Goal: Communication & Community: Answer question/provide support

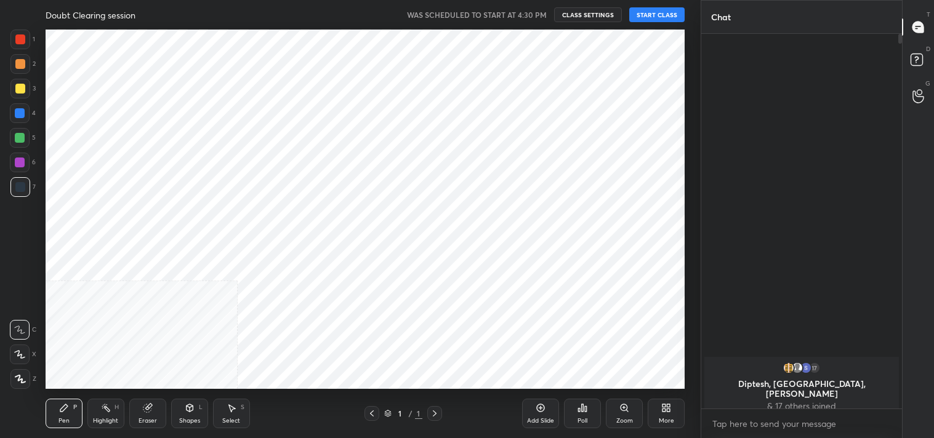
scroll to position [360, 651]
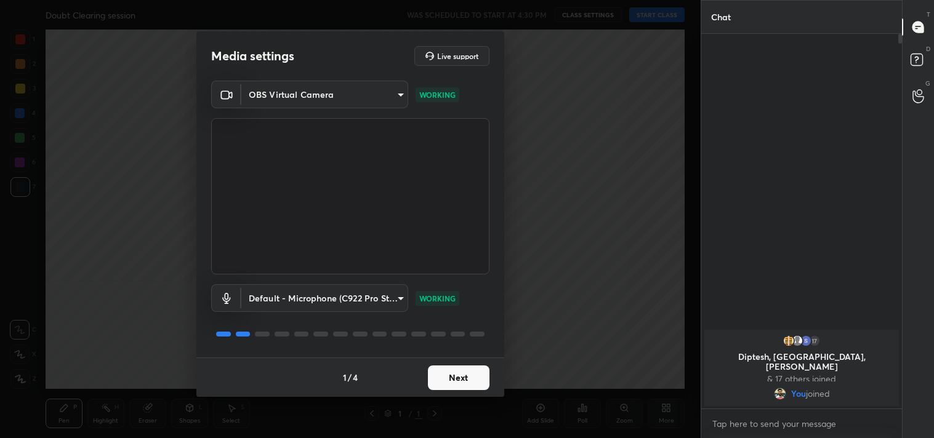
click at [456, 373] on button "Next" at bounding box center [459, 378] width 62 height 25
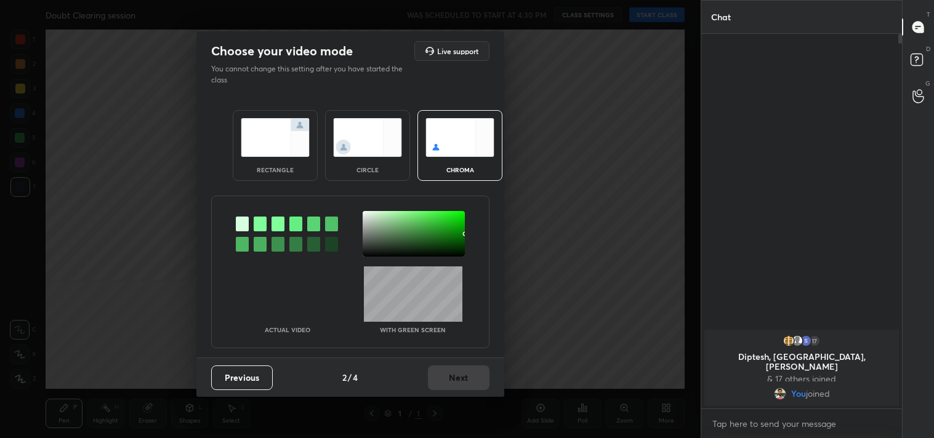
click at [273, 144] on img at bounding box center [275, 137] width 69 height 39
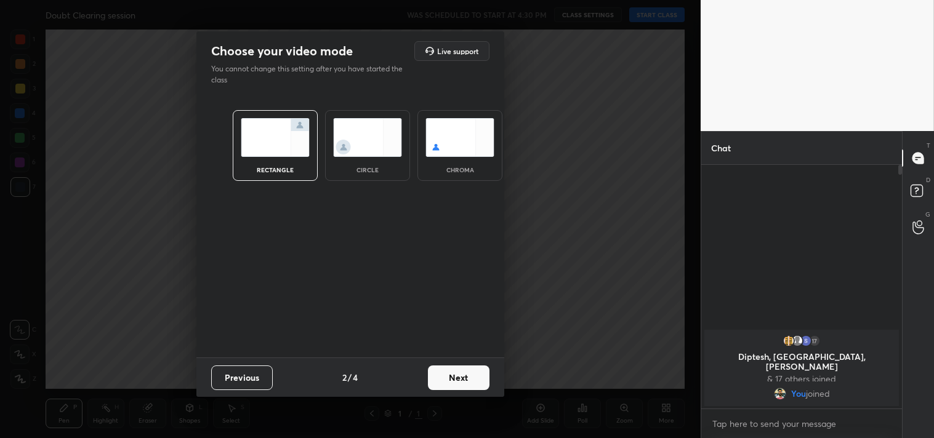
scroll to position [4, 3]
click at [450, 364] on div "Previous 2 / 4 Next" at bounding box center [350, 377] width 308 height 39
click at [445, 374] on button "Next" at bounding box center [459, 378] width 62 height 25
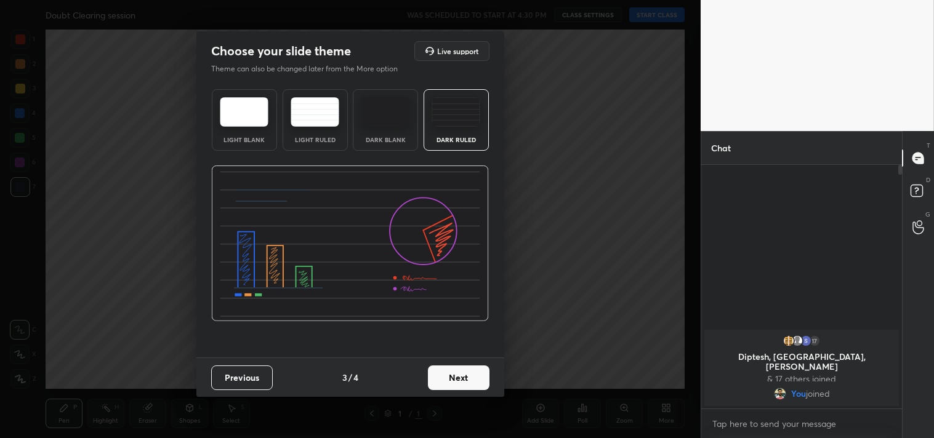
click at [445, 148] on div "Dark Ruled" at bounding box center [456, 120] width 65 height 62
click at [444, 362] on div "Previous 3 / 4 Next" at bounding box center [350, 377] width 308 height 39
click at [460, 382] on button "Next" at bounding box center [459, 378] width 62 height 25
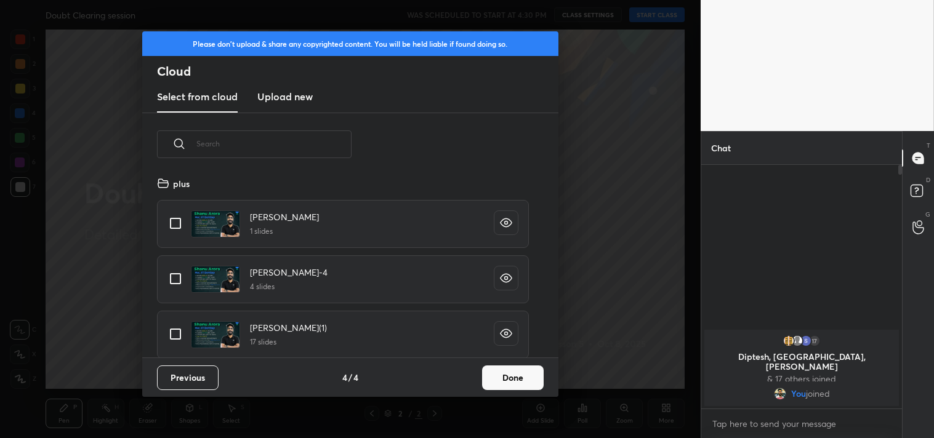
scroll to position [182, 395]
click at [170, 213] on input "grid" at bounding box center [176, 224] width 26 height 26
checkbox input "true"
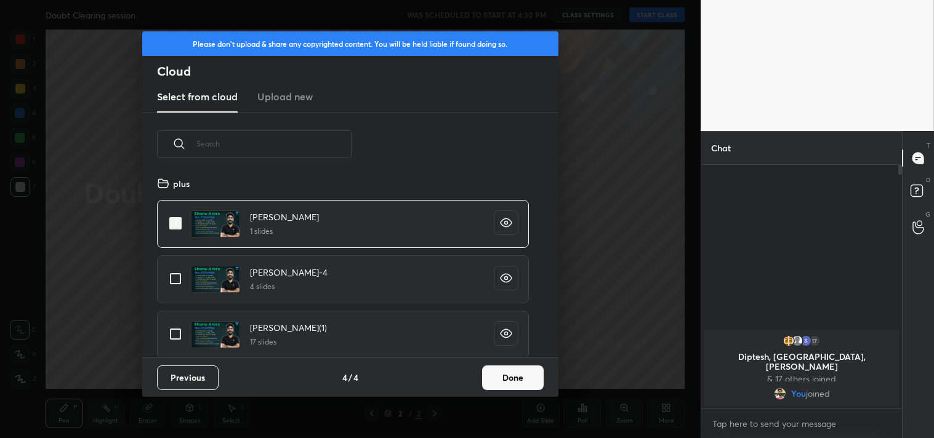
click at [491, 377] on button "Done" at bounding box center [513, 378] width 62 height 25
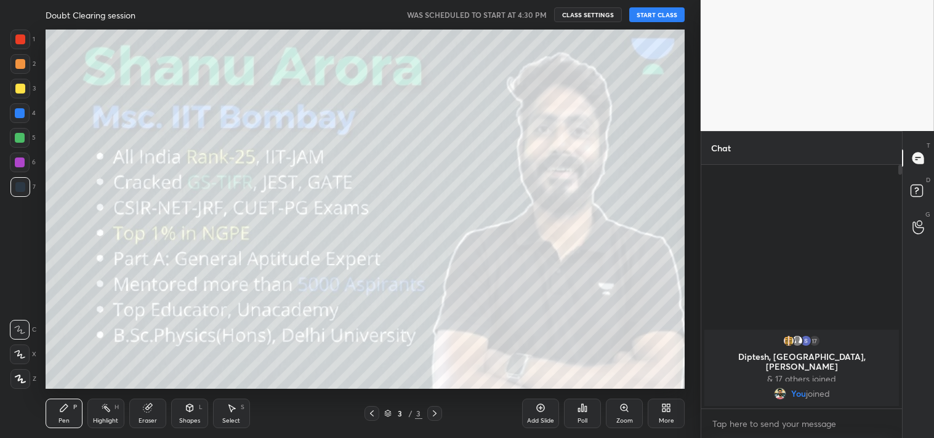
click at [650, 17] on button "START CLASS" at bounding box center [656, 14] width 55 height 15
click at [533, 17] on span "mute" at bounding box center [535, 14] width 17 height 9
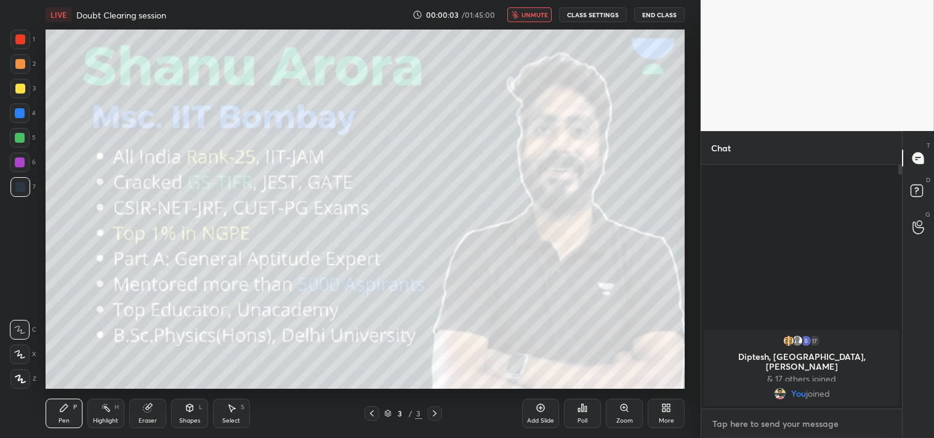
click at [756, 417] on textarea at bounding box center [801, 424] width 181 height 20
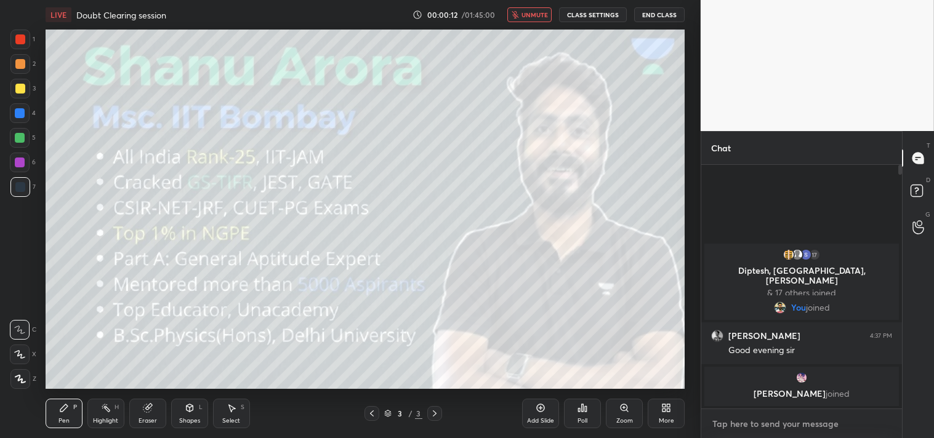
click at [737, 417] on textarea at bounding box center [801, 424] width 181 height 20
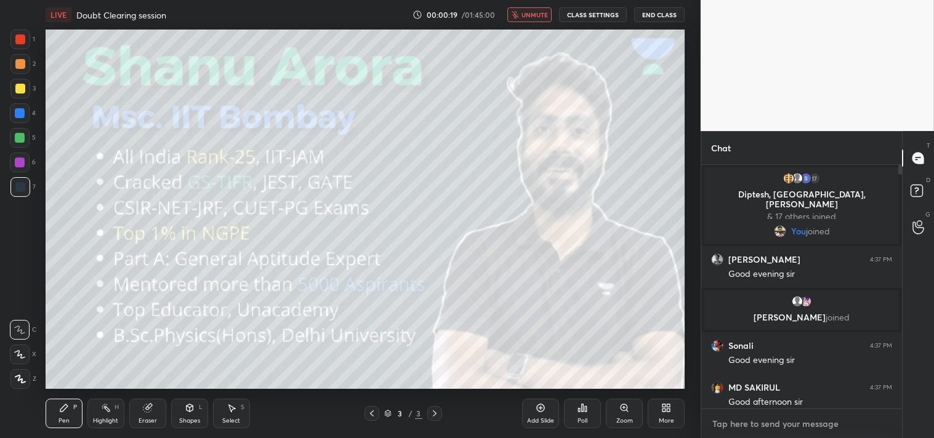
click at [759, 426] on textarea at bounding box center [801, 424] width 181 height 20
click at [796, 424] on textarea at bounding box center [801, 424] width 181 height 20
type textarea "x"
type textarea "w"
type textarea "x"
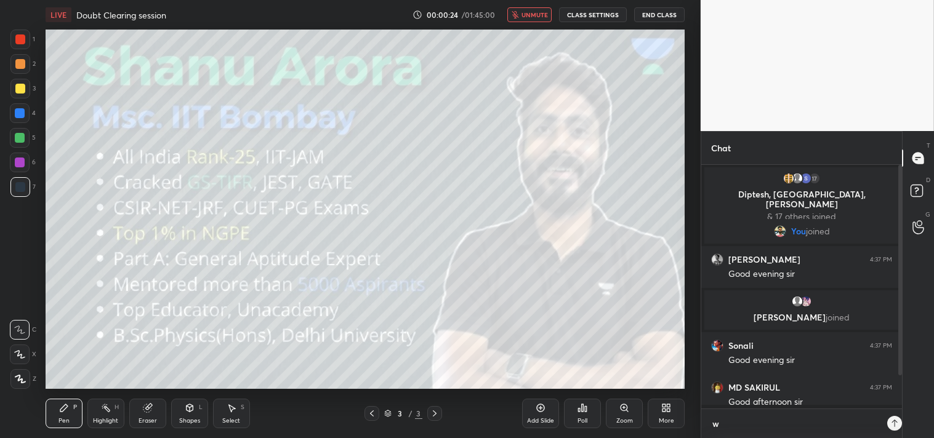
type textarea "we"
type textarea "x"
type textarea "we"
type textarea "x"
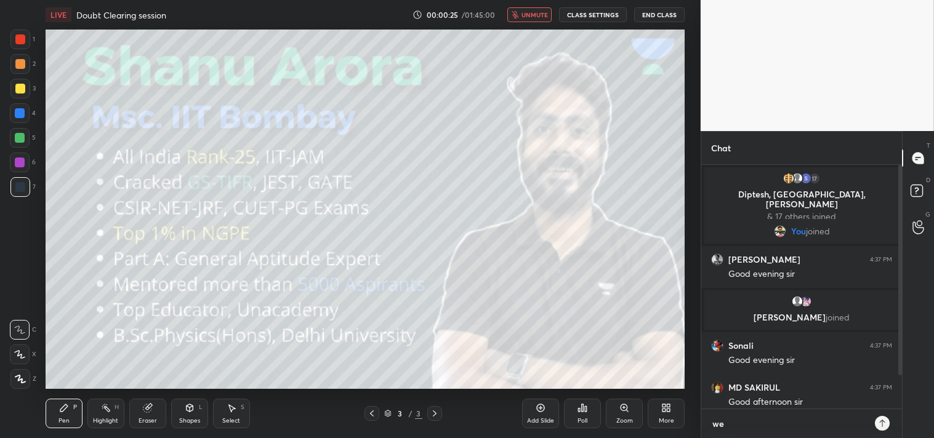
type textarea "we s"
type textarea "x"
type textarea "we st"
type textarea "x"
type textarea "we sta"
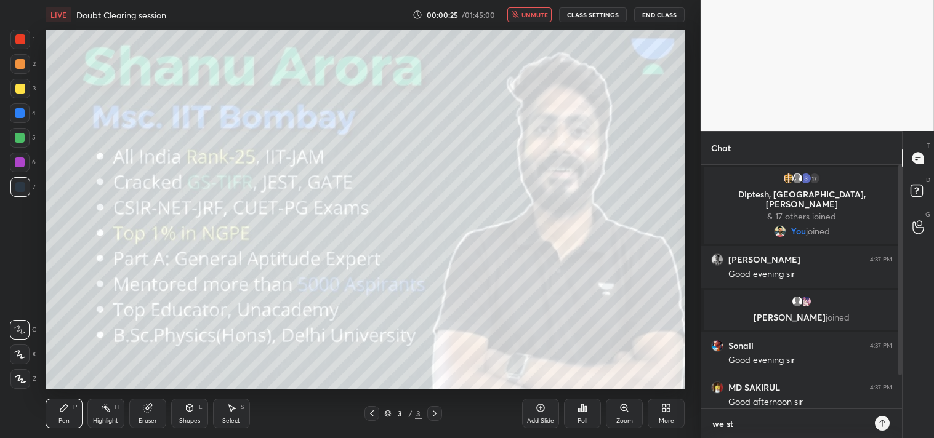
type textarea "x"
type textarea "we star"
type textarea "x"
type textarea "we start"
type textarea "x"
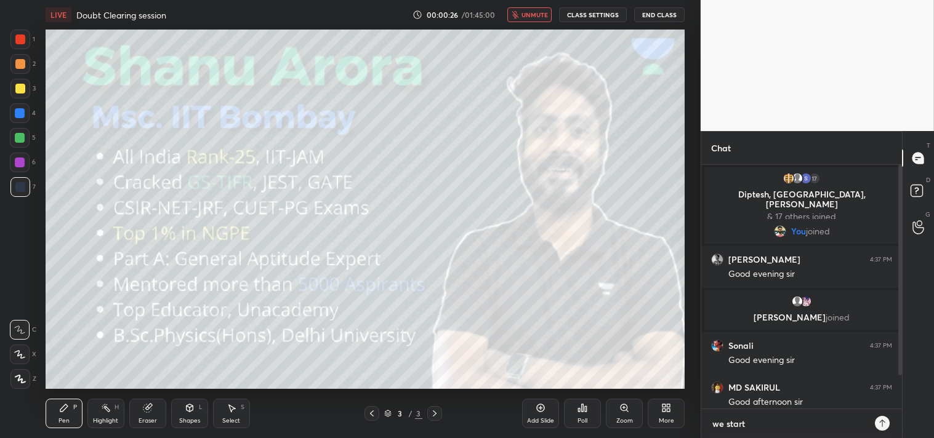
type textarea "we start"
type textarea "x"
type textarea "we start i"
type textarea "x"
type textarea "we start i"
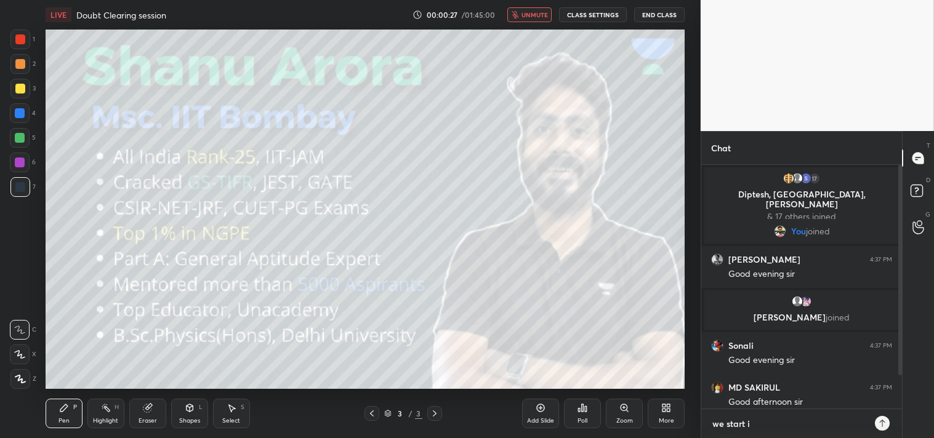
type textarea "x"
type textarea "we start i"
type textarea "x"
type textarea "we start in"
type textarea "x"
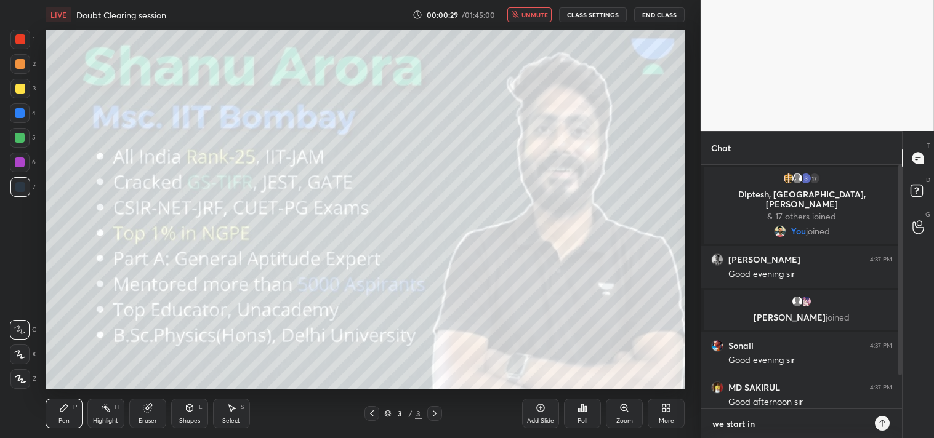
type textarea "we start in"
type textarea "x"
type textarea "we start in 2"
type textarea "x"
type textarea "we start in 2m"
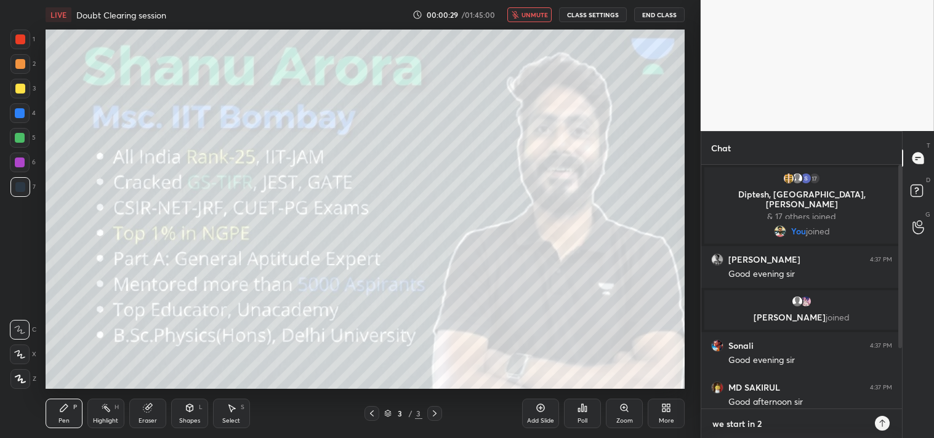
type textarea "x"
type textarea "we start in 2mi"
type textarea "x"
type textarea "we start in 2min"
type textarea "x"
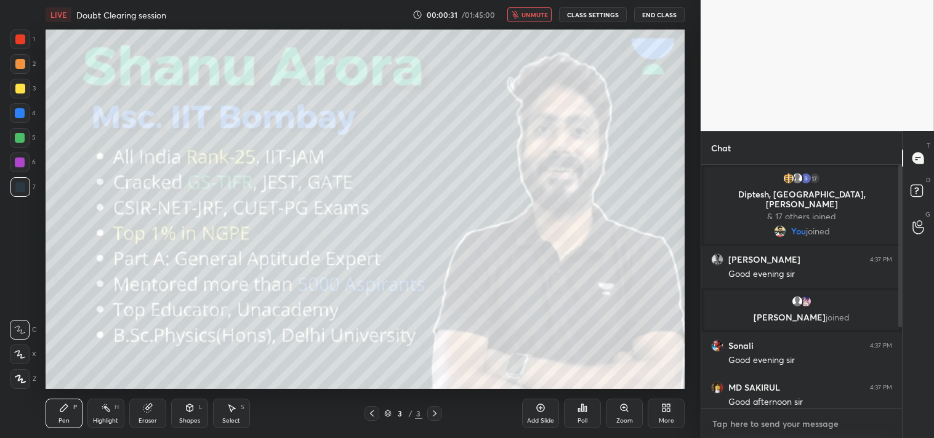
scroll to position [160, 0]
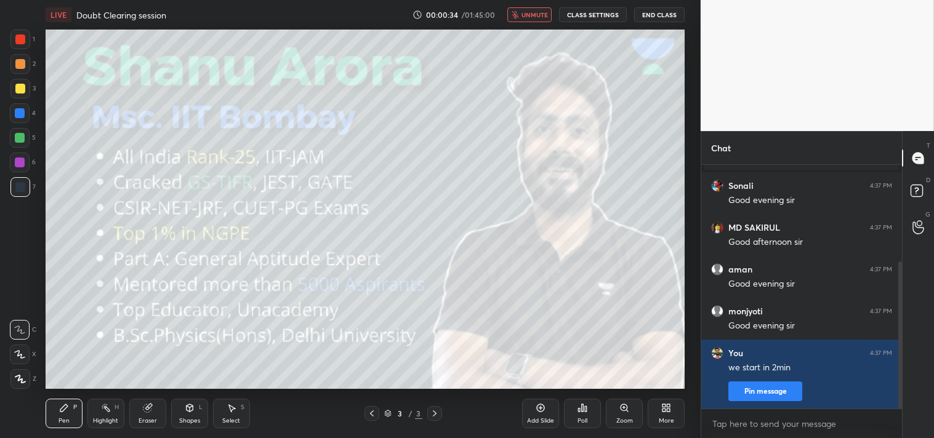
click at [778, 401] on button "Pin message" at bounding box center [765, 392] width 74 height 20
type textarea "x"
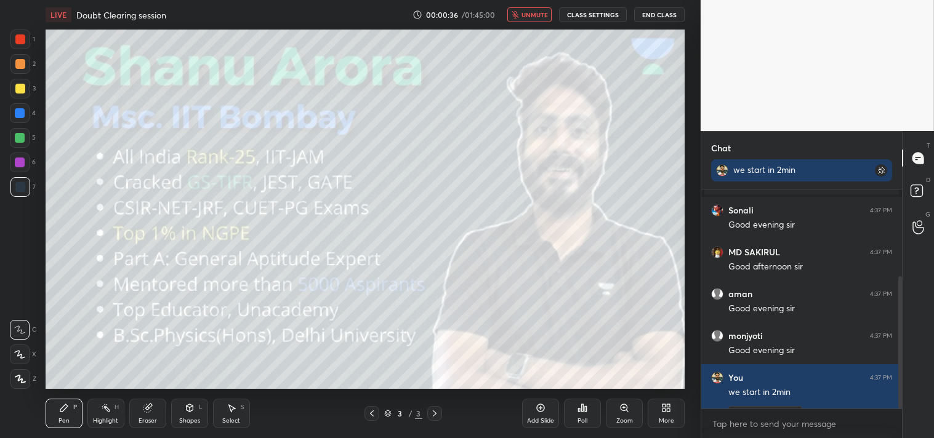
click at [537, 10] on span "unmute" at bounding box center [534, 14] width 26 height 9
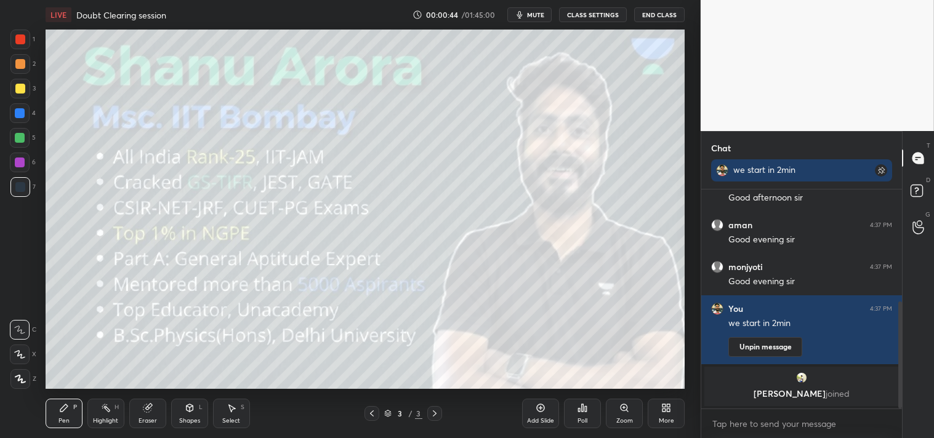
scroll to position [0, 0]
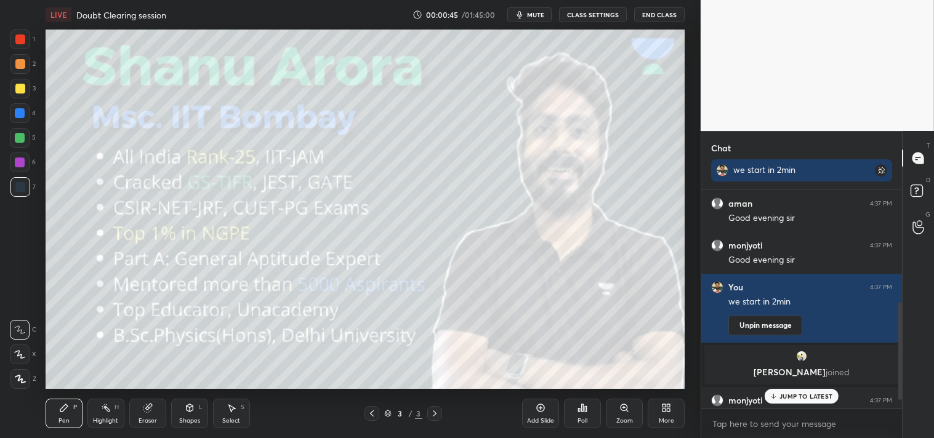
click at [531, 18] on span "mute" at bounding box center [535, 14] width 17 height 9
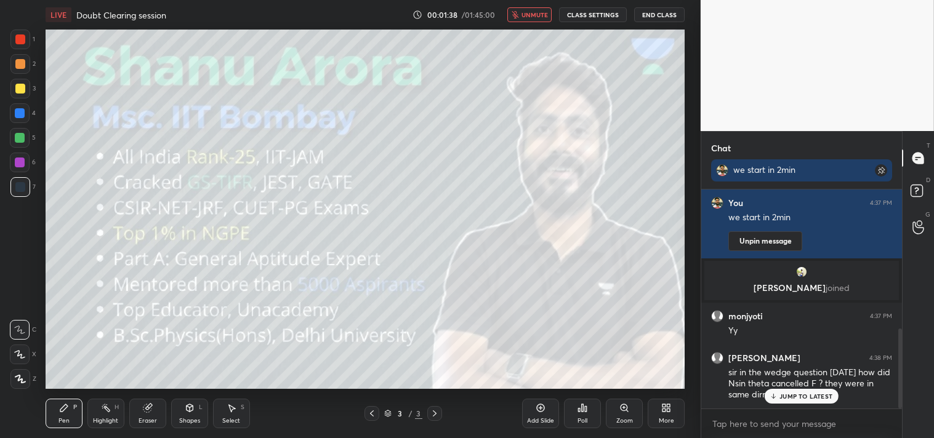
scroll to position [379, 0]
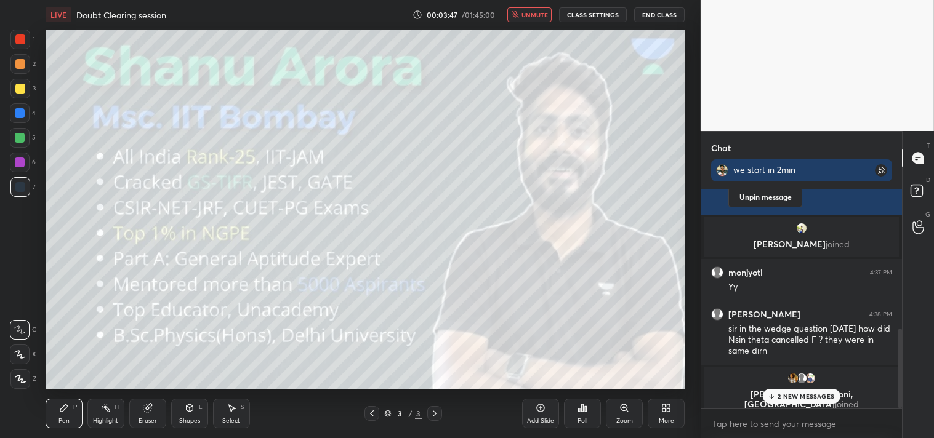
click at [794, 389] on div "2 NEW MESSAGES" at bounding box center [802, 396] width 78 height 15
click at [539, 13] on span "unmute" at bounding box center [534, 14] width 26 height 9
click at [578, 17] on button "CLASS SETTINGS" at bounding box center [593, 14] width 68 height 15
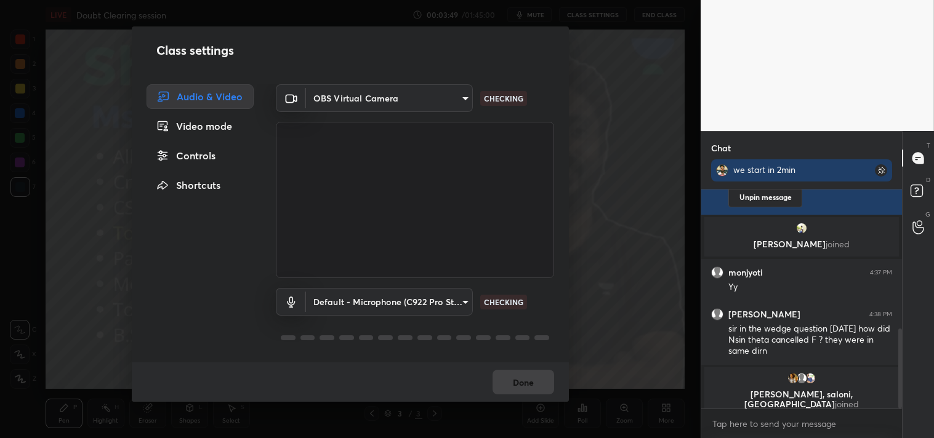
click at [357, 96] on body "1 2 3 4 5 6 7 C X Z C X Z E E Erase all H H LIVE Doubt Clearing session 00:03:4…" at bounding box center [467, 219] width 934 height 438
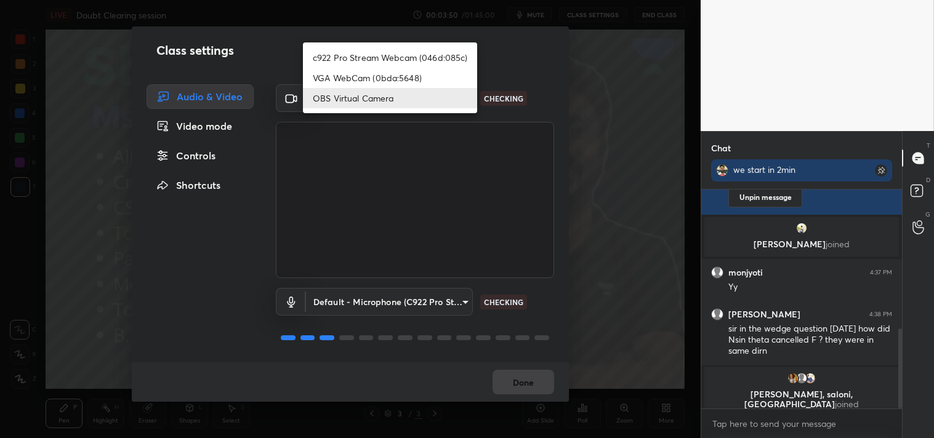
click at [333, 53] on li "c922 Pro Stream Webcam (046d:085c)" at bounding box center [390, 57] width 174 height 20
type input "77efdbe0d0591a5658d362a6e640cec0e2706c98c83ef82d39568dbf4875ff01"
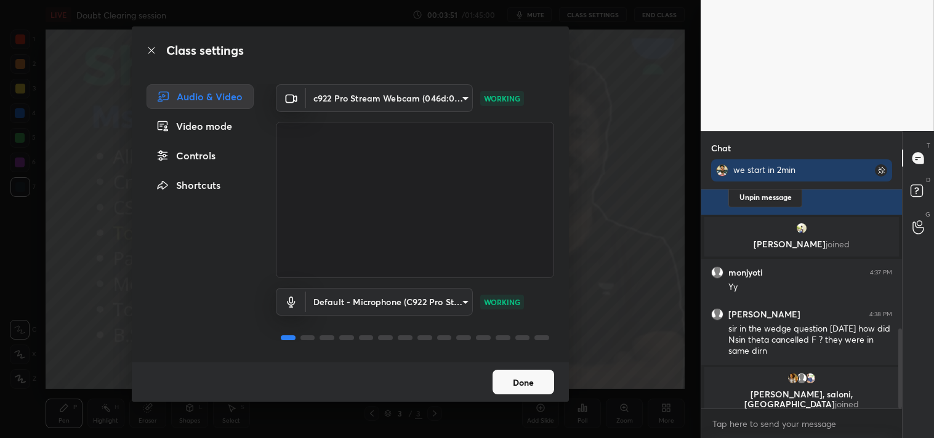
click at [519, 379] on button "Done" at bounding box center [524, 382] width 62 height 25
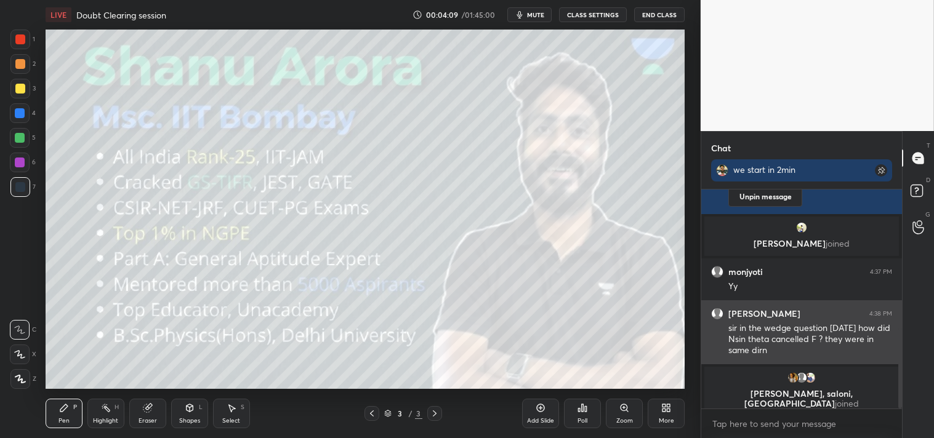
scroll to position [421, 0]
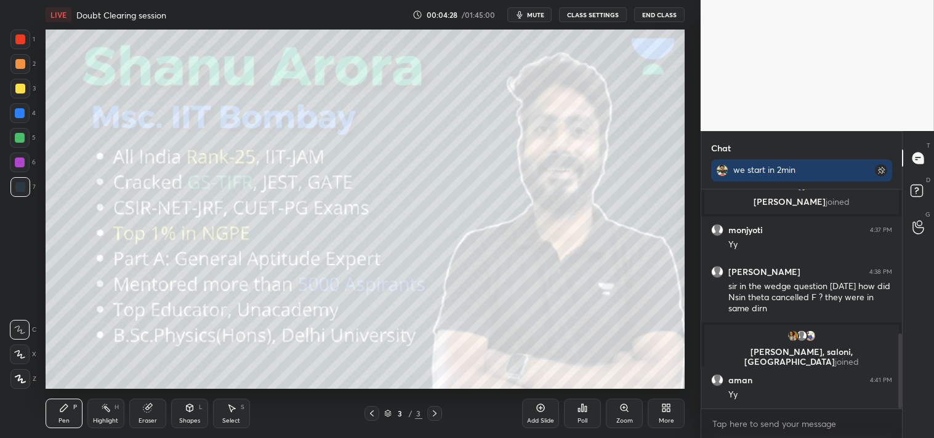
click at [435, 416] on icon at bounding box center [435, 414] width 10 height 10
click at [431, 411] on icon at bounding box center [435, 414] width 10 height 10
click at [432, 414] on icon at bounding box center [435, 414] width 10 height 10
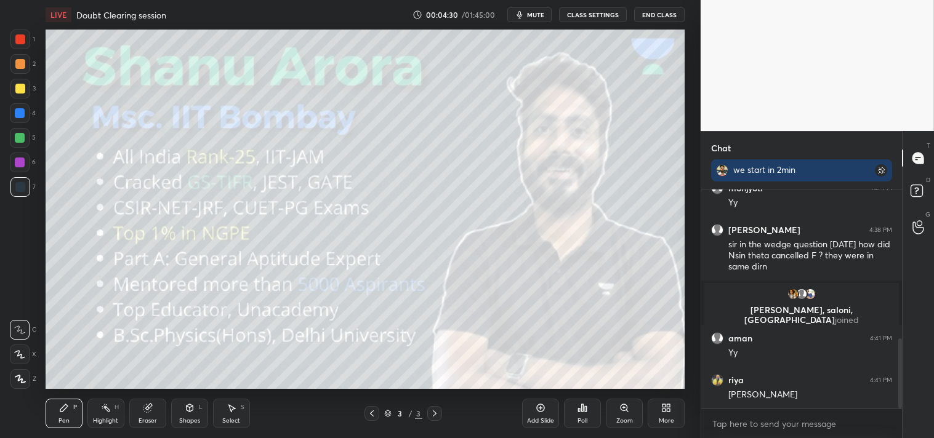
click at [372, 414] on icon at bounding box center [372, 414] width 10 height 10
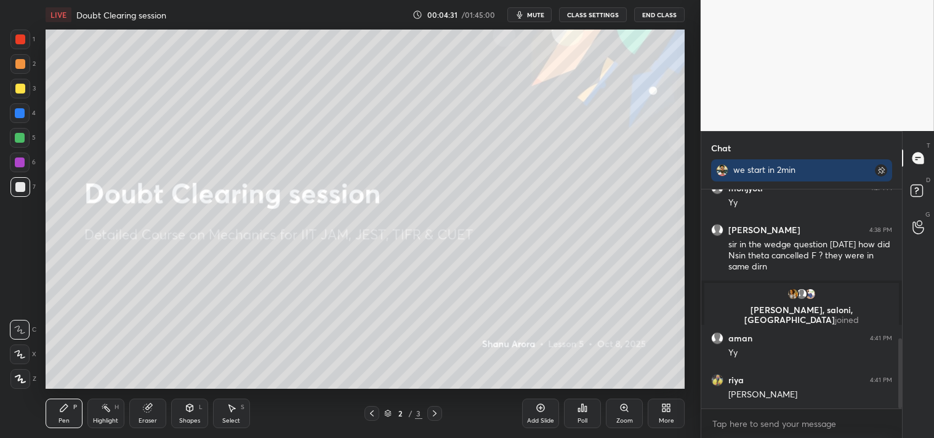
click at [377, 415] on div at bounding box center [371, 413] width 15 height 15
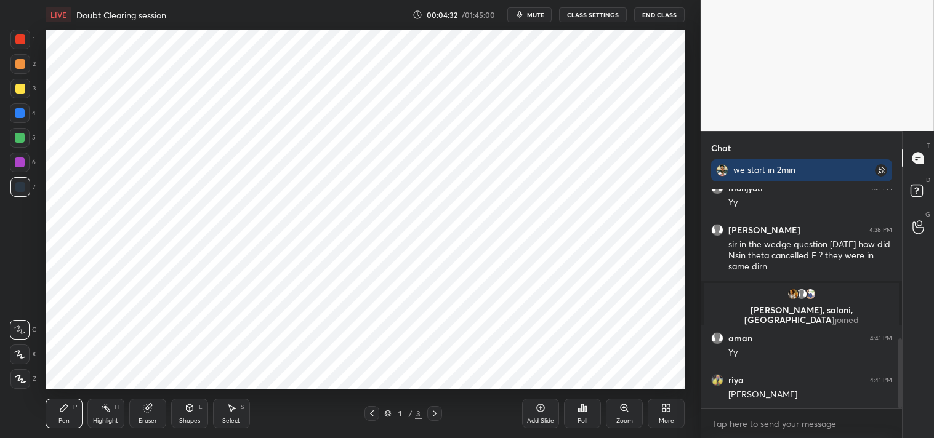
click at [435, 414] on icon at bounding box center [435, 414] width 4 height 6
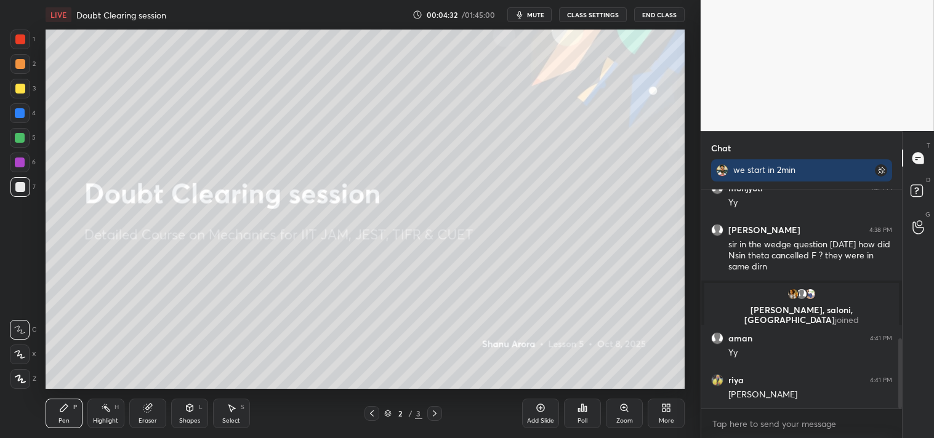
click at [436, 414] on icon at bounding box center [435, 414] width 10 height 10
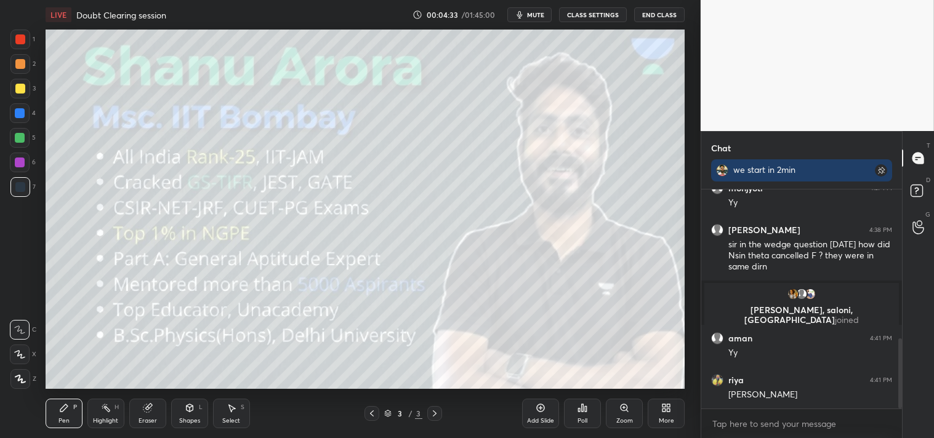
click at [369, 416] on icon at bounding box center [372, 414] width 10 height 10
click at [549, 418] on div "Add Slide" at bounding box center [540, 421] width 27 height 6
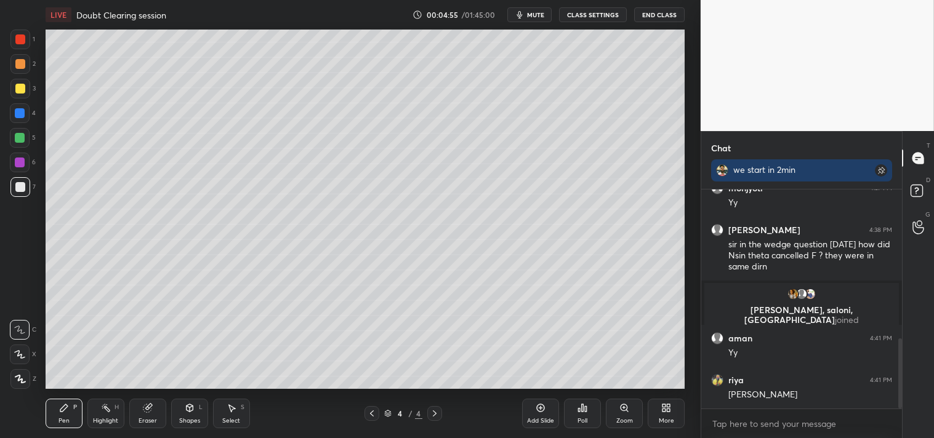
click at [186, 413] on icon at bounding box center [190, 408] width 10 height 10
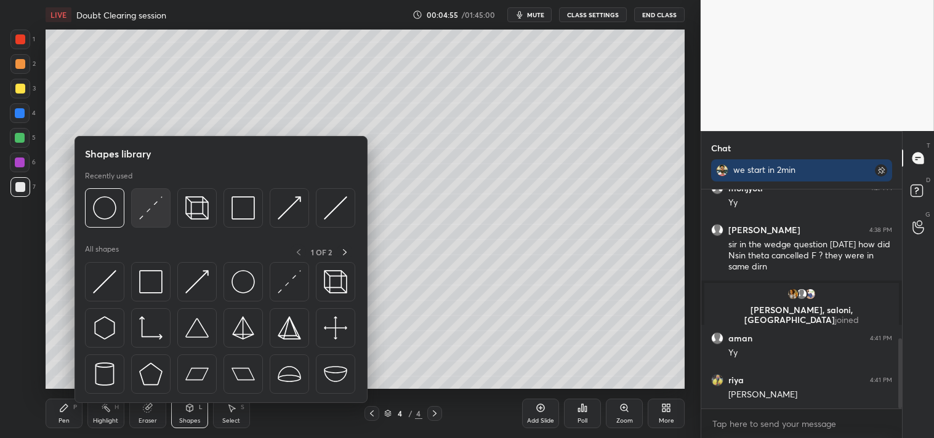
click at [149, 209] on img at bounding box center [150, 207] width 23 height 23
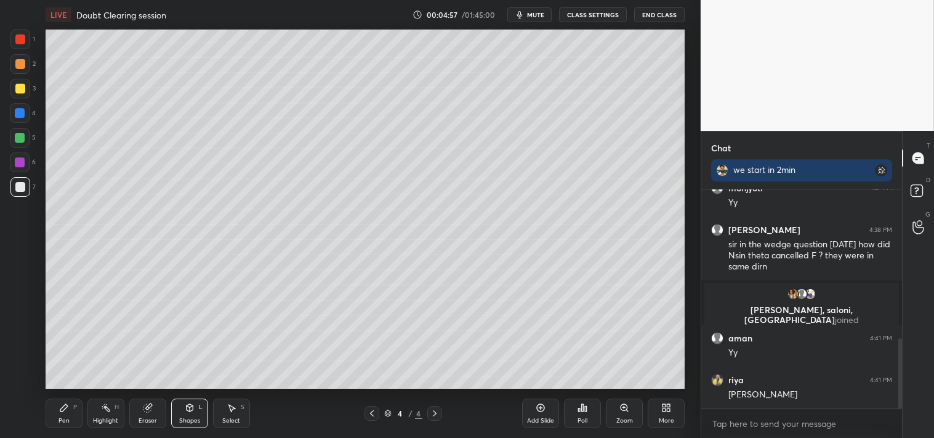
click at [618, 413] on div "Zoom" at bounding box center [624, 414] width 37 height 30
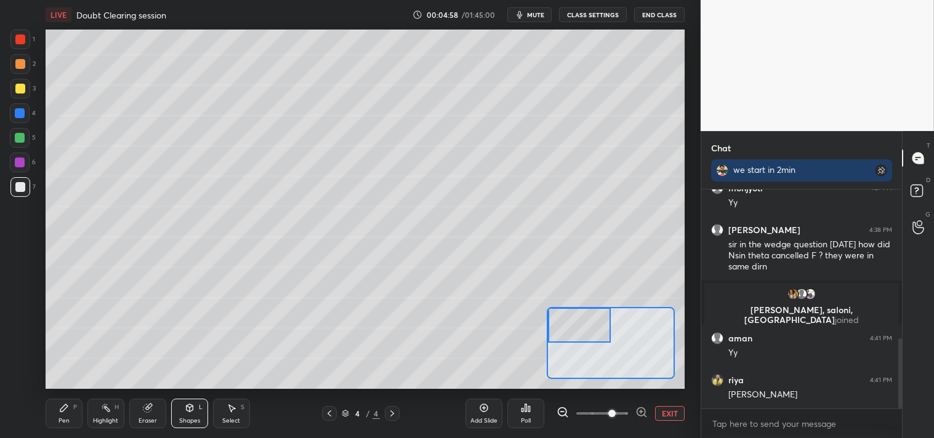
click at [54, 420] on div "Pen P" at bounding box center [64, 414] width 37 height 30
click at [63, 420] on div "Pen" at bounding box center [63, 421] width 11 height 6
click at [195, 409] on div "Shapes L" at bounding box center [189, 414] width 37 height 30
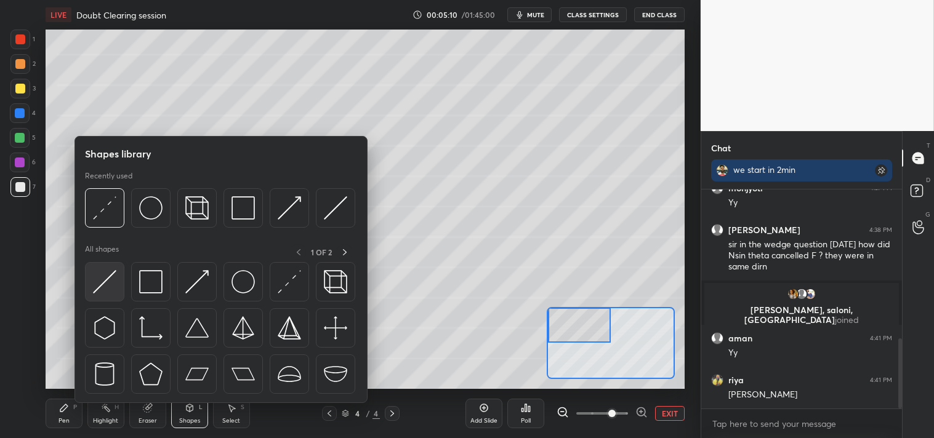
click at [111, 283] on img at bounding box center [104, 281] width 23 height 23
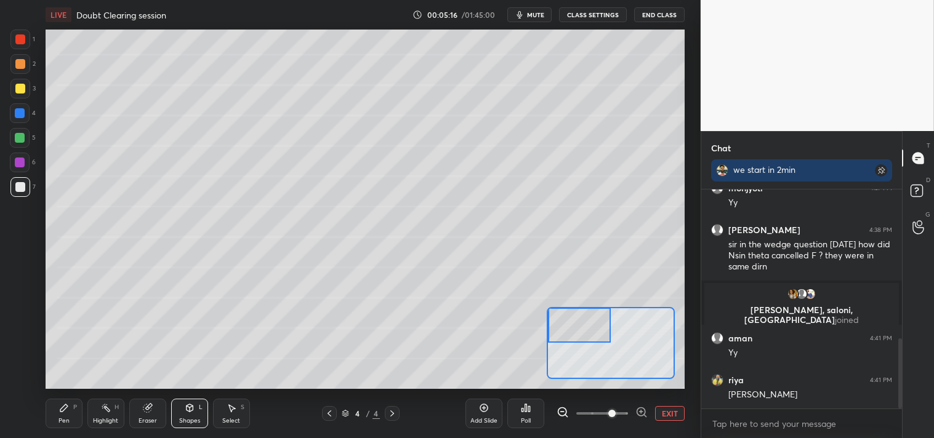
click at [68, 415] on div "Pen P" at bounding box center [64, 414] width 37 height 30
click at [69, 416] on div "Pen P" at bounding box center [64, 414] width 37 height 30
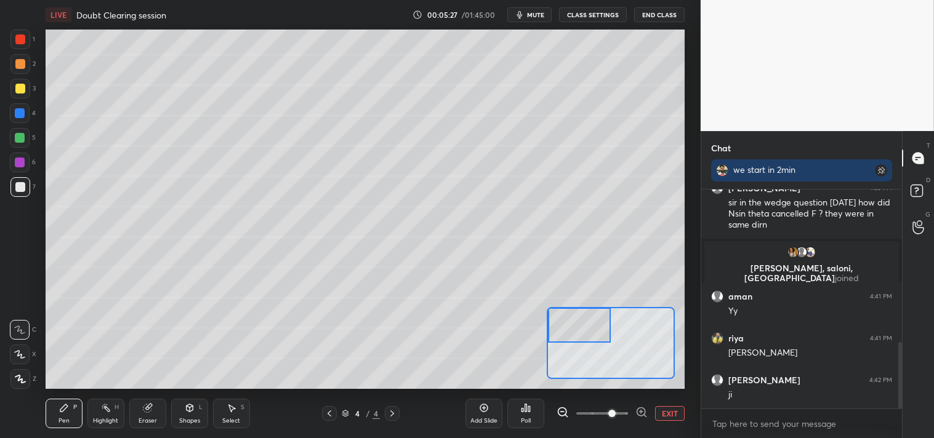
click at [29, 87] on div at bounding box center [20, 89] width 20 height 20
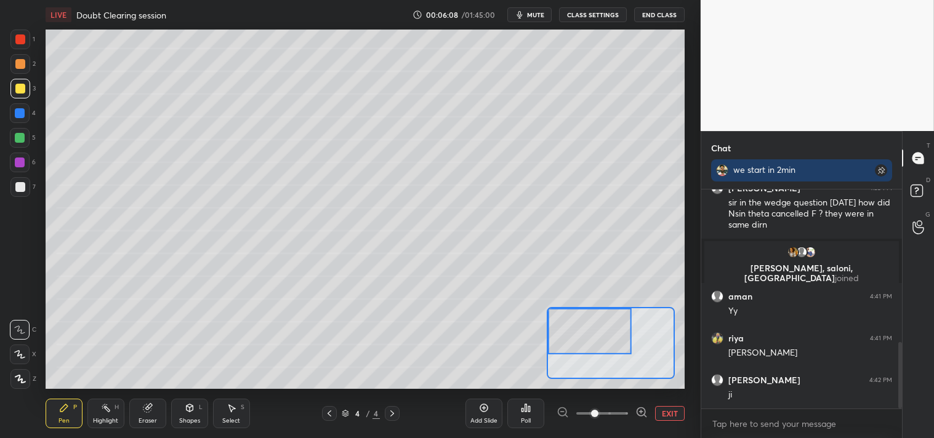
click at [140, 414] on div "Eraser" at bounding box center [147, 414] width 37 height 30
click at [145, 418] on div "Eraser" at bounding box center [148, 421] width 18 height 6
click at [74, 417] on div "Pen P" at bounding box center [64, 414] width 37 height 30
click at [70, 414] on div "Pen P" at bounding box center [64, 414] width 37 height 30
click at [93, 411] on div "Highlight H" at bounding box center [105, 414] width 37 height 30
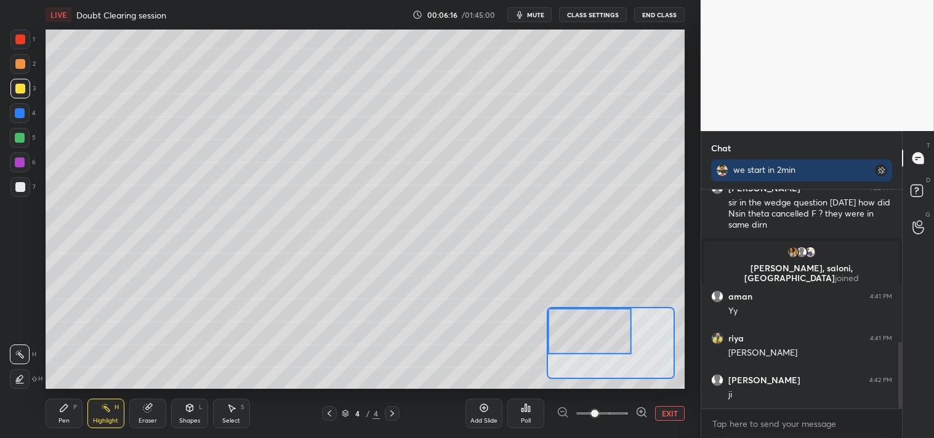
click at [65, 411] on icon at bounding box center [64, 408] width 10 height 10
click at [68, 411] on icon at bounding box center [64, 408] width 10 height 10
click at [103, 408] on rect at bounding box center [106, 409] width 6 height 6
click at [109, 398] on div "Pen P Highlight H Eraser Shapes L Select S 4 / 4 Add Slide Poll EXIT" at bounding box center [366, 413] width 640 height 49
click at [73, 409] on div "P" at bounding box center [75, 408] width 4 height 6
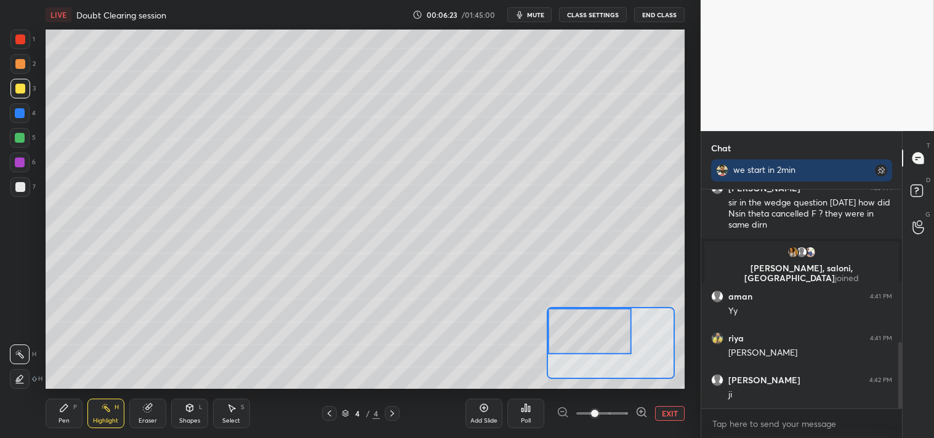
click at [74, 409] on div "P" at bounding box center [75, 408] width 4 height 6
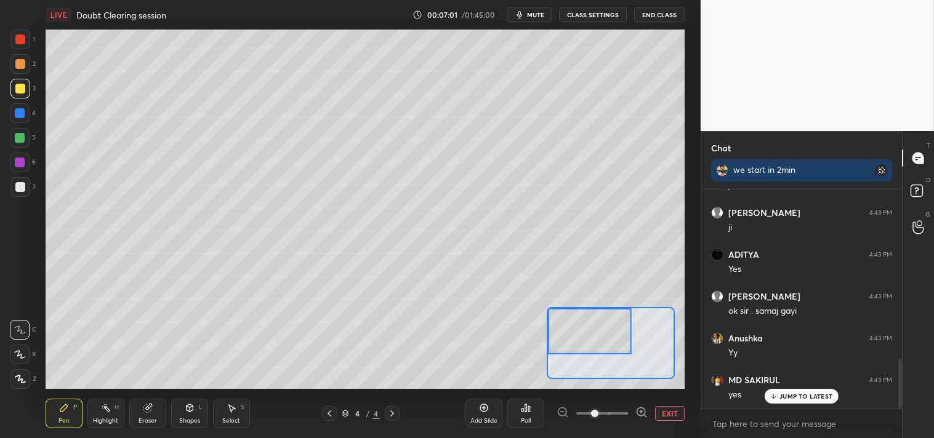
scroll to position [755, 0]
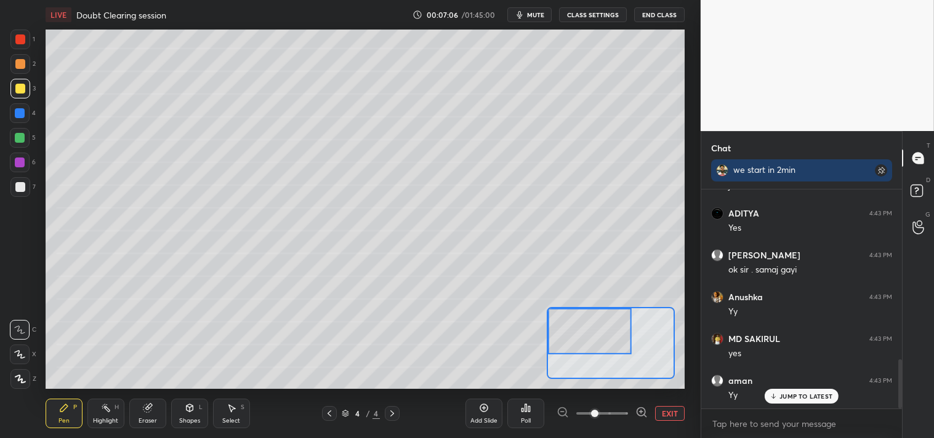
click at [669, 406] on button "EXIT" at bounding box center [670, 413] width 30 height 15
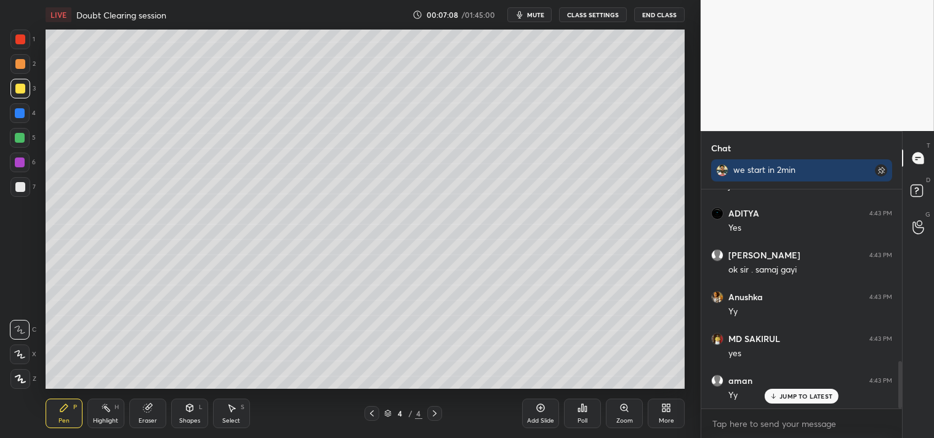
scroll to position [797, 0]
click at [629, 414] on div "Zoom" at bounding box center [624, 414] width 37 height 30
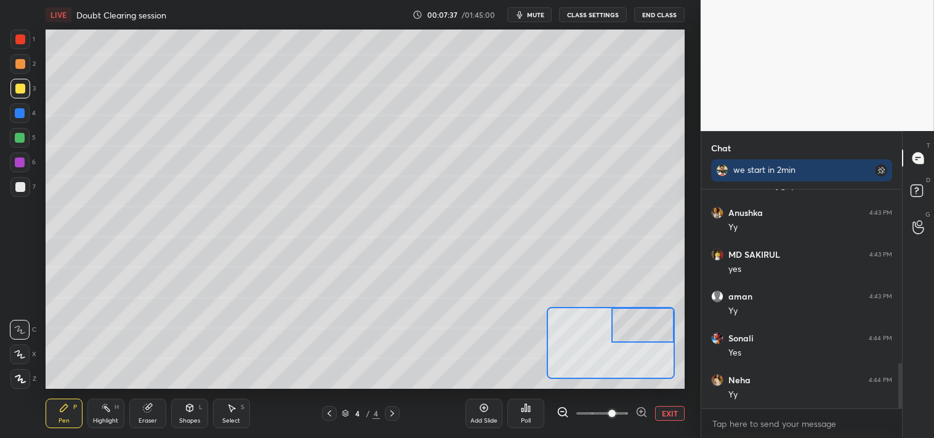
scroll to position [882, 0]
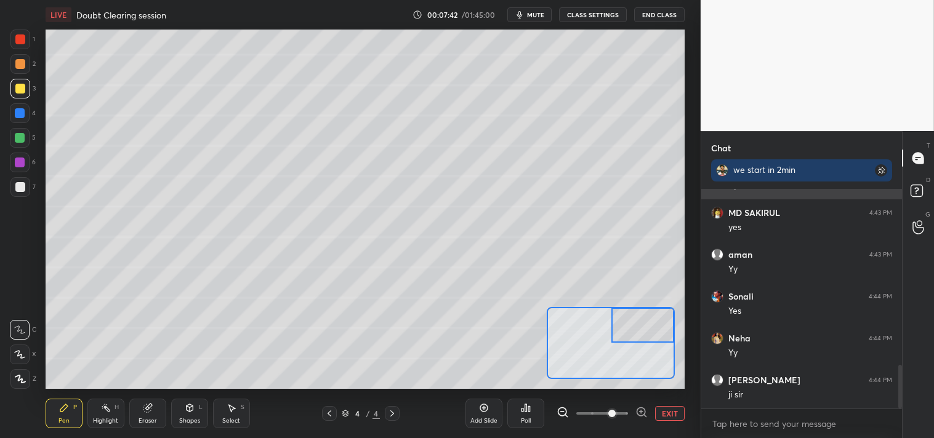
click at [887, 170] on rect at bounding box center [881, 170] width 12 height 12
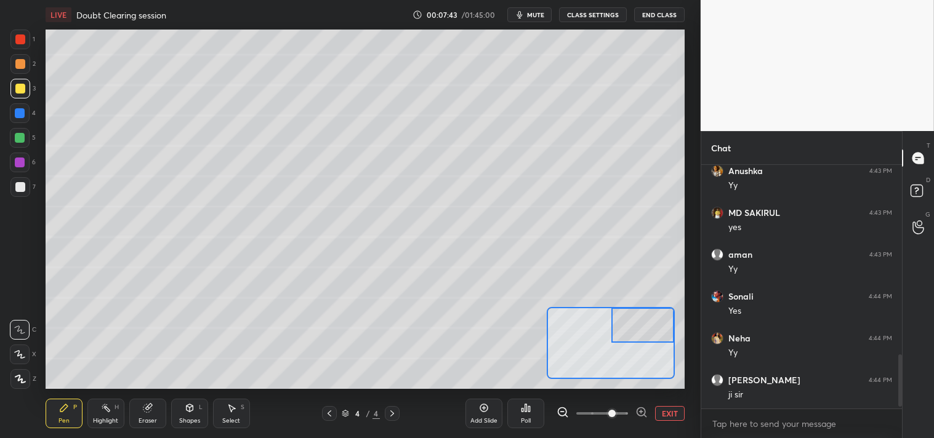
scroll to position [899, 0]
click at [199, 416] on div "Shapes L" at bounding box center [189, 414] width 37 height 30
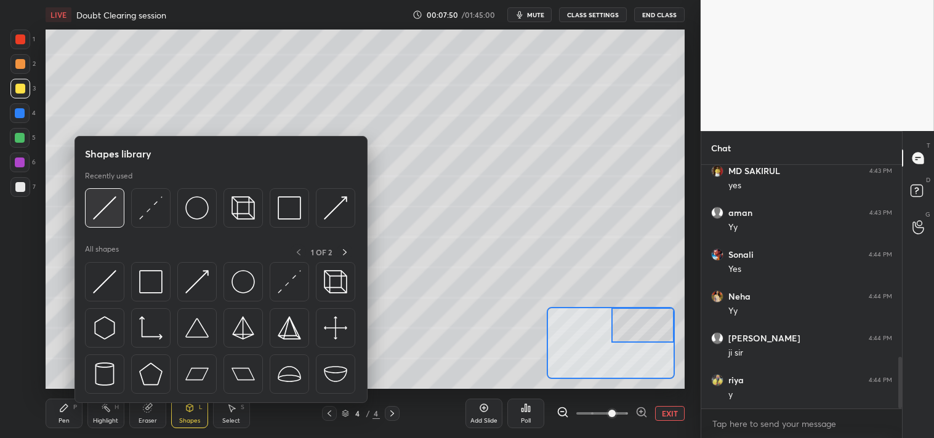
click at [111, 212] on img at bounding box center [104, 207] width 23 height 23
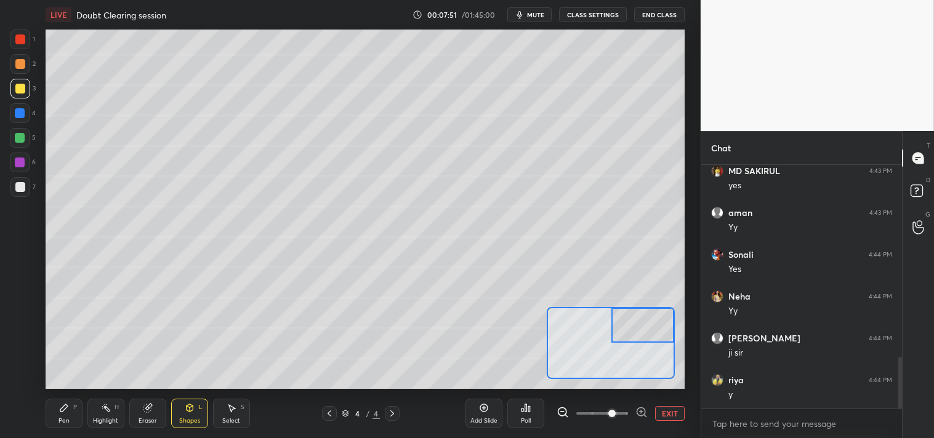
click at [199, 414] on div "Shapes L" at bounding box center [189, 414] width 37 height 30
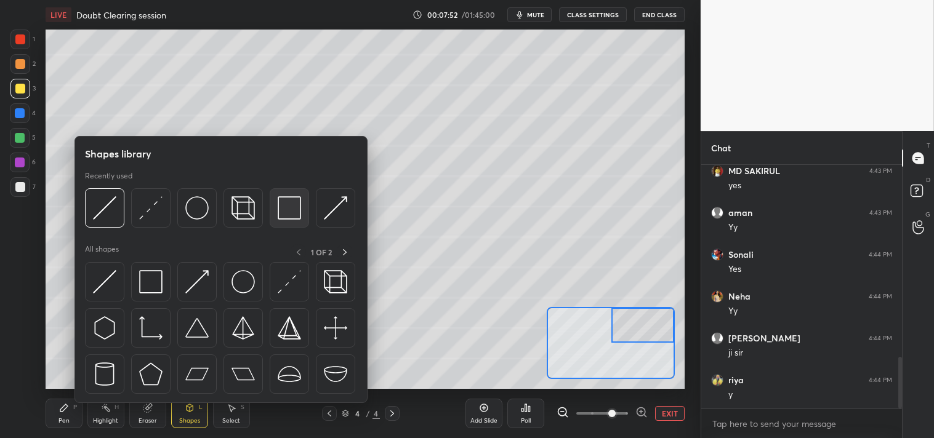
click at [292, 211] on img at bounding box center [289, 207] width 23 height 23
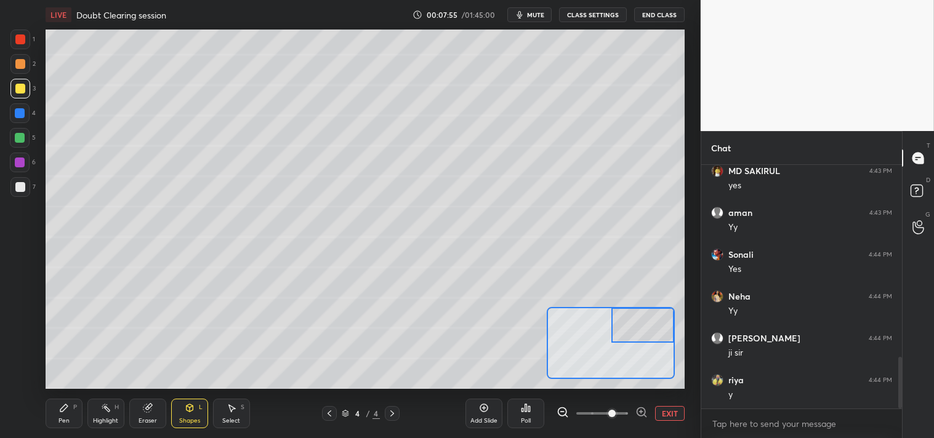
click at [57, 414] on div "Pen P" at bounding box center [64, 414] width 37 height 30
click at [60, 415] on div "Pen P" at bounding box center [64, 414] width 37 height 30
click at [187, 416] on div "Shapes L" at bounding box center [189, 414] width 37 height 30
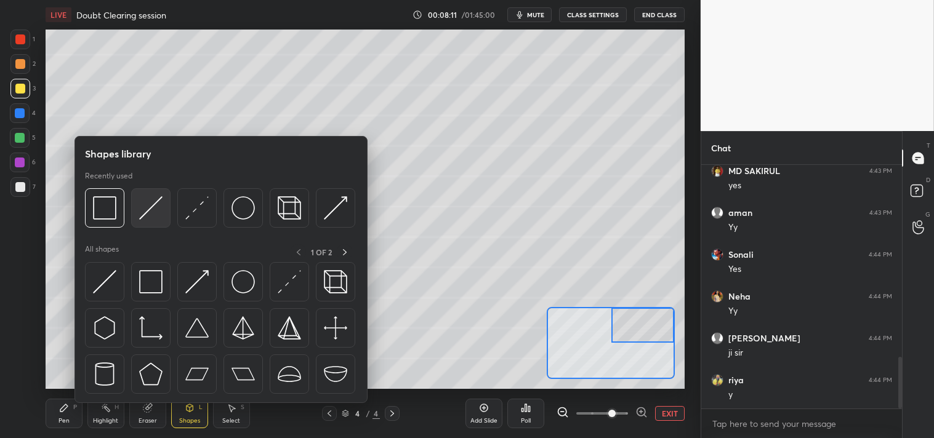
click at [143, 216] on img at bounding box center [150, 207] width 23 height 23
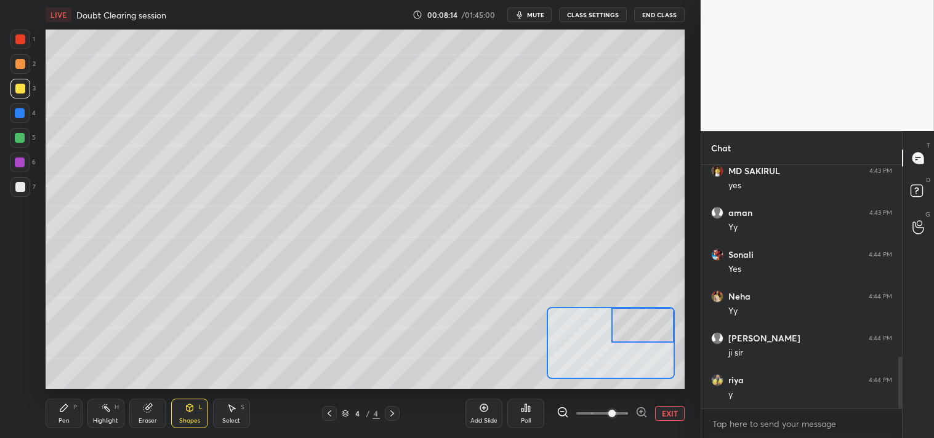
click at [57, 425] on div "Pen P" at bounding box center [64, 414] width 37 height 30
click at [52, 429] on div "Pen P Highlight H Eraser Shapes L Select S 4 / 4 Add Slide Poll EXIT" at bounding box center [366, 413] width 640 height 49
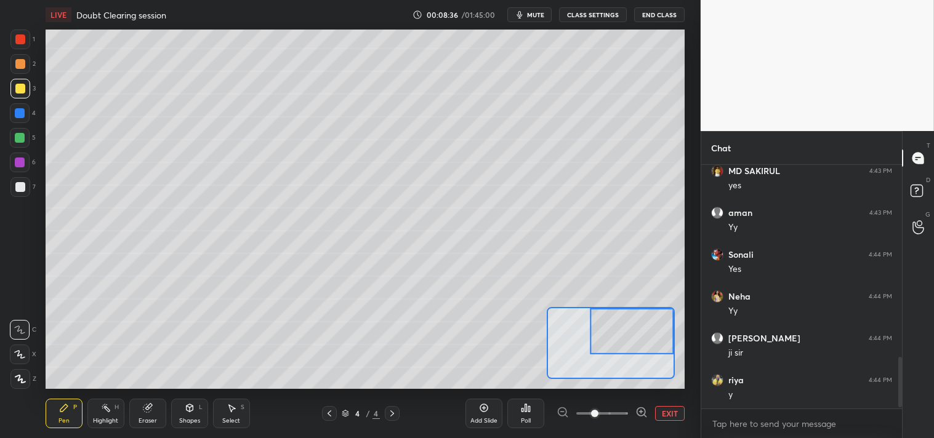
scroll to position [943, 0]
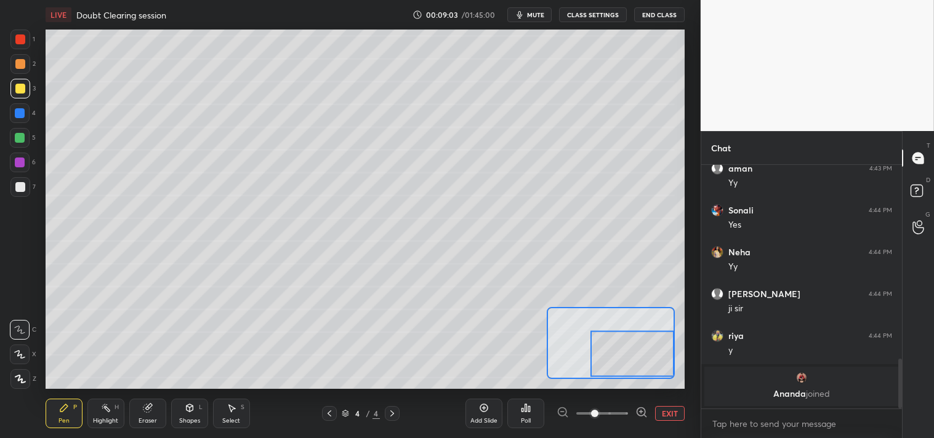
click at [670, 413] on button "EXIT" at bounding box center [670, 413] width 30 height 15
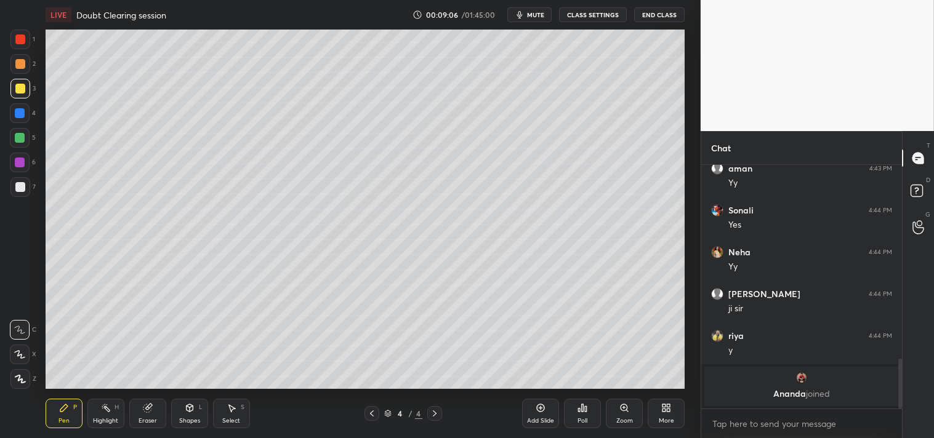
click at [112, 405] on div "Highlight H" at bounding box center [105, 414] width 37 height 30
click at [110, 408] on icon at bounding box center [106, 408] width 10 height 10
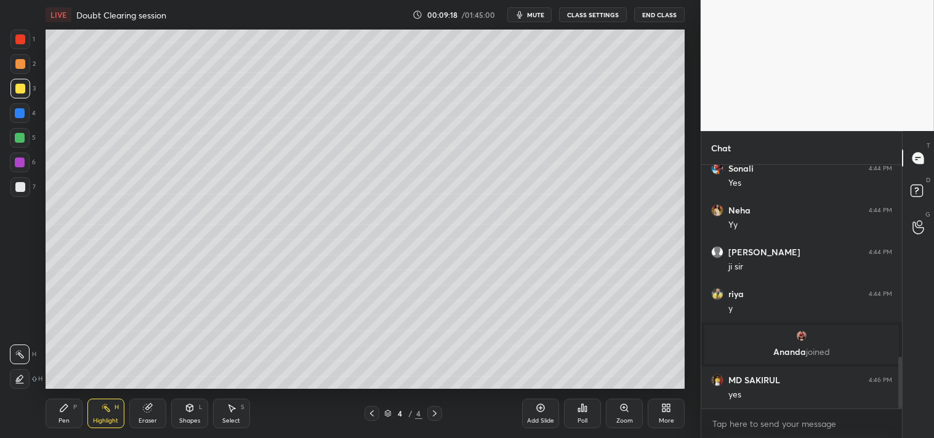
click at [760, 387] on div "yes" at bounding box center [810, 394] width 164 height 15
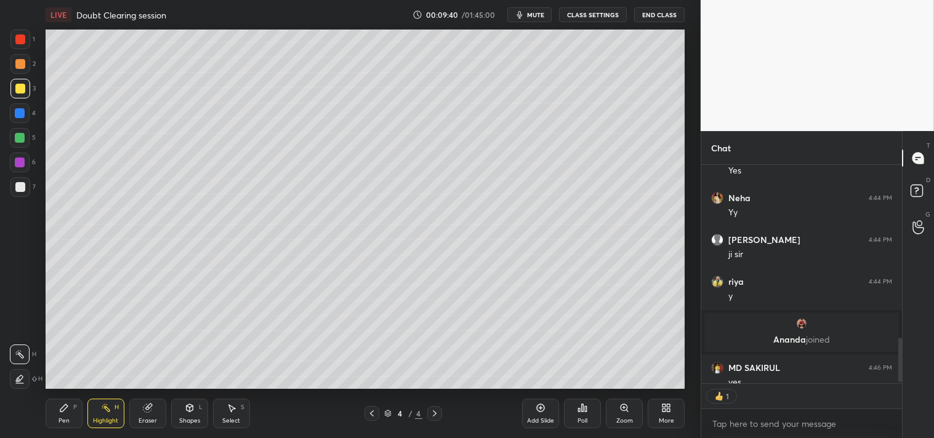
scroll to position [986, 0]
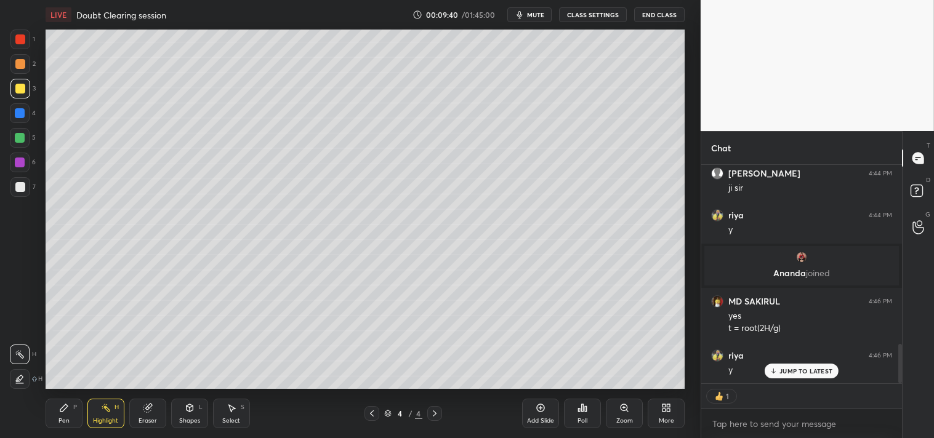
click at [614, 414] on div "Zoom" at bounding box center [624, 414] width 37 height 30
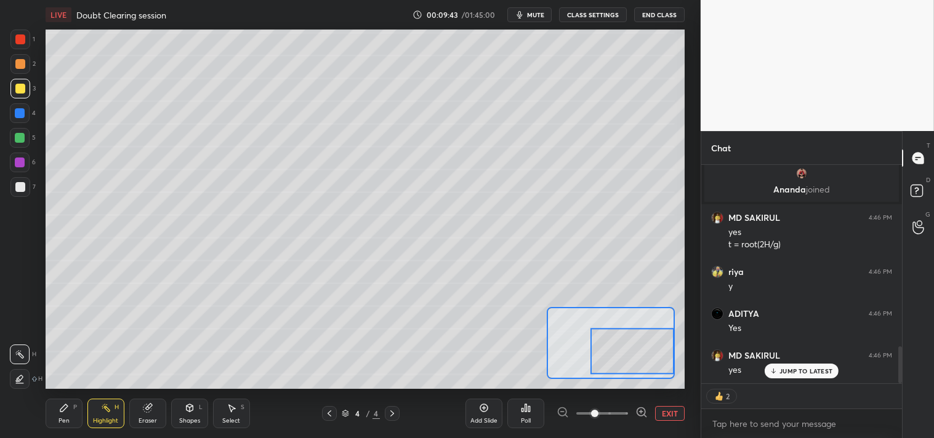
scroll to position [1112, 0]
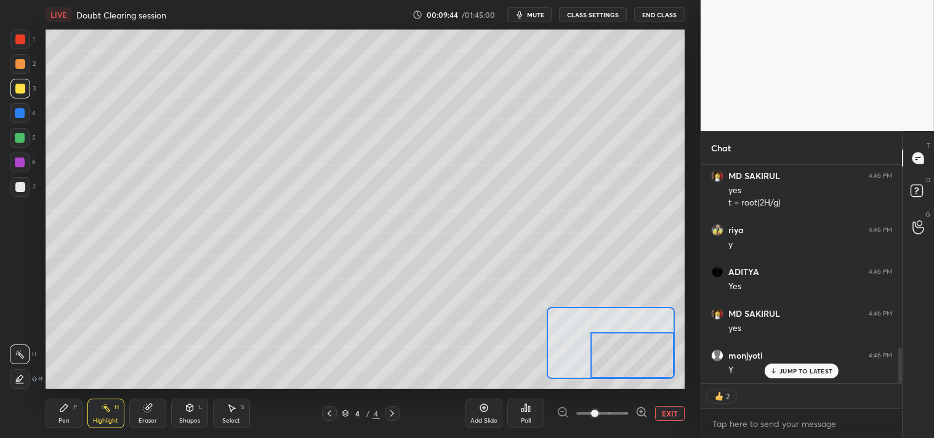
click at [26, 34] on div at bounding box center [20, 40] width 20 height 20
click at [26, 43] on div at bounding box center [20, 40] width 20 height 20
click at [77, 408] on div "Pen P" at bounding box center [64, 414] width 37 height 30
click at [82, 411] on div "Pen P" at bounding box center [64, 414] width 37 height 30
click at [25, 185] on div at bounding box center [20, 187] width 20 height 20
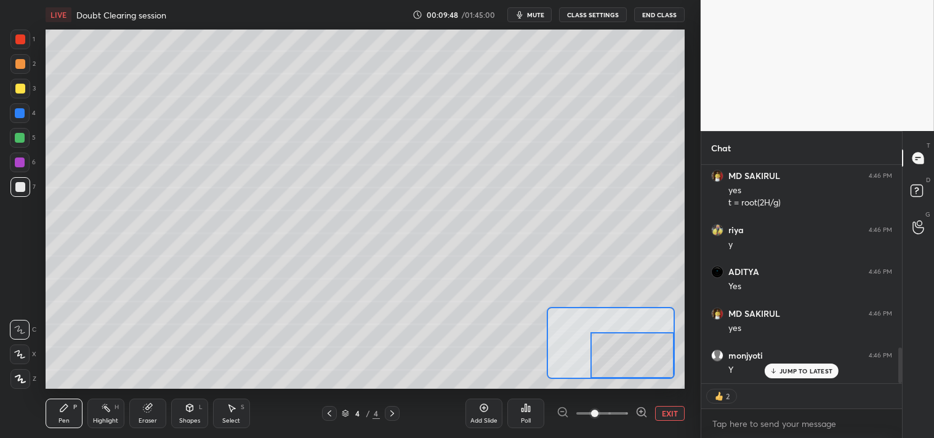
click at [32, 191] on div "7" at bounding box center [22, 187] width 25 height 20
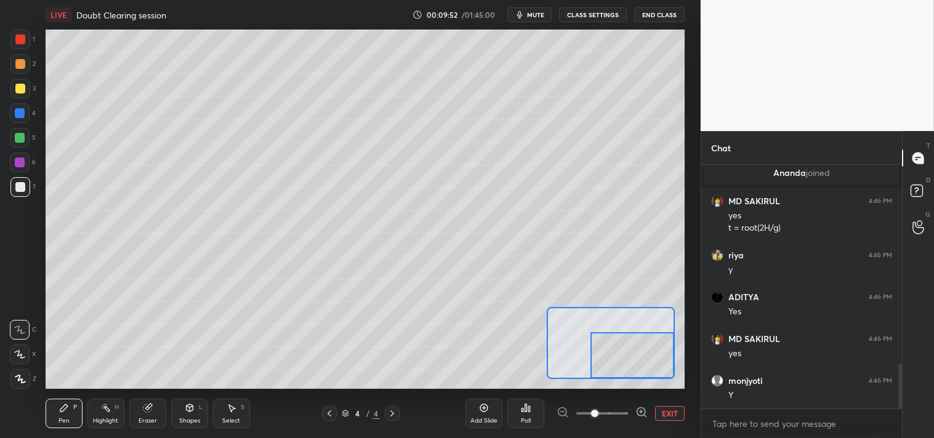
scroll to position [4, 3]
click at [150, 410] on icon at bounding box center [147, 409] width 8 height 8
click at [70, 409] on div "Pen P" at bounding box center [64, 414] width 37 height 30
click at [73, 410] on div "P" at bounding box center [75, 408] width 4 height 6
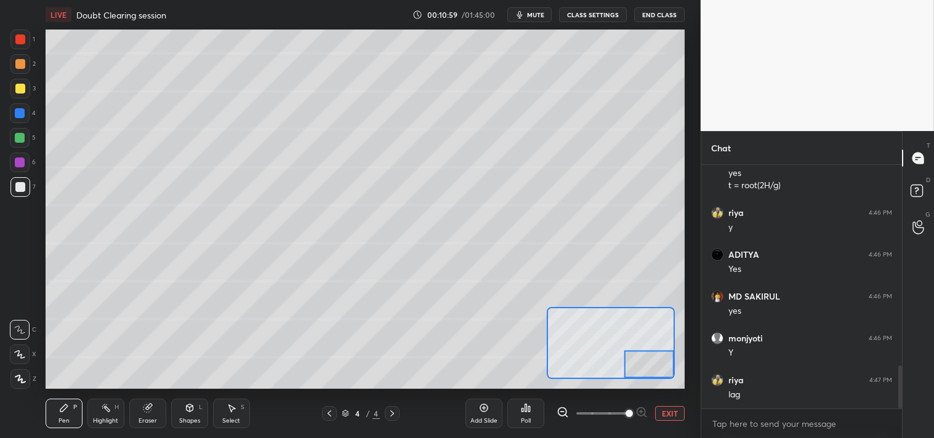
scroll to position [1171, 0]
click at [673, 410] on button "EXIT" at bounding box center [670, 413] width 30 height 15
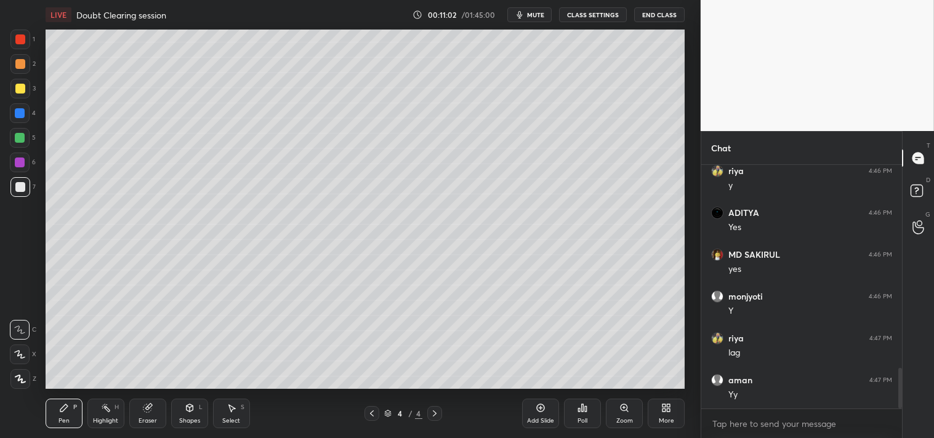
scroll to position [1213, 0]
click at [539, 414] on div "Add Slide" at bounding box center [540, 414] width 37 height 30
click at [194, 411] on icon at bounding box center [190, 408] width 10 height 10
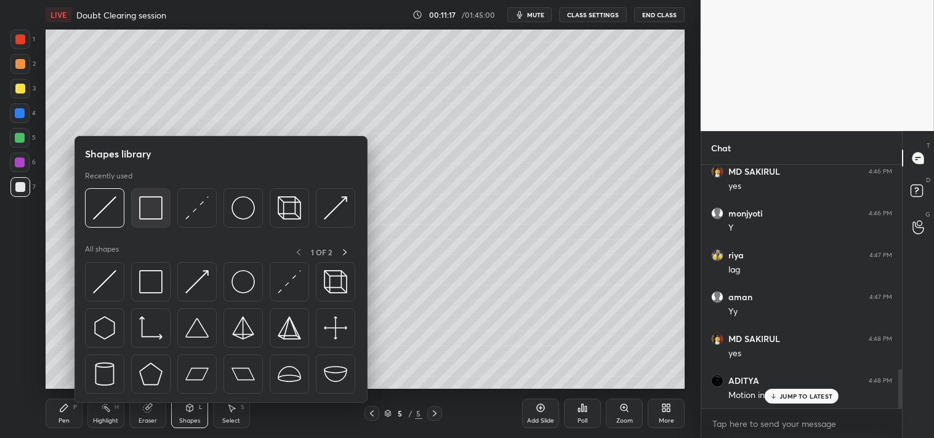
click at [155, 207] on img at bounding box center [150, 207] width 23 height 23
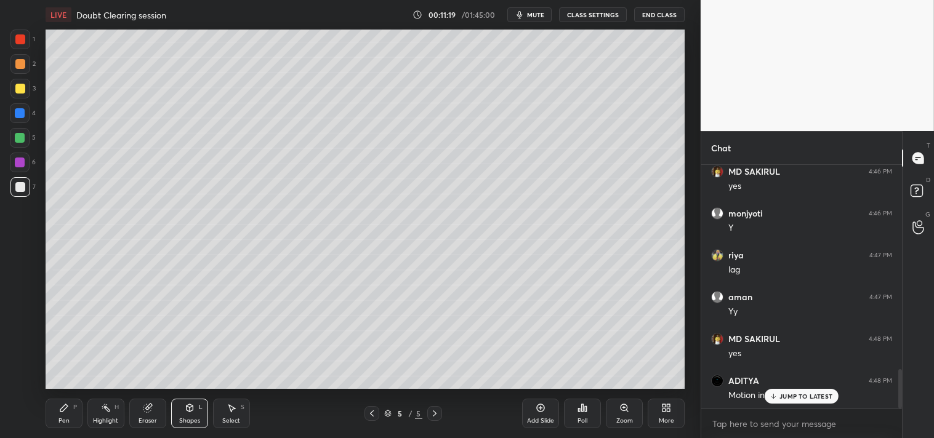
click at [63, 408] on icon at bounding box center [63, 408] width 7 height 7
click at [74, 405] on div "P" at bounding box center [75, 408] width 4 height 6
click at [105, 423] on div "Highlight" at bounding box center [105, 421] width 25 height 6
click at [106, 425] on div "Highlight H" at bounding box center [105, 414] width 37 height 30
click at [71, 417] on div "Pen P" at bounding box center [64, 414] width 37 height 30
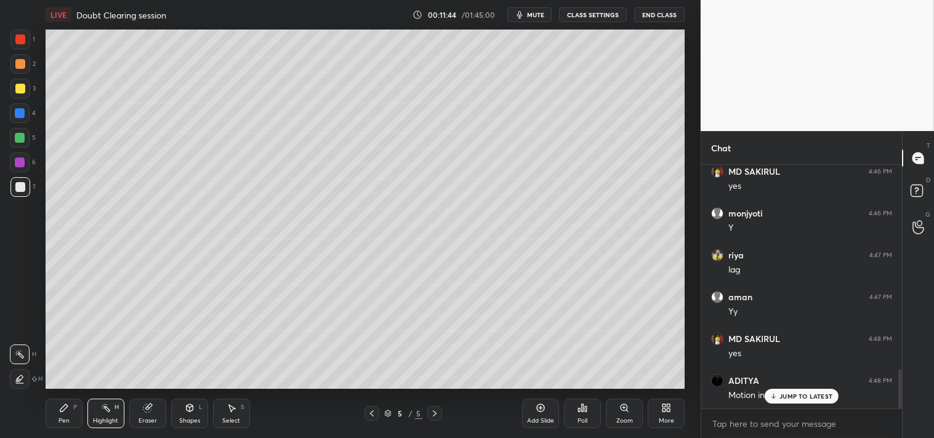
click at [83, 414] on div "Pen P Highlight H Eraser Shapes L Select S" at bounding box center [165, 414] width 238 height 30
click at [106, 414] on div "Highlight H" at bounding box center [105, 414] width 37 height 30
click at [102, 421] on div "Highlight" at bounding box center [105, 421] width 25 height 6
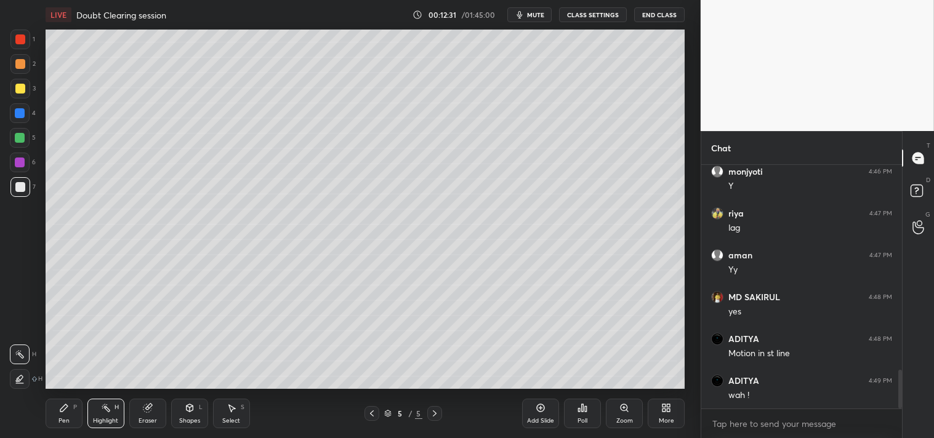
click at [87, 401] on div "Highlight H" at bounding box center [105, 414] width 37 height 30
click at [84, 403] on div "Pen P Highlight H Eraser Shapes L Select S" at bounding box center [165, 414] width 238 height 30
click at [80, 405] on div "Pen P" at bounding box center [64, 414] width 37 height 30
click at [73, 414] on div "Pen P" at bounding box center [64, 414] width 37 height 30
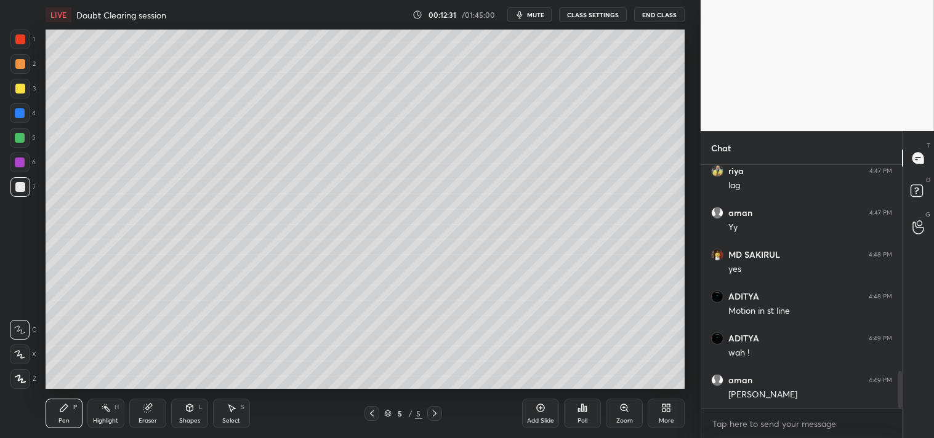
click at [66, 418] on div "Pen" at bounding box center [63, 421] width 11 height 6
click at [111, 413] on div "Highlight H" at bounding box center [105, 414] width 37 height 30
click at [108, 414] on div "Highlight H" at bounding box center [105, 414] width 37 height 30
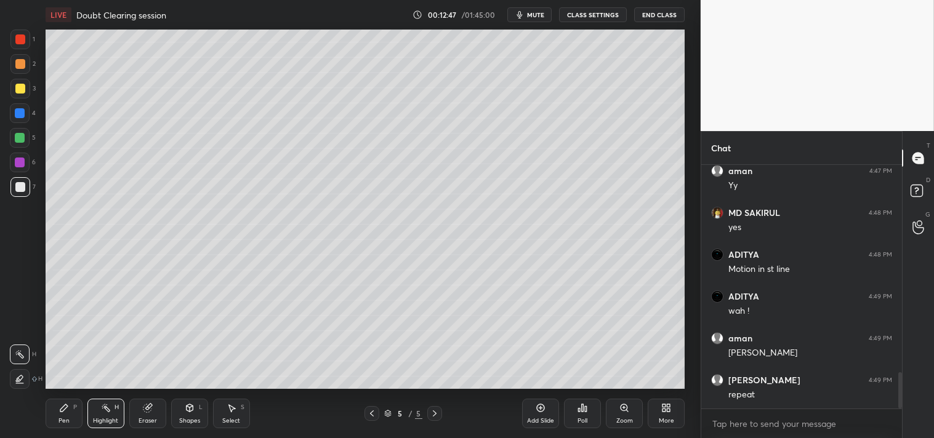
click at [182, 401] on div "Shapes L" at bounding box center [189, 414] width 37 height 30
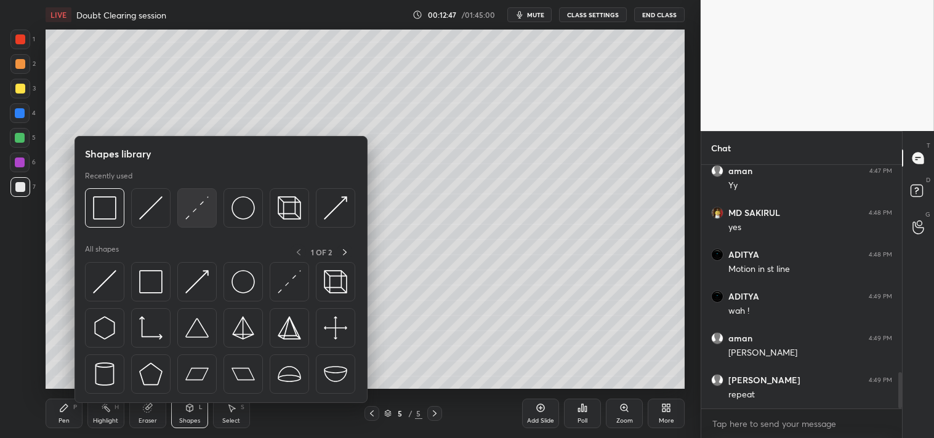
click at [201, 215] on img at bounding box center [196, 207] width 23 height 23
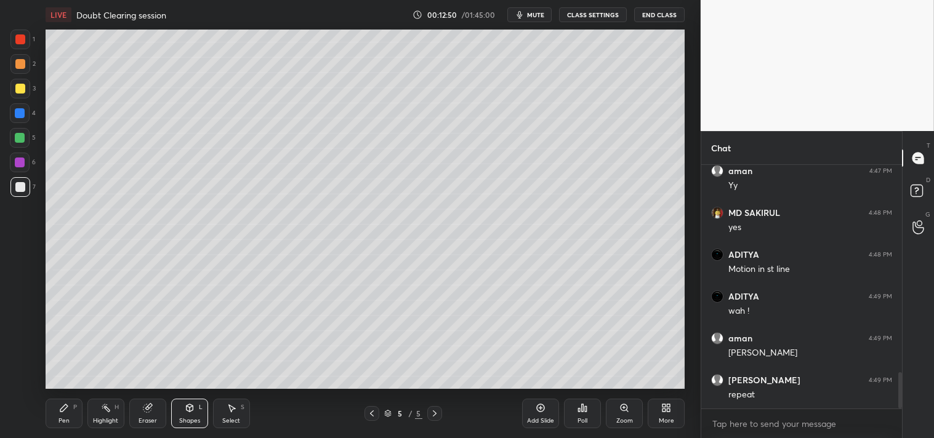
click at [59, 411] on icon at bounding box center [64, 408] width 10 height 10
click at [102, 419] on div "Highlight" at bounding box center [105, 421] width 25 height 6
click at [103, 425] on div "Highlight H" at bounding box center [105, 414] width 37 height 30
click at [60, 418] on div "Pen" at bounding box center [63, 421] width 11 height 6
click at [60, 415] on div "Pen P" at bounding box center [64, 414] width 37 height 30
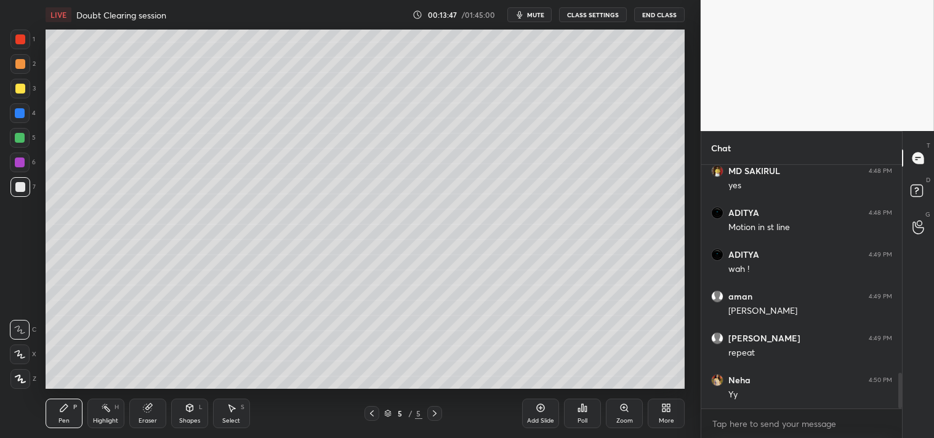
scroll to position [1463, 0]
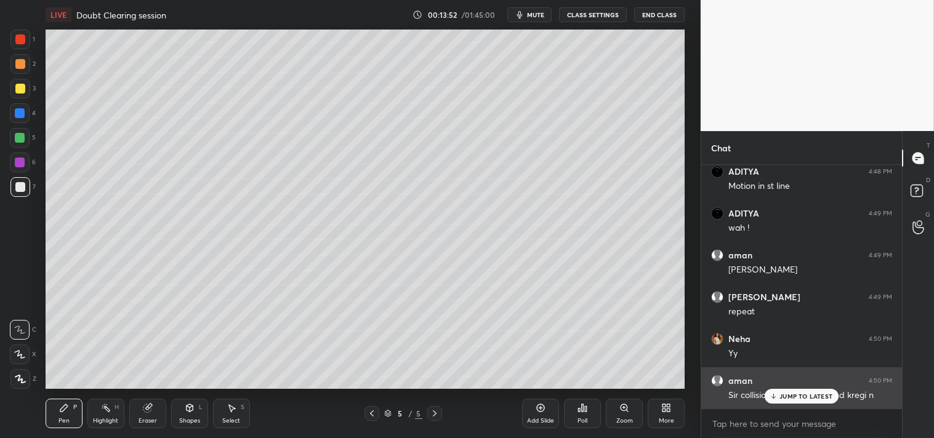
click at [800, 395] on p "JUMP TO LATEST" at bounding box center [805, 396] width 53 height 7
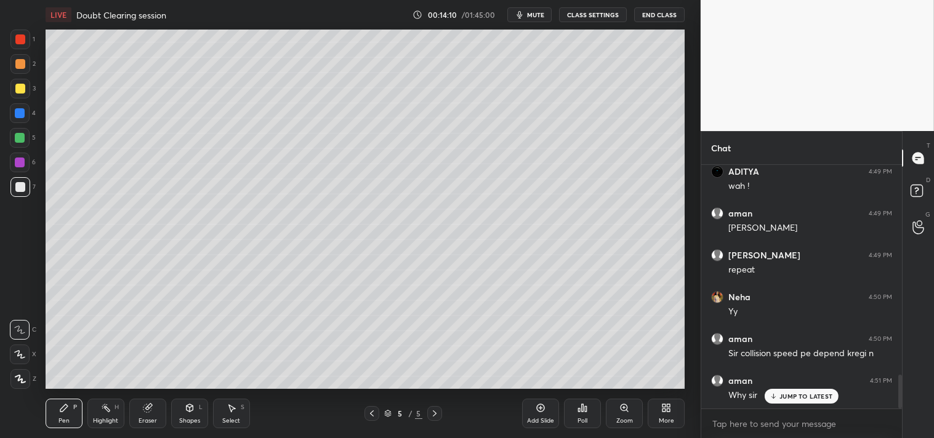
click at [113, 418] on div "Highlight" at bounding box center [105, 421] width 25 height 6
click at [52, 415] on div "Pen P" at bounding box center [64, 414] width 37 height 30
click at [60, 416] on div "Pen P" at bounding box center [64, 414] width 37 height 30
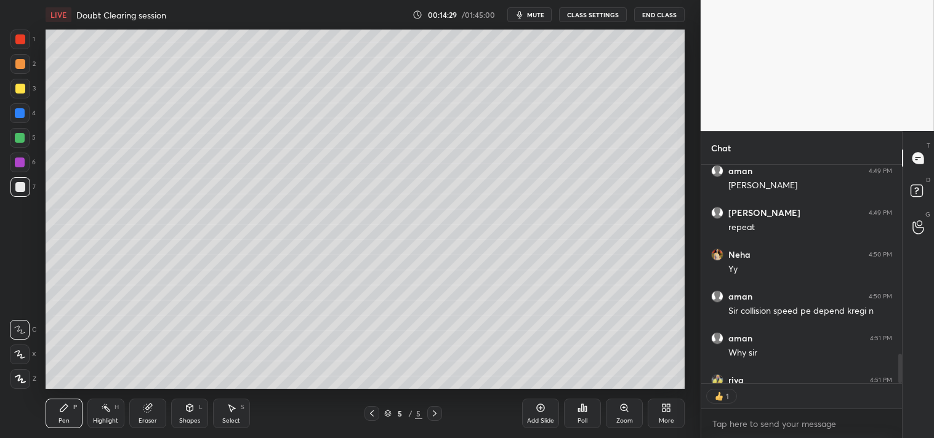
scroll to position [4, 3]
click at [100, 411] on div "Highlight H" at bounding box center [105, 414] width 37 height 30
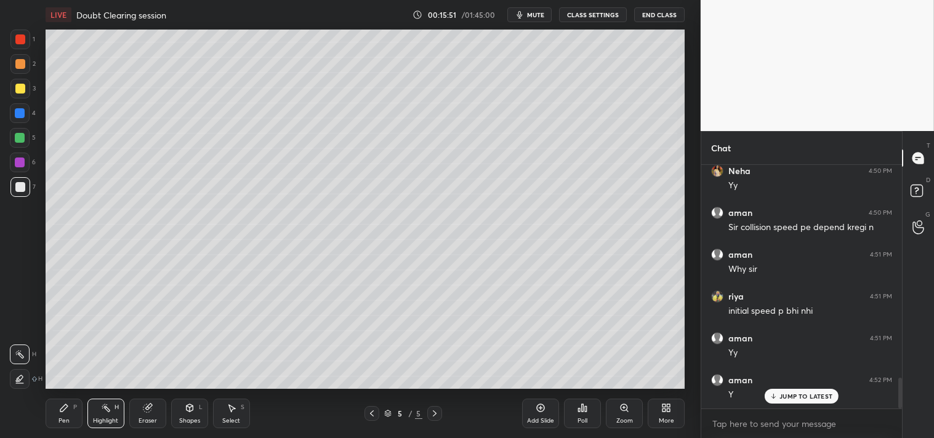
scroll to position [1673, 0]
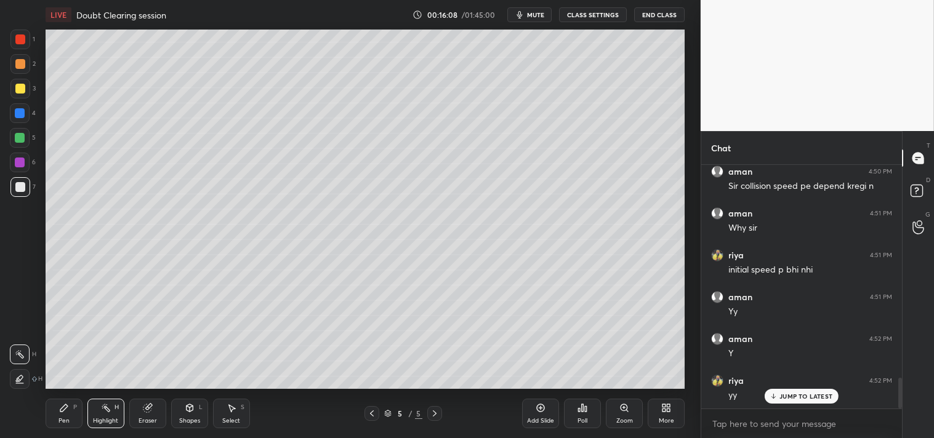
click at [57, 421] on div "Pen P" at bounding box center [64, 414] width 37 height 30
click at [63, 419] on div "Pen" at bounding box center [63, 421] width 11 height 6
click at [534, 419] on div "Add Slide" at bounding box center [540, 421] width 27 height 6
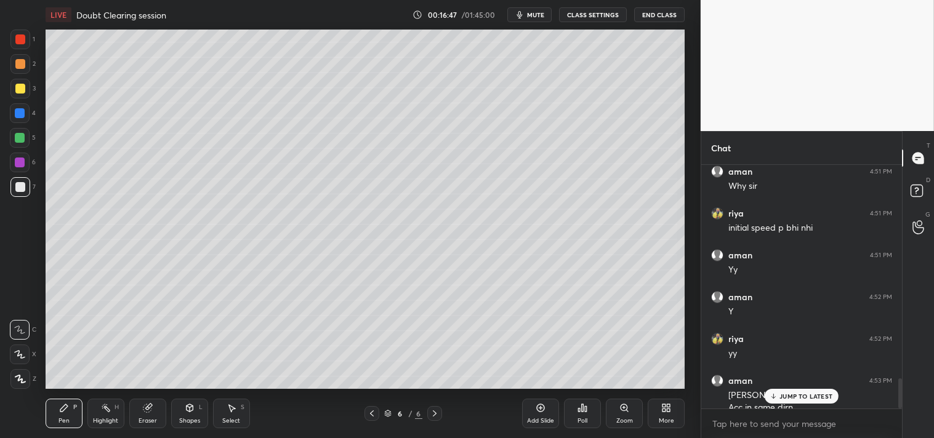
scroll to position [1727, 0]
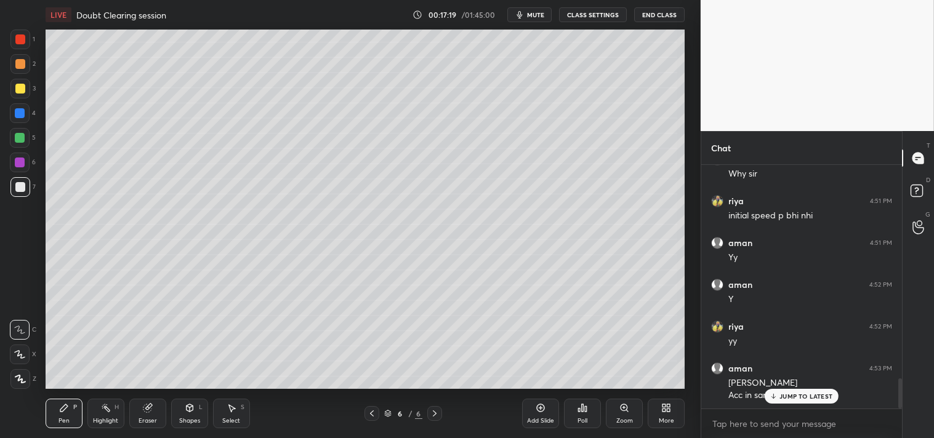
click at [105, 403] on icon at bounding box center [106, 408] width 10 height 10
click at [109, 395] on div "Pen P Highlight H Eraser Shapes L Select S 6 / 6 Add Slide Poll Zoom More" at bounding box center [366, 413] width 640 height 49
click at [57, 411] on div "Pen P" at bounding box center [64, 414] width 37 height 30
click at [62, 413] on icon at bounding box center [64, 408] width 10 height 10
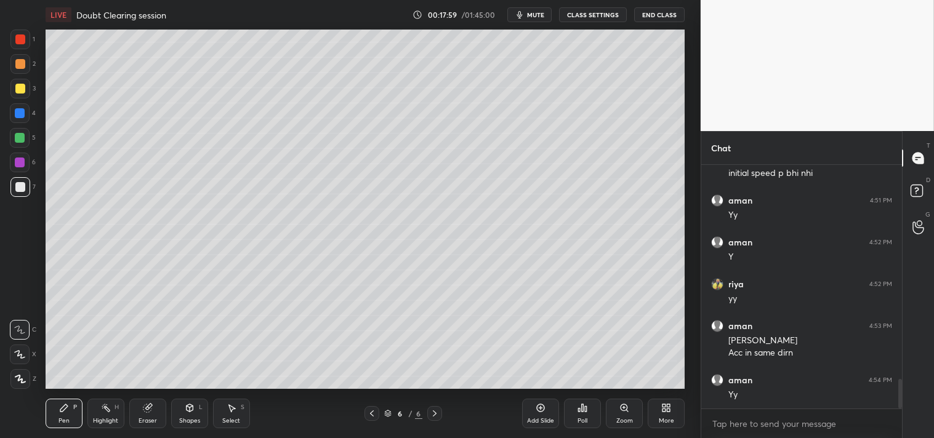
click at [549, 411] on div "Add Slide" at bounding box center [540, 414] width 37 height 30
click at [187, 415] on div "Shapes L" at bounding box center [189, 414] width 37 height 30
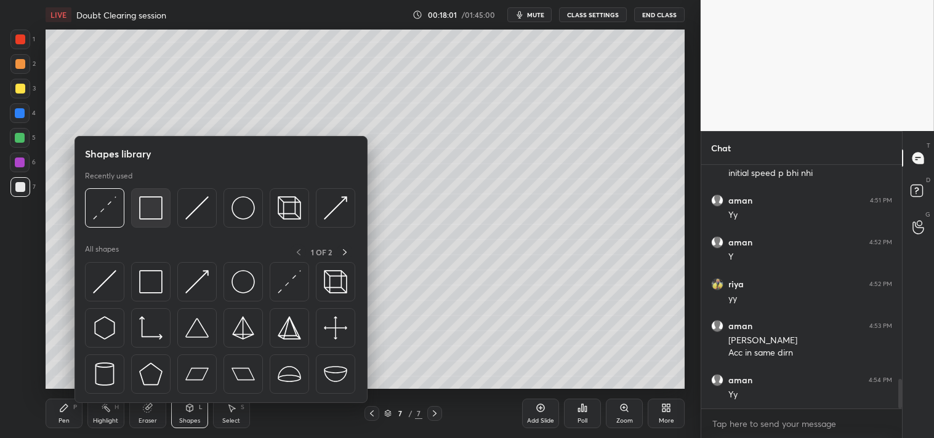
click at [148, 213] on img at bounding box center [150, 207] width 23 height 23
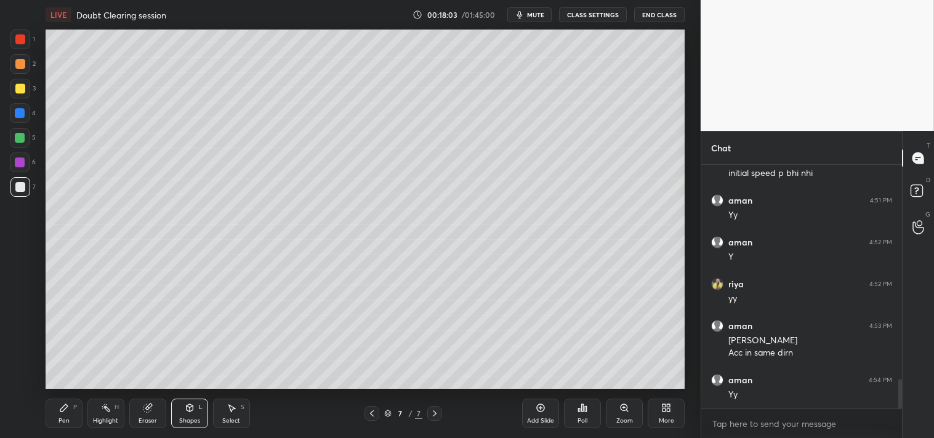
click at [50, 408] on div "Pen P" at bounding box center [64, 414] width 37 height 30
click at [54, 406] on div "Pen P" at bounding box center [64, 414] width 37 height 30
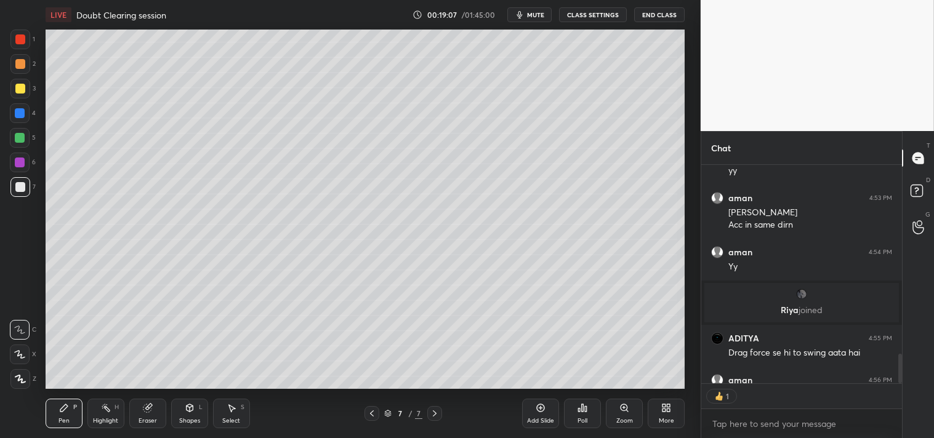
scroll to position [4, 3]
type textarea "x"
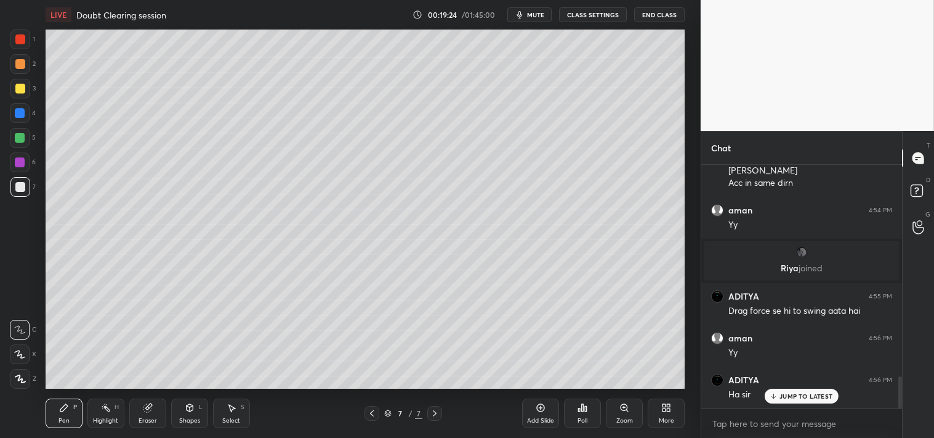
scroll to position [1624, 0]
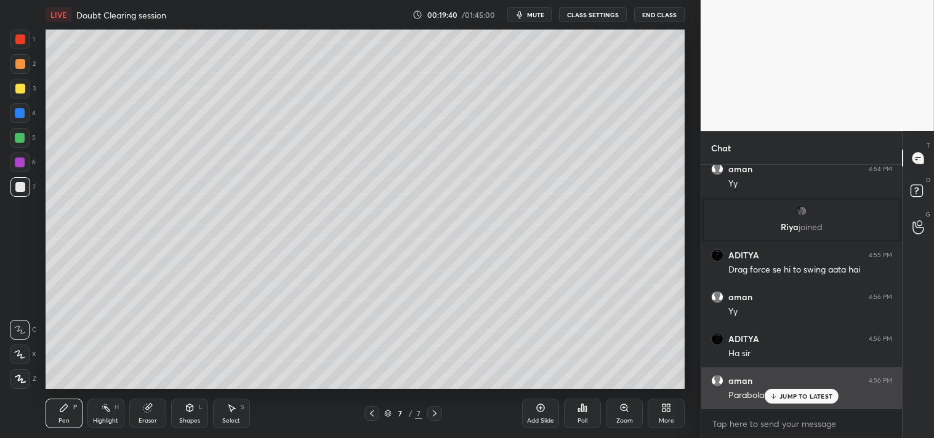
click at [791, 398] on p "JUMP TO LATEST" at bounding box center [805, 396] width 53 height 7
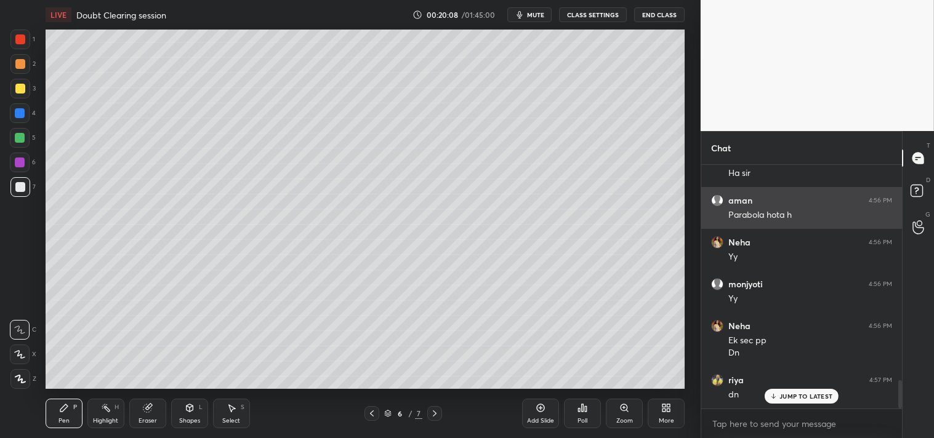
scroll to position [1845, 0]
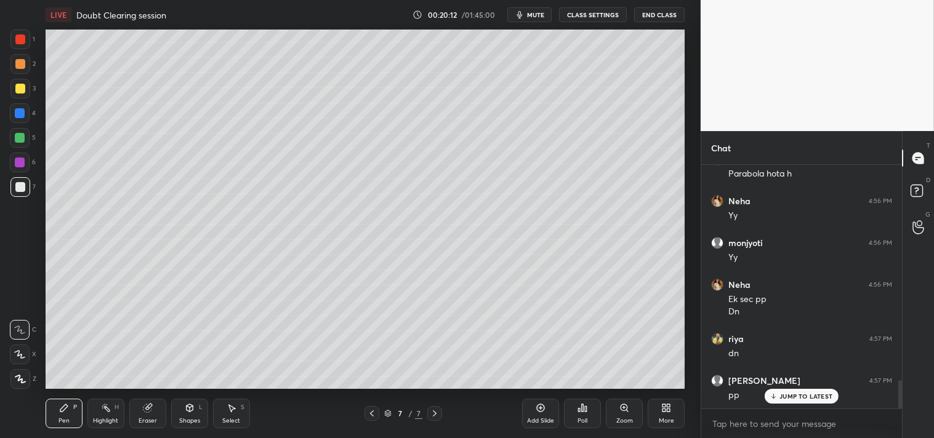
click at [661, 421] on div "More" at bounding box center [666, 421] width 15 height 6
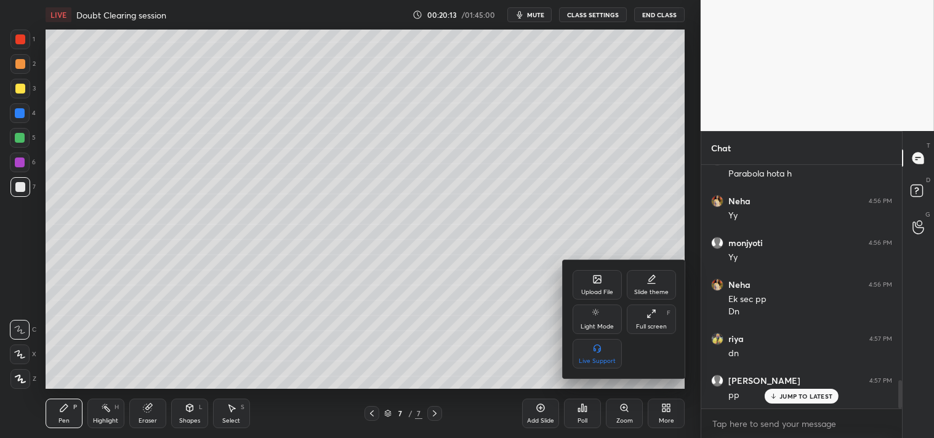
click at [594, 281] on icon at bounding box center [597, 279] width 7 height 7
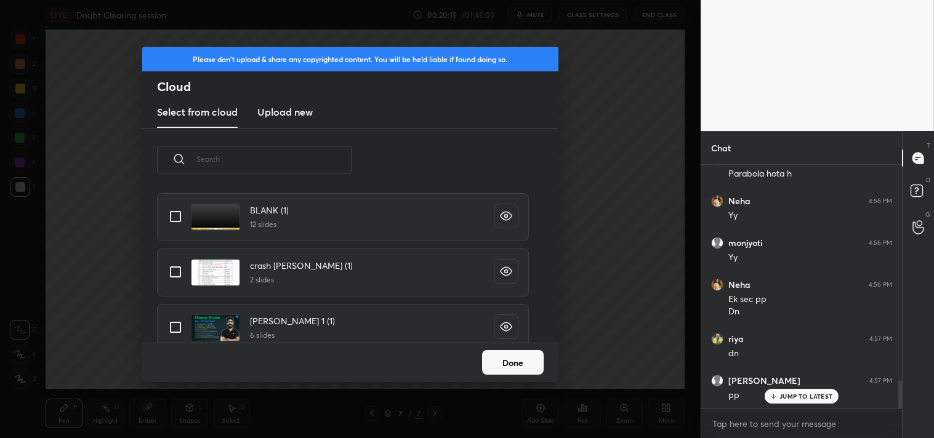
scroll to position [1858, 0]
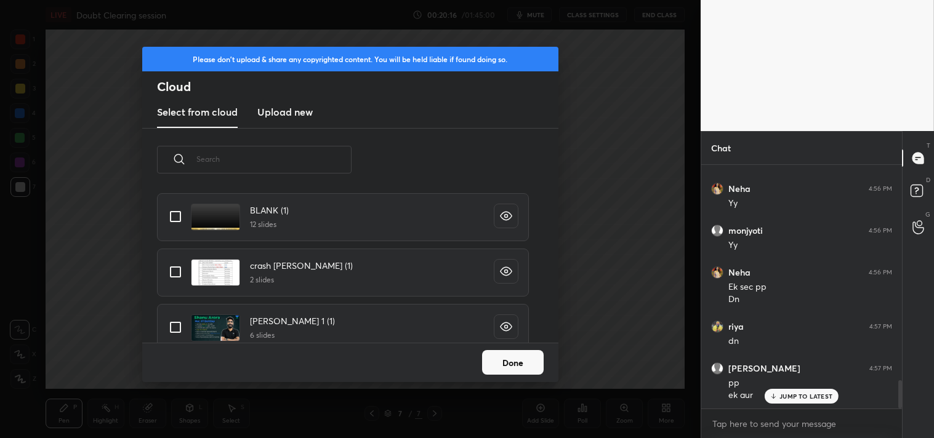
click at [173, 219] on input "grid" at bounding box center [176, 217] width 26 height 26
checkbox input "true"
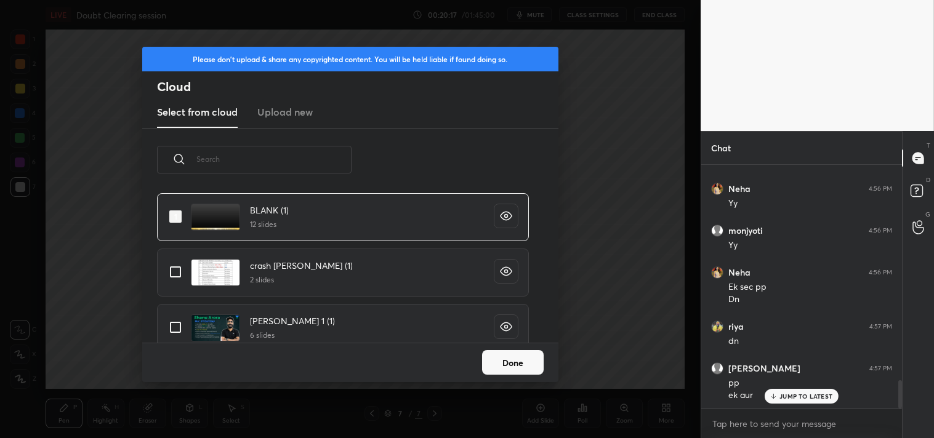
click at [502, 357] on button "Done" at bounding box center [513, 362] width 62 height 25
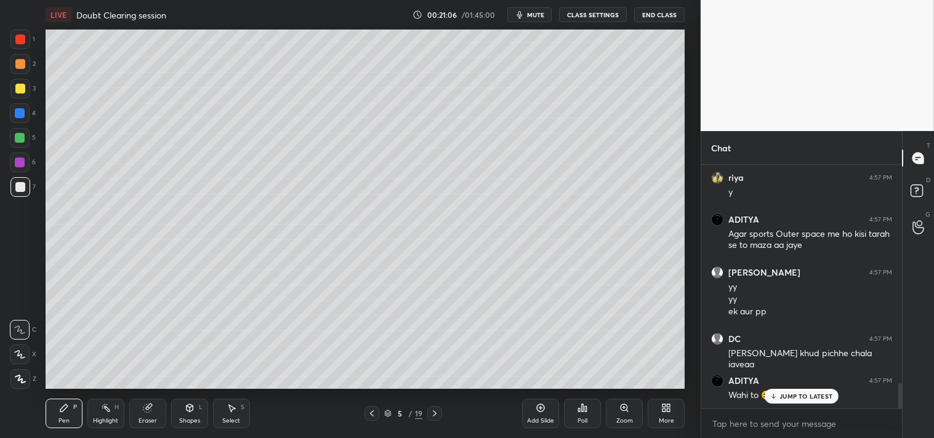
scroll to position [2156, 0]
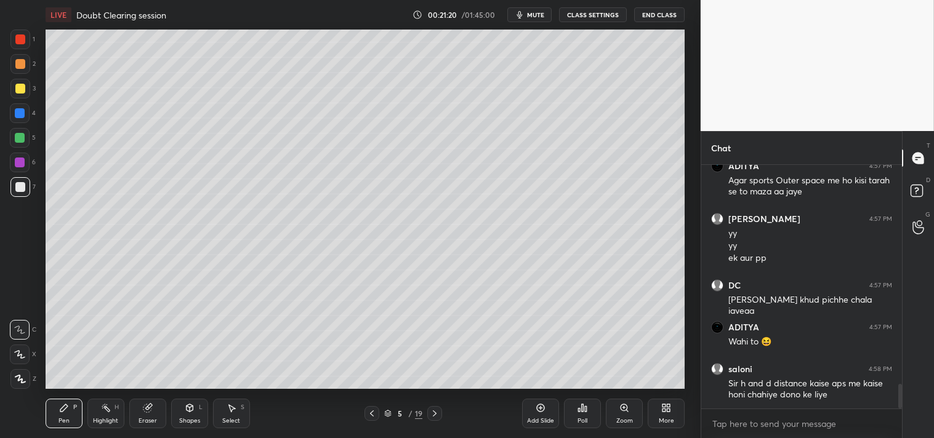
click at [107, 419] on div "Highlight" at bounding box center [105, 421] width 25 height 6
click at [109, 411] on rect at bounding box center [106, 409] width 6 height 6
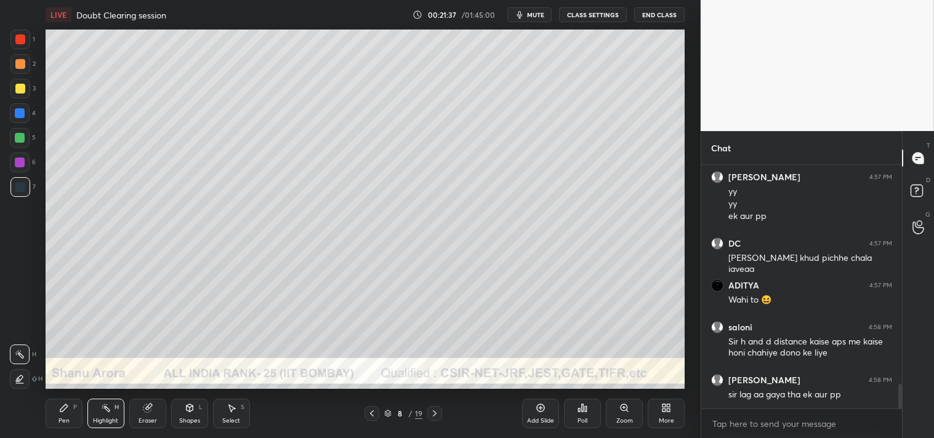
click at [183, 418] on div "Shapes" at bounding box center [189, 421] width 21 height 6
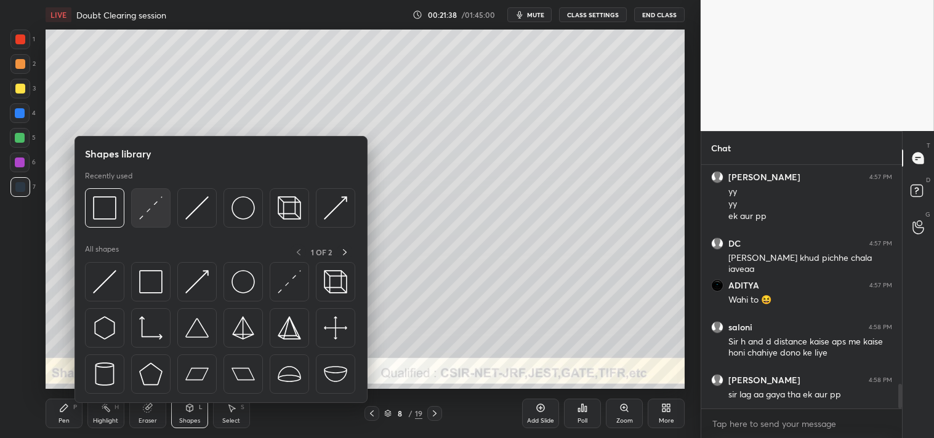
click at [151, 202] on img at bounding box center [150, 207] width 23 height 23
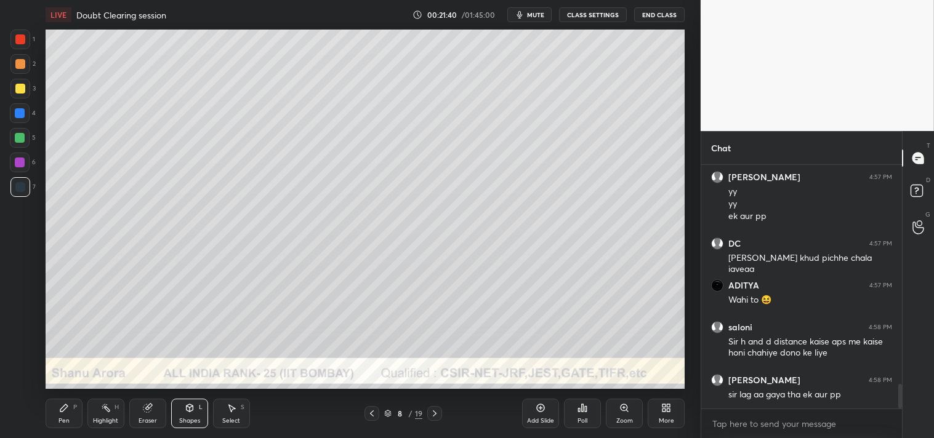
click at [608, 405] on div "Zoom" at bounding box center [624, 414] width 37 height 30
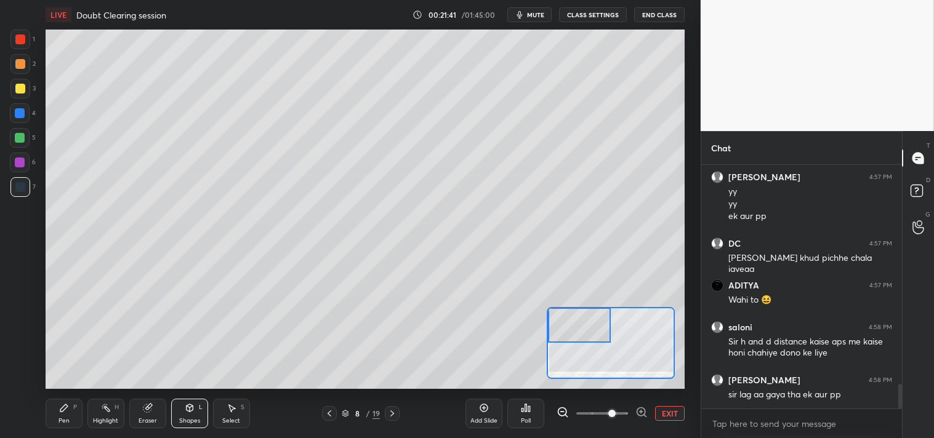
click at [76, 422] on div "Pen P" at bounding box center [64, 414] width 37 height 30
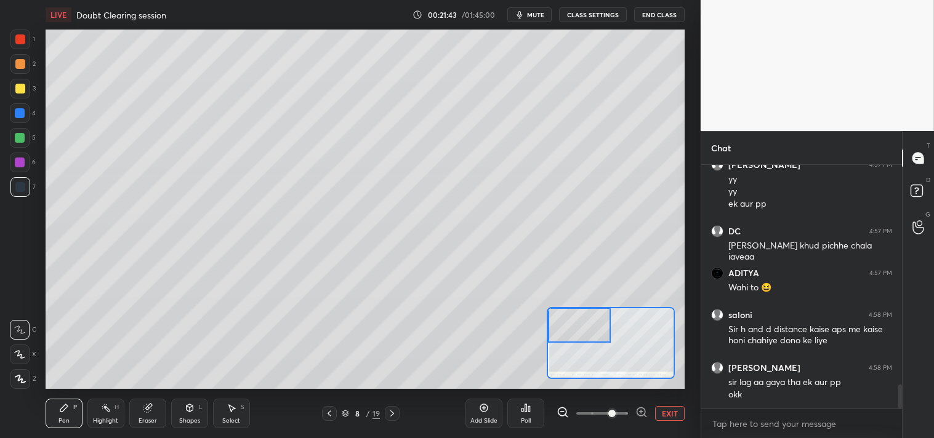
click at [15, 87] on div at bounding box center [20, 89] width 10 height 10
click at [23, 87] on div at bounding box center [20, 89] width 10 height 10
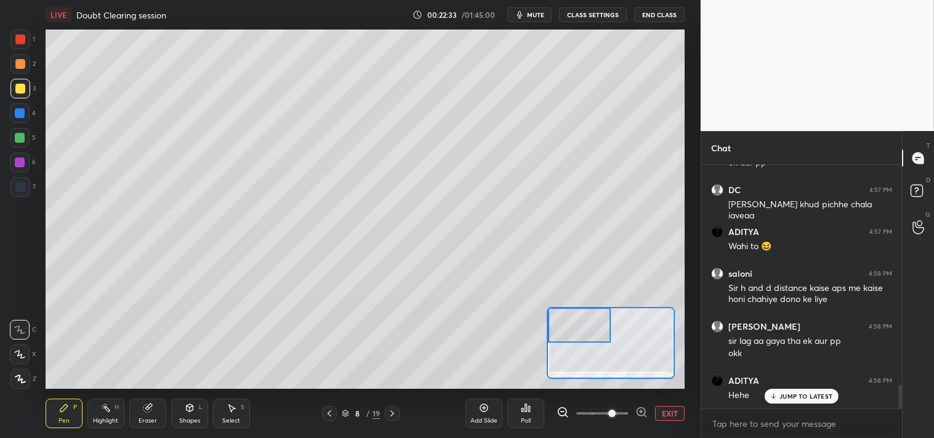
click at [529, 16] on span "mute" at bounding box center [535, 14] width 17 height 9
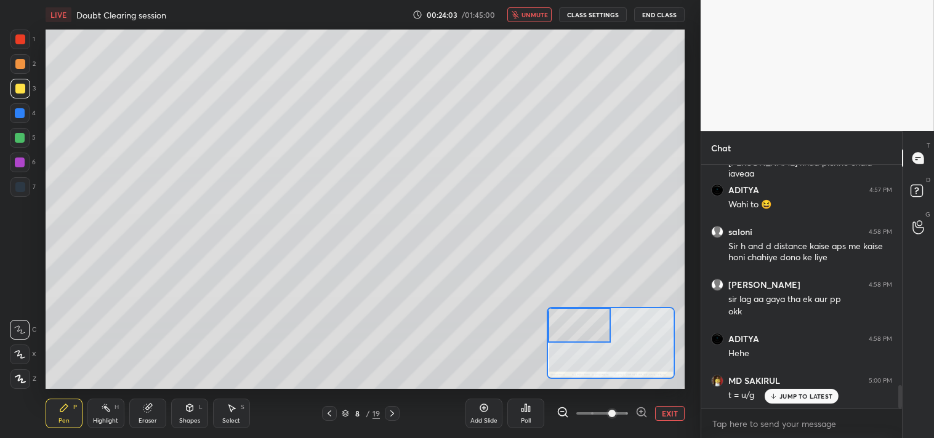
click at [522, 16] on button "unmute" at bounding box center [529, 14] width 44 height 15
click at [10, 70] on div at bounding box center [20, 64] width 20 height 20
click at [20, 71] on div at bounding box center [20, 64] width 20 height 20
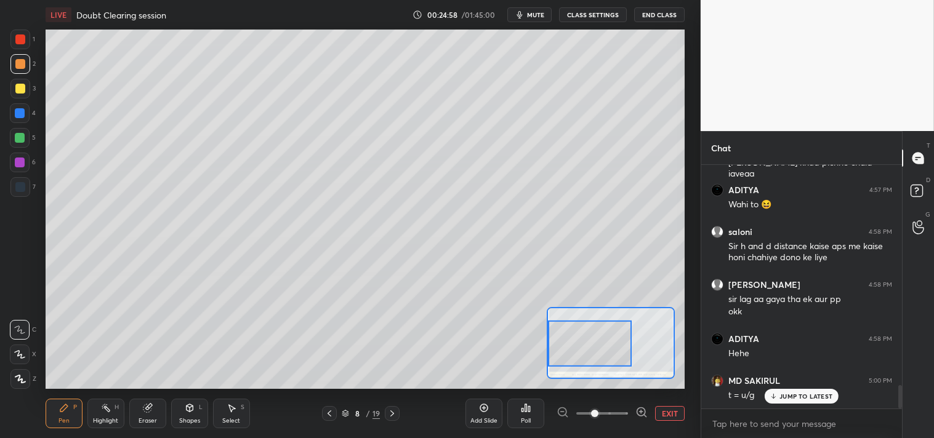
click at [674, 416] on button "EXIT" at bounding box center [670, 413] width 30 height 15
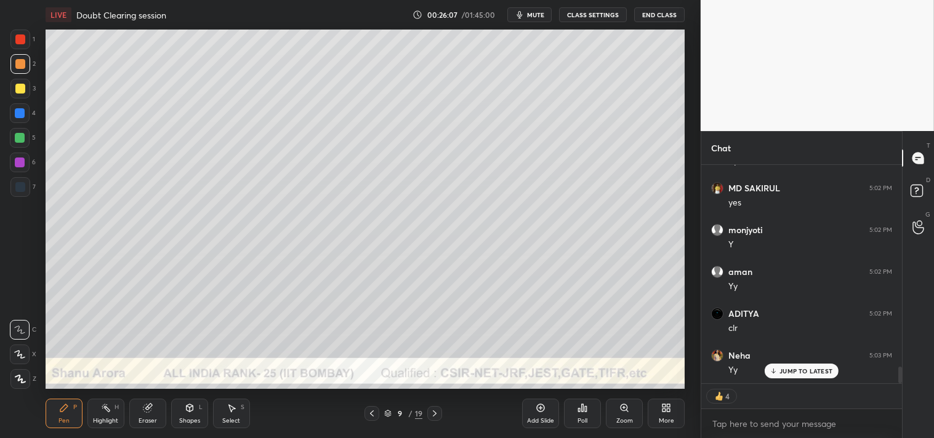
scroll to position [2695, 0]
click at [195, 408] on div "Shapes L" at bounding box center [189, 414] width 37 height 30
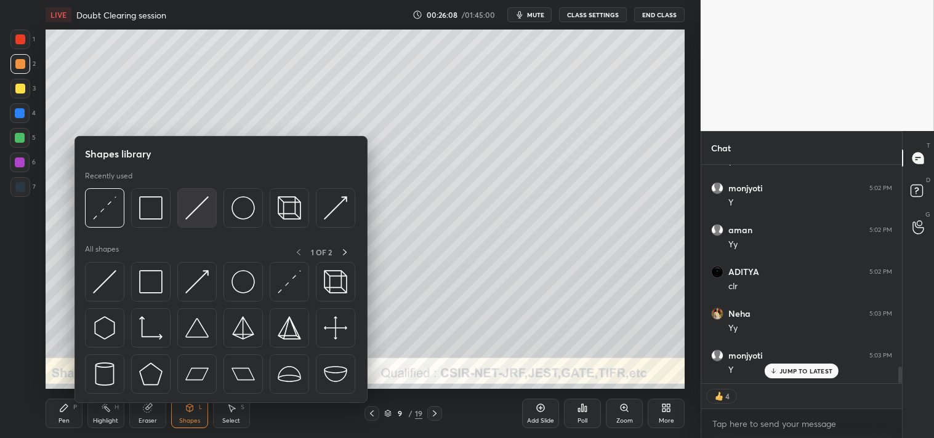
click at [206, 211] on img at bounding box center [196, 207] width 23 height 23
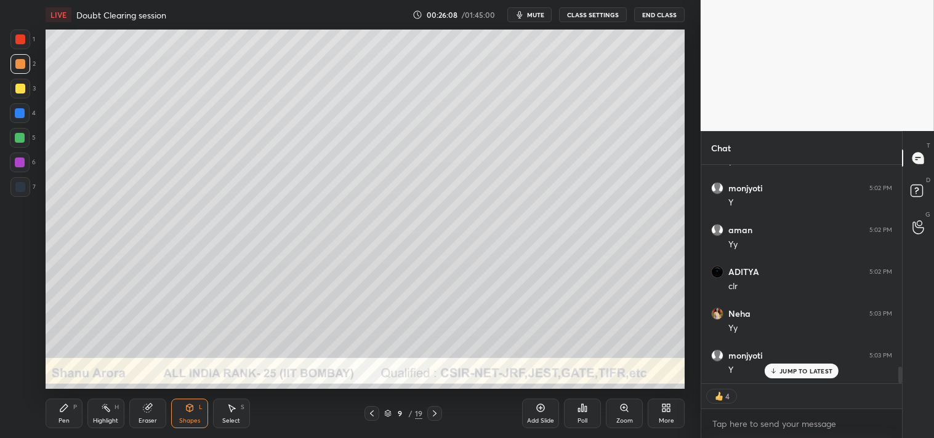
type textarea "x"
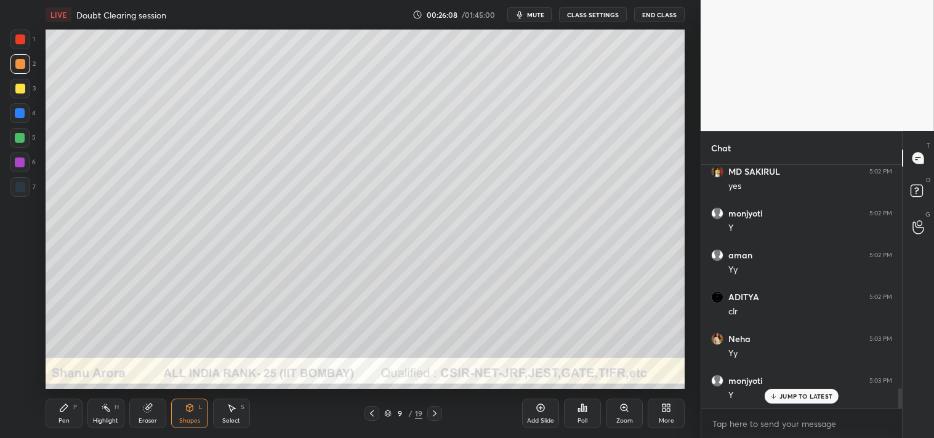
scroll to position [240, 197]
click at [612, 416] on div "Zoom" at bounding box center [624, 414] width 37 height 30
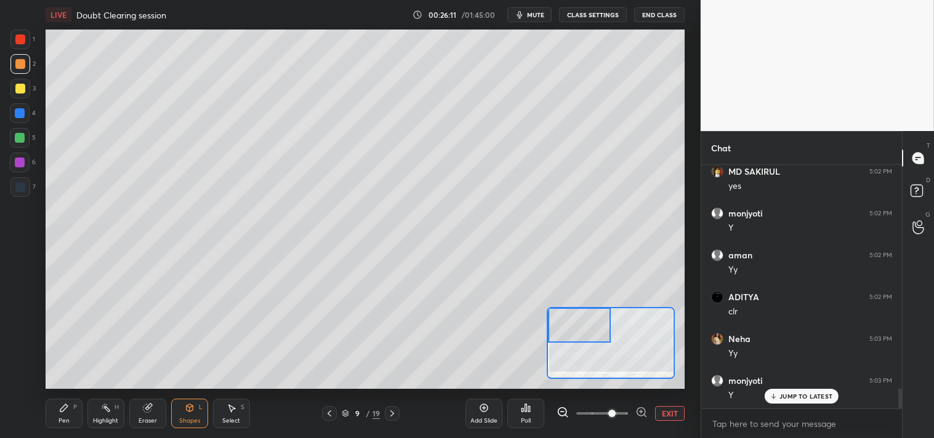
click at [62, 410] on icon at bounding box center [63, 408] width 7 height 7
click at [62, 415] on div "Pen P" at bounding box center [64, 414] width 37 height 30
click at [22, 88] on div at bounding box center [20, 89] width 10 height 10
click at [540, 14] on span "mute" at bounding box center [535, 14] width 17 height 9
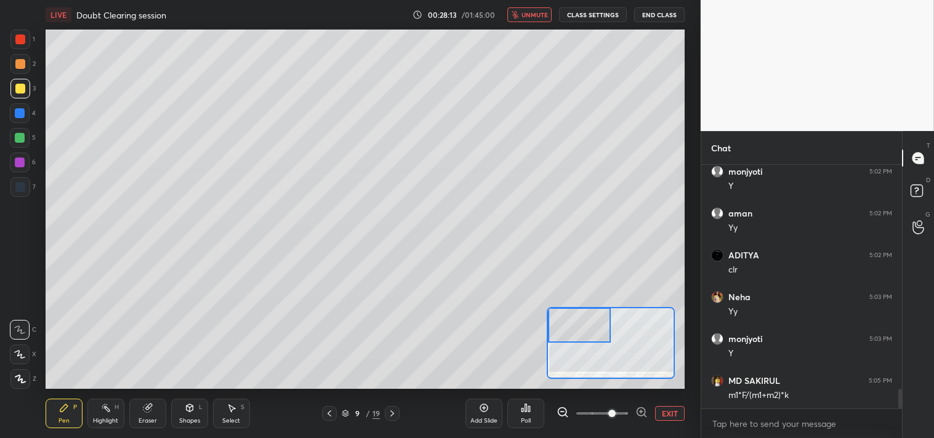
scroll to position [2755, 0]
click at [521, 16] on button "unmute" at bounding box center [529, 14] width 44 height 15
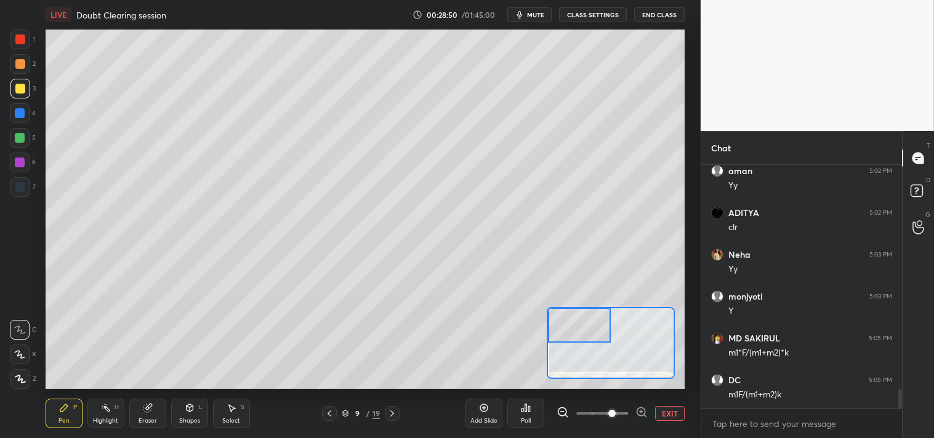
click at [150, 418] on div "Eraser" at bounding box center [148, 421] width 18 height 6
click at [147, 407] on icon at bounding box center [147, 409] width 8 height 8
click at [69, 420] on div "Pen" at bounding box center [63, 421] width 11 height 6
click at [65, 421] on div "Pen" at bounding box center [63, 421] width 11 height 6
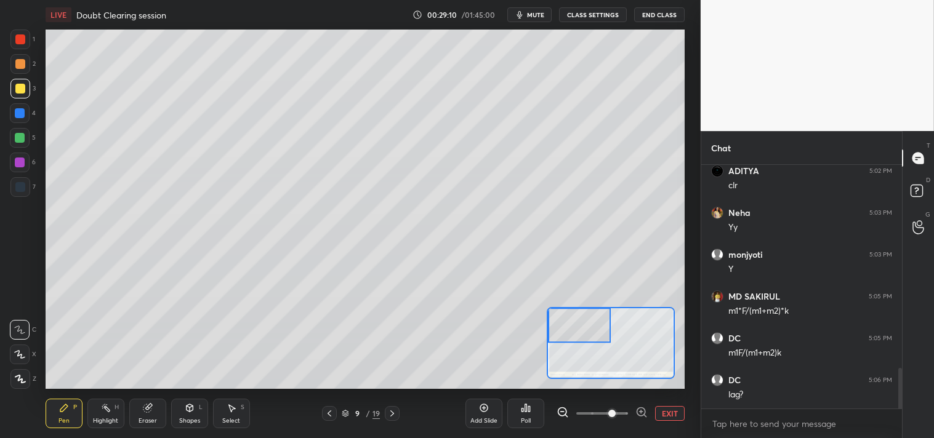
click at [148, 408] on icon at bounding box center [147, 409] width 8 height 8
click at [59, 414] on div "Pen P" at bounding box center [64, 414] width 37 height 30
click at [60, 416] on div "Pen P" at bounding box center [64, 414] width 37 height 30
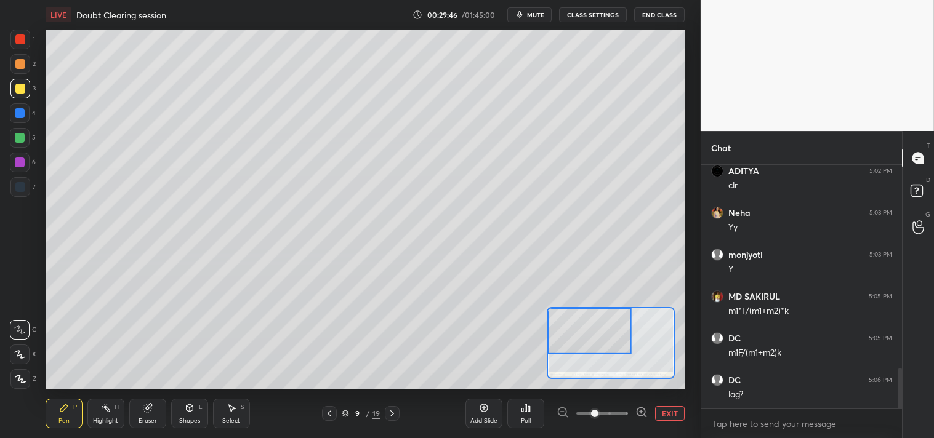
click at [108, 418] on div "Highlight" at bounding box center [105, 421] width 25 height 6
click at [111, 416] on div "Highlight H" at bounding box center [105, 414] width 37 height 30
click at [63, 415] on div "Pen P" at bounding box center [64, 414] width 37 height 30
click at [62, 409] on icon at bounding box center [63, 408] width 7 height 7
click at [109, 414] on div "Highlight H" at bounding box center [105, 414] width 37 height 30
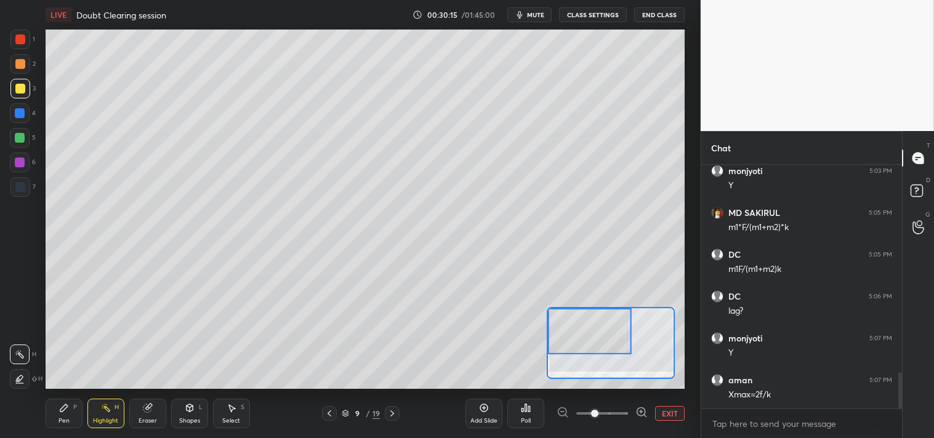
scroll to position [4, 3]
click at [49, 416] on div "Pen P" at bounding box center [64, 414] width 37 height 30
click at [62, 414] on div "Pen P" at bounding box center [64, 414] width 37 height 30
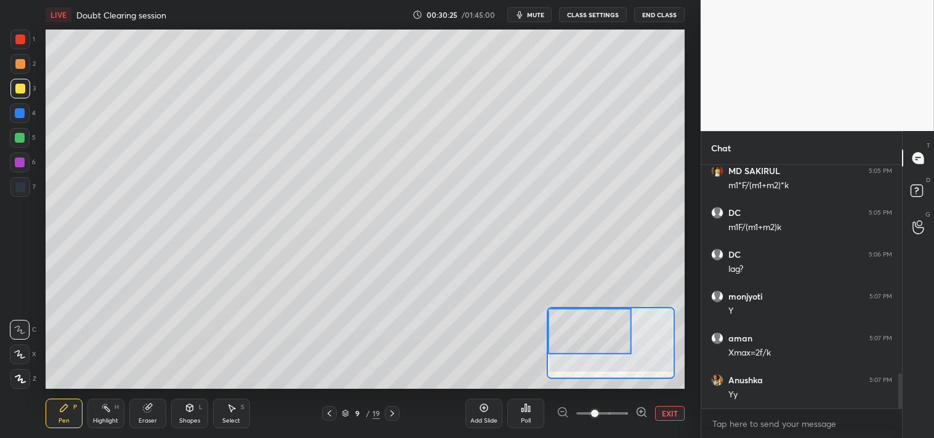
scroll to position [1446, 0]
click at [678, 408] on button "EXIT" at bounding box center [670, 413] width 30 height 15
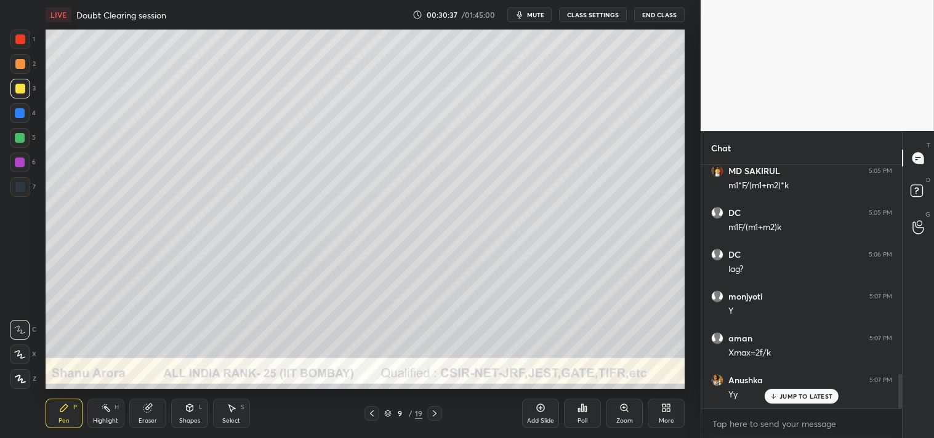
scroll to position [1487, 0]
click at [149, 408] on icon at bounding box center [147, 409] width 8 height 8
click at [145, 413] on icon at bounding box center [148, 408] width 10 height 10
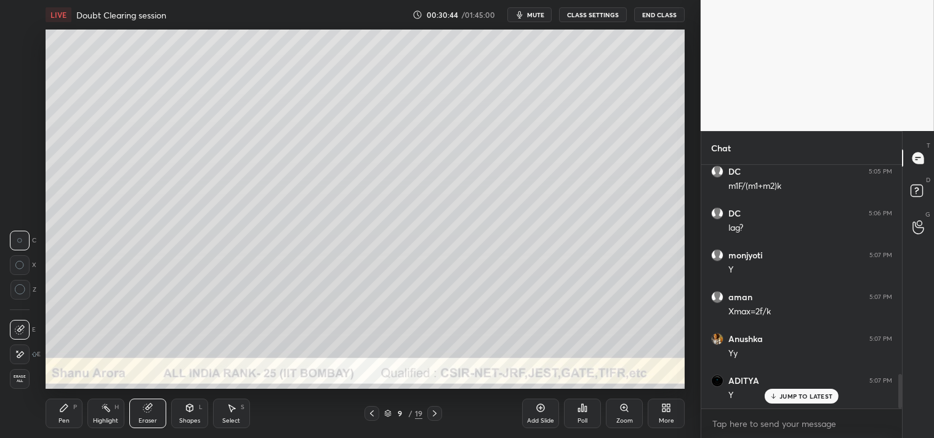
click at [64, 415] on div "Pen P" at bounding box center [64, 414] width 37 height 30
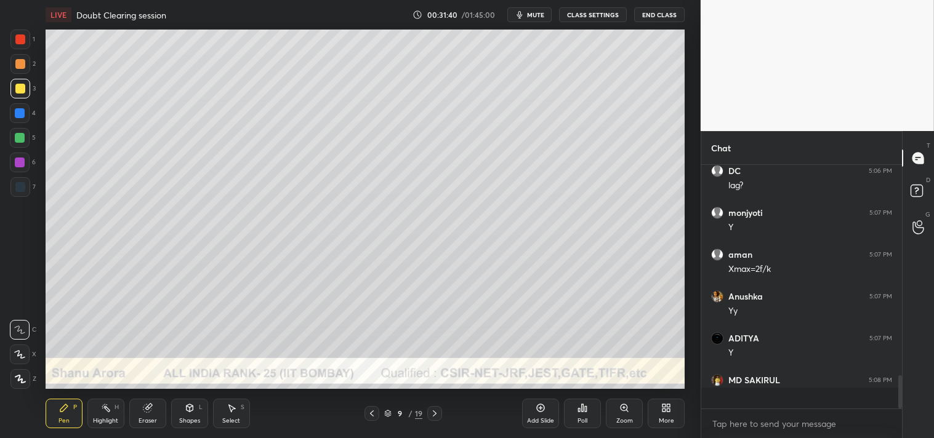
scroll to position [1529, 0]
click at [538, 411] on icon at bounding box center [541, 409] width 8 height 8
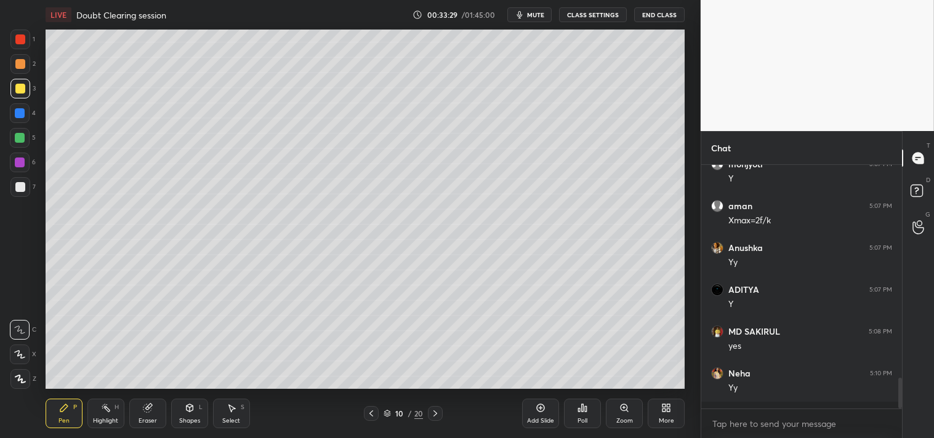
scroll to position [1571, 0]
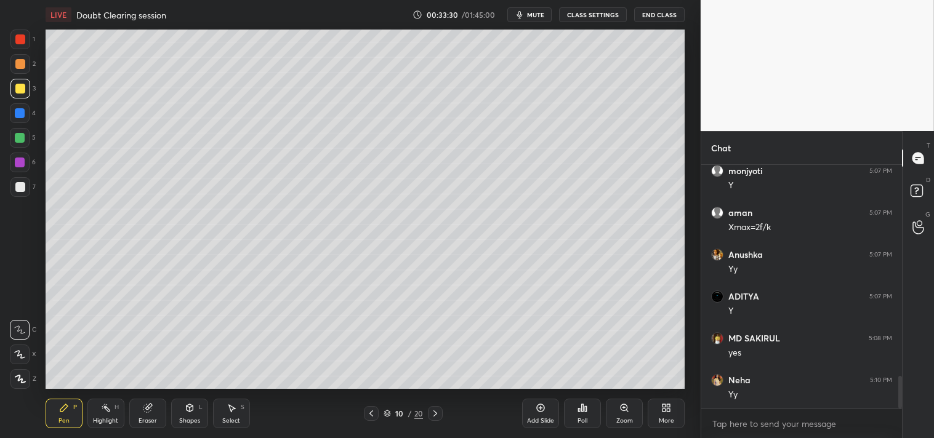
click at [25, 188] on div at bounding box center [20, 187] width 20 height 20
click at [20, 196] on div at bounding box center [20, 187] width 20 height 20
click at [113, 418] on div "Highlight" at bounding box center [105, 421] width 25 height 6
click at [54, 416] on div "Pen P" at bounding box center [64, 414] width 37 height 30
click at [56, 422] on div "Pen P" at bounding box center [64, 414] width 37 height 30
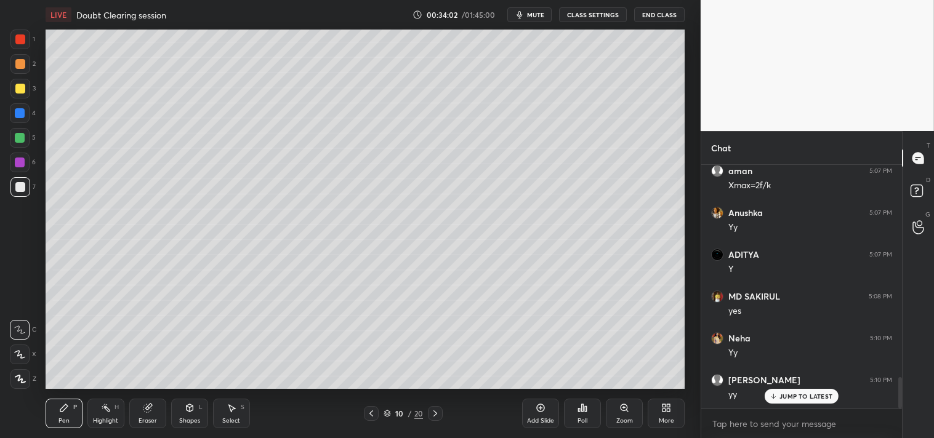
scroll to position [1654, 0]
click at [627, 408] on icon at bounding box center [624, 408] width 7 height 7
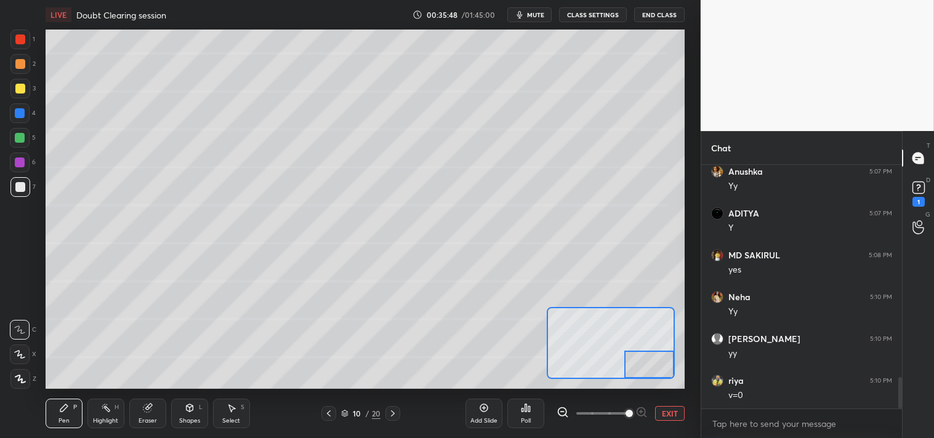
click at [669, 413] on button "EXIT" at bounding box center [670, 413] width 30 height 15
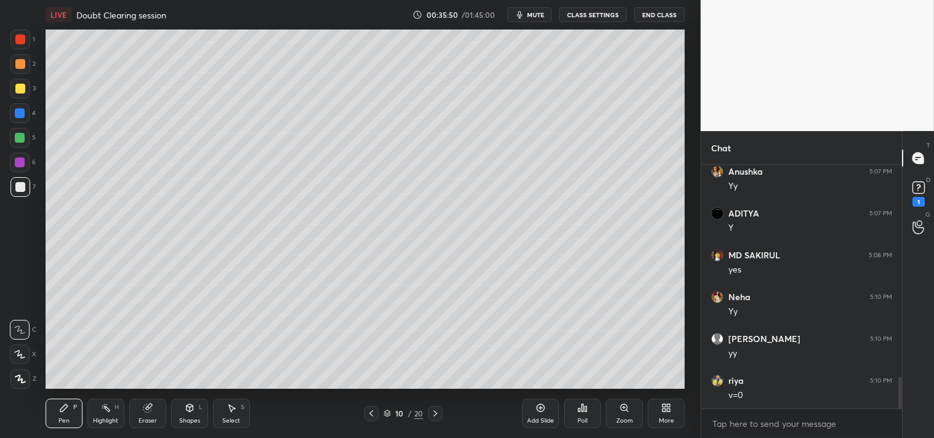
click at [521, 13] on icon "button" at bounding box center [520, 14] width 6 height 7
click at [523, 14] on span "unmute" at bounding box center [534, 14] width 26 height 9
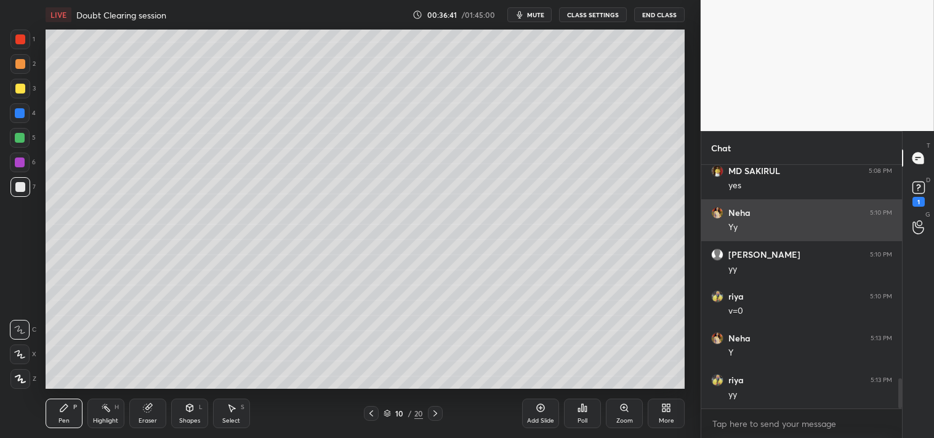
scroll to position [4, 3]
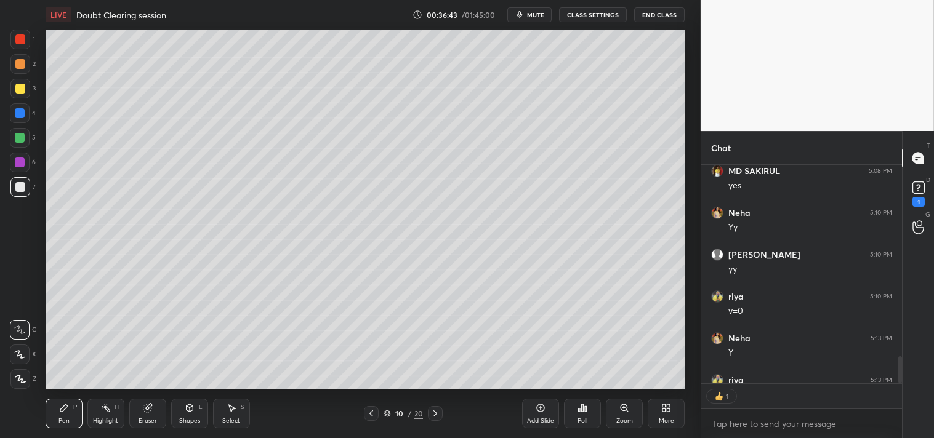
click at [545, 408] on icon at bounding box center [541, 408] width 10 height 10
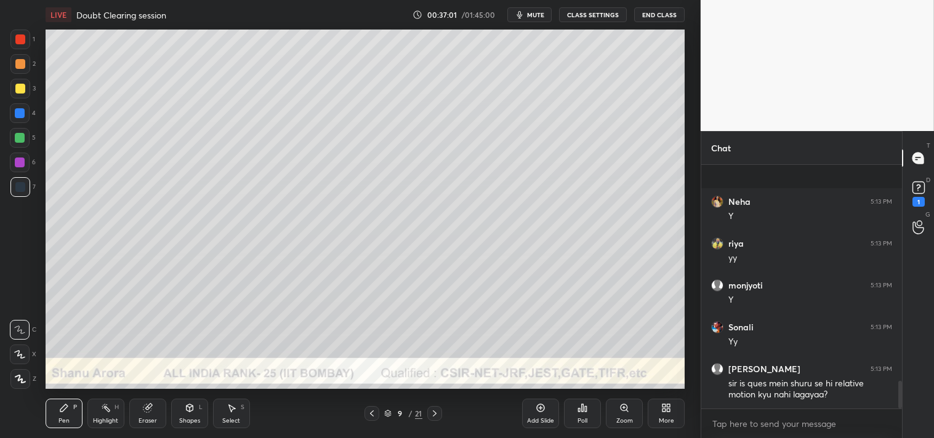
scroll to position [1917, 0]
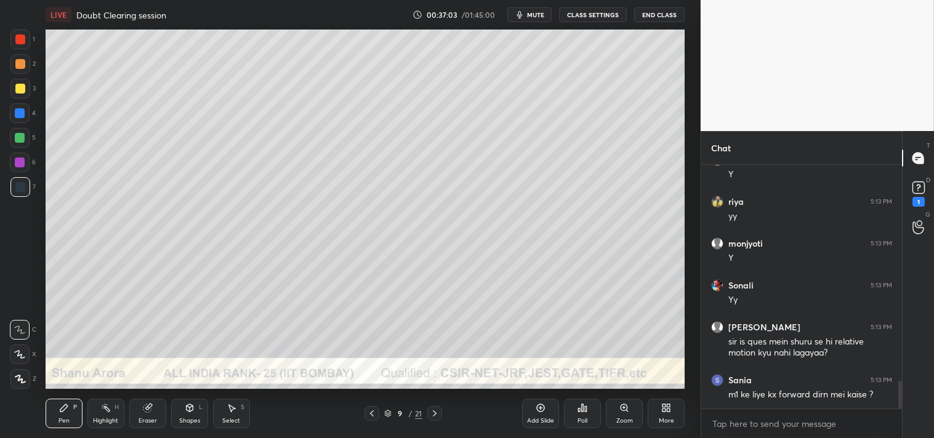
click at [102, 409] on circle at bounding box center [102, 408] width 1 height 1
click at [105, 414] on div "Highlight H" at bounding box center [105, 414] width 37 height 30
click at [25, 43] on div at bounding box center [20, 40] width 20 height 20
click at [20, 41] on div at bounding box center [20, 39] width 10 height 10
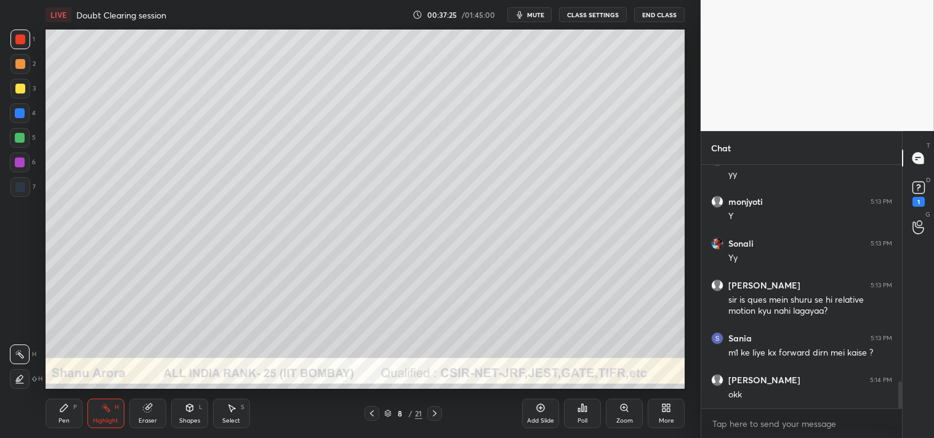
click at [549, 413] on div "Add Slide" at bounding box center [540, 414] width 37 height 30
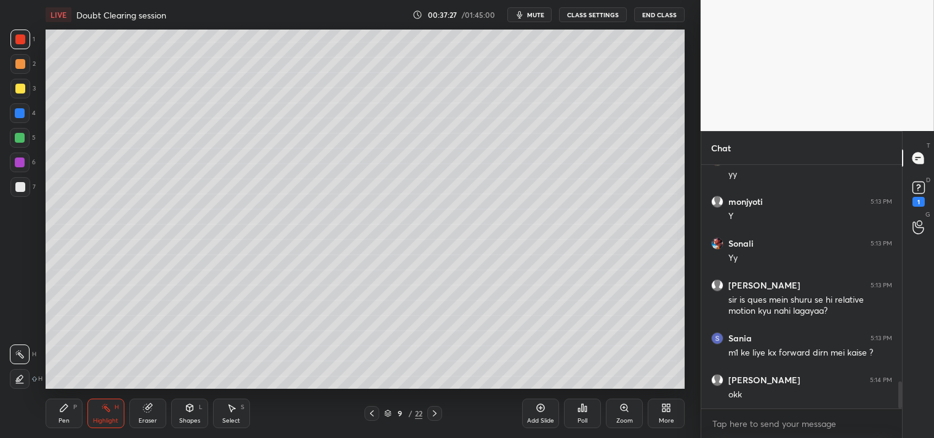
click at [59, 416] on div "Pen P" at bounding box center [64, 414] width 37 height 30
click at [56, 413] on div "Pen P" at bounding box center [64, 414] width 37 height 30
click at [110, 408] on icon at bounding box center [106, 408] width 10 height 10
click at [62, 414] on div "Pen P" at bounding box center [64, 414] width 37 height 30
click at [132, 422] on div "Eraser" at bounding box center [147, 414] width 37 height 30
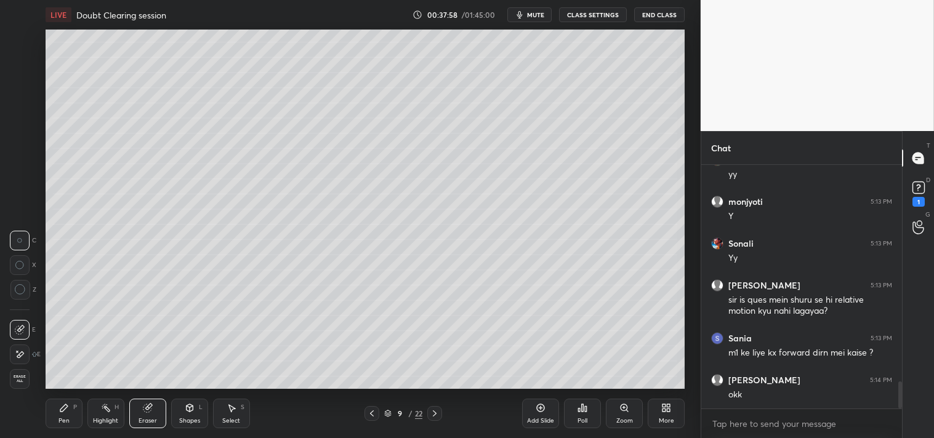
click at [140, 413] on div "Eraser" at bounding box center [147, 414] width 37 height 30
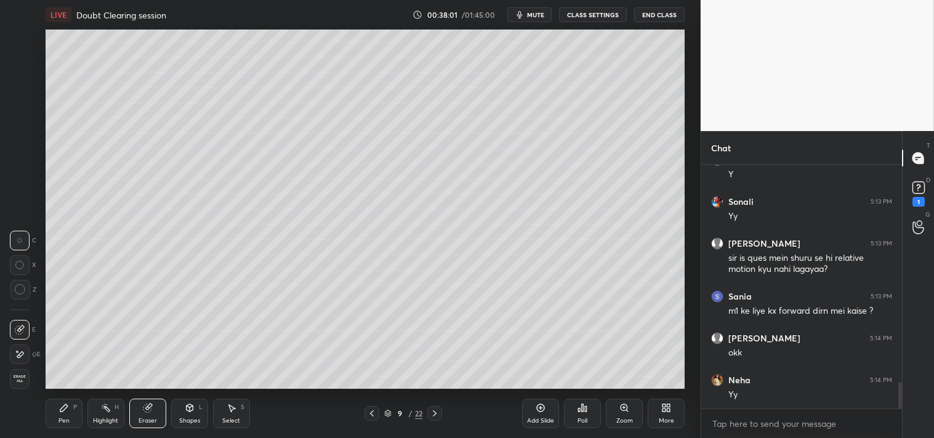
click at [66, 409] on icon at bounding box center [64, 408] width 10 height 10
click at [64, 410] on icon at bounding box center [63, 408] width 7 height 7
click at [105, 399] on div "Highlight H" at bounding box center [105, 414] width 37 height 30
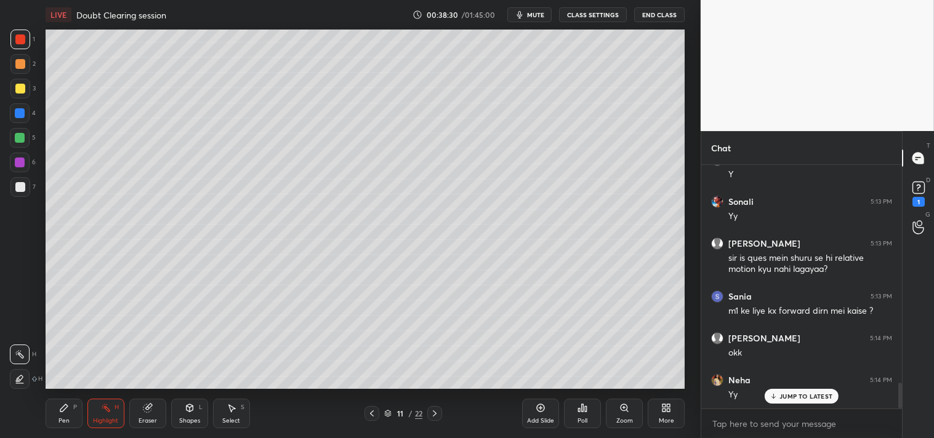
scroll to position [2042, 0]
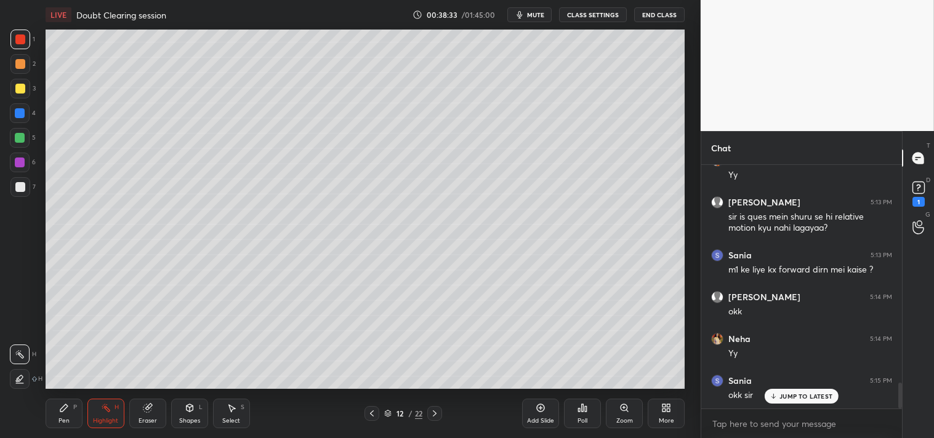
click at [195, 414] on div "Shapes L" at bounding box center [189, 414] width 37 height 30
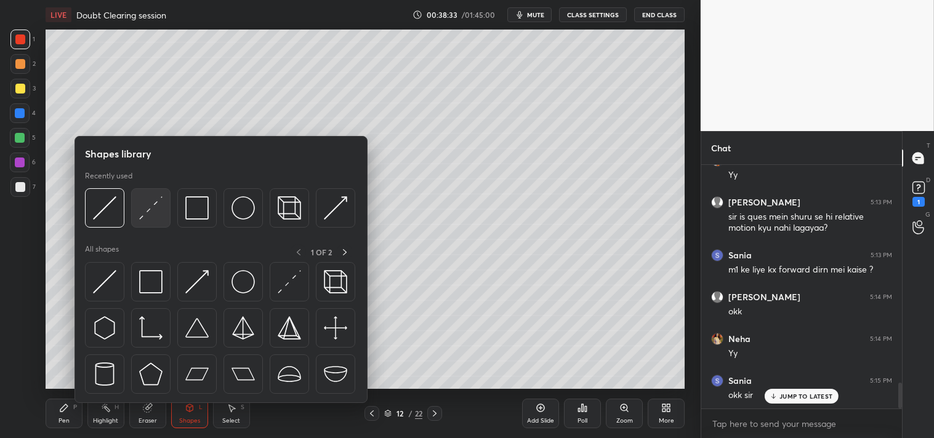
click at [158, 207] on img at bounding box center [150, 207] width 23 height 23
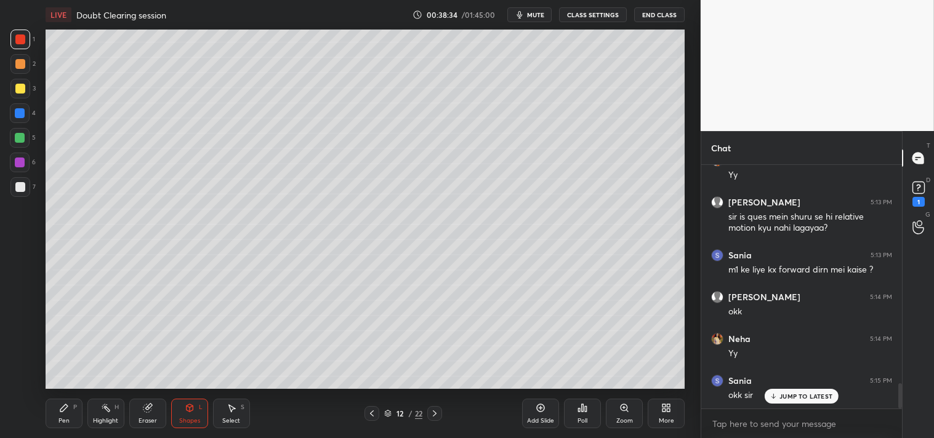
scroll to position [2084, 0]
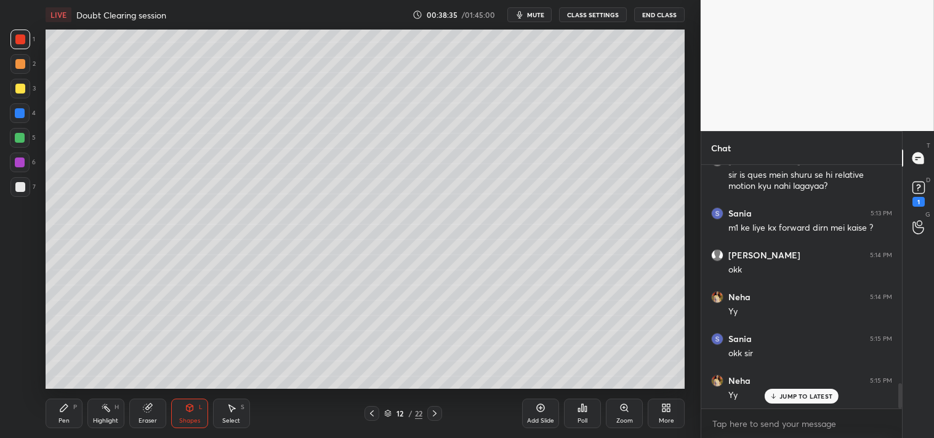
click at [26, 188] on div at bounding box center [20, 187] width 20 height 20
click at [620, 411] on icon at bounding box center [624, 408] width 10 height 10
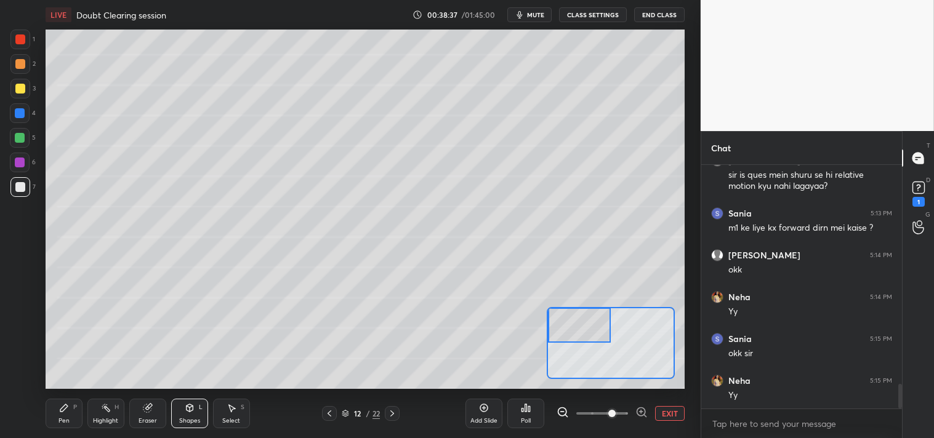
scroll to position [2138, 0]
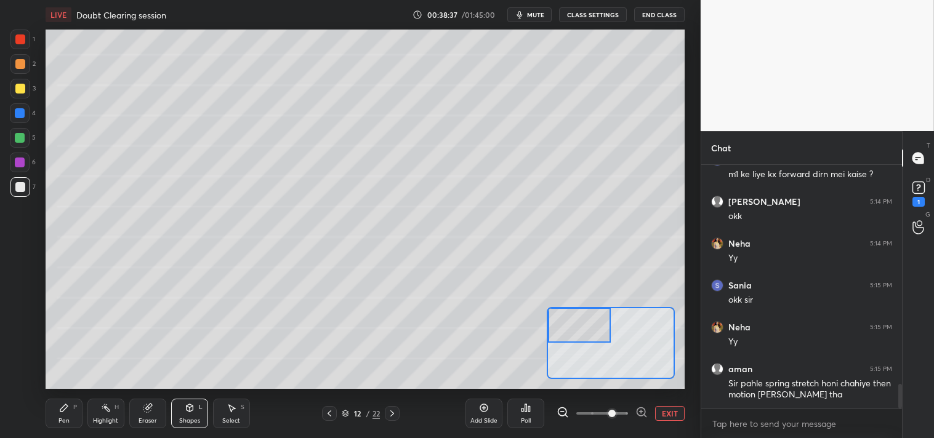
click at [74, 413] on div "Pen P" at bounding box center [64, 414] width 37 height 30
click at [75, 415] on div "Pen P" at bounding box center [64, 414] width 37 height 30
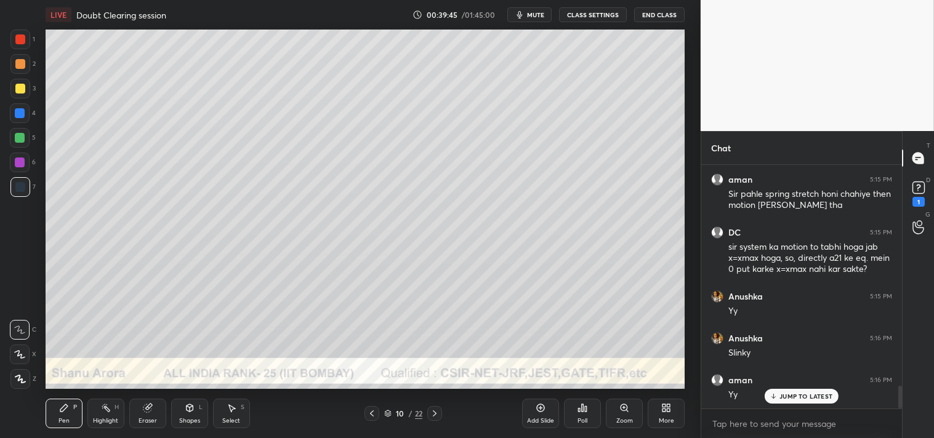
scroll to position [2380, 0]
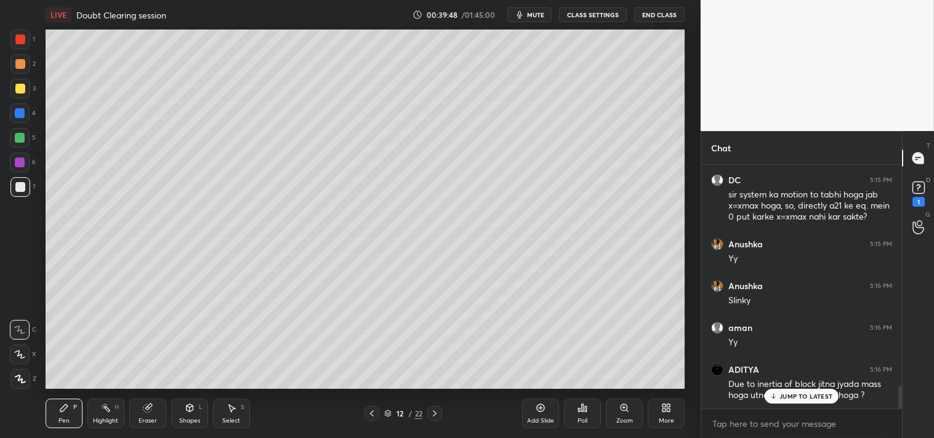
click at [618, 414] on div "Zoom" at bounding box center [624, 414] width 37 height 30
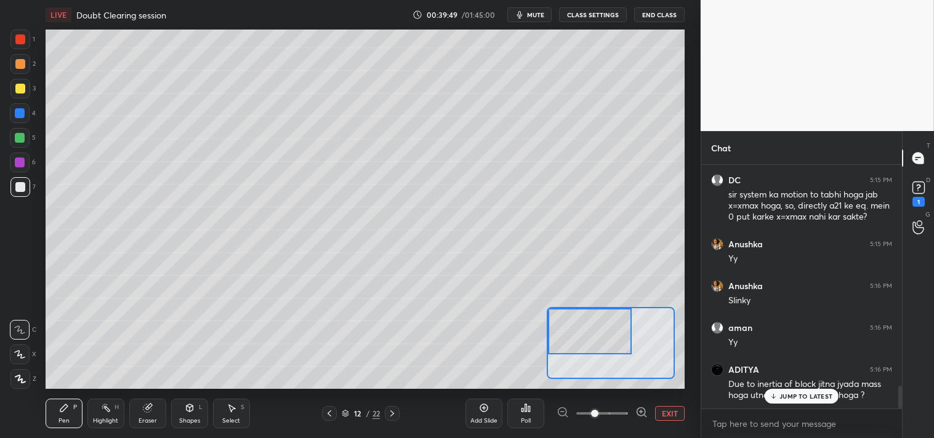
click at [564, 325] on div at bounding box center [590, 331] width 84 height 46
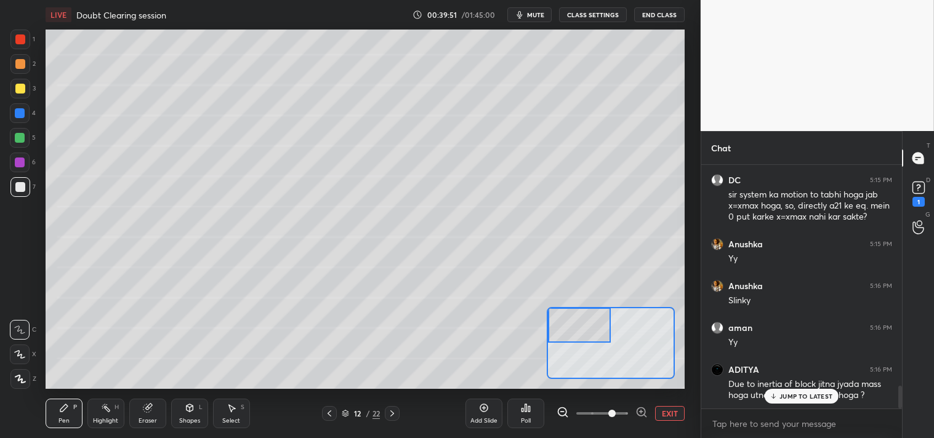
click at [195, 410] on div "Shapes L" at bounding box center [189, 414] width 37 height 30
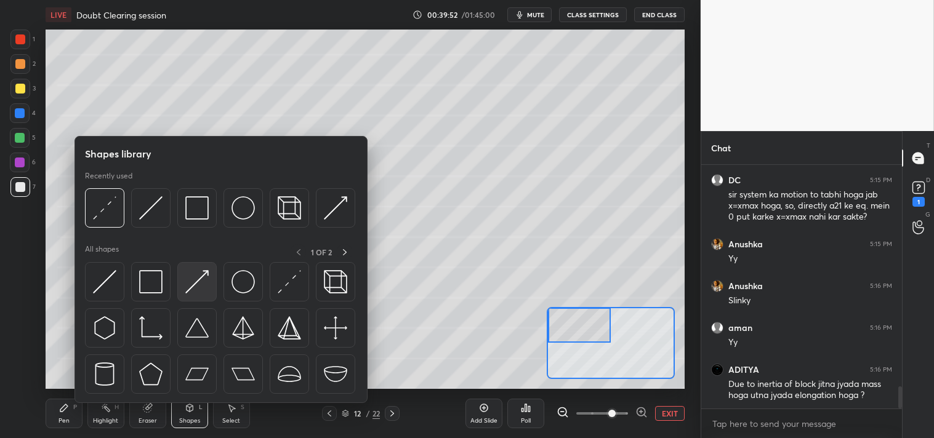
scroll to position [2422, 0]
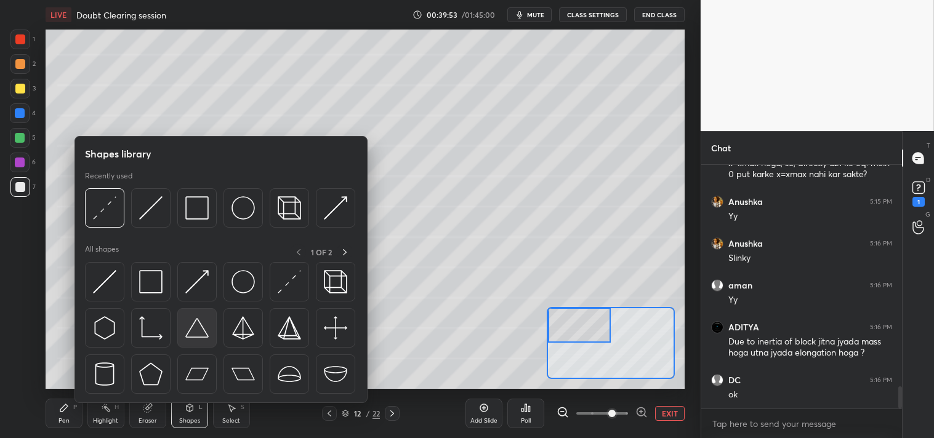
click at [200, 335] on img at bounding box center [196, 327] width 23 height 23
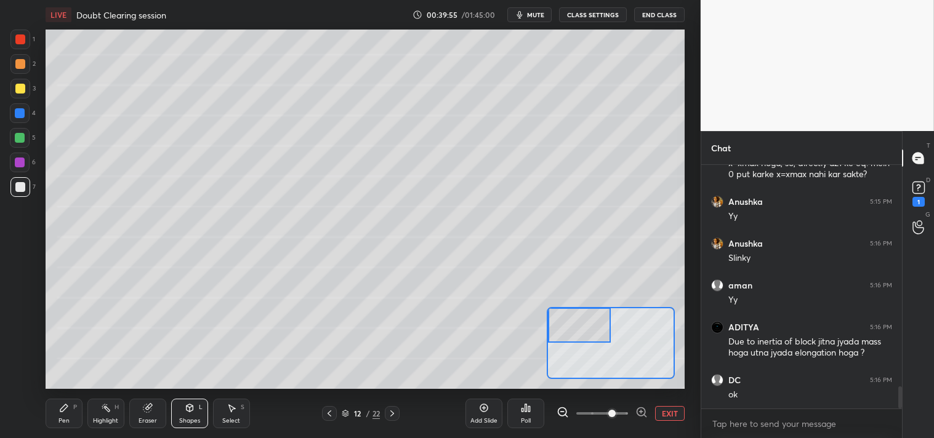
click at [53, 416] on div "Pen P" at bounding box center [64, 414] width 37 height 30
click at [53, 410] on div "Pen P" at bounding box center [64, 414] width 37 height 30
click at [108, 414] on div "Highlight H" at bounding box center [105, 414] width 37 height 30
click at [110, 418] on div "Highlight" at bounding box center [105, 421] width 25 height 6
click at [68, 410] on icon at bounding box center [64, 408] width 10 height 10
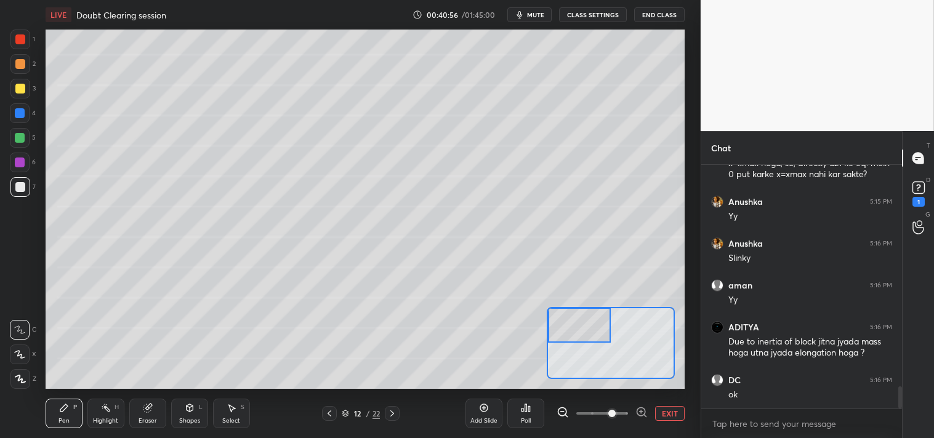
click at [196, 413] on div "Shapes L" at bounding box center [189, 414] width 37 height 30
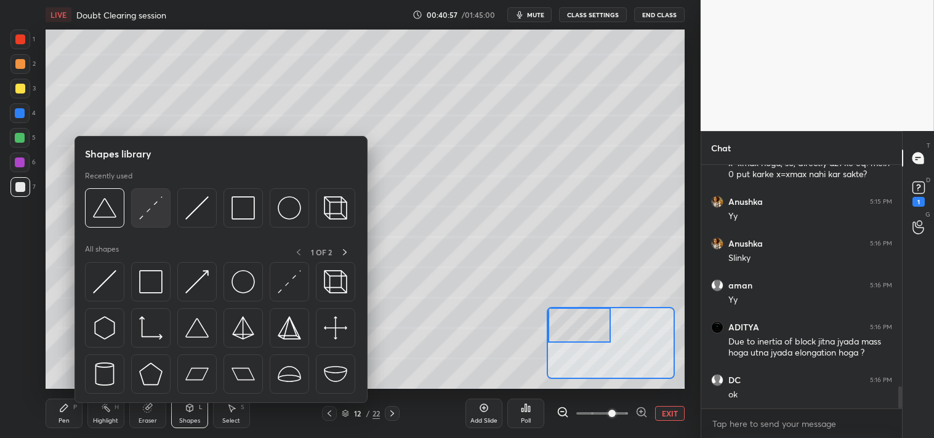
click at [143, 216] on img at bounding box center [150, 207] width 23 height 23
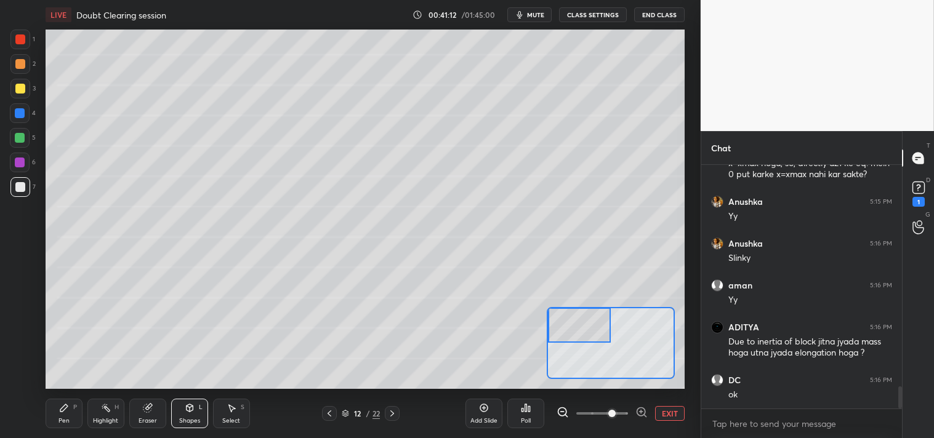
click at [103, 415] on div "Highlight H" at bounding box center [105, 414] width 37 height 30
click at [102, 406] on circle at bounding box center [102, 406] width 1 height 1
click at [66, 406] on icon at bounding box center [63, 408] width 7 height 7
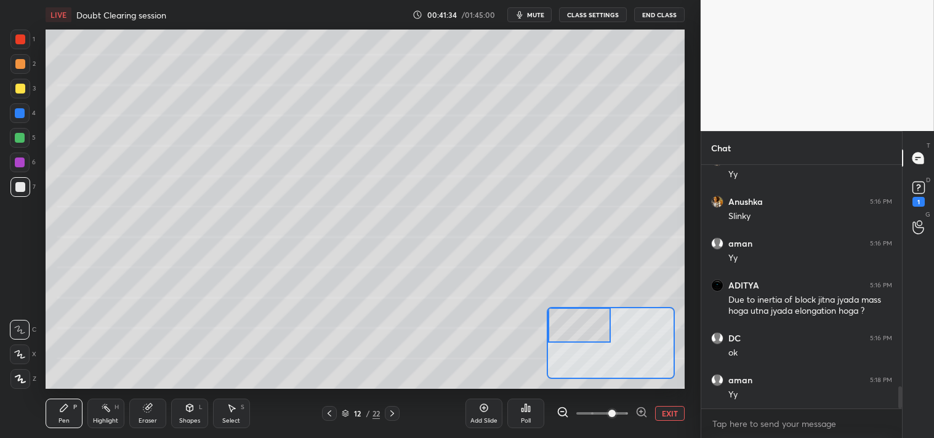
click at [59, 410] on icon at bounding box center [64, 408] width 10 height 10
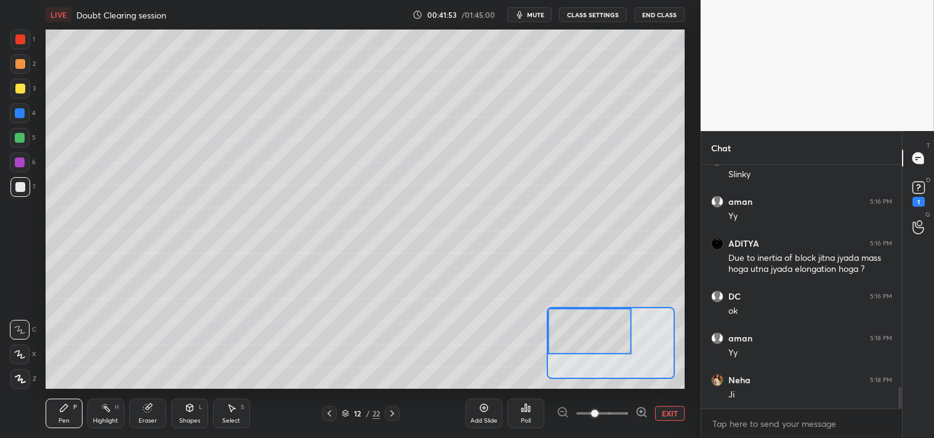
scroll to position [2547, 0]
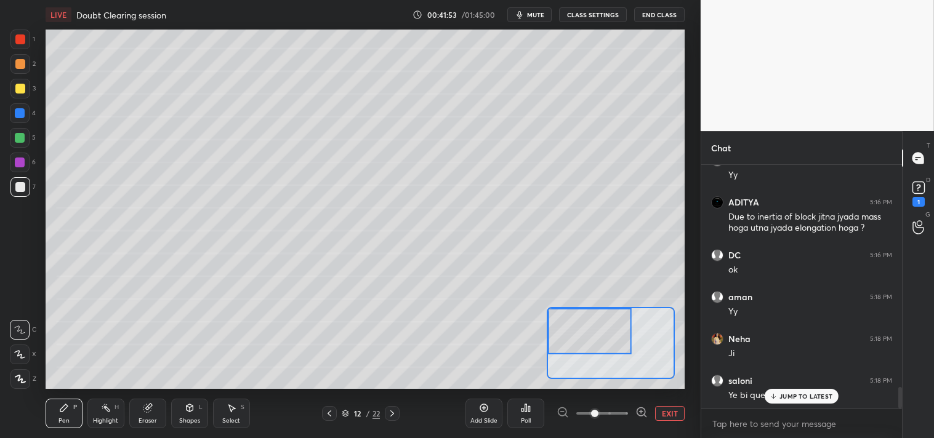
click at [191, 413] on icon at bounding box center [190, 408] width 10 height 10
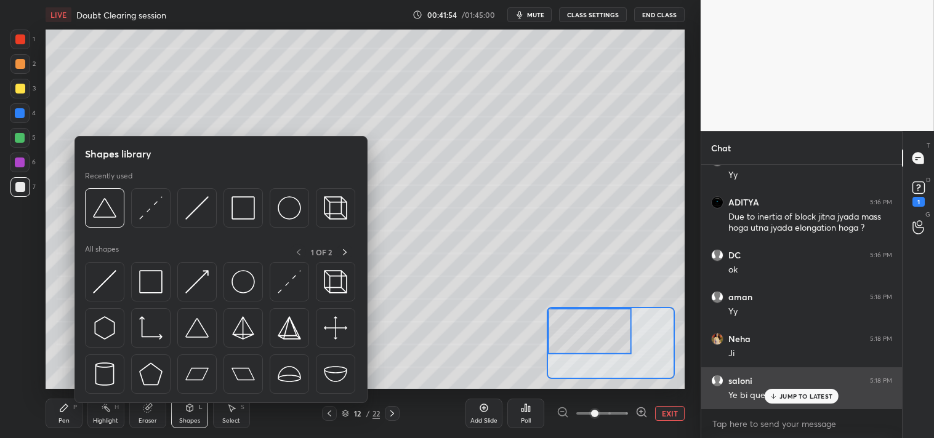
click at [797, 398] on p "JUMP TO LATEST" at bounding box center [805, 396] width 53 height 7
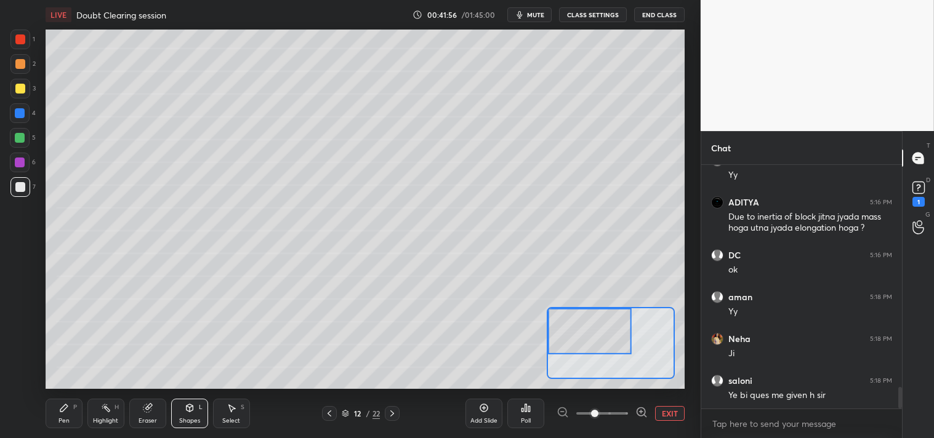
click at [195, 407] on div "Shapes L" at bounding box center [189, 414] width 37 height 30
click at [97, 422] on div "Highlight" at bounding box center [105, 421] width 25 height 6
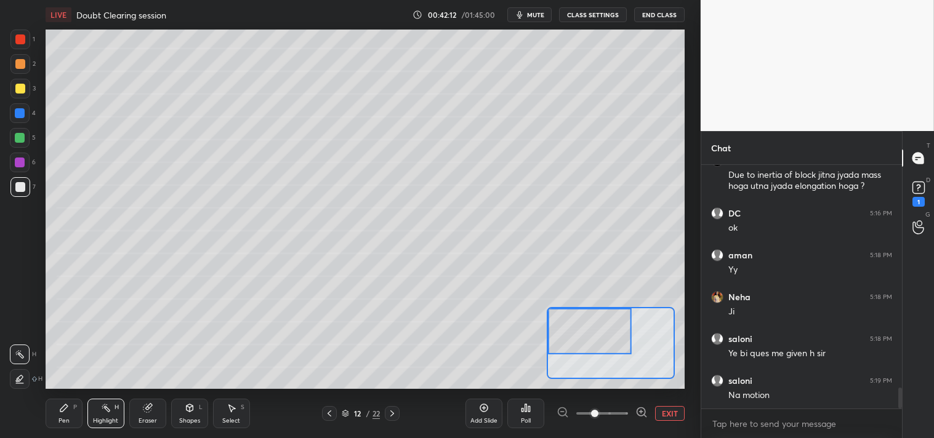
click at [44, 422] on div "LIVE Doubt Clearing session 00:42:12 / 01:45:00 mute CLASS SETTINGS End Class S…" at bounding box center [364, 219] width 651 height 438
click at [38, 429] on div "1 2 3 4 5 6 7 C X Z C X Z E E Erase all H H LIVE Doubt Clearing session 00:42:1…" at bounding box center [345, 219] width 691 height 438
click at [79, 402] on div "Pen P" at bounding box center [64, 414] width 37 height 30
click at [70, 411] on div "Pen P" at bounding box center [64, 414] width 37 height 30
click at [669, 414] on button "EXIT" at bounding box center [670, 413] width 30 height 15
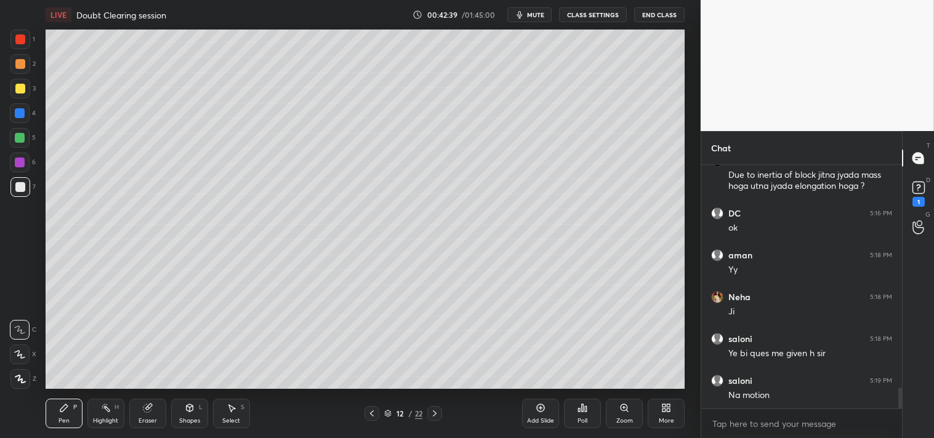
click at [25, 89] on div at bounding box center [20, 89] width 10 height 10
click at [28, 97] on div "3" at bounding box center [22, 89] width 25 height 20
click at [111, 425] on div "Highlight H" at bounding box center [105, 414] width 37 height 30
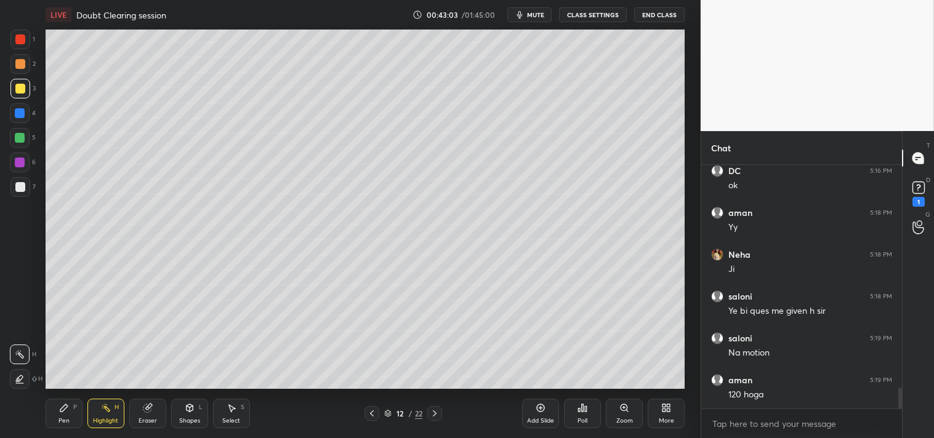
click at [55, 421] on div "Pen P" at bounding box center [64, 414] width 37 height 30
click at [139, 411] on div "Eraser" at bounding box center [147, 414] width 37 height 30
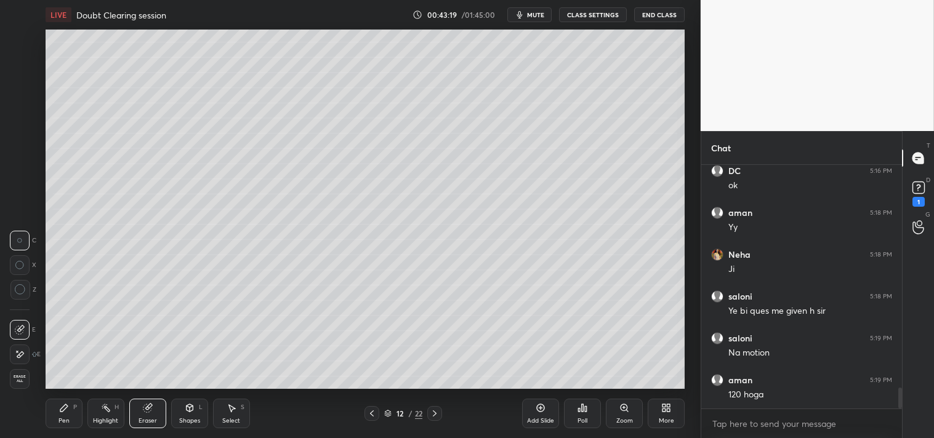
click at [63, 424] on div "Pen" at bounding box center [63, 421] width 11 height 6
click at [103, 411] on icon at bounding box center [106, 408] width 10 height 10
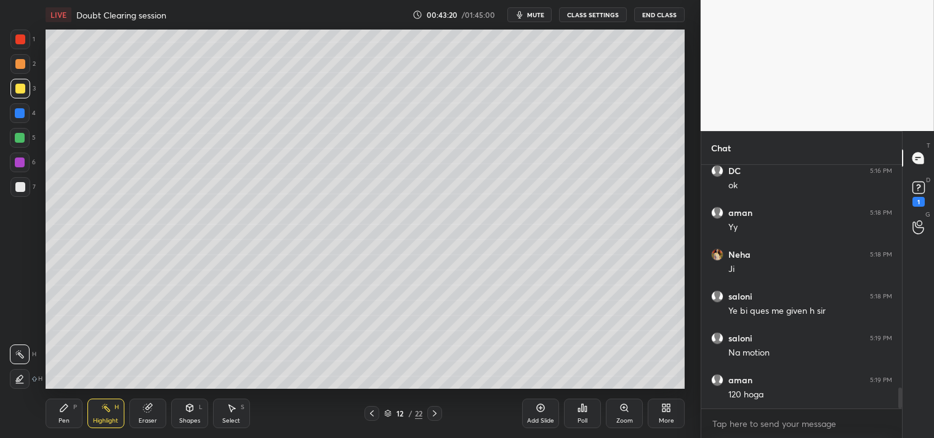
click at [97, 411] on div "Highlight H" at bounding box center [105, 414] width 37 height 30
click at [59, 419] on div "Pen" at bounding box center [63, 421] width 11 height 6
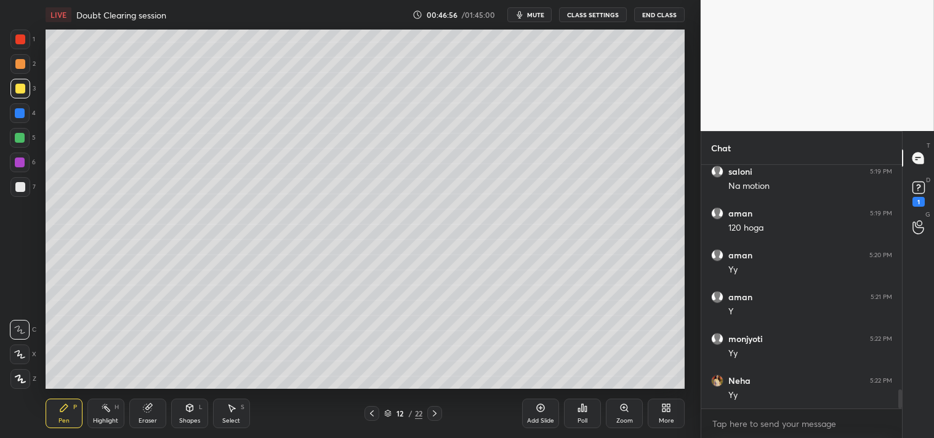
scroll to position [2852, 0]
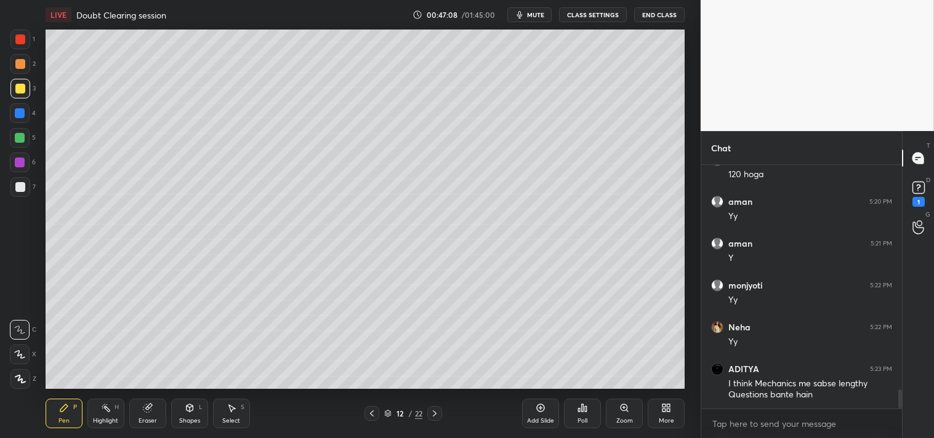
click at [538, 419] on div "Add Slide" at bounding box center [540, 421] width 27 height 6
click at [7, 185] on div "1 2 3 4 5 6 7 C X Z C X Z E E Erase all H H" at bounding box center [19, 210] width 39 height 360
click at [15, 188] on div at bounding box center [20, 187] width 10 height 10
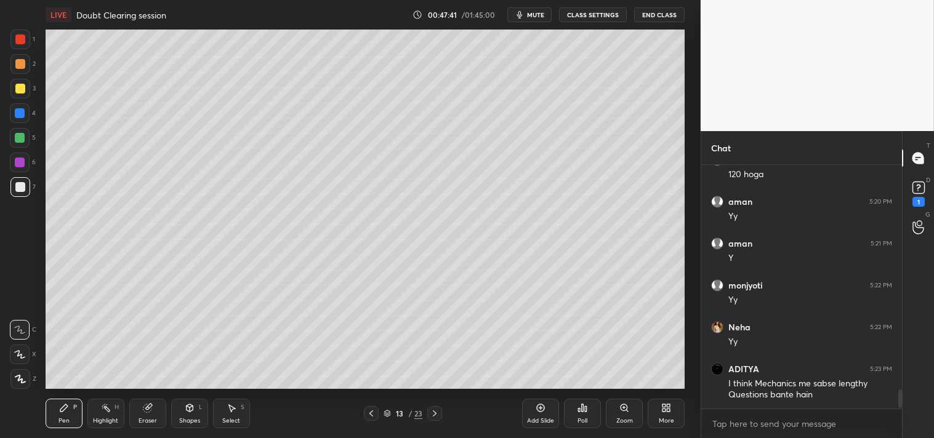
click at [919, 202] on div "1" at bounding box center [918, 202] width 12 height 10
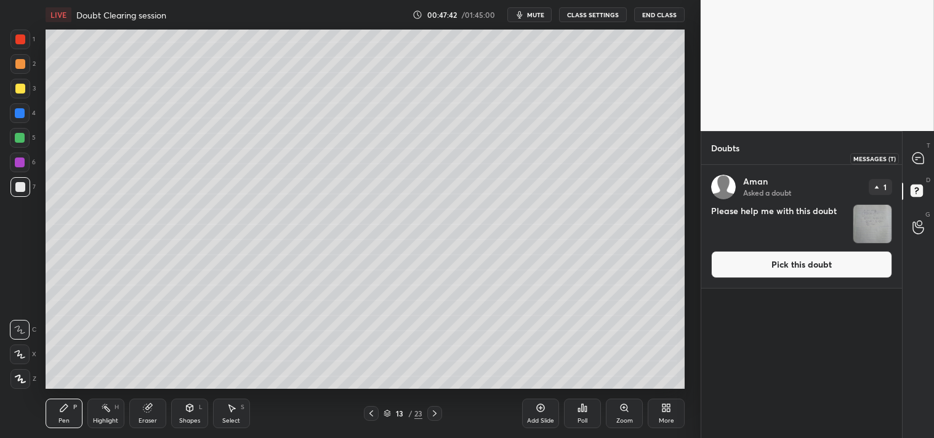
click at [912, 162] on icon at bounding box center [918, 158] width 13 height 13
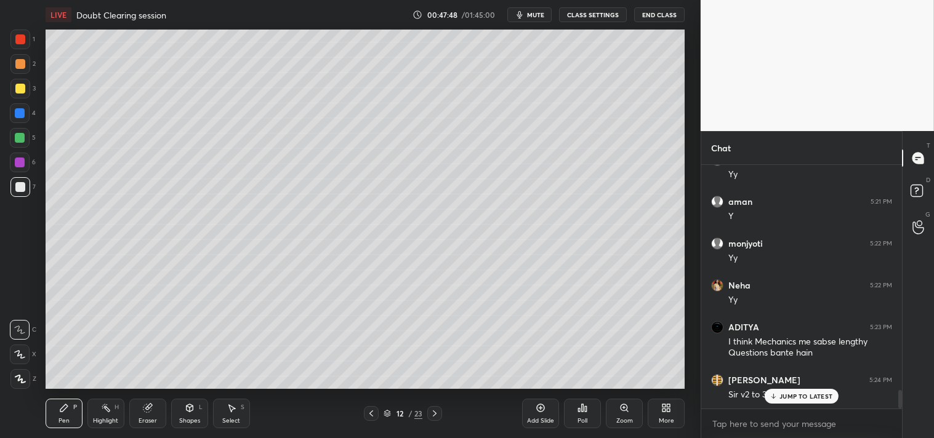
scroll to position [2935, 0]
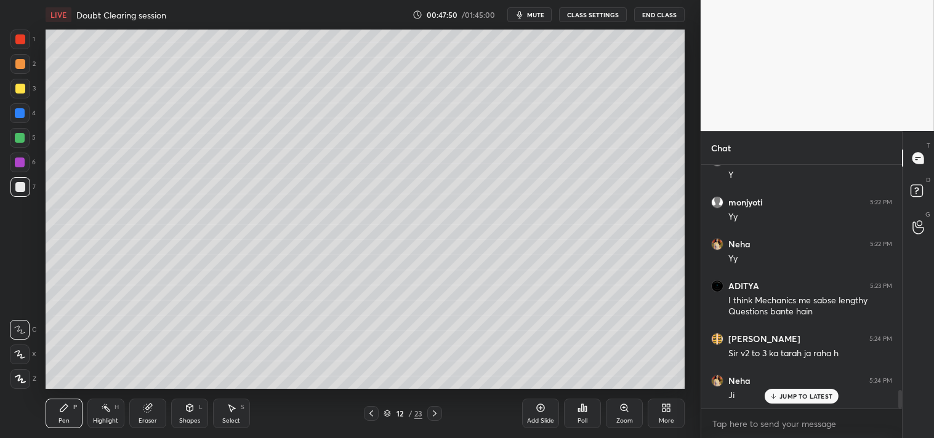
click at [84, 416] on div "Pen P Highlight H Eraser Shapes L Select S" at bounding box center [165, 414] width 238 height 30
click at [91, 416] on div "Highlight H" at bounding box center [105, 414] width 37 height 30
click at [64, 416] on div "Pen P" at bounding box center [64, 414] width 37 height 30
click at [99, 419] on div "Highlight" at bounding box center [105, 421] width 25 height 6
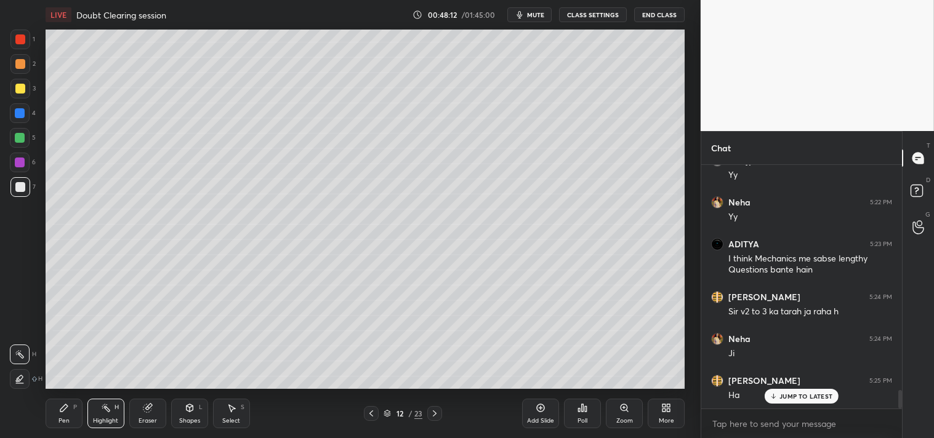
scroll to position [3019, 0]
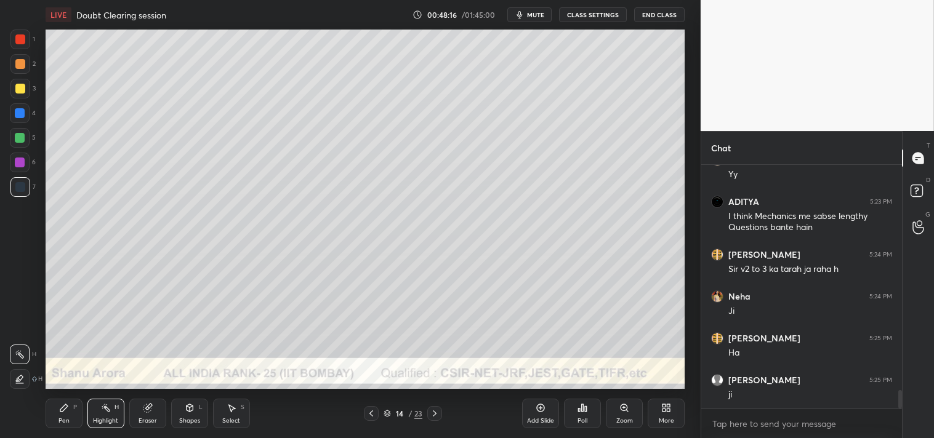
click at [187, 416] on div "Shapes L" at bounding box center [189, 414] width 37 height 30
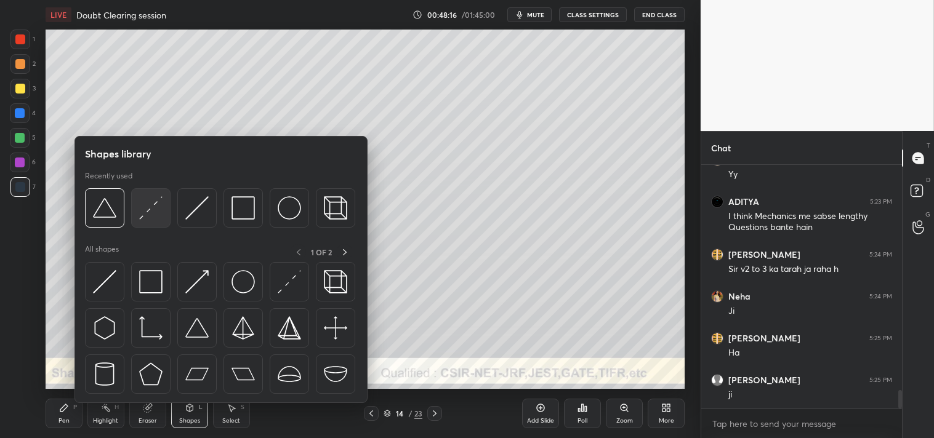
click at [150, 219] on img at bounding box center [150, 207] width 23 height 23
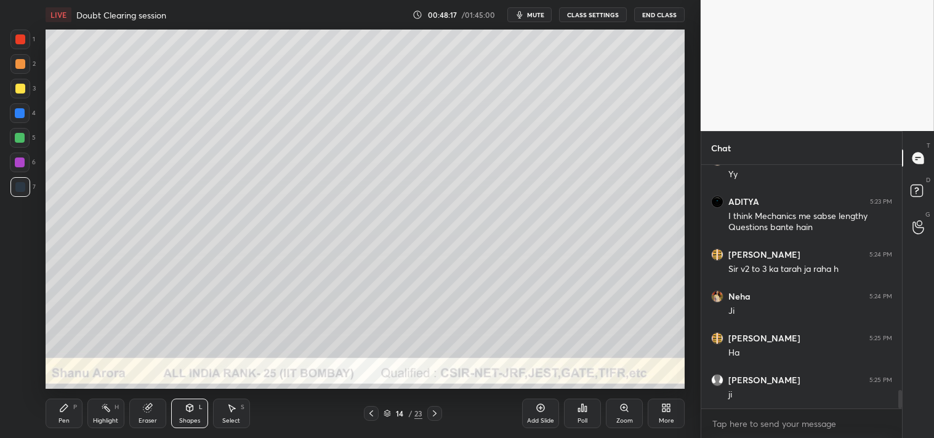
click at [25, 89] on div at bounding box center [20, 89] width 20 height 20
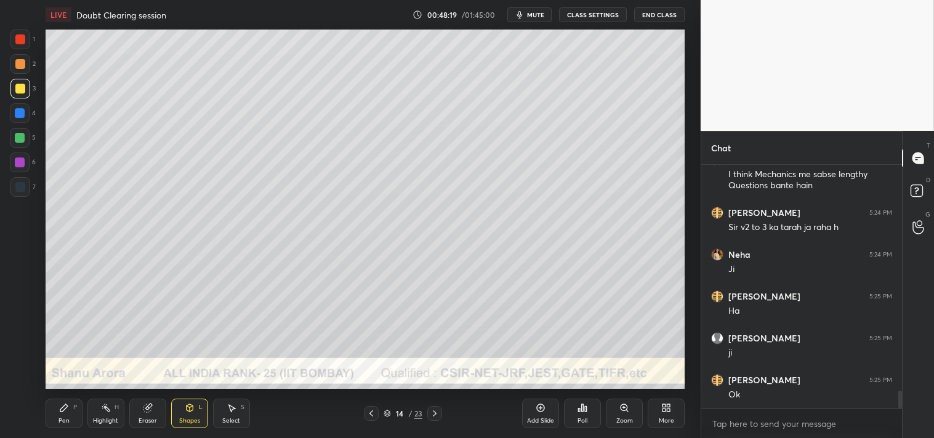
click at [612, 416] on div "Zoom" at bounding box center [624, 414] width 37 height 30
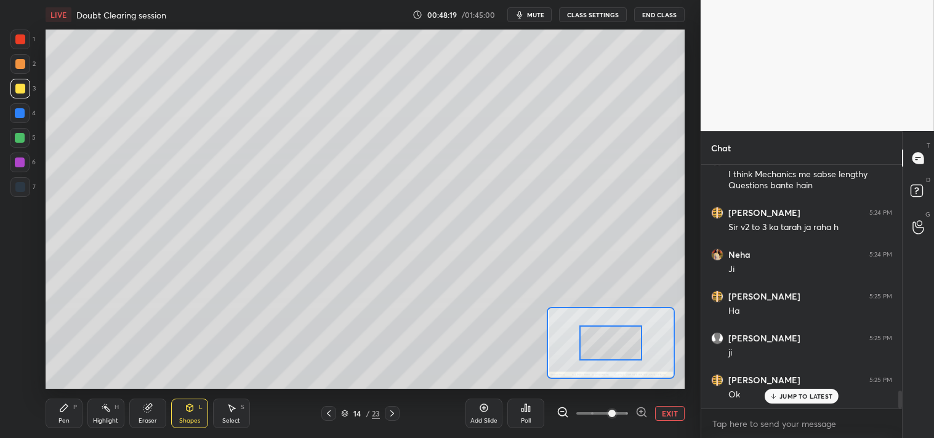
scroll to position [3113, 0]
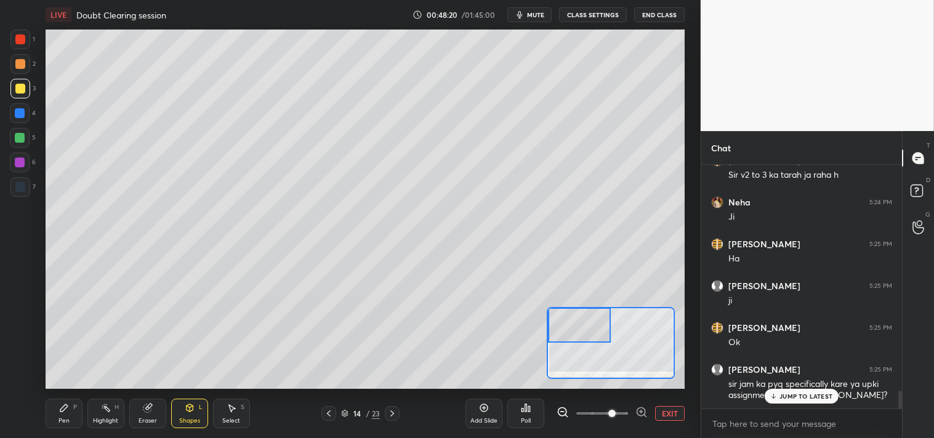
click at [51, 422] on div "Pen P" at bounding box center [64, 414] width 37 height 30
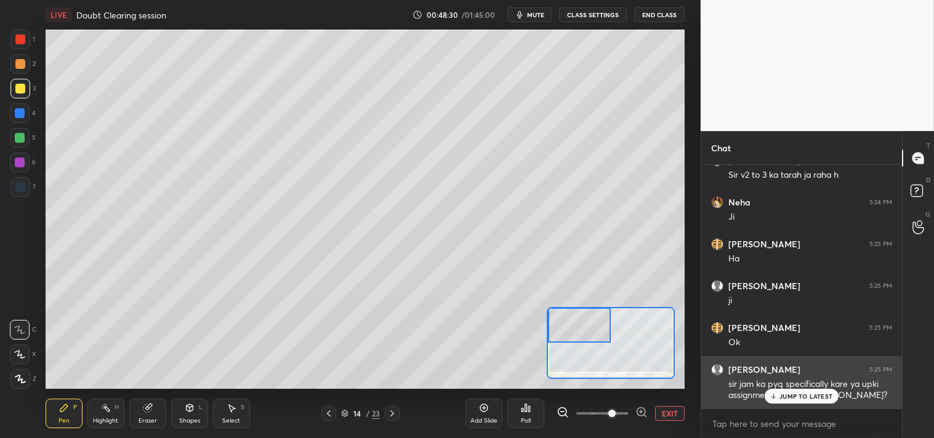
click at [788, 394] on p "JUMP TO LATEST" at bounding box center [805, 396] width 53 height 7
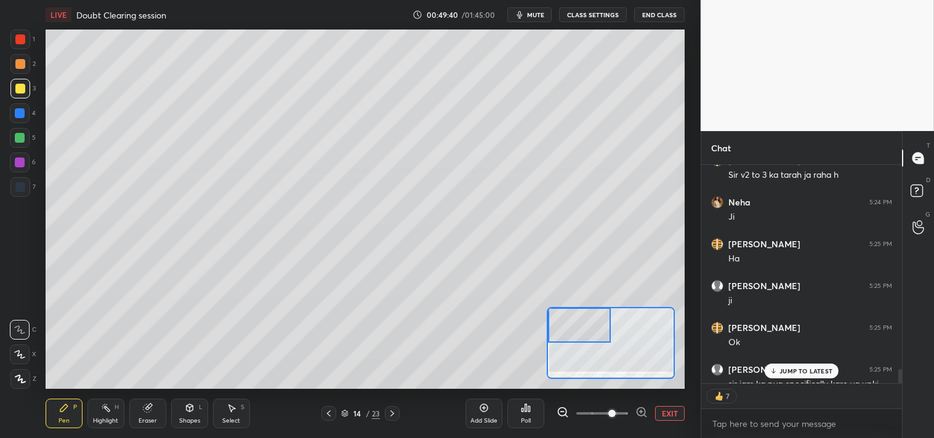
scroll to position [3181, 0]
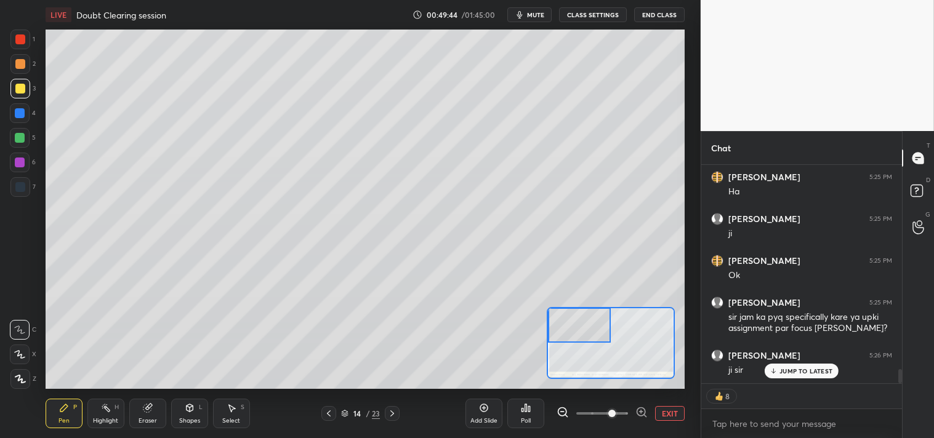
click at [149, 415] on div "Eraser" at bounding box center [147, 414] width 37 height 30
click at [65, 419] on div "Pen" at bounding box center [63, 421] width 11 height 6
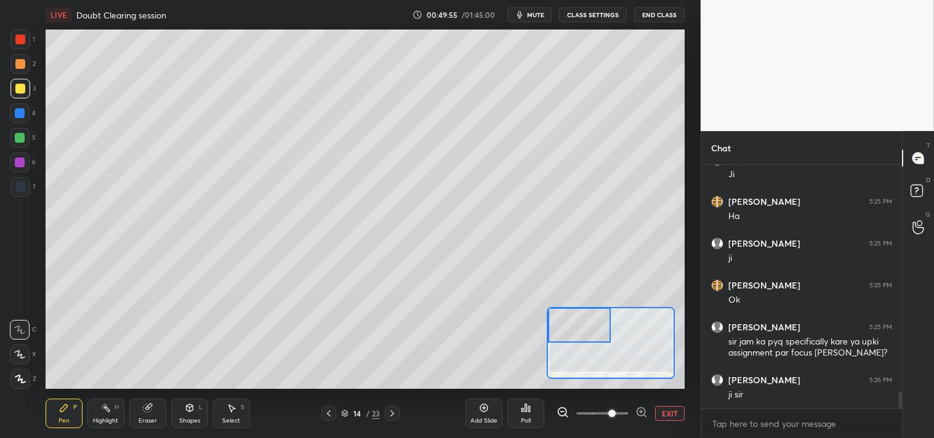
scroll to position [3198, 0]
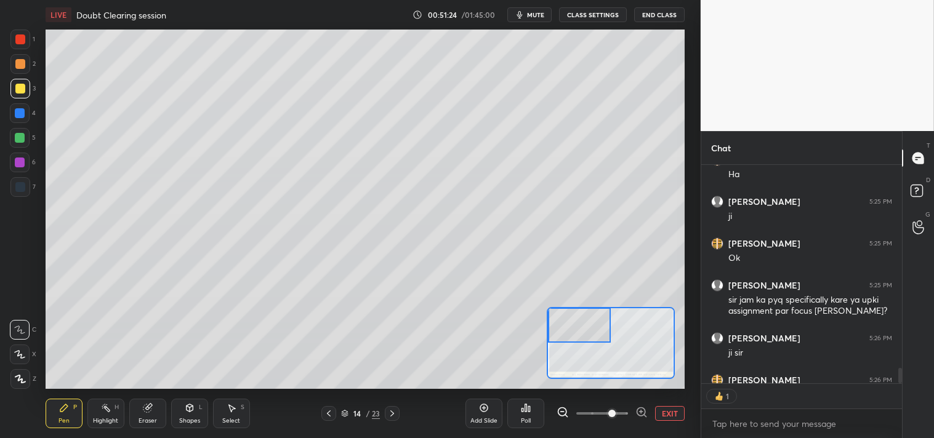
click at [158, 408] on div "Eraser" at bounding box center [147, 414] width 37 height 30
click at [157, 413] on div "Eraser" at bounding box center [147, 414] width 37 height 30
click at [18, 291] on icon at bounding box center [20, 289] width 11 height 11
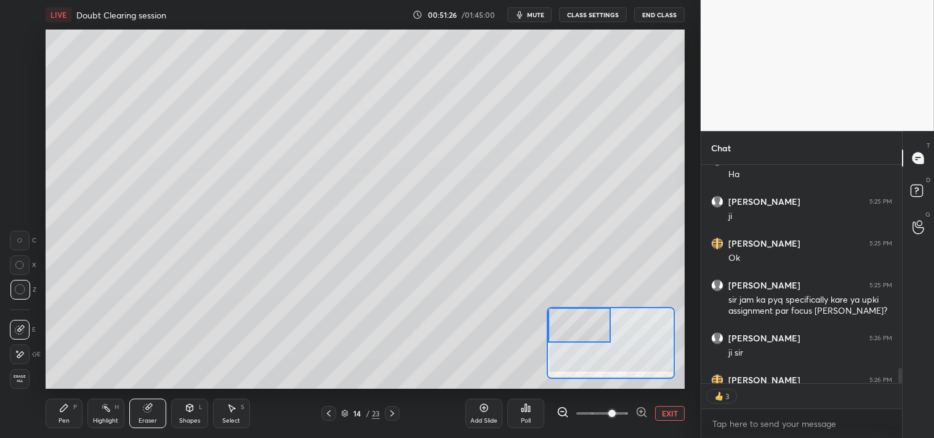
click at [19, 304] on div "C X Z" at bounding box center [23, 270] width 26 height 89
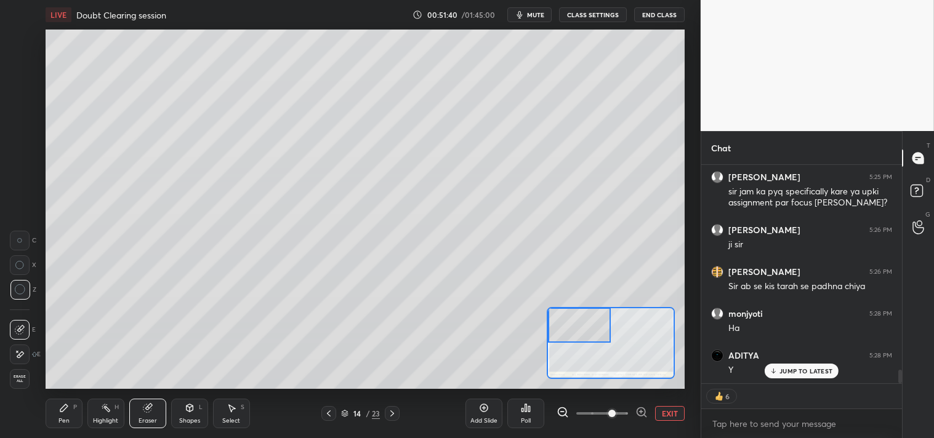
scroll to position [3282, 0]
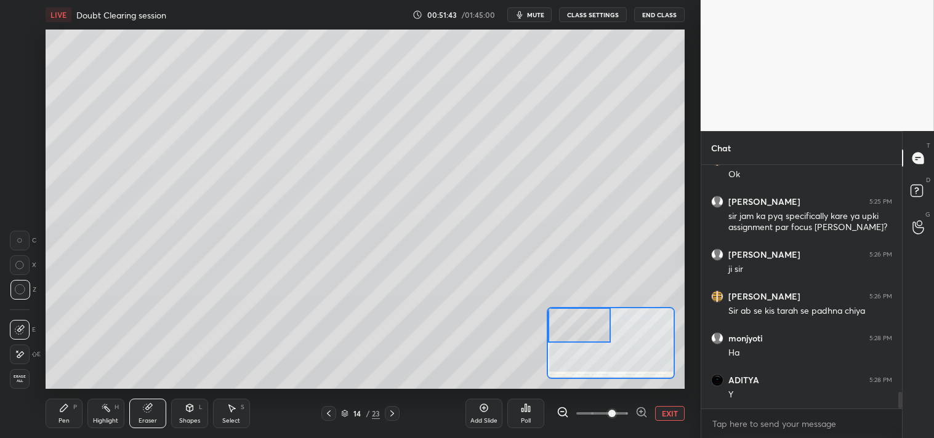
click at [53, 413] on div "Pen P" at bounding box center [64, 414] width 37 height 30
click at [54, 413] on div "Pen P" at bounding box center [64, 414] width 37 height 30
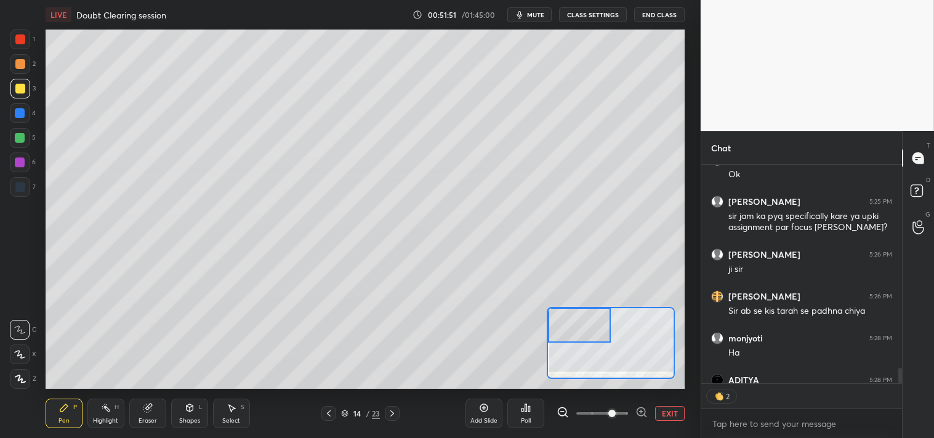
scroll to position [3348, 0]
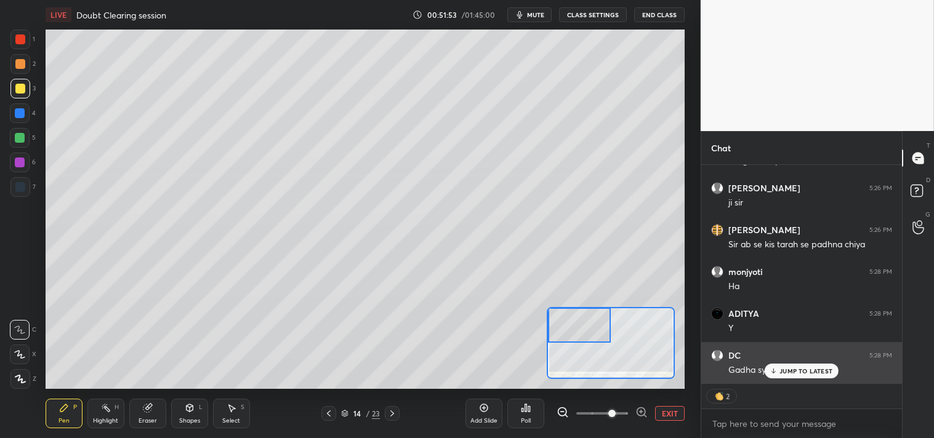
click at [816, 368] on p "JUMP TO LATEST" at bounding box center [805, 371] width 53 height 7
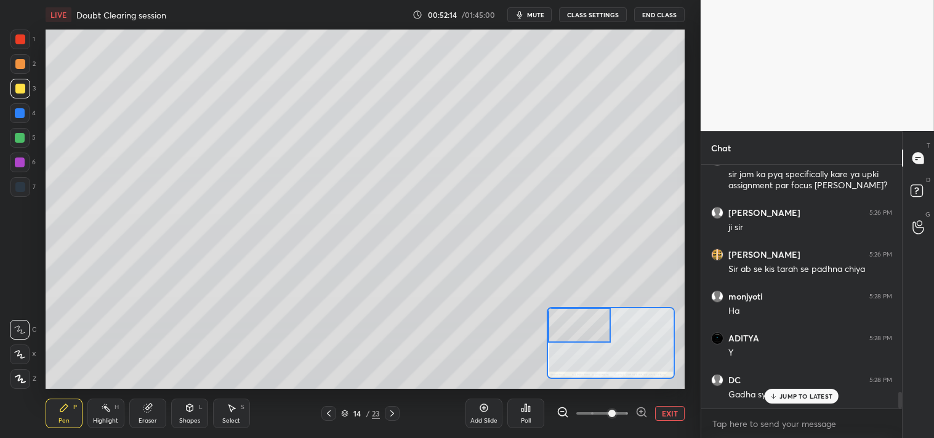
scroll to position [3365, 0]
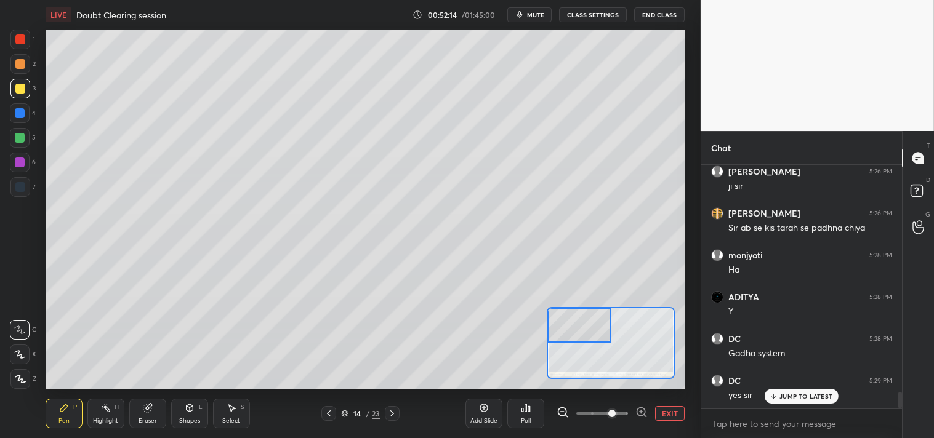
click at [148, 430] on div "Pen P Highlight H Eraser Shapes L Select S 14 / 23 Add Slide Poll EXIT" at bounding box center [366, 413] width 640 height 49
click at [150, 427] on div "Eraser" at bounding box center [147, 414] width 37 height 30
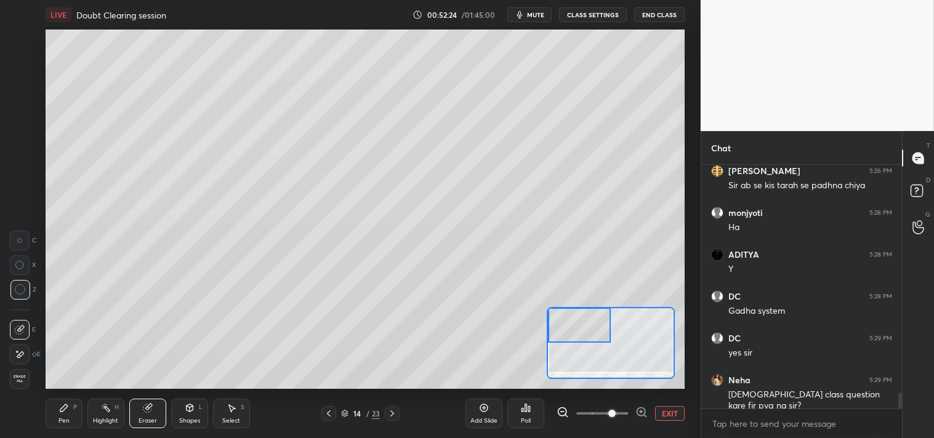
click at [68, 416] on div "Pen P" at bounding box center [64, 414] width 37 height 30
click at [25, 65] on div at bounding box center [20, 64] width 10 height 10
click at [25, 66] on div at bounding box center [20, 64] width 20 height 20
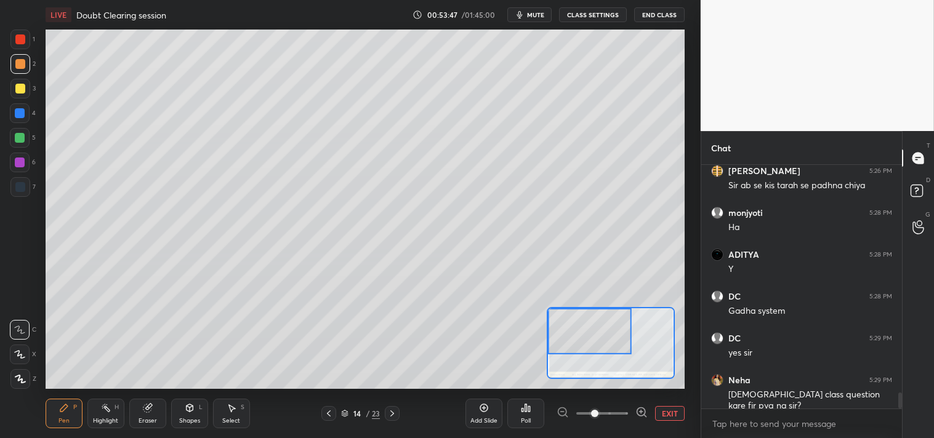
click at [97, 408] on div "Highlight H" at bounding box center [105, 414] width 37 height 30
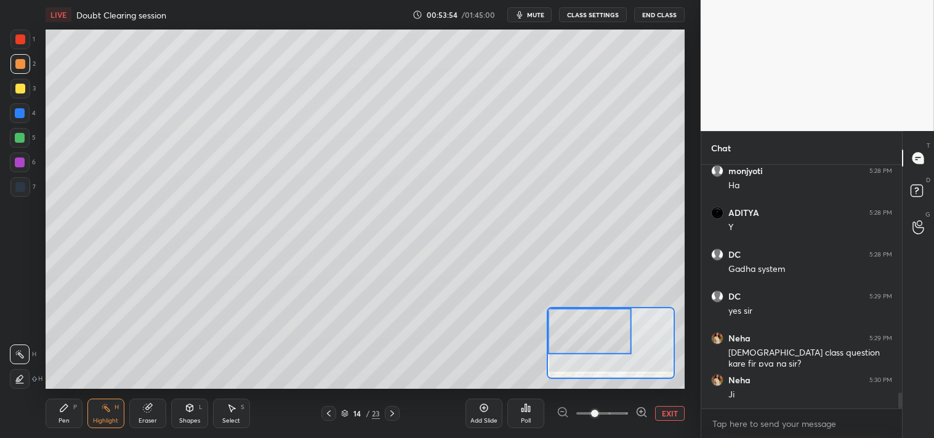
scroll to position [4, 3]
click at [80, 401] on div "Pen P" at bounding box center [64, 414] width 37 height 30
click at [59, 414] on div "Pen P" at bounding box center [64, 414] width 37 height 30
click at [654, 414] on div "EXIT" at bounding box center [621, 413] width 128 height 15
click at [665, 405] on div "Add Slide Poll EXIT" at bounding box center [574, 413] width 219 height 69
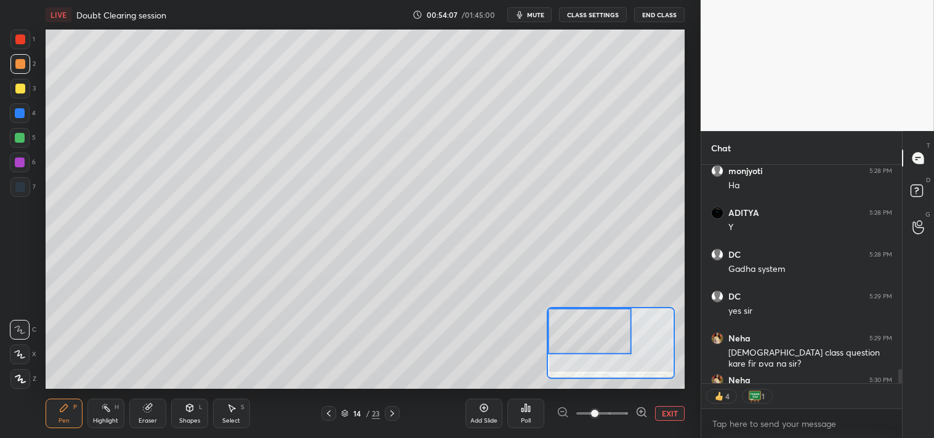
click at [94, 403] on div "Highlight H" at bounding box center [105, 414] width 37 height 30
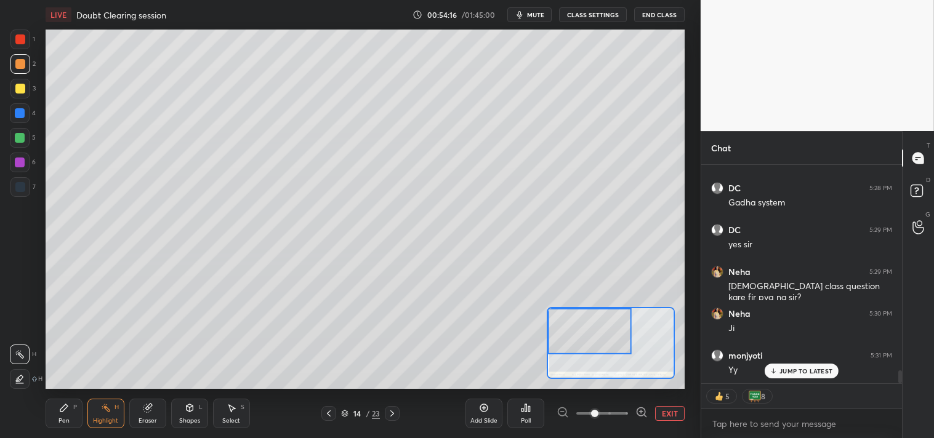
click at [669, 415] on button "EXIT" at bounding box center [670, 413] width 30 height 15
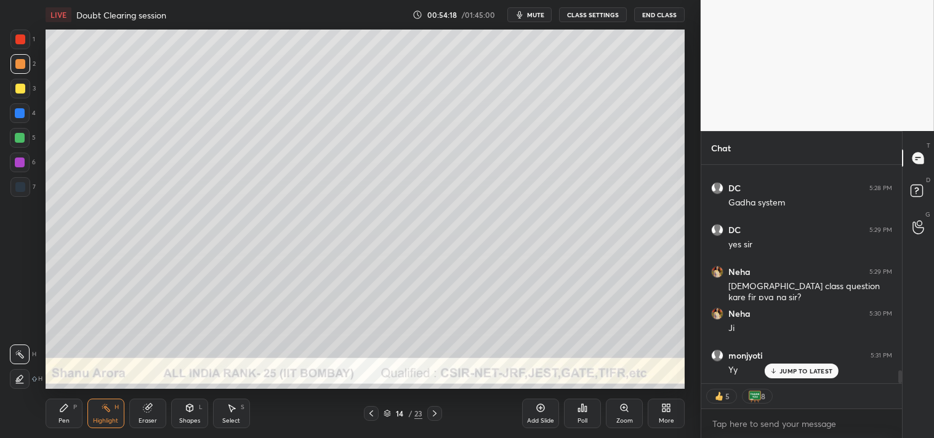
scroll to position [3557, 0]
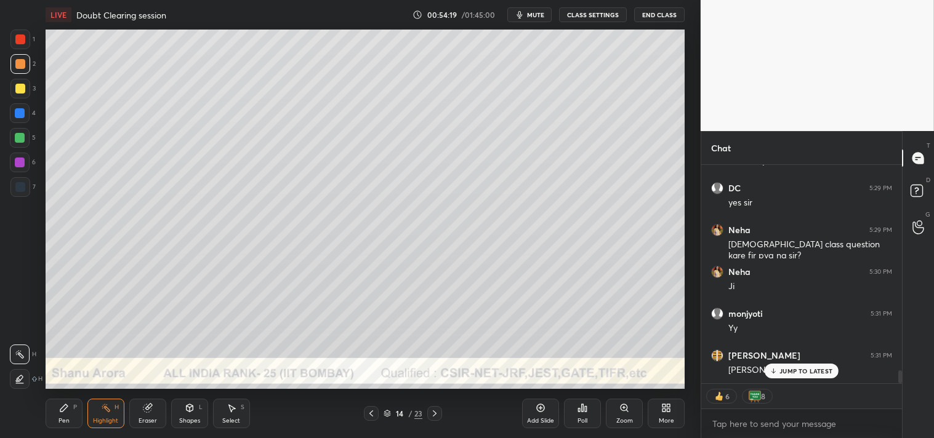
click at [634, 408] on div "Zoom" at bounding box center [624, 414] width 37 height 30
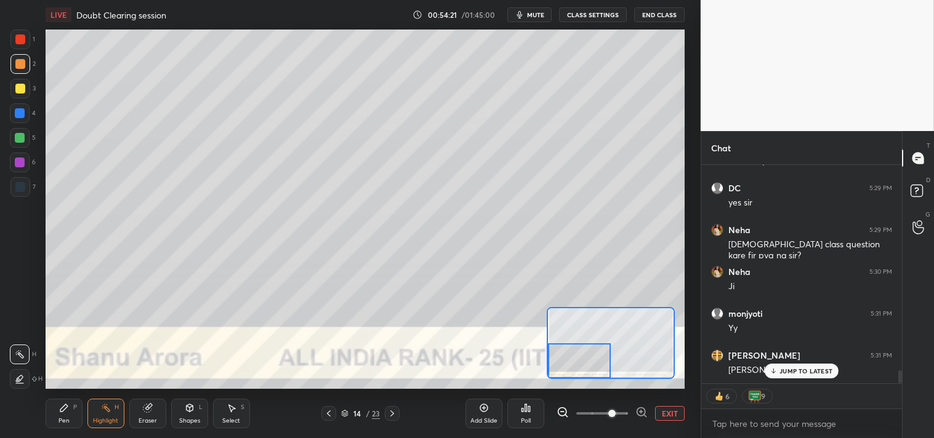
click at [20, 89] on div at bounding box center [20, 89] width 10 height 10
click at [19, 97] on div at bounding box center [20, 89] width 20 height 20
click at [66, 410] on icon at bounding box center [64, 408] width 10 height 10
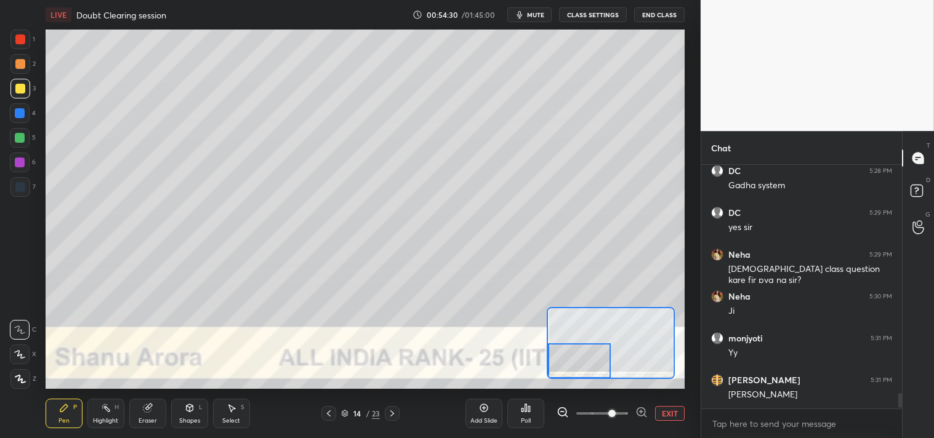
scroll to position [3532, 0]
click at [669, 410] on button "EXIT" at bounding box center [670, 413] width 30 height 15
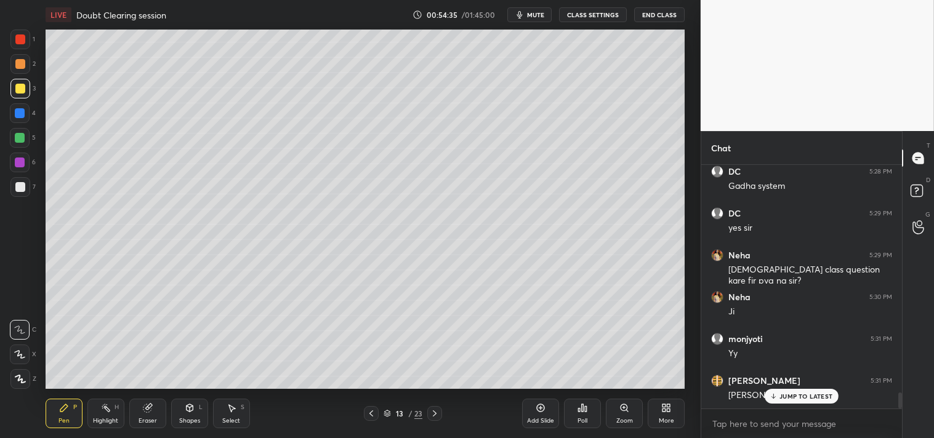
scroll to position [3574, 0]
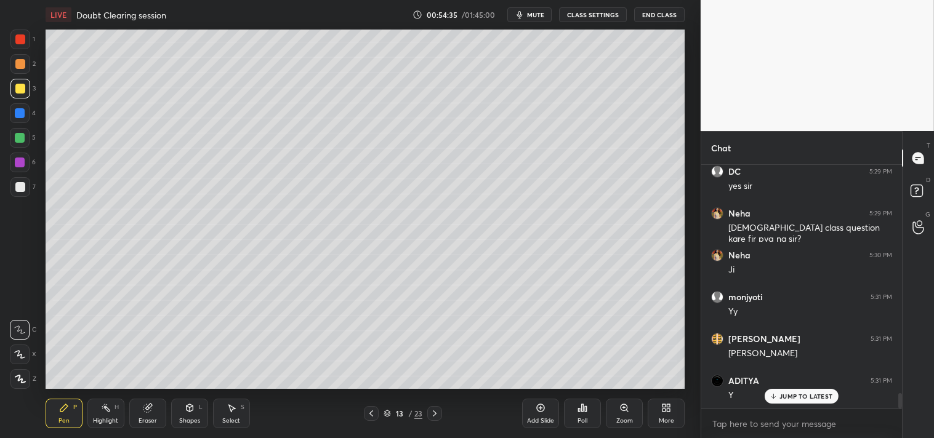
click at [549, 408] on div "Add Slide" at bounding box center [540, 414] width 37 height 30
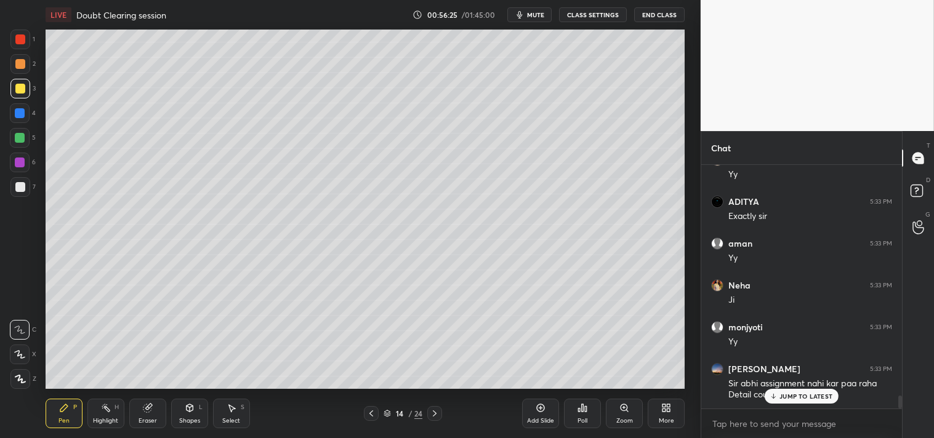
scroll to position [4257, 0]
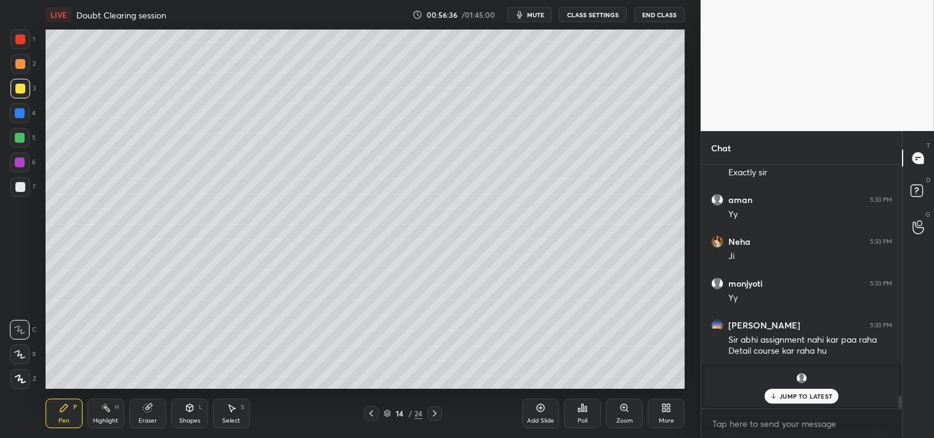
click at [16, 191] on div at bounding box center [20, 187] width 10 height 10
click at [17, 199] on div "7" at bounding box center [22, 189] width 25 height 25
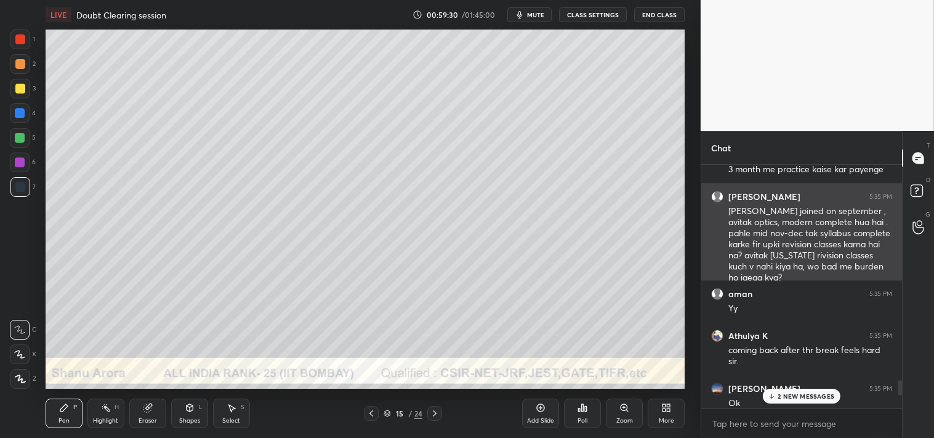
scroll to position [3502, 0]
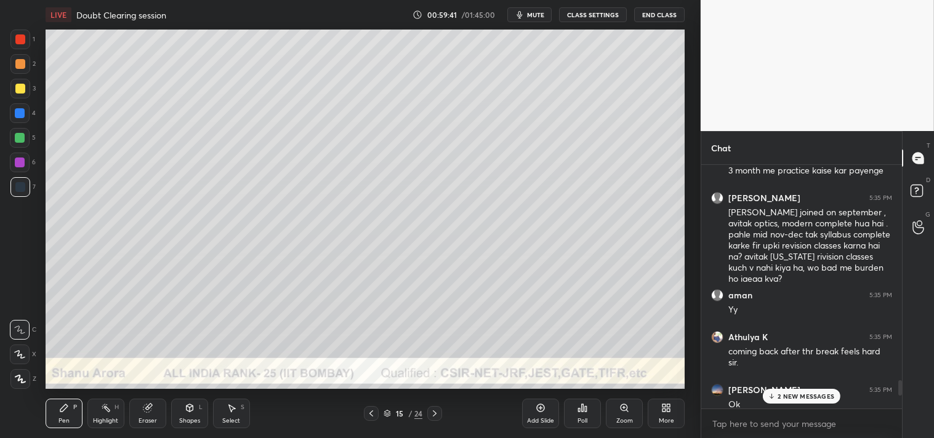
click at [20, 87] on div at bounding box center [20, 89] width 10 height 10
click at [25, 88] on div at bounding box center [20, 89] width 20 height 20
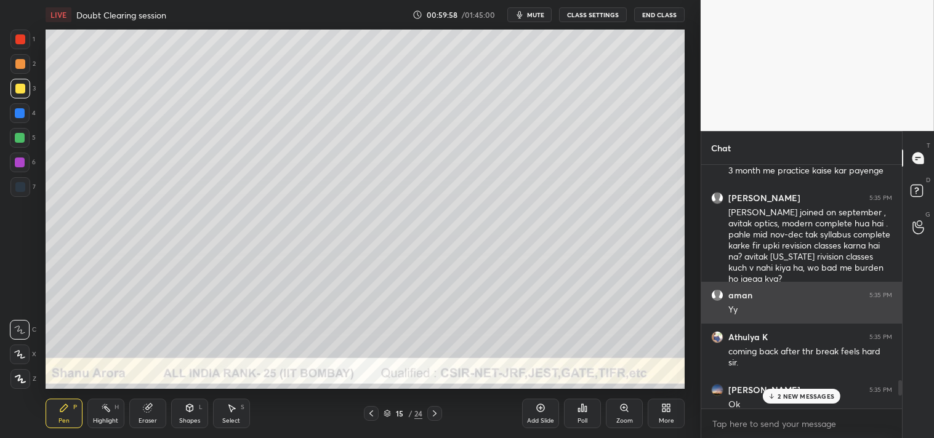
scroll to position [3721, 0]
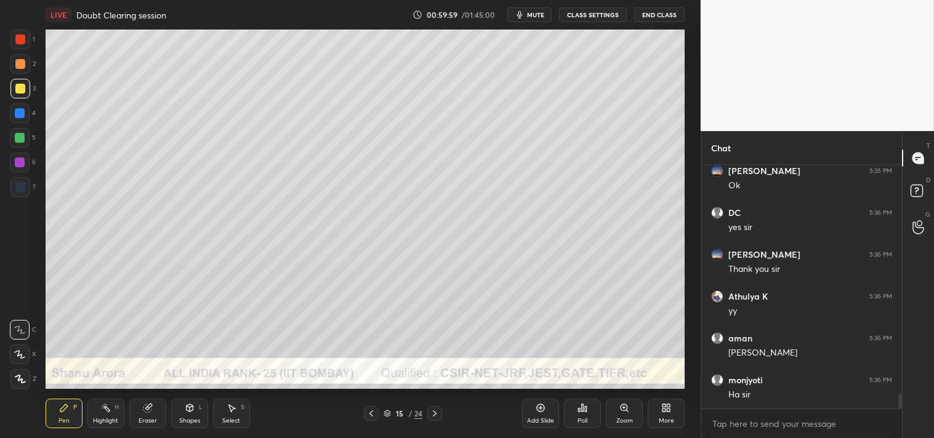
click at [150, 408] on icon at bounding box center [147, 409] width 8 height 8
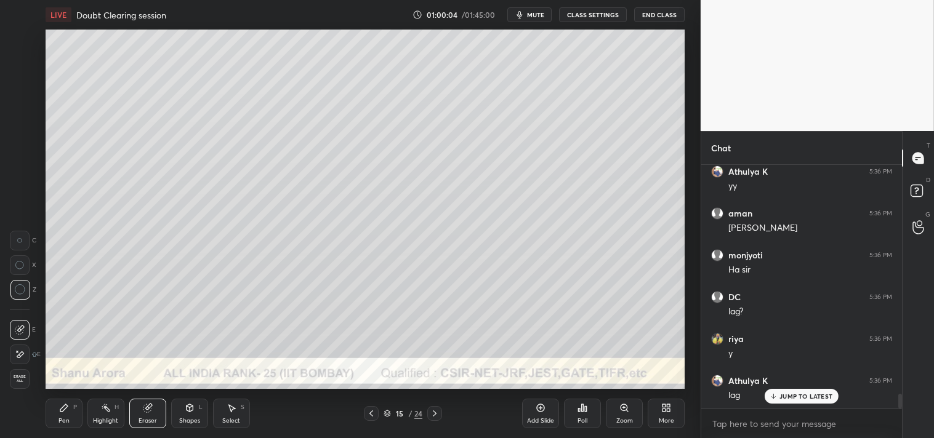
scroll to position [3888, 0]
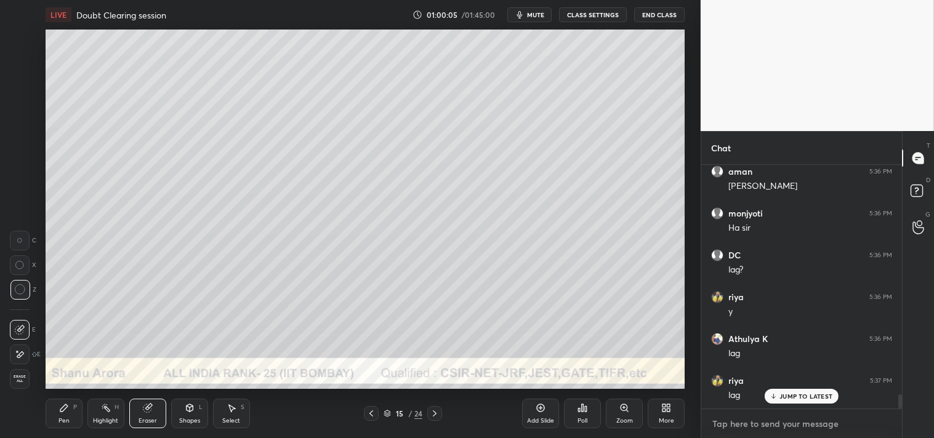
click at [742, 423] on textarea at bounding box center [801, 424] width 181 height 20
click at [748, 421] on textarea at bounding box center [801, 424] width 181 height 20
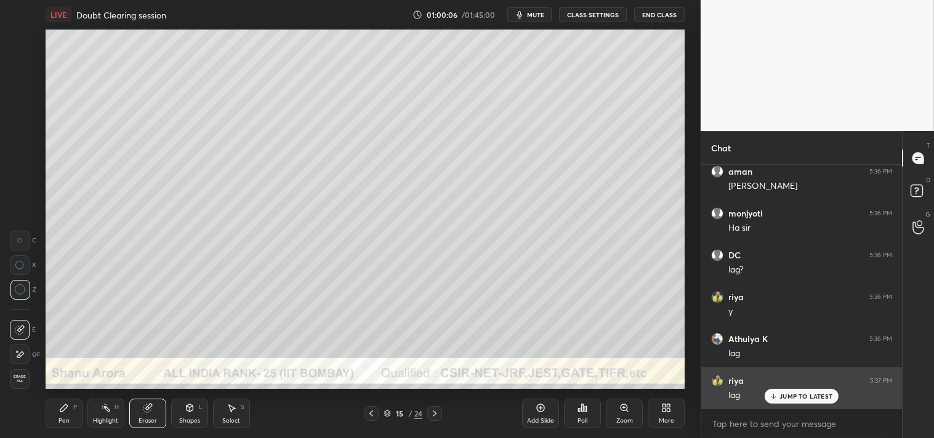
click at [802, 390] on div "JUMP TO LATEST" at bounding box center [802, 396] width 74 height 15
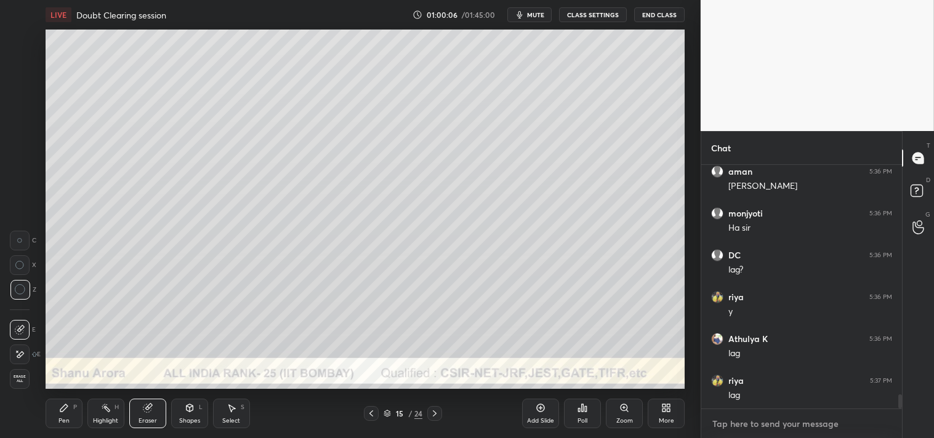
click at [746, 422] on textarea at bounding box center [801, 424] width 181 height 20
type textarea "x"
type textarea "e"
type textarea "x"
type textarea "ey"
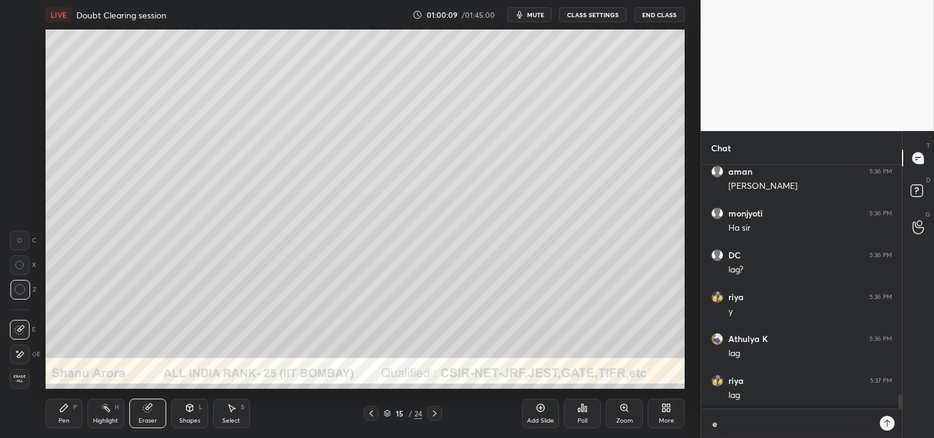
type textarea "x"
type textarea "eye"
type textarea "x"
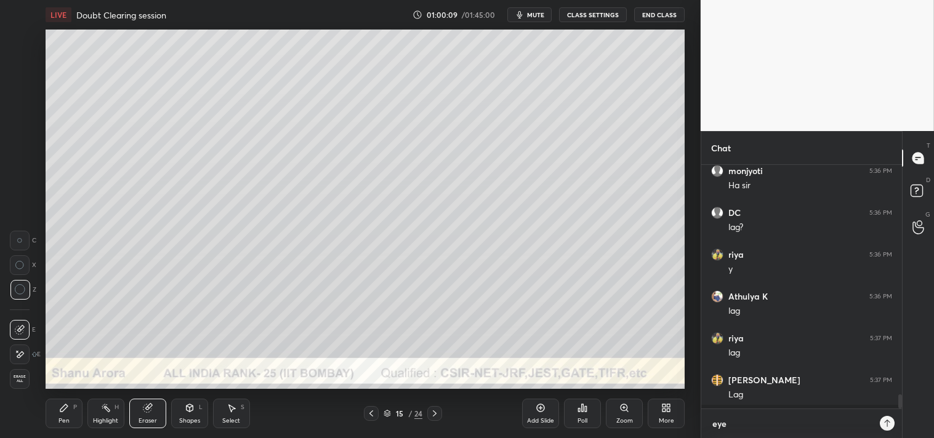
scroll to position [4, 3]
type textarea "eyes"
type textarea "x"
type textarea "eyes"
type textarea "x"
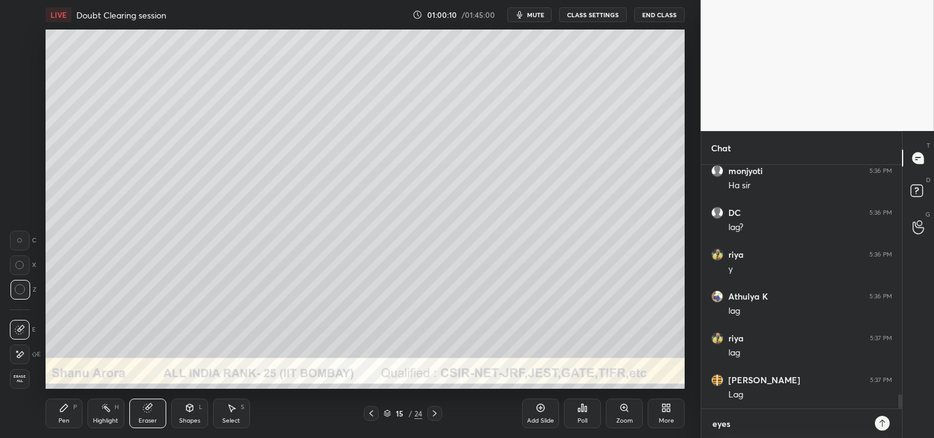
type textarea "eyes b"
type textarea "x"
type textarea "eyes br"
type textarea "x"
type textarea "eyes brk"
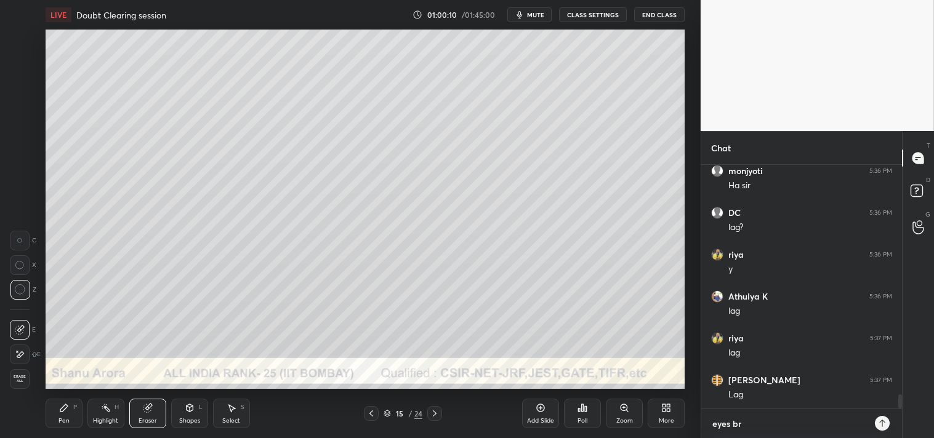
type textarea "x"
type textarea "eyes brk"
type textarea "x"
type textarea "eyes brk 5"
type textarea "x"
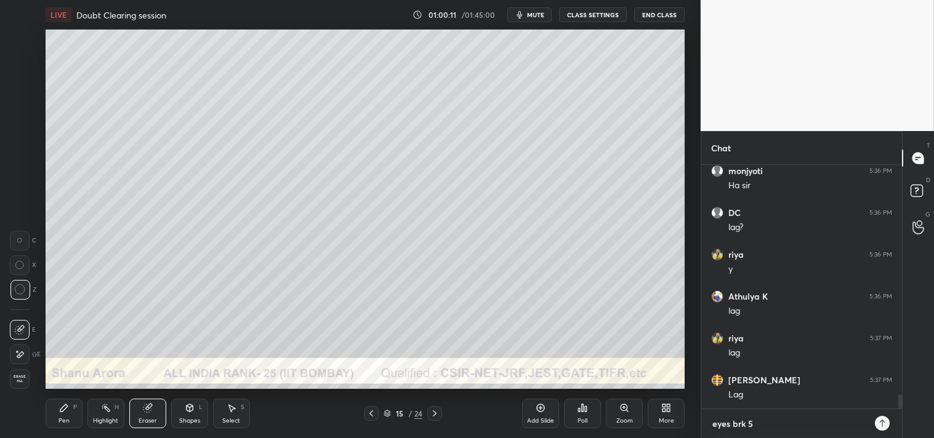
type textarea "eyes brk 5m"
type textarea "x"
type textarea "eyes brk 5mk"
type textarea "x"
type textarea "eyes brk 5mki"
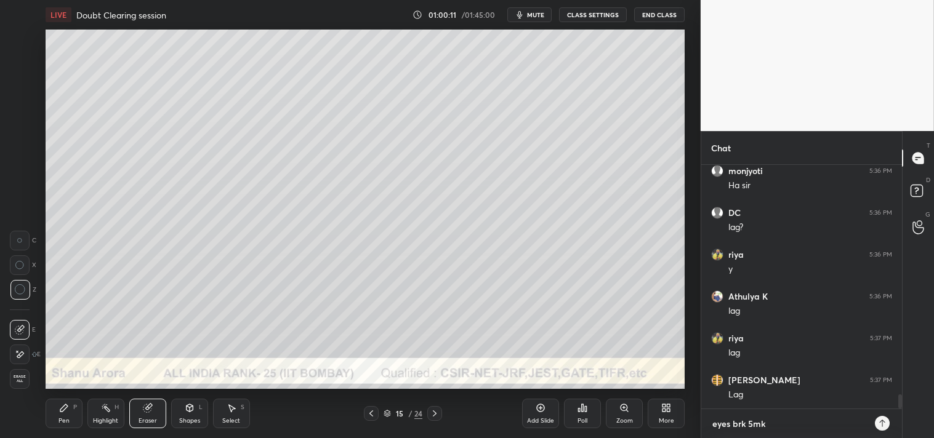
type textarea "x"
type textarea "eyes brk 5mkin"
type textarea "x"
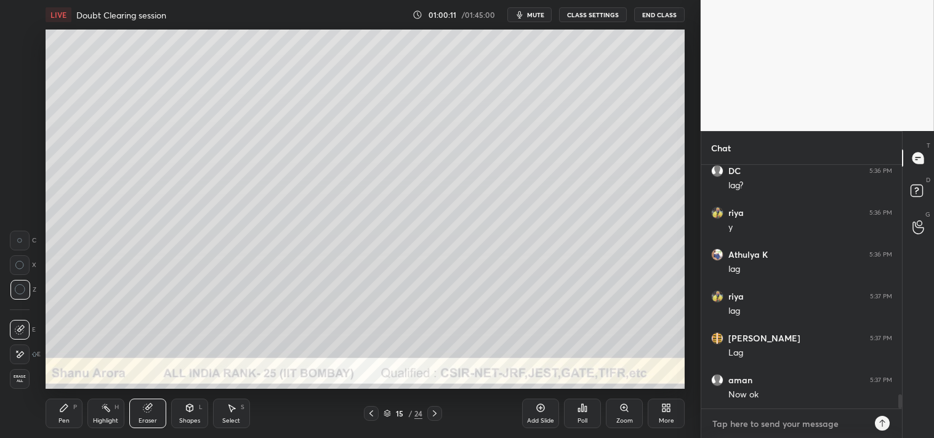
type textarea "]"
type textarea "x"
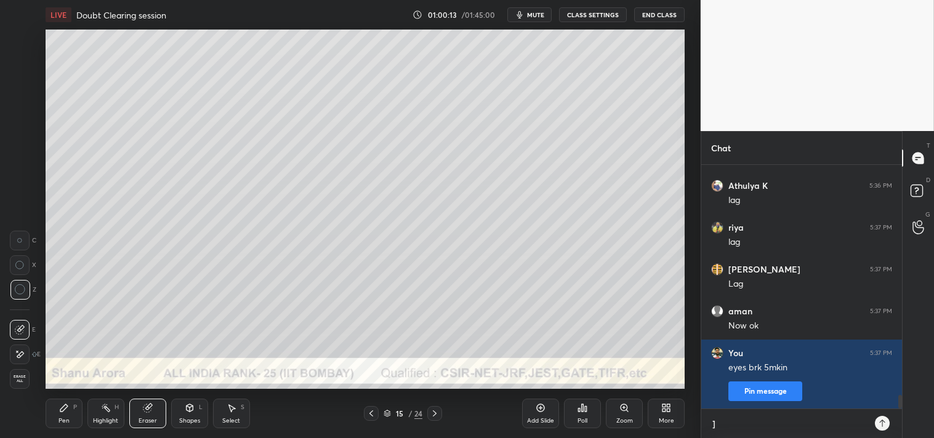
type textarea "]"
click at [528, 14] on span "mute" at bounding box center [535, 14] width 17 height 9
type textarea "x"
click at [589, 17] on button "CLASS SETTINGS" at bounding box center [593, 14] width 68 height 15
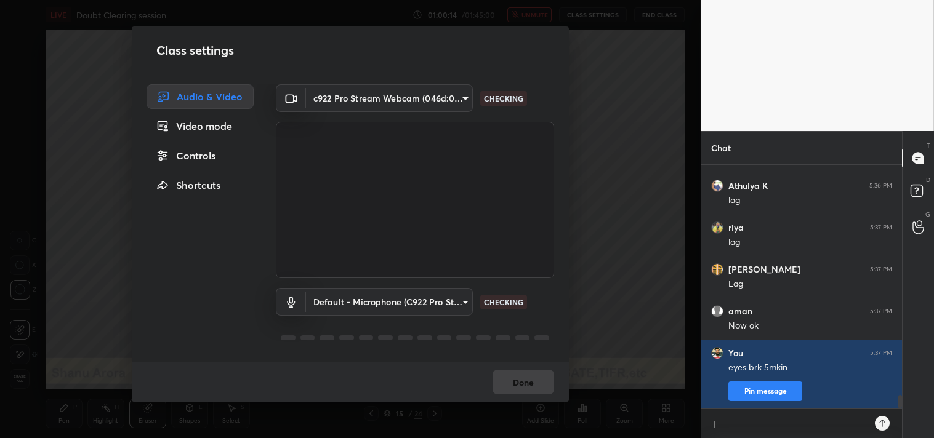
scroll to position [4083, 0]
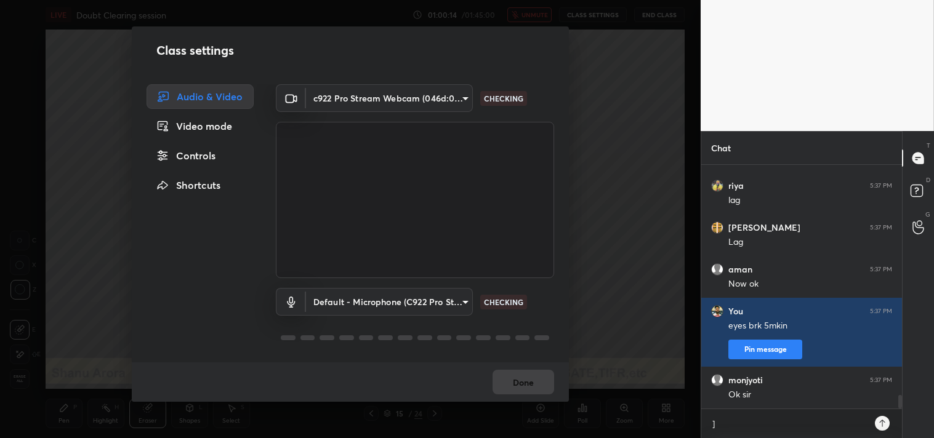
click at [411, 99] on body "1 2 3 4 5 6 7 C X Z C X Z E E Erase all H H LIVE Doubt Clearing session 01:00:1…" at bounding box center [467, 219] width 934 height 438
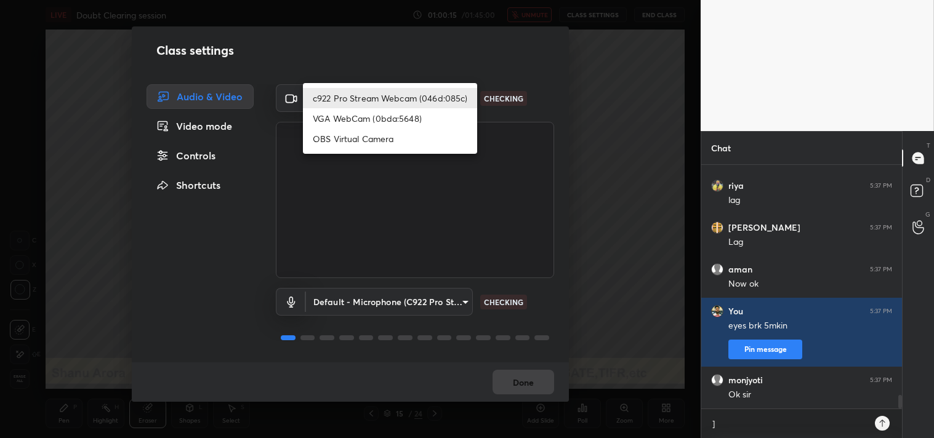
click at [377, 137] on li "OBS Virtual Camera" at bounding box center [390, 139] width 174 height 20
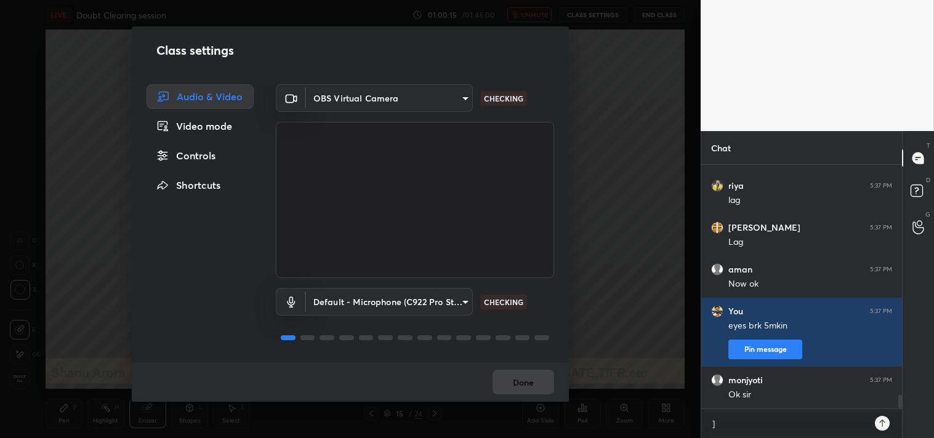
type input "64645b19d528b3ac785889237b1a364f3b7ccd5da23f372116afb1703458f4fd"
click at [509, 382] on button "Done" at bounding box center [524, 382] width 62 height 25
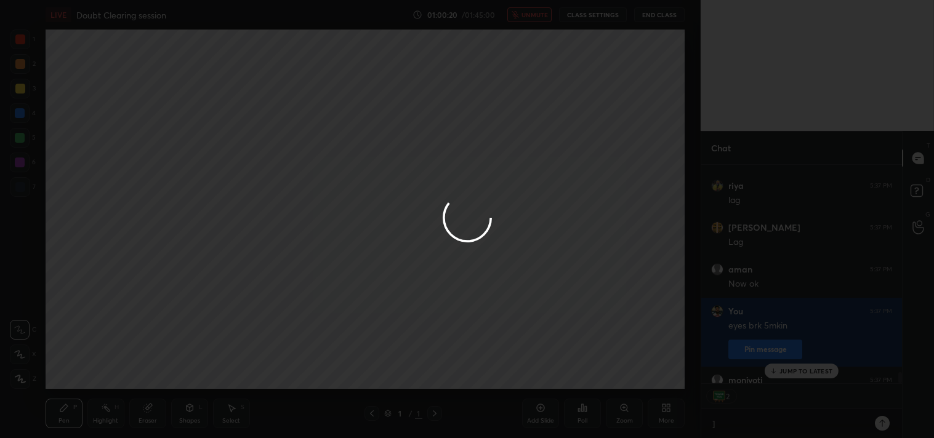
scroll to position [4150, 0]
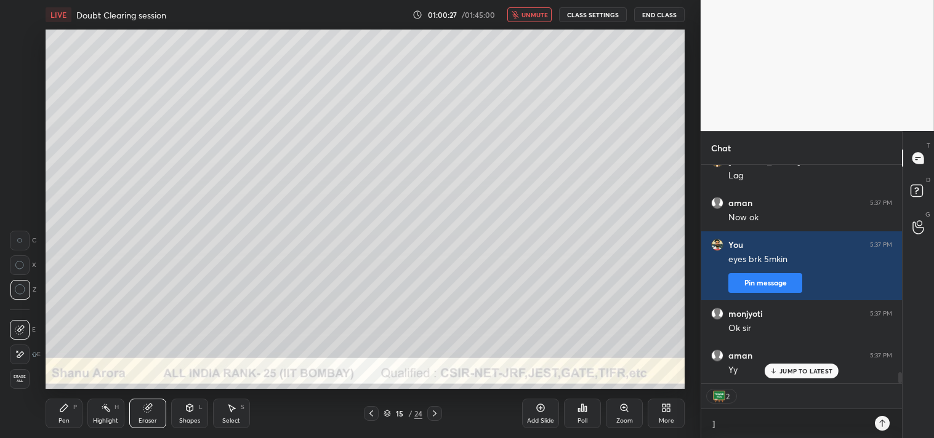
type textarea "x"
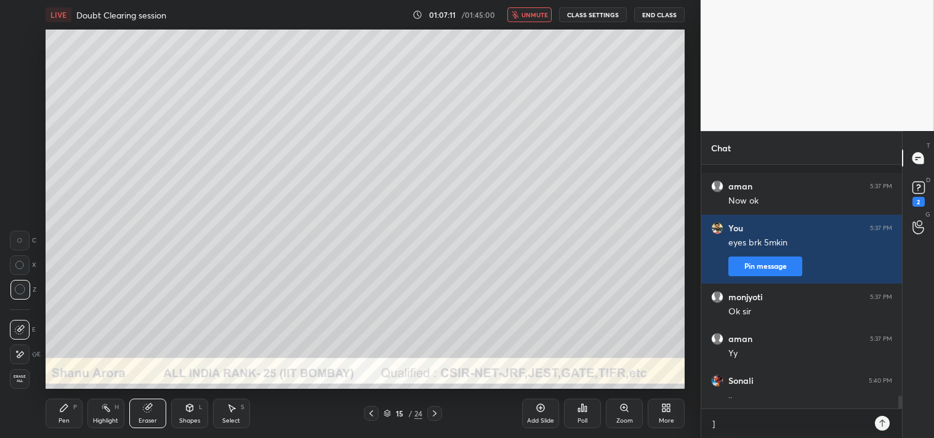
scroll to position [4273, 0]
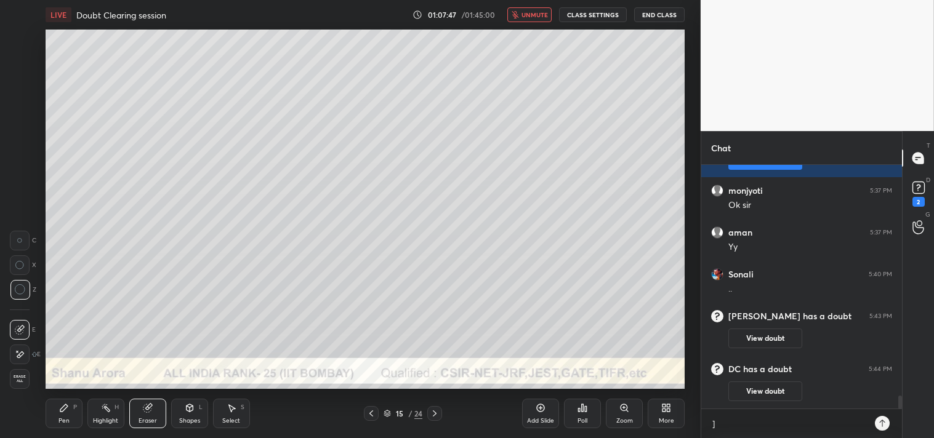
click at [74, 425] on div "Pen P" at bounding box center [64, 414] width 37 height 30
click at [531, 9] on button "unmute" at bounding box center [529, 14] width 44 height 15
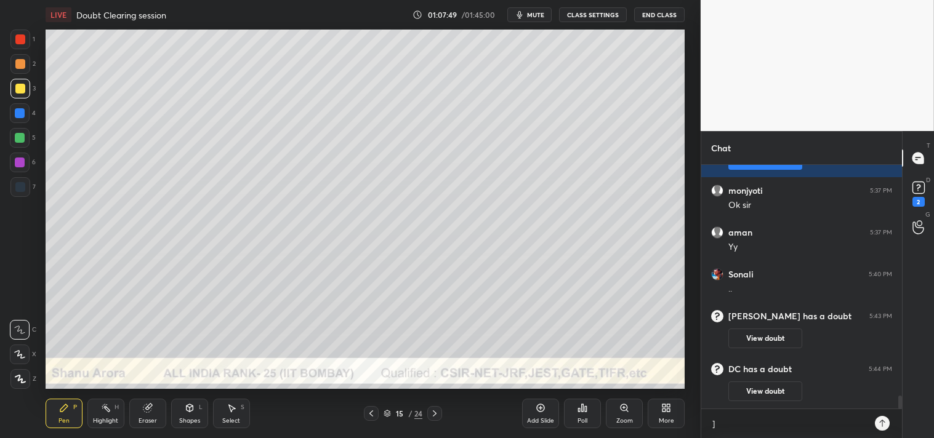
click at [593, 14] on button "CLASS SETTINGS" at bounding box center [593, 14] width 68 height 15
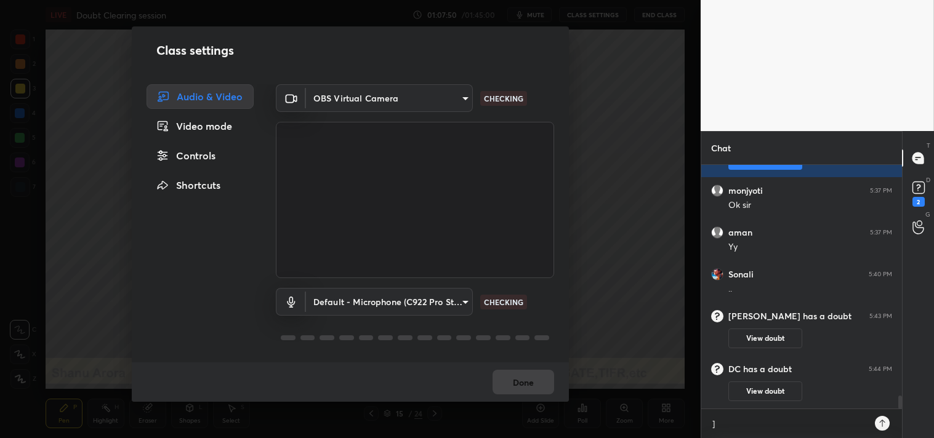
click at [352, 105] on body "1 2 3 4 5 6 7 C X Z C X Z E E Erase all H H LIVE Doubt Clearing session 01:07:5…" at bounding box center [467, 219] width 934 height 438
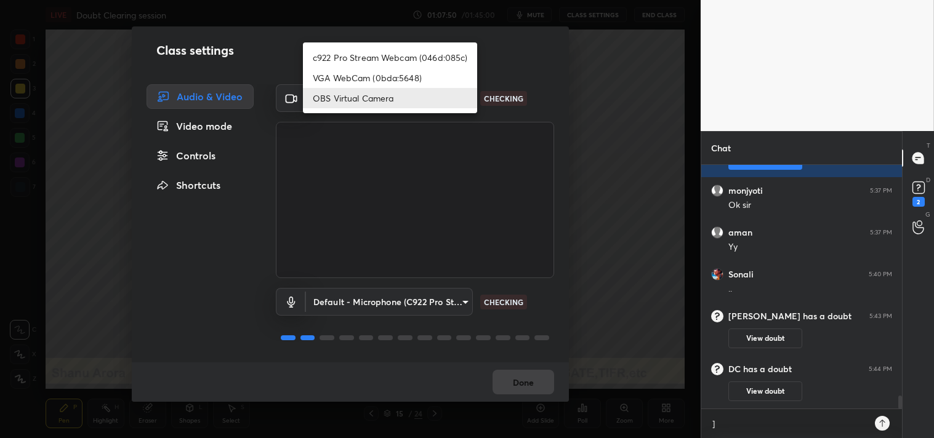
click at [340, 57] on li "c922 Pro Stream Webcam (046d:085c)" at bounding box center [390, 57] width 174 height 20
type input "77efdbe0d0591a5658d362a6e640cec0e2706c98c83ef82d39568dbf4875ff01"
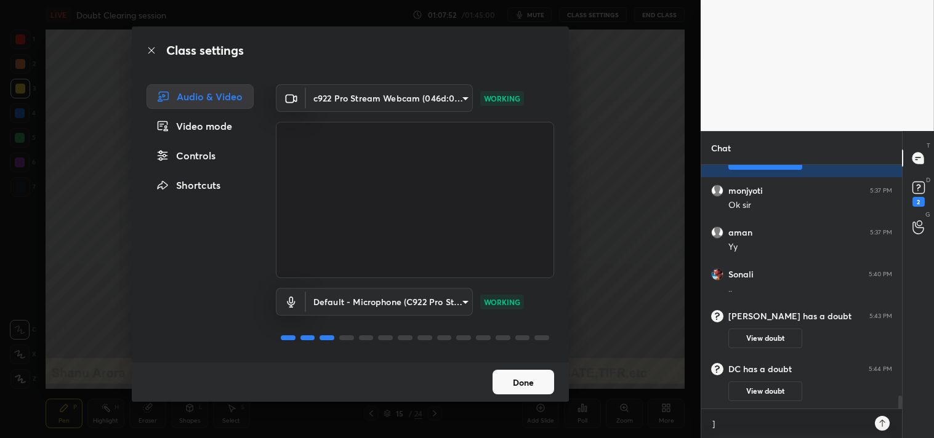
click at [519, 383] on button "Done" at bounding box center [524, 382] width 62 height 25
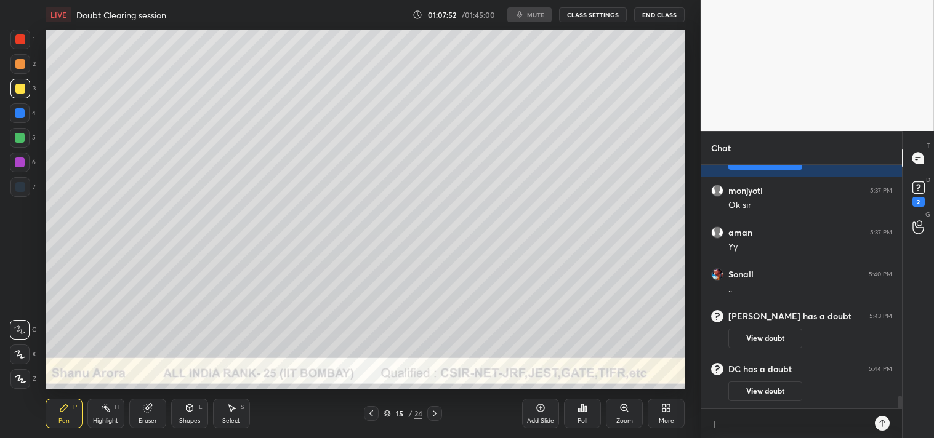
scroll to position [3965, 0]
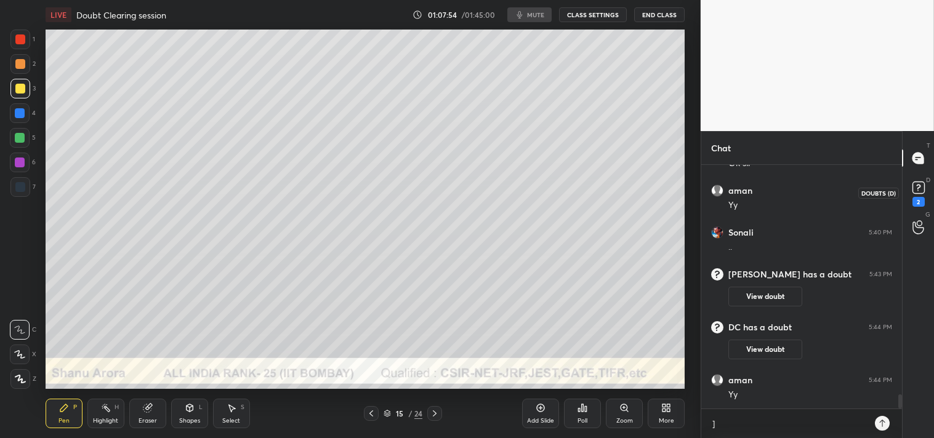
click at [916, 195] on icon at bounding box center [918, 188] width 18 height 18
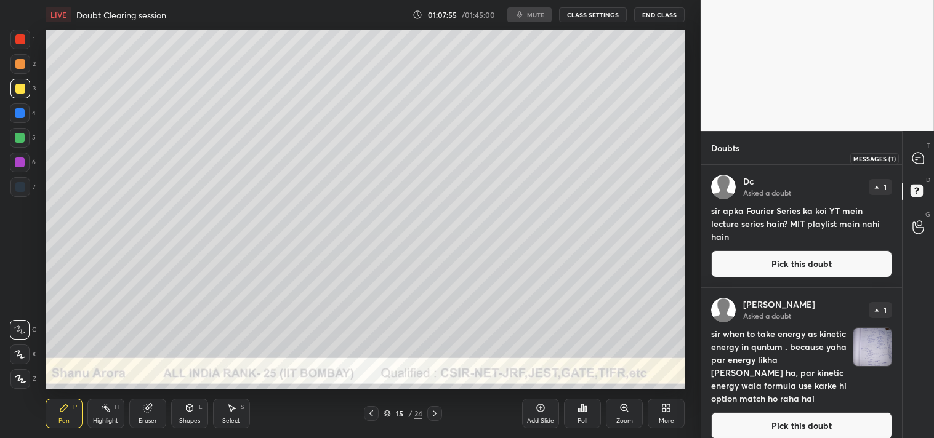
click at [920, 164] on icon at bounding box center [918, 158] width 13 height 13
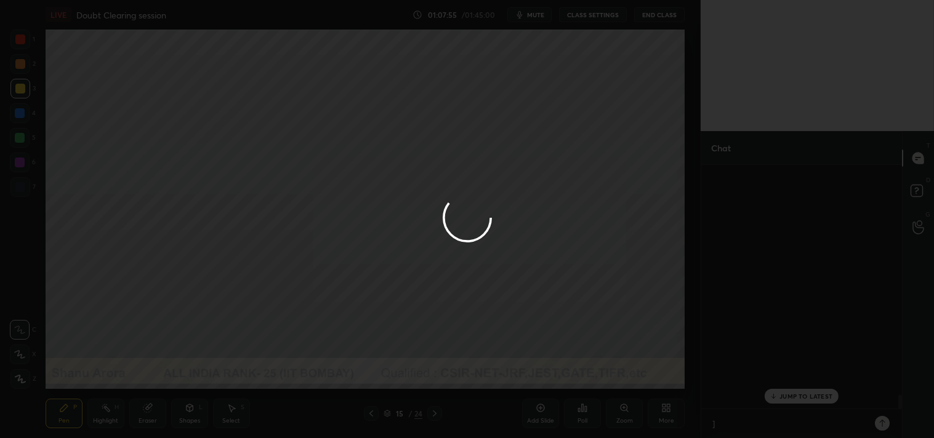
scroll to position [240, 197]
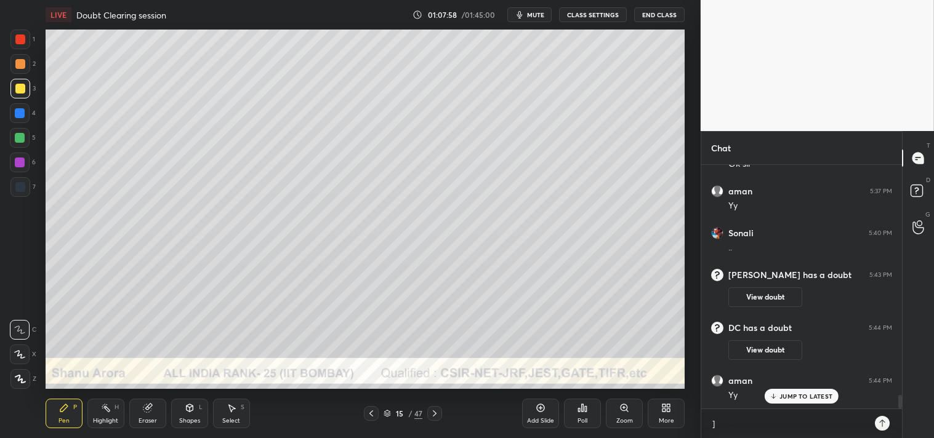
click at [625, 411] on icon at bounding box center [624, 408] width 7 height 7
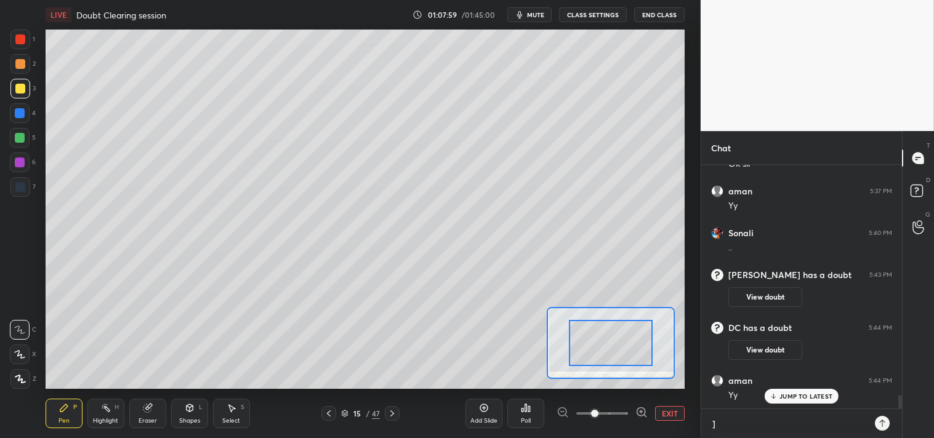
click at [728, 417] on textarea "]" at bounding box center [789, 424] width 156 height 20
type textarea "x"
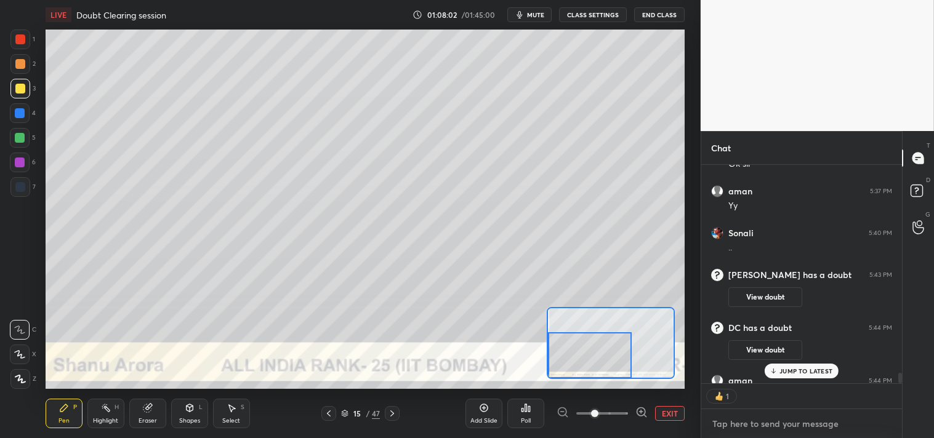
scroll to position [4306, 0]
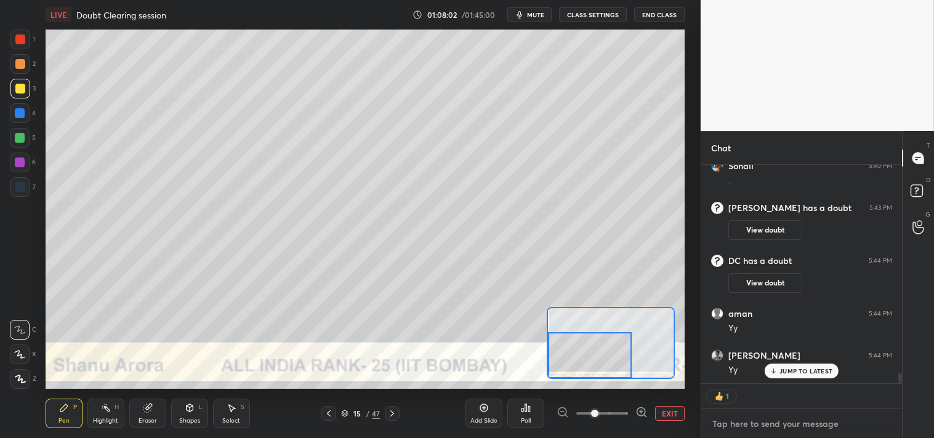
type textarea "x"
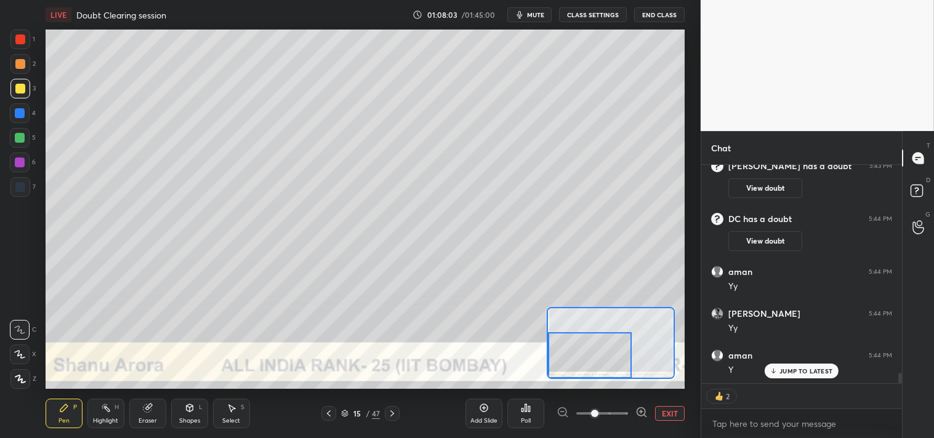
click at [669, 409] on button "EXIT" at bounding box center [670, 413] width 30 height 15
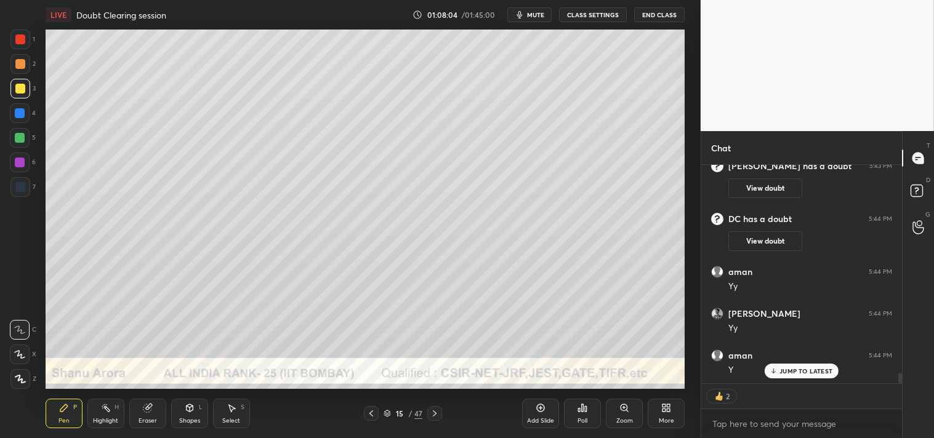
click at [610, 407] on div "Zoom" at bounding box center [624, 414] width 37 height 30
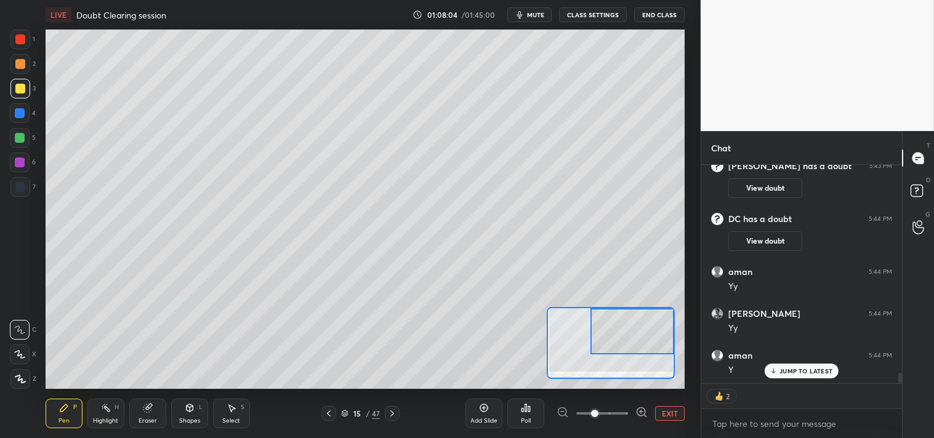
click at [633, 327] on div at bounding box center [632, 331] width 84 height 46
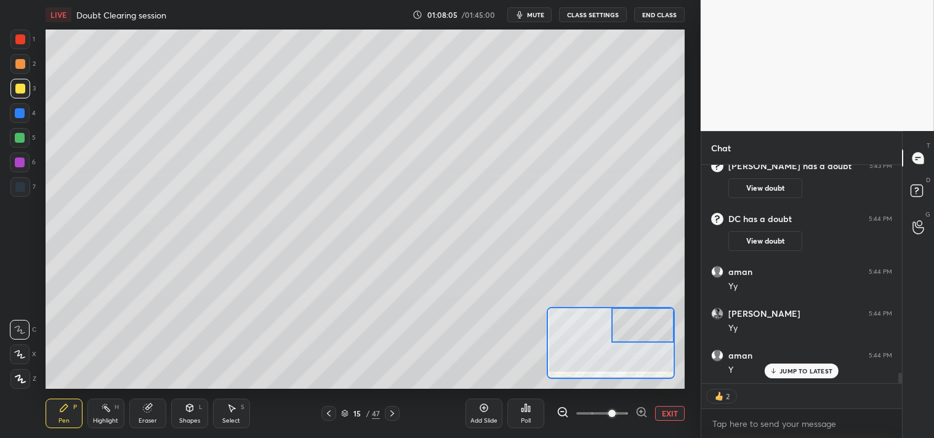
click at [649, 325] on div at bounding box center [642, 325] width 63 height 34
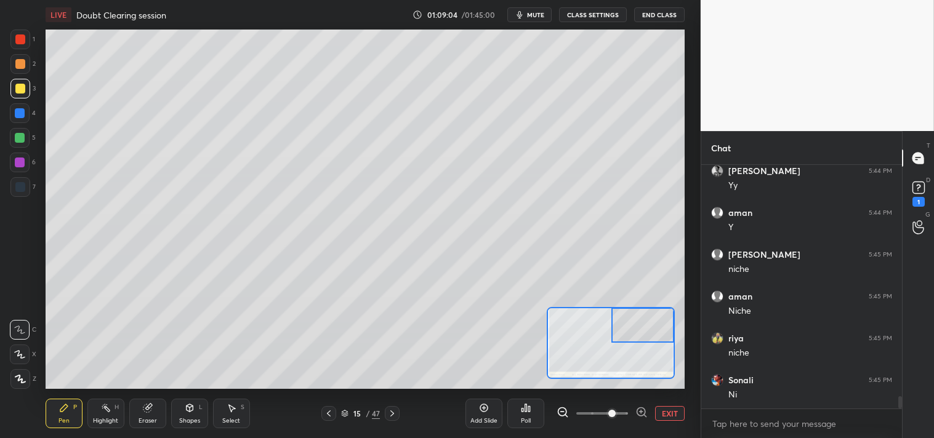
scroll to position [4, 3]
click at [101, 409] on icon at bounding box center [106, 408] width 10 height 10
click at [105, 413] on icon at bounding box center [106, 408] width 10 height 10
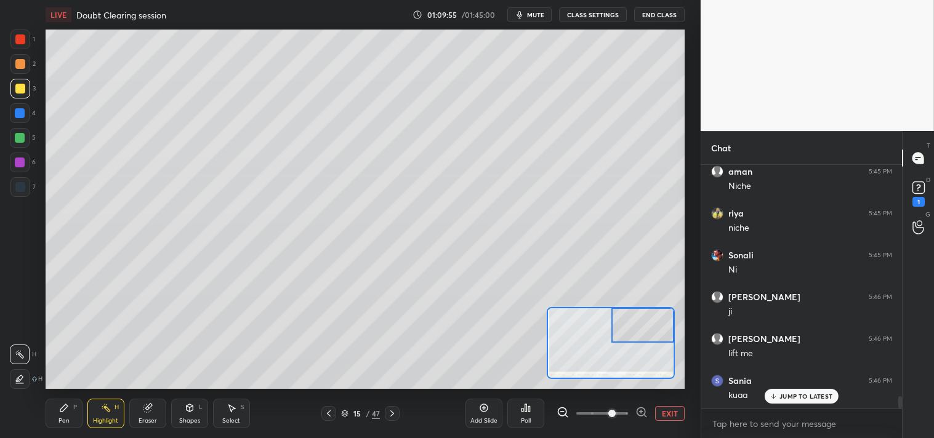
scroll to position [4658, 0]
click at [115, 414] on div "Highlight H" at bounding box center [105, 414] width 37 height 30
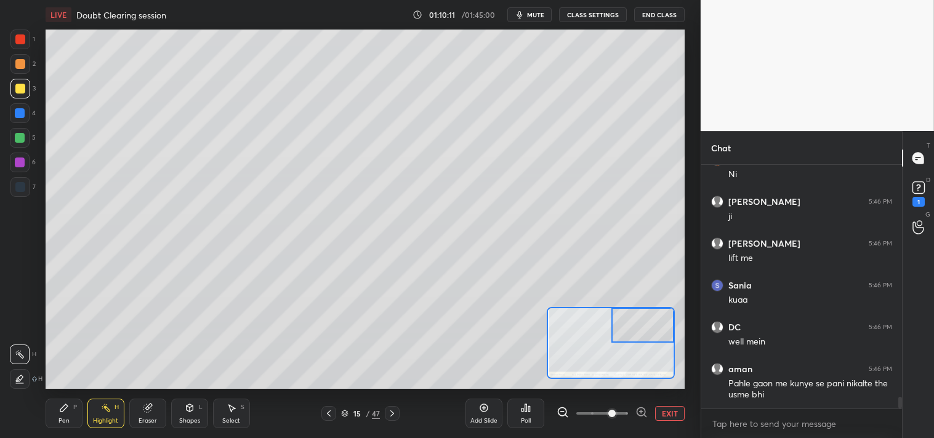
click at [52, 416] on div "Pen P" at bounding box center [64, 414] width 37 height 30
click at [57, 420] on div "Pen P" at bounding box center [64, 414] width 37 height 30
click at [101, 419] on div "Highlight" at bounding box center [105, 421] width 25 height 6
click at [101, 416] on div "Highlight H" at bounding box center [105, 414] width 37 height 30
click at [66, 419] on div "Pen" at bounding box center [63, 421] width 11 height 6
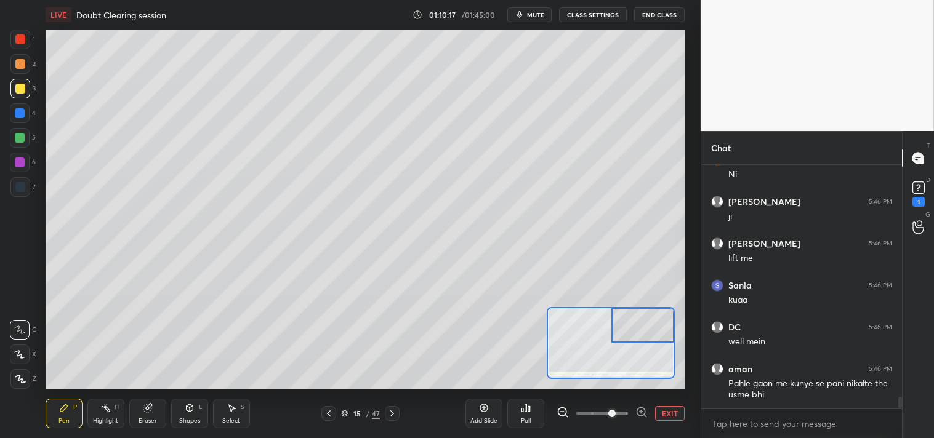
click at [65, 419] on div "Pen" at bounding box center [63, 421] width 11 height 6
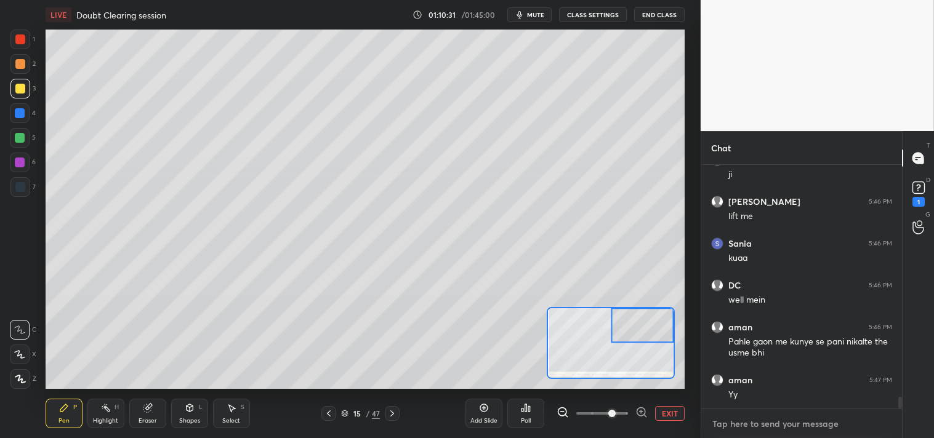
scroll to position [4794, 0]
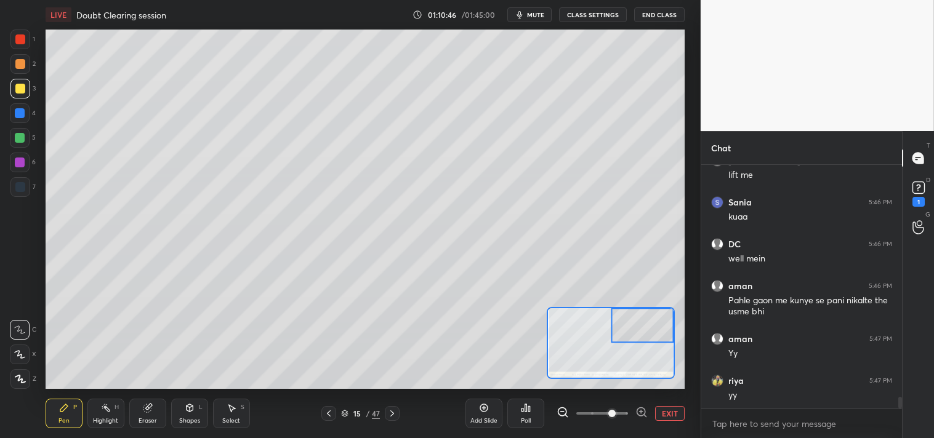
click at [23, 43] on div at bounding box center [20, 39] width 10 height 10
click at [21, 44] on div at bounding box center [20, 40] width 20 height 20
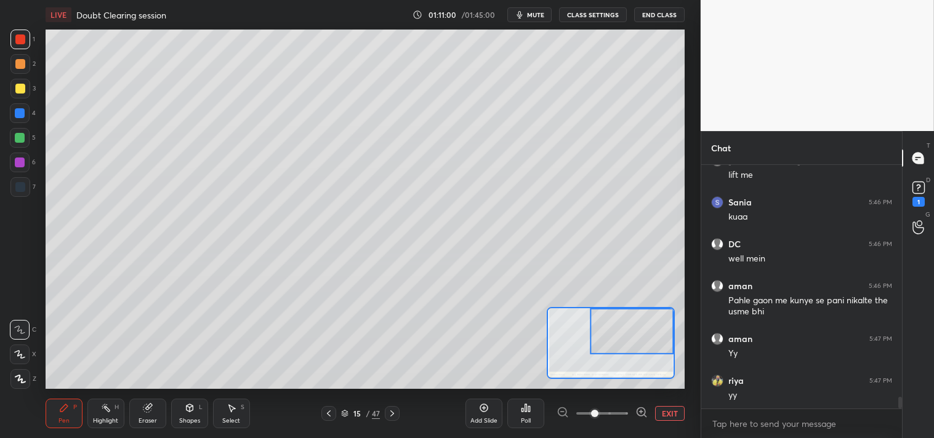
click at [102, 426] on div "Highlight H" at bounding box center [105, 414] width 37 height 30
click at [110, 425] on div "Highlight H" at bounding box center [105, 414] width 37 height 30
click at [65, 416] on div "Pen P" at bounding box center [64, 414] width 37 height 30
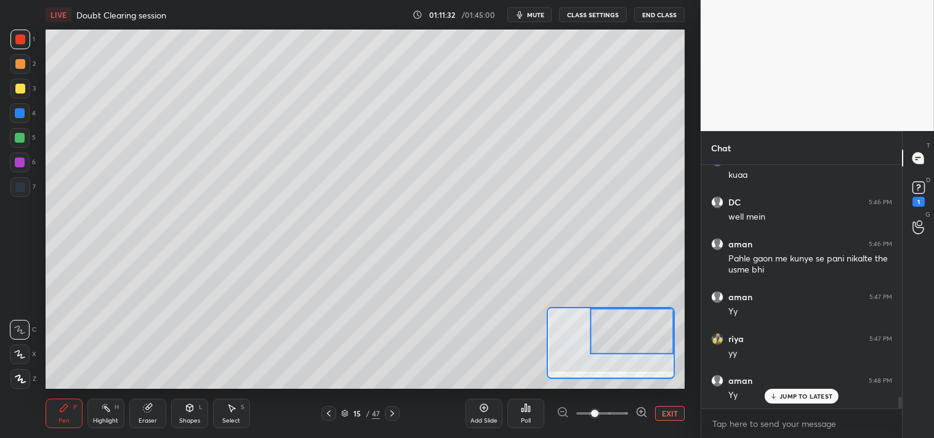
click at [27, 137] on div at bounding box center [20, 138] width 20 height 20
click at [31, 149] on div "5" at bounding box center [23, 140] width 26 height 25
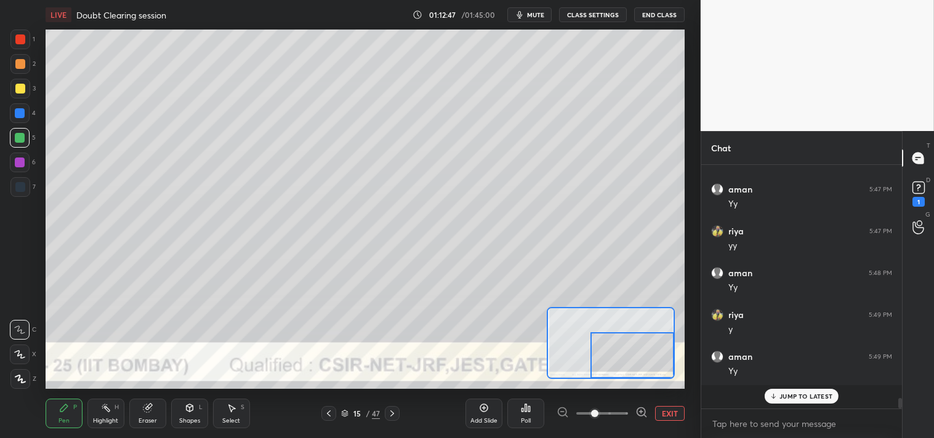
scroll to position [4920, 0]
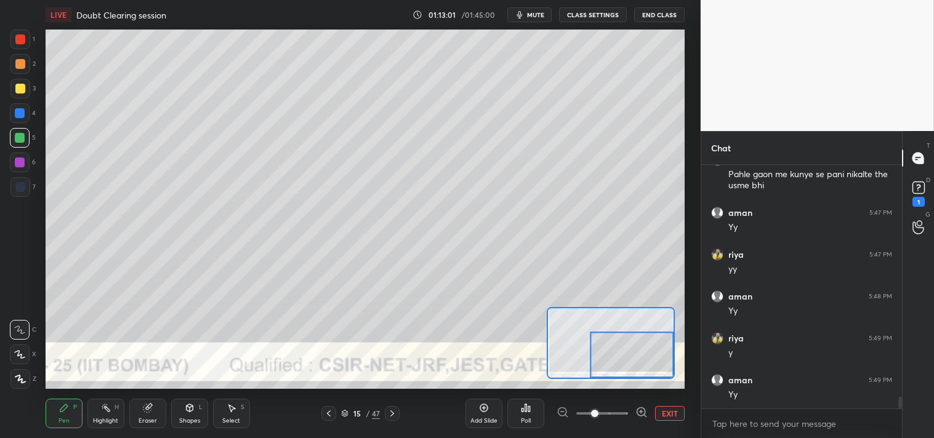
click at [113, 415] on div "Highlight H" at bounding box center [105, 414] width 37 height 30
click at [102, 402] on div "Highlight H" at bounding box center [105, 414] width 37 height 30
click at [52, 410] on div "Pen P" at bounding box center [64, 414] width 37 height 30
click at [54, 414] on div "Pen P" at bounding box center [64, 414] width 37 height 30
click at [97, 392] on div "Pen P Highlight H Eraser Shapes L Select S 15 / 47 Add Slide Poll EXIT" at bounding box center [366, 413] width 640 height 49
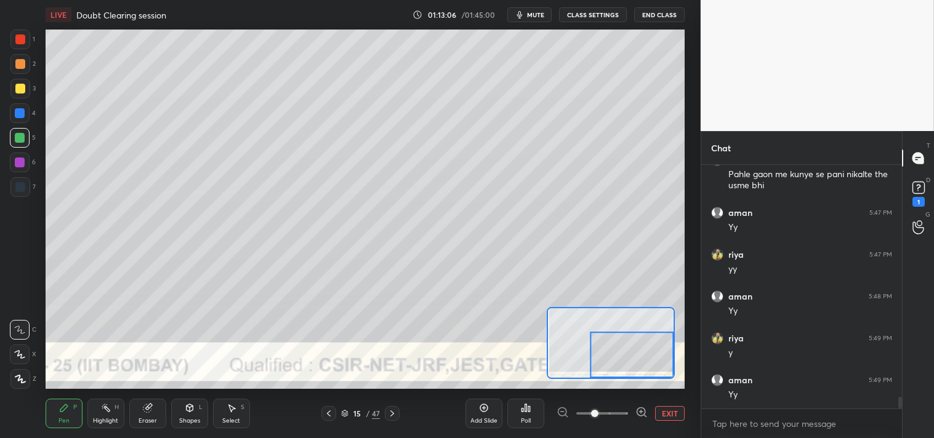
click at [102, 400] on div "Highlight H" at bounding box center [105, 414] width 37 height 30
click at [99, 403] on div "Highlight H" at bounding box center [105, 414] width 37 height 30
click at [57, 408] on div "Pen P" at bounding box center [64, 414] width 37 height 30
click at [63, 409] on icon at bounding box center [63, 408] width 7 height 7
click at [672, 413] on button "EXIT" at bounding box center [670, 413] width 30 height 15
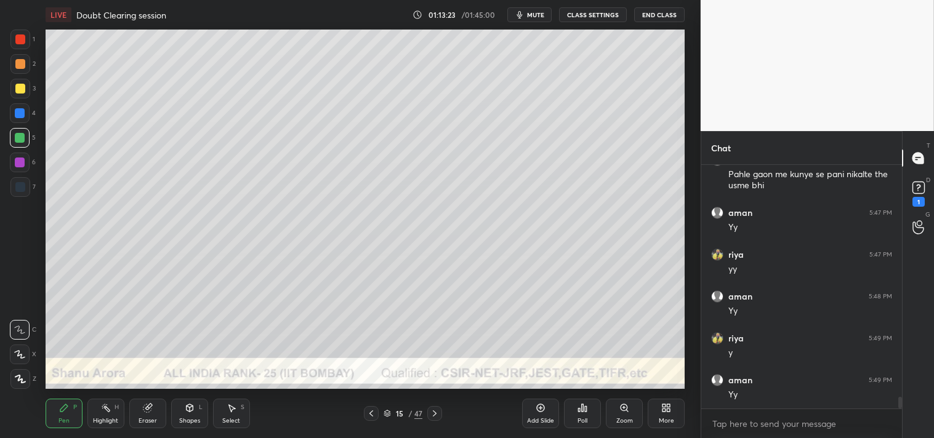
scroll to position [4962, 0]
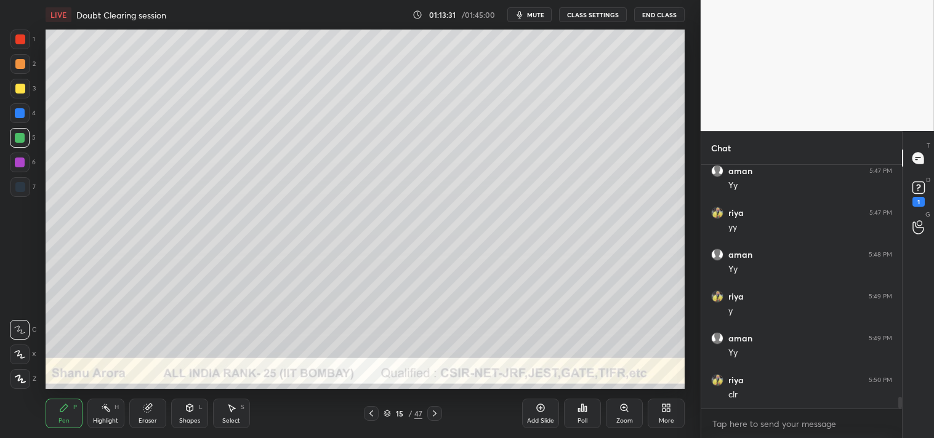
click at [624, 411] on icon at bounding box center [624, 408] width 7 height 7
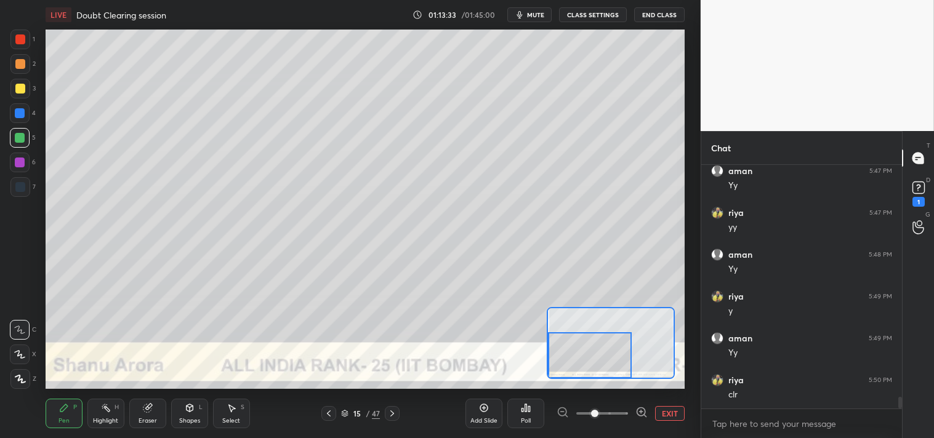
click at [23, 84] on div at bounding box center [20, 89] width 10 height 10
click at [23, 91] on div at bounding box center [20, 89] width 10 height 10
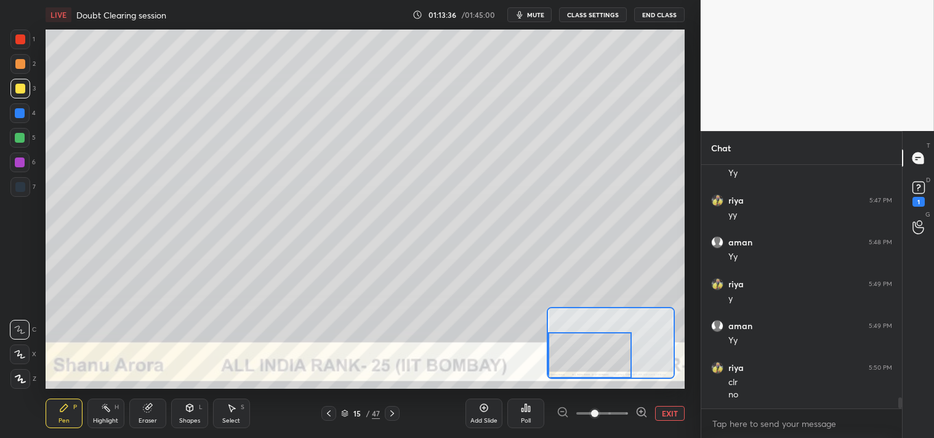
scroll to position [5016, 0]
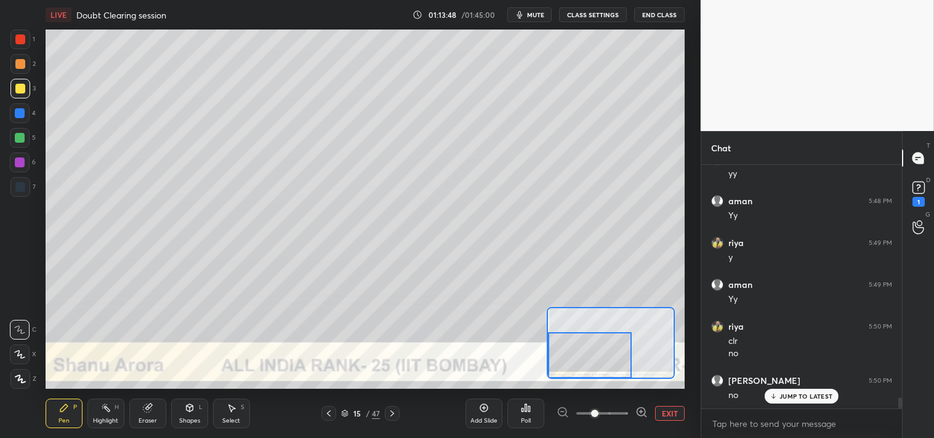
click at [103, 410] on icon at bounding box center [106, 408] width 10 height 10
click at [118, 401] on div "Highlight H" at bounding box center [105, 414] width 37 height 30
click at [155, 413] on div "Eraser" at bounding box center [147, 414] width 37 height 30
click at [56, 408] on div "Pen P" at bounding box center [64, 414] width 37 height 30
click at [64, 405] on icon at bounding box center [63, 408] width 7 height 7
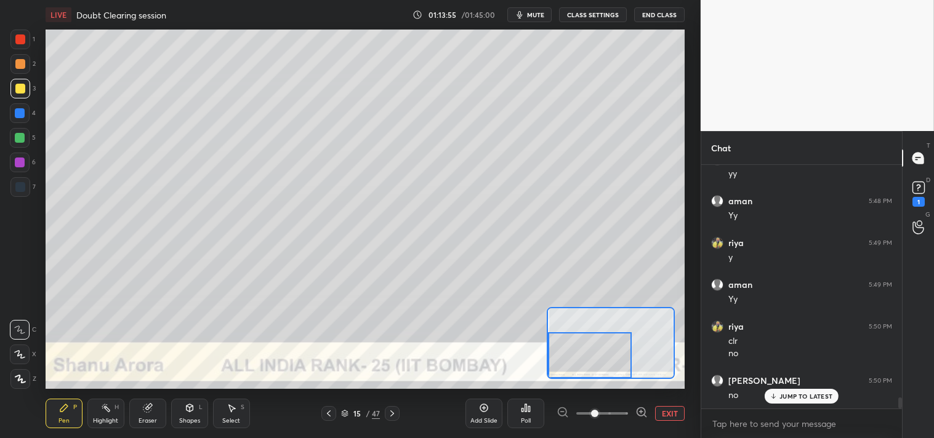
click at [533, 15] on span "mute" at bounding box center [535, 14] width 17 height 9
click at [530, 17] on span "unmute" at bounding box center [534, 14] width 26 height 9
click at [139, 415] on div "Eraser" at bounding box center [147, 414] width 37 height 30
click at [53, 425] on div "Pen P" at bounding box center [64, 414] width 37 height 30
click at [59, 421] on div "Pen" at bounding box center [63, 421] width 11 height 6
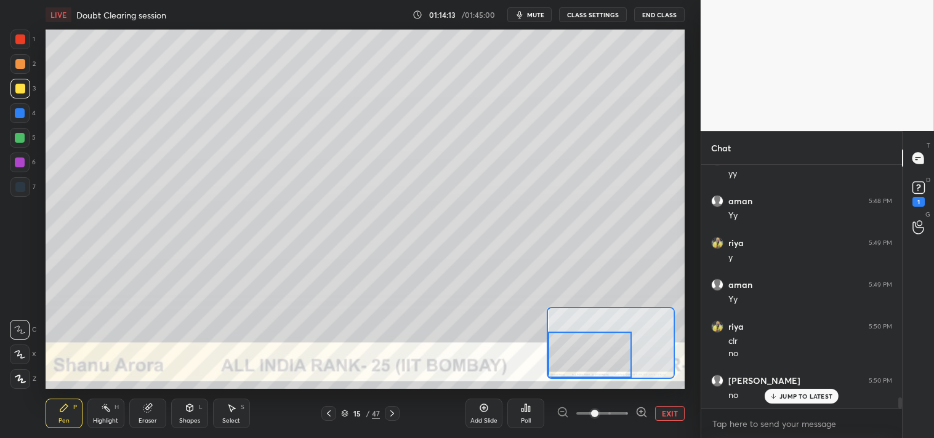
scroll to position [5058, 0]
click at [674, 409] on button "EXIT" at bounding box center [670, 413] width 30 height 15
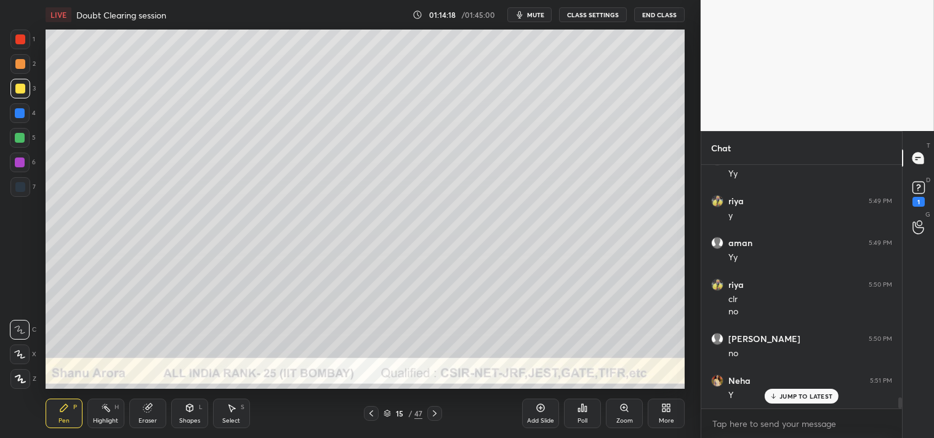
scroll to position [5100, 0]
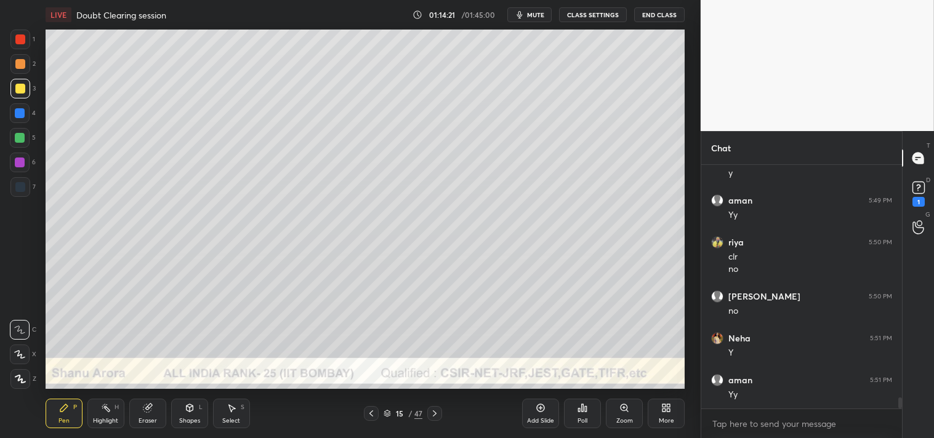
click at [534, 411] on div "Add Slide" at bounding box center [540, 414] width 37 height 30
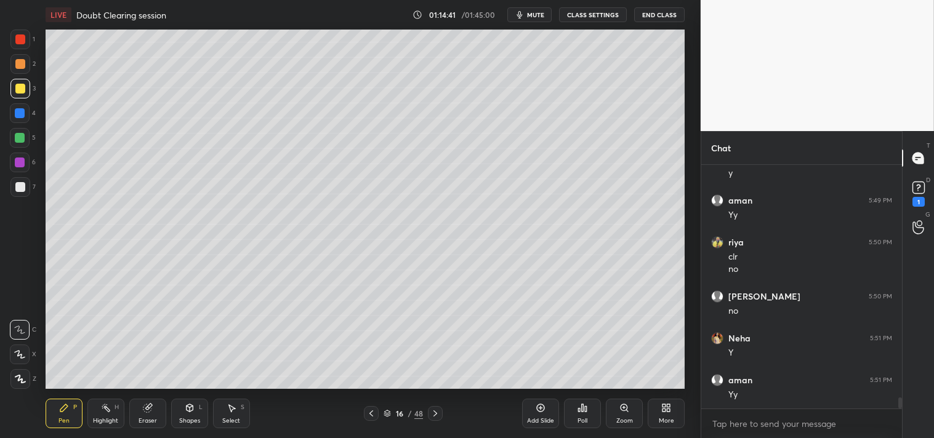
scroll to position [5153, 0]
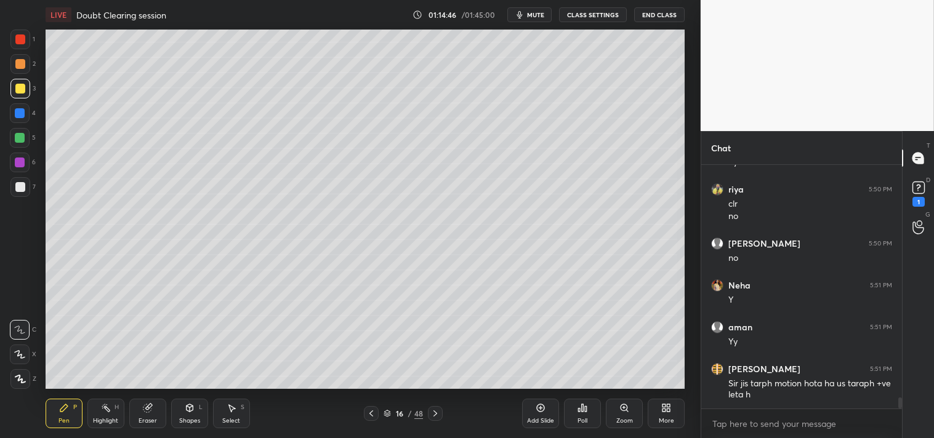
click at [23, 189] on div at bounding box center [20, 187] width 10 height 10
click at [25, 188] on div at bounding box center [20, 187] width 20 height 20
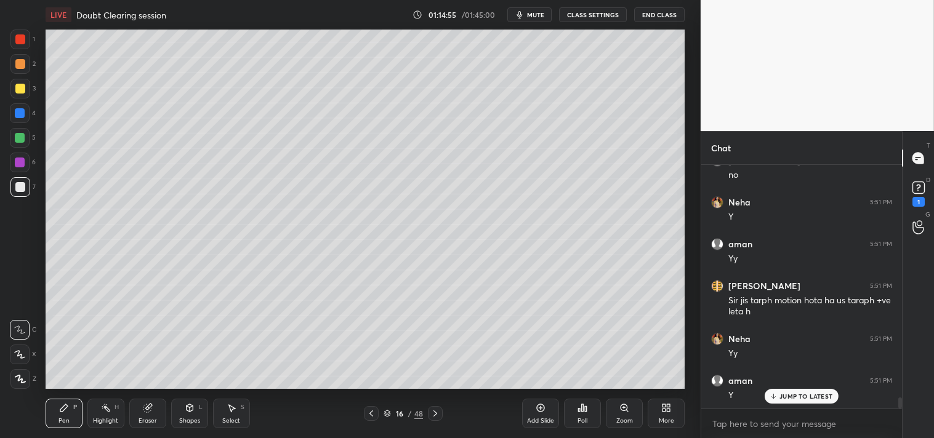
scroll to position [5279, 0]
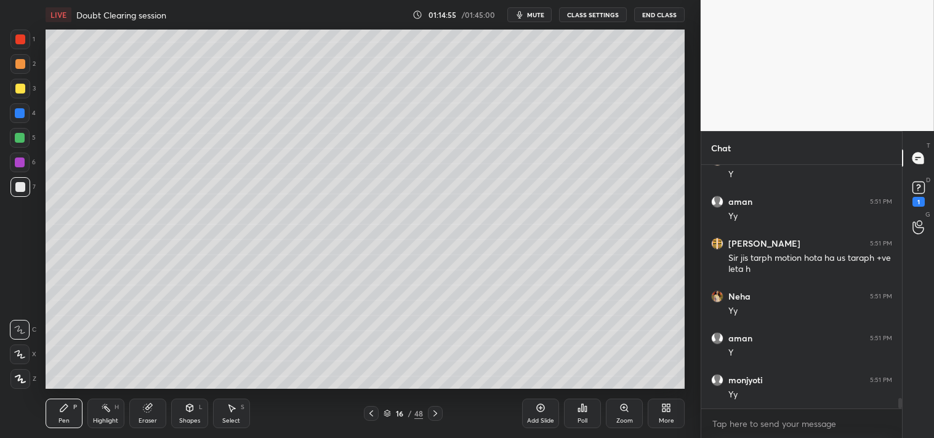
click at [534, 14] on span "mute" at bounding box center [535, 14] width 17 height 9
click at [525, 9] on button "unmute" at bounding box center [529, 14] width 44 height 15
click at [531, 15] on span "mute" at bounding box center [535, 14] width 17 height 9
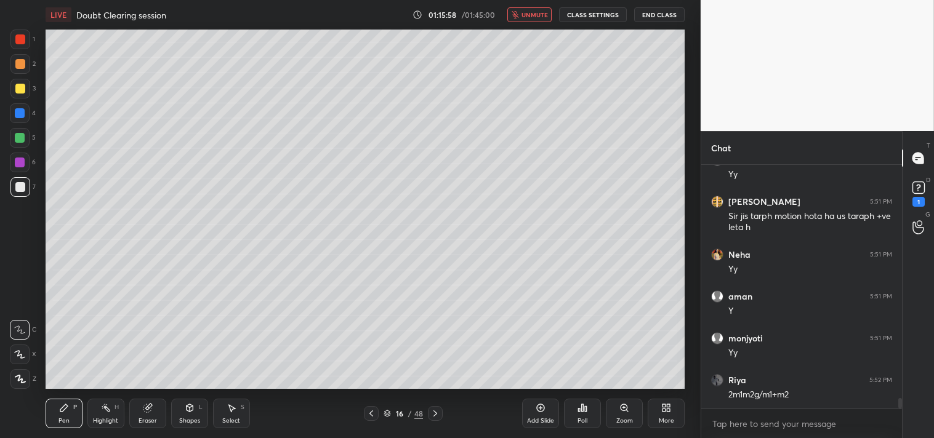
click at [531, 12] on span "unmute" at bounding box center [534, 14] width 26 height 9
click at [149, 419] on div "Eraser" at bounding box center [148, 421] width 18 height 6
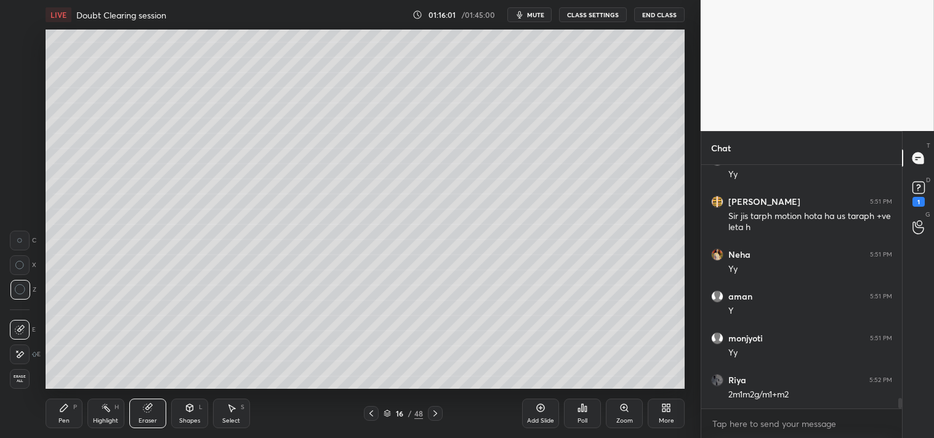
click at [63, 418] on div "Pen" at bounding box center [63, 421] width 11 height 6
click at [65, 421] on div "Pen" at bounding box center [63, 421] width 11 height 6
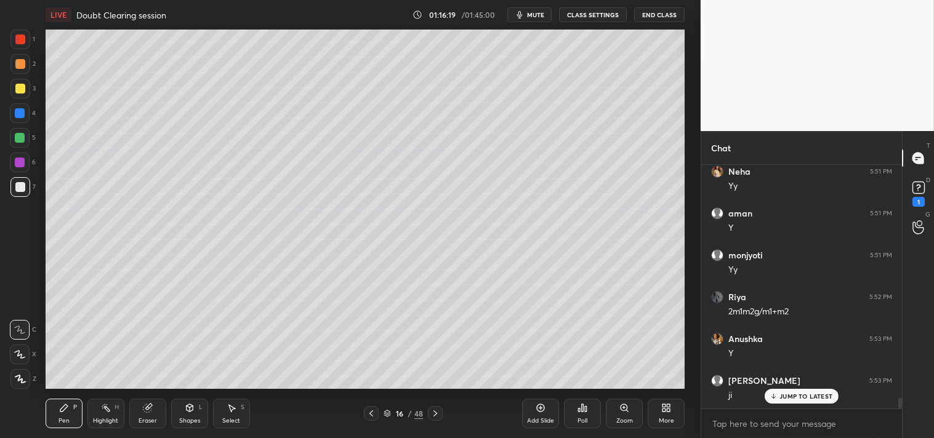
scroll to position [5446, 0]
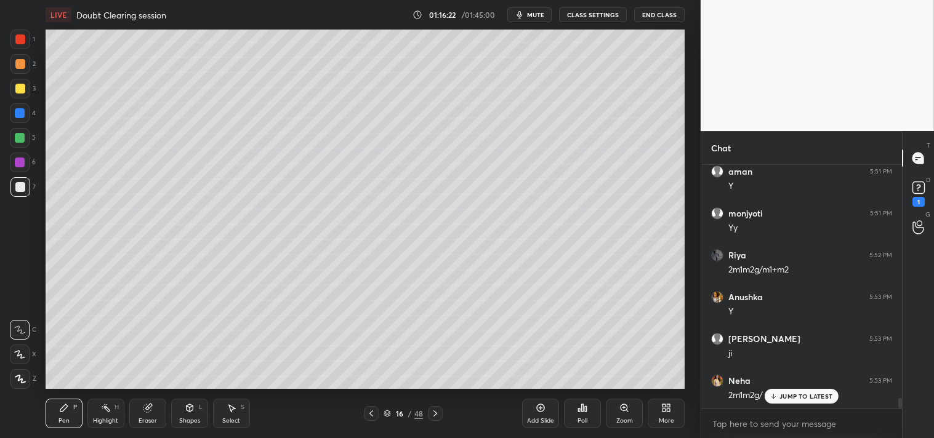
click at [146, 418] on div "Eraser" at bounding box center [148, 421] width 18 height 6
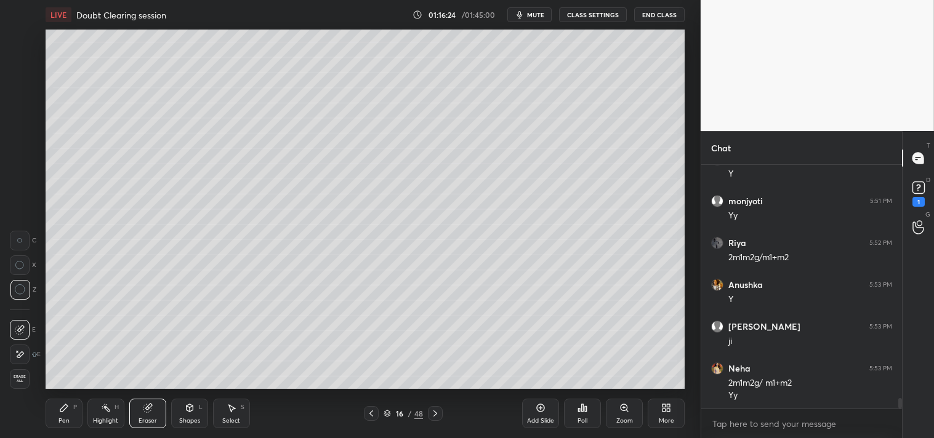
click at [43, 414] on div "LIVE Doubt Clearing session 01:16:24 / 01:45:00 mute CLASS SETTINGS End Class S…" at bounding box center [364, 219] width 651 height 438
click at [50, 419] on div "Pen P" at bounding box center [64, 414] width 37 height 30
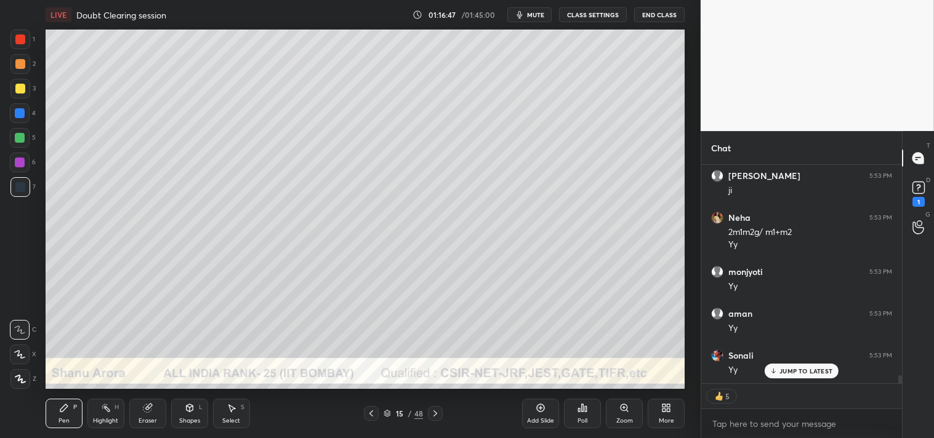
scroll to position [5651, 0]
click at [21, 63] on div at bounding box center [20, 64] width 10 height 10
click at [22, 63] on div at bounding box center [20, 64] width 10 height 10
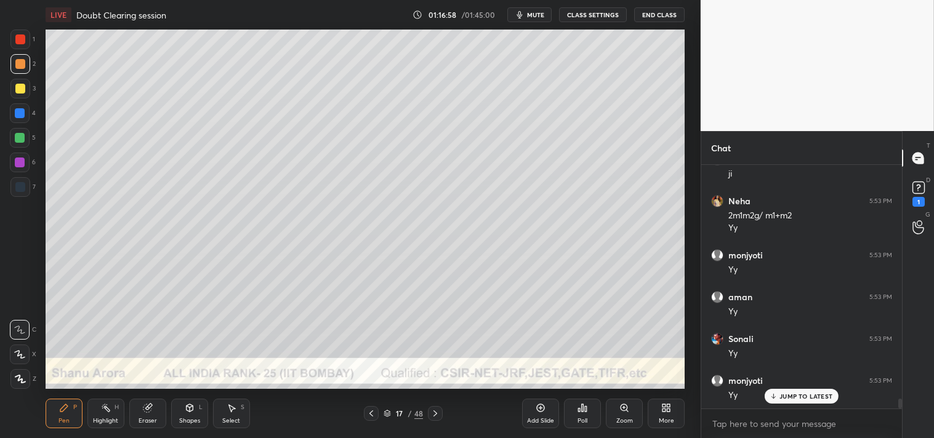
scroll to position [240, 197]
click at [105, 410] on icon at bounding box center [106, 408] width 10 height 10
click at [108, 414] on div "Highlight H" at bounding box center [105, 414] width 37 height 30
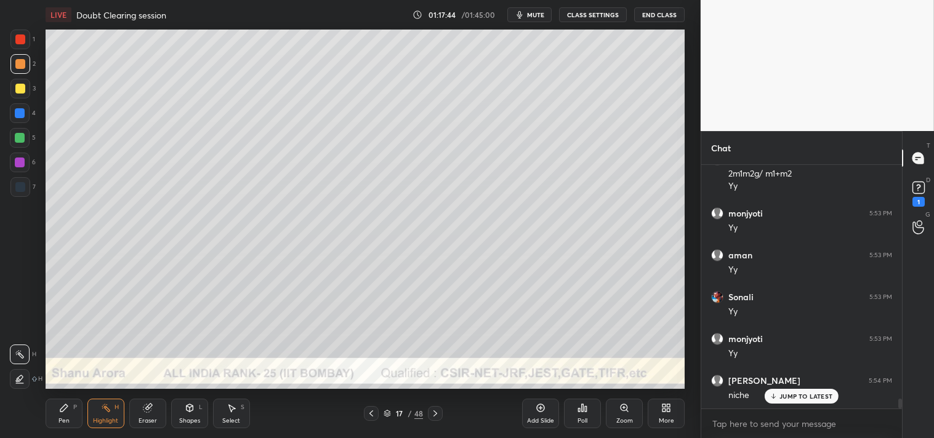
scroll to position [5752, 0]
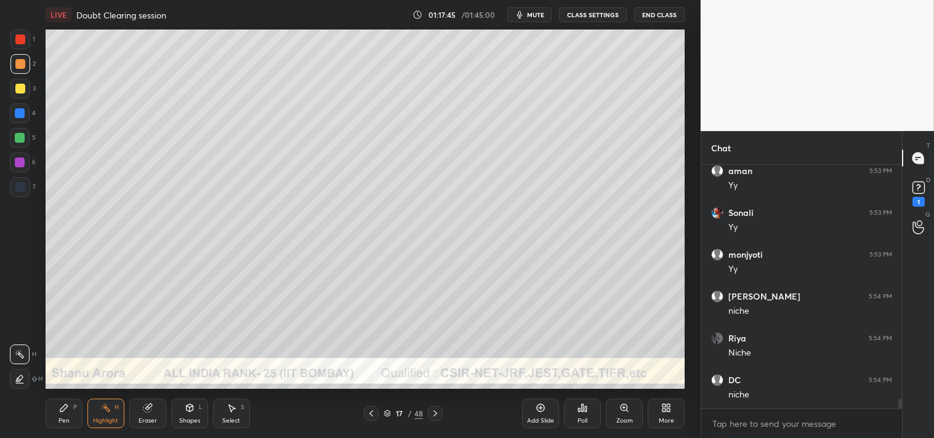
click at [65, 415] on div "Pen P" at bounding box center [64, 414] width 37 height 30
click at [68, 416] on div "Pen P" at bounding box center [64, 414] width 37 height 30
click at [102, 419] on div "Highlight" at bounding box center [105, 421] width 25 height 6
click at [60, 409] on icon at bounding box center [63, 408] width 7 height 7
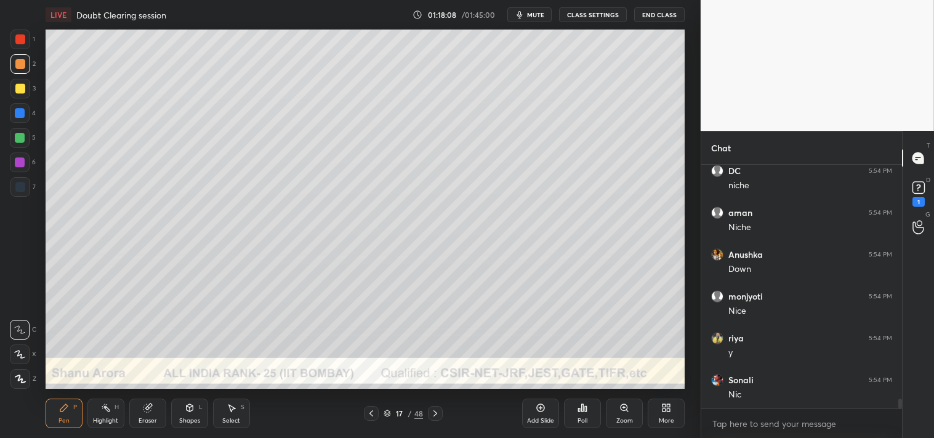
click at [96, 423] on div "Highlight" at bounding box center [105, 421] width 25 height 6
click at [63, 408] on icon at bounding box center [63, 408] width 7 height 7
click at [63, 409] on icon at bounding box center [63, 408] width 7 height 7
type textarea "x"
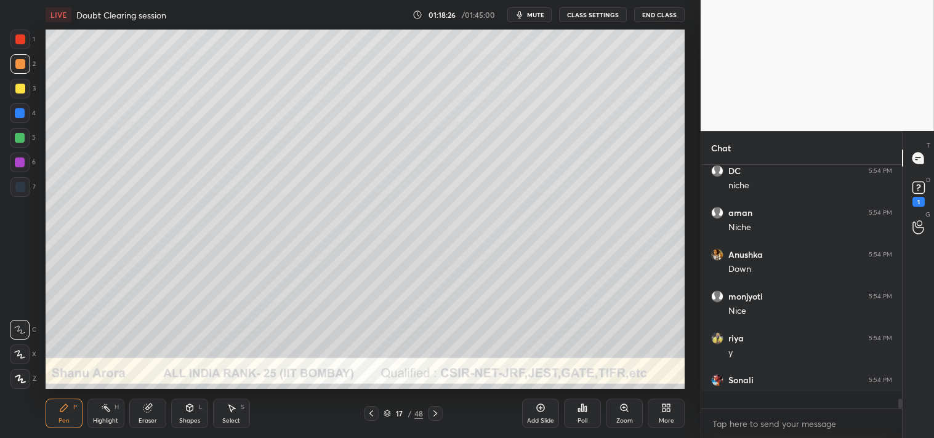
scroll to position [5961, 0]
click at [142, 413] on div "Eraser" at bounding box center [147, 414] width 37 height 30
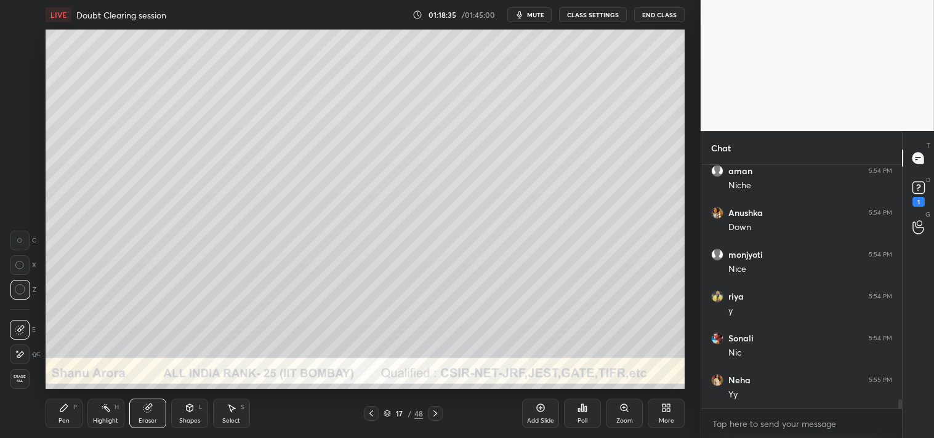
click at [63, 405] on icon at bounding box center [64, 408] width 10 height 10
click at [21, 95] on div at bounding box center [20, 89] width 20 height 20
click at [20, 99] on div "3" at bounding box center [22, 91] width 25 height 25
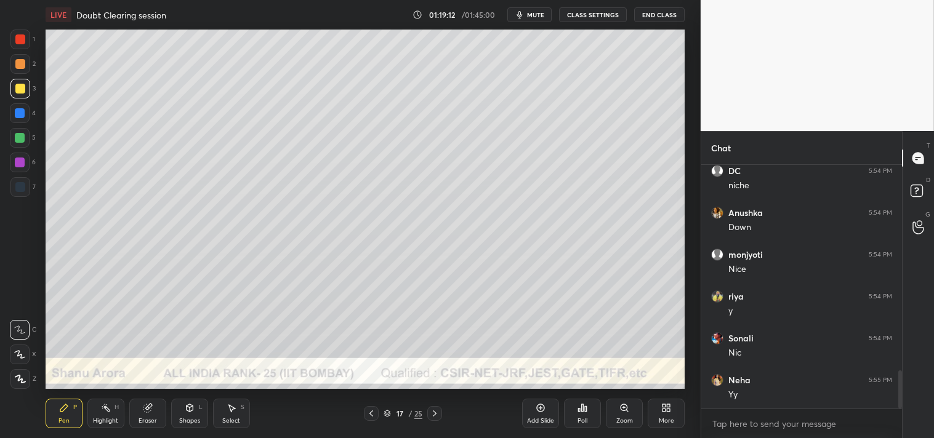
scroll to position [360, 651]
click at [532, 15] on span "mute" at bounding box center [535, 14] width 17 height 9
click at [532, 13] on span "unmute" at bounding box center [534, 14] width 26 height 9
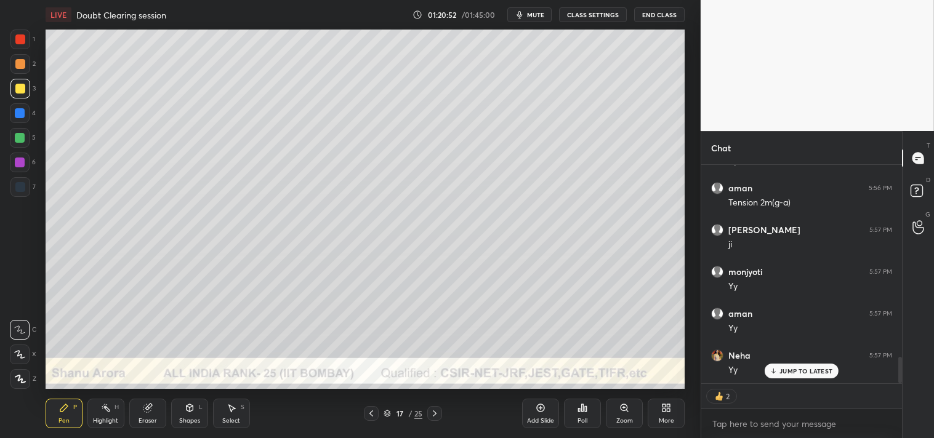
scroll to position [1566, 0]
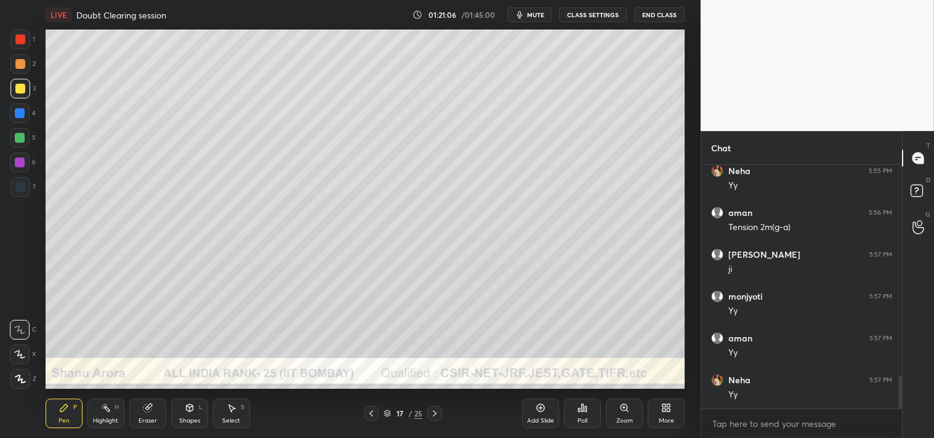
click at [21, 127] on div "4" at bounding box center [23, 115] width 26 height 25
click at [17, 136] on div at bounding box center [20, 138] width 10 height 10
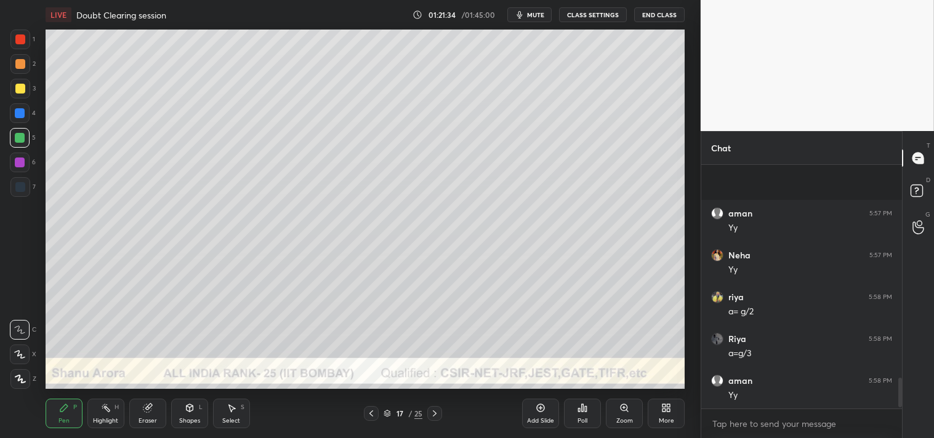
scroll to position [1776, 0]
click at [105, 416] on div "Highlight H" at bounding box center [105, 414] width 37 height 30
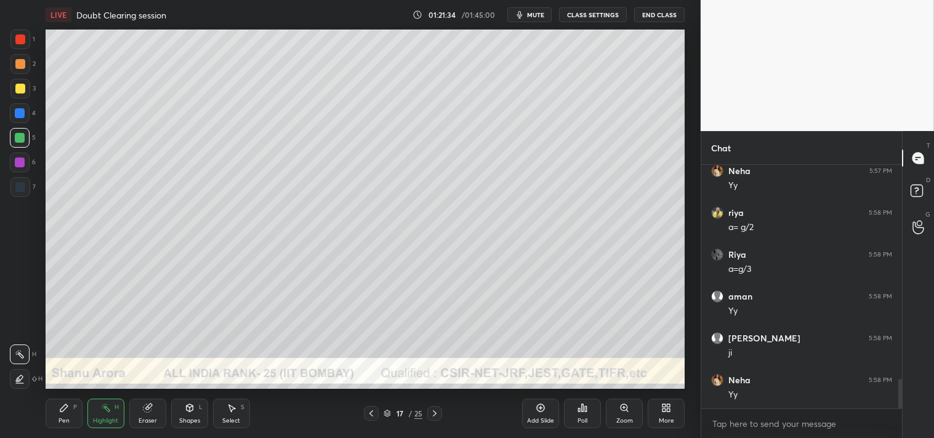
click at [102, 420] on div "Highlight" at bounding box center [105, 421] width 25 height 6
click at [66, 408] on icon at bounding box center [63, 408] width 7 height 7
click at [160, 399] on div "Eraser" at bounding box center [147, 414] width 37 height 30
click at [53, 411] on div "Pen P" at bounding box center [64, 414] width 37 height 30
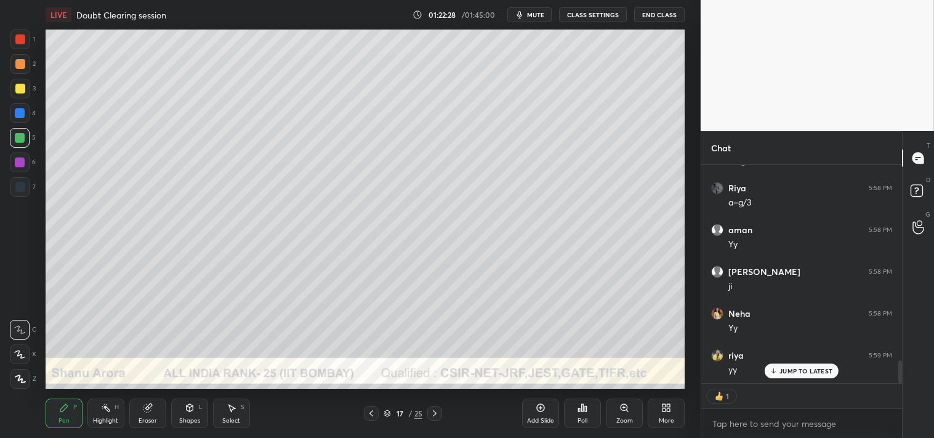
scroll to position [1884, 0]
click at [150, 409] on icon at bounding box center [147, 409] width 8 height 8
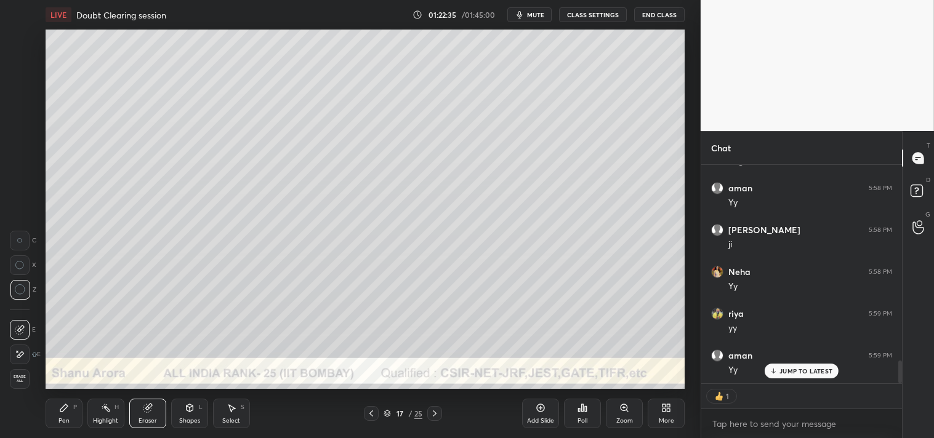
click at [58, 414] on div "Pen P" at bounding box center [64, 414] width 37 height 30
type textarea "x"
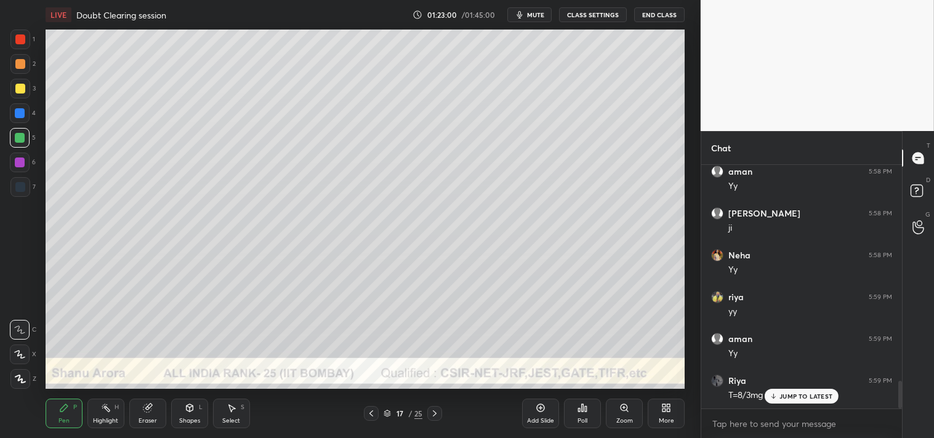
scroll to position [1942, 0]
click at [534, 12] on span "mute" at bounding box center [535, 14] width 17 height 9
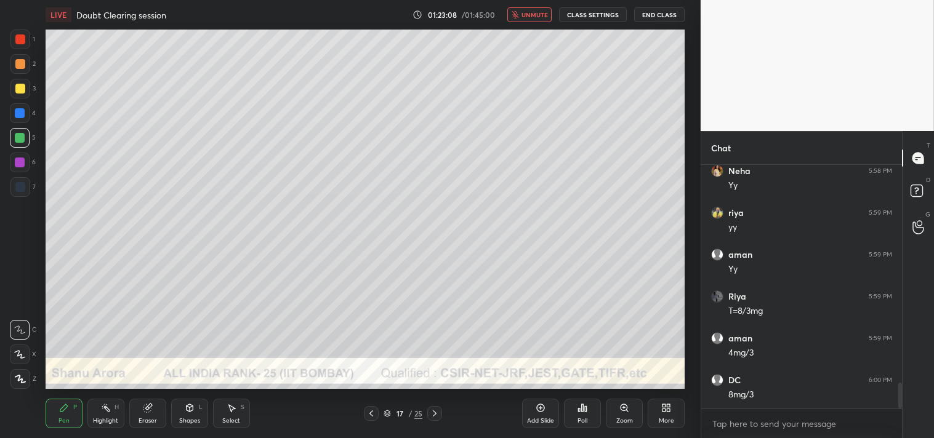
scroll to position [2027, 0]
click at [527, 13] on span "unmute" at bounding box center [534, 14] width 26 height 9
click at [543, 404] on icon at bounding box center [541, 408] width 10 height 10
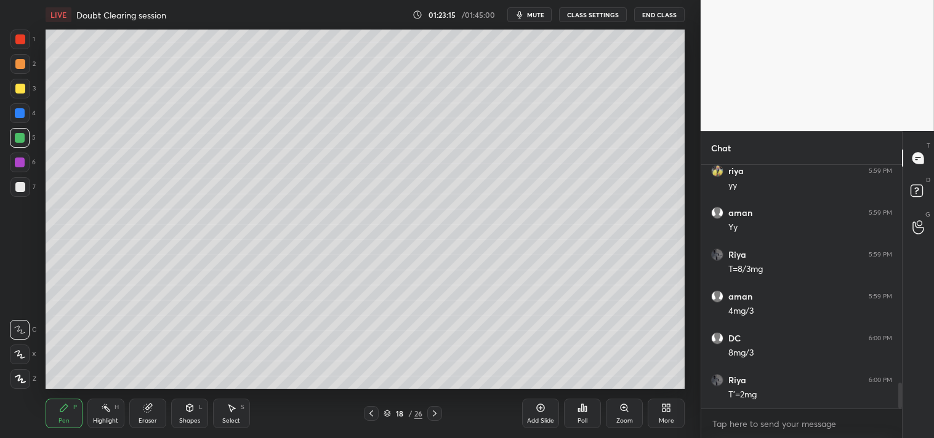
click at [529, 13] on span "mute" at bounding box center [535, 14] width 17 height 9
click at [23, 185] on div at bounding box center [20, 187] width 10 height 10
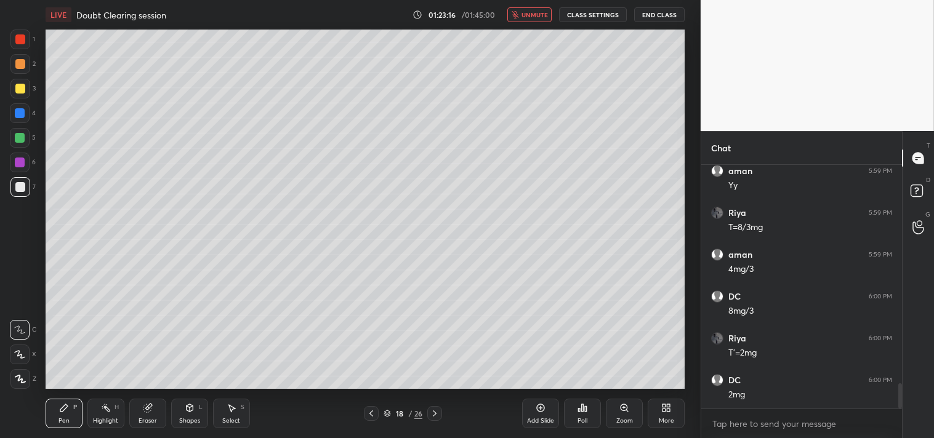
scroll to position [2110, 0]
click at [20, 190] on div at bounding box center [20, 187] width 10 height 10
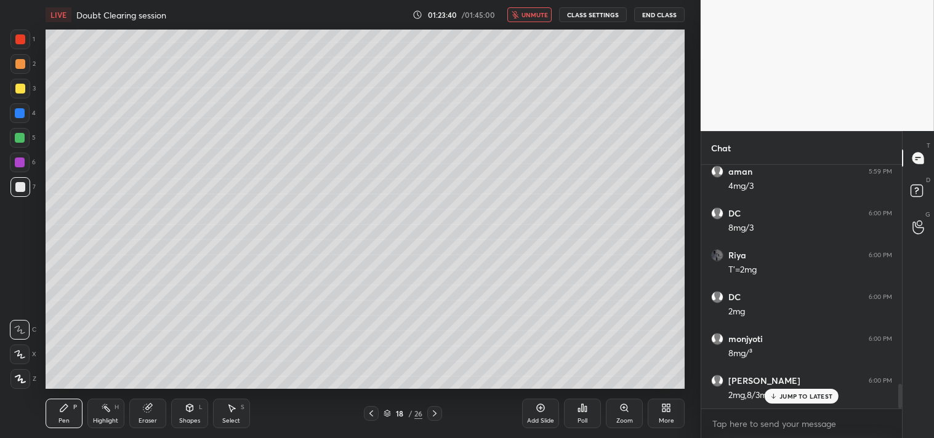
click at [533, 20] on button "unmute" at bounding box center [529, 14] width 44 height 15
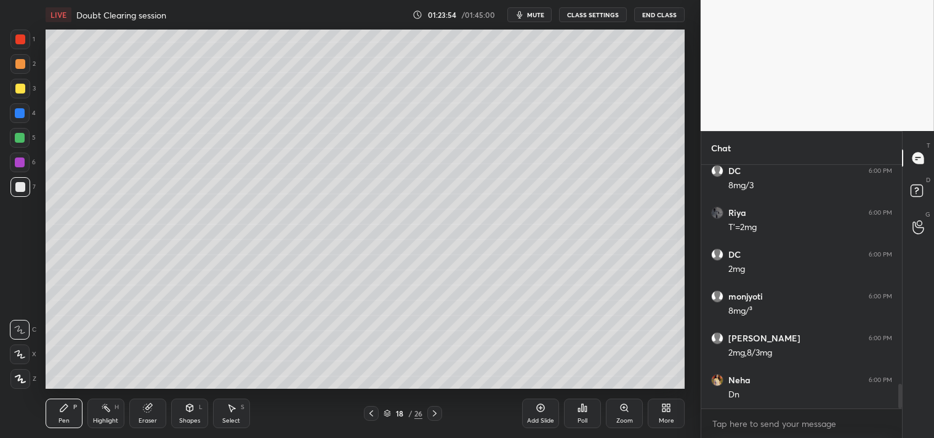
click at [532, 20] on button "mute" at bounding box center [529, 14] width 44 height 15
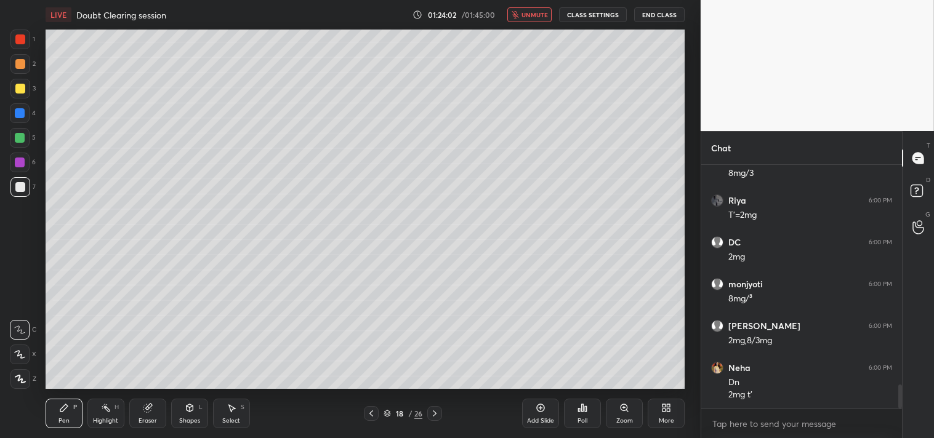
click at [524, 17] on span "unmute" at bounding box center [534, 14] width 26 height 9
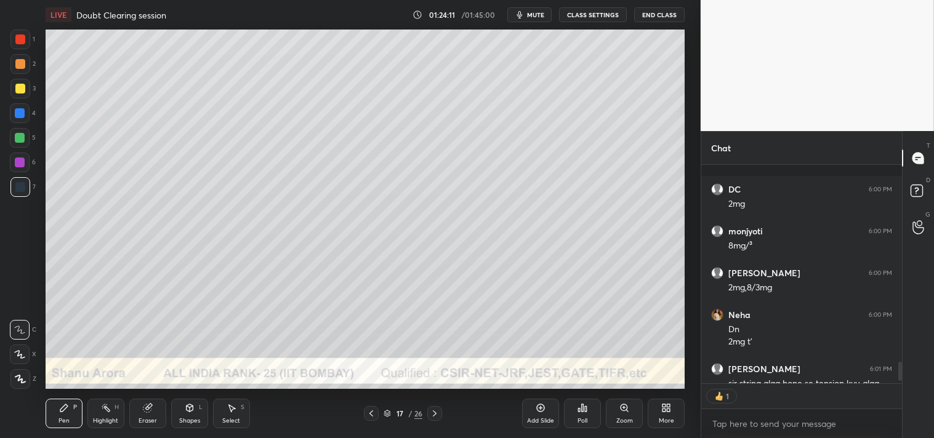
scroll to position [2326, 0]
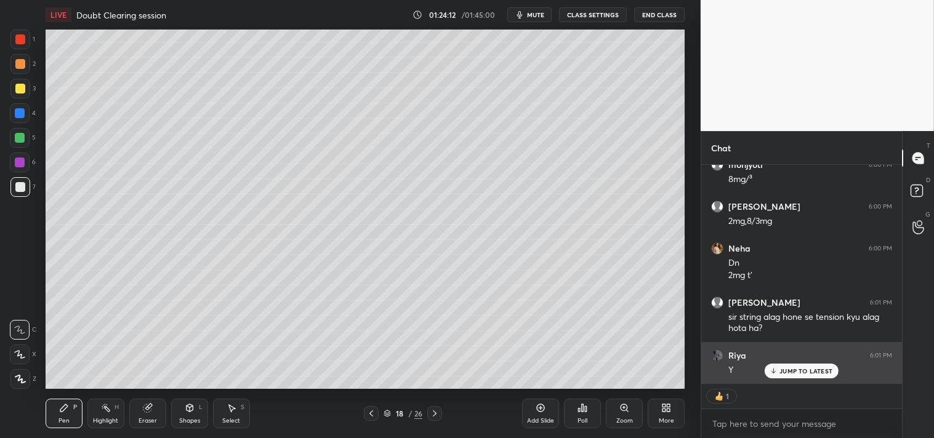
click at [802, 368] on p "JUMP TO LATEST" at bounding box center [805, 371] width 53 height 7
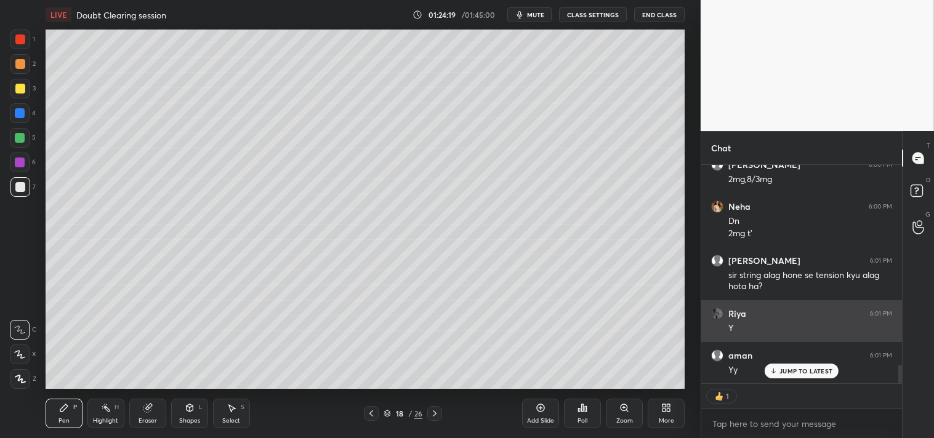
scroll to position [2343, 0]
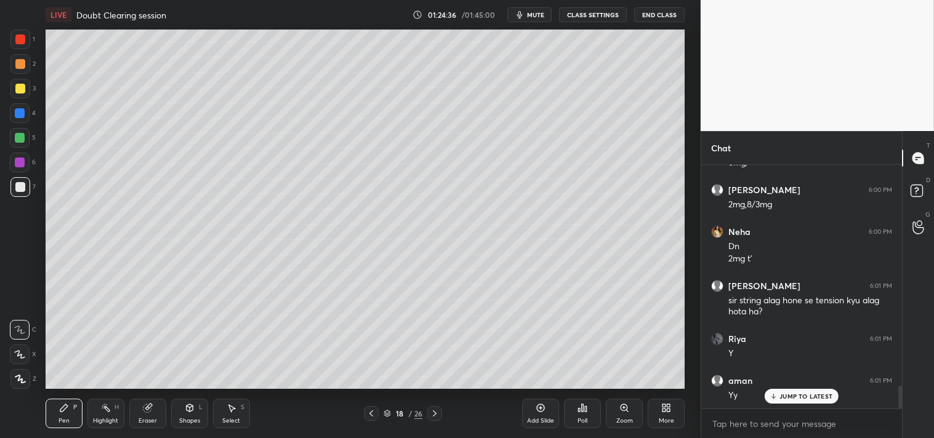
click at [544, 411] on icon at bounding box center [541, 409] width 8 height 8
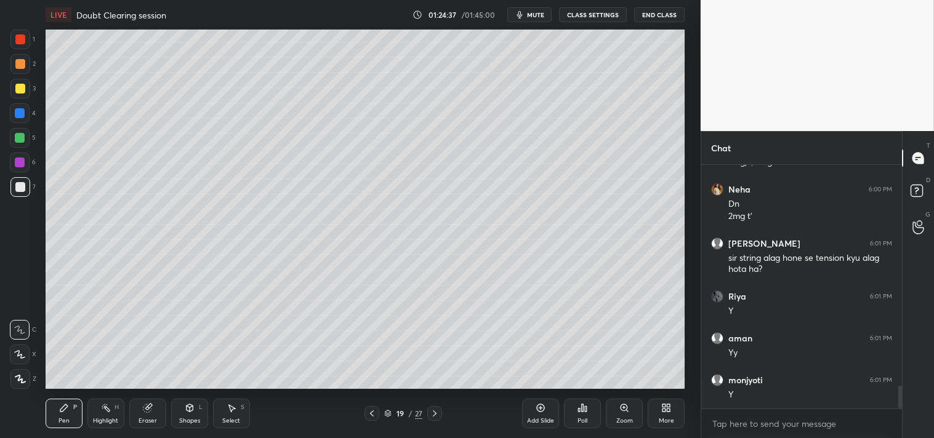
click at [187, 416] on div "Shapes L" at bounding box center [189, 414] width 37 height 30
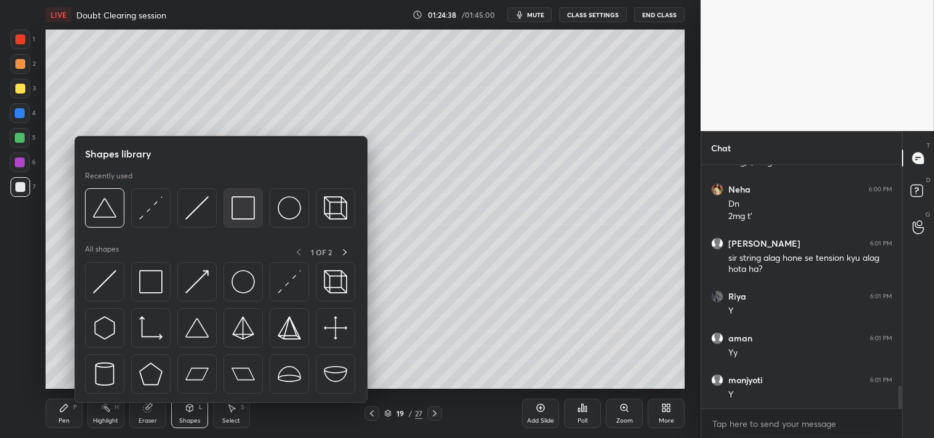
scroll to position [2427, 0]
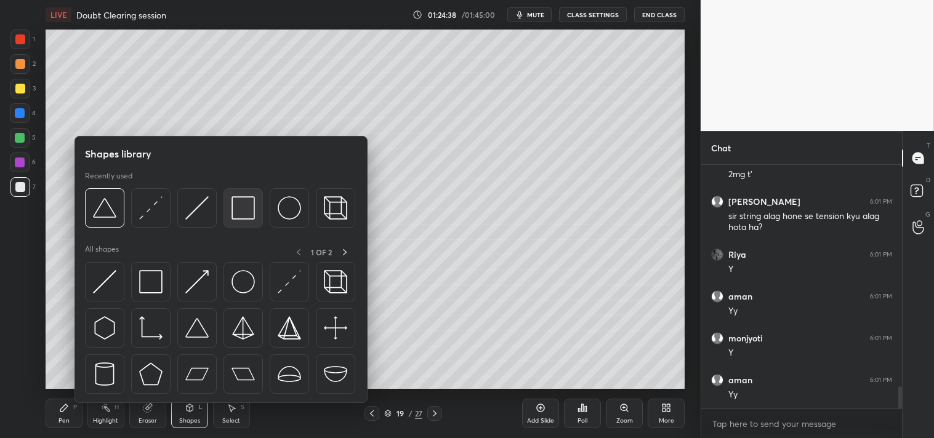
click at [241, 217] on img at bounding box center [242, 207] width 23 height 23
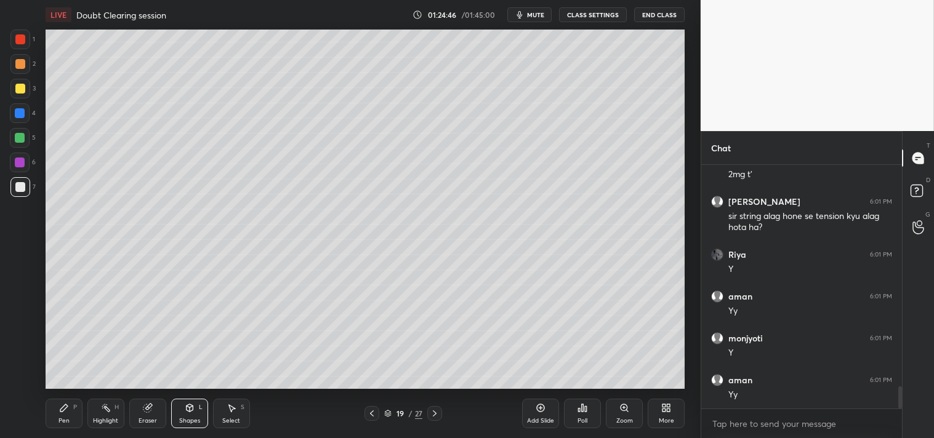
click at [22, 87] on div at bounding box center [20, 89] width 10 height 10
click at [21, 112] on div at bounding box center [20, 113] width 10 height 10
click at [59, 404] on icon at bounding box center [64, 408] width 10 height 10
click at [20, 81] on div at bounding box center [20, 89] width 20 height 20
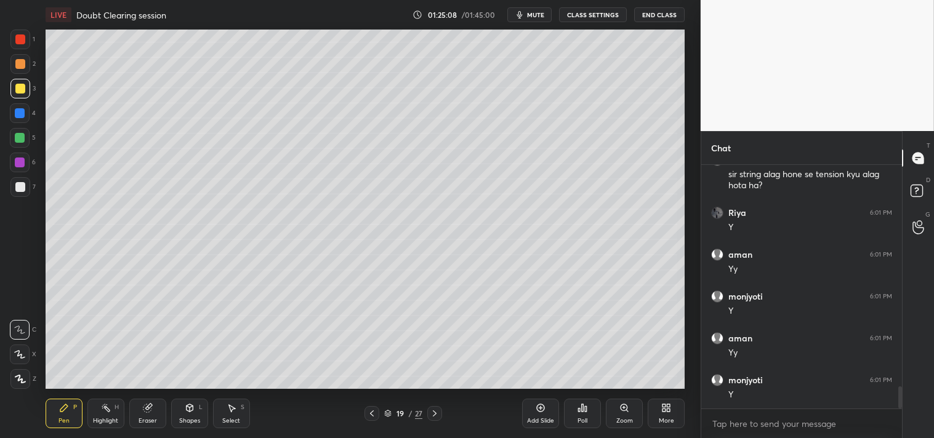
click at [153, 416] on div "Eraser" at bounding box center [147, 414] width 37 height 30
click at [56, 413] on div "Pen P" at bounding box center [64, 414] width 37 height 30
click at [118, 410] on div "H" at bounding box center [117, 408] width 4 height 6
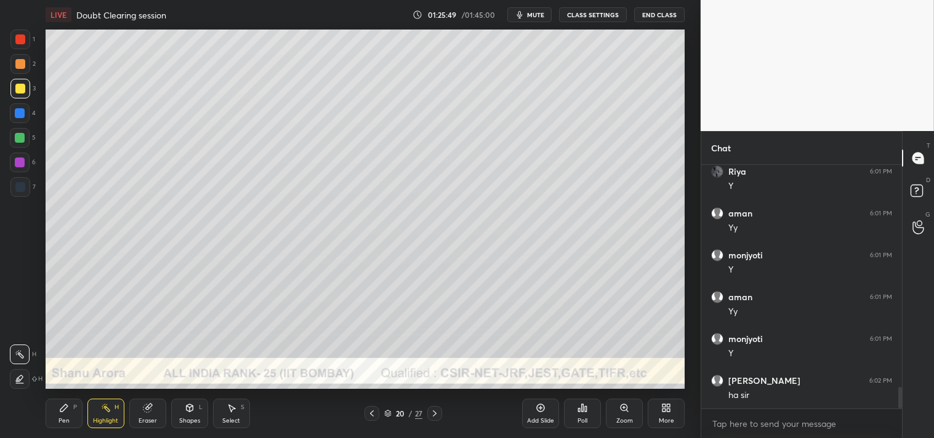
click at [195, 419] on div "Shapes" at bounding box center [189, 421] width 21 height 6
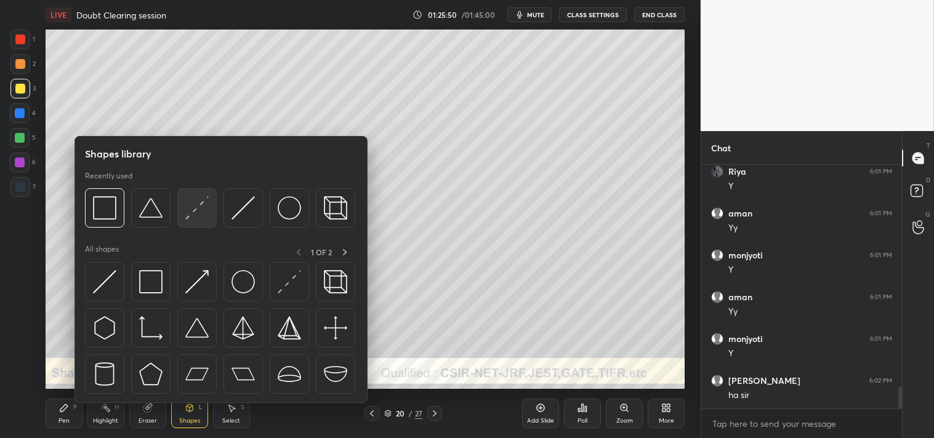
click at [199, 212] on img at bounding box center [196, 207] width 23 height 23
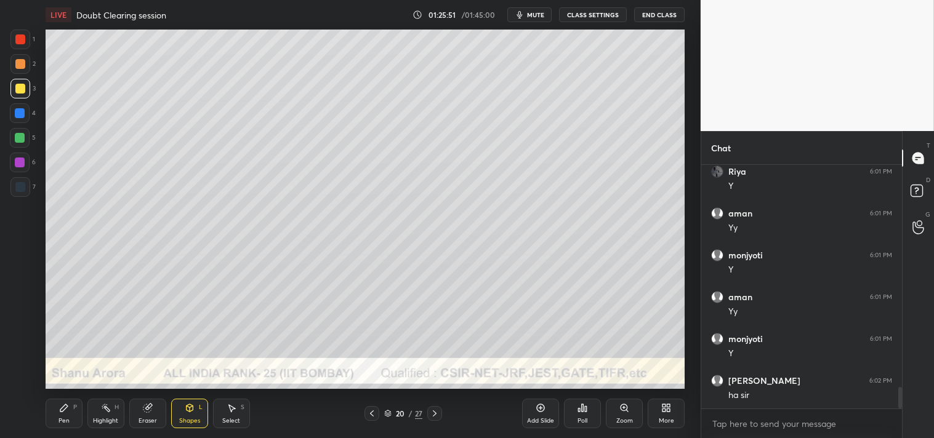
click at [608, 413] on div "Zoom" at bounding box center [624, 414] width 37 height 30
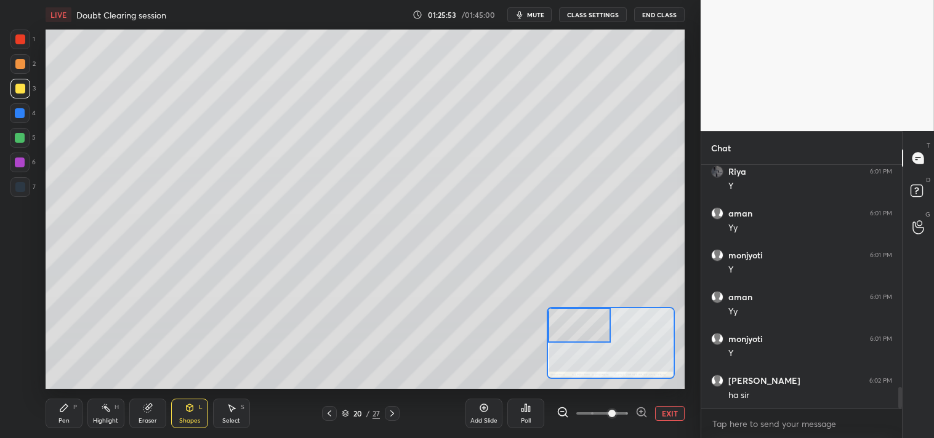
click at [64, 418] on div "Pen" at bounding box center [63, 421] width 11 height 6
click at [23, 63] on div at bounding box center [20, 64] width 10 height 10
click at [23, 71] on div at bounding box center [20, 64] width 20 height 20
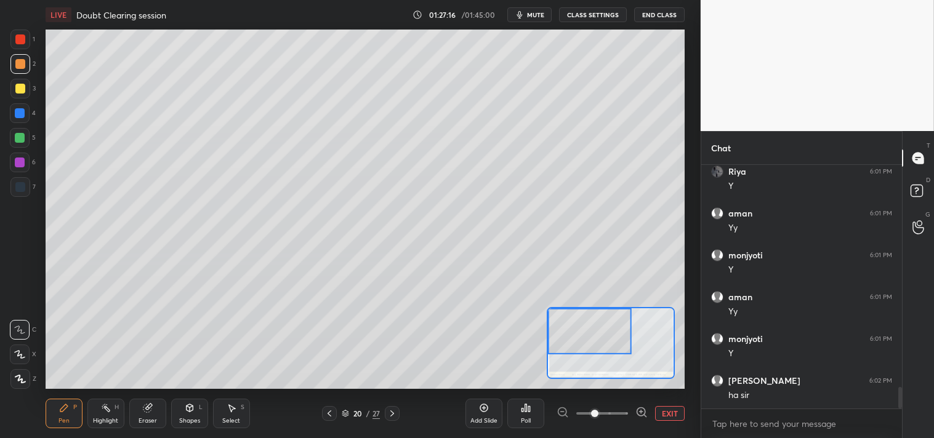
click at [110, 411] on icon at bounding box center [106, 408] width 10 height 10
click at [51, 423] on div "Pen P" at bounding box center [64, 414] width 37 height 30
click at [60, 422] on div "Pen" at bounding box center [63, 421] width 11 height 6
click at [662, 414] on button "EXIT" at bounding box center [670, 413] width 30 height 15
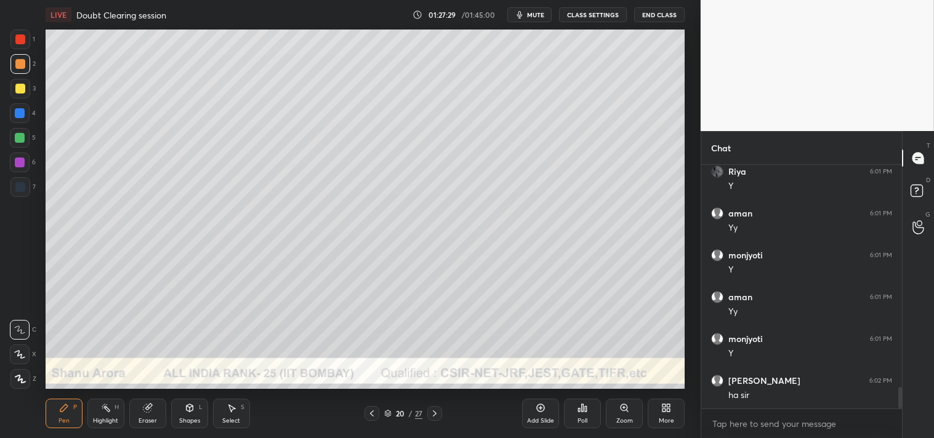
click at [619, 408] on icon at bounding box center [624, 408] width 10 height 10
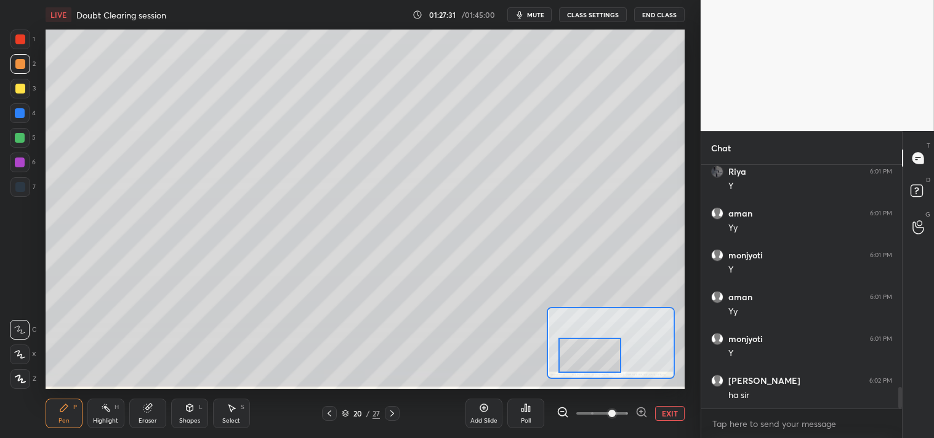
click at [672, 413] on button "EXIT" at bounding box center [670, 413] width 30 height 15
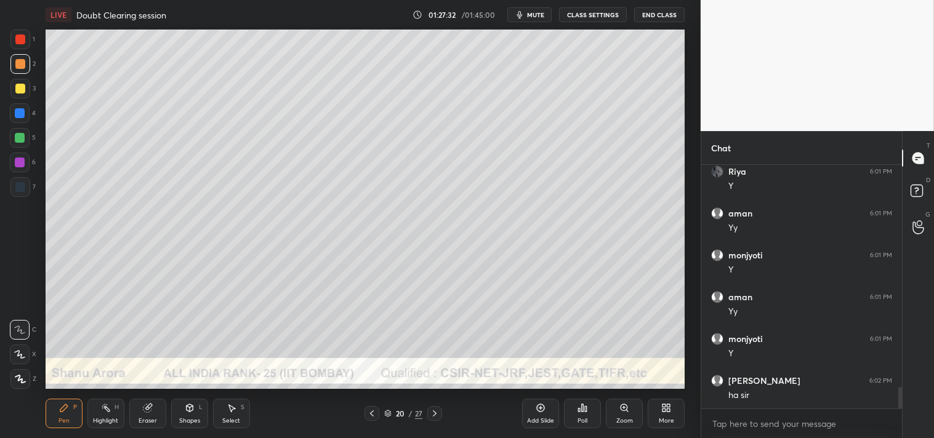
click at [619, 403] on icon at bounding box center [624, 408] width 10 height 10
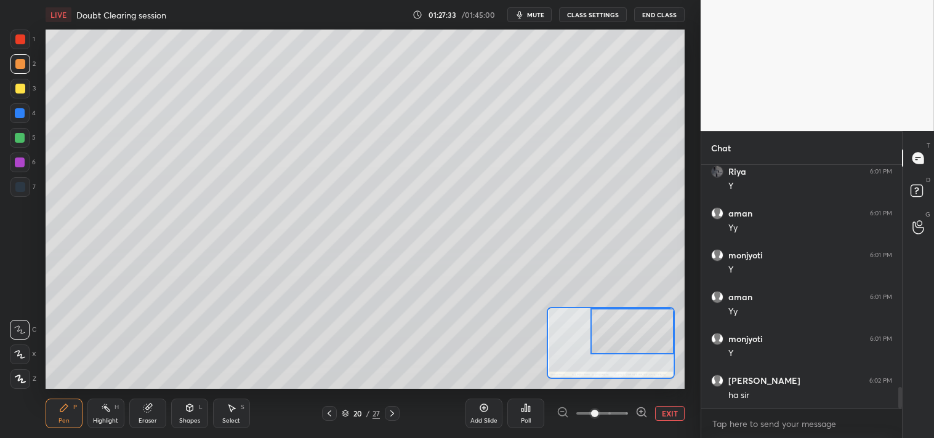
click at [598, 410] on span at bounding box center [594, 413] width 7 height 7
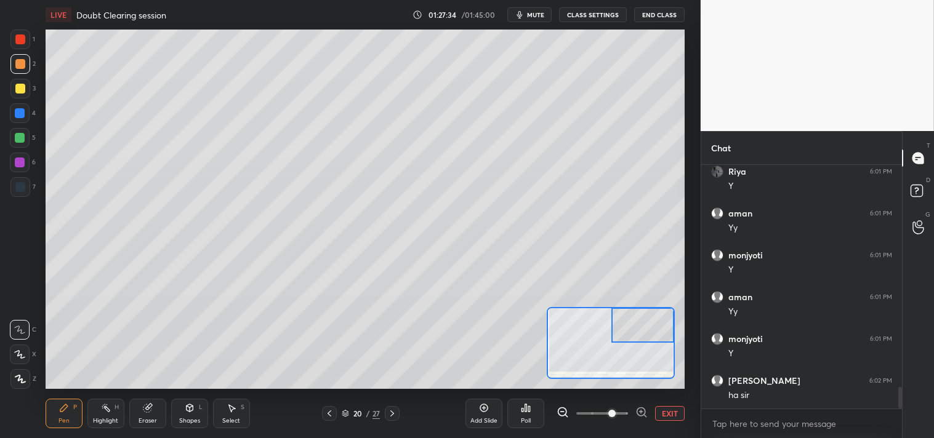
click at [20, 89] on div at bounding box center [20, 89] width 10 height 10
click at [25, 89] on div at bounding box center [20, 89] width 10 height 10
click at [199, 413] on div "Shapes L" at bounding box center [189, 414] width 37 height 30
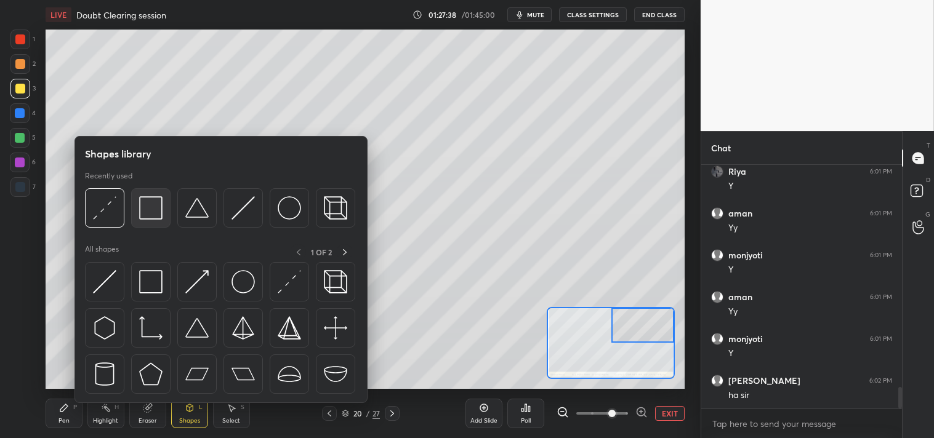
click at [150, 206] on img at bounding box center [150, 207] width 23 height 23
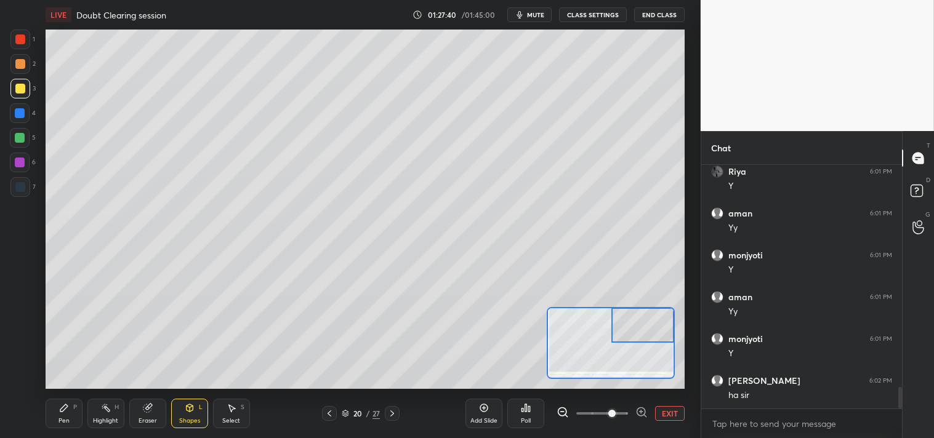
click at [65, 407] on icon at bounding box center [63, 408] width 7 height 7
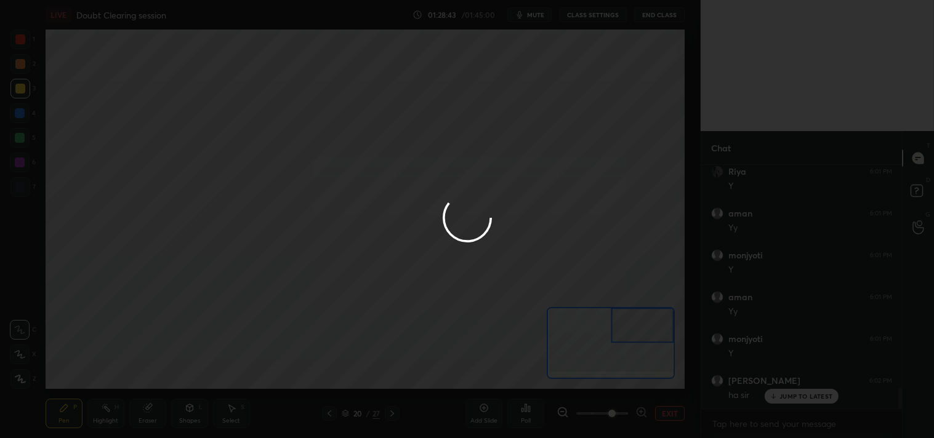
scroll to position [2552, 0]
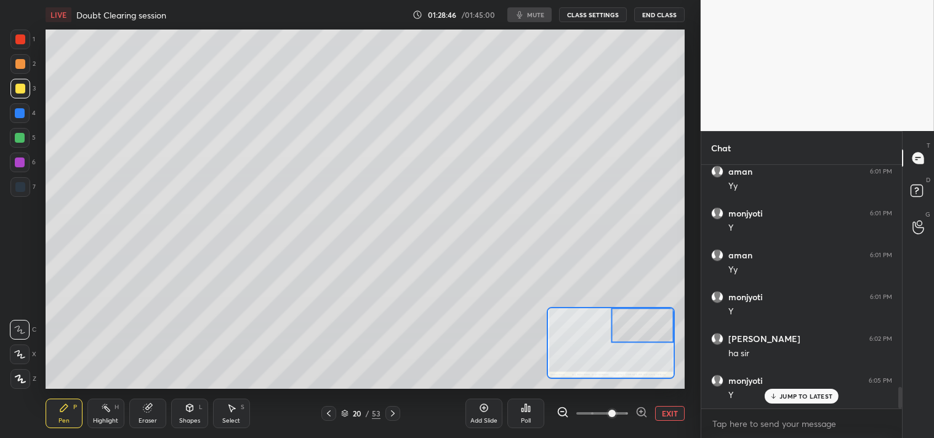
type textarea "x"
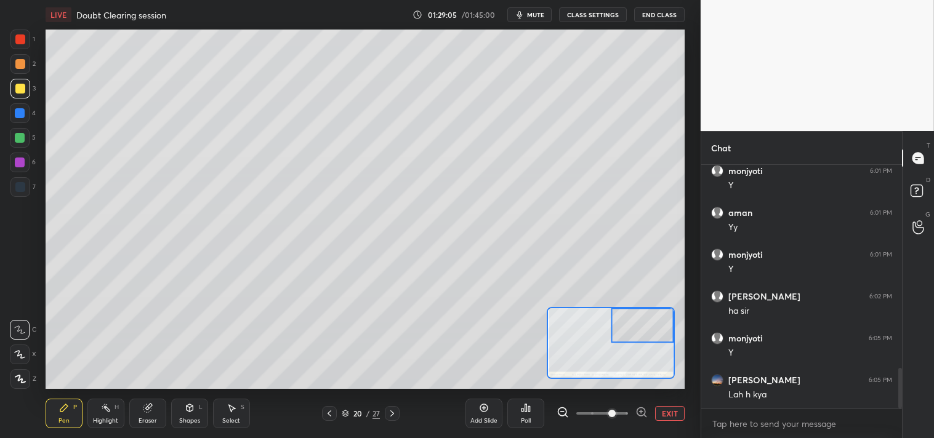
scroll to position [1263, 0]
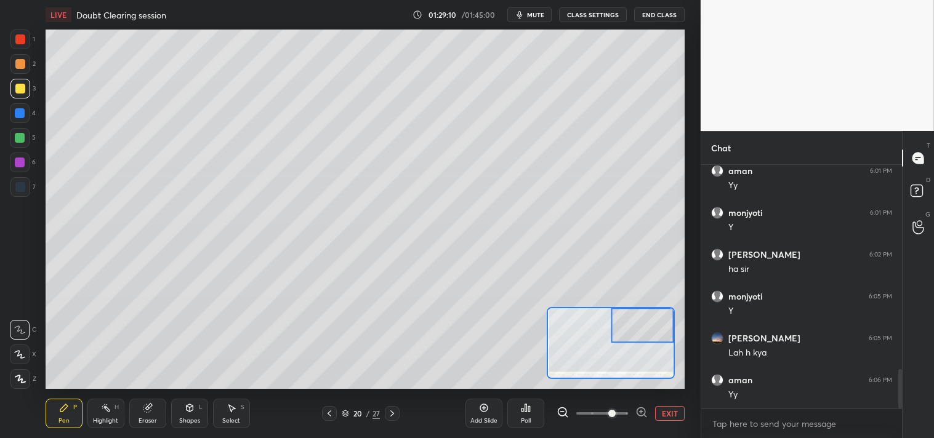
click at [107, 416] on div "Highlight H" at bounding box center [105, 414] width 37 height 30
click at [68, 407] on icon at bounding box center [63, 408] width 7 height 7
click at [65, 410] on icon at bounding box center [64, 408] width 10 height 10
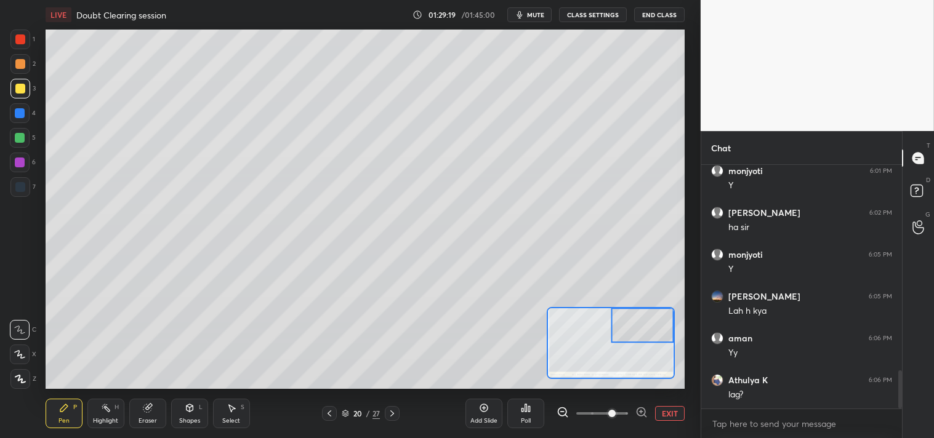
click at [109, 407] on icon at bounding box center [106, 408] width 10 height 10
click at [107, 409] on rect at bounding box center [106, 409] width 6 height 6
click at [59, 407] on icon at bounding box center [64, 408] width 10 height 10
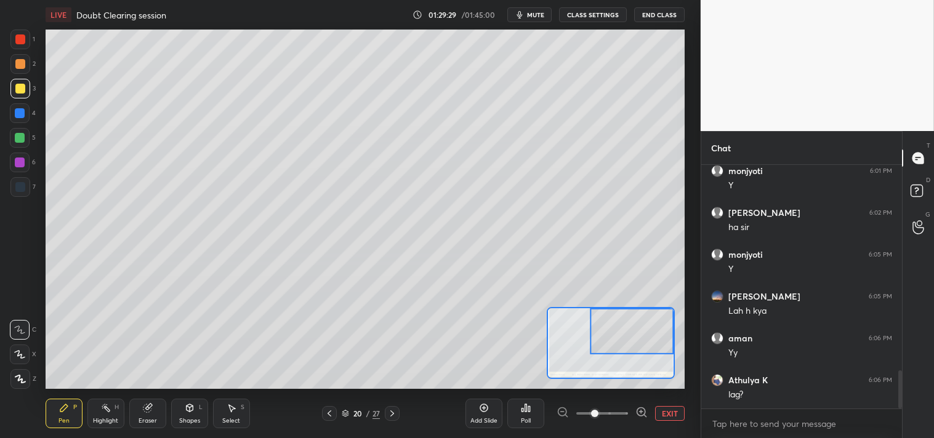
click at [103, 409] on icon at bounding box center [106, 408] width 10 height 10
click at [103, 413] on icon at bounding box center [106, 408] width 10 height 10
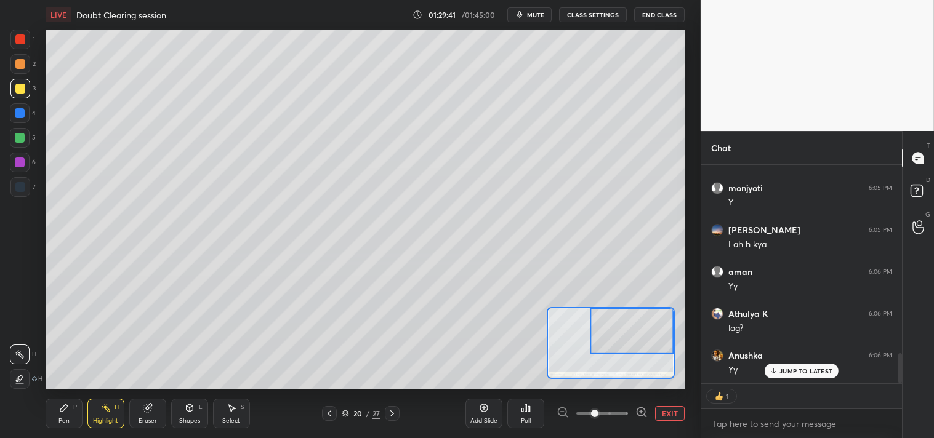
scroll to position [1414, 0]
click at [533, 11] on span "mute" at bounding box center [535, 14] width 17 height 9
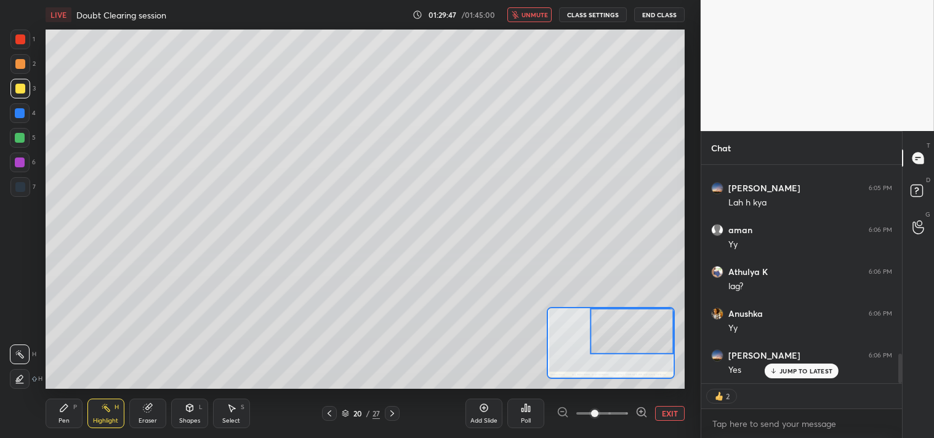
click at [63, 408] on icon at bounding box center [63, 408] width 7 height 7
click at [63, 414] on div "Pen P" at bounding box center [64, 414] width 37 height 30
click at [534, 17] on span "unmute" at bounding box center [534, 14] width 26 height 9
click at [20, 142] on div at bounding box center [20, 138] width 10 height 10
click at [18, 146] on div at bounding box center [20, 138] width 20 height 20
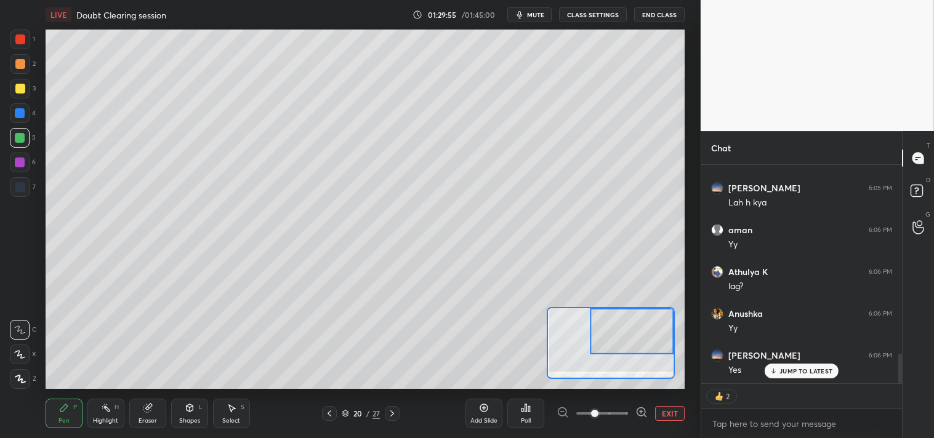
scroll to position [1388, 0]
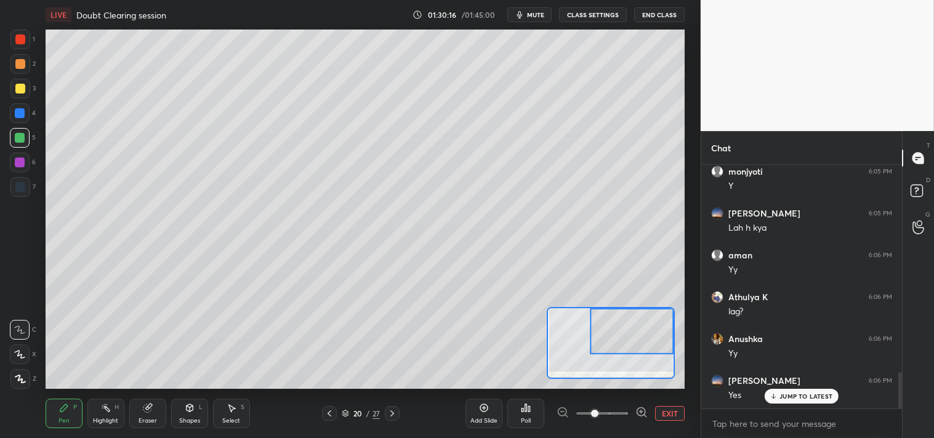
click at [102, 404] on icon at bounding box center [106, 408] width 10 height 10
click at [105, 408] on rect at bounding box center [106, 409] width 6 height 6
click at [57, 411] on div "Pen P" at bounding box center [64, 414] width 37 height 30
click at [58, 419] on div "Pen" at bounding box center [63, 421] width 11 height 6
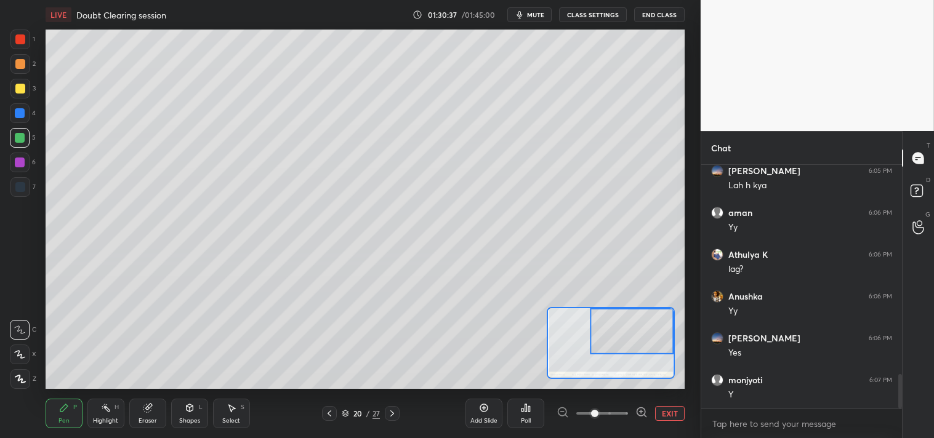
scroll to position [1473, 0]
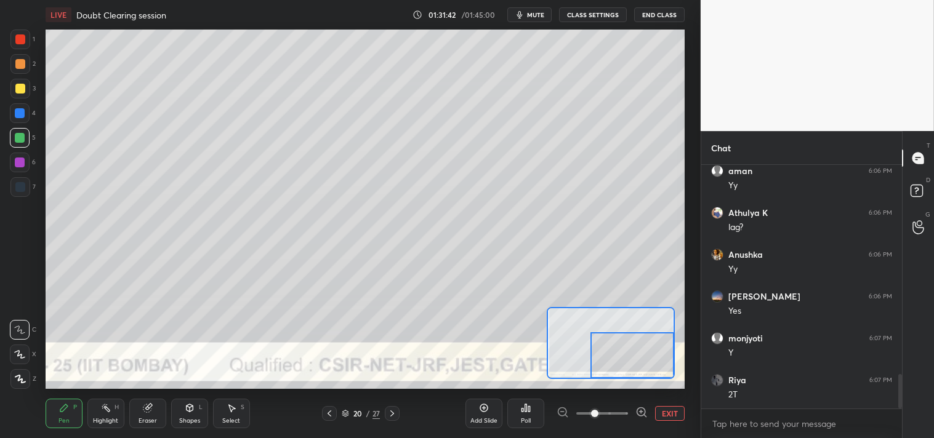
click at [100, 419] on div "Highlight" at bounding box center [105, 421] width 25 height 6
click at [100, 420] on div "Highlight" at bounding box center [105, 421] width 25 height 6
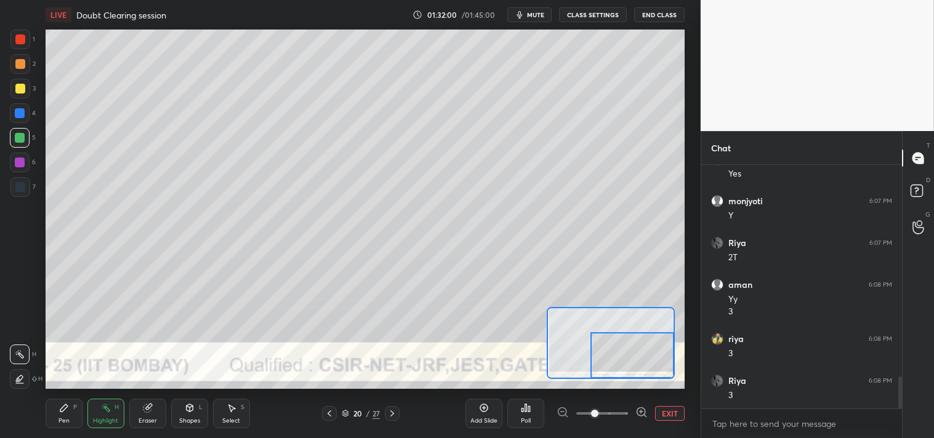
scroll to position [1652, 0]
click at [674, 415] on button "EXIT" at bounding box center [670, 413] width 30 height 15
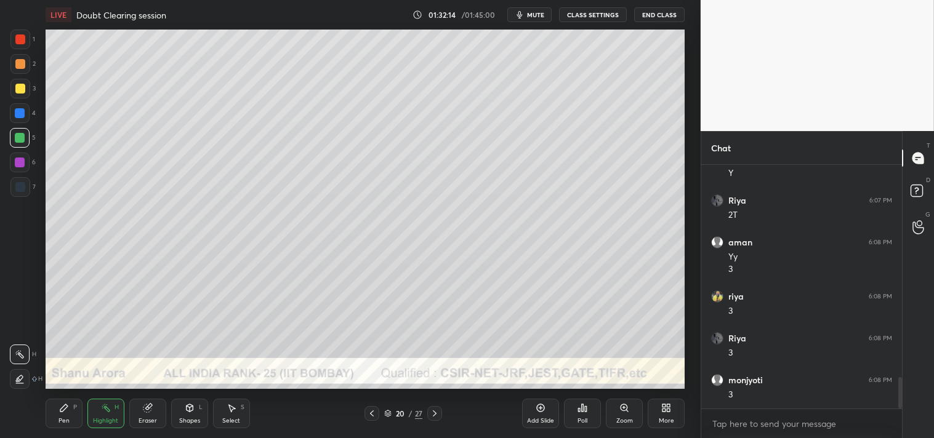
click at [59, 413] on icon at bounding box center [64, 408] width 10 height 10
click at [47, 421] on div "Pen P" at bounding box center [64, 414] width 37 height 30
click at [530, 15] on span "mute" at bounding box center [535, 14] width 17 height 9
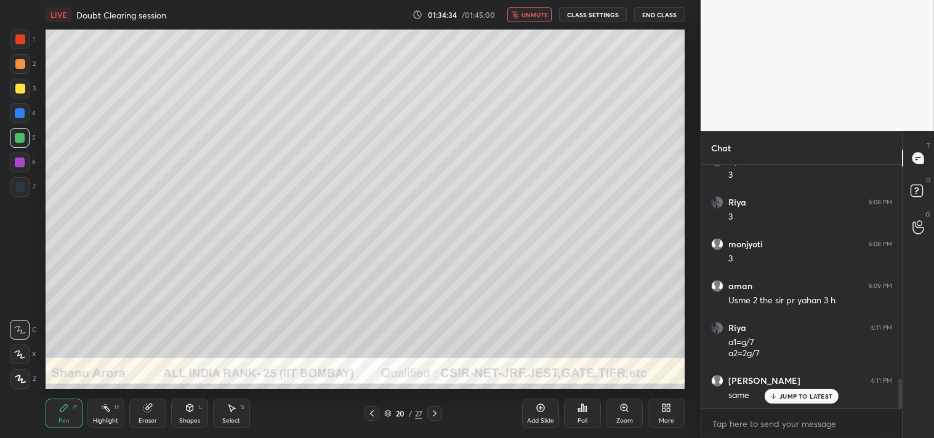
scroll to position [1831, 0]
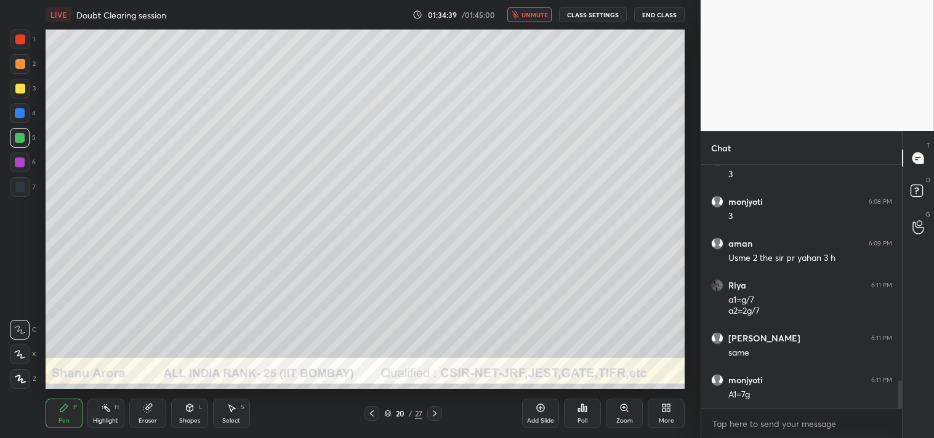
click at [530, 13] on span "unmute" at bounding box center [534, 14] width 26 height 9
click at [149, 411] on icon at bounding box center [147, 409] width 8 height 8
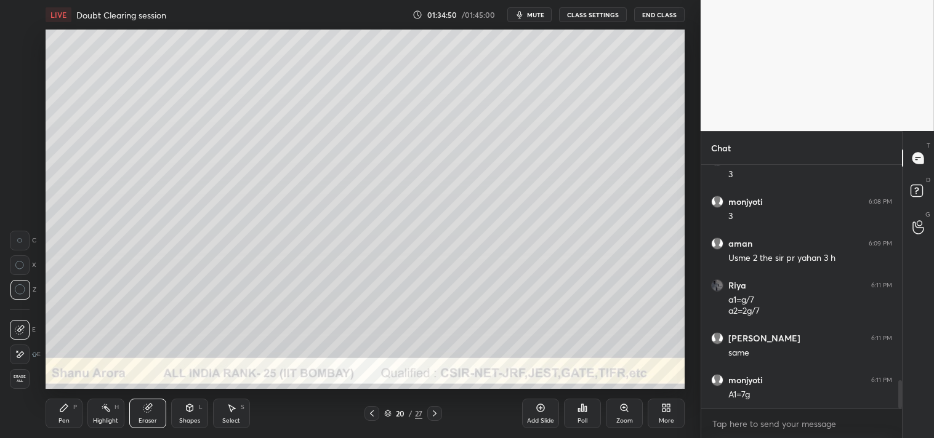
click at [54, 411] on div "Pen P" at bounding box center [64, 414] width 37 height 30
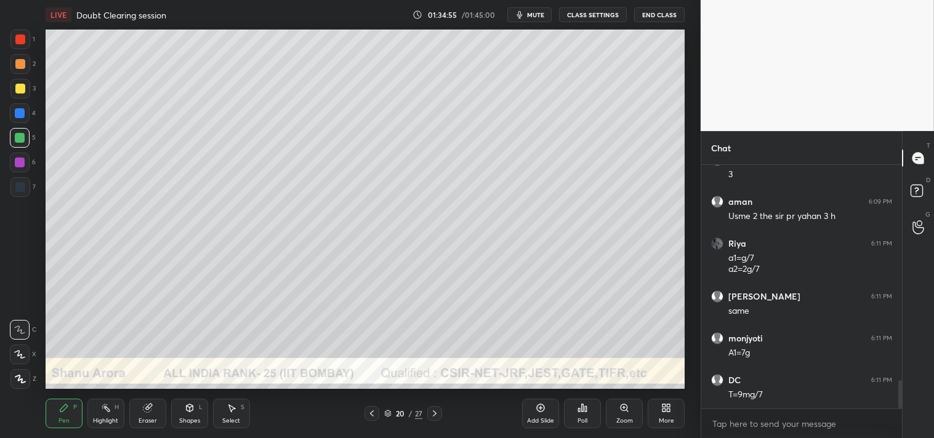
click at [145, 416] on div "Eraser" at bounding box center [147, 414] width 37 height 30
click at [63, 419] on div "Pen" at bounding box center [63, 421] width 11 height 6
click at [76, 410] on div "P" at bounding box center [75, 408] width 4 height 6
click at [137, 404] on div "Eraser" at bounding box center [147, 414] width 37 height 30
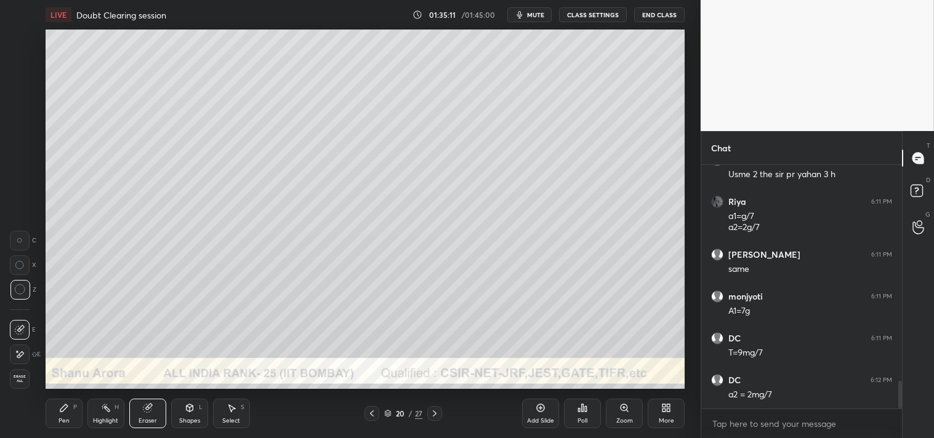
click at [70, 403] on div "Pen P" at bounding box center [64, 414] width 37 height 30
click at [63, 401] on div "Pen P" at bounding box center [64, 414] width 37 height 30
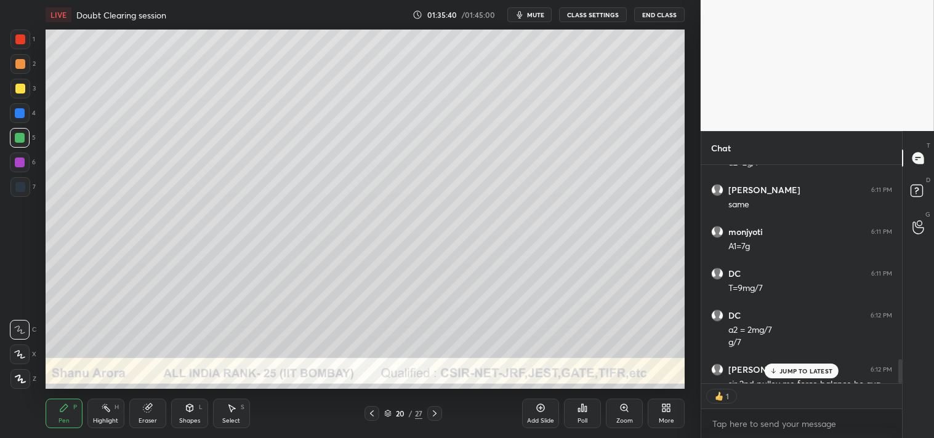
scroll to position [2047, 0]
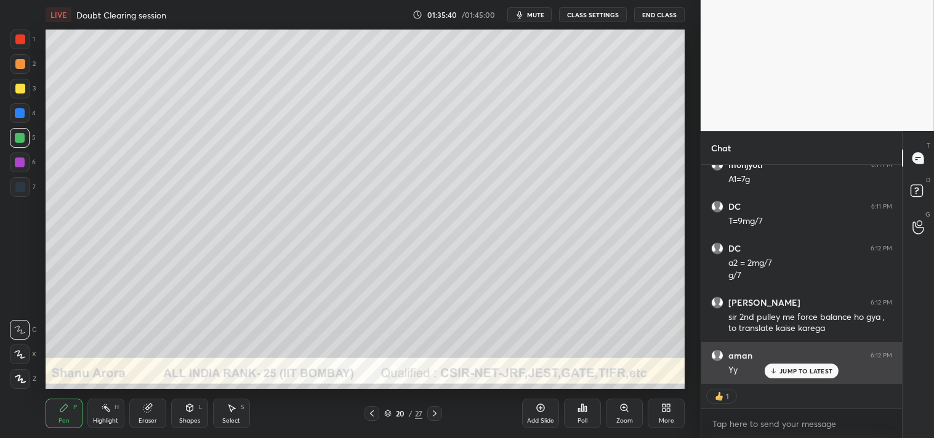
click at [792, 368] on p "JUMP TO LATEST" at bounding box center [805, 371] width 53 height 7
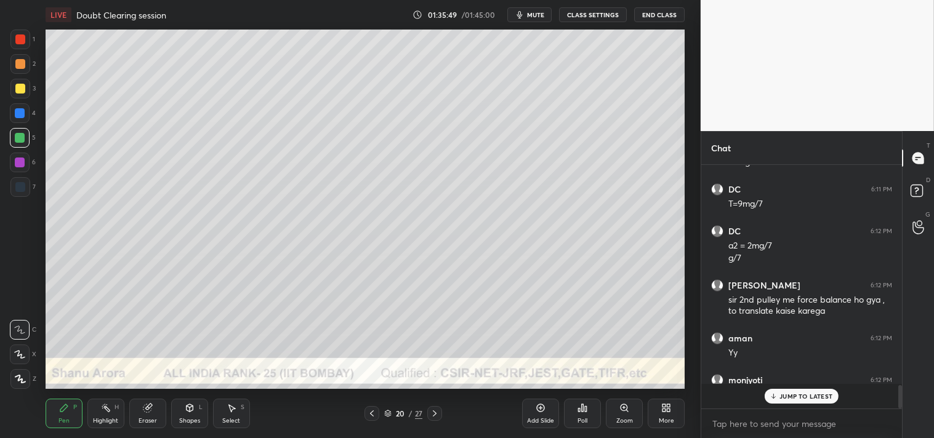
scroll to position [2064, 0]
click at [549, 414] on div "Add Slide" at bounding box center [540, 414] width 37 height 30
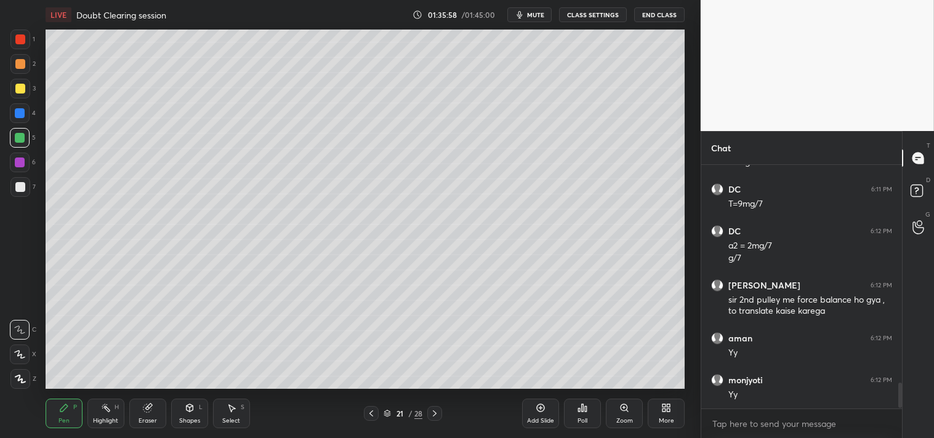
click at [23, 193] on div at bounding box center [20, 187] width 20 height 20
click at [31, 193] on div "7" at bounding box center [22, 187] width 25 height 20
click at [110, 413] on icon at bounding box center [106, 408] width 10 height 10
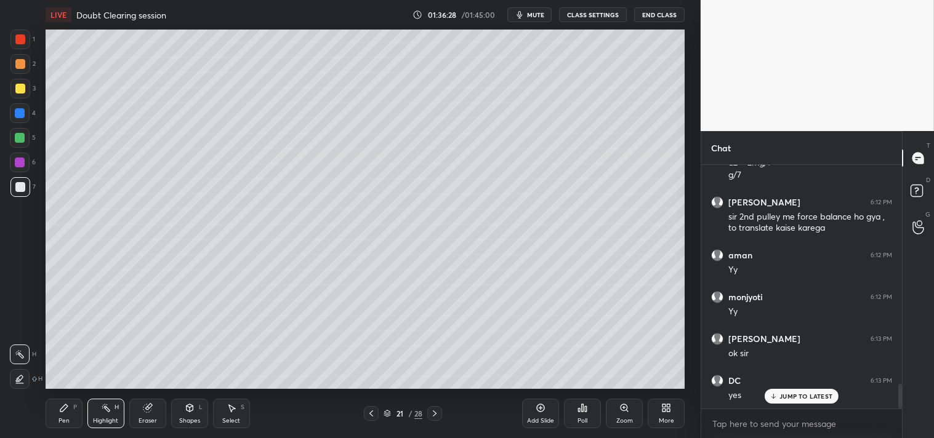
scroll to position [2189, 0]
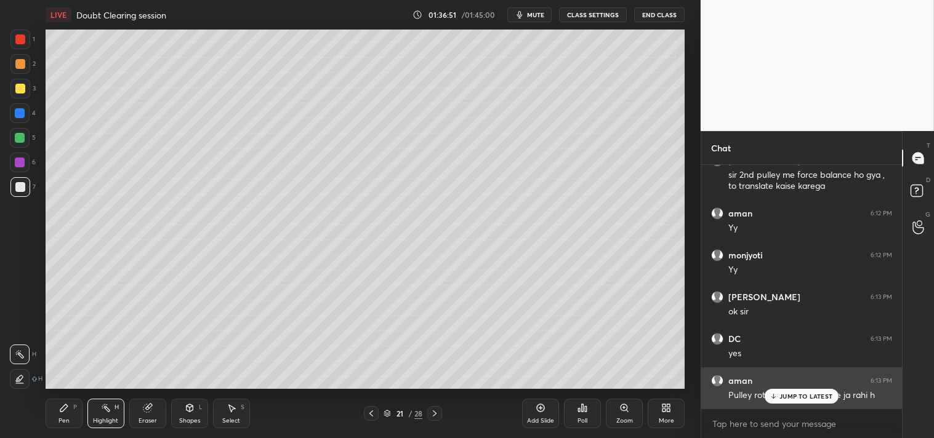
click at [789, 394] on p "JUMP TO LATEST" at bounding box center [805, 396] width 53 height 7
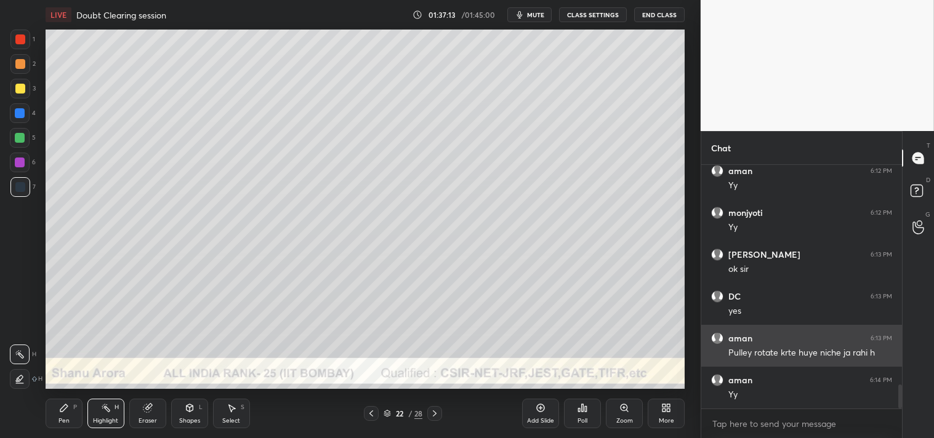
scroll to position [2273, 0]
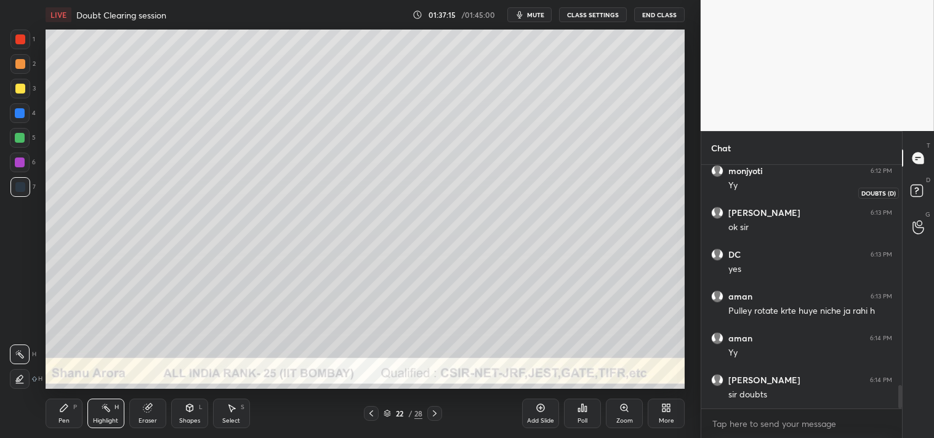
click at [913, 195] on rect at bounding box center [917, 191] width 12 height 12
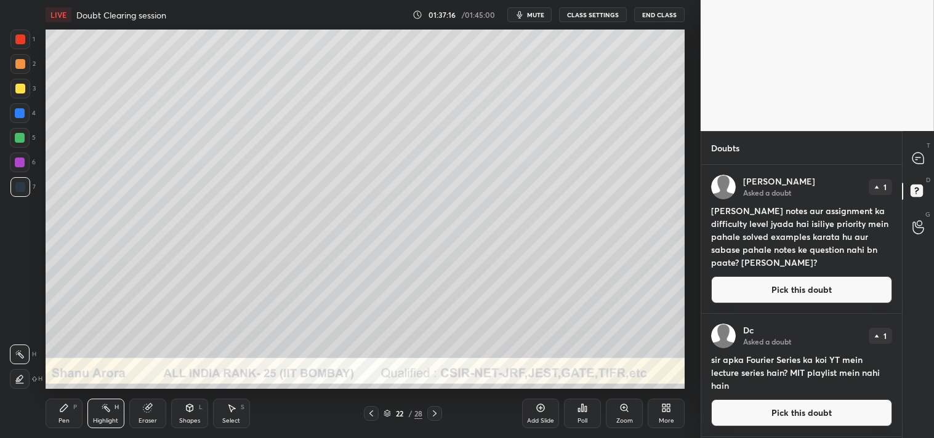
click at [765, 286] on button "Pick this doubt" at bounding box center [801, 289] width 181 height 27
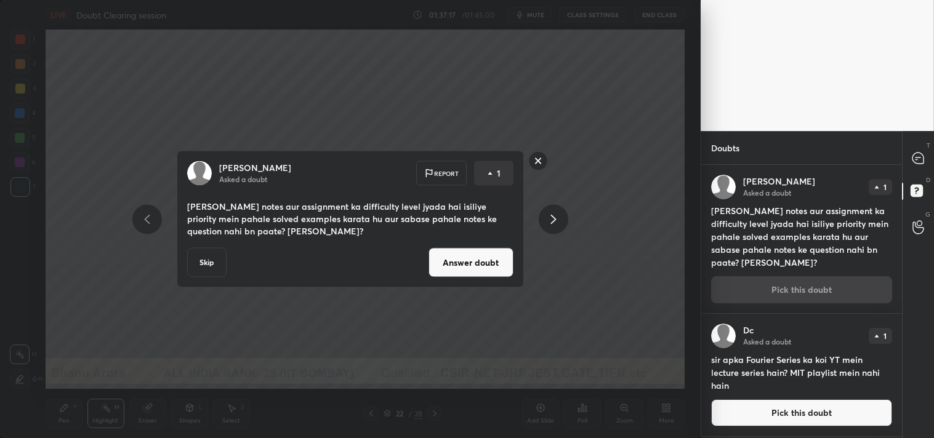
click at [453, 251] on button "Answer doubt" at bounding box center [471, 263] width 85 height 30
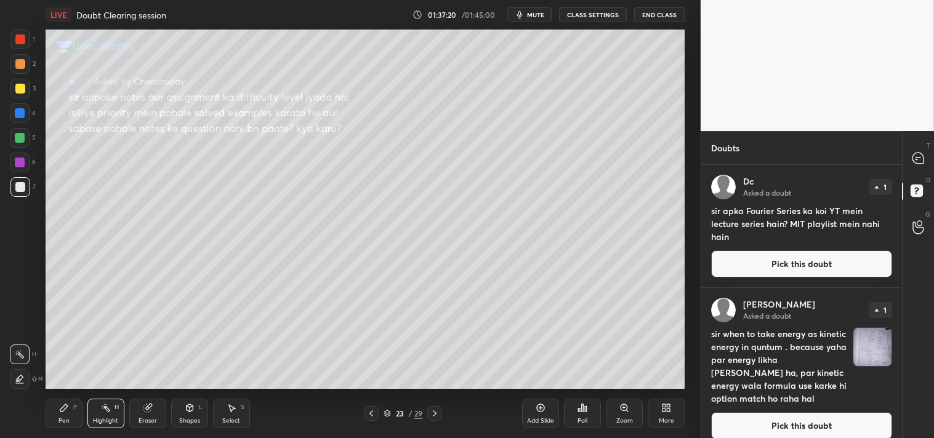
click at [62, 408] on icon at bounding box center [64, 408] width 10 height 10
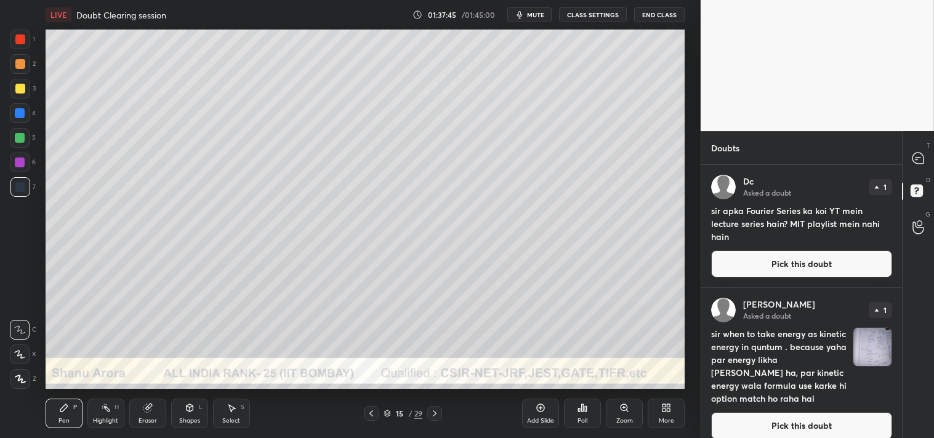
click at [108, 416] on div "Highlight H" at bounding box center [105, 414] width 37 height 30
click at [110, 418] on div "Highlight" at bounding box center [105, 421] width 25 height 6
click at [23, 42] on div at bounding box center [20, 39] width 10 height 10
click at [924, 156] on icon at bounding box center [917, 158] width 11 height 11
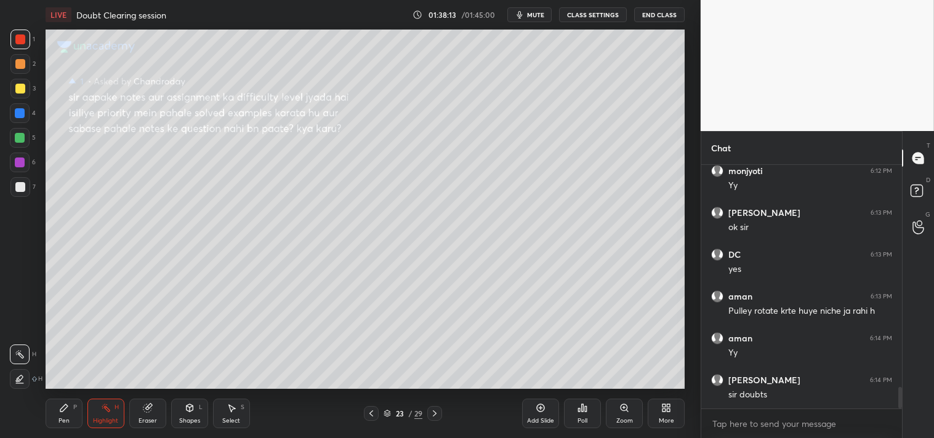
scroll to position [2514, 0]
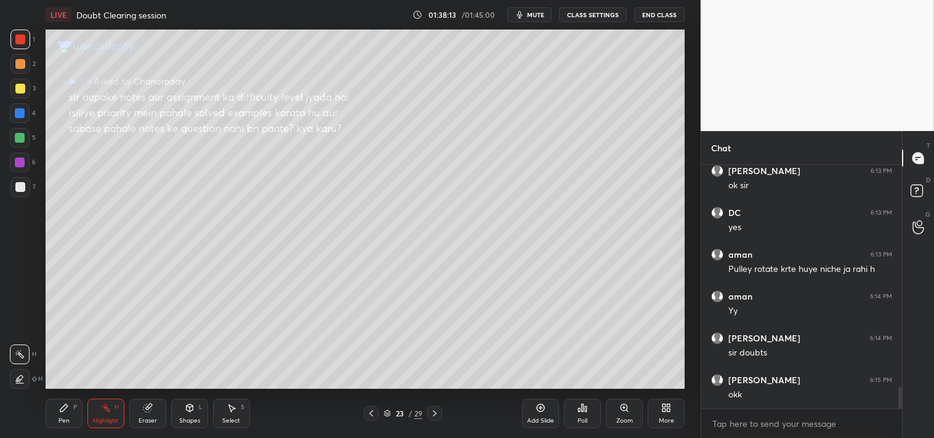
click at [50, 414] on div "Pen P" at bounding box center [64, 414] width 37 height 30
click at [52, 421] on div "Pen P" at bounding box center [64, 414] width 37 height 30
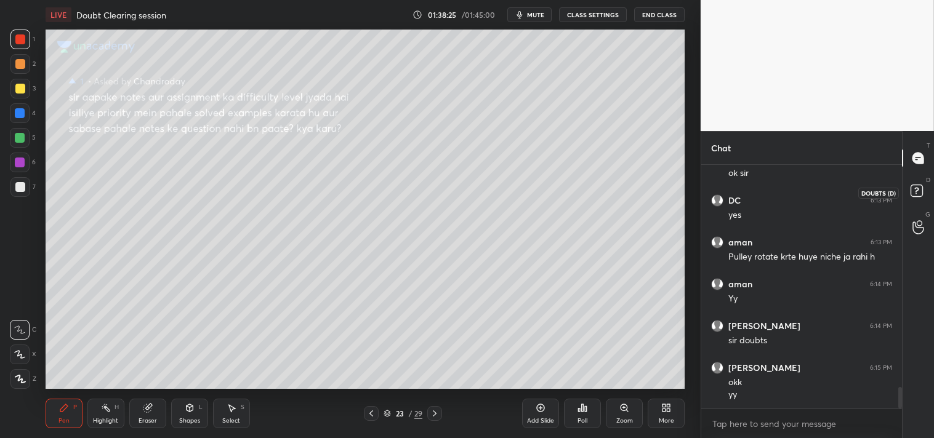
click at [916, 193] on icon at bounding box center [916, 193] width 1 height 1
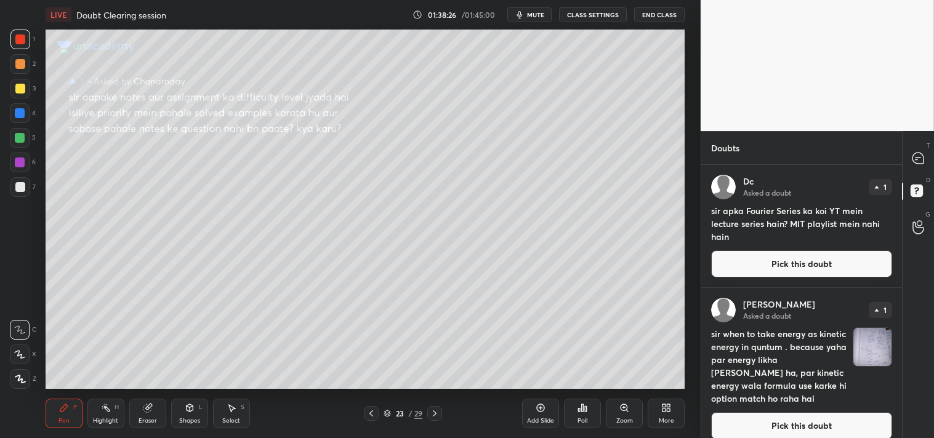
click at [768, 265] on button "Pick this doubt" at bounding box center [801, 264] width 181 height 27
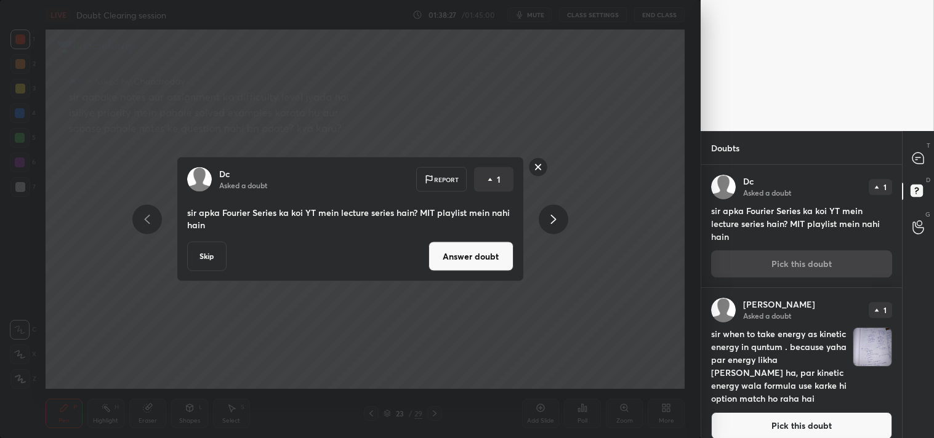
click at [468, 254] on button "Answer doubt" at bounding box center [471, 257] width 85 height 30
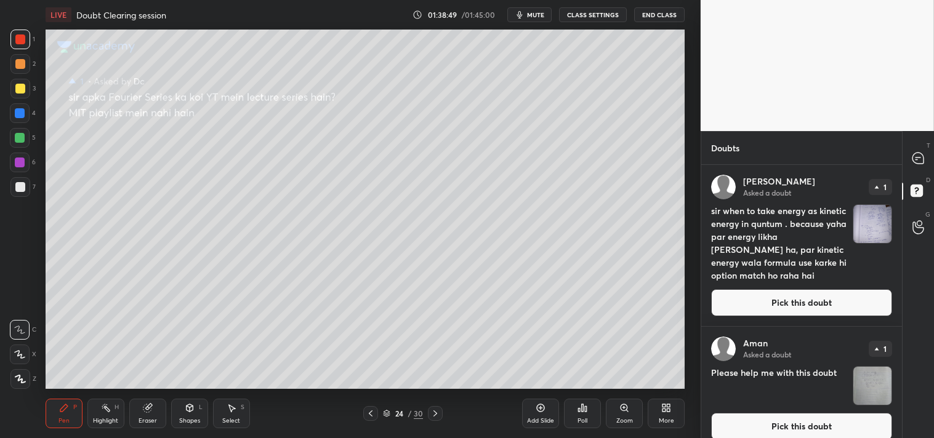
click at [783, 308] on button "Pick this doubt" at bounding box center [801, 302] width 181 height 27
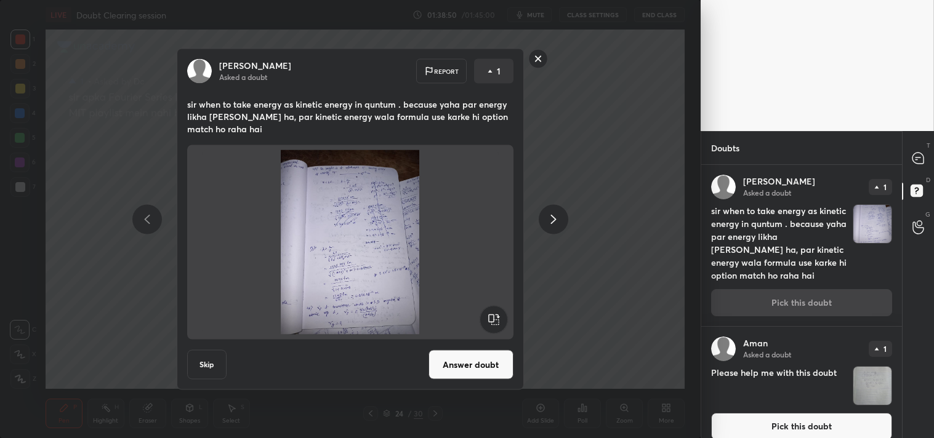
click at [464, 357] on button "Answer doubt" at bounding box center [471, 365] width 85 height 30
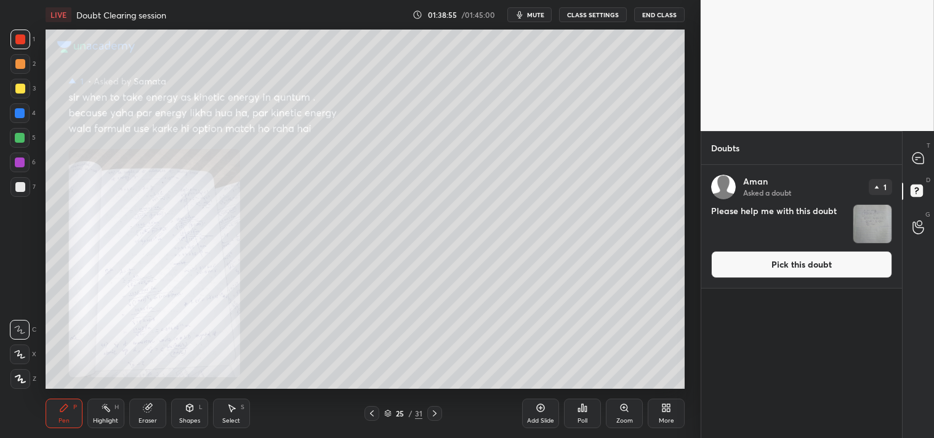
click at [629, 411] on icon at bounding box center [624, 408] width 10 height 10
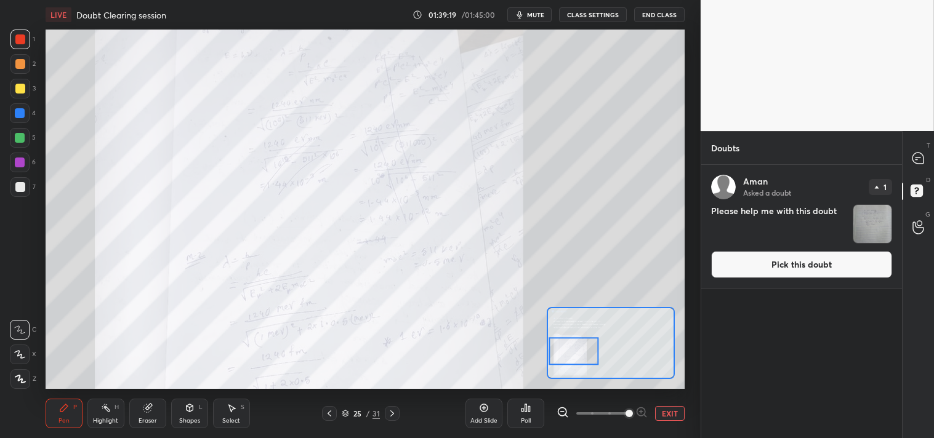
click at [669, 411] on button "EXIT" at bounding box center [670, 413] width 30 height 15
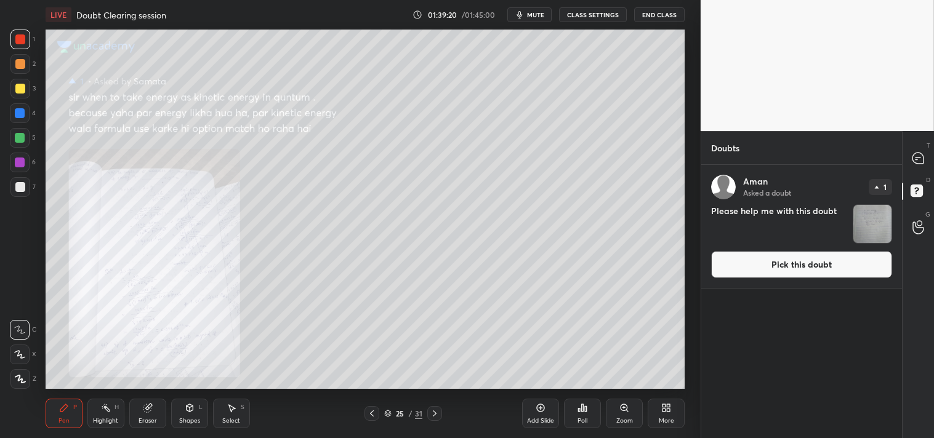
click at [613, 416] on div "Zoom" at bounding box center [624, 414] width 37 height 30
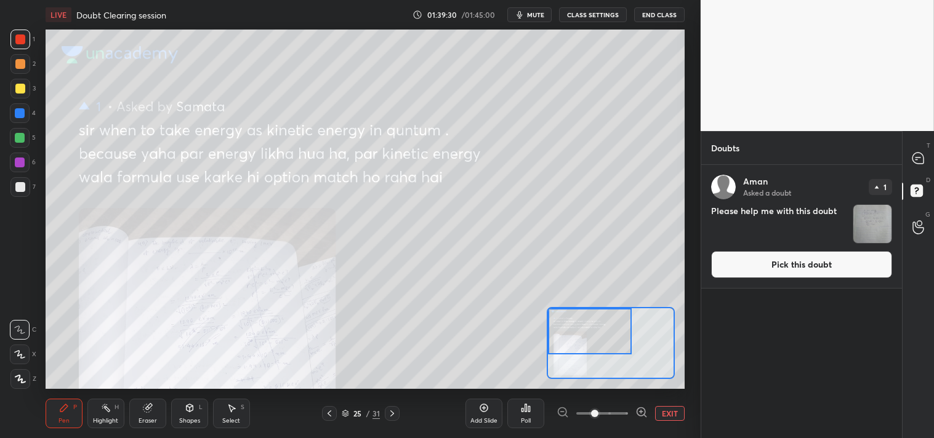
click at [148, 419] on div "Eraser" at bounding box center [148, 421] width 18 height 6
click at [57, 420] on div "Pen P" at bounding box center [64, 414] width 37 height 30
click at [914, 163] on icon at bounding box center [918, 158] width 13 height 13
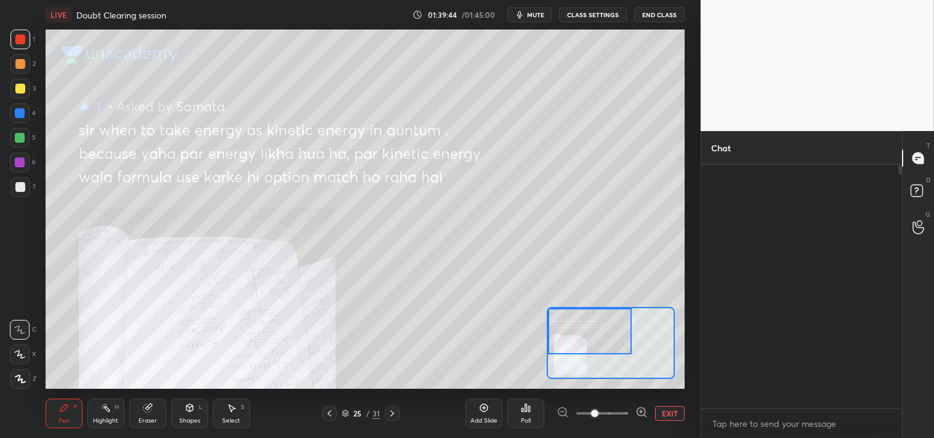
scroll to position [240, 197]
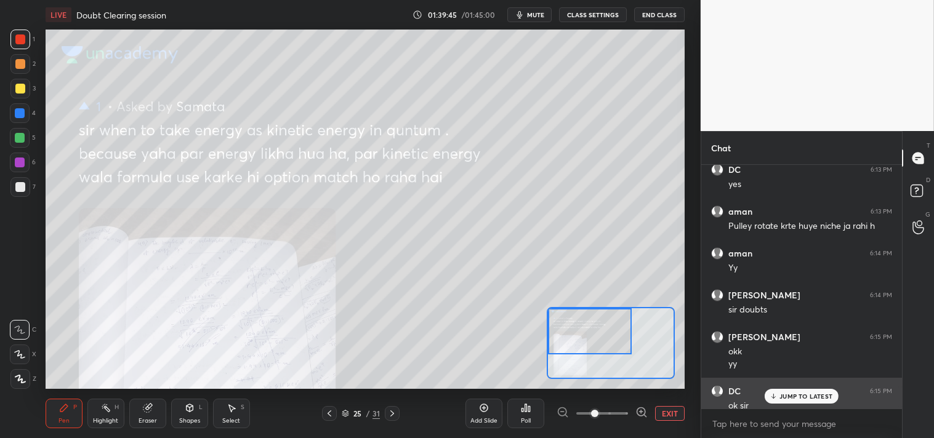
click at [807, 405] on div "ok sir" at bounding box center [810, 406] width 164 height 12
click at [787, 396] on p "JUMP TO LATEST" at bounding box center [805, 396] width 53 height 7
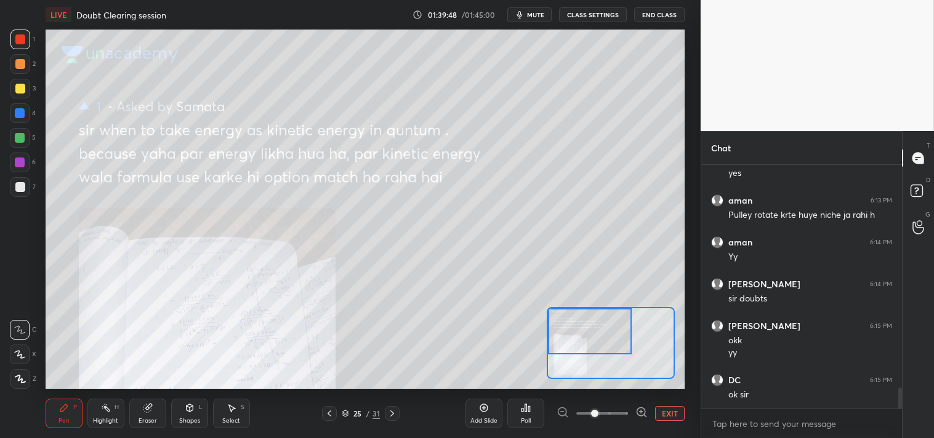
click at [661, 414] on button "EXIT" at bounding box center [670, 413] width 30 height 15
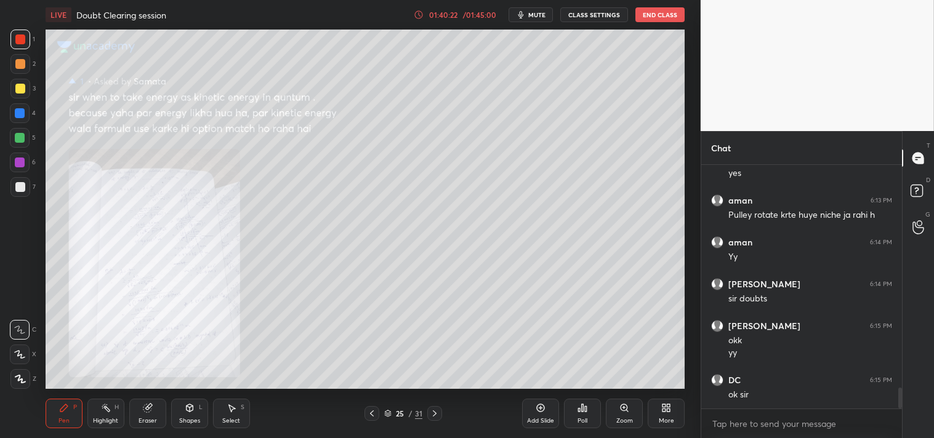
scroll to position [2610, 0]
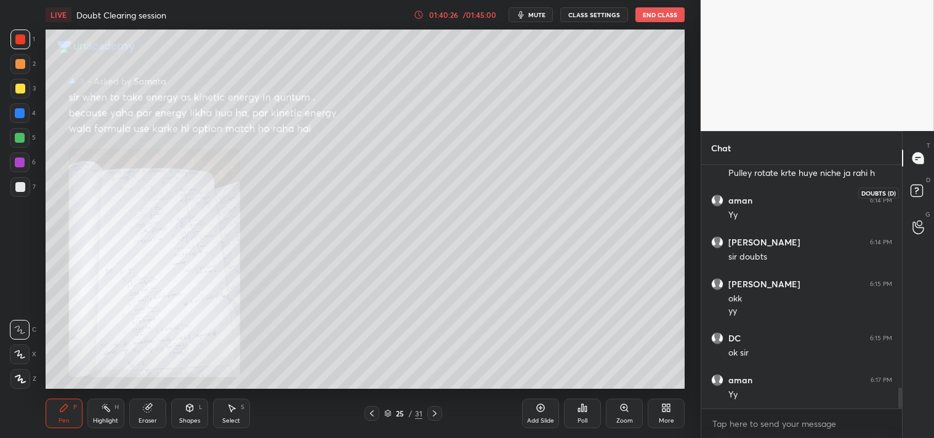
click at [919, 189] on icon at bounding box center [916, 190] width 4 height 5
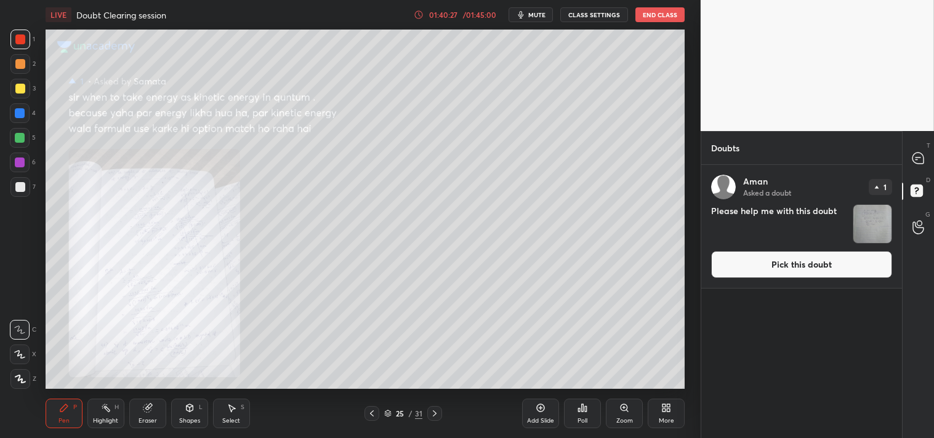
click at [783, 262] on button "Pick this doubt" at bounding box center [801, 264] width 181 height 27
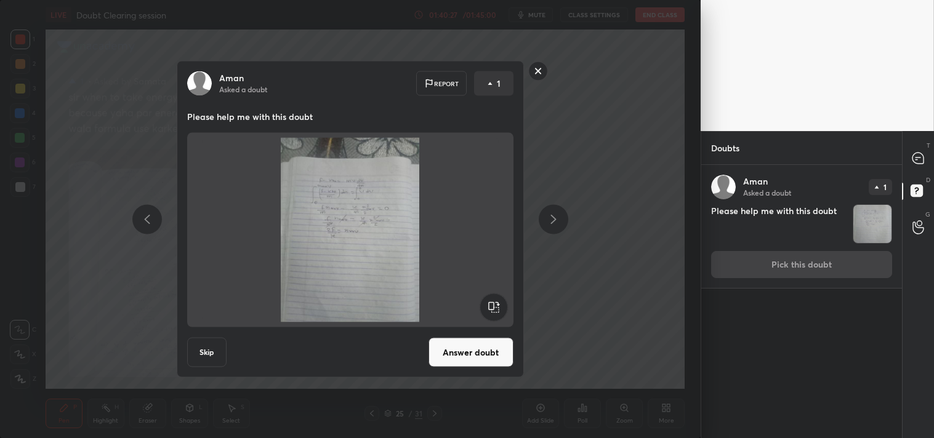
click at [460, 355] on button "Answer doubt" at bounding box center [471, 353] width 85 height 30
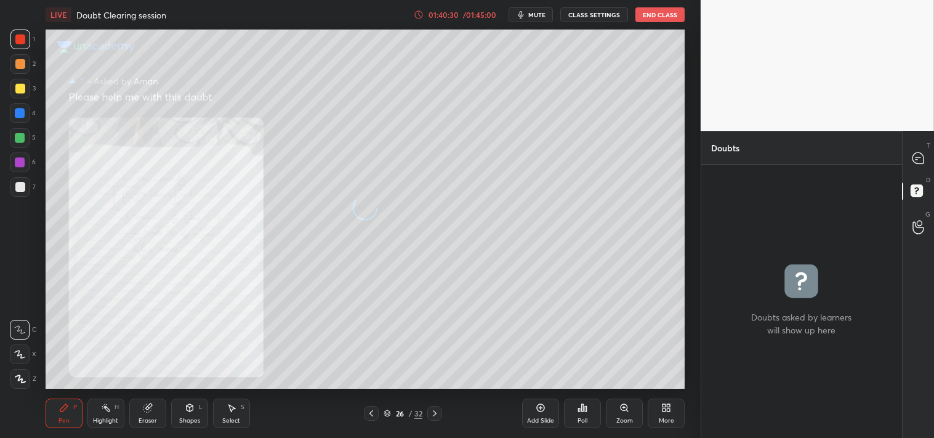
click at [621, 414] on div "Zoom" at bounding box center [624, 414] width 37 height 30
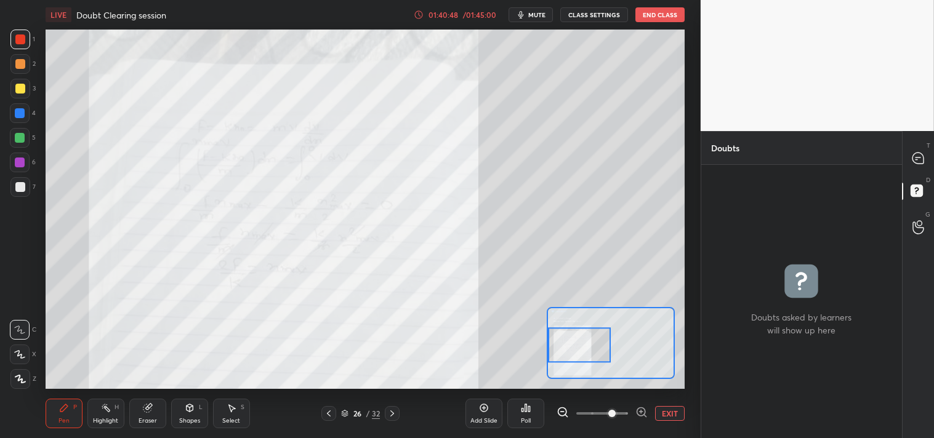
click at [666, 409] on button "EXIT" at bounding box center [670, 413] width 30 height 15
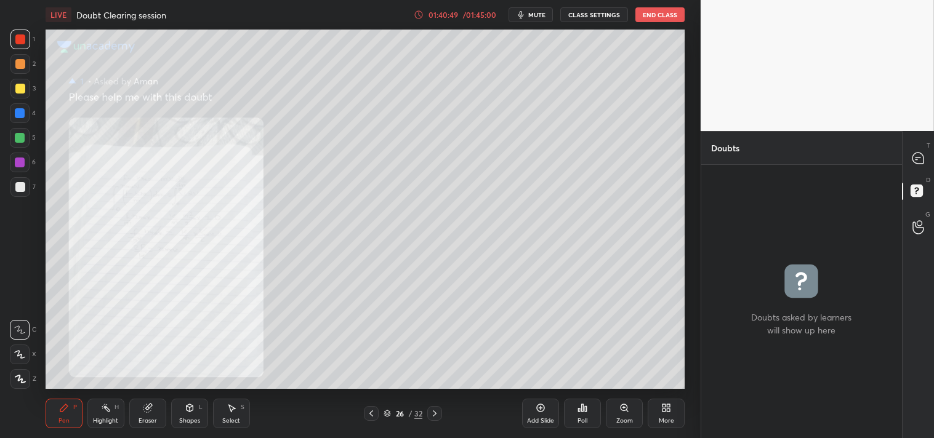
click at [919, 166] on div at bounding box center [918, 158] width 25 height 22
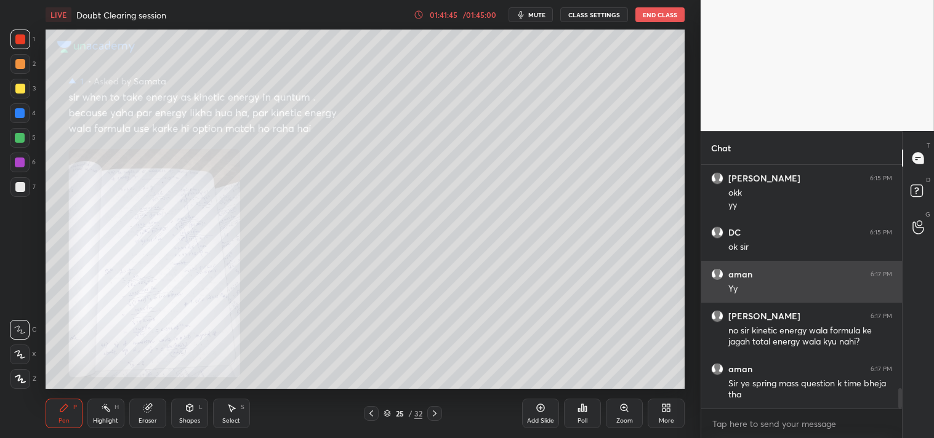
scroll to position [2769, 0]
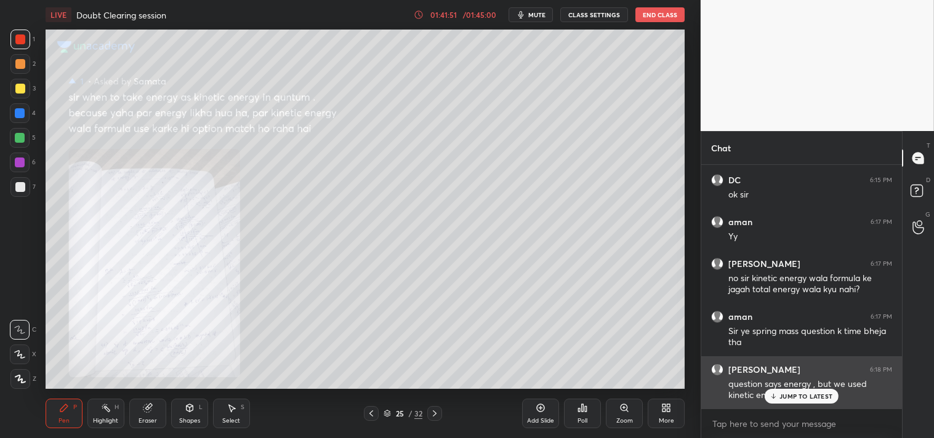
click at [799, 394] on p "JUMP TO LATEST" at bounding box center [805, 396] width 53 height 7
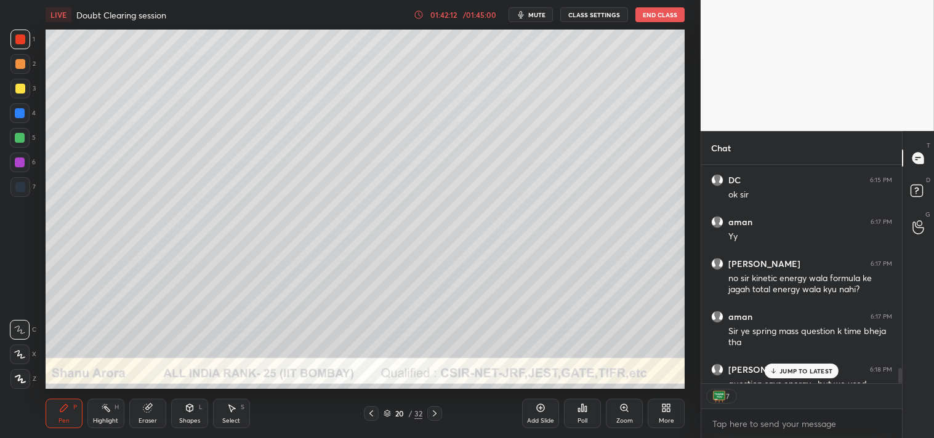
scroll to position [2836, 0]
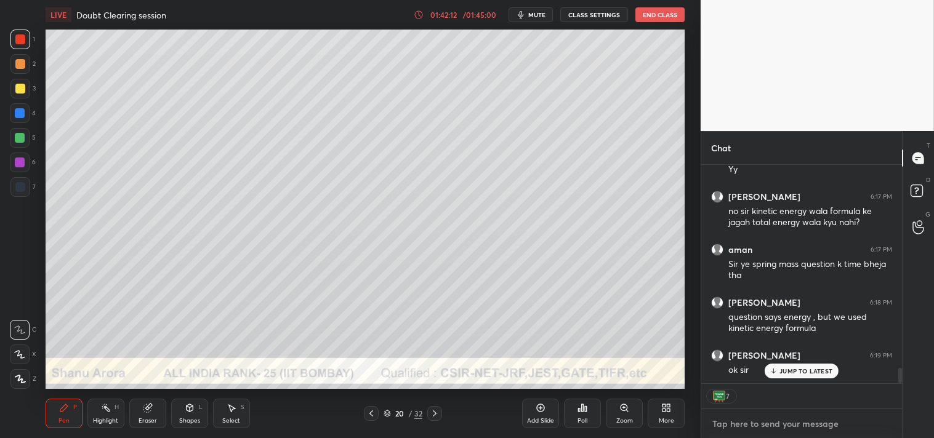
click at [746, 427] on textarea at bounding box center [801, 424] width 181 height 20
type textarea "x"
type textarea "l"
type textarea "x"
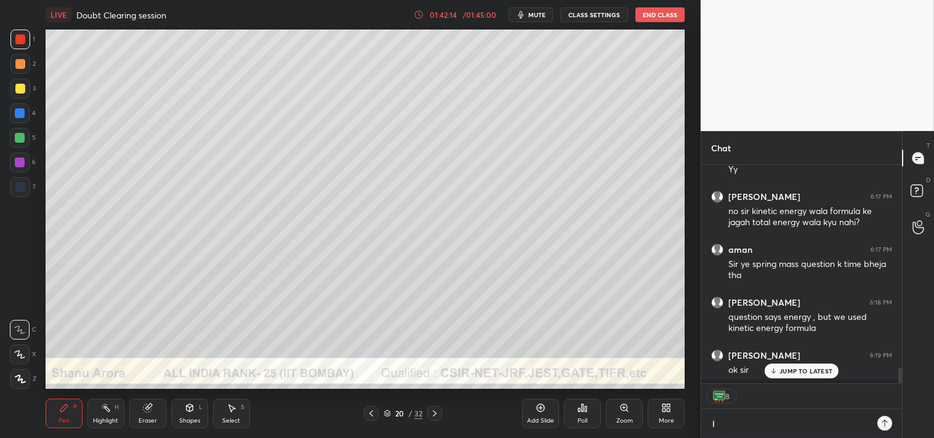
type textarea "li"
type textarea "x"
type textarea "lin"
type textarea "x"
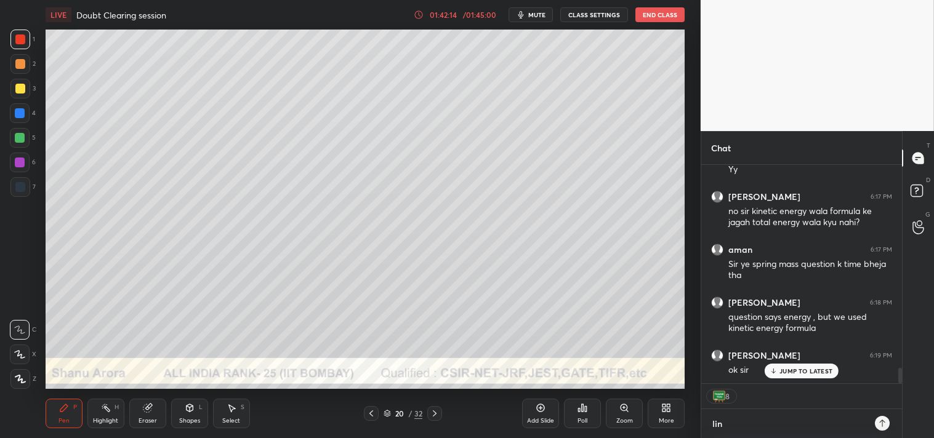
type textarea "link"
type textarea "x"
type textarea "linkt"
type textarea "x"
type textarea "linktr"
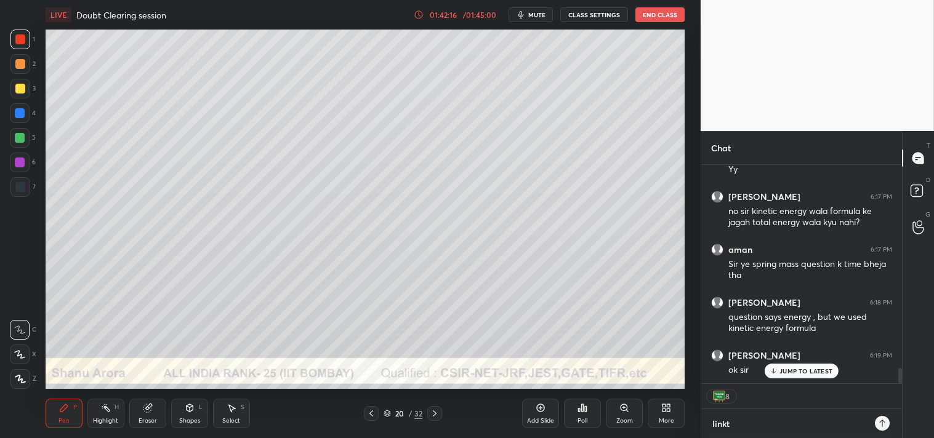
type textarea "x"
type textarea "linktr,"
type textarea "x"
type textarea "linktr,\"
type textarea "x"
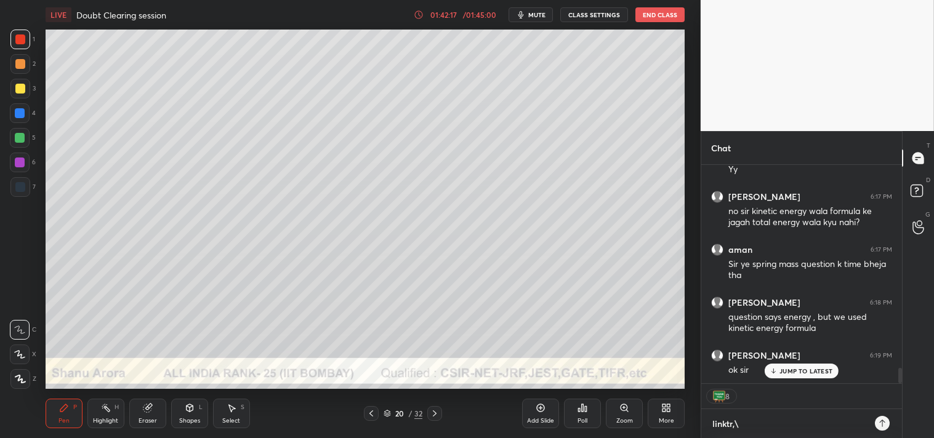
type textarea "linktr,"
type textarea "x"
type textarea "linktr"
type textarea "x"
type textarea "linktr."
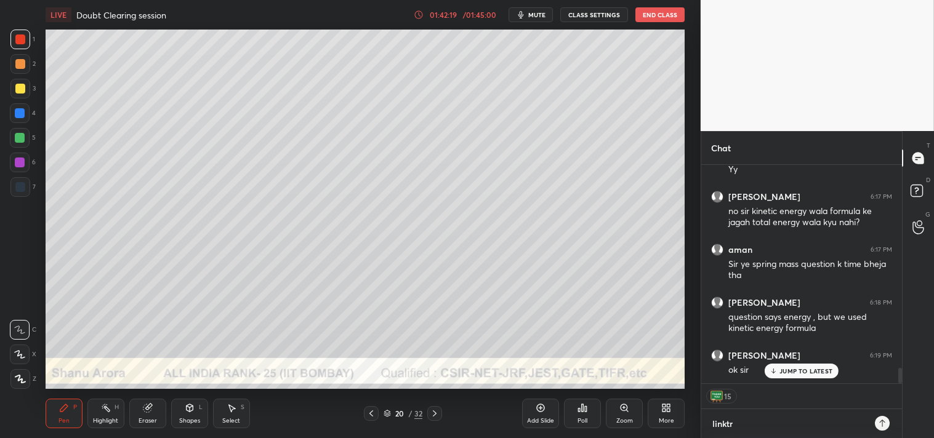
type textarea "x"
type textarea "linktr.e"
type textarea "x"
type textarea "linktr.ee"
type textarea "x"
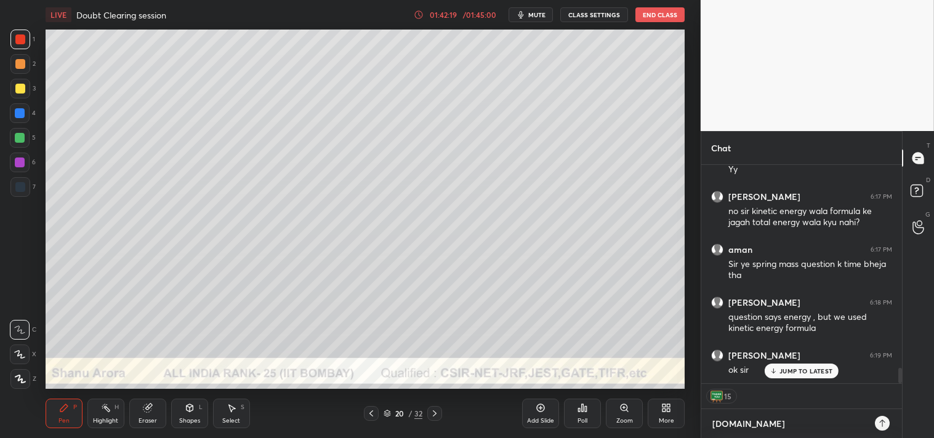
type textarea "linktr.ee/"
type textarea "x"
type textarea "linktr.ee/A"
type textarea "x"
type textarea "linktr.ee/Ar"
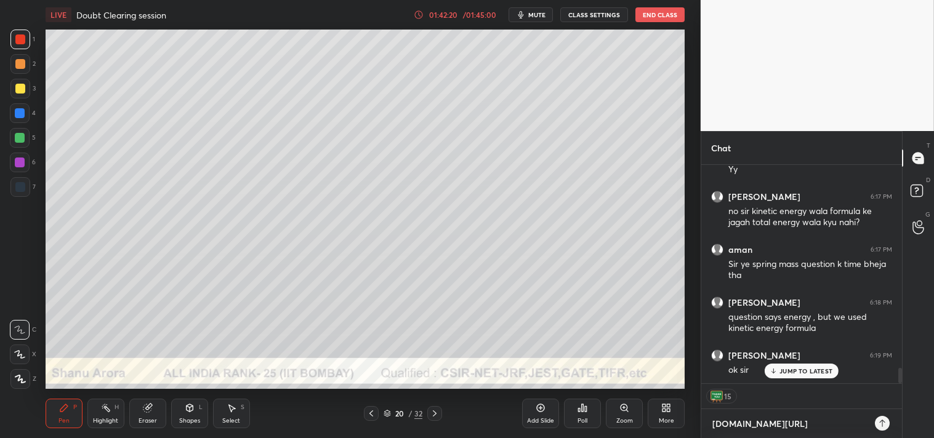
type textarea "x"
type textarea "linktr.ee/Ari"
type textarea "x"
type textarea "linktr.ee/Arir"
type textarea "x"
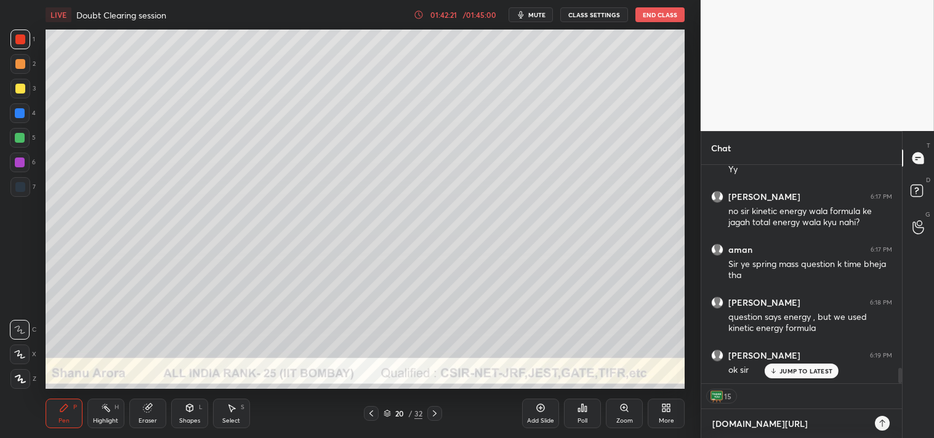
type textarea "linktr.ee/Ari"
type textarea "x"
type textarea "linktr.ee/Ar"
type textarea "x"
type textarea "linktr.ee/Aro"
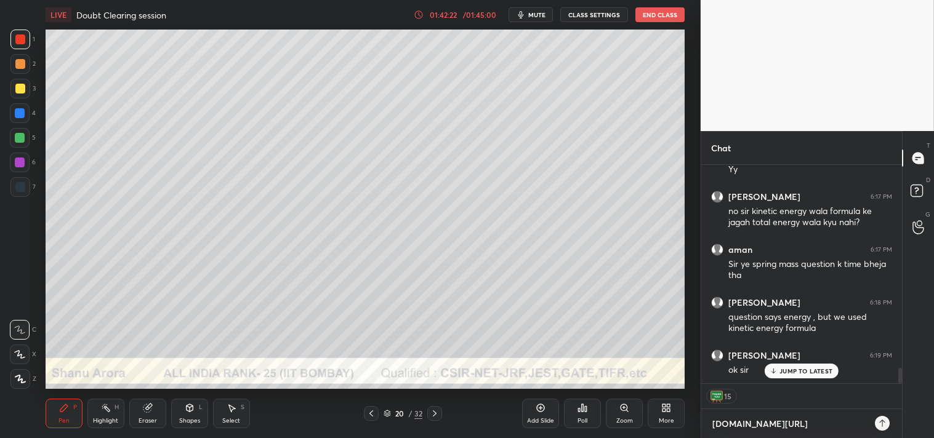
type textarea "x"
type textarea "linktr.ee/Aror"
type textarea "x"
type textarea "linktr.ee/Arora"
type textarea "x"
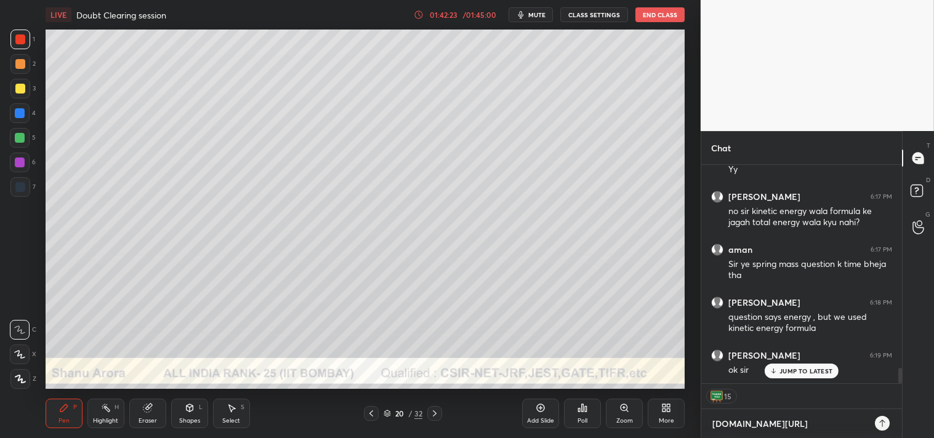
type textarea "linktr.ee/Arora1"
type textarea "x"
type textarea "linktr.ee/Arora10"
type textarea "x"
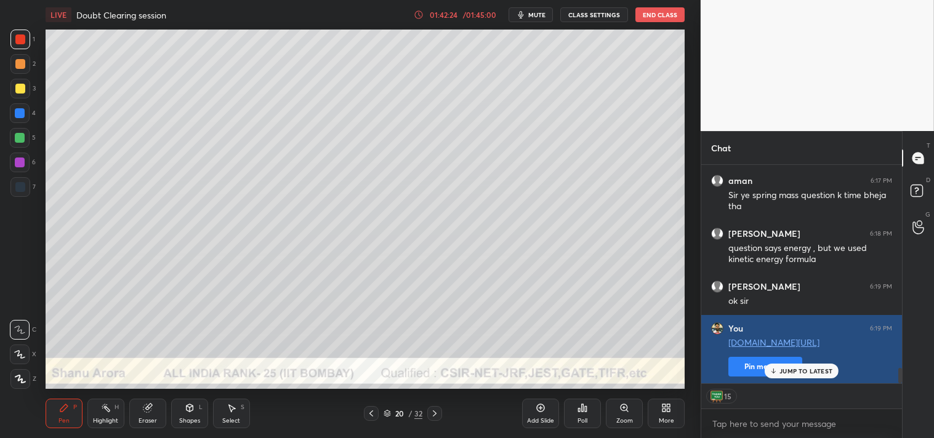
click at [755, 361] on button "Pin message" at bounding box center [765, 367] width 74 height 20
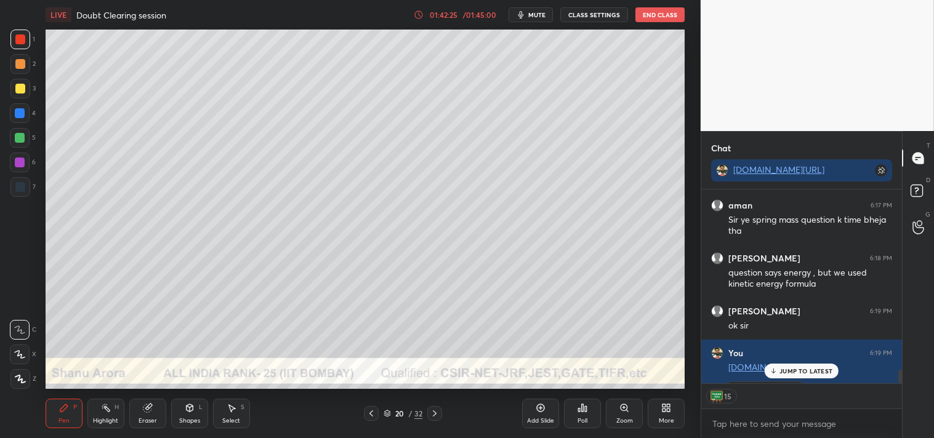
scroll to position [245, 197]
click at [579, 418] on div "Poll" at bounding box center [583, 421] width 10 height 6
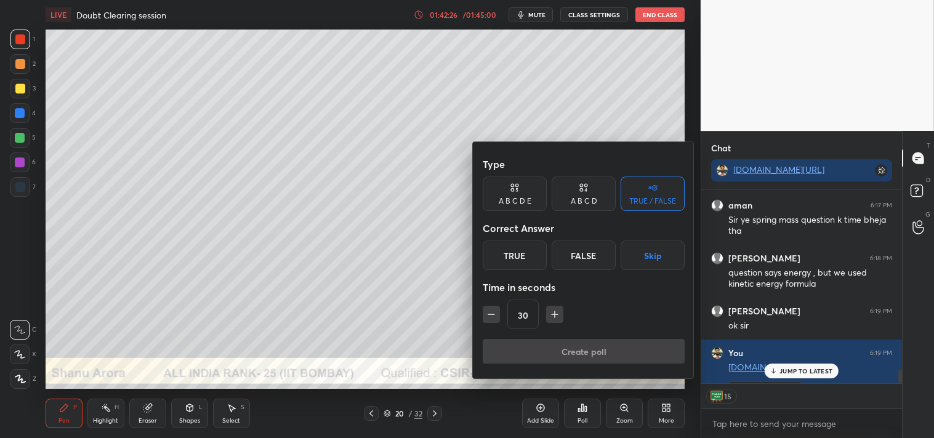
click at [502, 244] on div "True" at bounding box center [515, 256] width 64 height 30
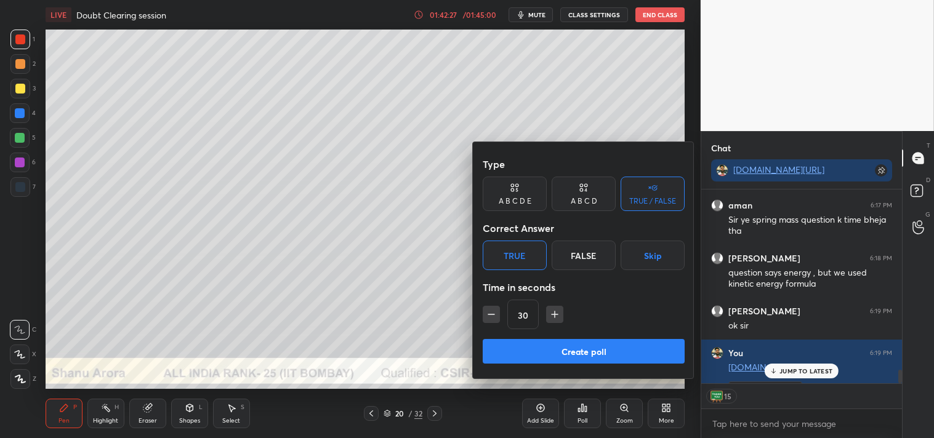
click at [553, 347] on button "Create poll" at bounding box center [584, 351] width 202 height 25
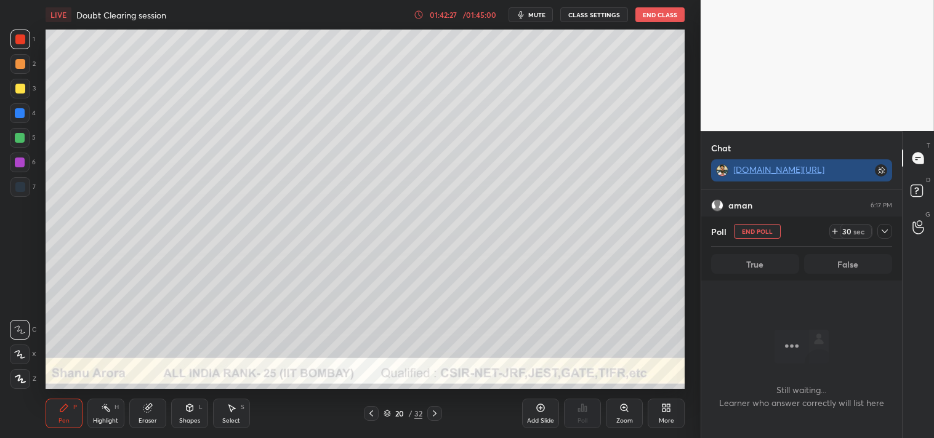
scroll to position [181, 197]
click at [761, 169] on link "linktr.ee/Arora10" at bounding box center [778, 170] width 91 height 12
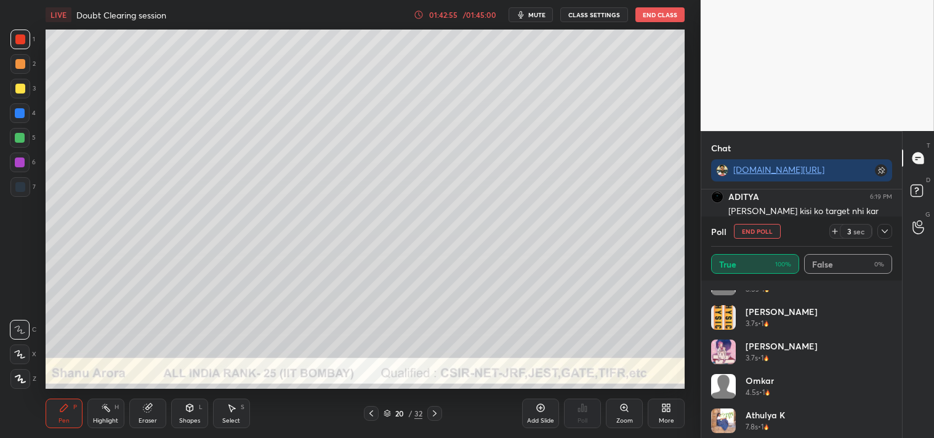
scroll to position [0, 0]
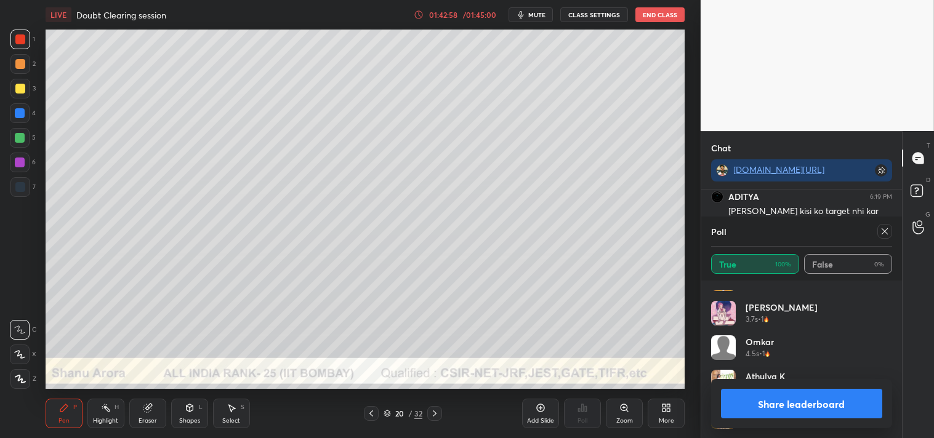
click at [887, 228] on icon at bounding box center [885, 232] width 10 height 10
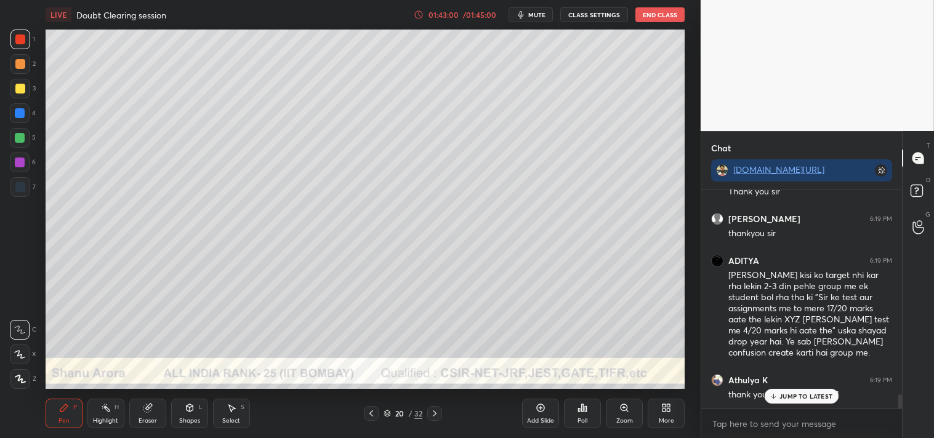
click at [534, 411] on div "Add Slide" at bounding box center [540, 414] width 37 height 30
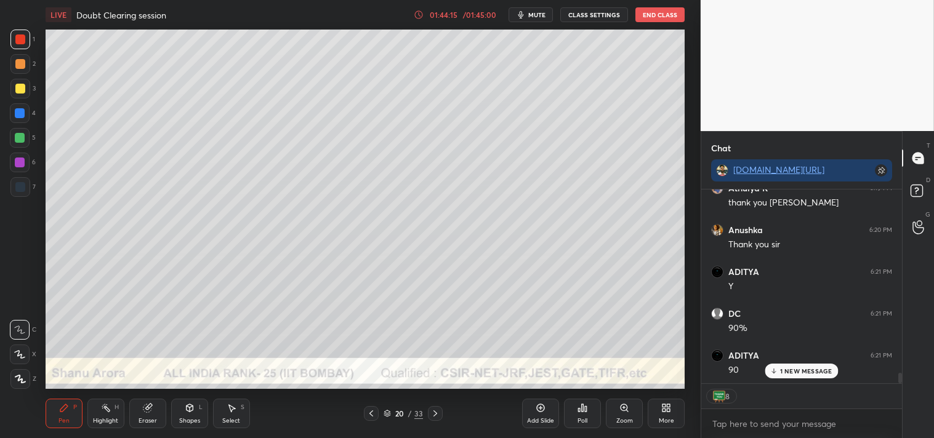
scroll to position [3384, 0]
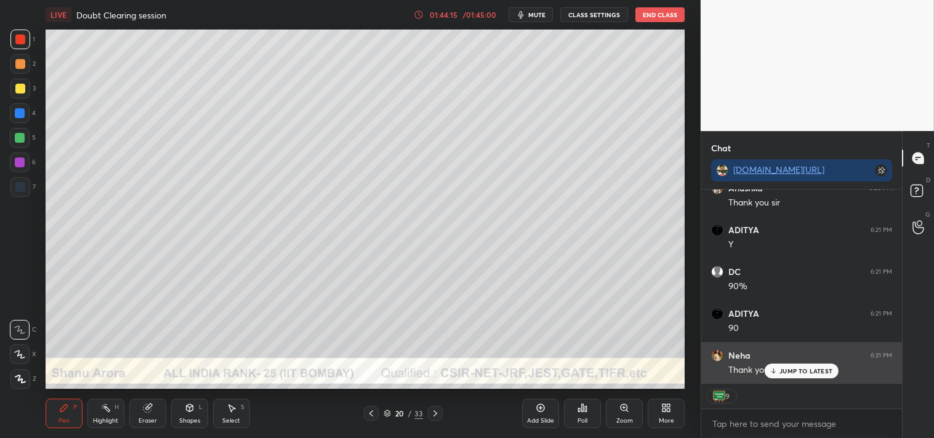
click at [795, 374] on p "JUMP TO LATEST" at bounding box center [805, 371] width 53 height 7
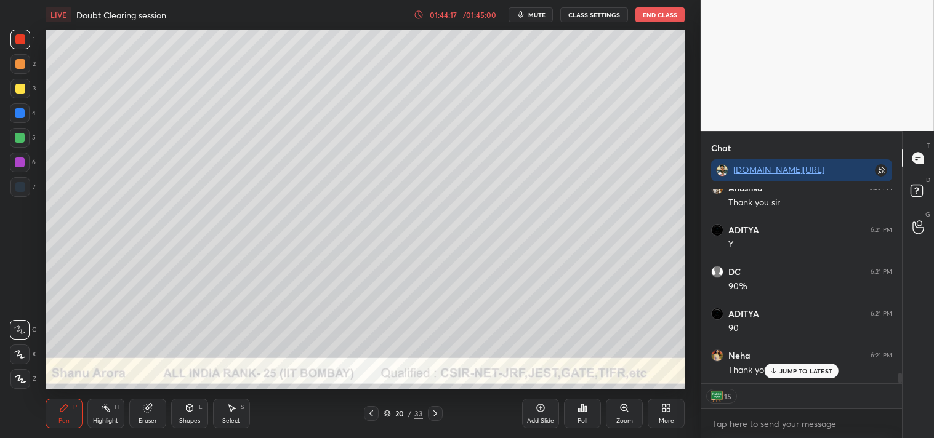
scroll to position [3426, 0]
click at [532, 11] on span "mute" at bounding box center [536, 14] width 17 height 9
type textarea "x"
click at [591, 15] on button "CLASS SETTINGS" at bounding box center [594, 14] width 68 height 15
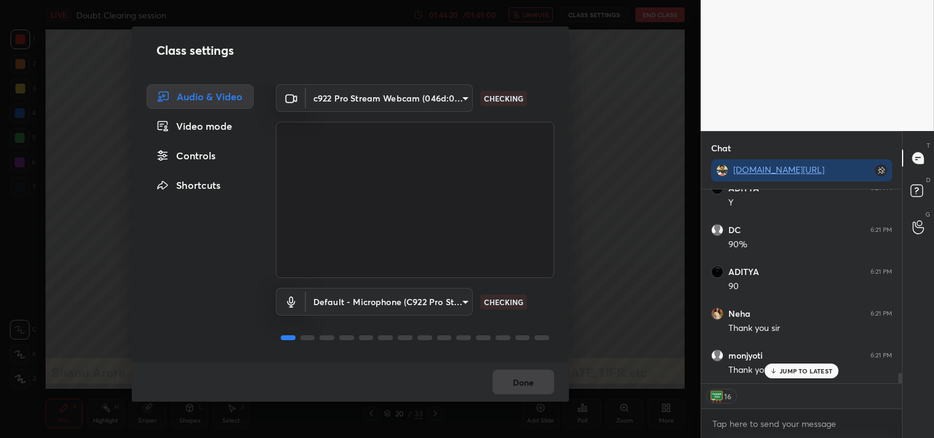
click at [434, 94] on body "1 2 3 4 5 6 7 C X Z C X Z E E Erase all H H LIVE Doubt Clearing session 01:44:2…" at bounding box center [467, 219] width 934 height 438
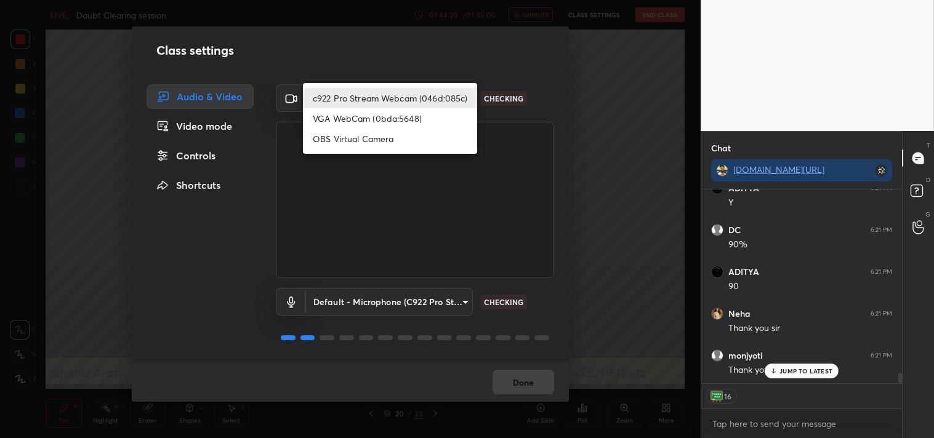
click at [384, 137] on li "OBS Virtual Camera" at bounding box center [390, 139] width 174 height 20
type input "64645b19d528b3ac785889237b1a364f3b7ccd5da23f372116afb1703458f4fd"
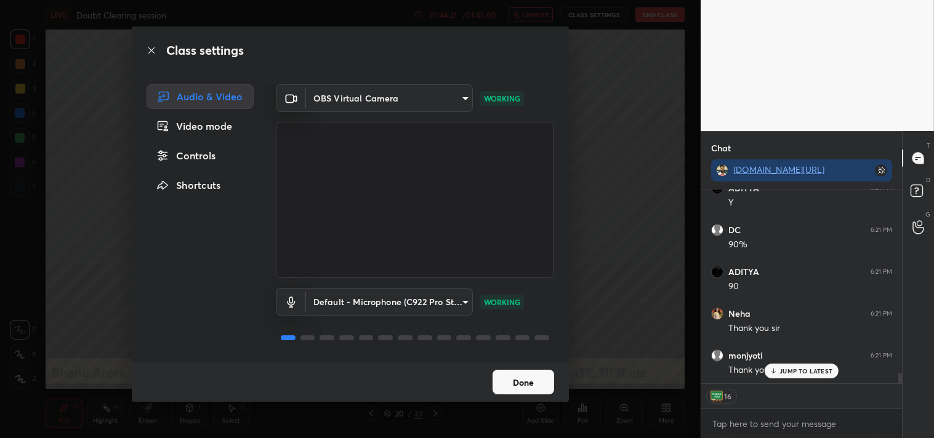
click at [527, 385] on button "Done" at bounding box center [524, 382] width 62 height 25
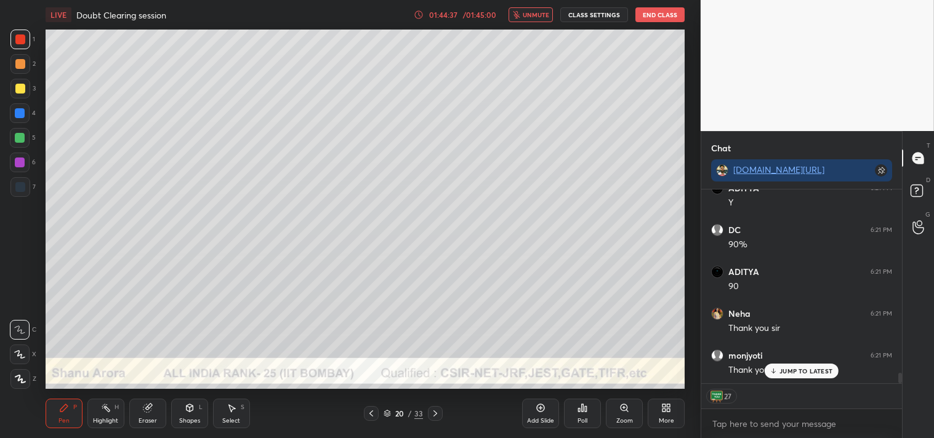
scroll to position [3401, 0]
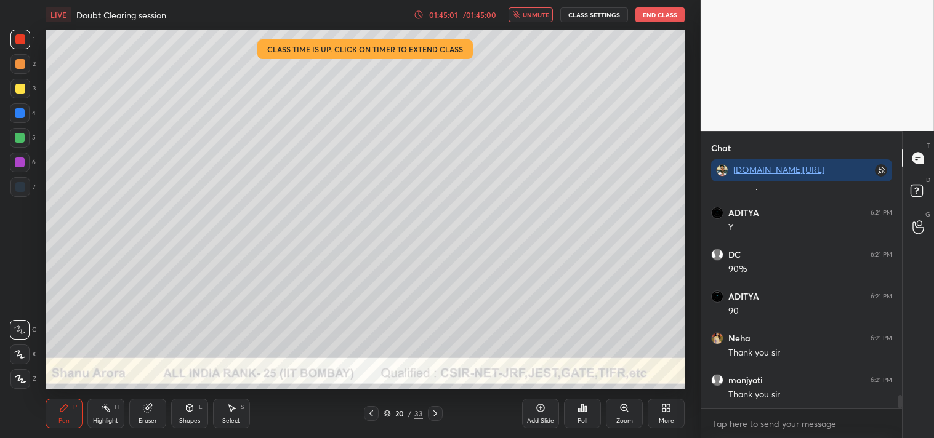
click at [651, 13] on button "End Class" at bounding box center [659, 14] width 49 height 15
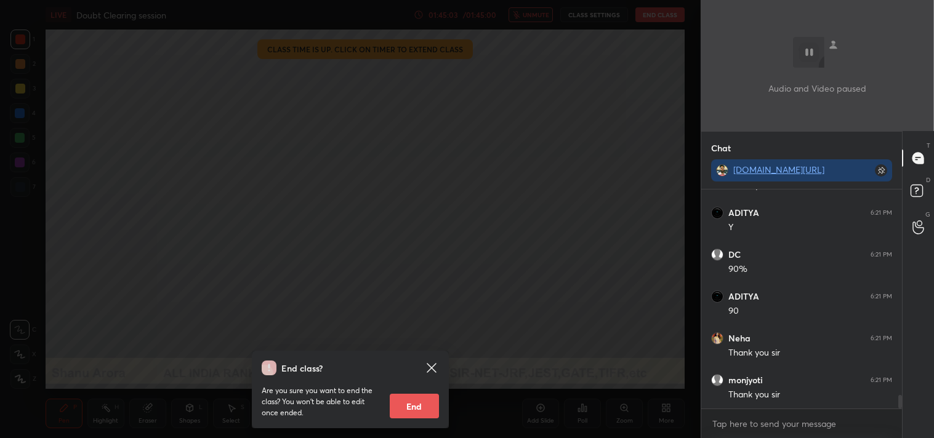
click at [421, 408] on button "End" at bounding box center [414, 406] width 49 height 25
type textarea "x"
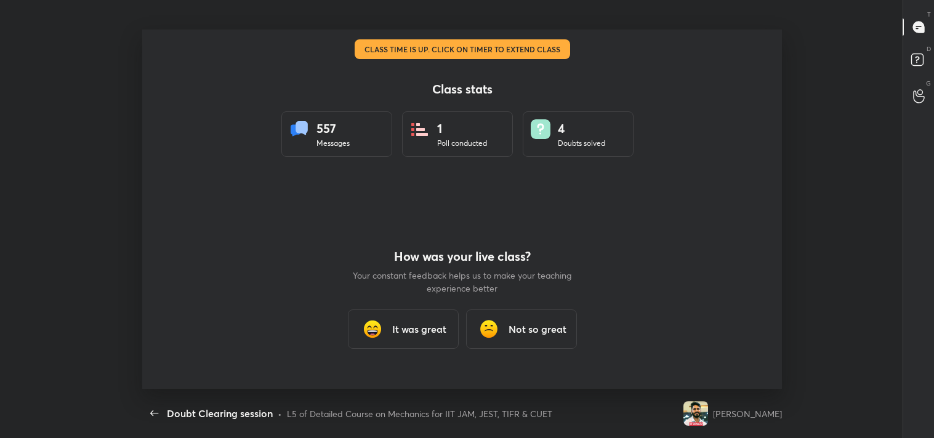
scroll to position [0, 0]
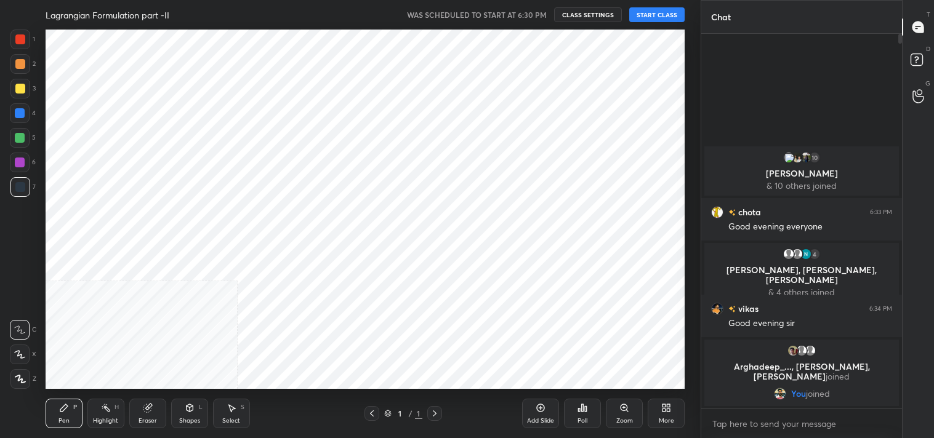
scroll to position [61208, 60916]
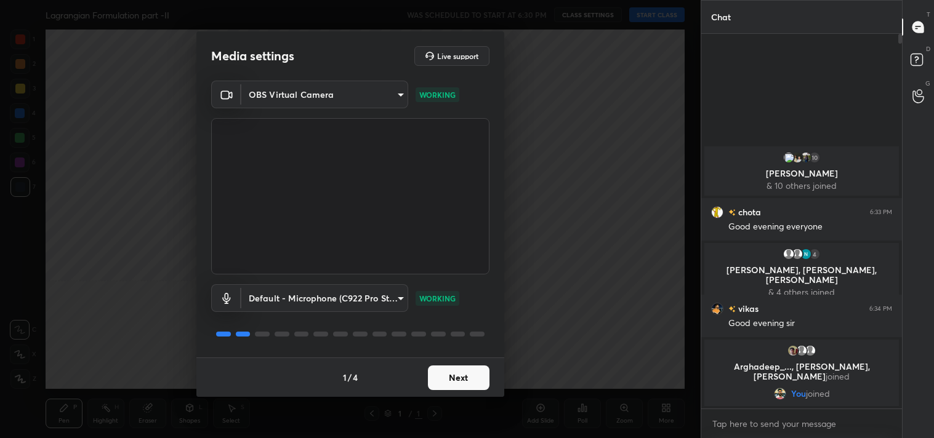
click at [448, 376] on button "Next" at bounding box center [459, 378] width 62 height 25
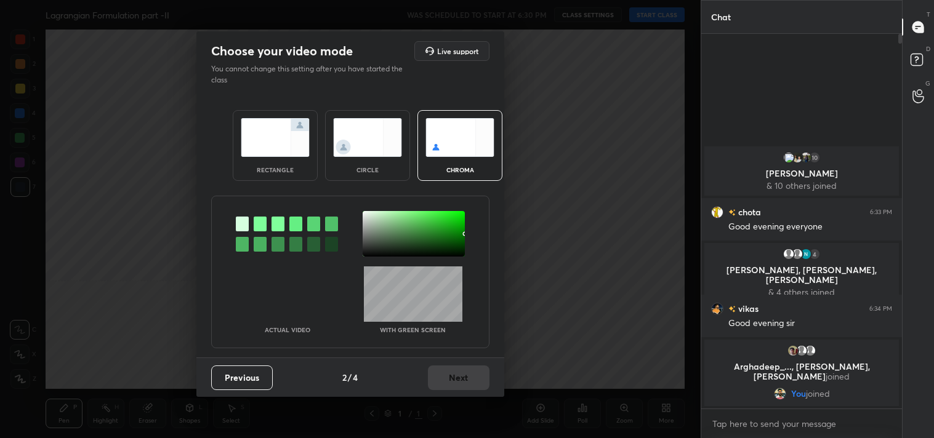
click at [271, 161] on div "rectangle" at bounding box center [275, 145] width 85 height 71
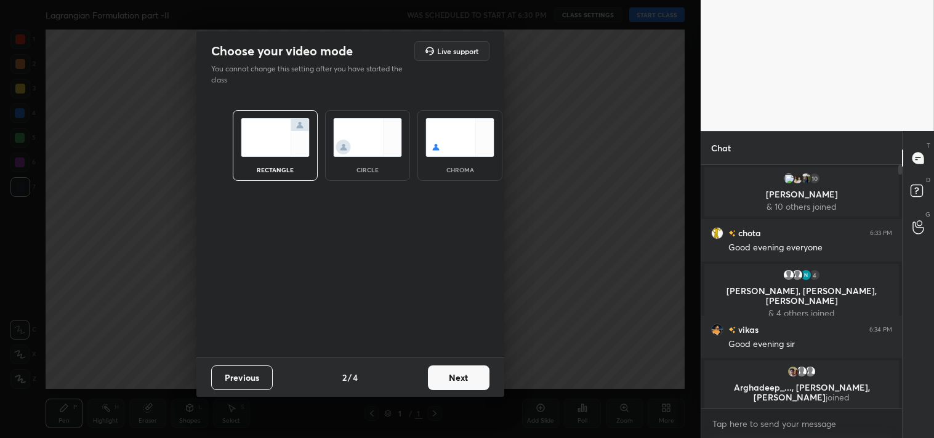
click at [437, 366] on button "Next" at bounding box center [459, 378] width 62 height 25
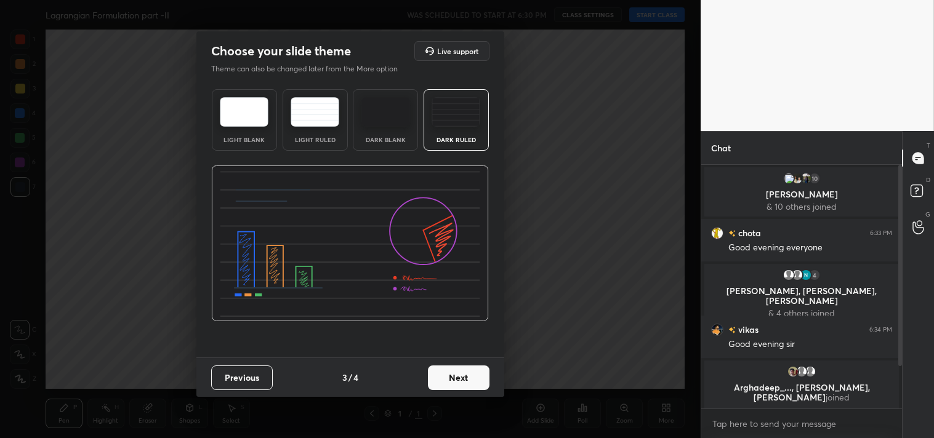
click at [460, 374] on button "Next" at bounding box center [459, 378] width 62 height 25
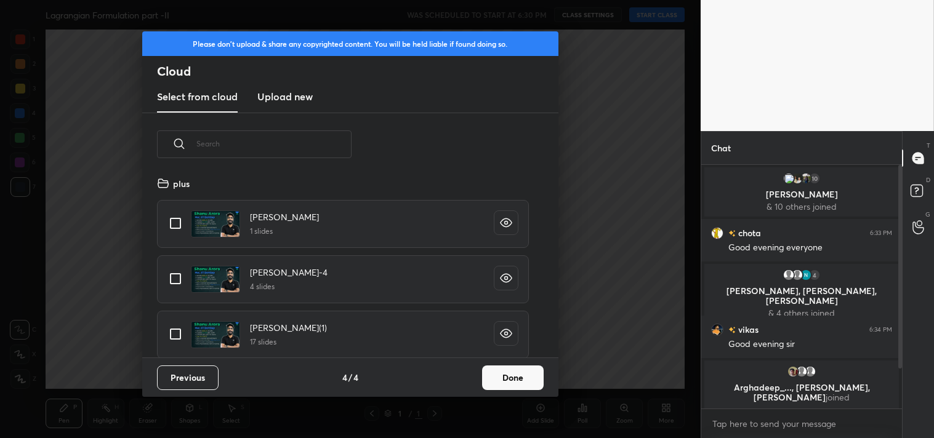
scroll to position [182, 395]
click at [174, 222] on input "grid" at bounding box center [176, 224] width 26 height 26
checkbox input "true"
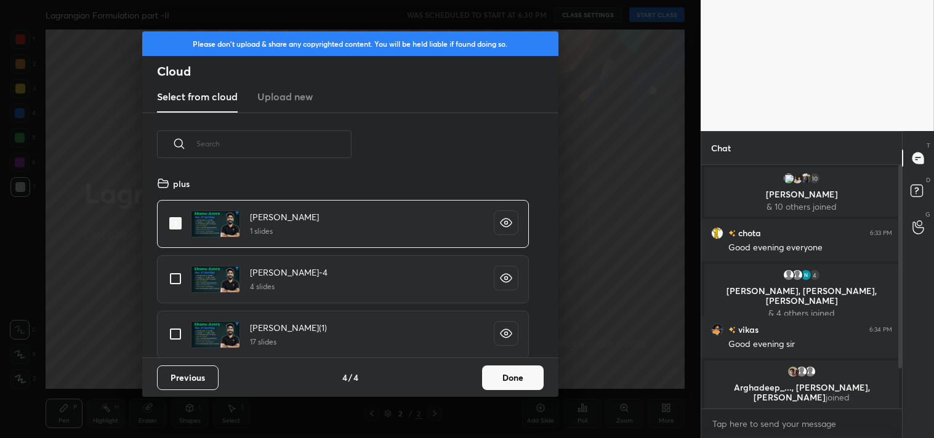
click at [490, 382] on button "Done" at bounding box center [513, 378] width 62 height 25
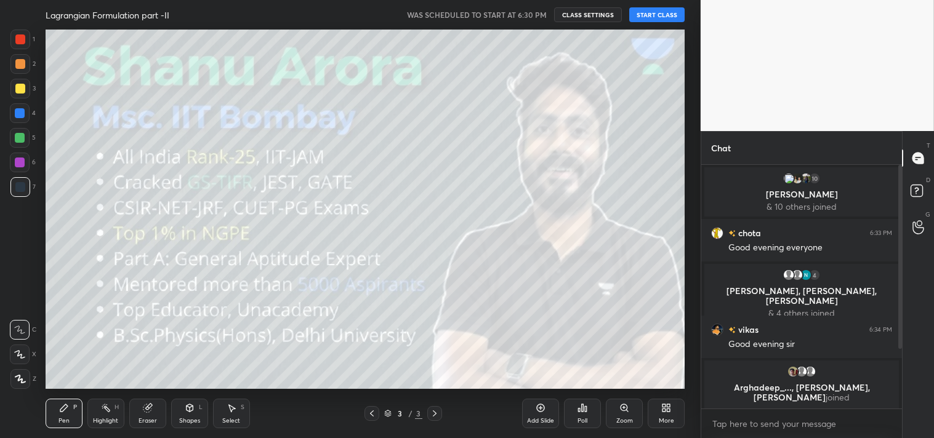
click at [638, 14] on button "START CLASS" at bounding box center [656, 14] width 55 height 15
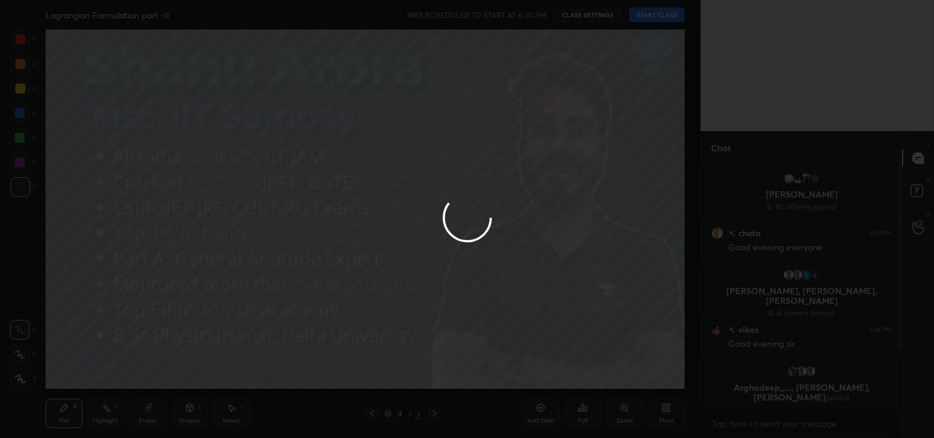
type textarea "x"
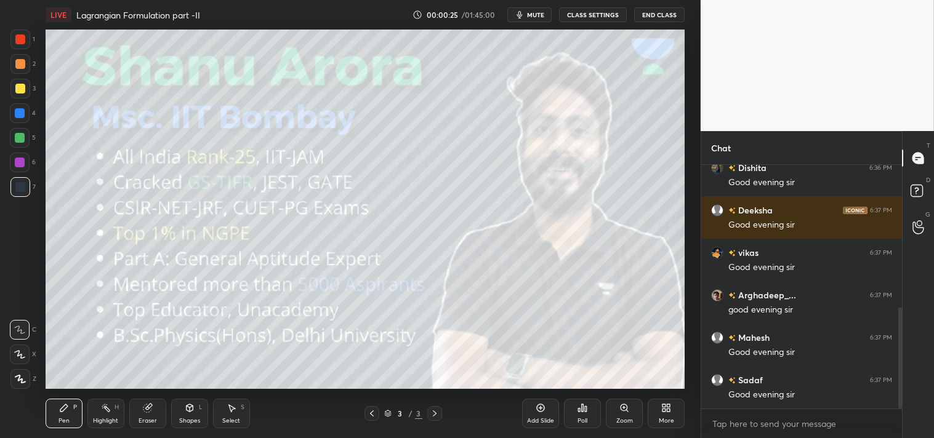
scroll to position [345, 0]
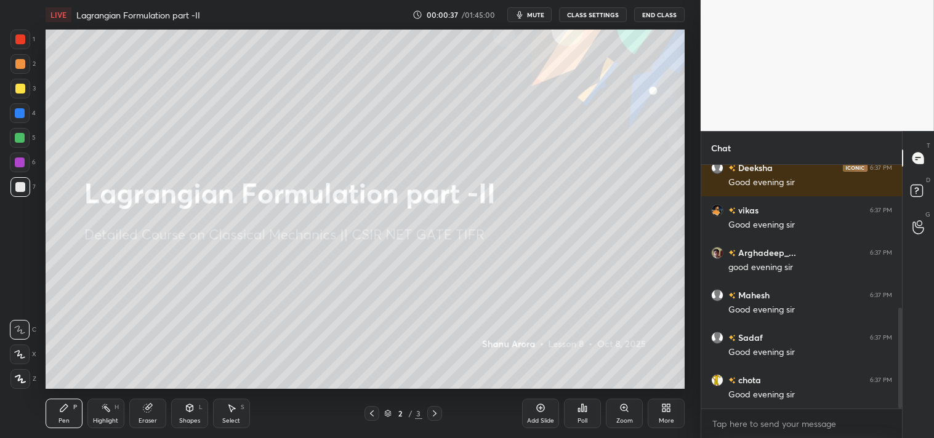
click at [593, 16] on button "CLASS SETTINGS" at bounding box center [593, 14] width 68 height 15
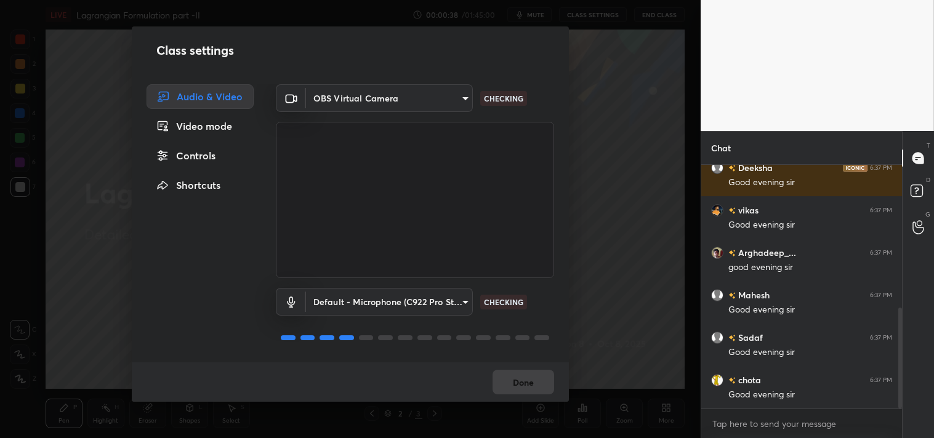
click at [372, 101] on body "1 2 3 4 5 6 7 C X Z C X Z E E Erase all H H LIVE Lagrangian Formulation part -I…" at bounding box center [467, 219] width 934 height 438
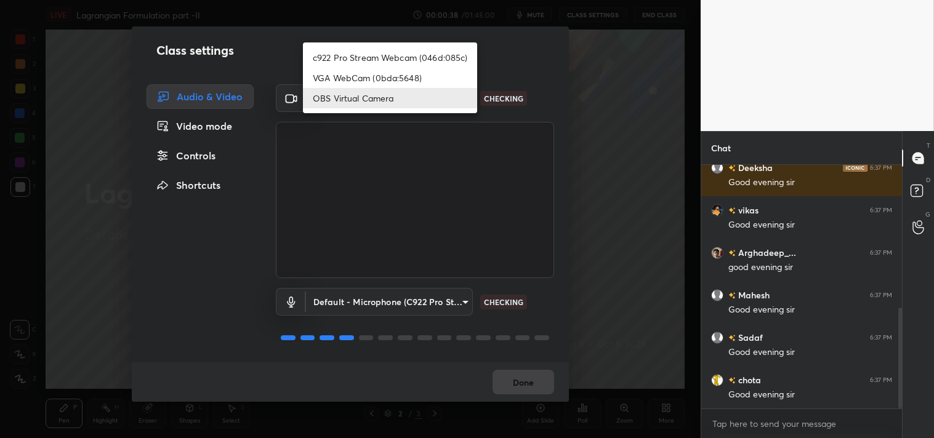
click at [325, 57] on li "c922 Pro Stream Webcam (046d:085c)" at bounding box center [390, 57] width 174 height 20
type input "77efdbe0d0591a5658d362a6e640cec0e2706c98c83ef82d39568dbf4875ff01"
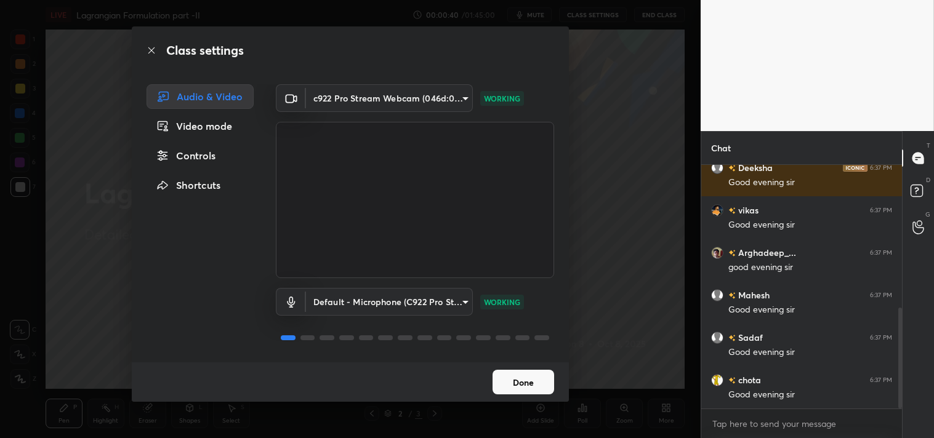
click at [522, 377] on button "Done" at bounding box center [524, 382] width 62 height 25
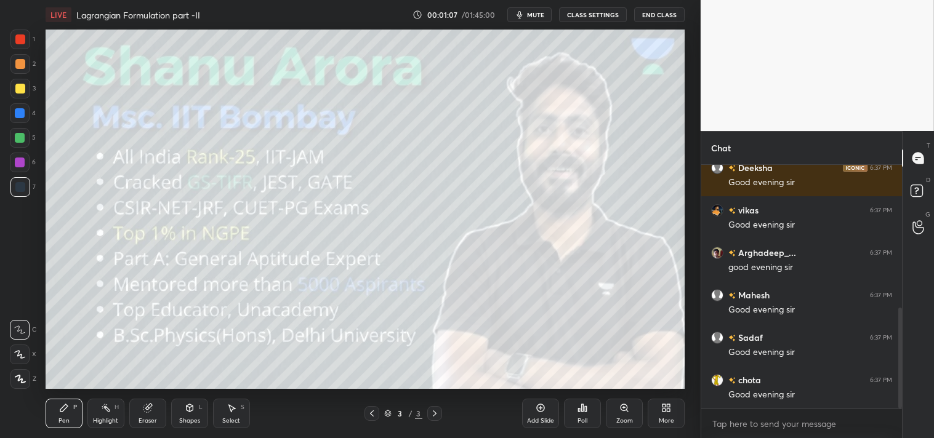
click at [660, 415] on div "More" at bounding box center [666, 414] width 37 height 30
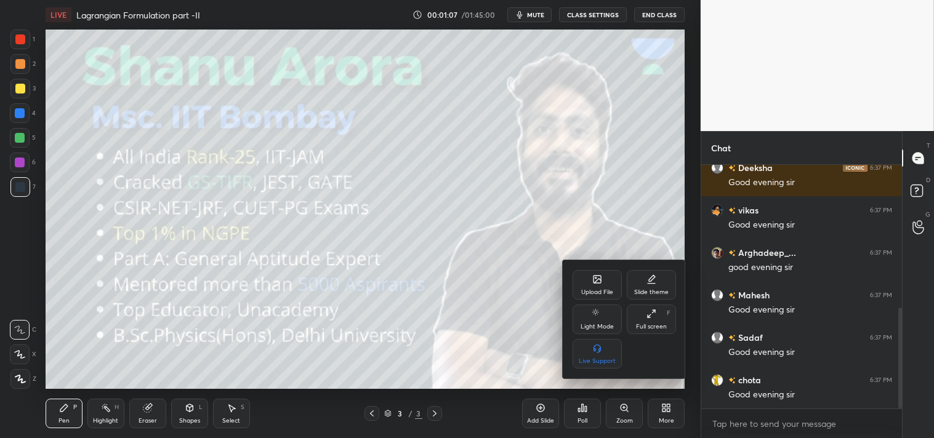
click at [599, 284] on icon at bounding box center [597, 280] width 10 height 10
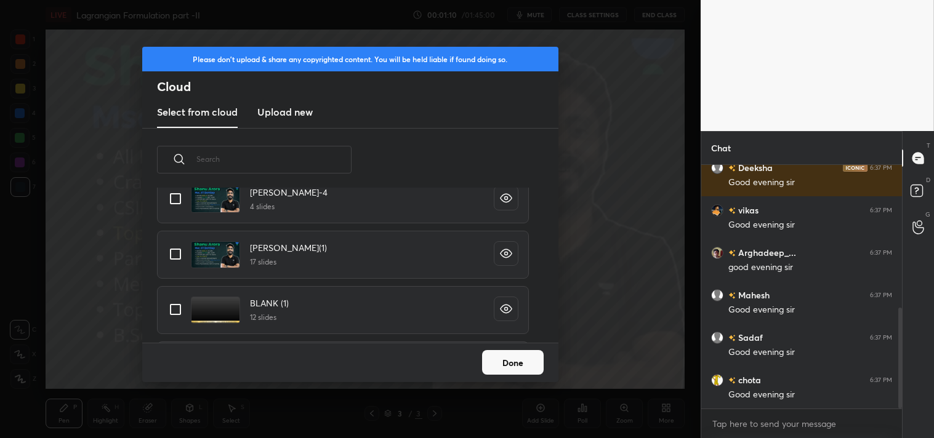
scroll to position [96, 0]
click at [177, 308] on input "grid" at bounding box center [176, 309] width 26 height 26
checkbox input "true"
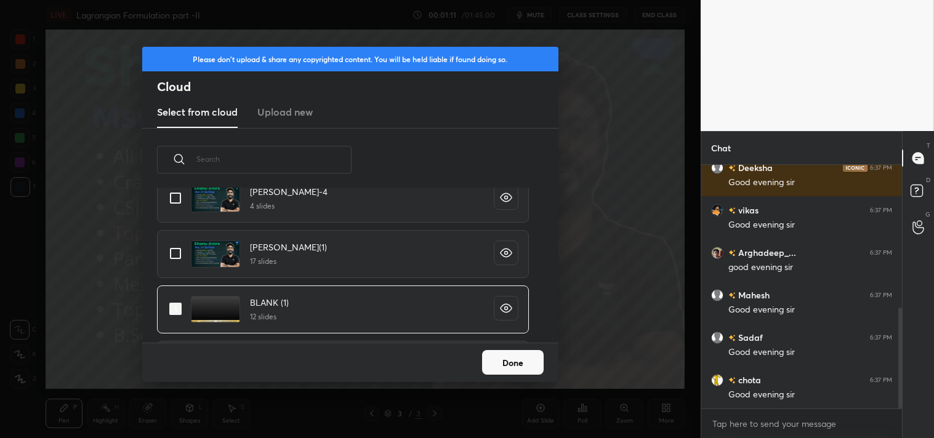
click at [508, 364] on button "Done" at bounding box center [513, 362] width 62 height 25
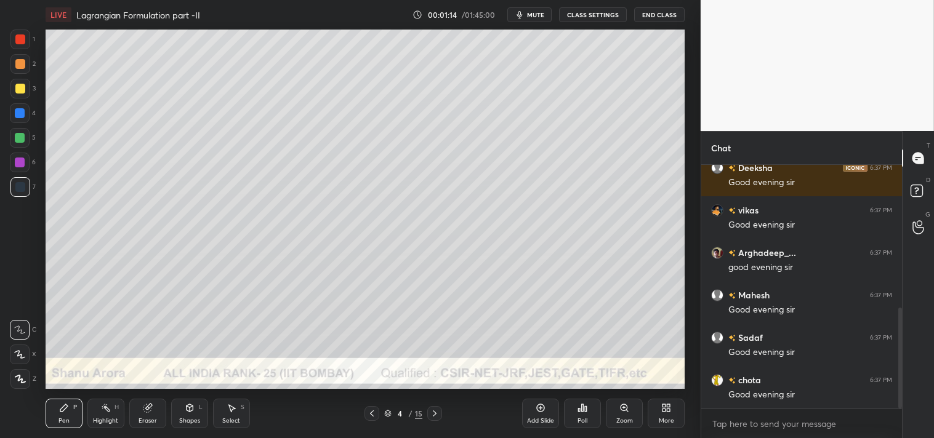
click at [196, 420] on div "Shapes" at bounding box center [189, 421] width 21 height 6
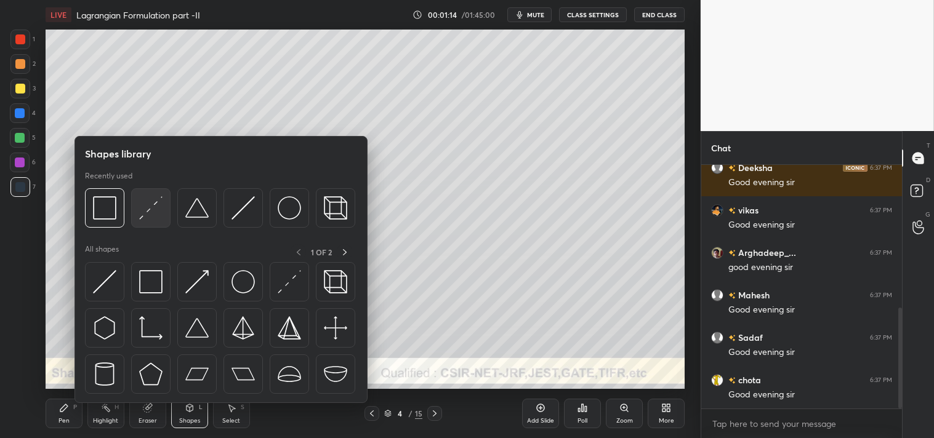
click at [139, 195] on div at bounding box center [150, 207] width 39 height 39
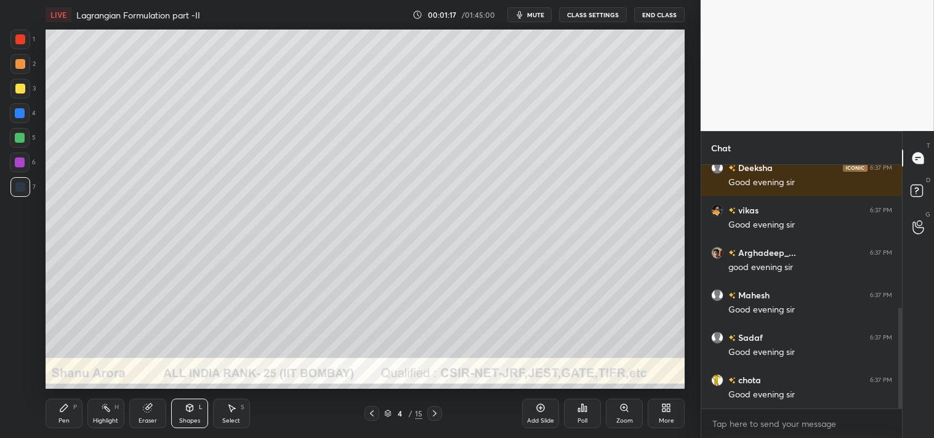
click at [23, 99] on div "3" at bounding box center [22, 91] width 25 height 25
click at [628, 419] on div "Zoom" at bounding box center [624, 421] width 17 height 6
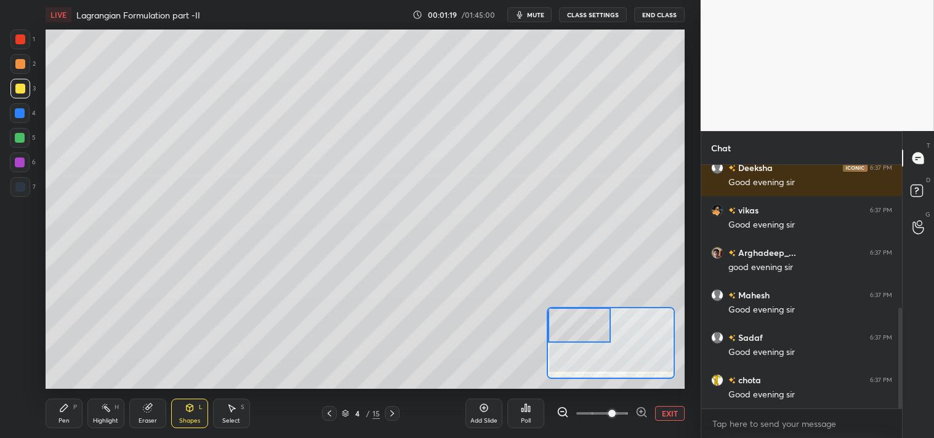
click at [62, 409] on icon at bounding box center [63, 408] width 7 height 7
click at [66, 413] on icon at bounding box center [64, 408] width 10 height 10
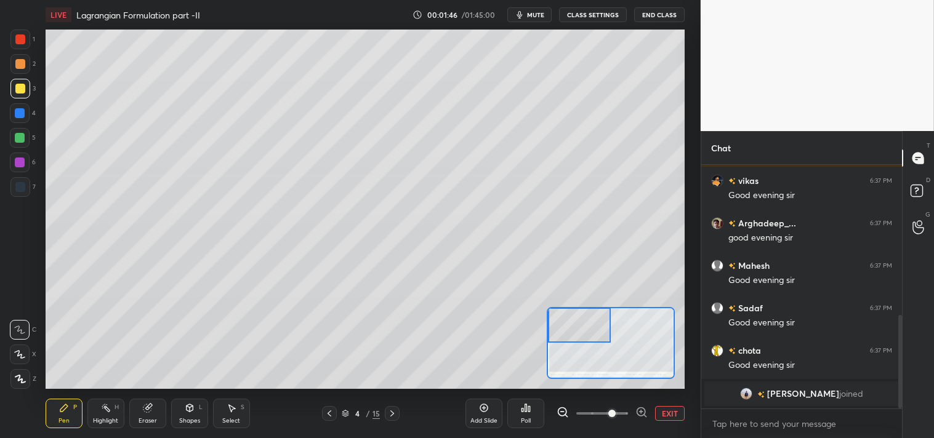
scroll to position [443, 0]
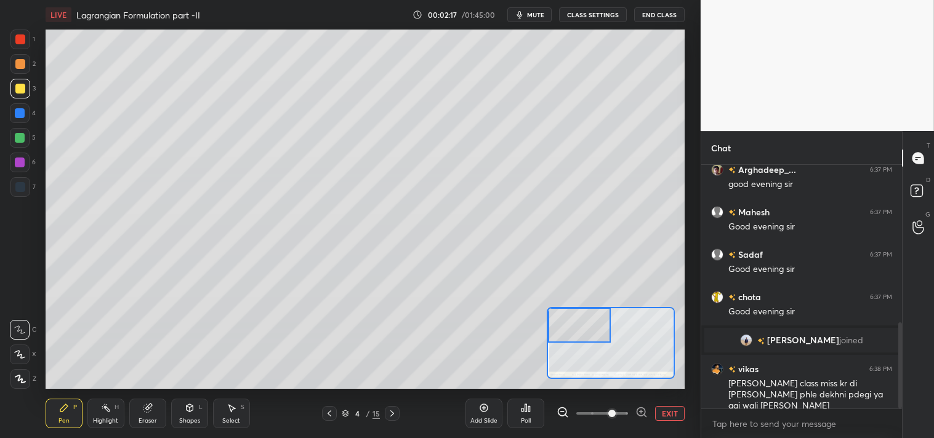
click at [145, 420] on div "Eraser" at bounding box center [148, 421] width 18 height 6
click at [148, 422] on div "Eraser" at bounding box center [148, 421] width 18 height 6
click at [62, 410] on icon at bounding box center [63, 408] width 7 height 7
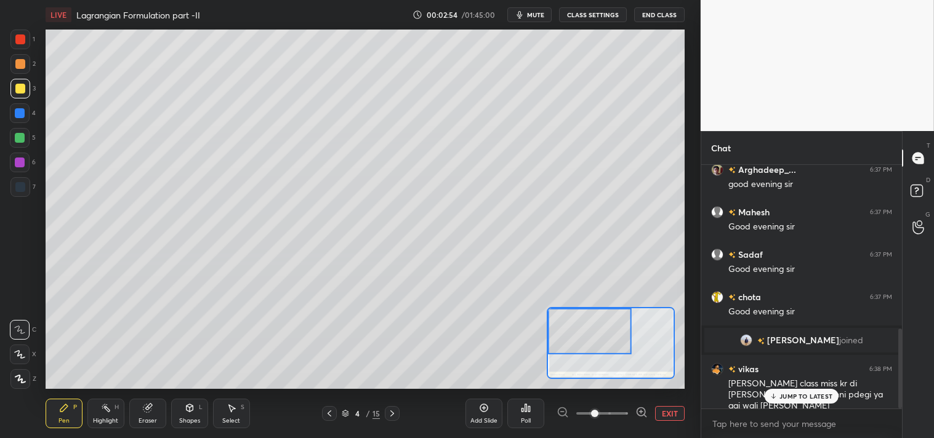
scroll to position [496, 0]
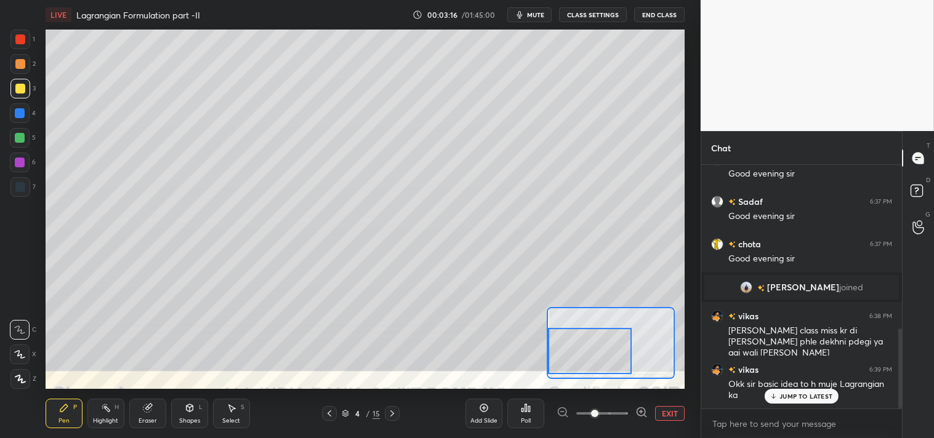
click at [677, 402] on div "Add Slide Poll EXIT" at bounding box center [574, 413] width 219 height 69
click at [664, 414] on button "EXIT" at bounding box center [670, 413] width 30 height 15
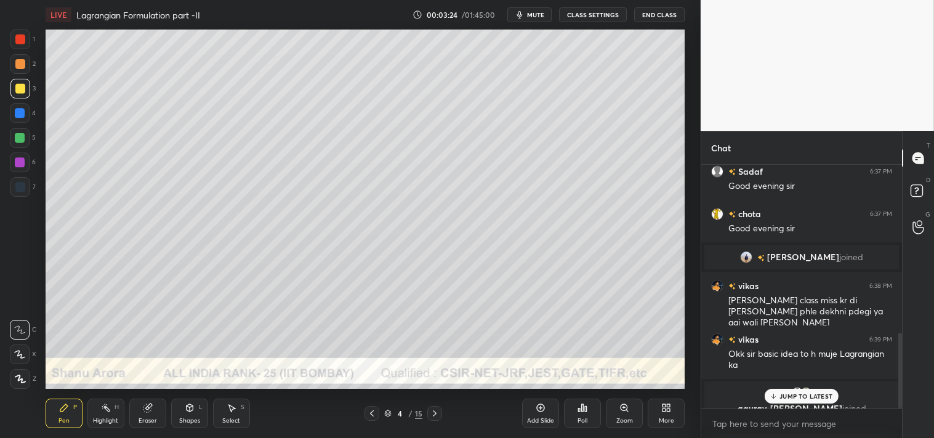
scroll to position [541, 0]
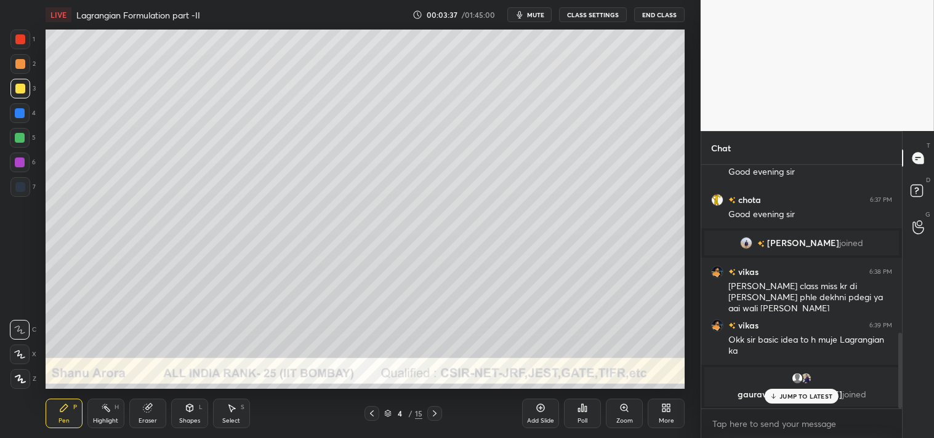
click at [791, 393] on p "JUMP TO LATEST" at bounding box center [805, 396] width 53 height 7
click at [174, 410] on div "Shapes L" at bounding box center [189, 414] width 37 height 30
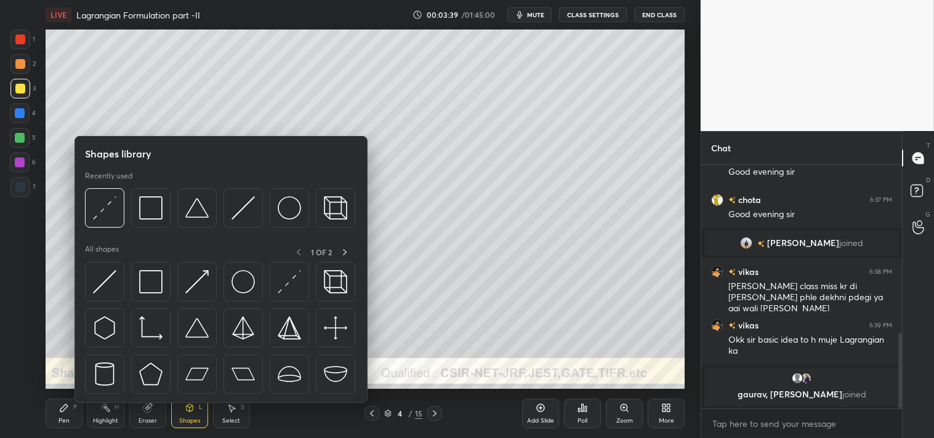
click at [151, 415] on div "Eraser" at bounding box center [147, 414] width 37 height 30
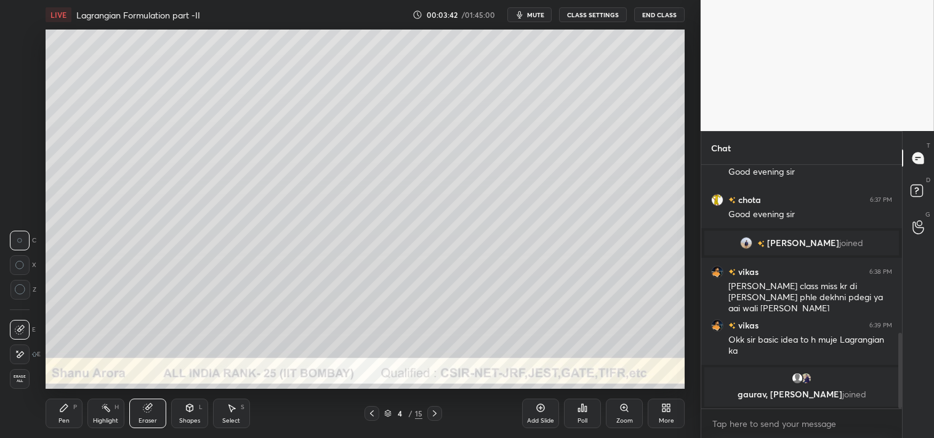
click at [54, 407] on div "Pen P" at bounding box center [64, 414] width 37 height 30
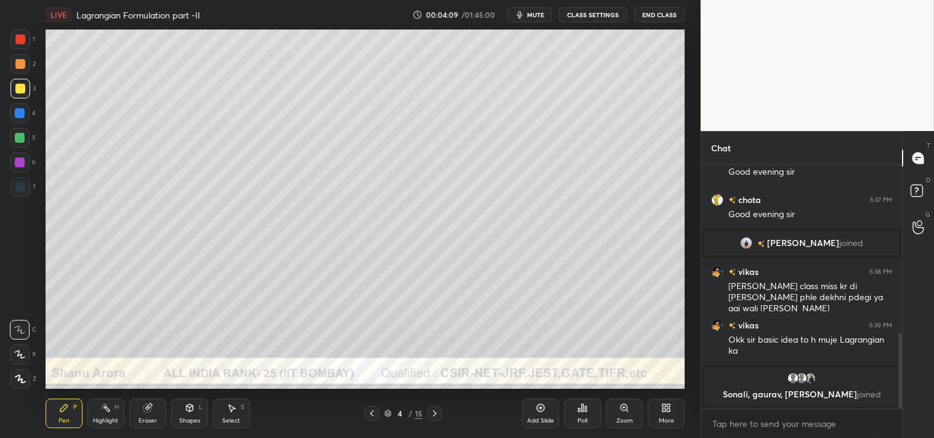
click at [626, 401] on div "Zoom" at bounding box center [624, 414] width 37 height 30
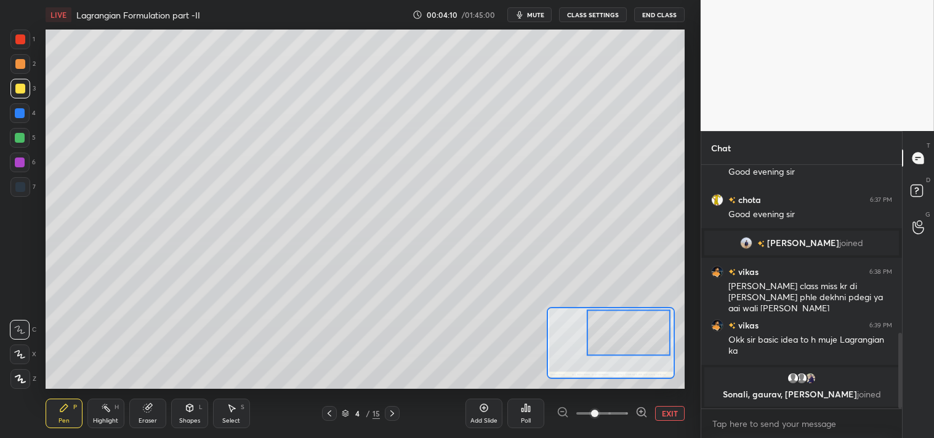
click at [648, 331] on div at bounding box center [629, 333] width 84 height 46
click at [664, 413] on button "EXIT" at bounding box center [670, 413] width 30 height 15
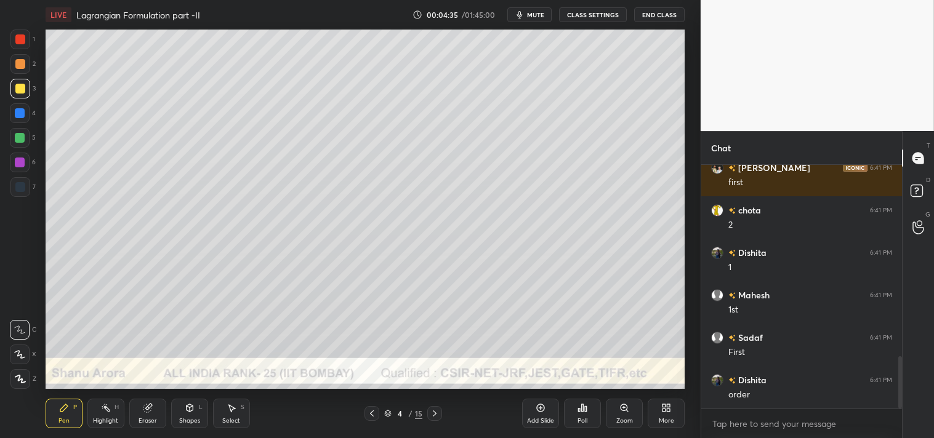
scroll to position [931, 0]
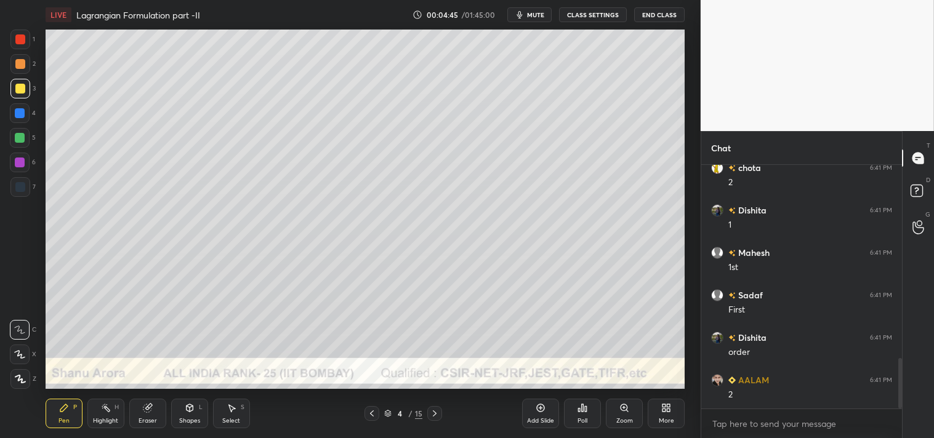
click at [137, 417] on div "Eraser" at bounding box center [147, 414] width 37 height 30
click at [152, 414] on div "Eraser" at bounding box center [147, 414] width 37 height 30
click at [78, 403] on div "Pen P" at bounding box center [64, 414] width 37 height 30
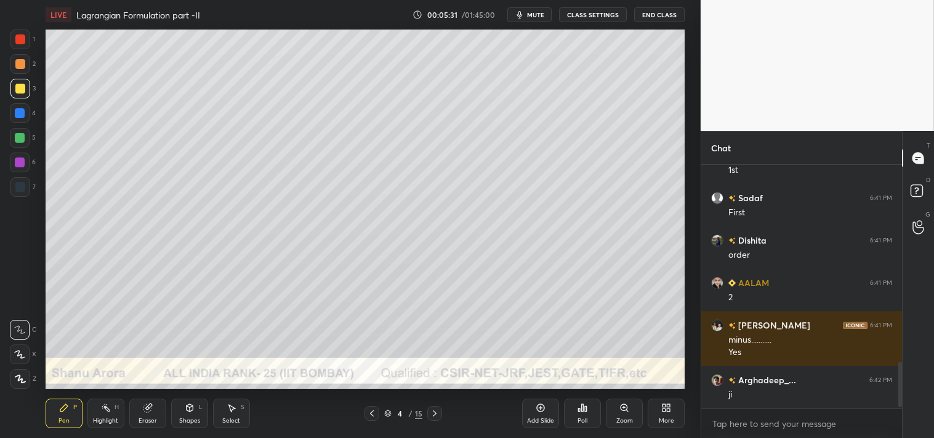
scroll to position [1070, 0]
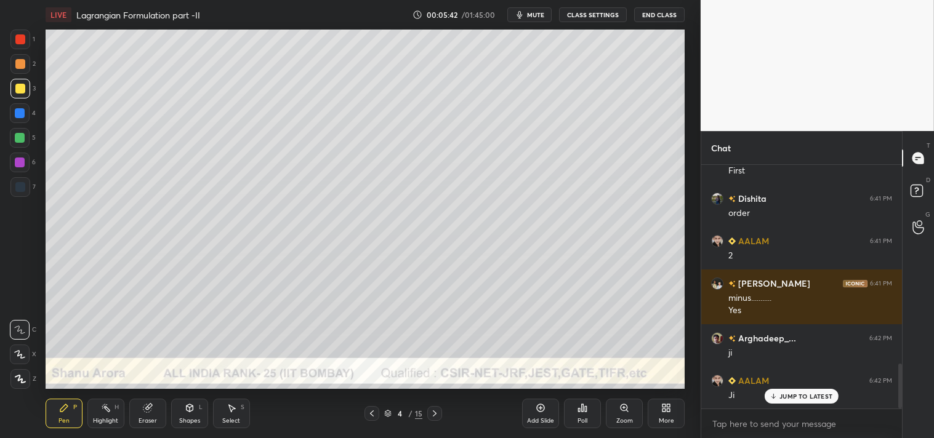
click at [539, 413] on icon at bounding box center [541, 408] width 10 height 10
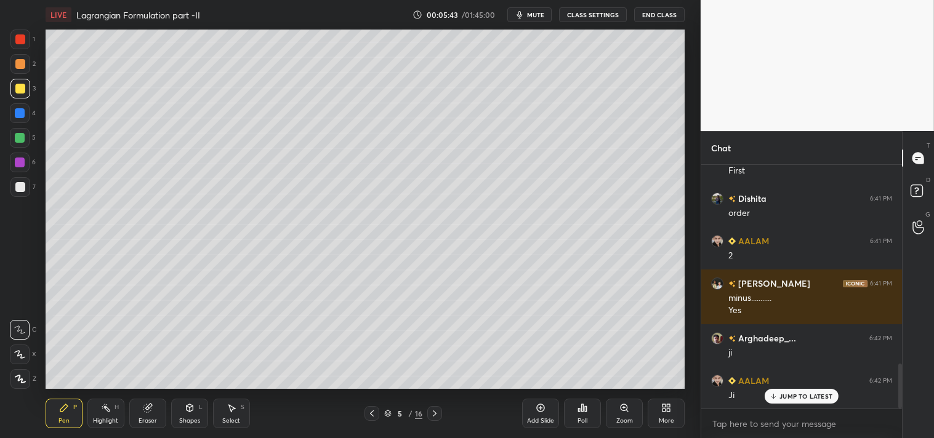
click at [188, 408] on icon at bounding box center [189, 408] width 7 height 7
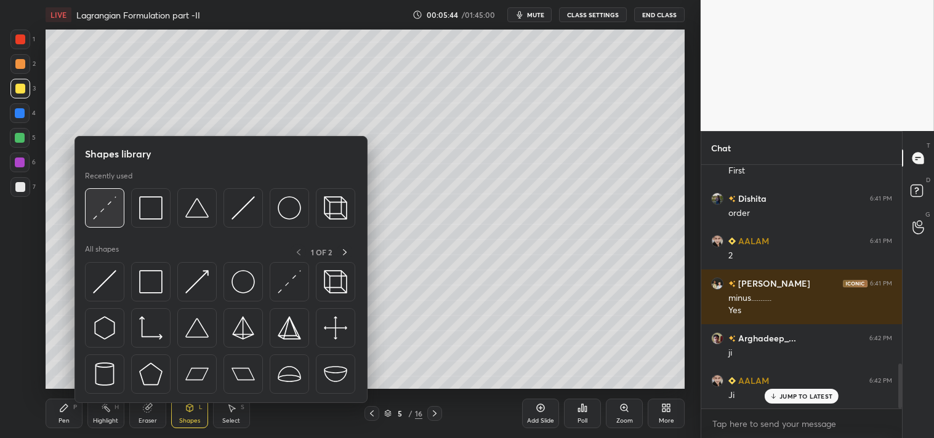
click at [113, 212] on img at bounding box center [104, 207] width 23 height 23
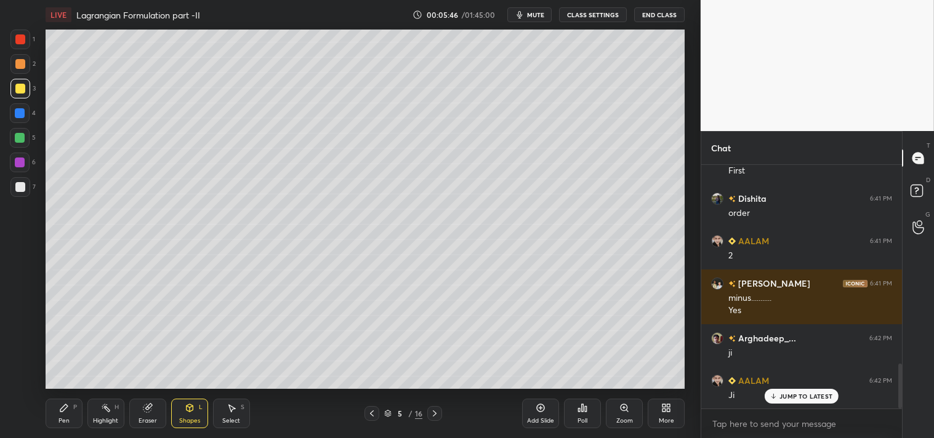
click at [621, 411] on icon at bounding box center [624, 408] width 10 height 10
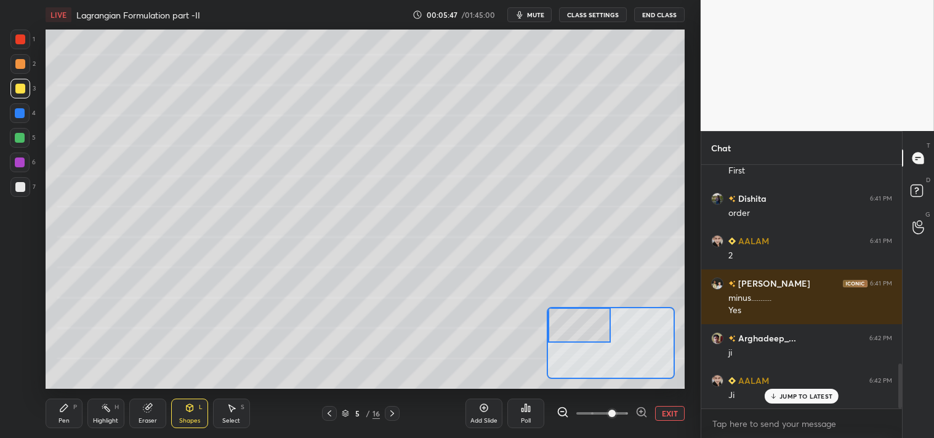
click at [60, 409] on icon at bounding box center [63, 408] width 7 height 7
click at [62, 413] on icon at bounding box center [64, 408] width 10 height 10
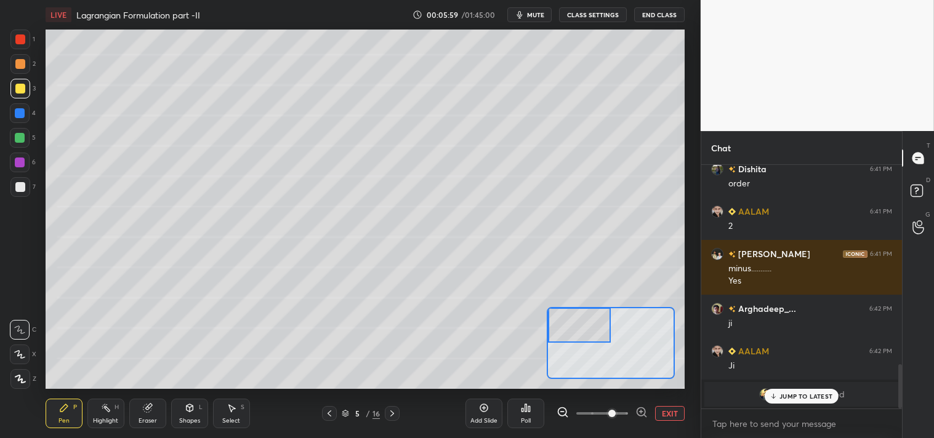
click at [26, 192] on div at bounding box center [20, 187] width 20 height 20
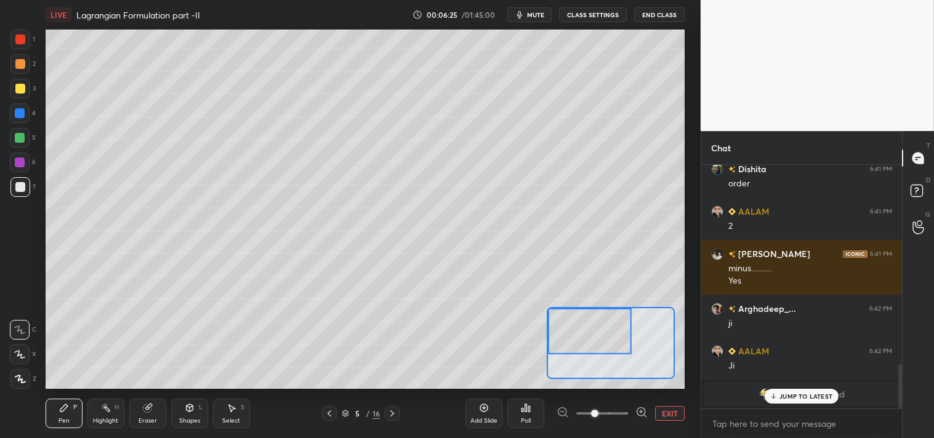
click at [18, 90] on div at bounding box center [20, 89] width 10 height 10
click at [660, 409] on button "EXIT" at bounding box center [670, 413] width 30 height 15
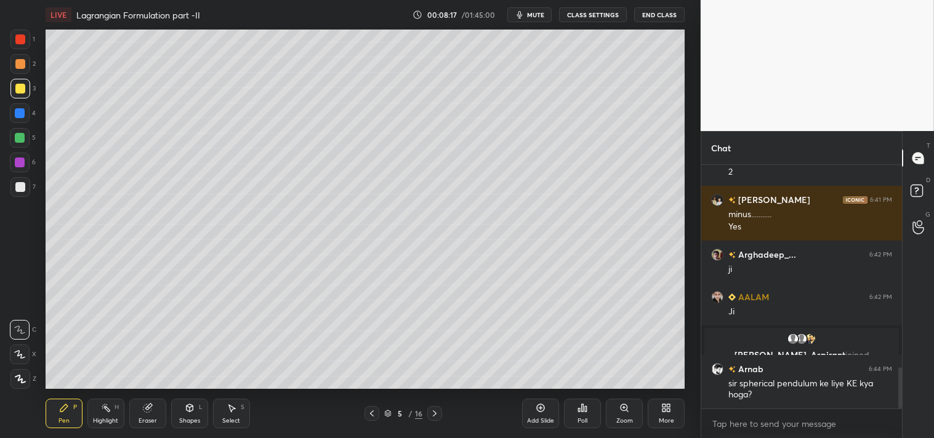
scroll to position [1196, 0]
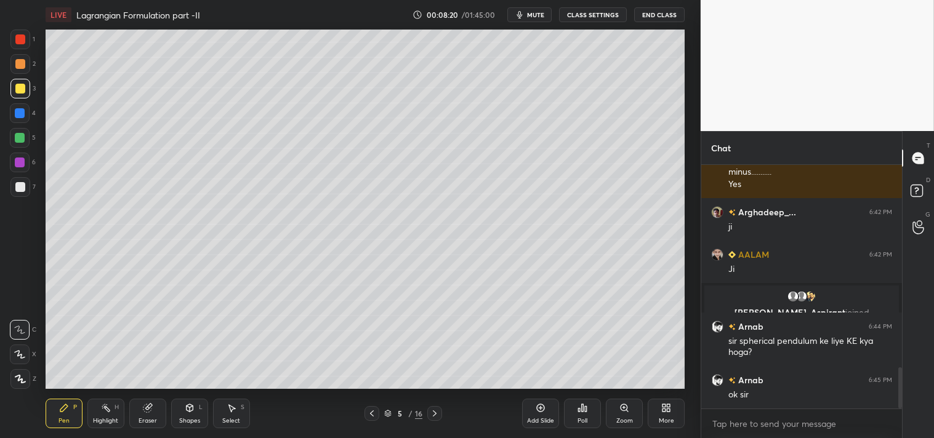
click at [542, 410] on icon at bounding box center [541, 408] width 10 height 10
click at [144, 405] on icon at bounding box center [147, 409] width 8 height 8
click at [59, 414] on div "Pen P" at bounding box center [64, 414] width 37 height 30
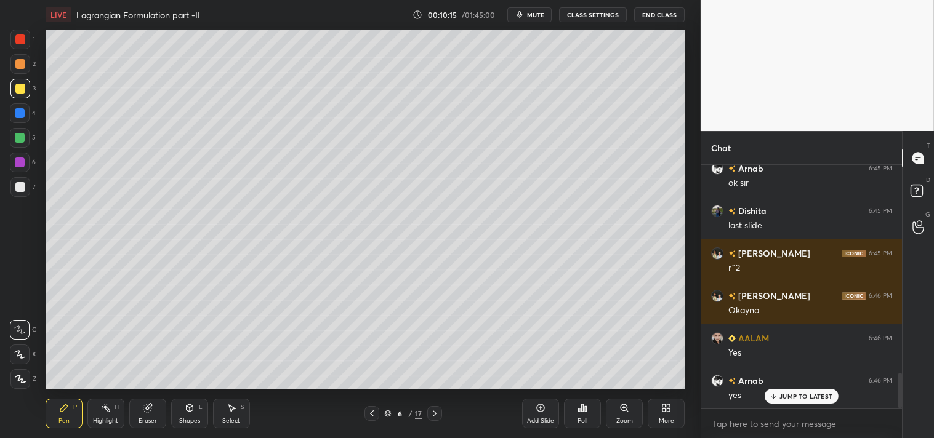
scroll to position [1451, 0]
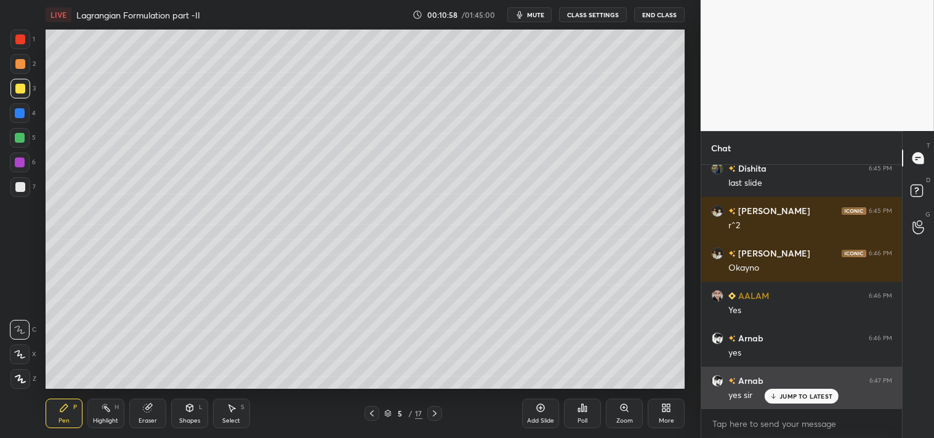
click at [796, 402] on div "JUMP TO LATEST" at bounding box center [802, 396] width 74 height 15
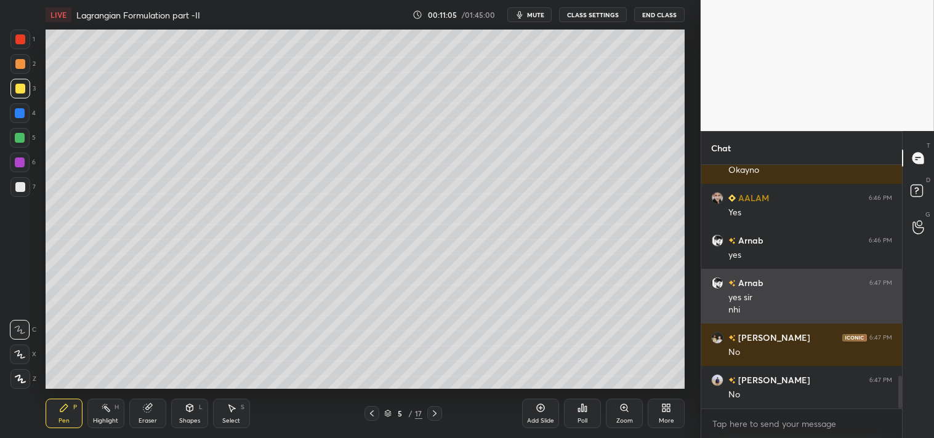
scroll to position [1591, 0]
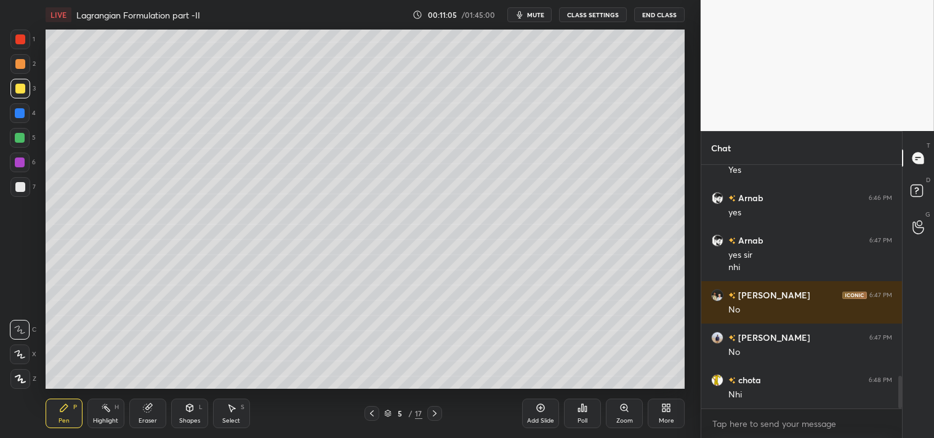
click at [123, 417] on div "Highlight H" at bounding box center [105, 414] width 37 height 30
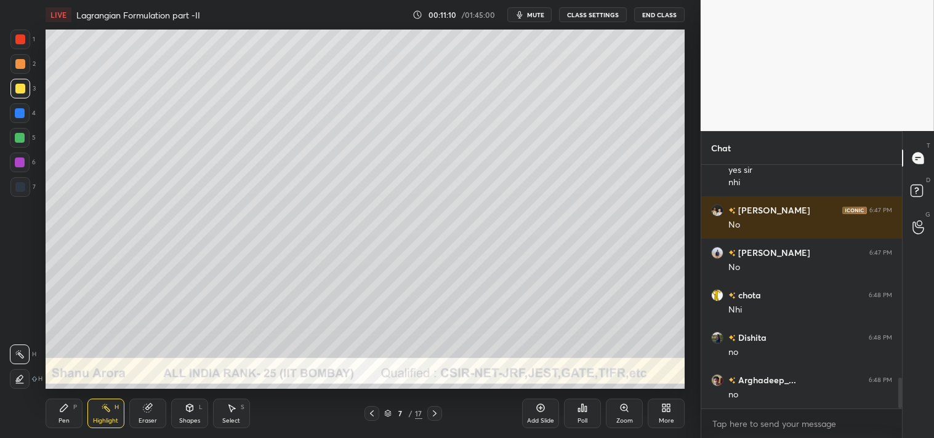
scroll to position [1705, 0]
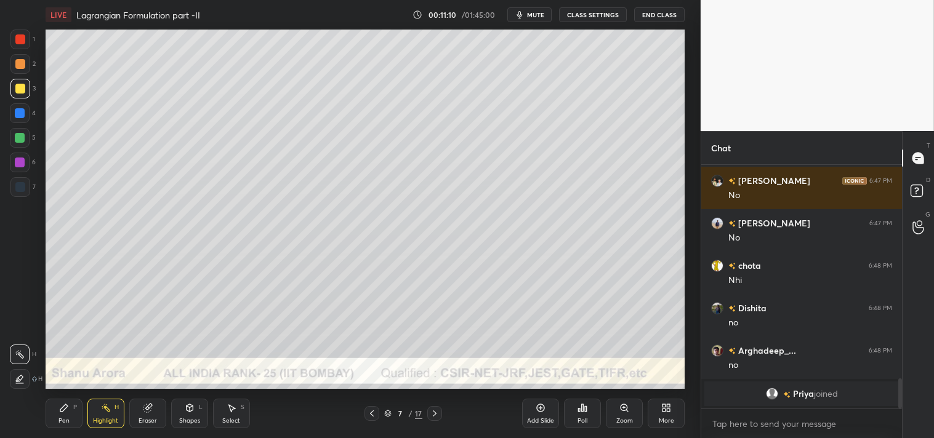
click at [177, 414] on div "Shapes L" at bounding box center [189, 414] width 37 height 30
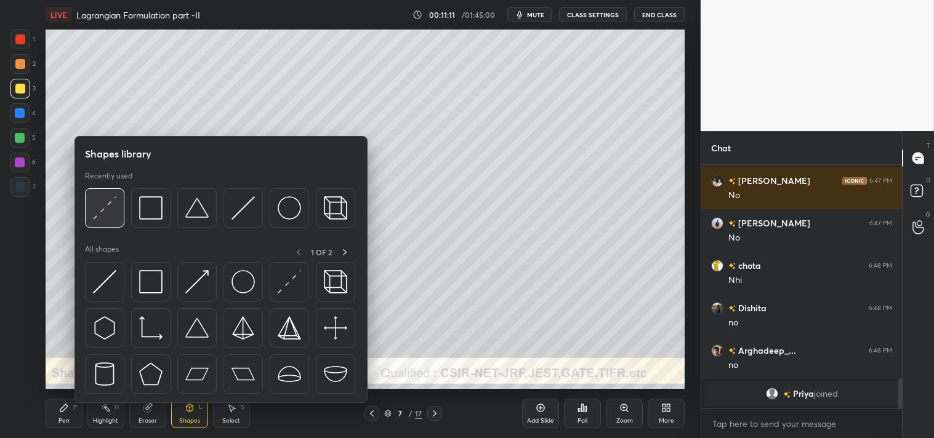
click at [102, 209] on img at bounding box center [104, 207] width 23 height 23
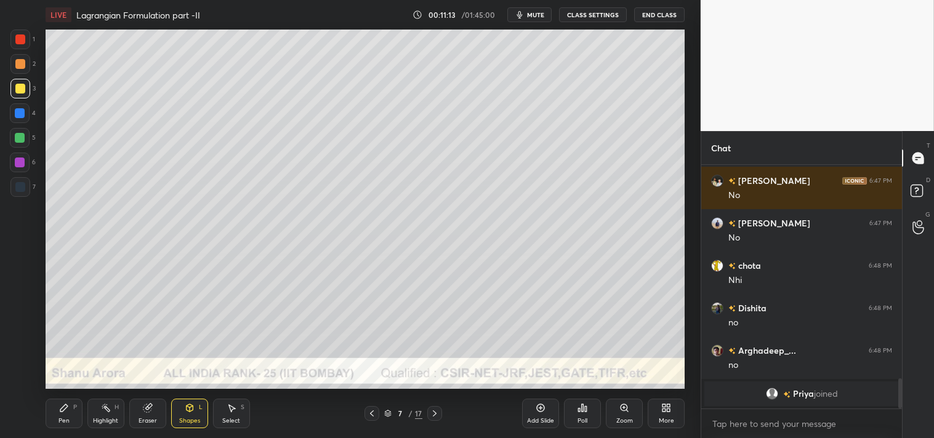
click at [611, 410] on div "Zoom" at bounding box center [624, 414] width 37 height 30
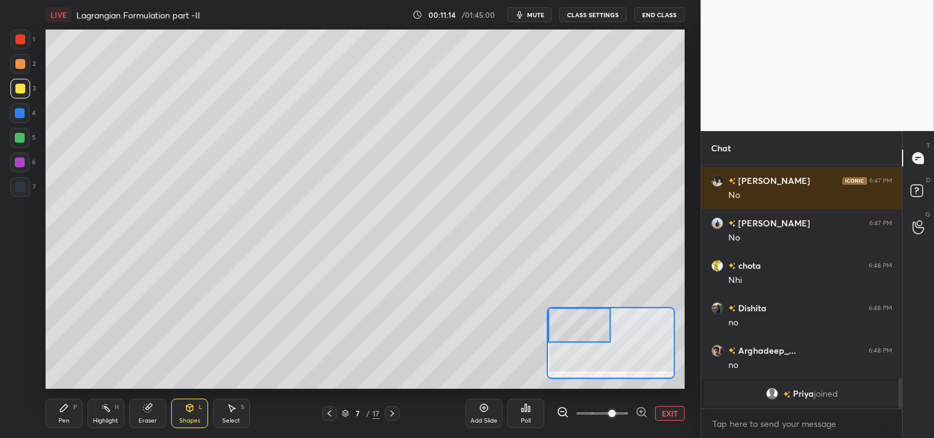
click at [65, 411] on icon at bounding box center [64, 408] width 10 height 10
click at [60, 413] on icon at bounding box center [64, 408] width 10 height 10
click at [187, 408] on icon at bounding box center [189, 408] width 7 height 7
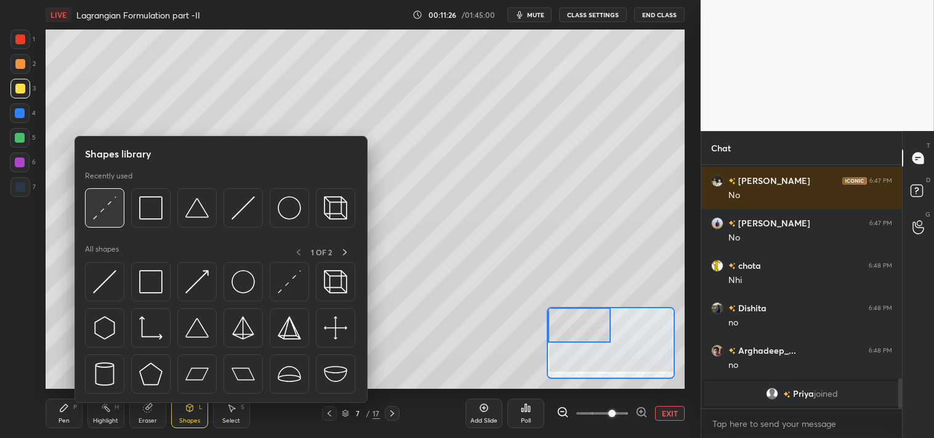
click at [99, 207] on img at bounding box center [104, 207] width 23 height 23
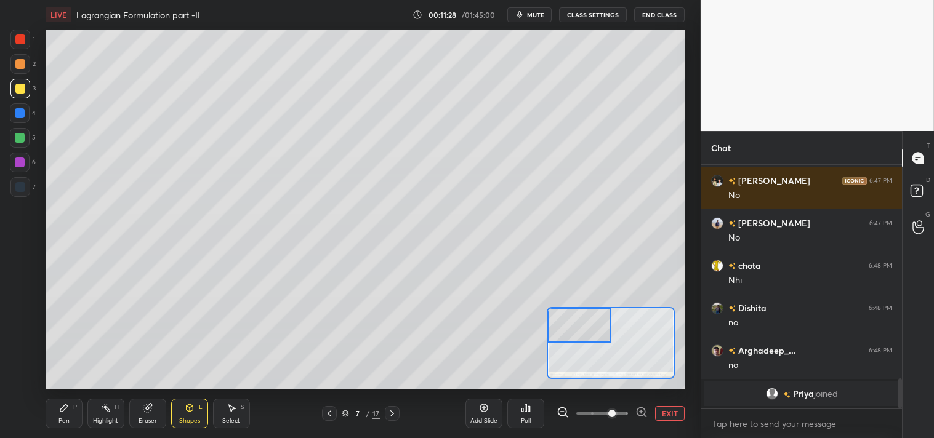
click at [60, 403] on icon at bounding box center [64, 408] width 10 height 10
click at [60, 402] on div "Pen P" at bounding box center [64, 414] width 37 height 30
click at [17, 114] on div at bounding box center [20, 113] width 10 height 10
click at [22, 87] on div at bounding box center [20, 89] width 10 height 10
click at [20, 91] on div at bounding box center [20, 89] width 10 height 10
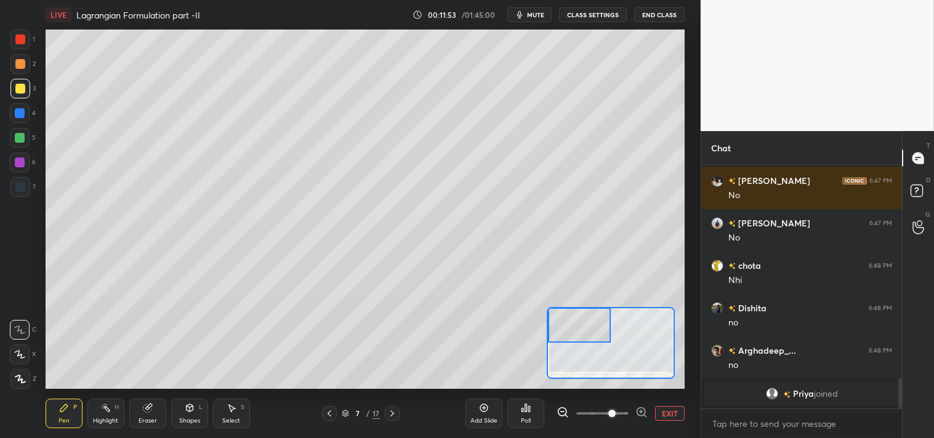
click at [19, 65] on div at bounding box center [20, 64] width 10 height 10
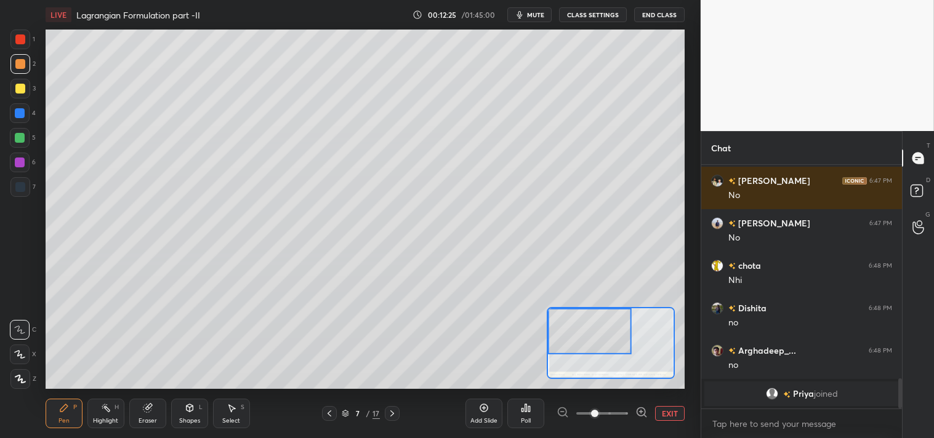
click at [150, 405] on icon at bounding box center [148, 407] width 7 height 6
click at [62, 413] on icon at bounding box center [64, 408] width 10 height 10
click at [54, 420] on div "Pen P" at bounding box center [64, 414] width 37 height 30
click at [666, 405] on div "Add Slide Poll EXIT" at bounding box center [574, 413] width 219 height 69
click at [669, 411] on button "EXIT" at bounding box center [670, 413] width 30 height 15
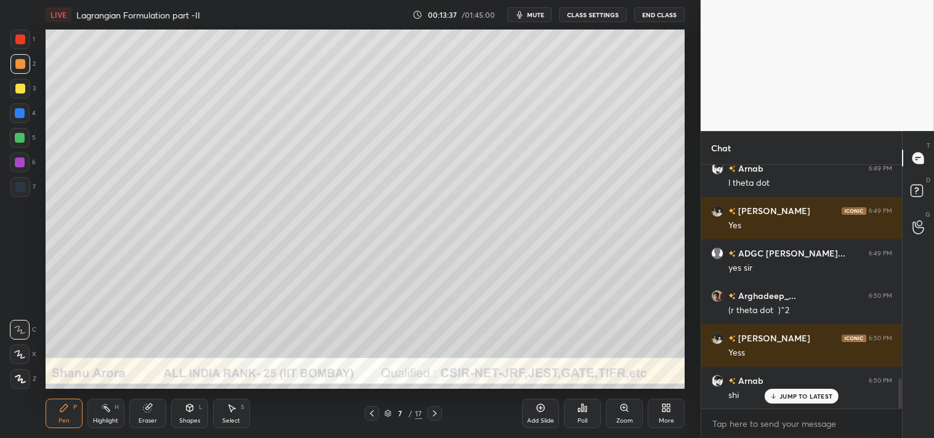
scroll to position [1716, 0]
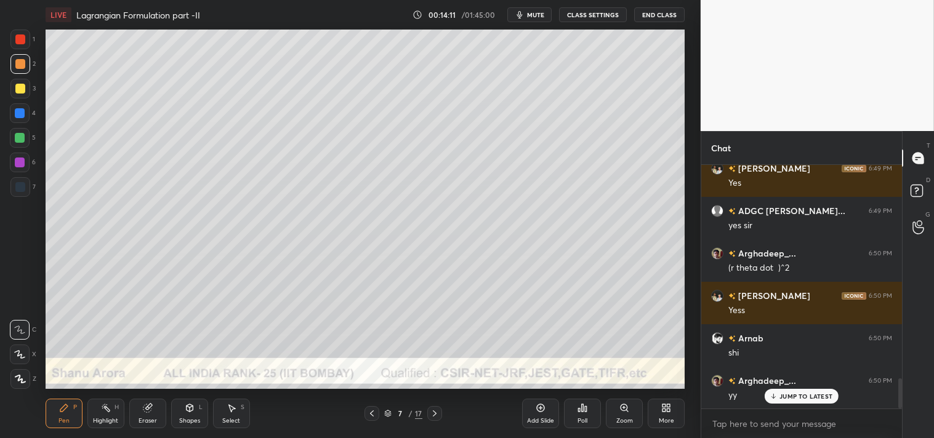
click at [95, 402] on div "Highlight H" at bounding box center [105, 414] width 37 height 30
click at [99, 401] on div "Highlight H" at bounding box center [105, 414] width 37 height 30
click at [60, 411] on icon at bounding box center [63, 408] width 7 height 7
click at [62, 411] on icon at bounding box center [63, 408] width 7 height 7
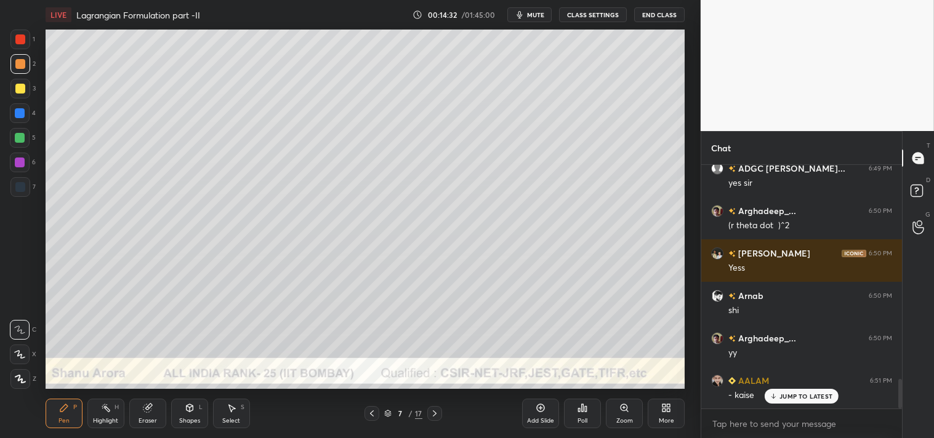
click at [107, 414] on div "Highlight H" at bounding box center [105, 414] width 37 height 30
click at [107, 416] on div "Highlight H" at bounding box center [105, 414] width 37 height 30
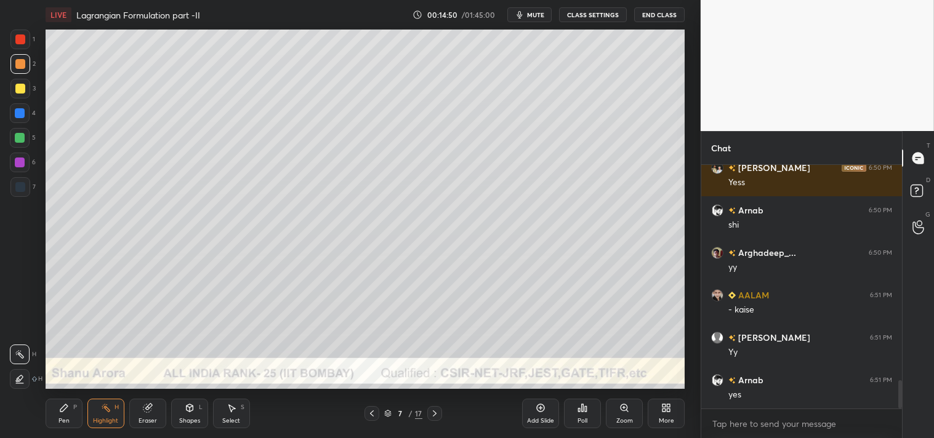
scroll to position [1886, 0]
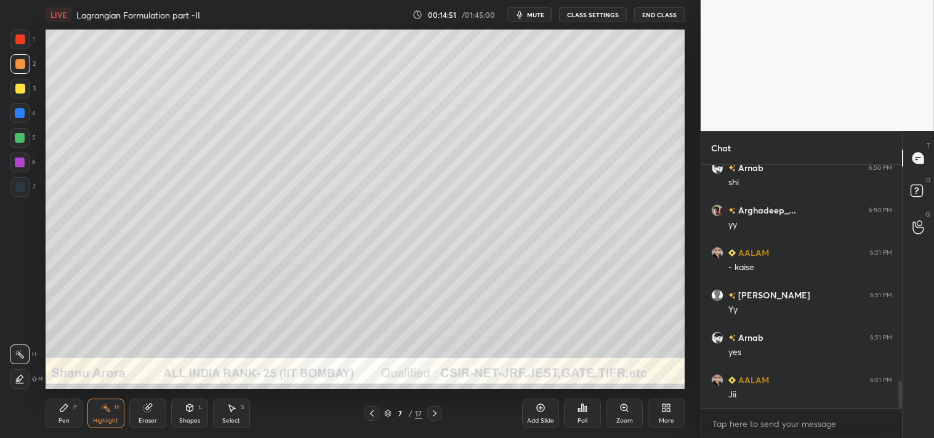
click at [69, 419] on div "Pen" at bounding box center [63, 421] width 11 height 6
click at [690, 142] on div "Setting up your live class Poll for secs No correct answer Start poll" at bounding box center [364, 210] width 651 height 360
click at [622, 405] on icon at bounding box center [624, 408] width 7 height 7
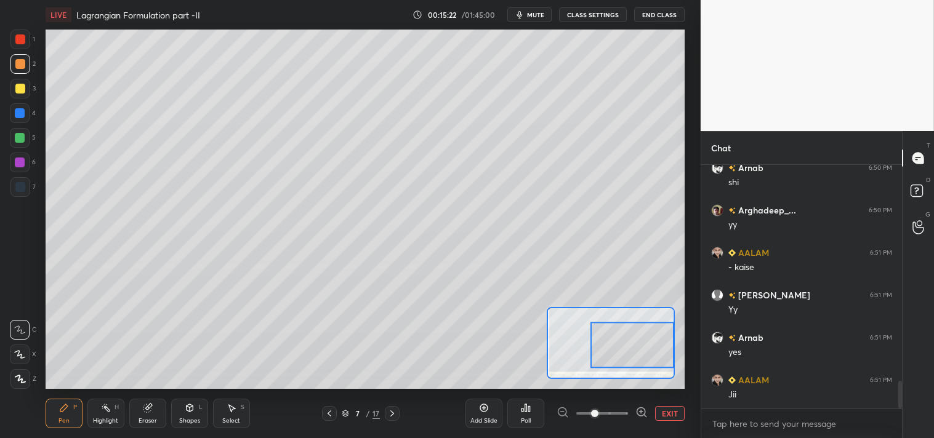
click at [25, 88] on div at bounding box center [20, 89] width 10 height 10
click at [20, 90] on div at bounding box center [20, 89] width 10 height 10
click at [115, 415] on div "Highlight H" at bounding box center [105, 414] width 37 height 30
click at [114, 416] on div "Highlight H" at bounding box center [105, 414] width 37 height 30
click at [66, 413] on icon at bounding box center [64, 408] width 10 height 10
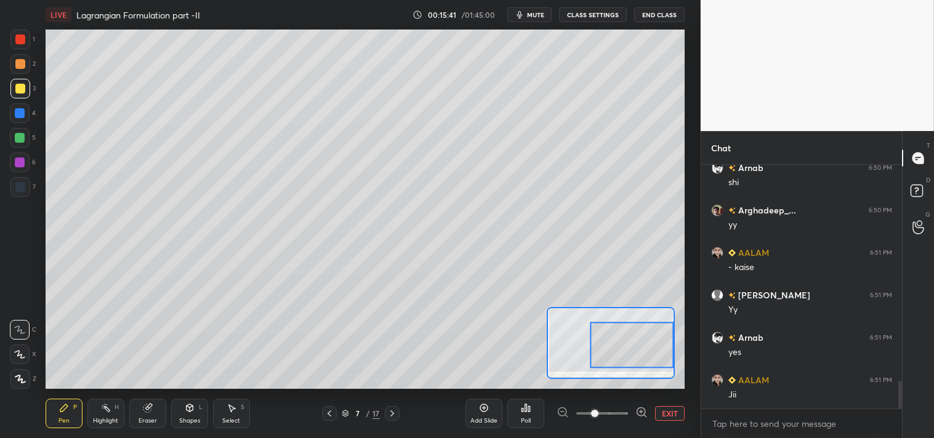
click at [68, 413] on icon at bounding box center [64, 408] width 10 height 10
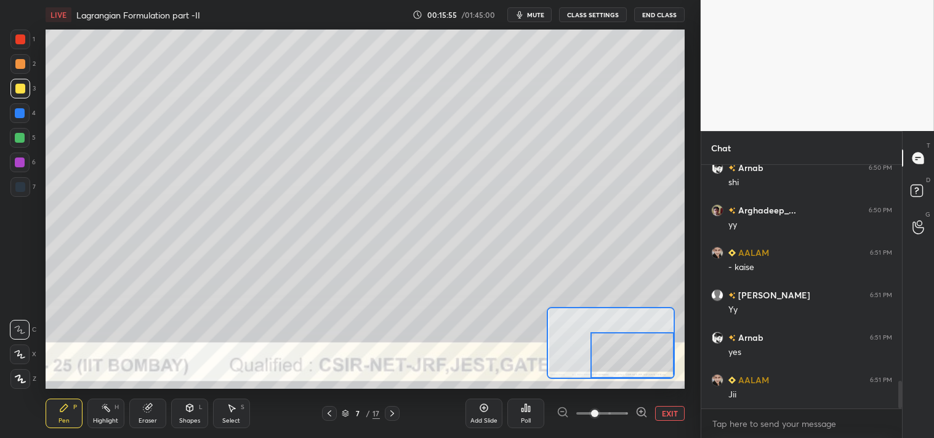
click at [678, 413] on button "EXIT" at bounding box center [670, 413] width 30 height 15
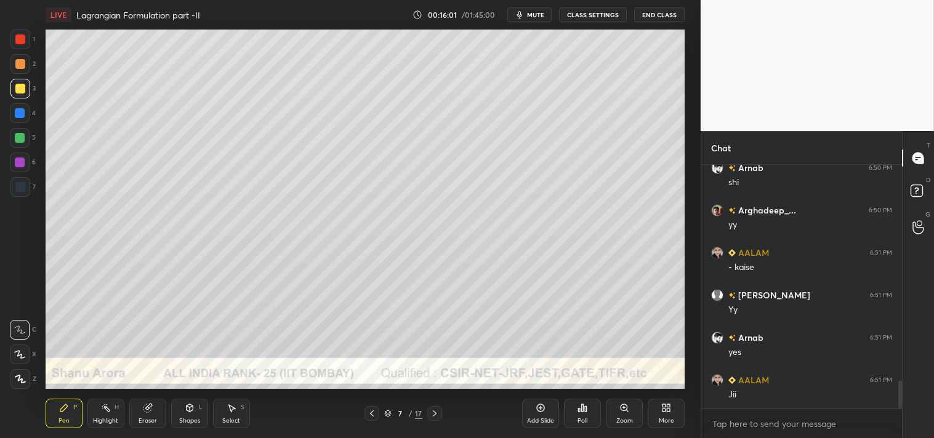
click at [145, 413] on icon at bounding box center [147, 409] width 8 height 8
click at [56, 414] on div "Pen P" at bounding box center [64, 414] width 37 height 30
click at [60, 416] on div "Pen P" at bounding box center [64, 414] width 37 height 30
click at [133, 406] on div "Eraser" at bounding box center [147, 414] width 37 height 30
click at [62, 413] on icon at bounding box center [64, 408] width 10 height 10
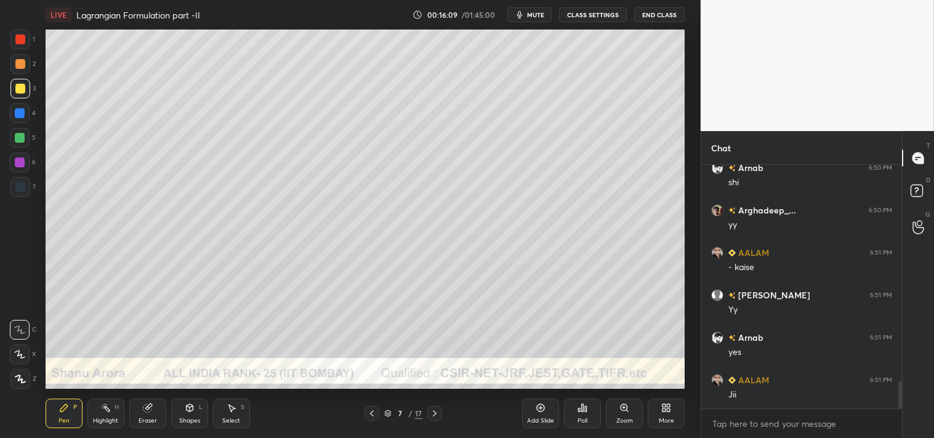
click at [68, 415] on div "Pen P" at bounding box center [64, 414] width 37 height 30
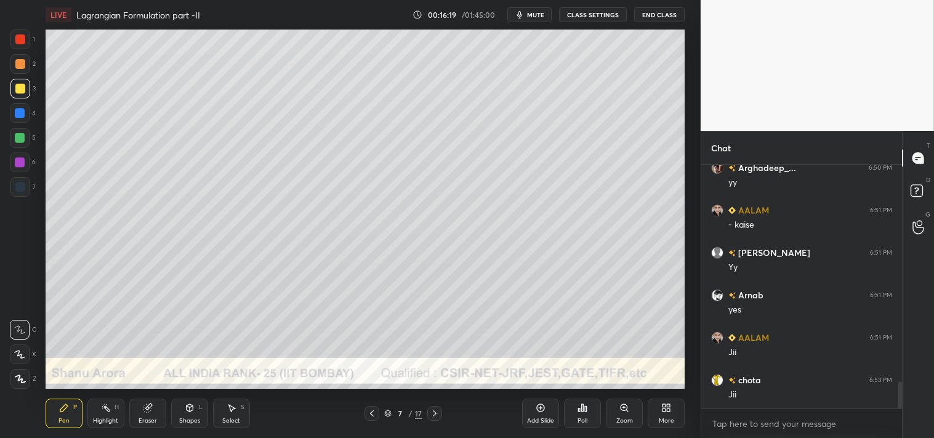
scroll to position [1971, 0]
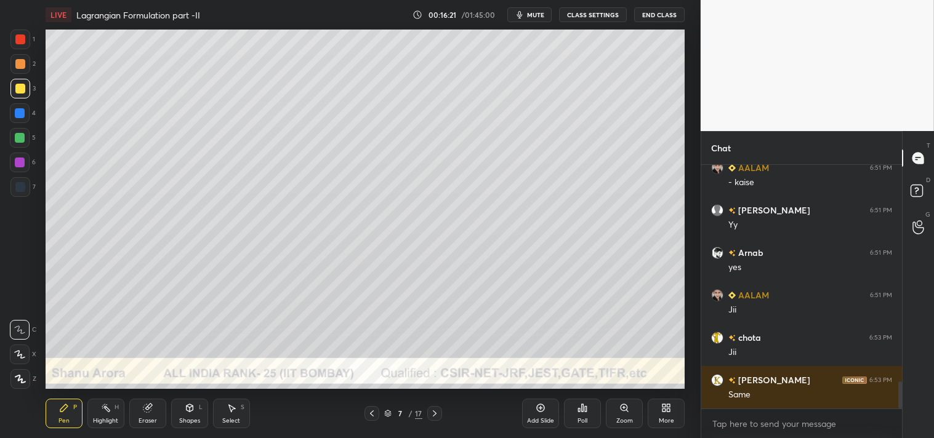
click at [614, 405] on div "Zoom" at bounding box center [624, 414] width 37 height 30
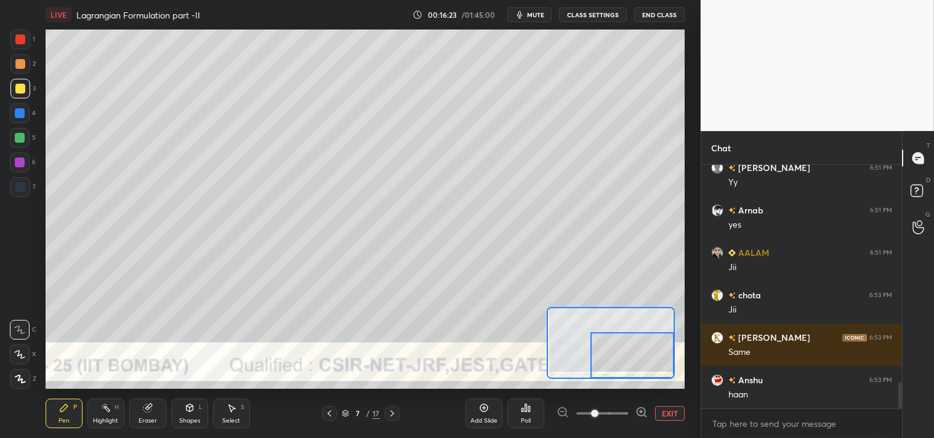
scroll to position [2056, 0]
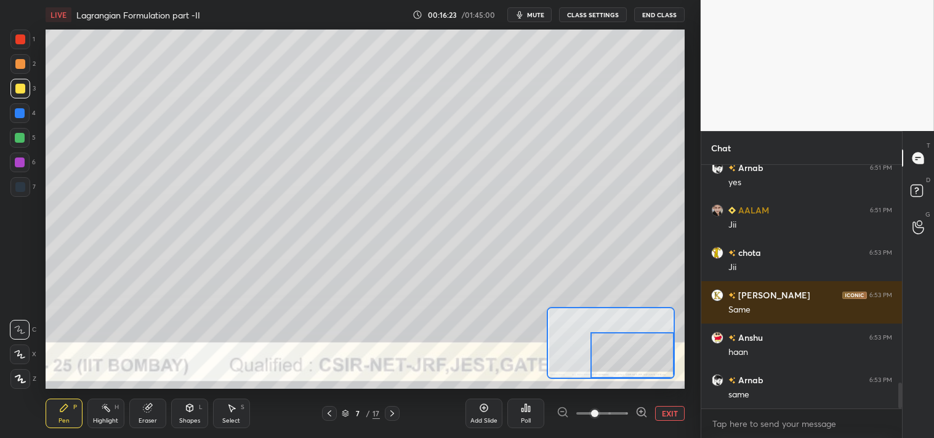
click at [682, 416] on button "EXIT" at bounding box center [670, 413] width 30 height 15
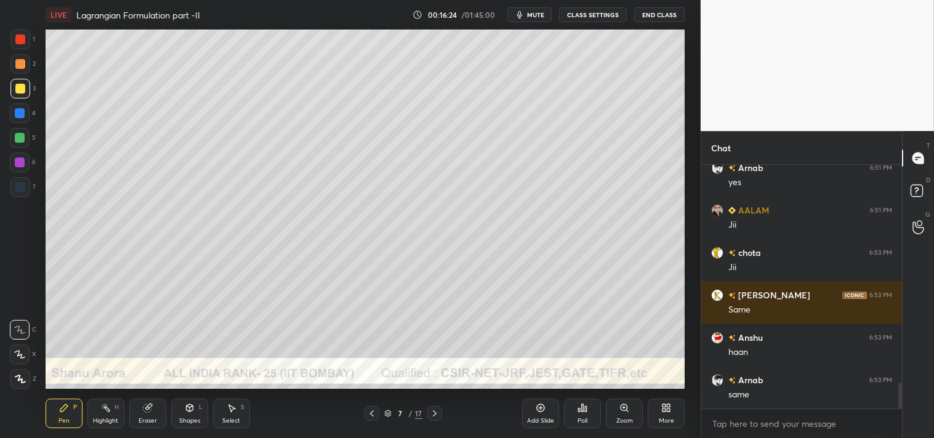
click at [140, 418] on div "Eraser" at bounding box center [148, 421] width 18 height 6
click at [58, 418] on div "Pen" at bounding box center [63, 421] width 11 height 6
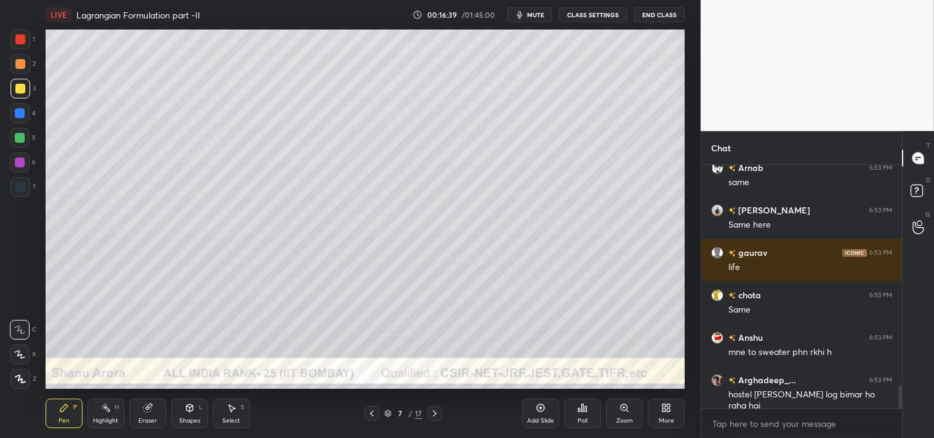
scroll to position [2311, 0]
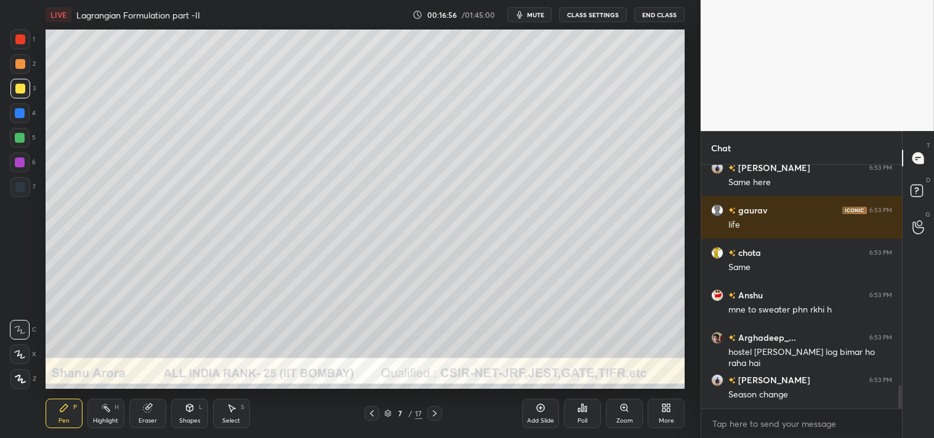
click at [621, 409] on icon at bounding box center [624, 408] width 7 height 7
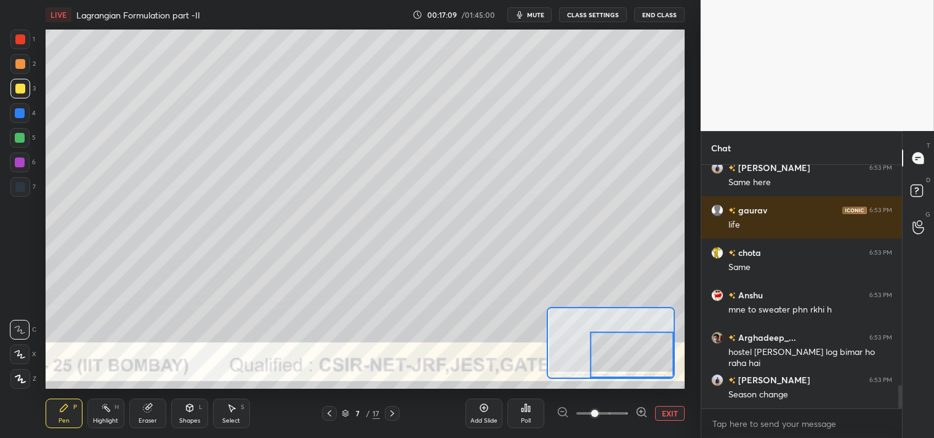
click at [690, 170] on div "Setting up your live class Poll for secs No correct answer Start poll" at bounding box center [364, 210] width 651 height 360
click at [670, 407] on button "EXIT" at bounding box center [670, 413] width 30 height 15
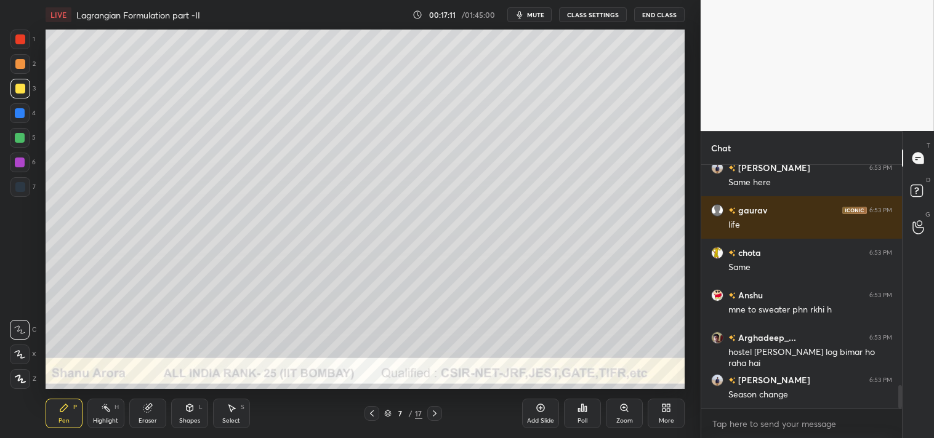
click at [619, 403] on icon at bounding box center [624, 408] width 10 height 10
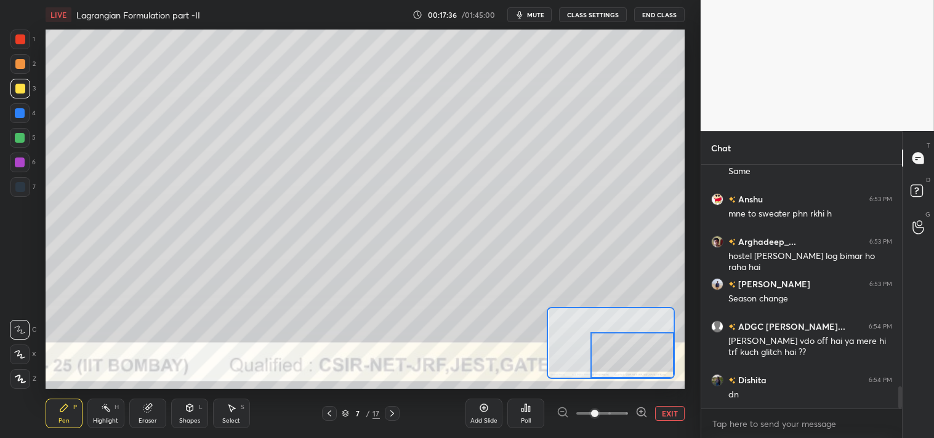
scroll to position [2449, 0]
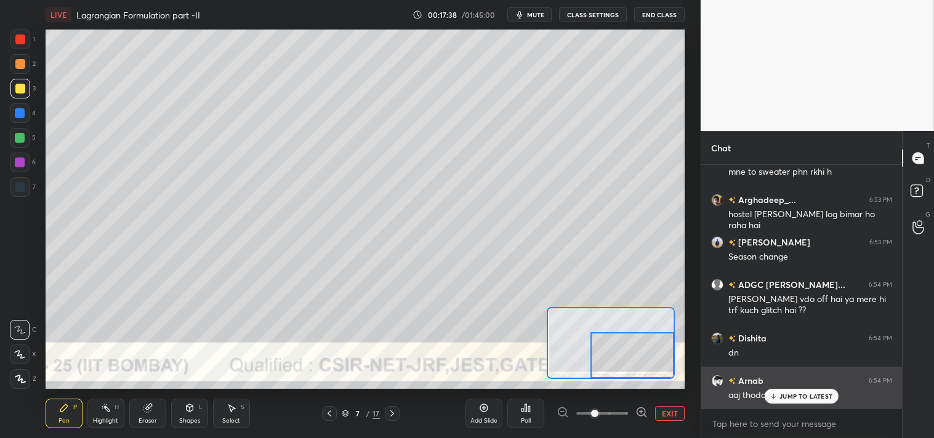
click at [799, 395] on p "JUMP TO LATEST" at bounding box center [805, 396] width 53 height 7
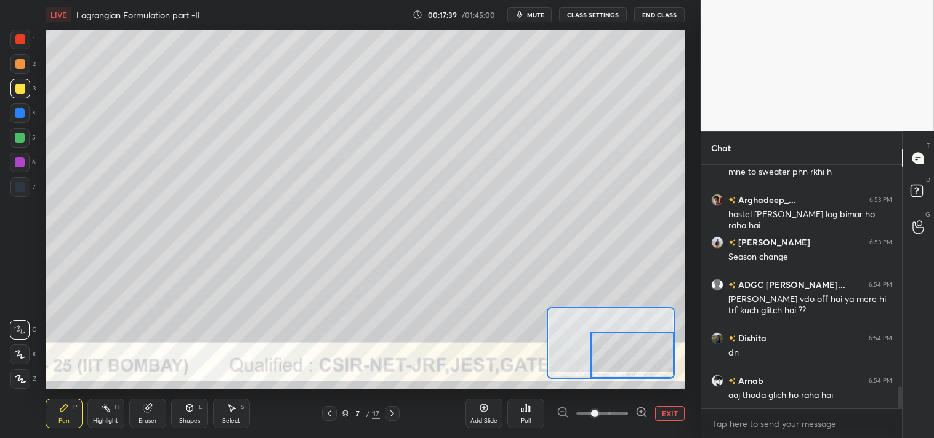
click at [669, 415] on button "EXIT" at bounding box center [670, 413] width 30 height 15
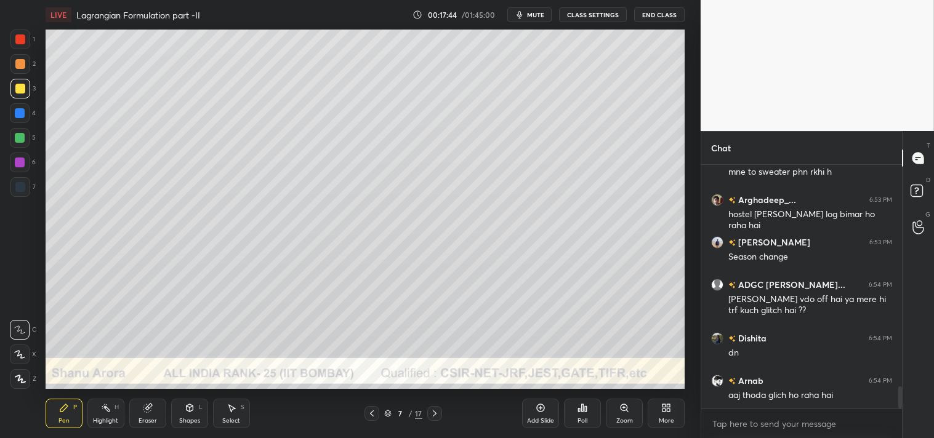
click at [542, 408] on icon at bounding box center [541, 408] width 4 height 4
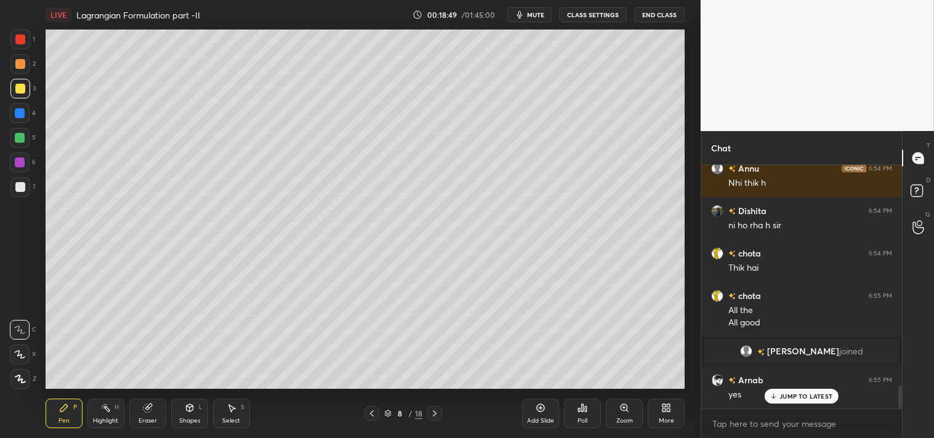
scroll to position [2381, 0]
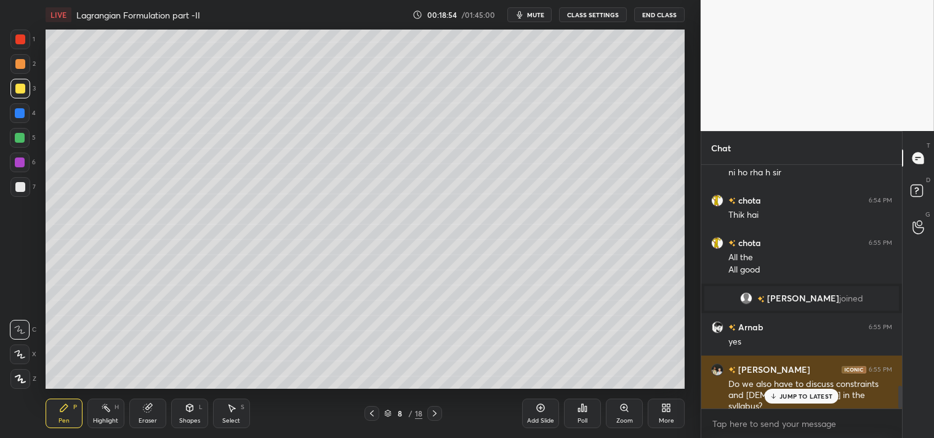
click at [802, 395] on p "JUMP TO LATEST" at bounding box center [805, 396] width 53 height 7
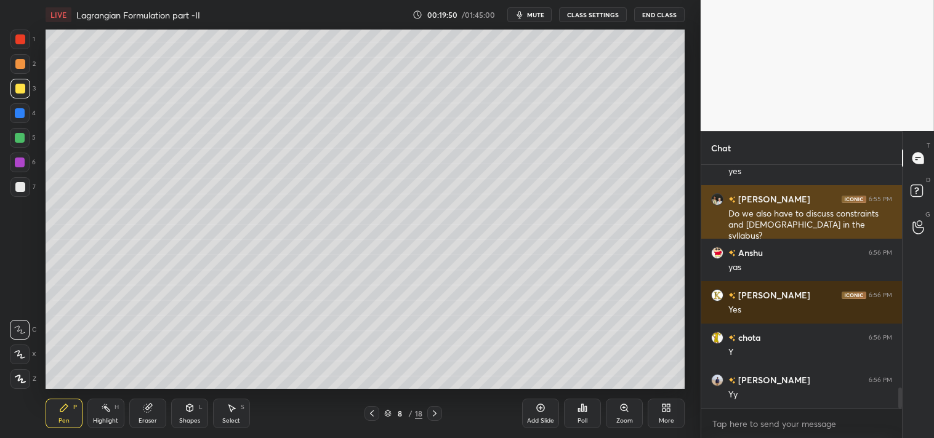
scroll to position [2594, 0]
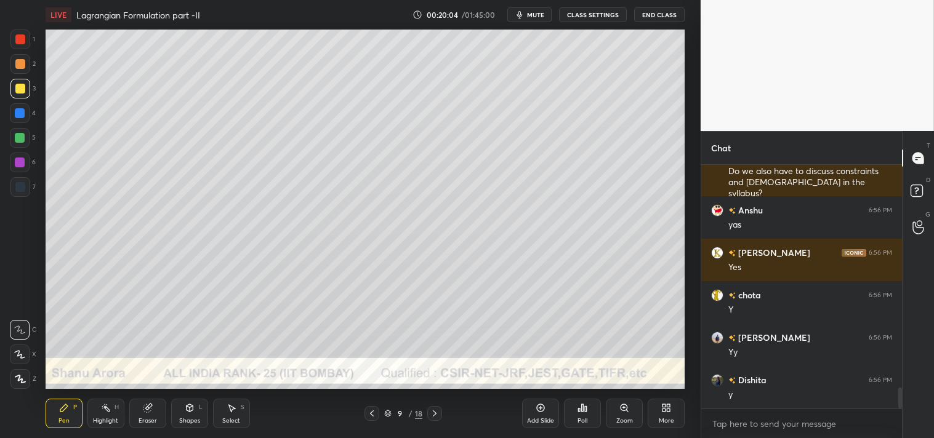
click at [193, 416] on div "Shapes L" at bounding box center [189, 414] width 37 height 30
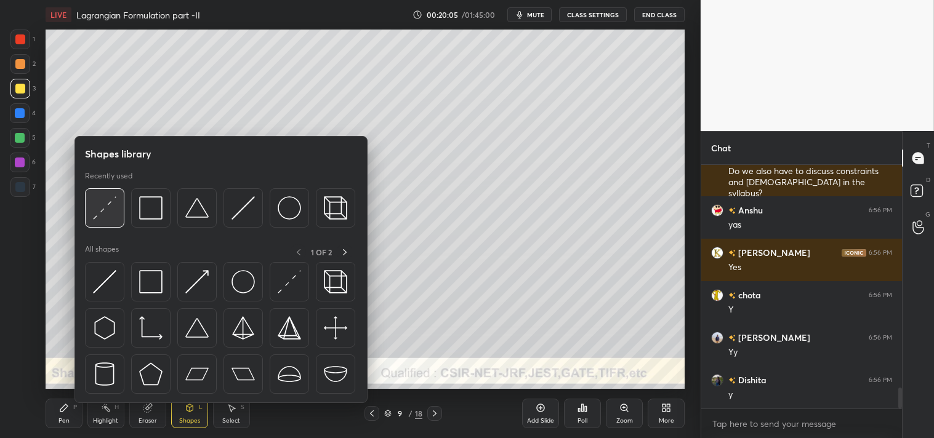
click at [108, 199] on img at bounding box center [104, 207] width 23 height 23
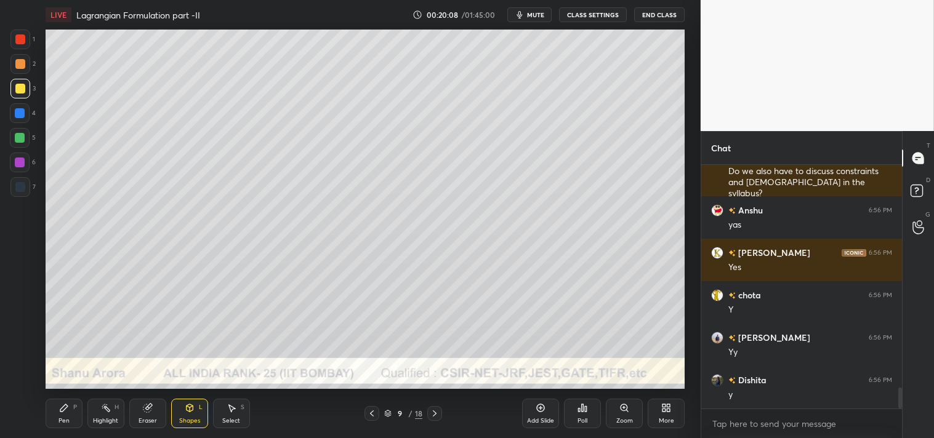
click at [619, 414] on div "Zoom" at bounding box center [624, 414] width 37 height 30
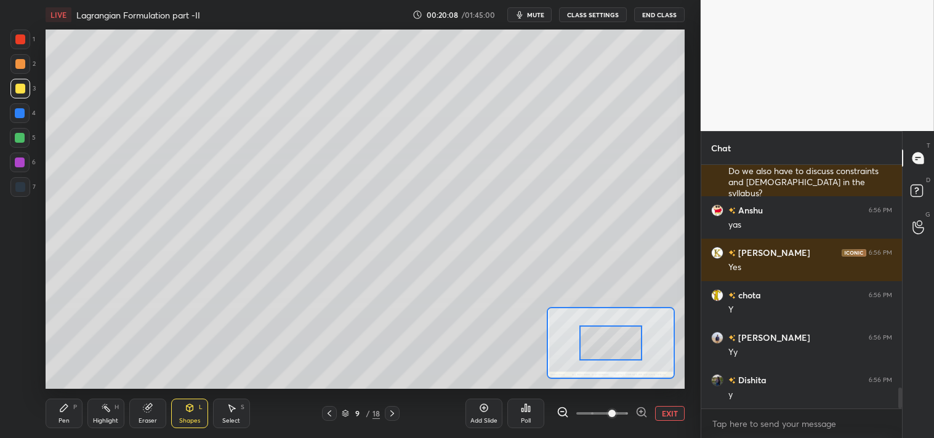
scroll to position [2648, 0]
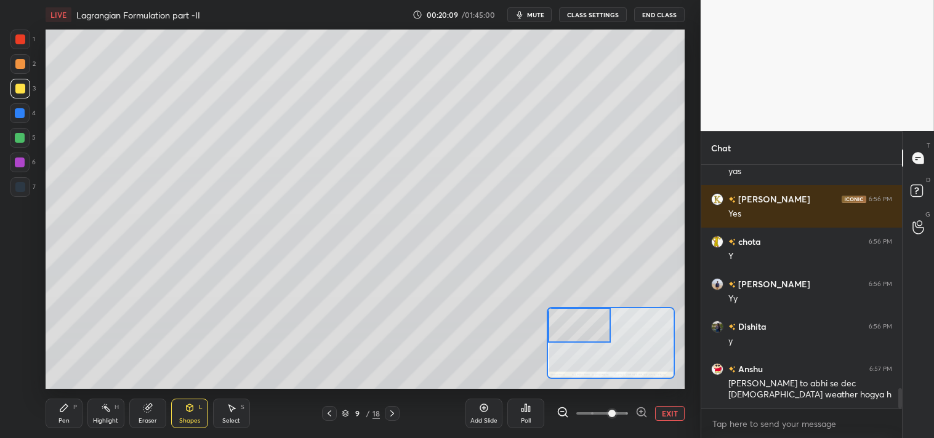
click at [58, 416] on div "Pen P" at bounding box center [64, 414] width 37 height 30
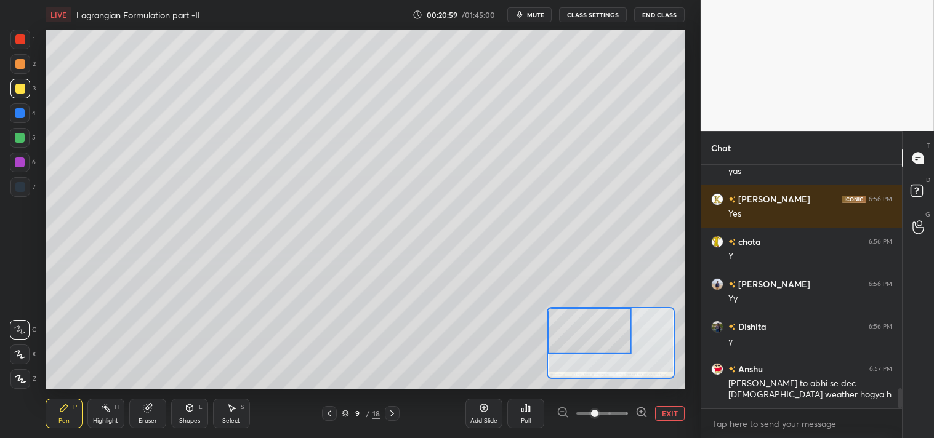
click at [158, 409] on div "Eraser" at bounding box center [147, 414] width 37 height 30
click at [148, 408] on icon at bounding box center [147, 409] width 8 height 8
click at [56, 421] on div "Pen P" at bounding box center [64, 414] width 37 height 30
click at [62, 418] on div "Pen" at bounding box center [63, 421] width 11 height 6
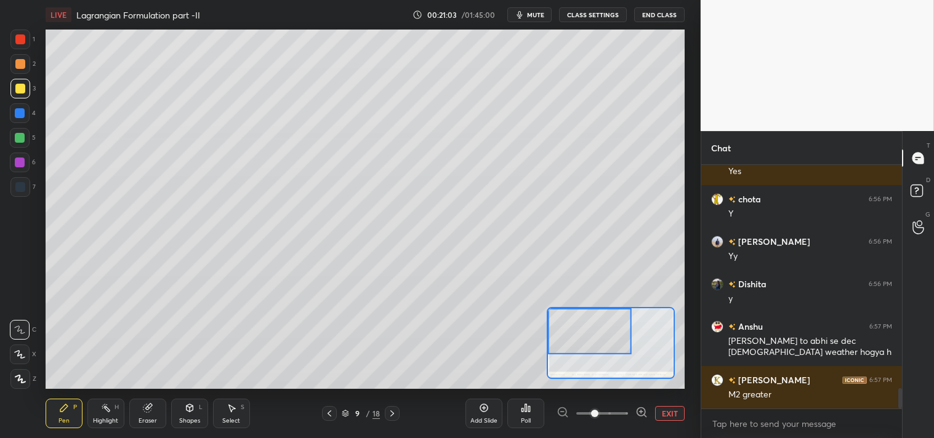
click at [137, 414] on div "Eraser" at bounding box center [147, 414] width 37 height 30
click at [60, 415] on div "Pen P" at bounding box center [64, 414] width 37 height 30
click at [62, 411] on icon at bounding box center [63, 408] width 7 height 7
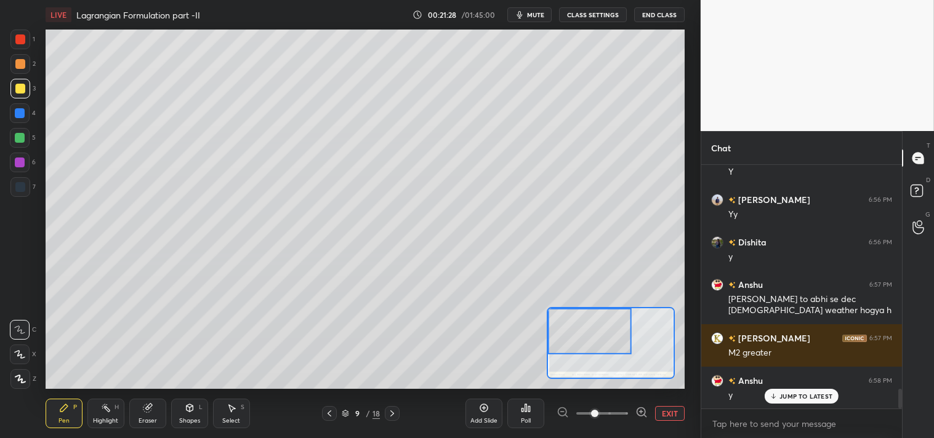
click at [97, 418] on div "Highlight" at bounding box center [105, 421] width 25 height 6
click at [96, 411] on div "Highlight H" at bounding box center [105, 414] width 37 height 30
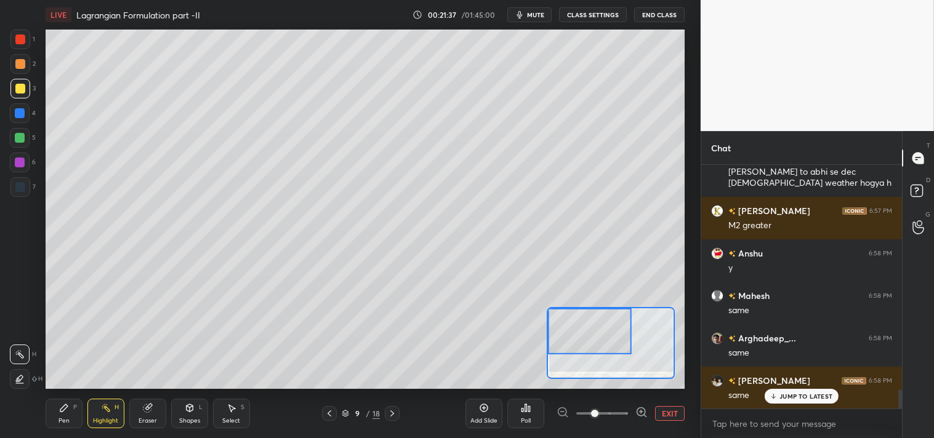
scroll to position [2903, 0]
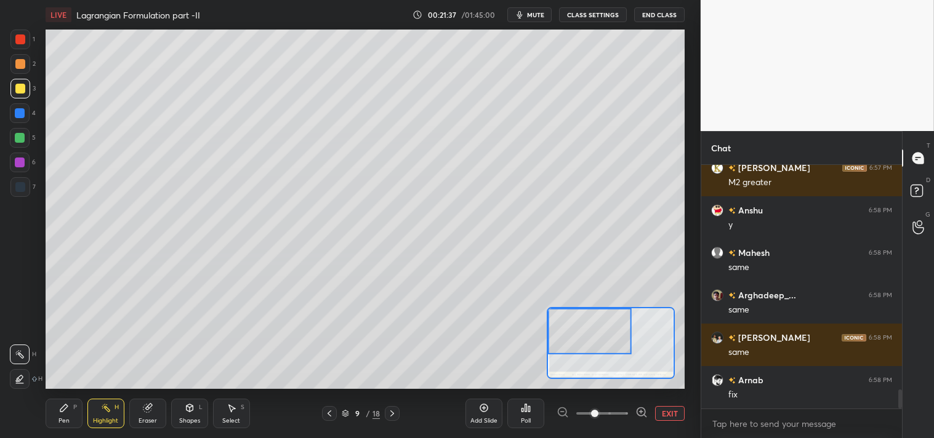
click at [54, 413] on div "Pen P" at bounding box center [64, 414] width 37 height 30
click at [58, 417] on div "Pen P" at bounding box center [64, 414] width 37 height 30
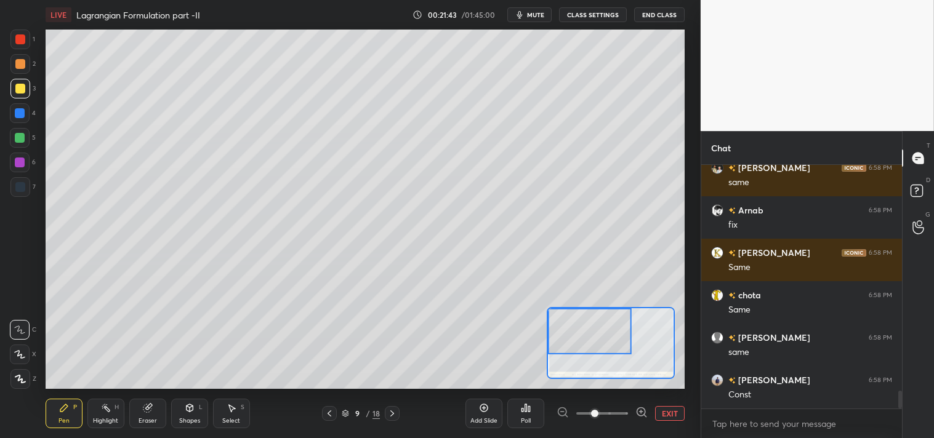
scroll to position [3115, 0]
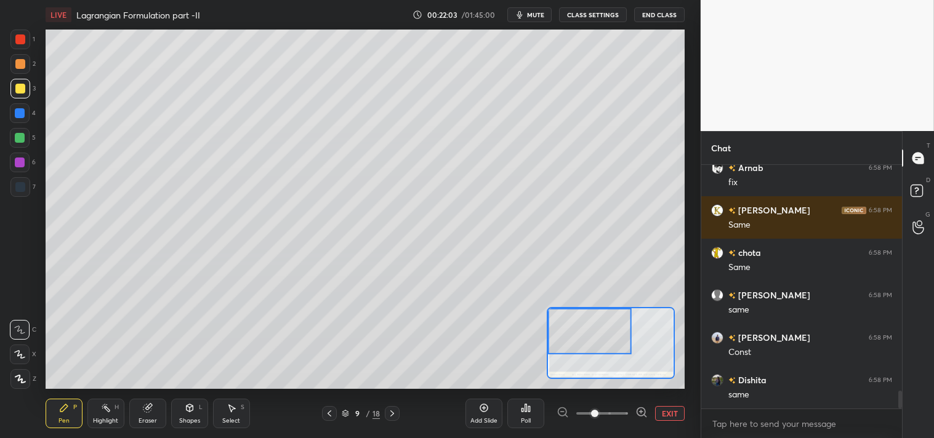
click at [192, 408] on icon at bounding box center [189, 408] width 7 height 7
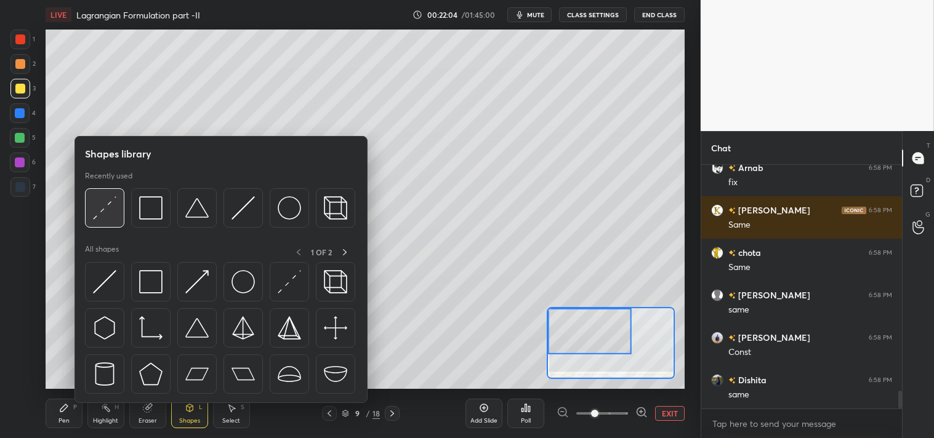
click at [113, 211] on img at bounding box center [104, 207] width 23 height 23
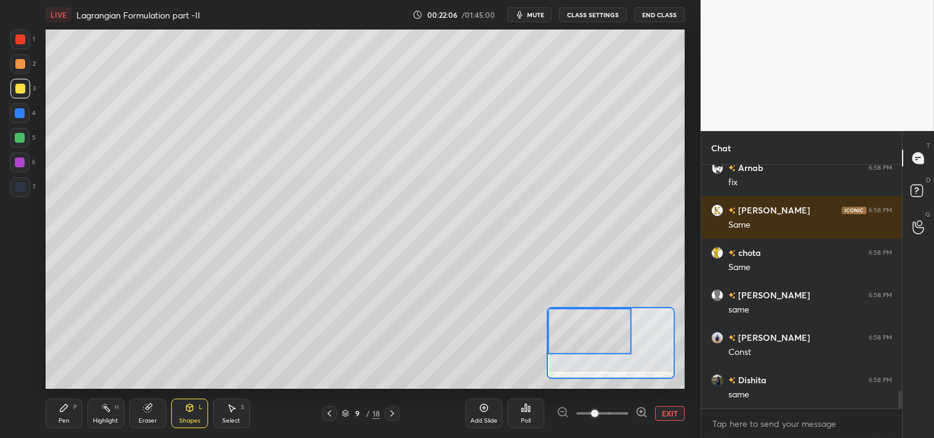
click at [62, 408] on icon at bounding box center [63, 408] width 7 height 7
click at [177, 417] on div "Shapes L" at bounding box center [189, 414] width 37 height 30
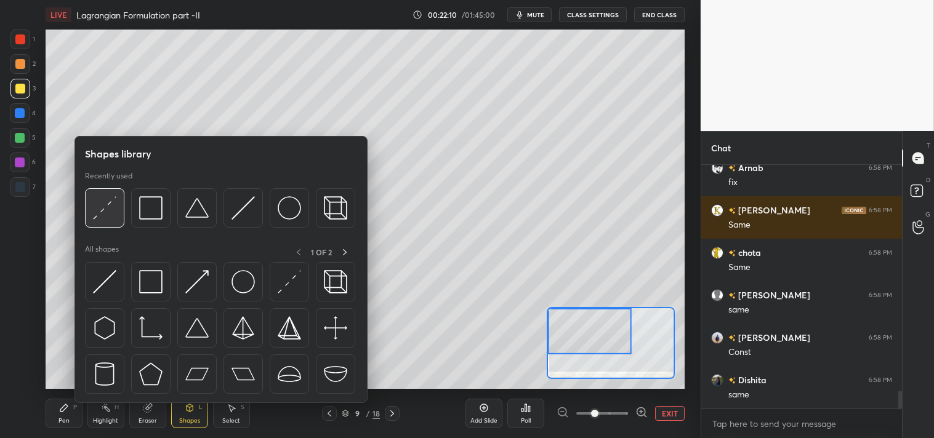
click at [103, 212] on img at bounding box center [104, 207] width 23 height 23
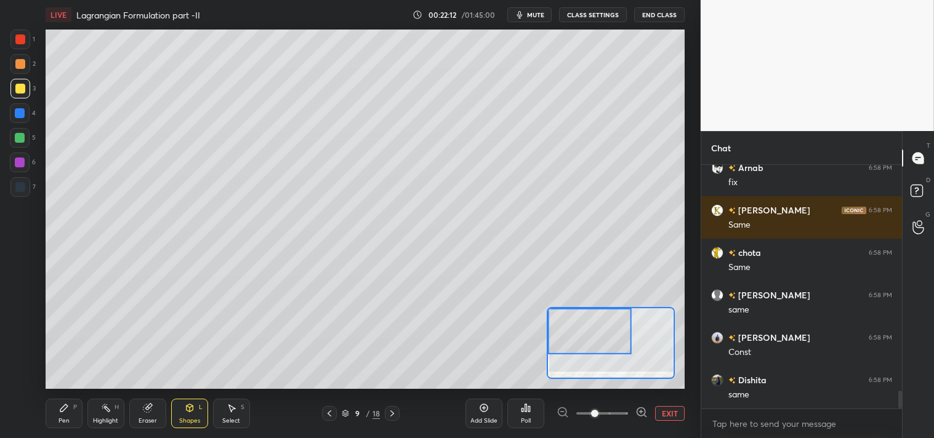
click at [62, 405] on icon at bounding box center [64, 408] width 10 height 10
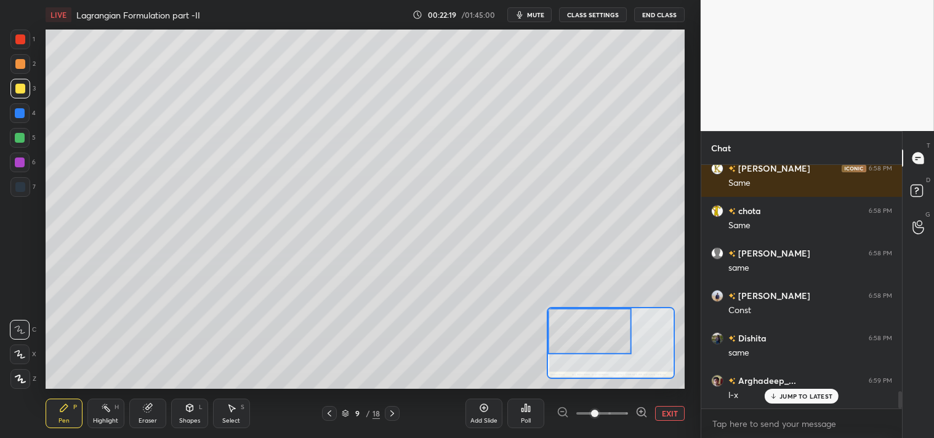
click at [186, 408] on icon at bounding box center [189, 408] width 7 height 7
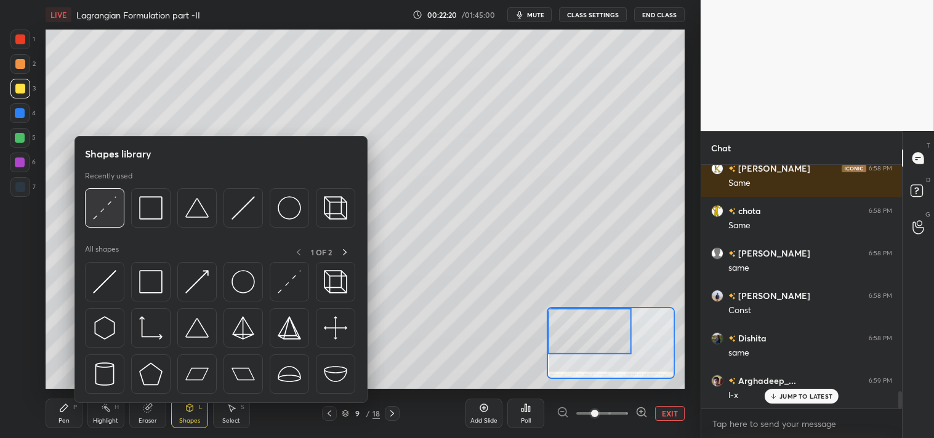
click at [118, 210] on div at bounding box center [104, 207] width 39 height 39
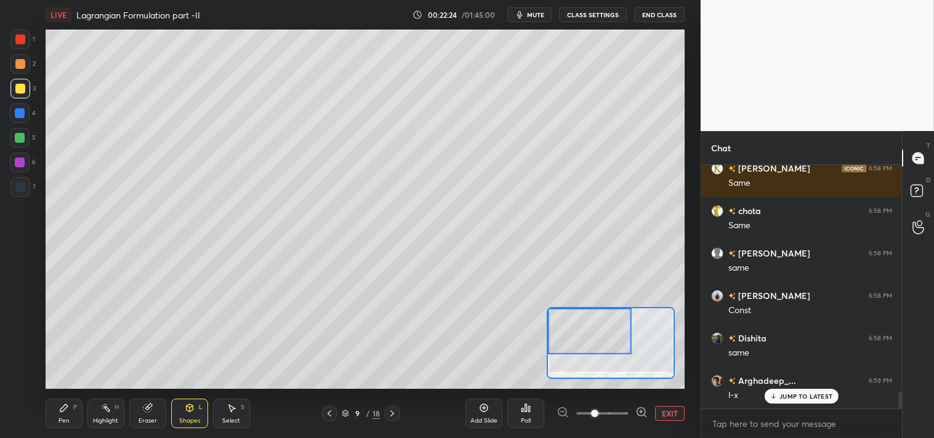
click at [103, 408] on icon at bounding box center [106, 408] width 10 height 10
click at [103, 407] on rect at bounding box center [106, 409] width 6 height 6
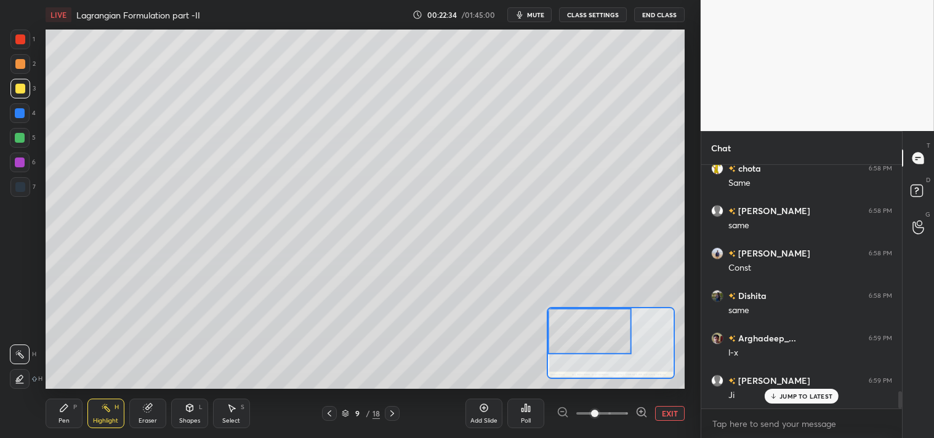
click at [105, 411] on icon at bounding box center [106, 408] width 10 height 10
click at [57, 414] on div "Pen P" at bounding box center [64, 414] width 37 height 30
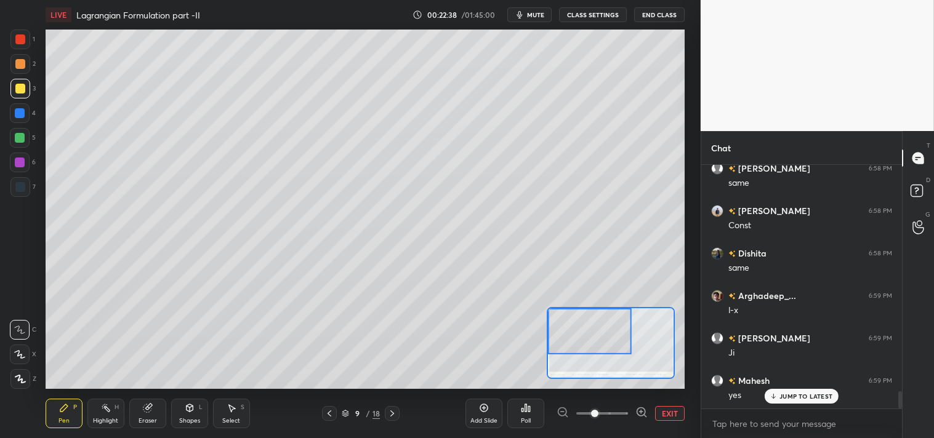
click at [62, 414] on div "Pen P" at bounding box center [64, 414] width 37 height 30
click at [20, 65] on div at bounding box center [20, 64] width 10 height 10
click at [22, 66] on div at bounding box center [20, 64] width 10 height 10
click at [111, 414] on div "Highlight H" at bounding box center [105, 414] width 37 height 30
click at [54, 410] on div "Pen P" at bounding box center [64, 414] width 37 height 30
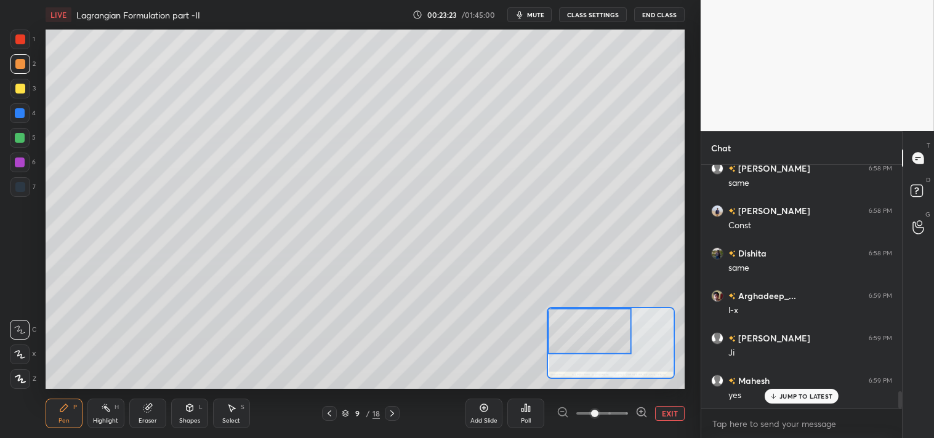
click at [58, 415] on div "Pen P" at bounding box center [64, 414] width 37 height 30
click at [107, 411] on icon at bounding box center [106, 408] width 10 height 10
click at [57, 407] on div "Pen P" at bounding box center [64, 414] width 37 height 30
click at [107, 422] on div "Highlight" at bounding box center [105, 421] width 25 height 6
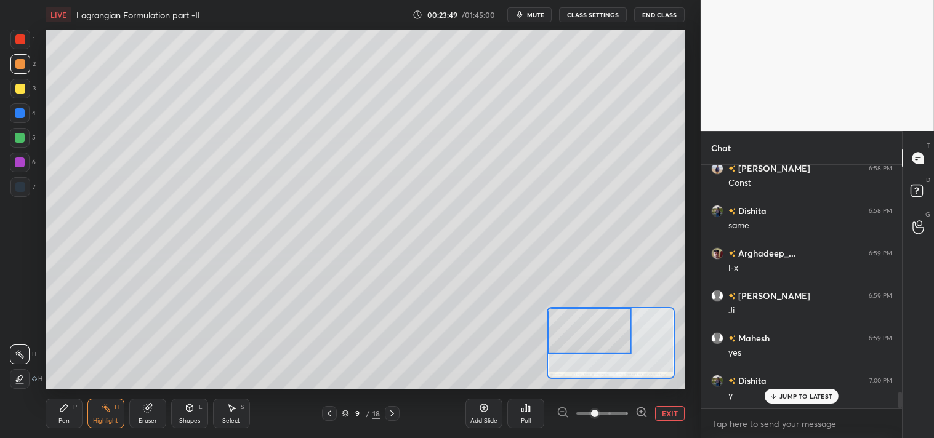
scroll to position [3328, 0]
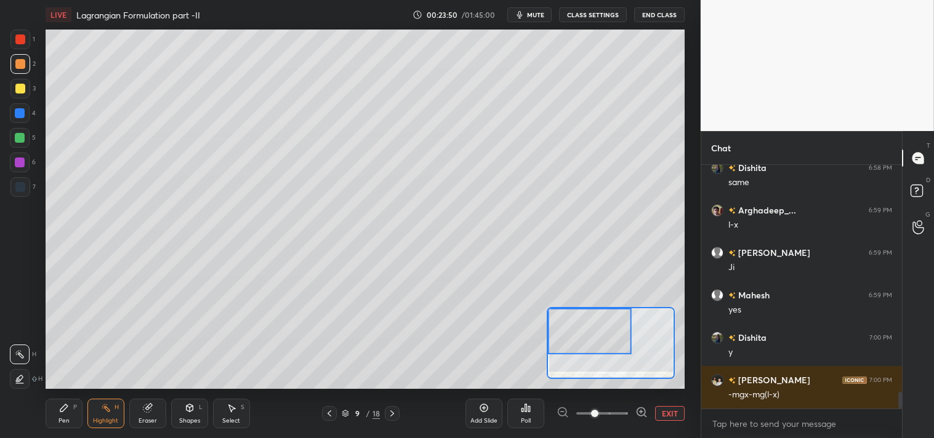
click at [53, 409] on div "Pen P" at bounding box center [64, 414] width 37 height 30
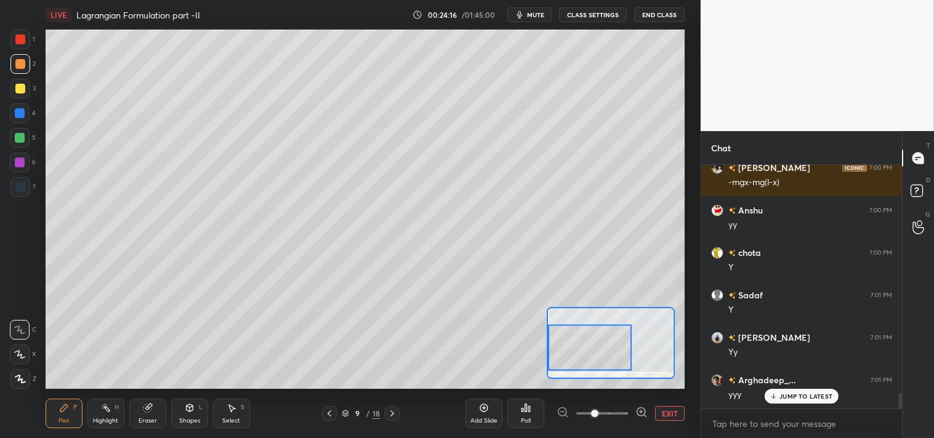
scroll to position [3582, 0]
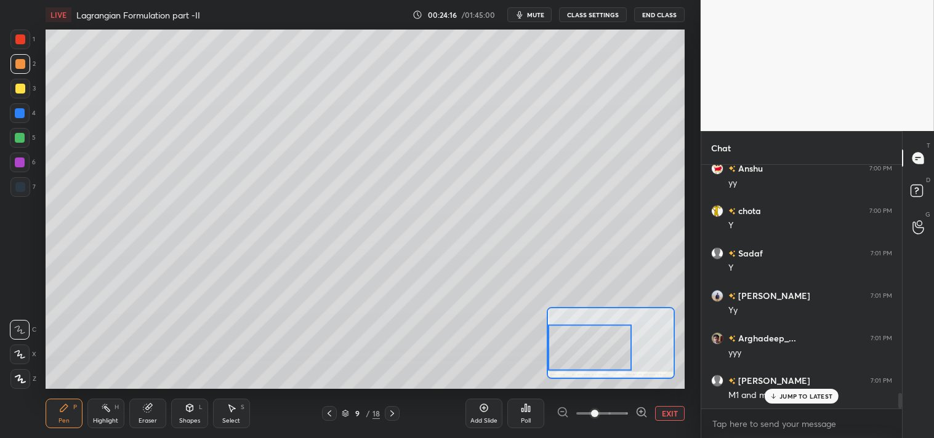
click at [146, 416] on div "Eraser" at bounding box center [147, 414] width 37 height 30
click at [66, 420] on div "Pen" at bounding box center [63, 421] width 11 height 6
click at [63, 418] on div "Pen" at bounding box center [63, 421] width 11 height 6
click at [656, 407] on button "EXIT" at bounding box center [670, 413] width 30 height 15
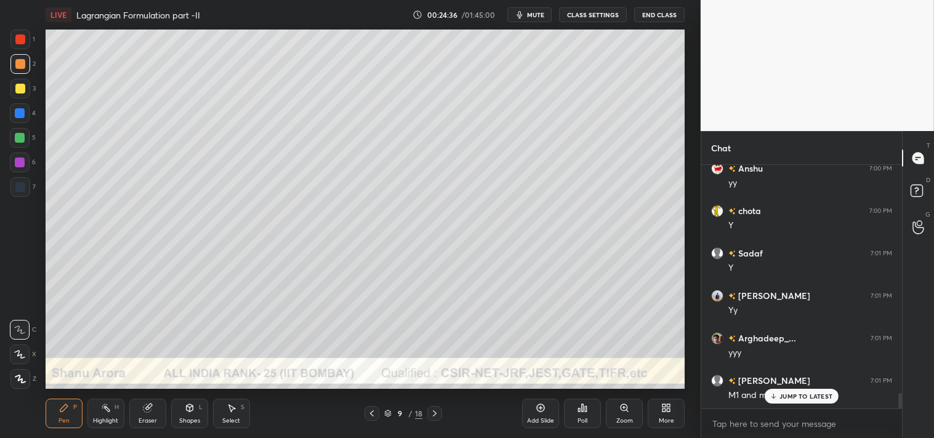
click at [781, 399] on p "JUMP TO LATEST" at bounding box center [805, 396] width 53 height 7
click at [23, 95] on div at bounding box center [20, 89] width 20 height 20
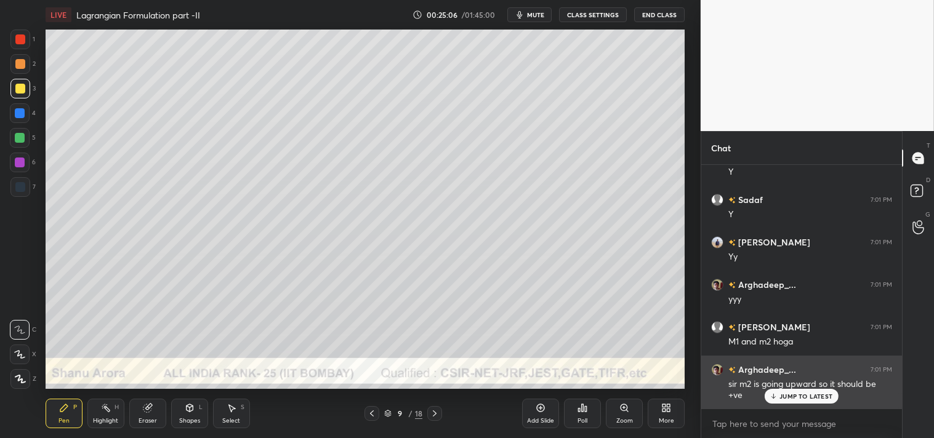
click at [784, 395] on p "JUMP TO LATEST" at bounding box center [805, 396] width 53 height 7
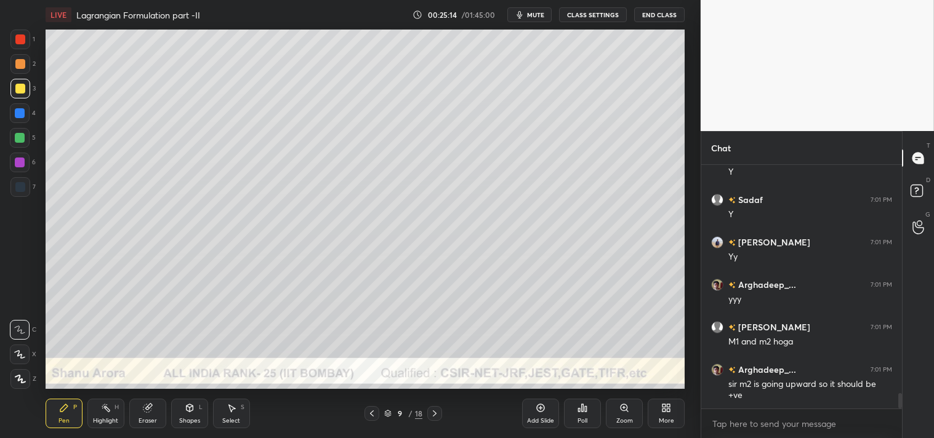
click at [99, 419] on div "Highlight" at bounding box center [105, 421] width 25 height 6
click at [95, 421] on div "Highlight" at bounding box center [105, 421] width 25 height 6
click at [54, 411] on div "Pen P" at bounding box center [64, 414] width 37 height 30
click at [62, 413] on icon at bounding box center [64, 408] width 10 height 10
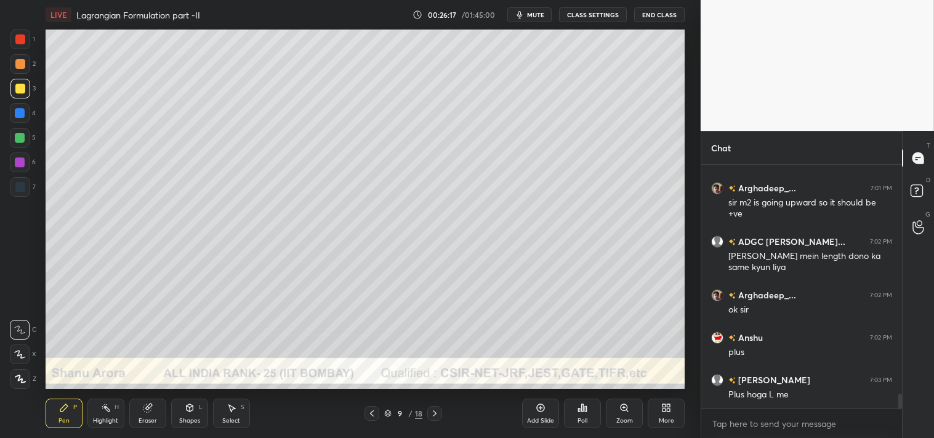
scroll to position [3859, 0]
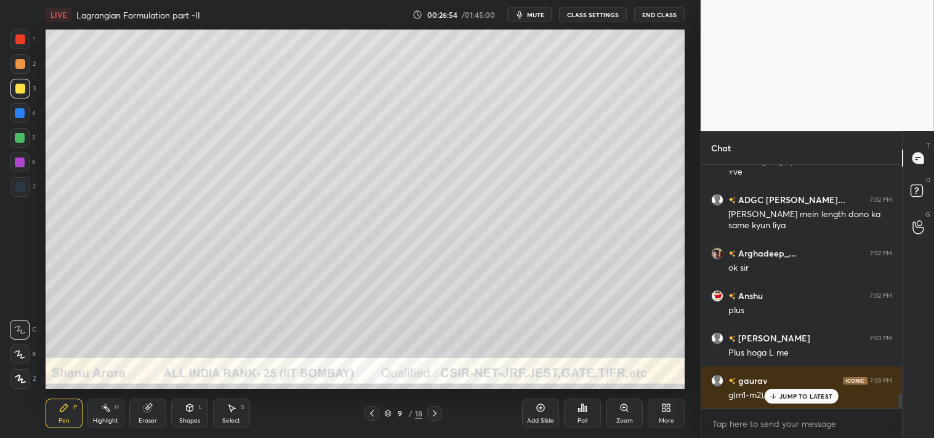
click at [152, 416] on div "Eraser" at bounding box center [147, 414] width 37 height 30
click at [76, 405] on div "P" at bounding box center [75, 408] width 4 height 6
click at [96, 418] on div "Highlight" at bounding box center [105, 421] width 25 height 6
click at [96, 421] on div "Highlight" at bounding box center [105, 421] width 25 height 6
click at [52, 407] on div "Pen P" at bounding box center [64, 414] width 37 height 30
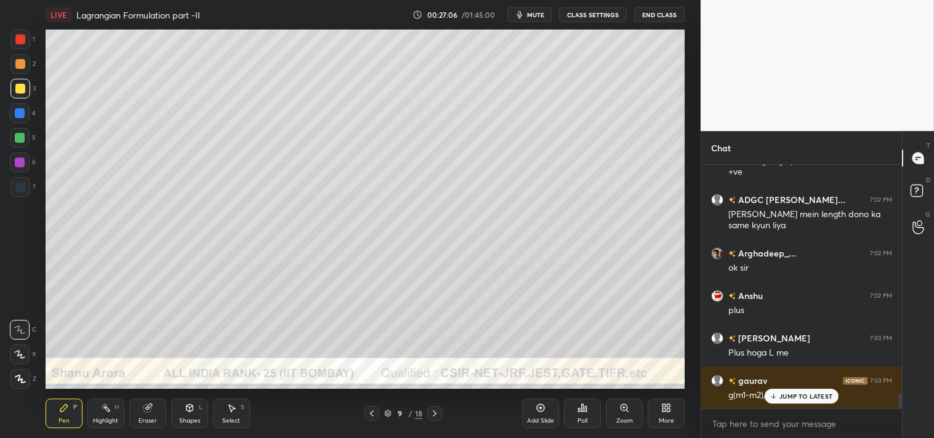
scroll to position [3902, 0]
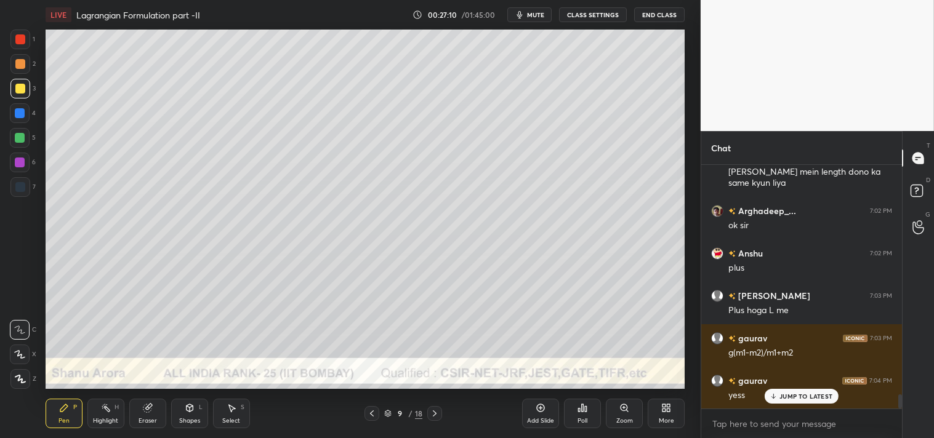
click at [152, 413] on icon at bounding box center [148, 408] width 10 height 10
click at [68, 415] on div "Pen P" at bounding box center [64, 414] width 37 height 30
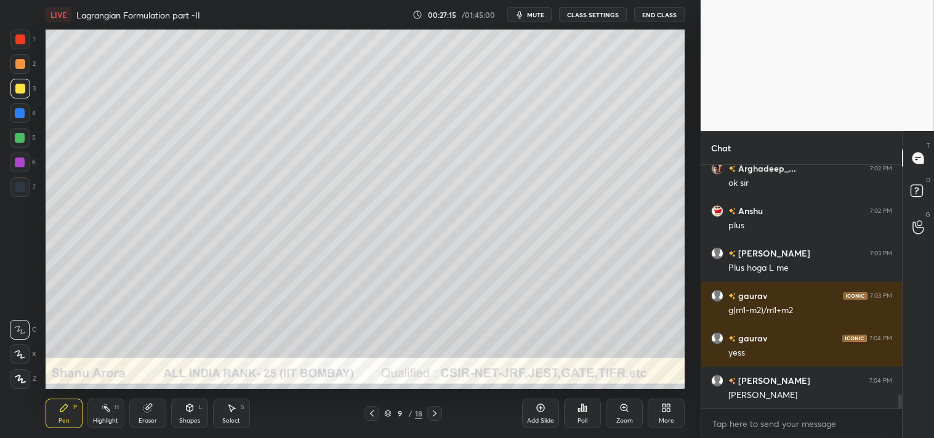
click at [619, 404] on icon at bounding box center [624, 408] width 10 height 10
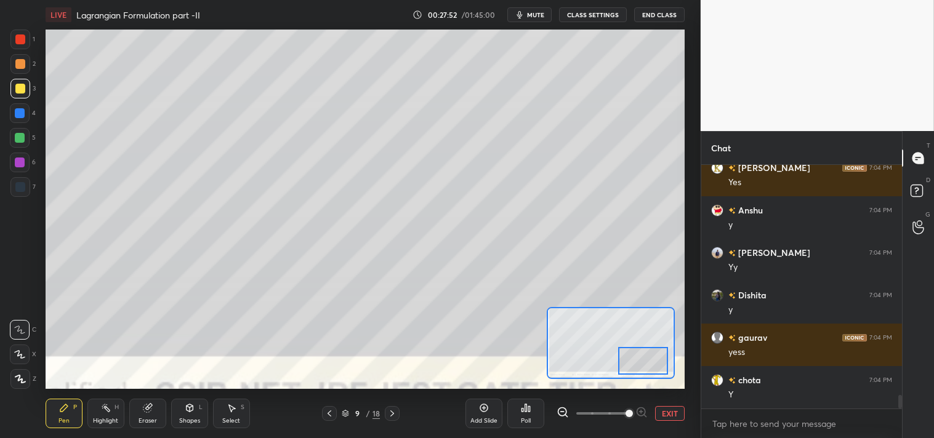
scroll to position [4242, 0]
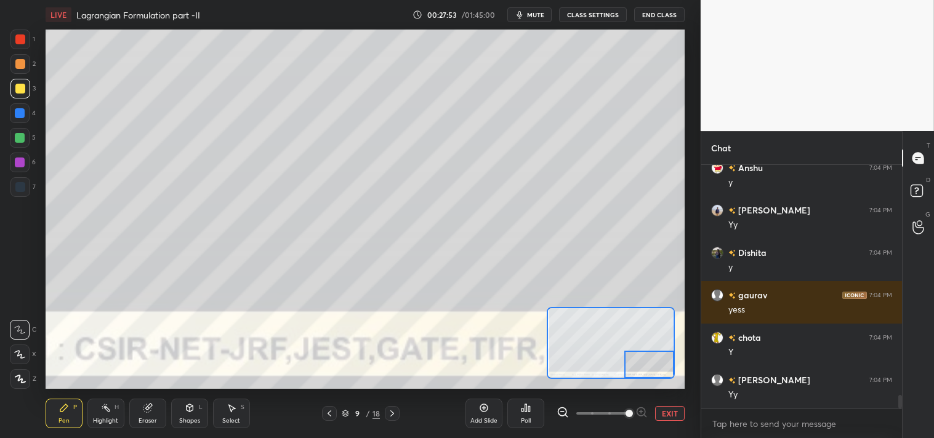
click at [669, 411] on button "EXIT" at bounding box center [670, 413] width 30 height 15
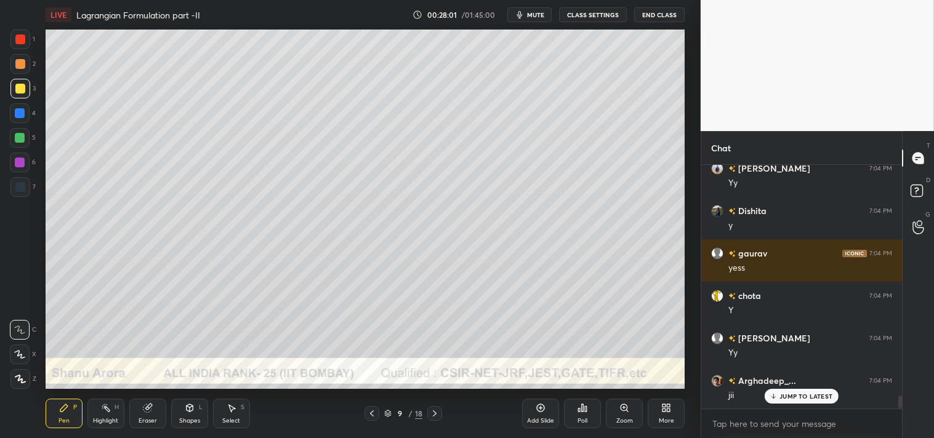
click at [529, 418] on div "Add Slide" at bounding box center [540, 421] width 27 height 6
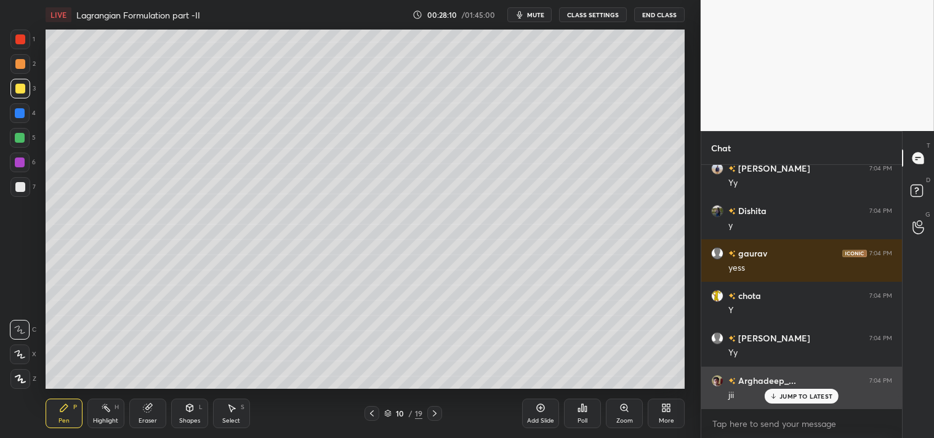
click at [798, 394] on p "JUMP TO LATEST" at bounding box center [805, 396] width 53 height 7
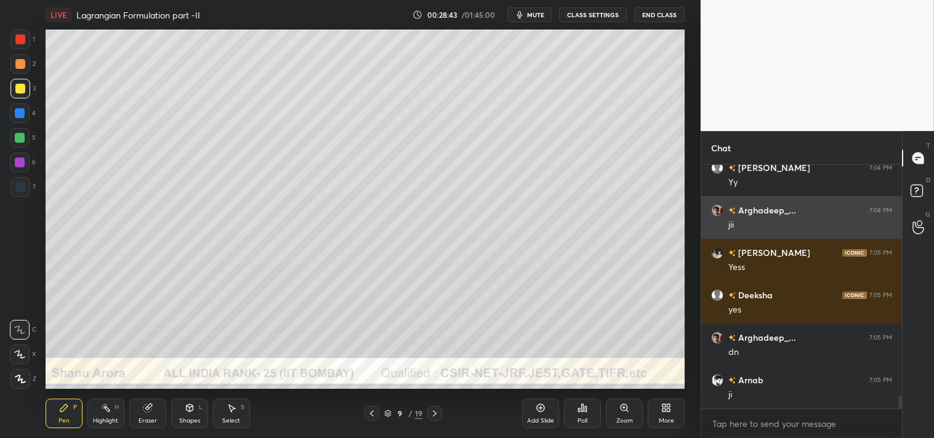
scroll to position [4497, 0]
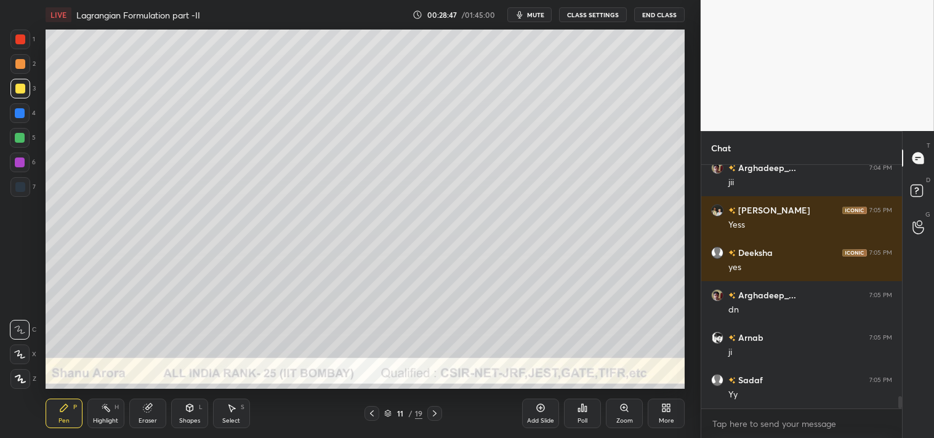
click at [198, 419] on div "Shapes" at bounding box center [189, 421] width 21 height 6
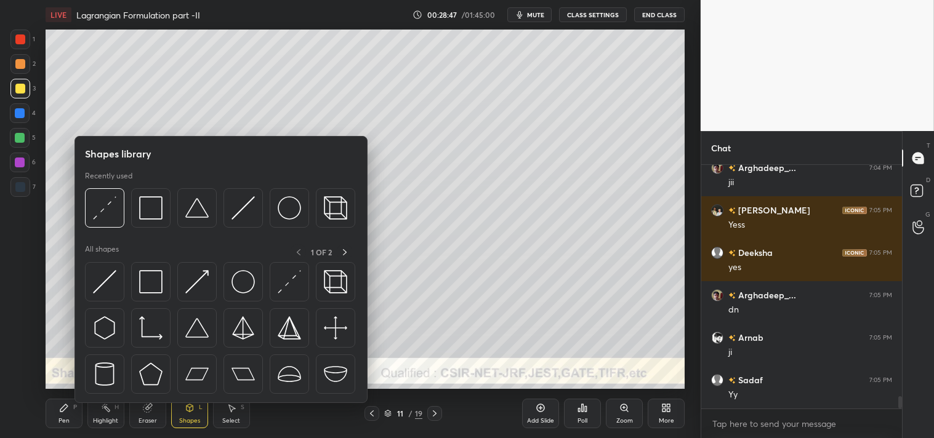
scroll to position [4539, 0]
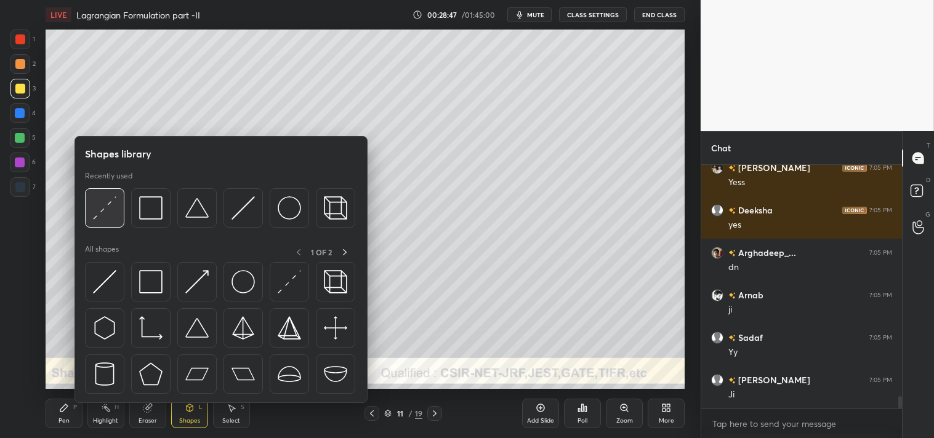
click at [108, 214] on img at bounding box center [104, 207] width 23 height 23
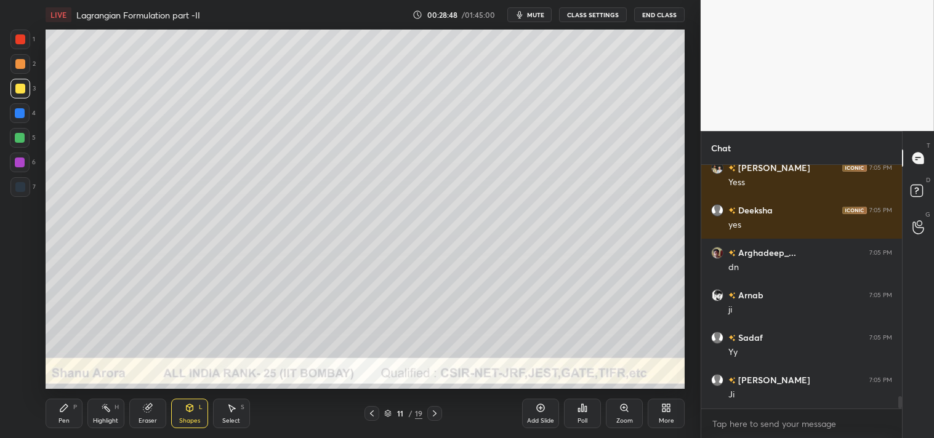
scroll to position [4582, 0]
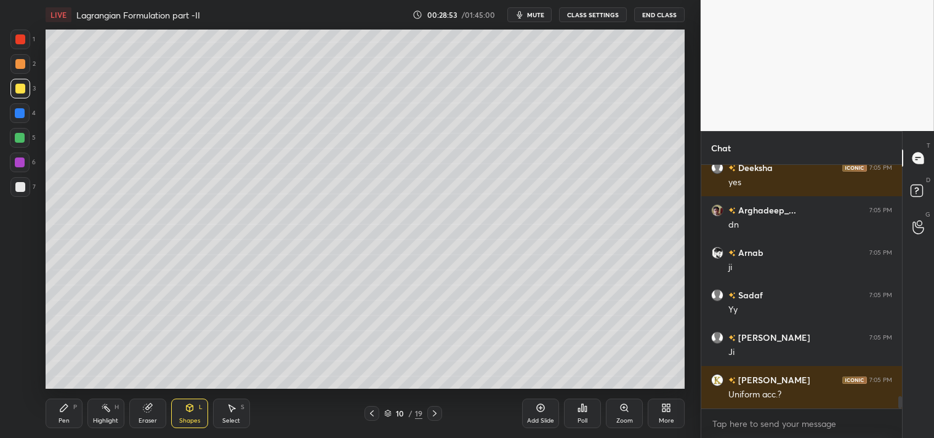
click at [54, 410] on div "Pen P" at bounding box center [64, 414] width 37 height 30
click at [55, 399] on div "Pen P" at bounding box center [64, 414] width 37 height 30
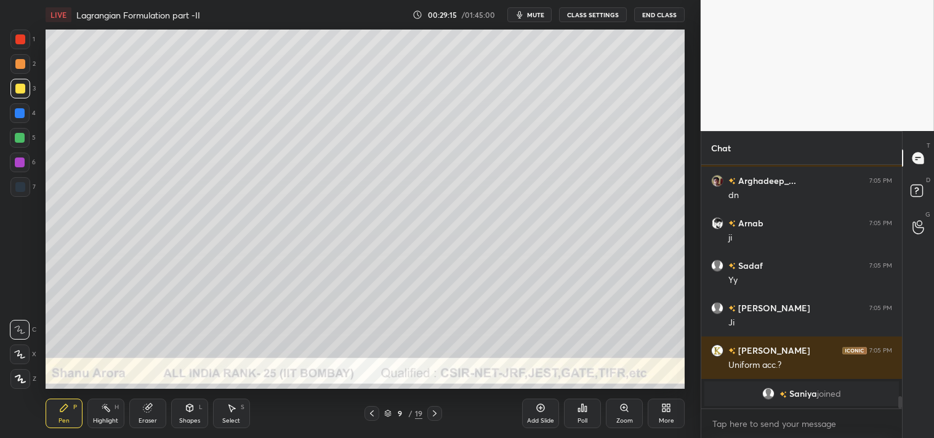
scroll to position [3967, 0]
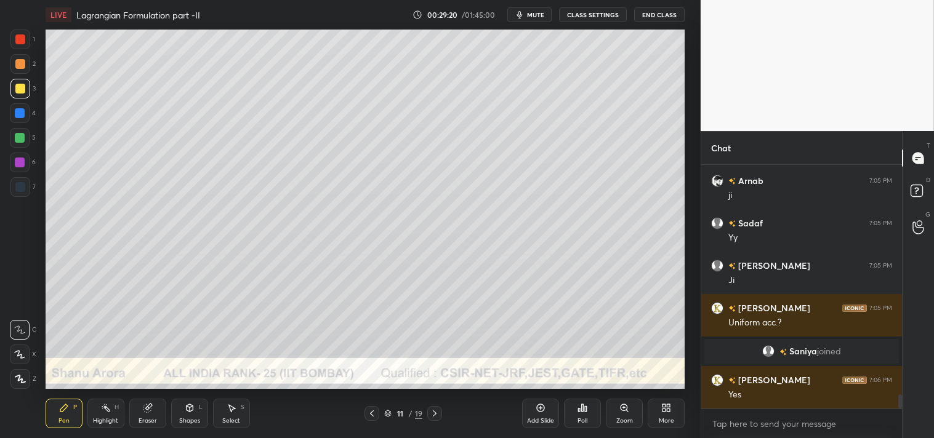
click at [616, 419] on div "Zoom" at bounding box center [624, 414] width 37 height 30
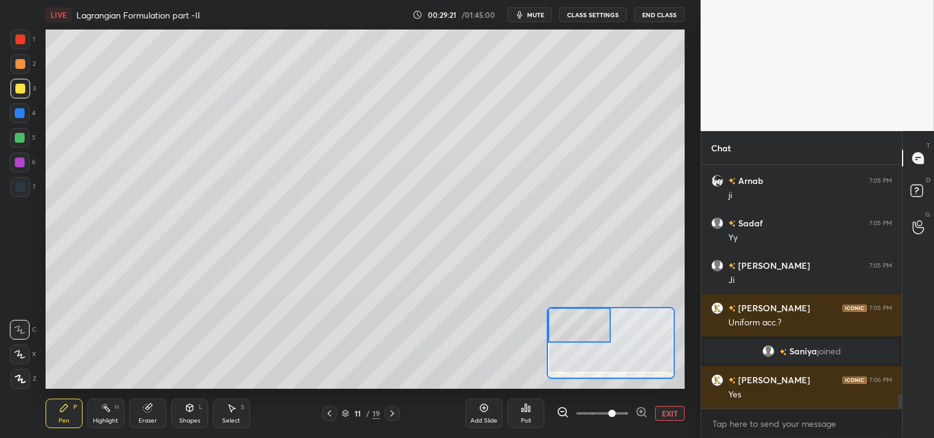
click at [63, 416] on div "Pen P" at bounding box center [64, 414] width 37 height 30
click at [64, 421] on div "Pen" at bounding box center [63, 421] width 11 height 6
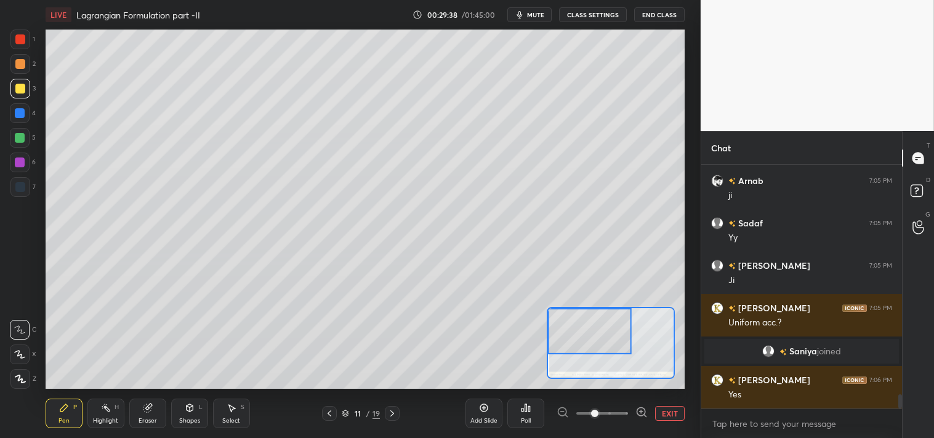
click at [195, 414] on div "Shapes L" at bounding box center [189, 414] width 37 height 30
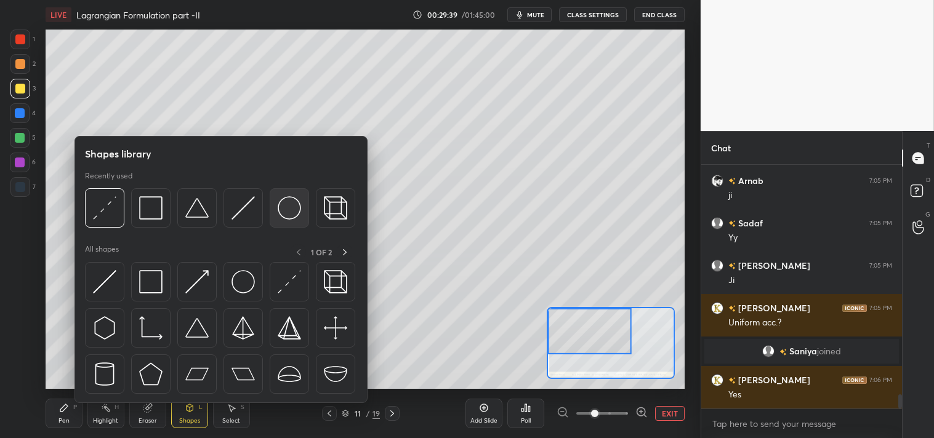
click at [292, 211] on img at bounding box center [289, 207] width 23 height 23
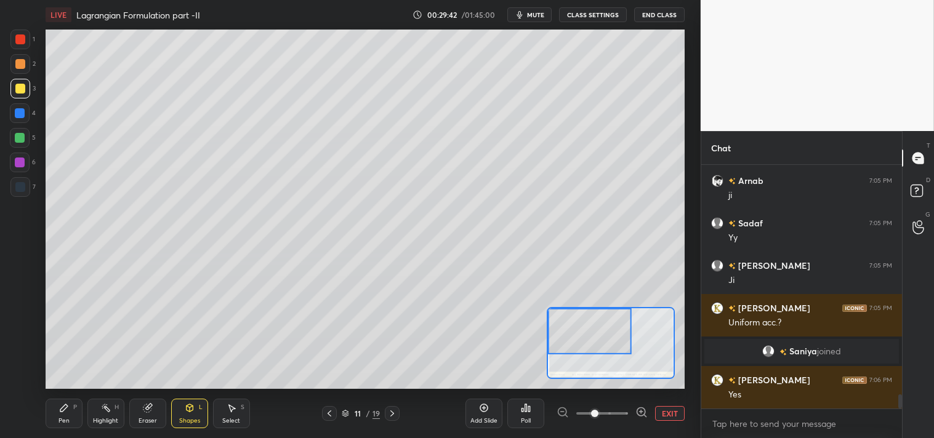
click at [59, 414] on div "Pen P" at bounding box center [64, 414] width 37 height 30
click at [16, 68] on div at bounding box center [20, 64] width 10 height 10
click at [17, 70] on div at bounding box center [20, 64] width 20 height 20
click at [657, 411] on button "EXIT" at bounding box center [670, 413] width 30 height 15
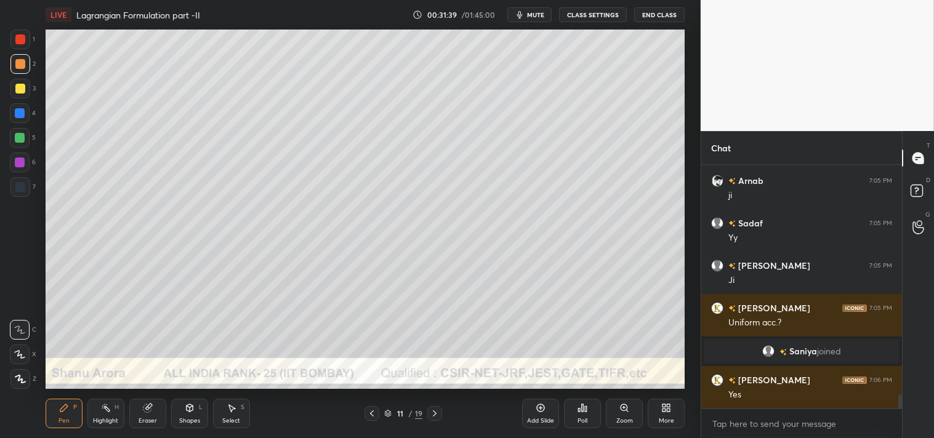
click at [198, 415] on div "Shapes L" at bounding box center [189, 414] width 37 height 30
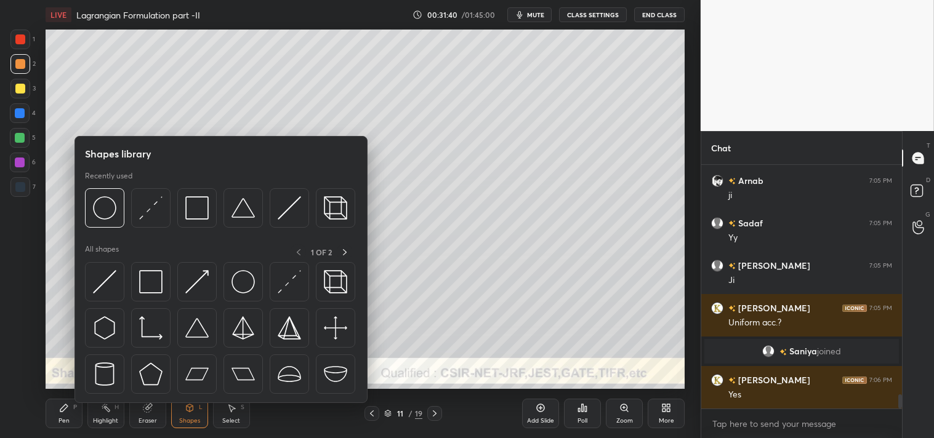
click at [68, 422] on div "Pen" at bounding box center [63, 421] width 11 height 6
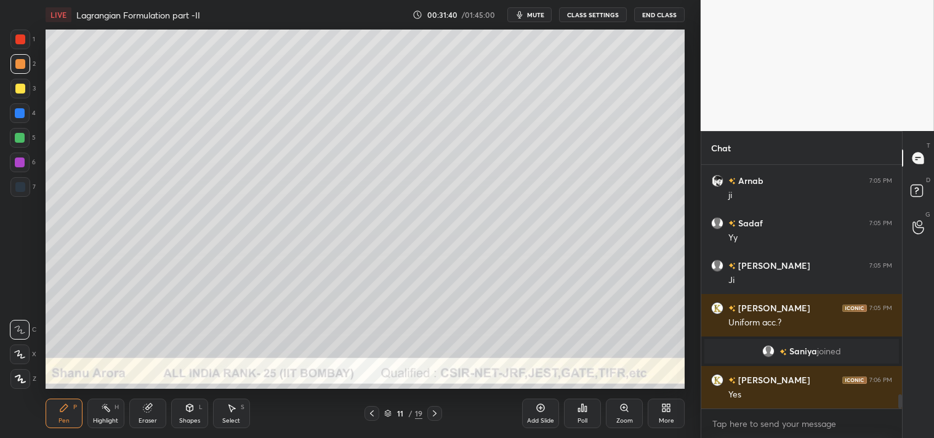
click at [65, 427] on div "Pen P" at bounding box center [64, 414] width 37 height 30
click at [191, 415] on div "Shapes L" at bounding box center [189, 414] width 37 height 30
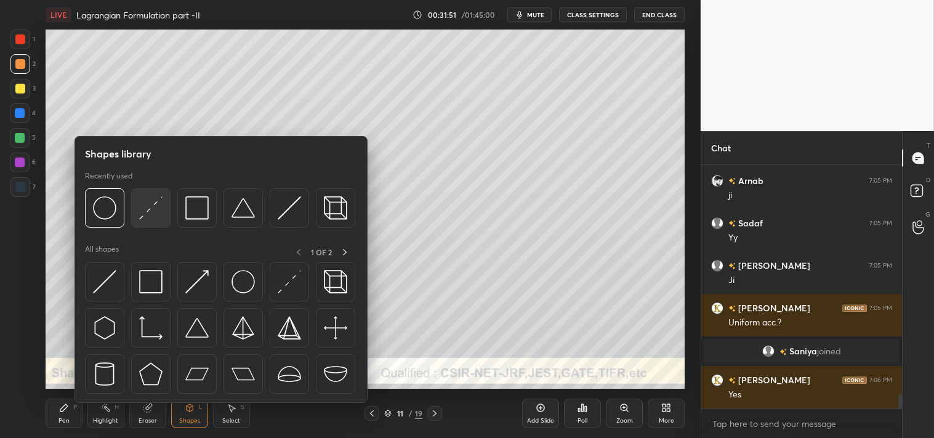
click at [150, 212] on img at bounding box center [150, 207] width 23 height 23
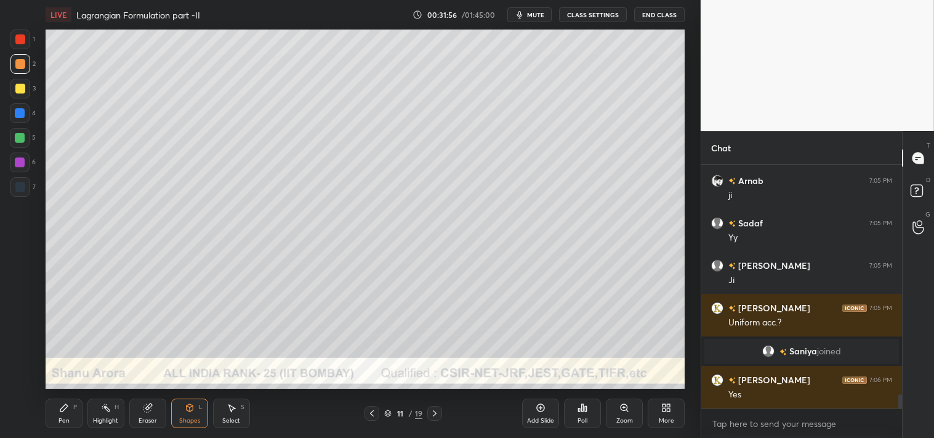
click at [56, 415] on div "Pen P" at bounding box center [64, 414] width 37 height 30
click at [58, 414] on div "Pen P" at bounding box center [64, 414] width 37 height 30
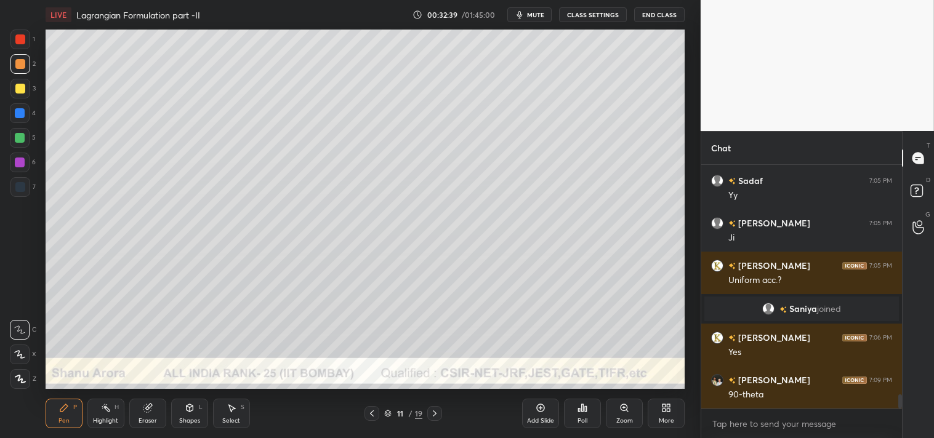
scroll to position [4052, 0]
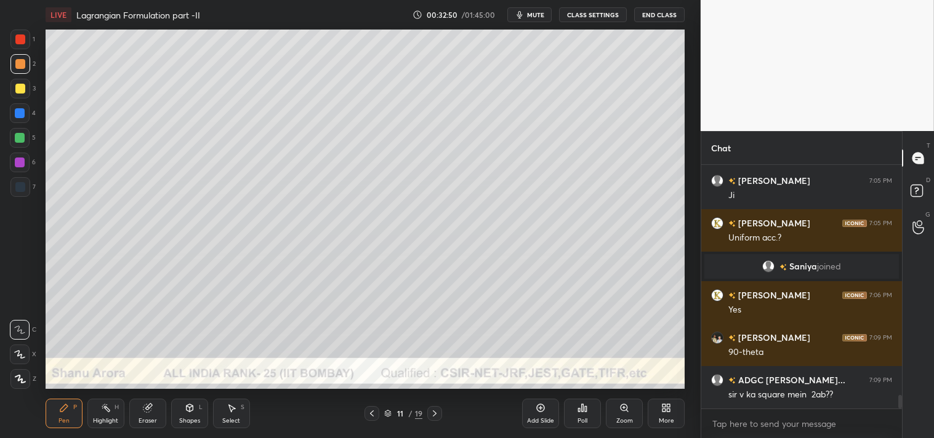
click at [543, 413] on icon at bounding box center [541, 408] width 10 height 10
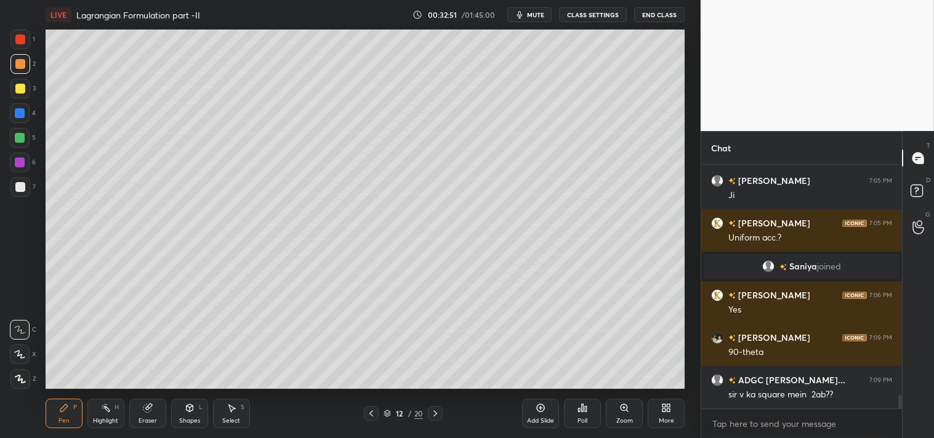
click at [206, 411] on div "Shapes L" at bounding box center [189, 414] width 37 height 30
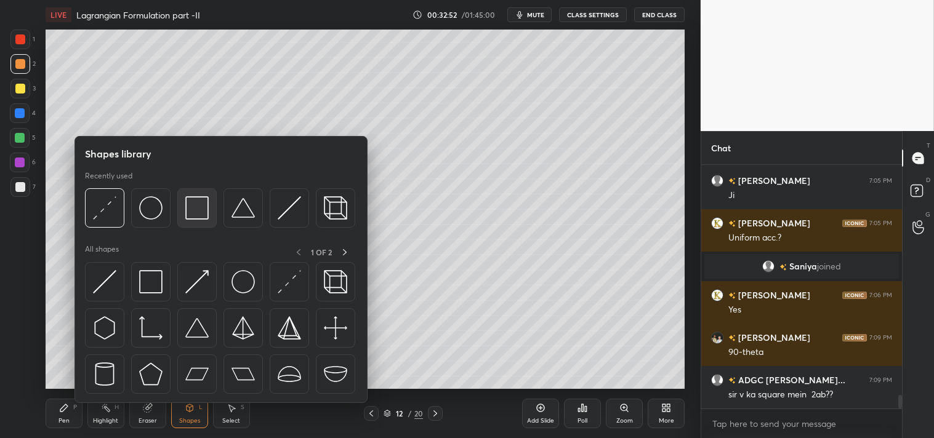
click at [204, 206] on img at bounding box center [196, 207] width 23 height 23
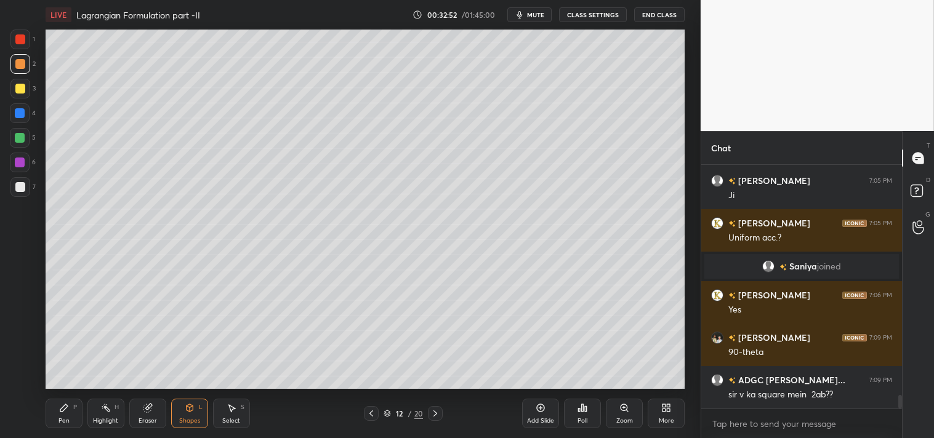
scroll to position [4095, 0]
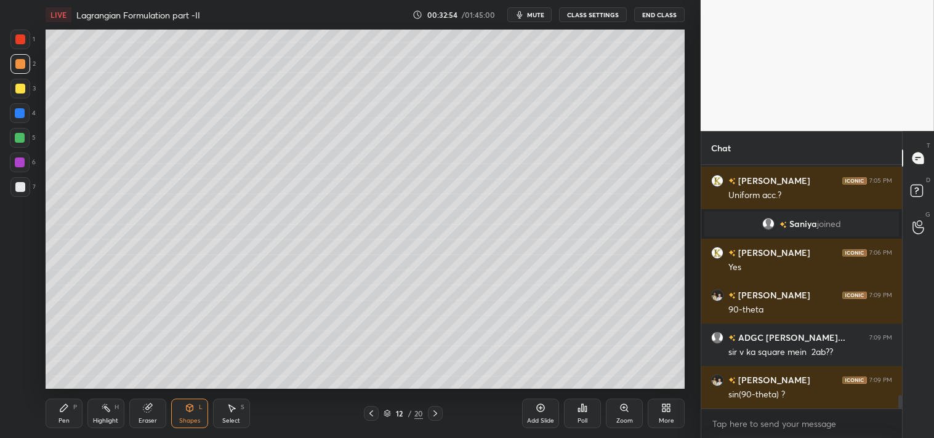
click at [75, 416] on div "Pen P" at bounding box center [64, 414] width 37 height 30
click at [73, 417] on div "Pen P" at bounding box center [64, 414] width 37 height 30
click at [185, 413] on icon at bounding box center [190, 408] width 10 height 10
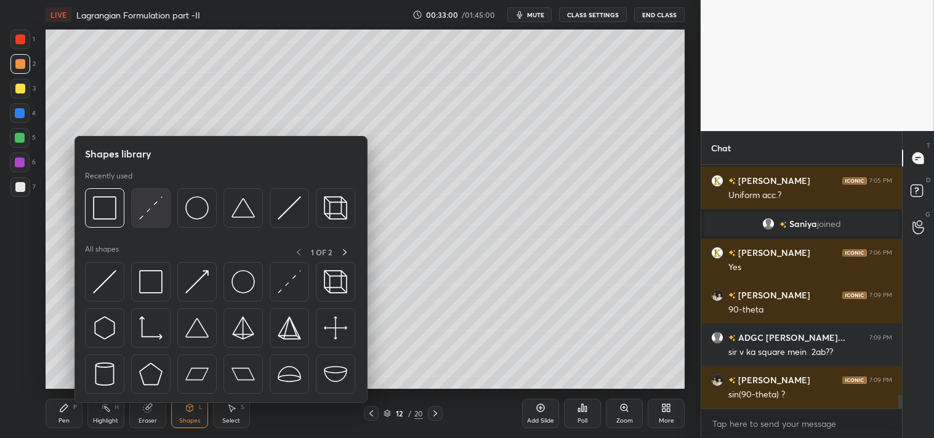
click at [148, 214] on img at bounding box center [150, 207] width 23 height 23
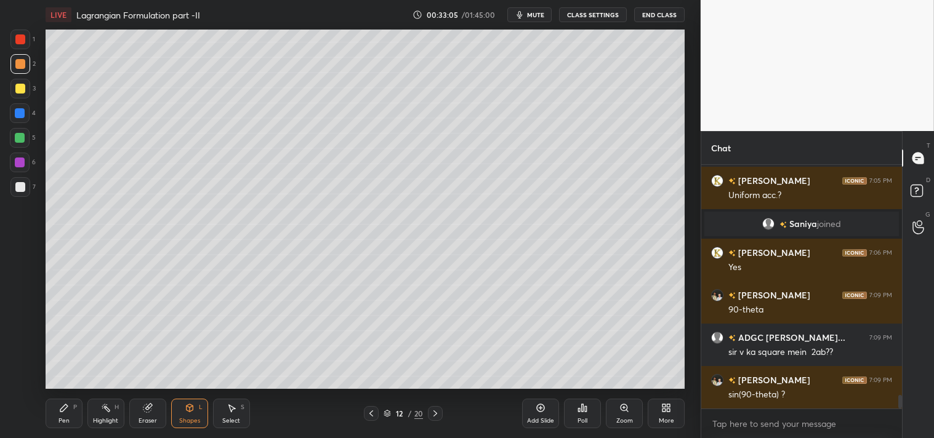
click at [57, 422] on div "Pen P" at bounding box center [64, 414] width 37 height 30
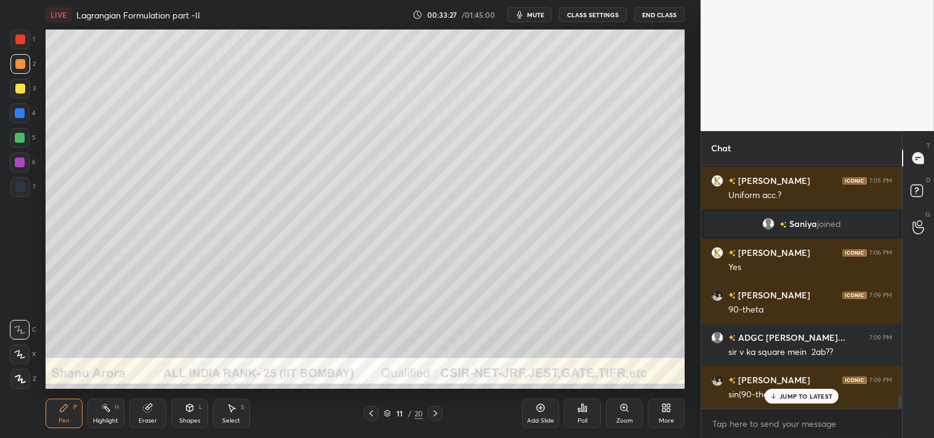
scroll to position [4124, 0]
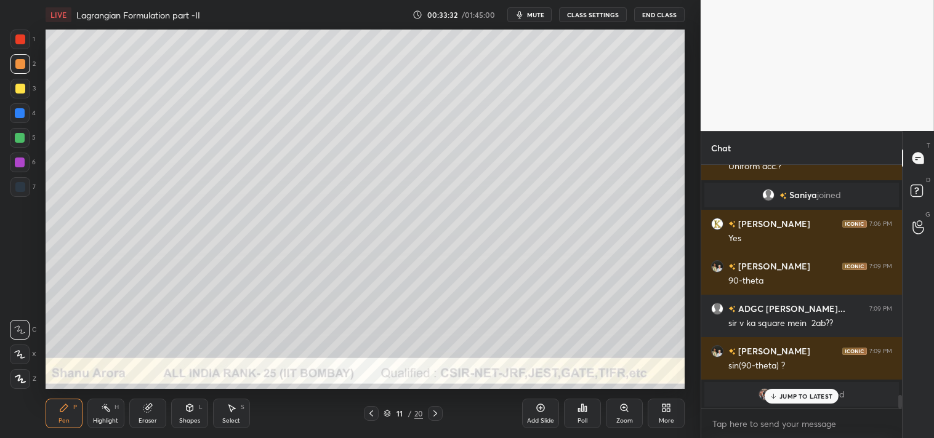
click at [792, 394] on p "JUMP TO LATEST" at bounding box center [805, 396] width 53 height 7
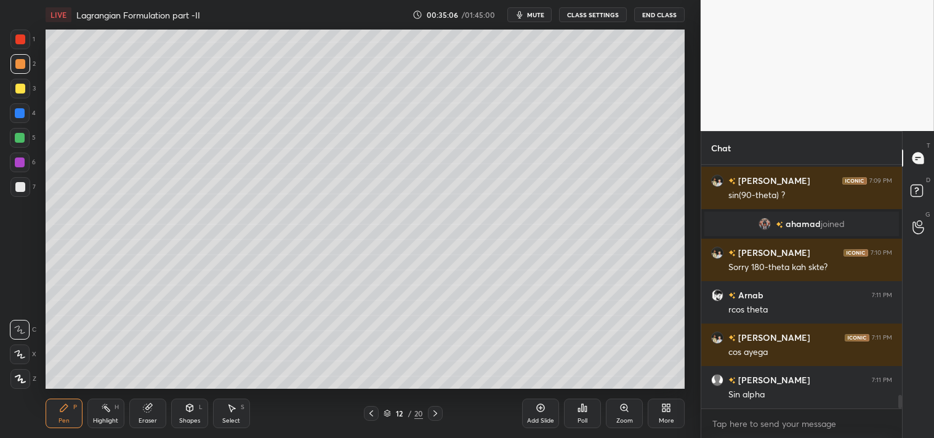
scroll to position [4267, 0]
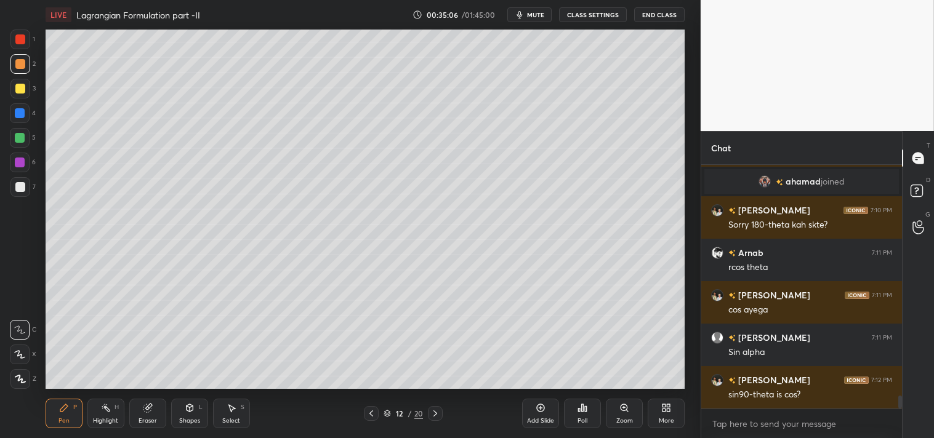
click at [102, 416] on div "Highlight H" at bounding box center [105, 414] width 37 height 30
click at [102, 415] on div "Highlight H" at bounding box center [105, 414] width 37 height 30
click at [71, 409] on div "Pen P" at bounding box center [64, 414] width 37 height 30
click at [72, 416] on div "Pen P" at bounding box center [64, 414] width 37 height 30
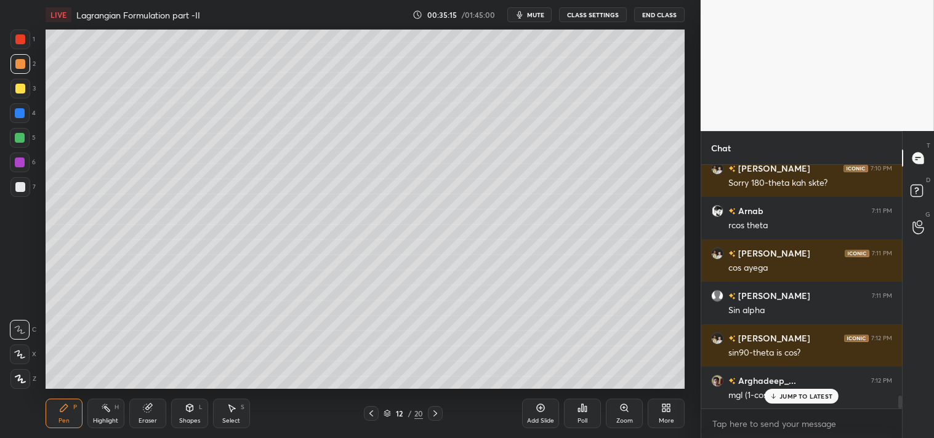
click at [150, 414] on div "Eraser" at bounding box center [147, 414] width 37 height 30
click at [152, 414] on div "Eraser" at bounding box center [147, 414] width 37 height 30
click at [68, 420] on div "Pen" at bounding box center [63, 421] width 11 height 6
click at [80, 421] on div "Pen P" at bounding box center [64, 414] width 37 height 30
click at [150, 416] on div "Eraser" at bounding box center [147, 414] width 37 height 30
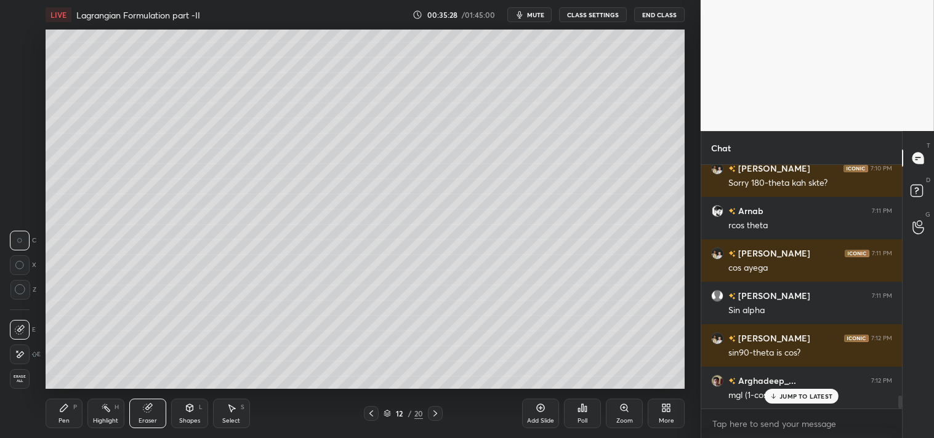
click at [69, 414] on div "Pen P" at bounding box center [64, 414] width 37 height 30
click at [70, 416] on div "Pen P" at bounding box center [64, 414] width 37 height 30
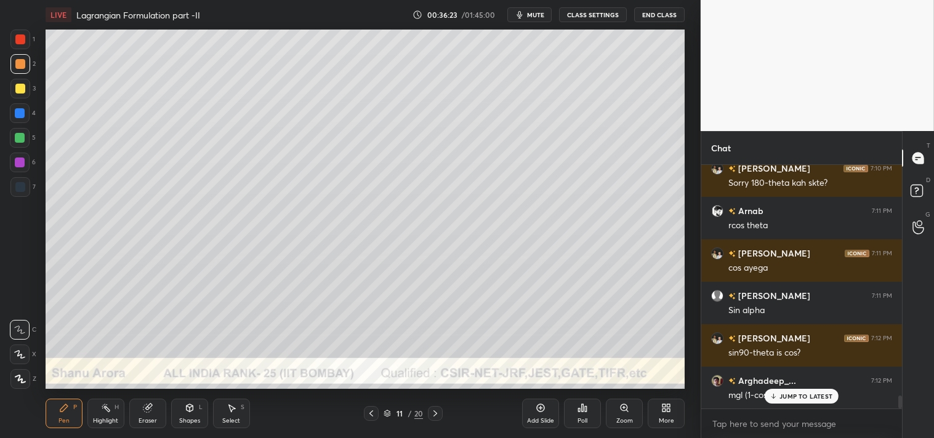
click at [619, 405] on icon at bounding box center [624, 408] width 10 height 10
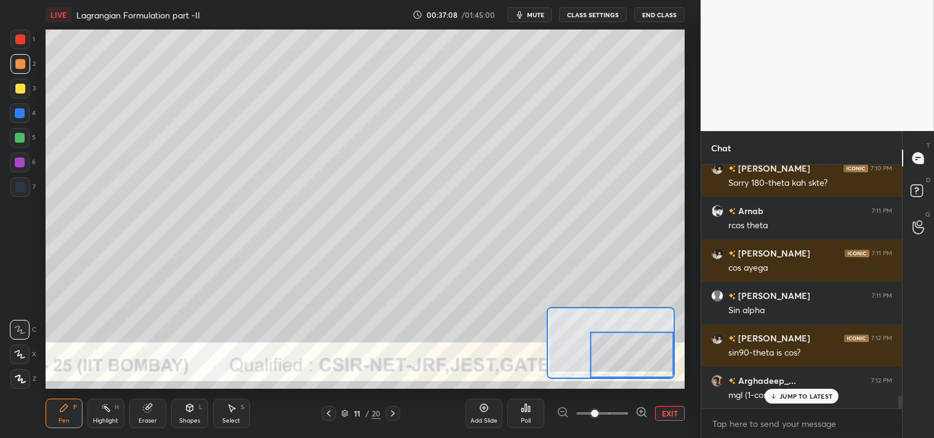
click at [143, 415] on div "Eraser" at bounding box center [147, 414] width 37 height 30
click at [54, 405] on div "Pen P" at bounding box center [64, 414] width 37 height 30
click at [66, 410] on icon at bounding box center [64, 408] width 10 height 10
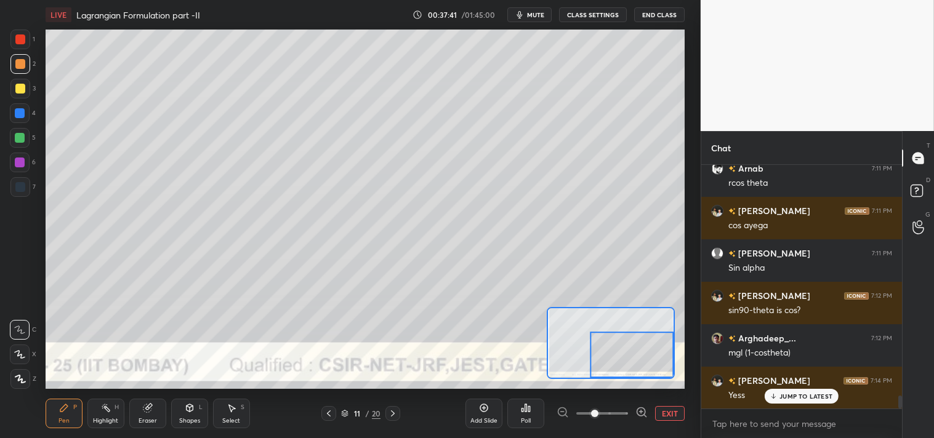
scroll to position [4393, 0]
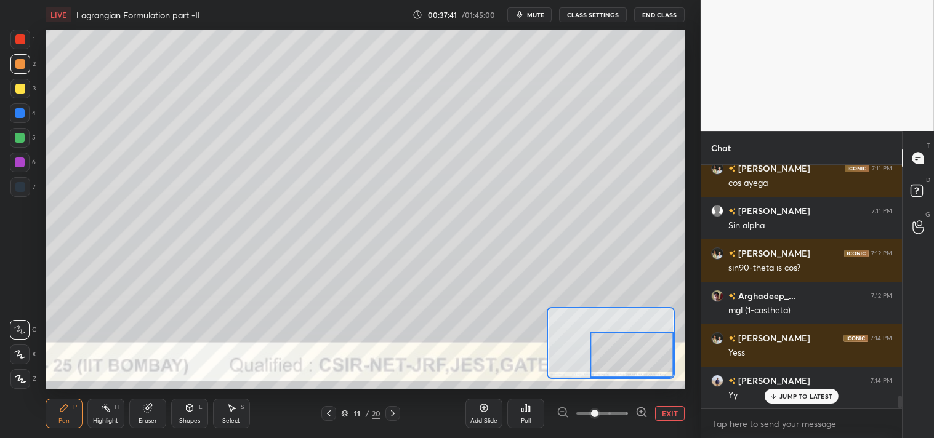
click at [792, 398] on p "JUMP TO LATEST" at bounding box center [805, 396] width 53 height 7
click at [657, 411] on button "EXIT" at bounding box center [670, 413] width 30 height 15
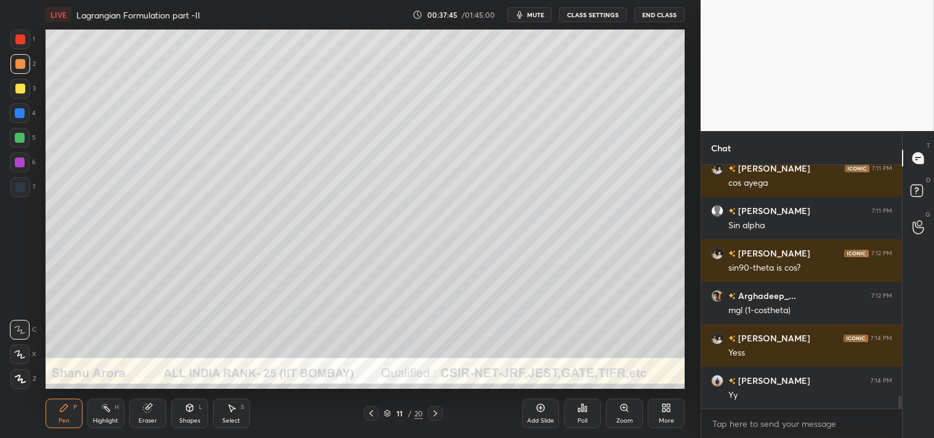
click at [536, 408] on icon at bounding box center [541, 408] width 10 height 10
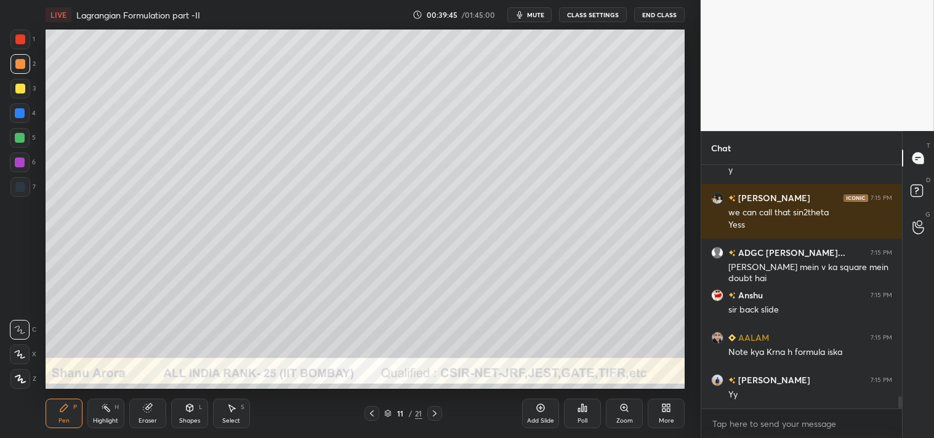
scroll to position [4704, 0]
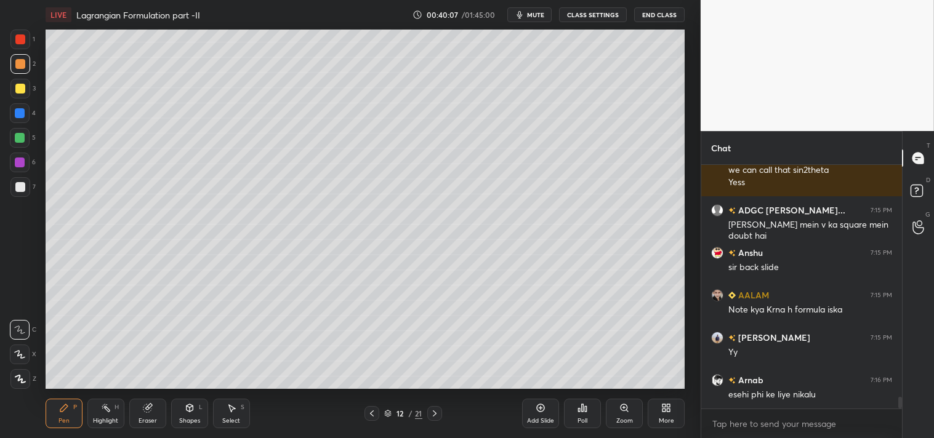
click at [21, 193] on div at bounding box center [20, 187] width 20 height 20
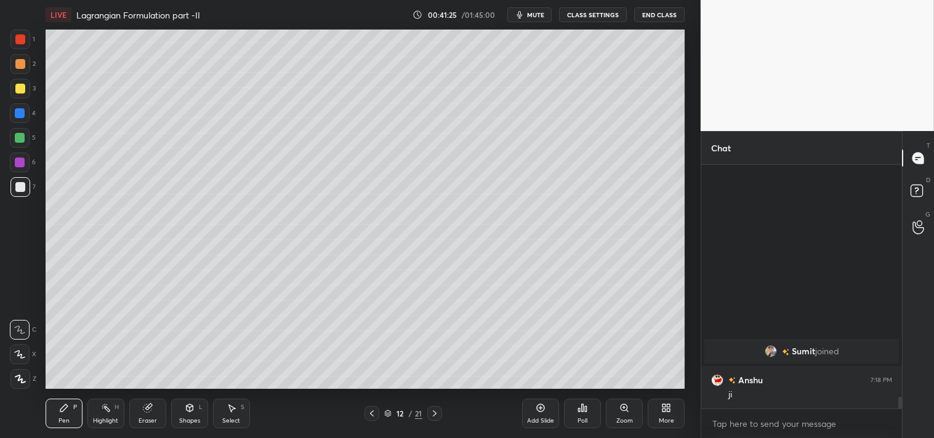
scroll to position [4699, 0]
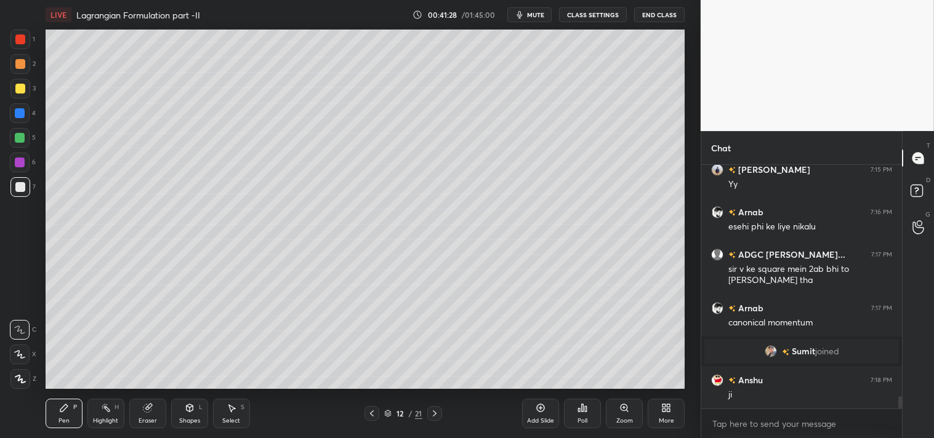
click at [625, 411] on icon at bounding box center [624, 408] width 7 height 7
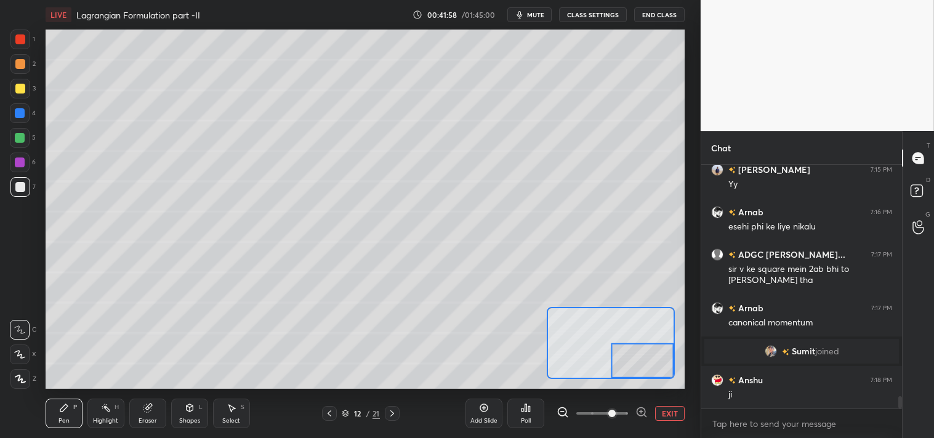
click at [660, 411] on button "EXIT" at bounding box center [670, 413] width 30 height 15
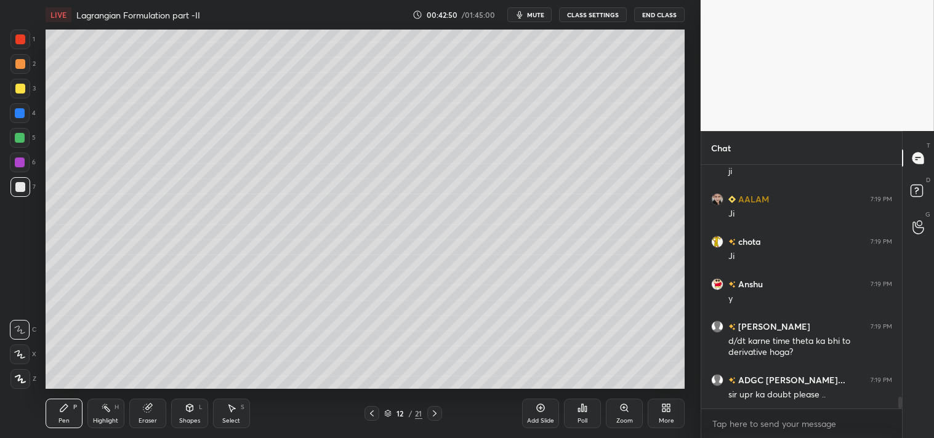
scroll to position [4965, 0]
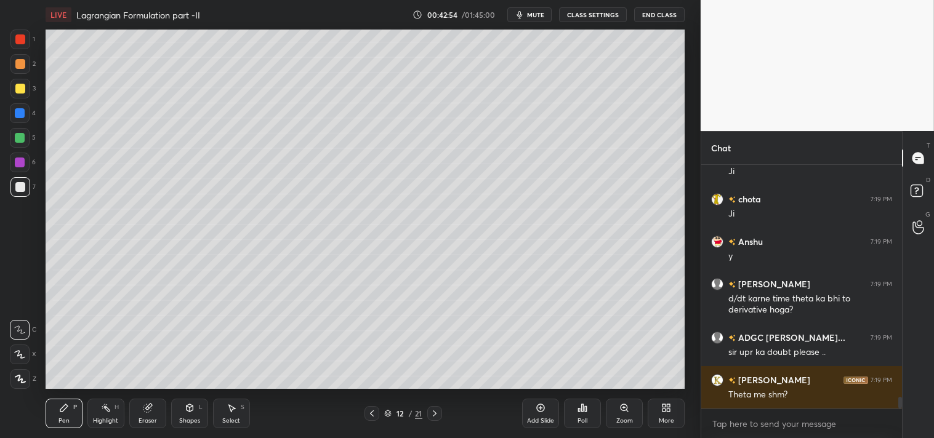
click at [105, 411] on icon at bounding box center [106, 408] width 10 height 10
click at [108, 411] on rect at bounding box center [106, 409] width 6 height 6
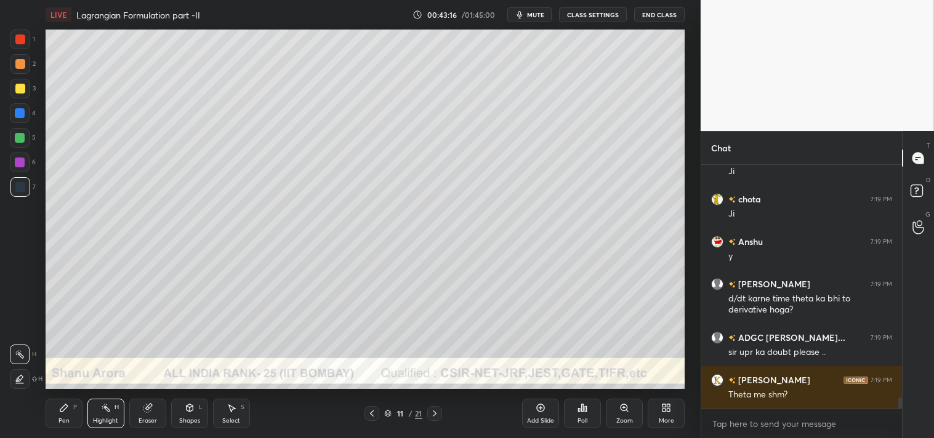
scroll to position [5007, 0]
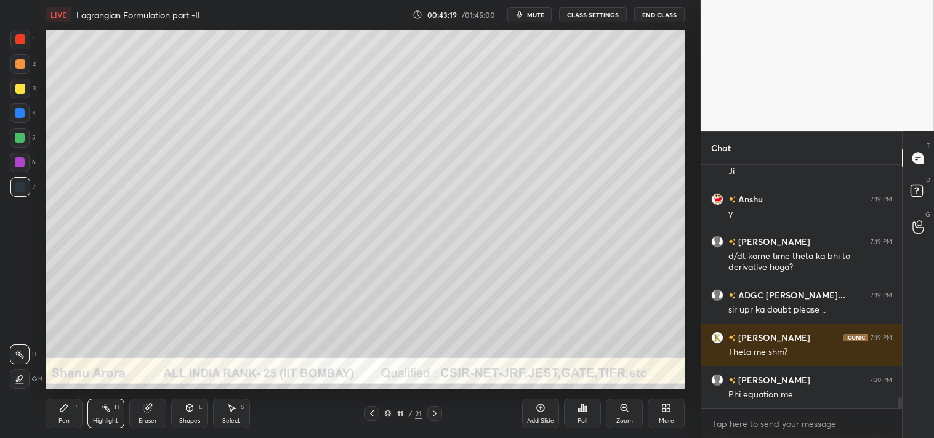
click at [22, 34] on div at bounding box center [20, 39] width 10 height 10
click at [18, 45] on div at bounding box center [20, 40] width 20 height 20
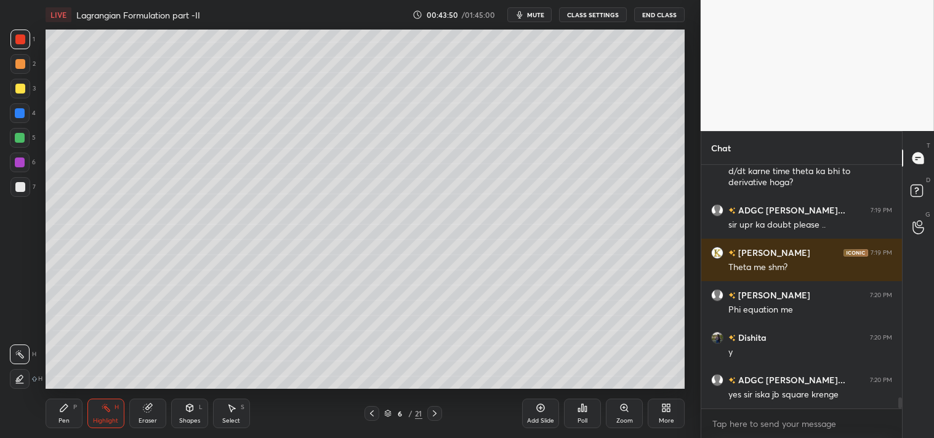
scroll to position [5105, 0]
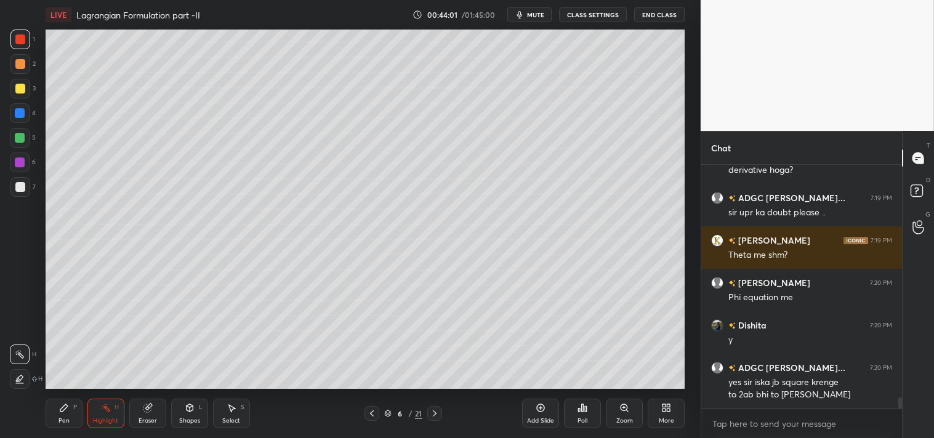
click at [56, 403] on div "Pen P" at bounding box center [64, 414] width 37 height 30
click at [60, 408] on icon at bounding box center [64, 408] width 10 height 10
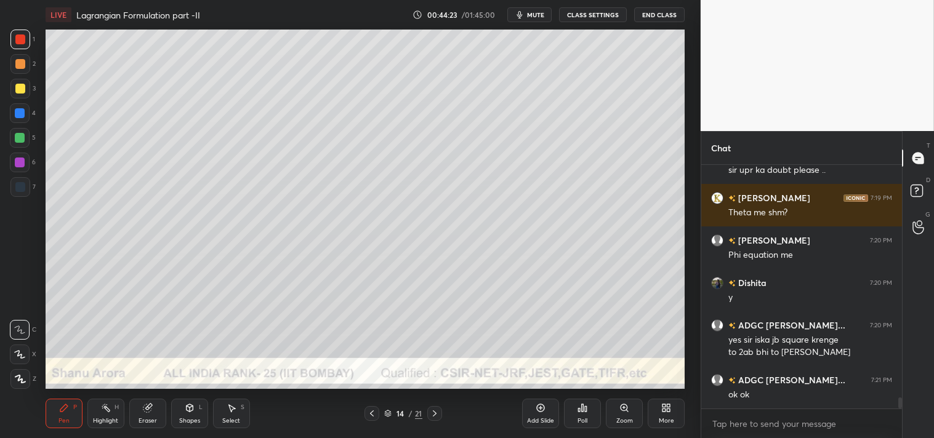
click at [189, 406] on icon at bounding box center [189, 407] width 7 height 2
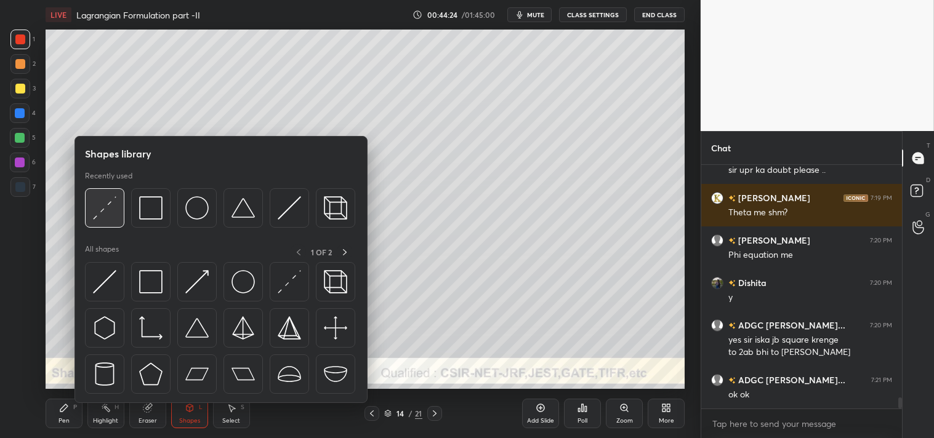
click at [105, 208] on img at bounding box center [104, 207] width 23 height 23
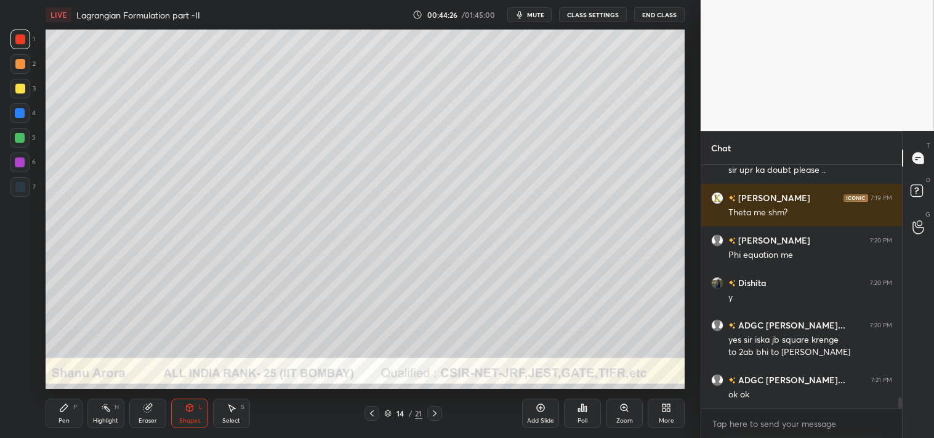
click at [616, 414] on div "Zoom" at bounding box center [624, 414] width 37 height 30
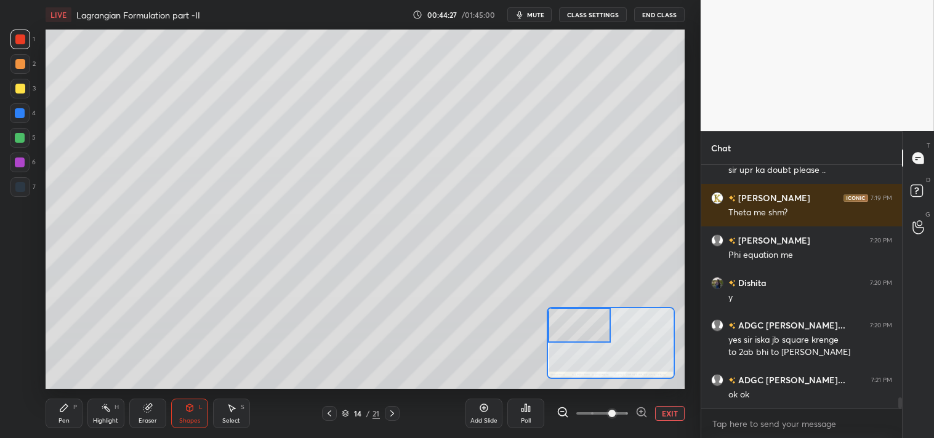
click at [46, 413] on div "Pen P" at bounding box center [64, 414] width 37 height 30
click at [46, 417] on div "Pen P" at bounding box center [64, 414] width 37 height 30
click at [25, 83] on div at bounding box center [20, 89] width 20 height 20
click at [23, 95] on div at bounding box center [20, 89] width 20 height 20
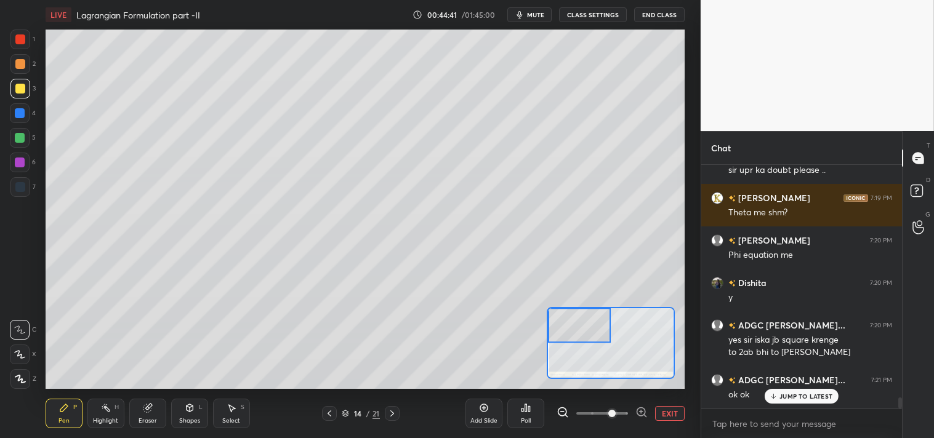
scroll to position [5189, 0]
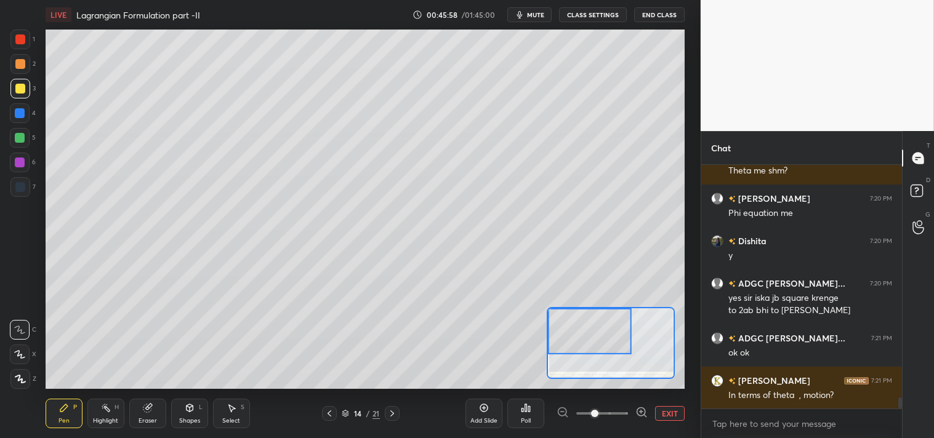
click at [657, 411] on button "EXIT" at bounding box center [670, 413] width 30 height 15
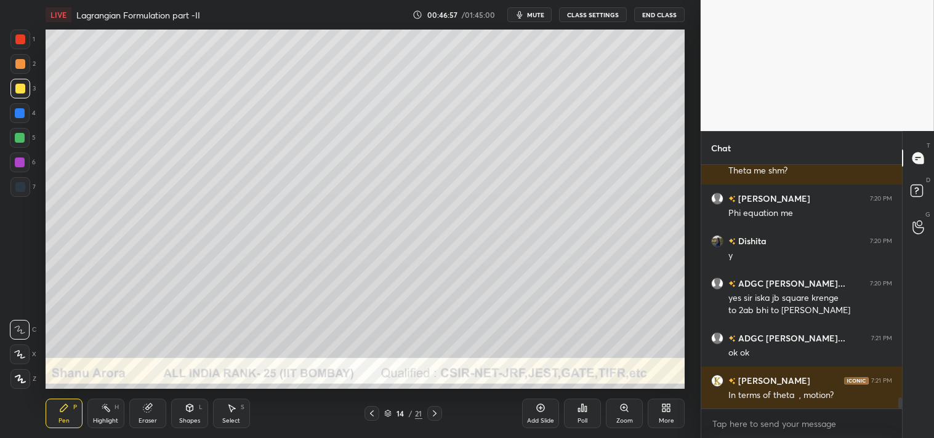
click at [614, 414] on div "Zoom" at bounding box center [624, 414] width 37 height 30
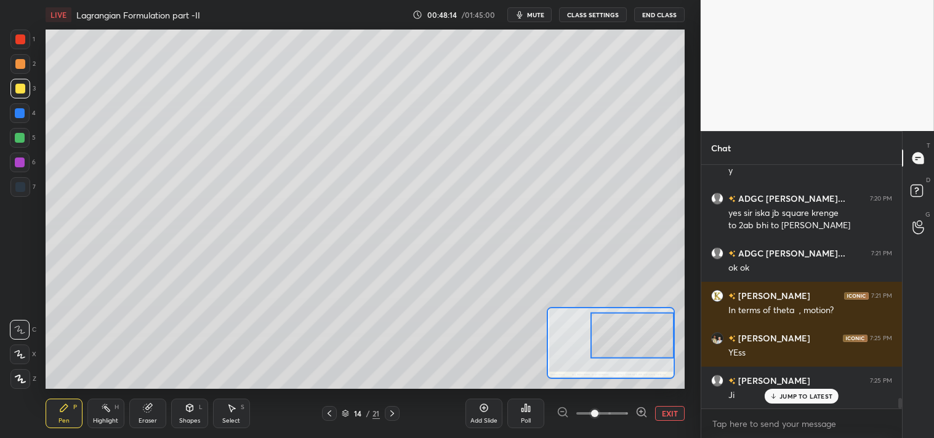
scroll to position [5316, 0]
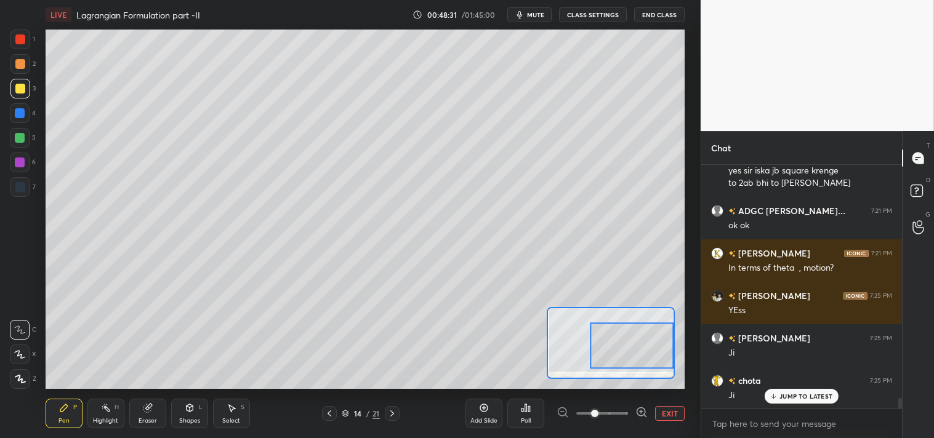
click at [671, 413] on button "EXIT" at bounding box center [670, 413] width 30 height 15
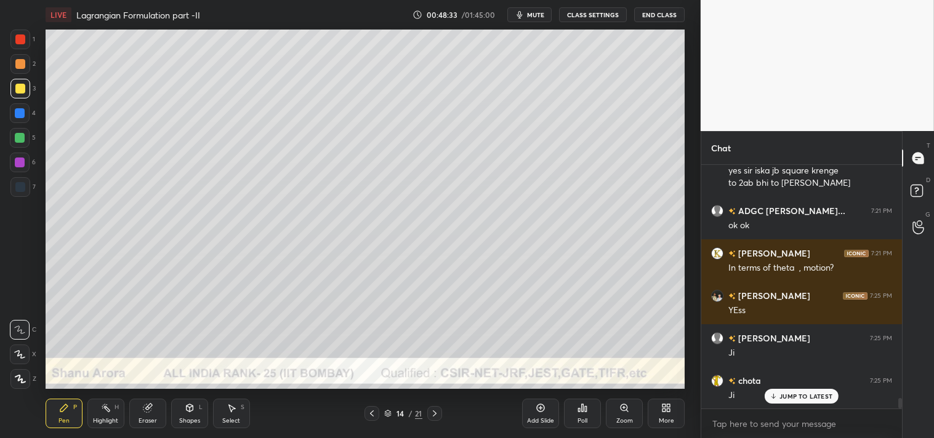
click at [624, 410] on icon at bounding box center [624, 408] width 7 height 7
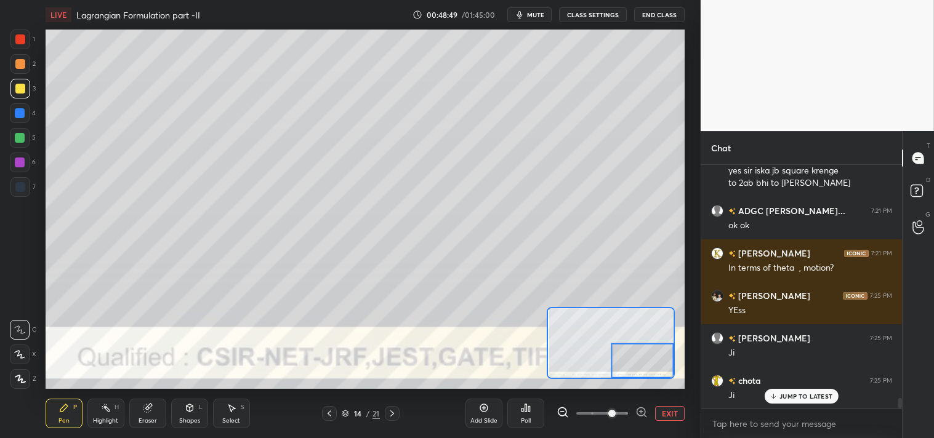
click at [668, 405] on div "Add Slide Poll EXIT" at bounding box center [574, 413] width 219 height 69
click at [669, 406] on button "EXIT" at bounding box center [670, 413] width 30 height 15
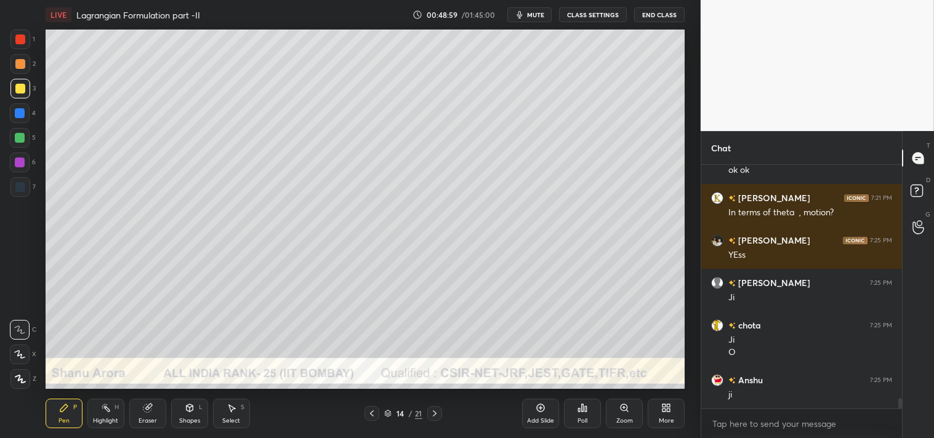
scroll to position [5414, 0]
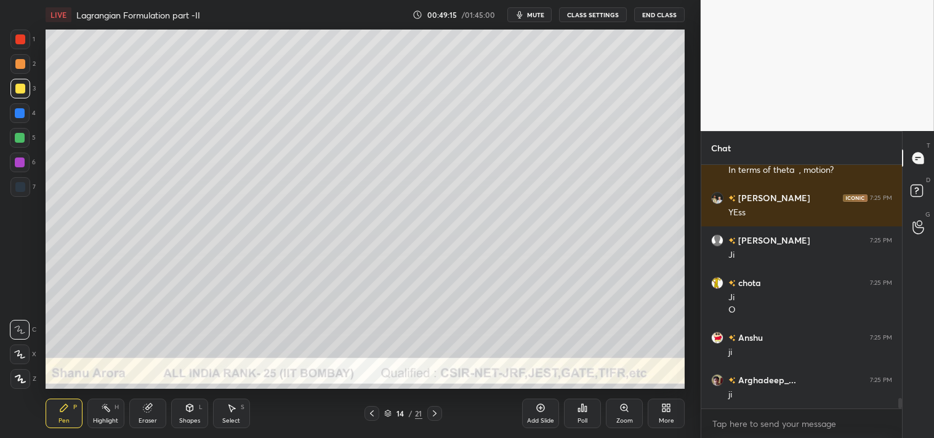
click at [545, 410] on icon at bounding box center [541, 408] width 10 height 10
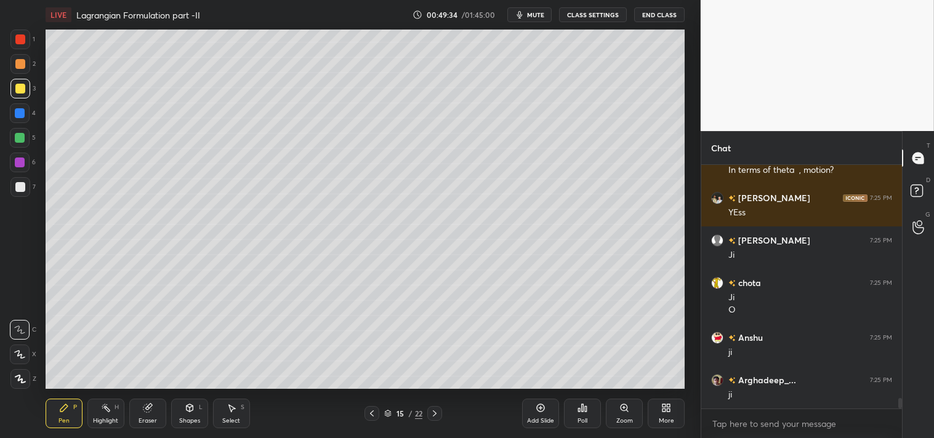
scroll to position [5457, 0]
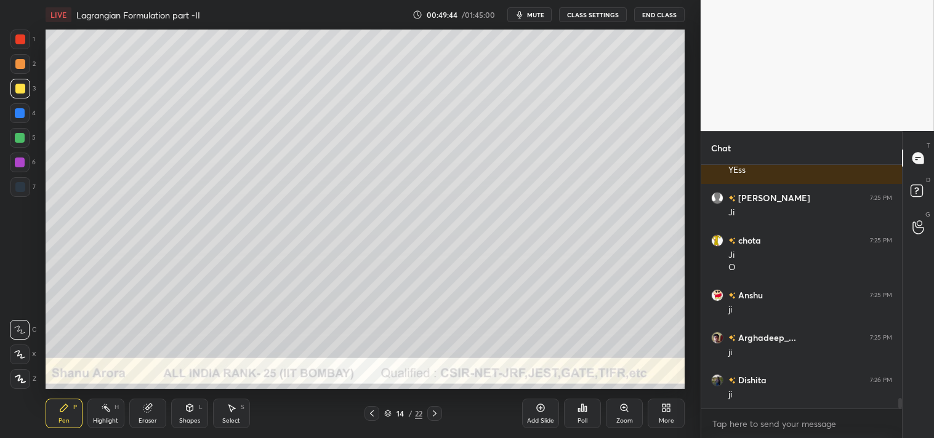
click at [92, 416] on div "Highlight H" at bounding box center [105, 414] width 37 height 30
click at [94, 419] on div "Highlight" at bounding box center [105, 421] width 25 height 6
click at [44, 416] on div "LIVE Lagrangian Formulation part -II 00:49:51 / 01:45:00 mute CLASS SETTINGS En…" at bounding box center [364, 219] width 651 height 438
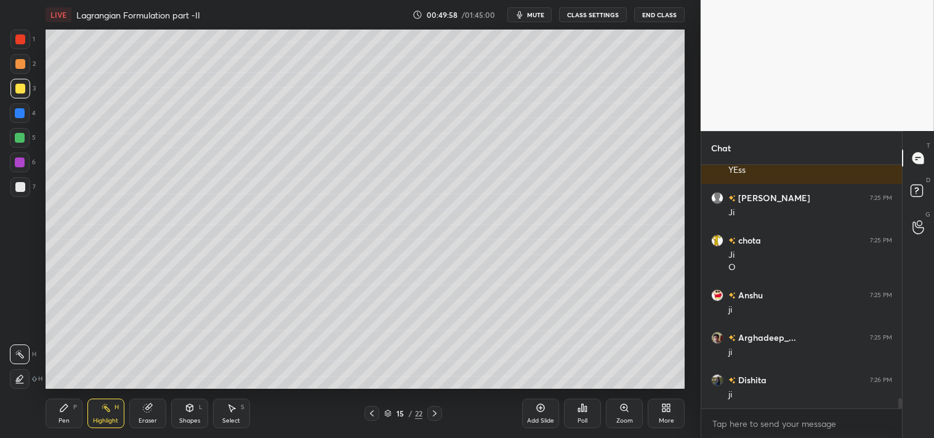
click at [63, 413] on icon at bounding box center [64, 408] width 10 height 10
click at [63, 405] on icon at bounding box center [64, 408] width 10 height 10
click at [162, 411] on div "Eraser" at bounding box center [147, 414] width 37 height 30
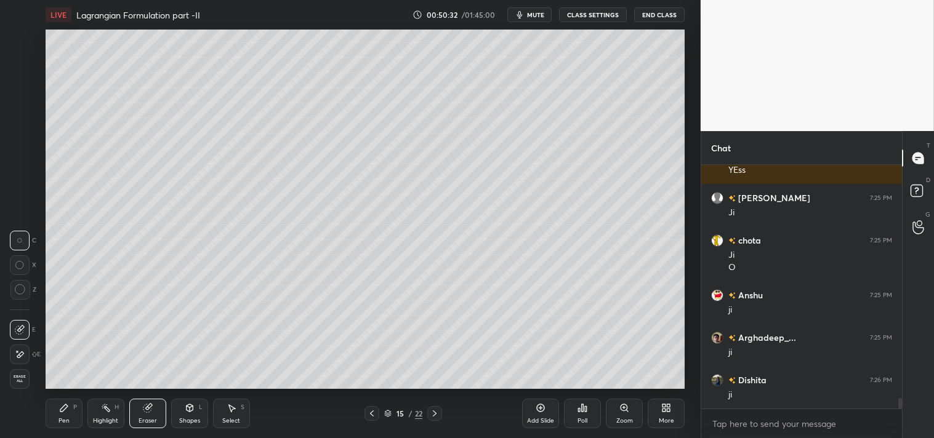
click at [158, 414] on div "Eraser" at bounding box center [147, 414] width 37 height 30
click at [63, 399] on div "Pen P" at bounding box center [64, 414] width 37 height 30
click at [57, 409] on div "Pen P" at bounding box center [64, 414] width 37 height 30
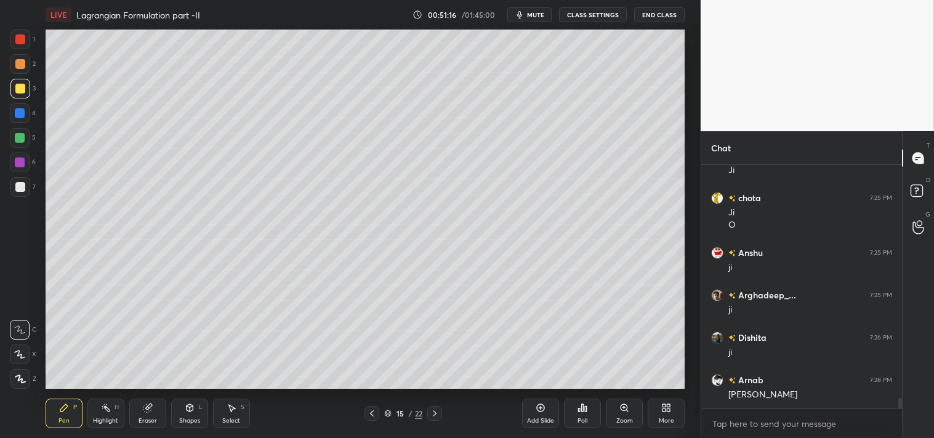
click at [108, 416] on div "Highlight H" at bounding box center [105, 414] width 37 height 30
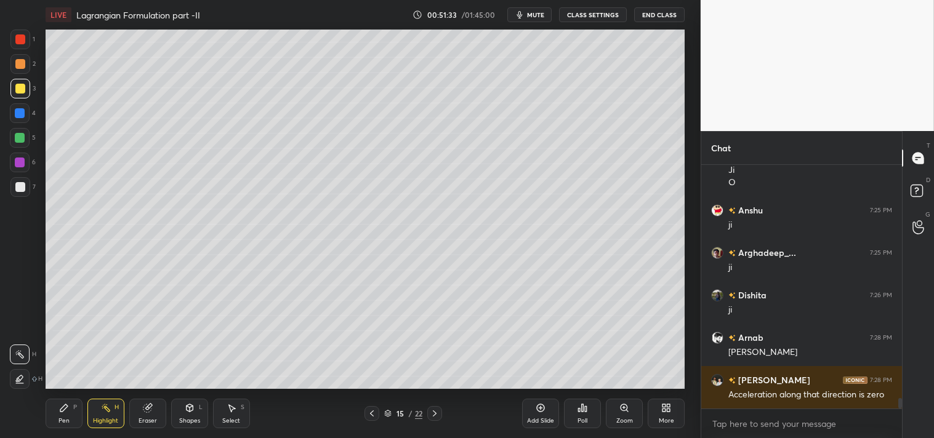
click at [62, 415] on div "Pen P" at bounding box center [64, 414] width 37 height 30
click at [50, 421] on div "Pen P" at bounding box center [64, 414] width 37 height 30
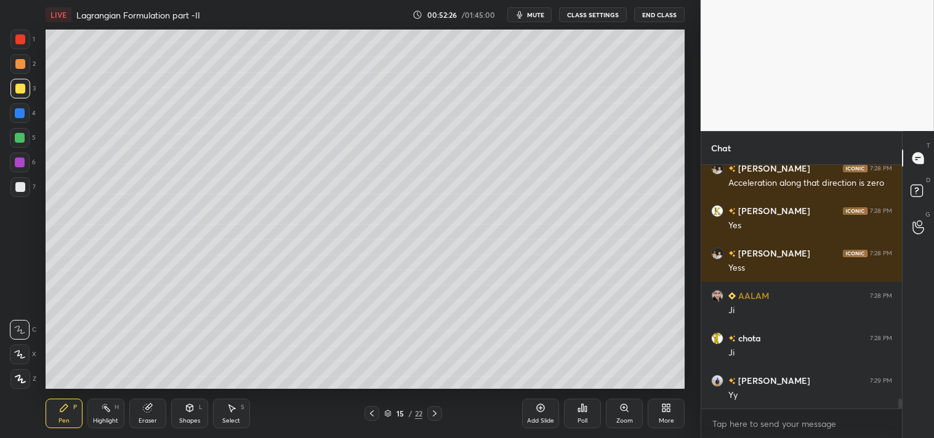
scroll to position [5797, 0]
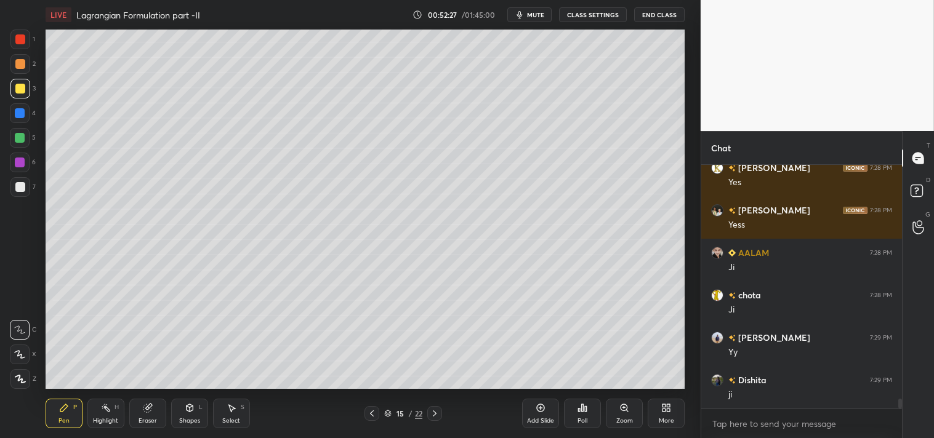
click at [542, 408] on icon at bounding box center [541, 408] width 4 height 4
click at [20, 62] on div at bounding box center [20, 64] width 10 height 10
click at [25, 65] on div at bounding box center [20, 64] width 10 height 10
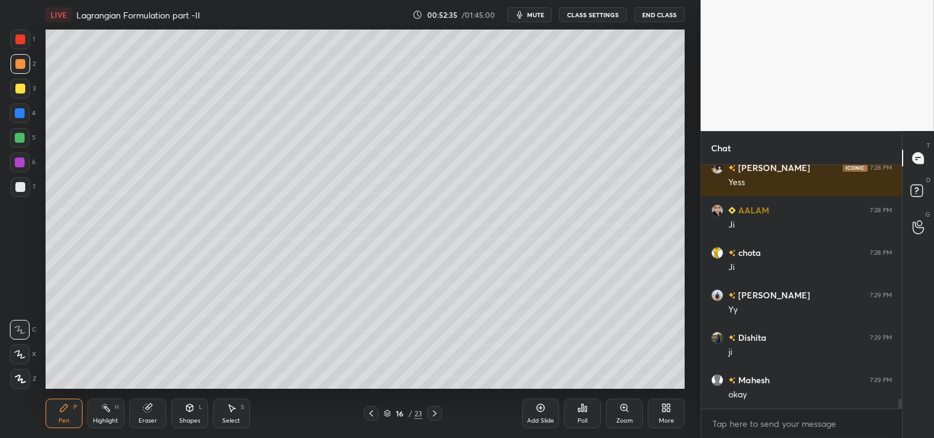
scroll to position [5869, 0]
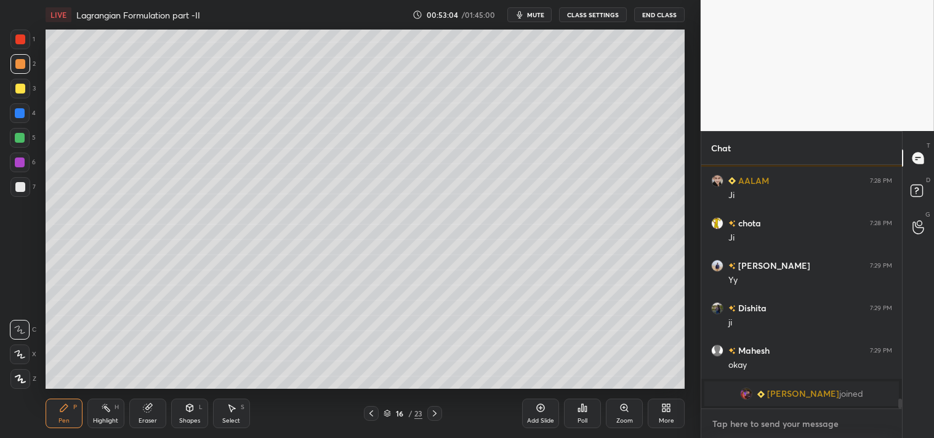
click at [743, 427] on textarea at bounding box center [801, 424] width 181 height 20
type textarea "x"
type textarea "l"
type textarea "x"
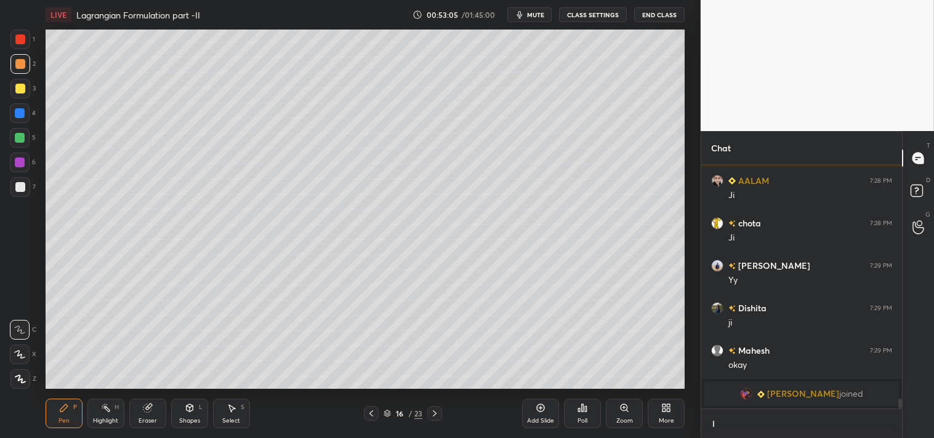
type textarea "li"
type textarea "x"
type textarea "lin"
type textarea "x"
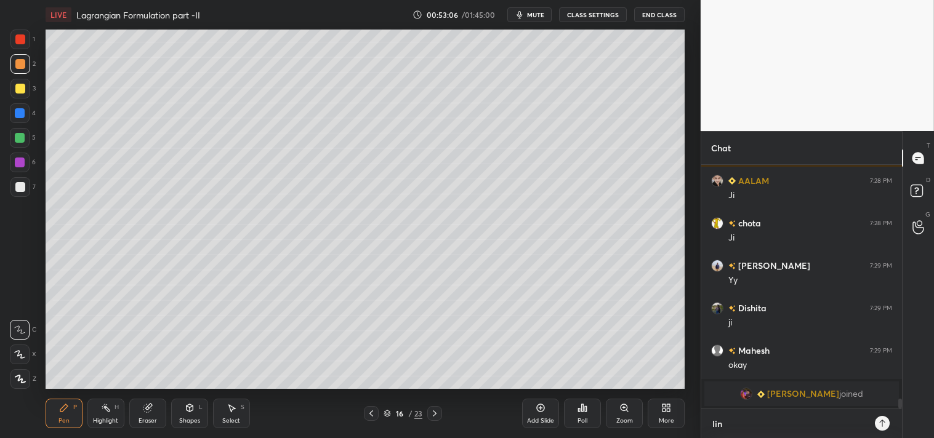
type textarea "link"
type textarea "x"
type textarea "linkt"
type textarea "x"
type textarea "linktr"
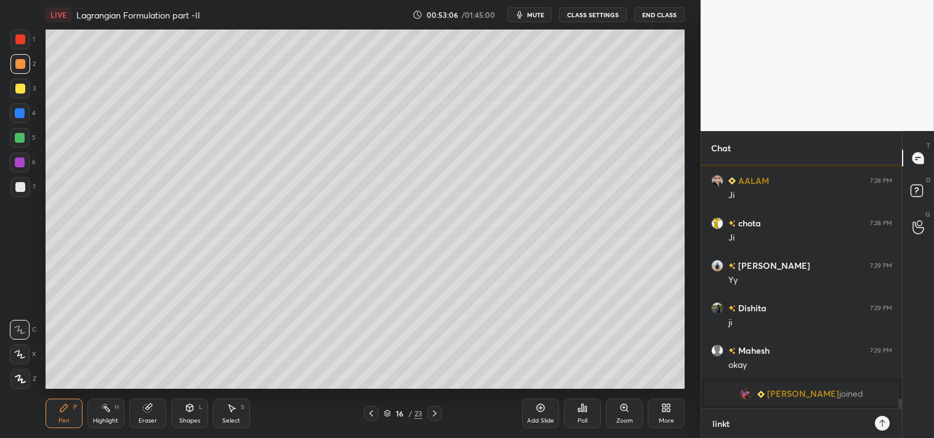
type textarea "x"
type textarea "linktr."
type textarea "x"
type textarea "linktr.e"
type textarea "x"
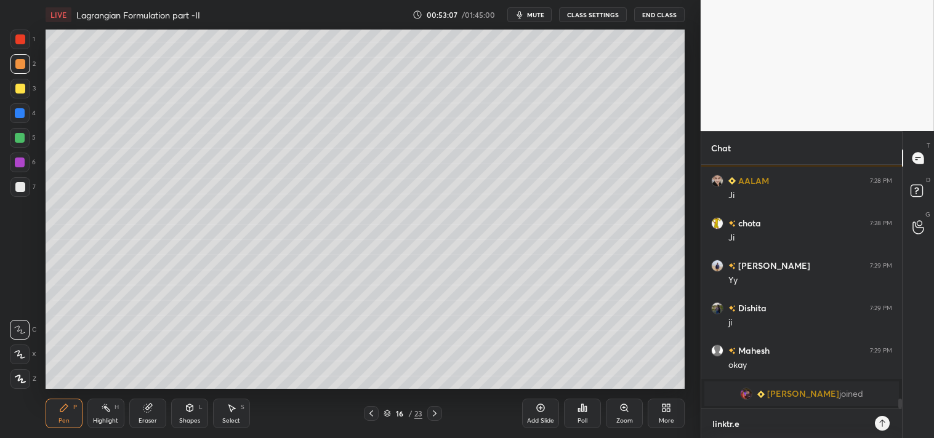
type textarea "[DOMAIN_NAME]"
type textarea "x"
type textarea "[DOMAIN_NAME][URL]"
type textarea "x"
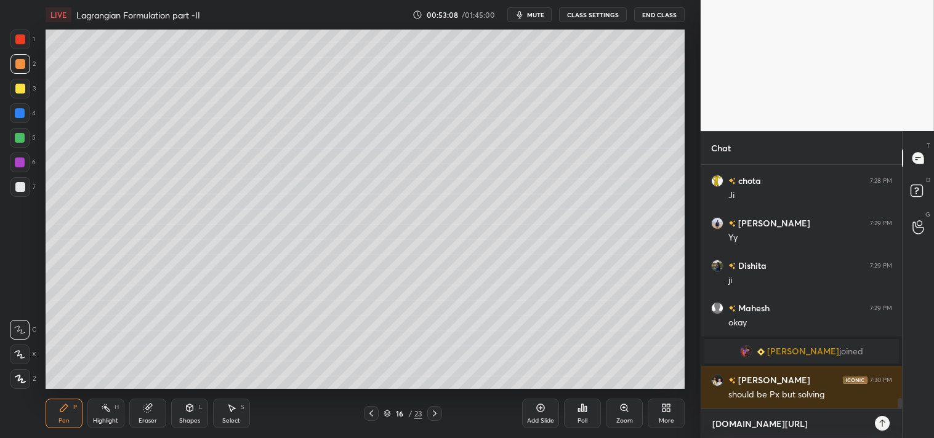
scroll to position [5538, 0]
type textarea "[DOMAIN_NAME][URL]"
type textarea "x"
type textarea "[DOMAIN_NAME][URL]"
type textarea "x"
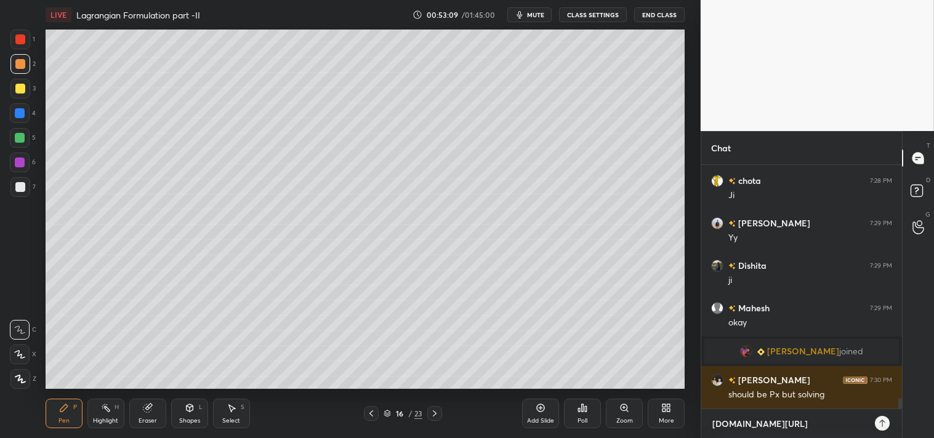
type textarea "[DOMAIN_NAME][URL]"
type textarea "x"
type textarea "[DOMAIN_NAME][URL]"
type textarea "x"
type textarea "[DOMAIN_NAME][URL]"
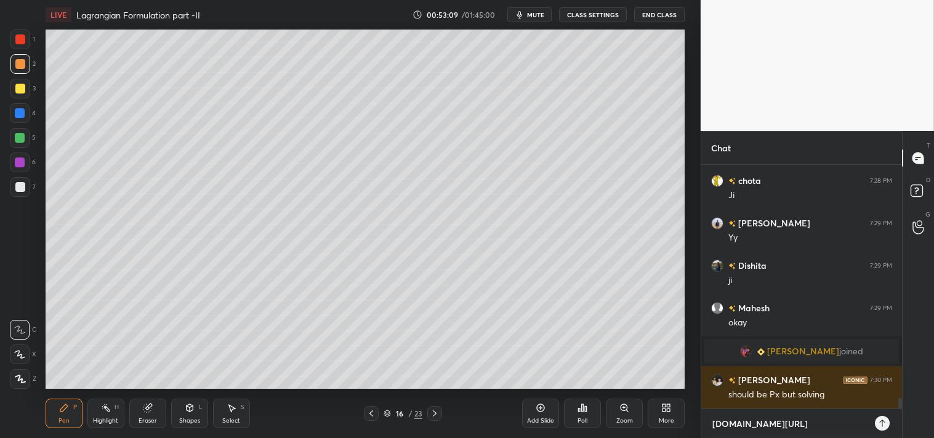
type textarea "x"
type textarea "[DOMAIN_NAME][URL]"
type textarea "x"
type textarea "[DOMAIN_NAME][URL]"
type textarea "x"
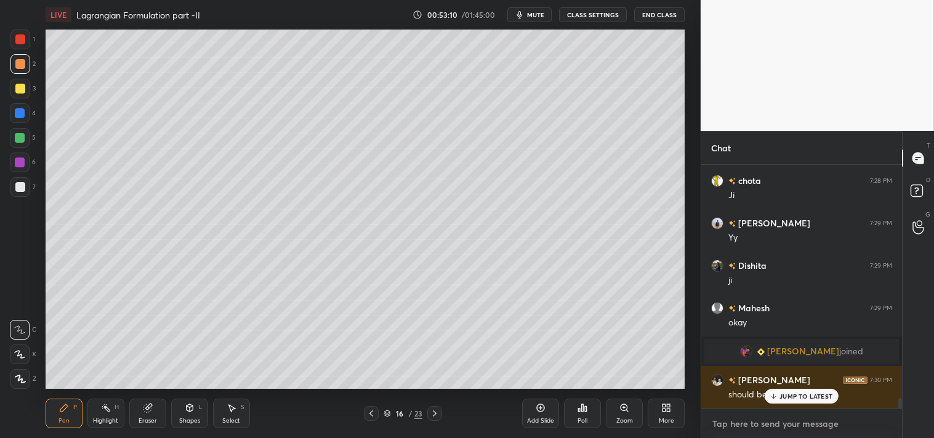
scroll to position [5606, 0]
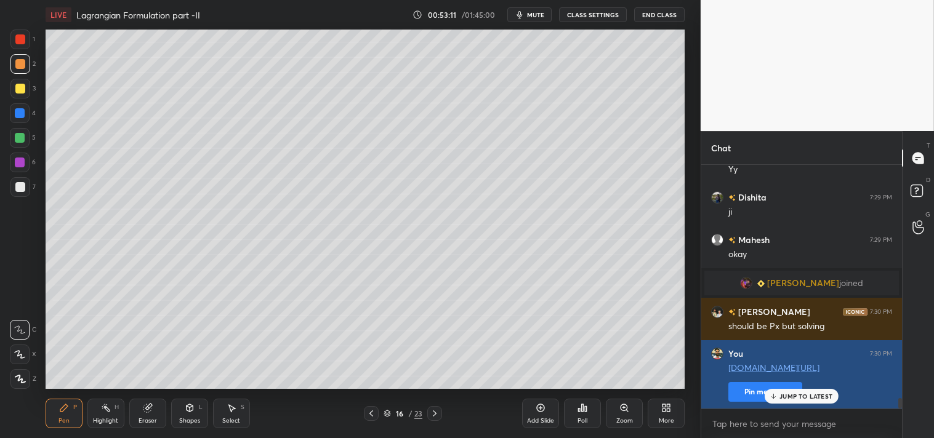
click at [751, 395] on button "Pin message" at bounding box center [765, 392] width 74 height 20
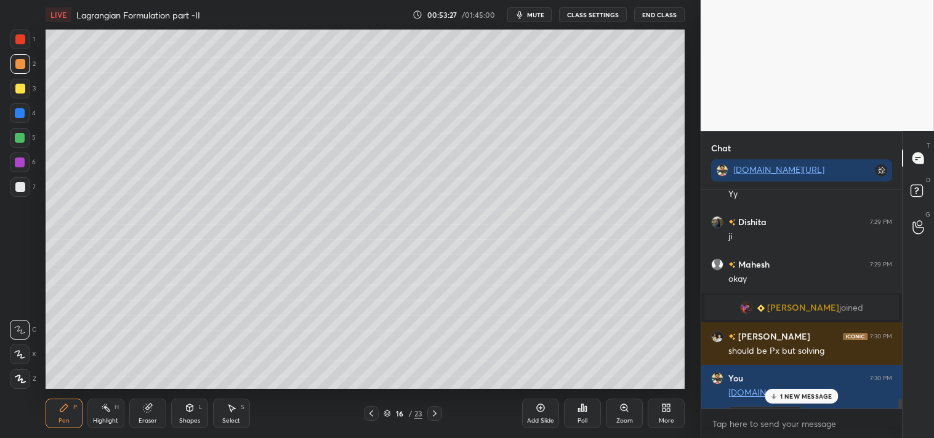
scroll to position [5673, 0]
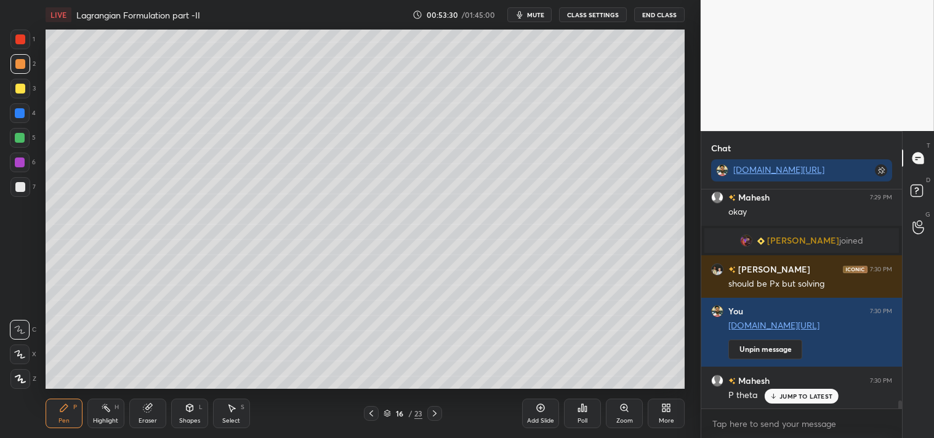
click at [22, 197] on div "7" at bounding box center [22, 189] width 25 height 25
click at [25, 196] on div at bounding box center [20, 187] width 20 height 20
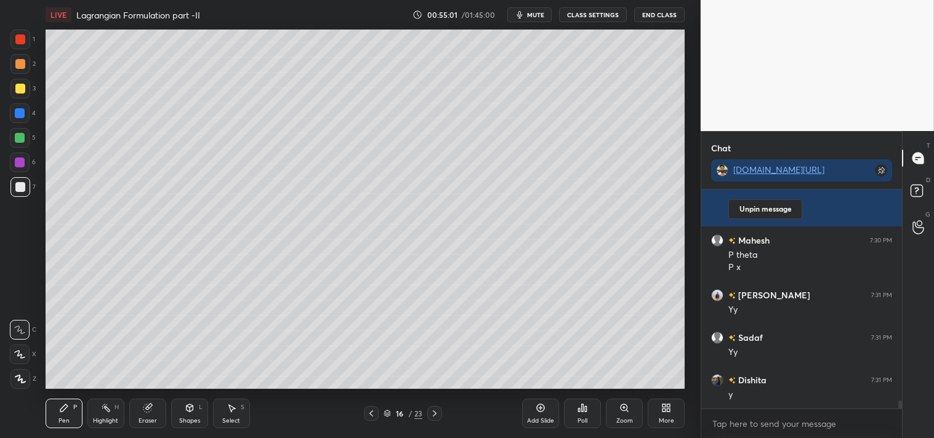
scroll to position [5856, 0]
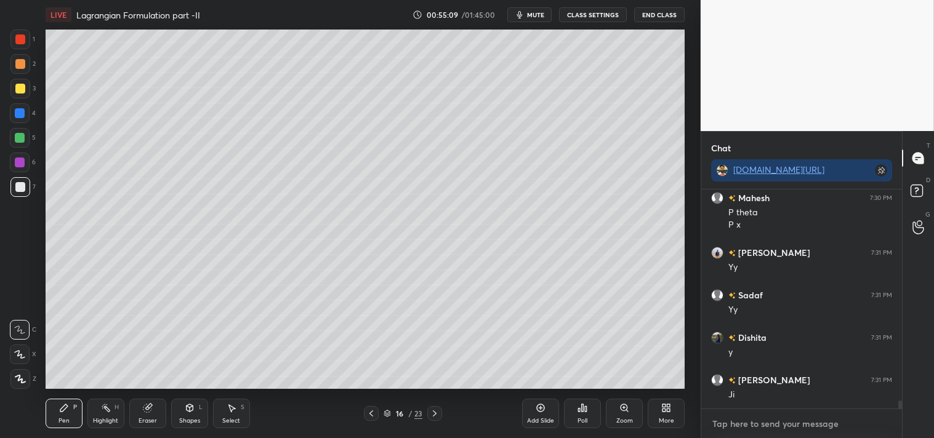
click at [722, 422] on textarea at bounding box center [801, 424] width 181 height 20
type textarea "x"
type textarea "e"
type textarea "x"
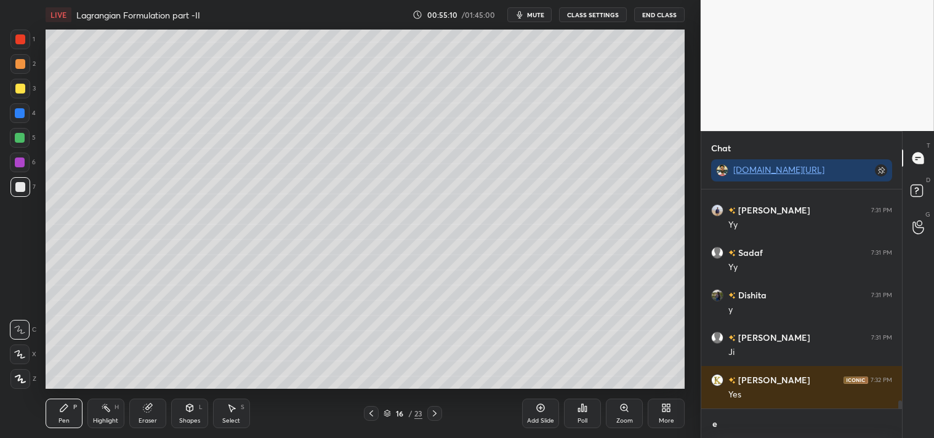
scroll to position [4, 3]
type textarea "ey"
type textarea "x"
type textarea "eye"
type textarea "x"
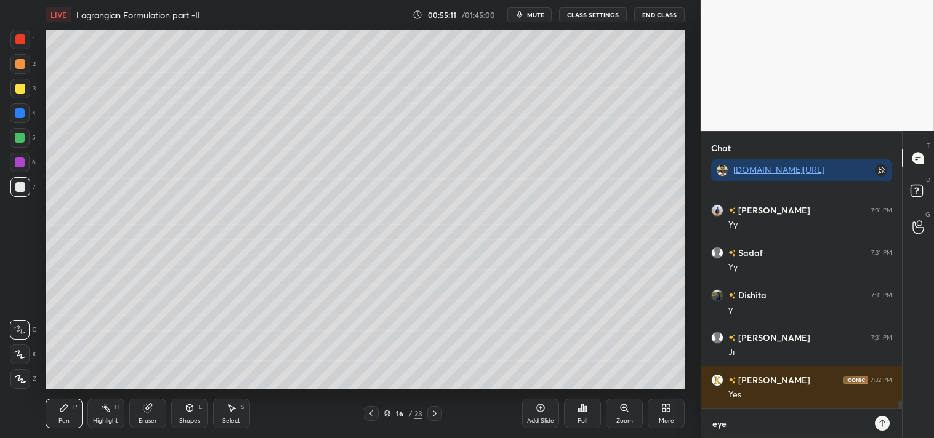
scroll to position [245, 197]
type textarea "eyes"
type textarea "x"
type textarea "eyes"
type textarea "x"
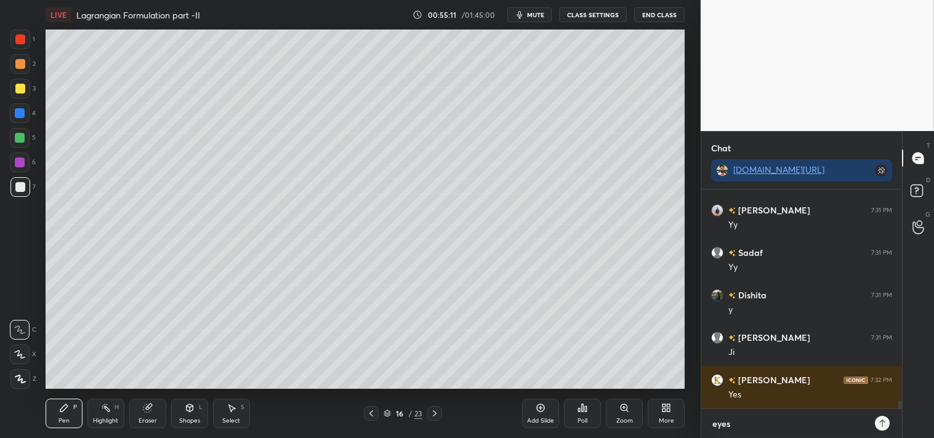
type textarea "eyes b"
type textarea "x"
type textarea "eyes br"
type textarea "x"
type textarea "eyes brk"
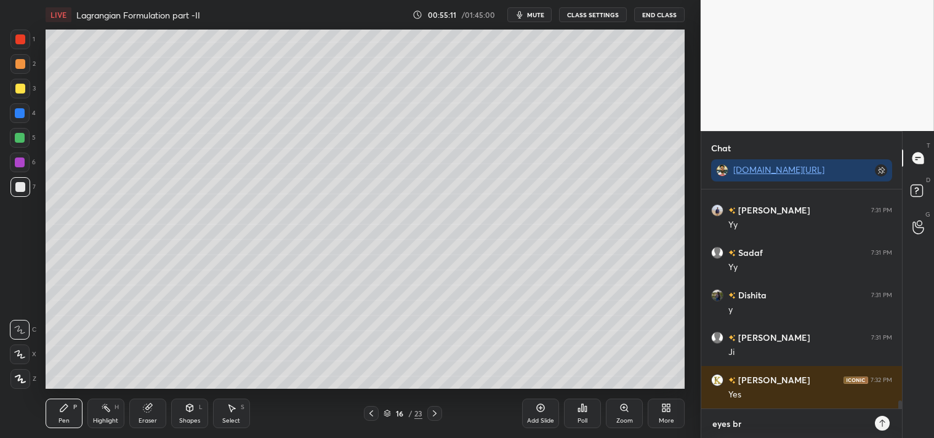
type textarea "x"
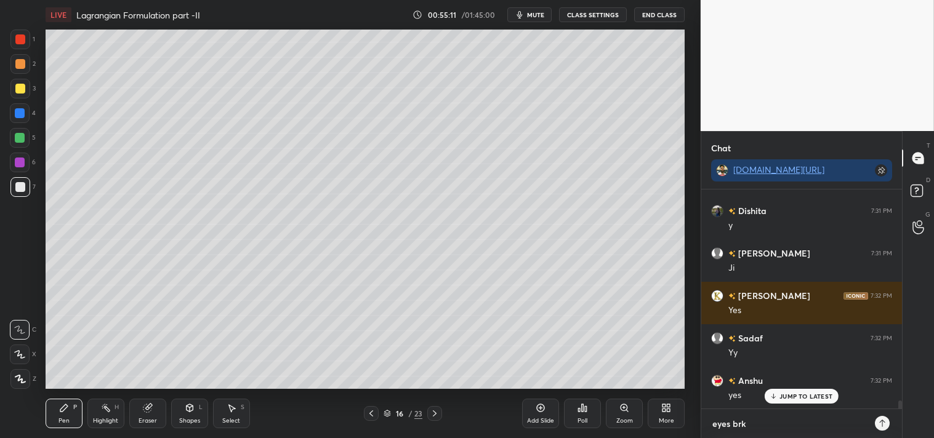
type textarea "eyes brk"
type textarea "x"
type textarea "eyes brk 5"
type textarea "x"
type textarea "eyes brk 5m"
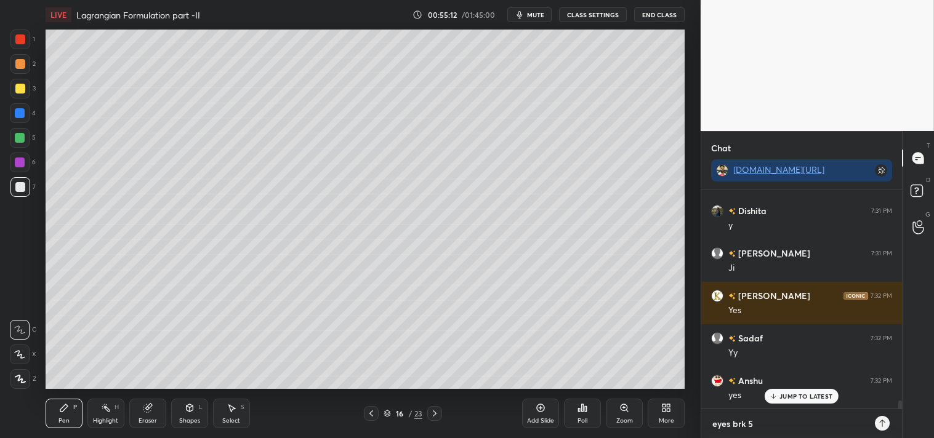
type textarea "x"
type textarea "eyes brk 5mi"
type textarea "x"
type textarea "eyes brk 5min"
type textarea "x"
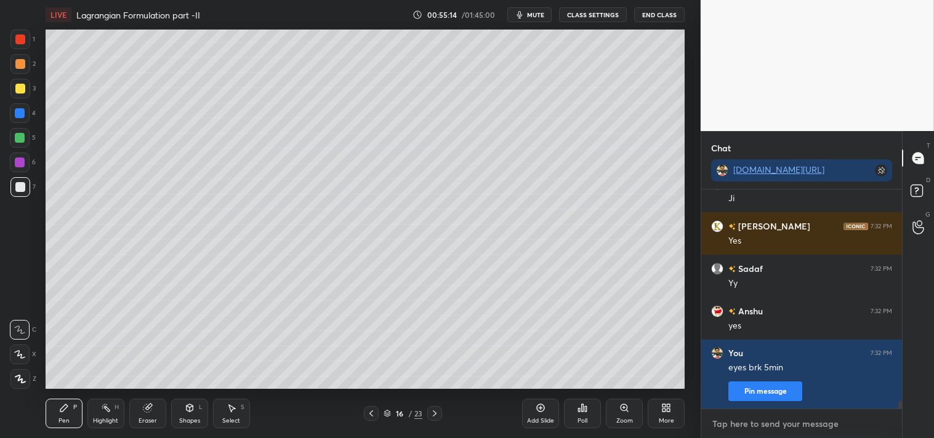
scroll to position [6106, 0]
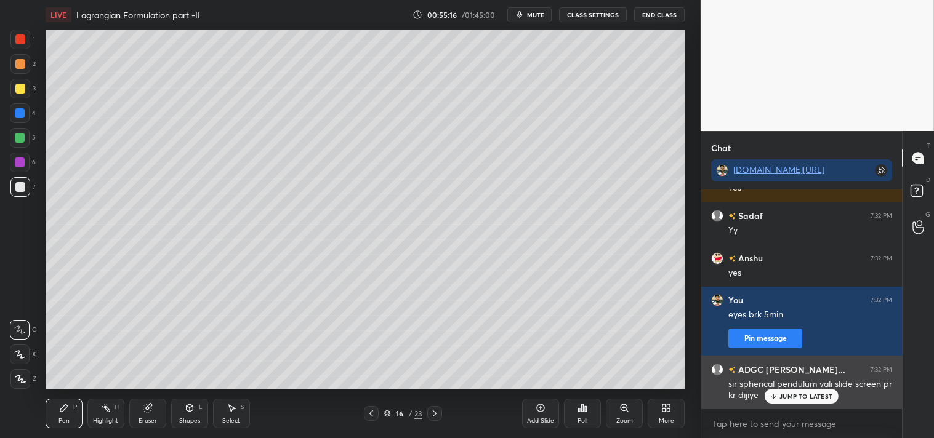
click at [811, 394] on p "JUMP TO LATEST" at bounding box center [805, 396] width 53 height 7
type textarea "x"
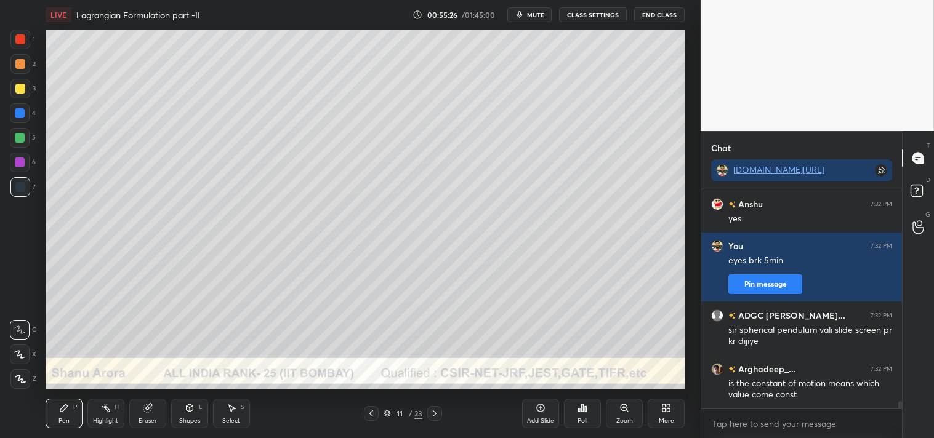
scroll to position [6202, 0]
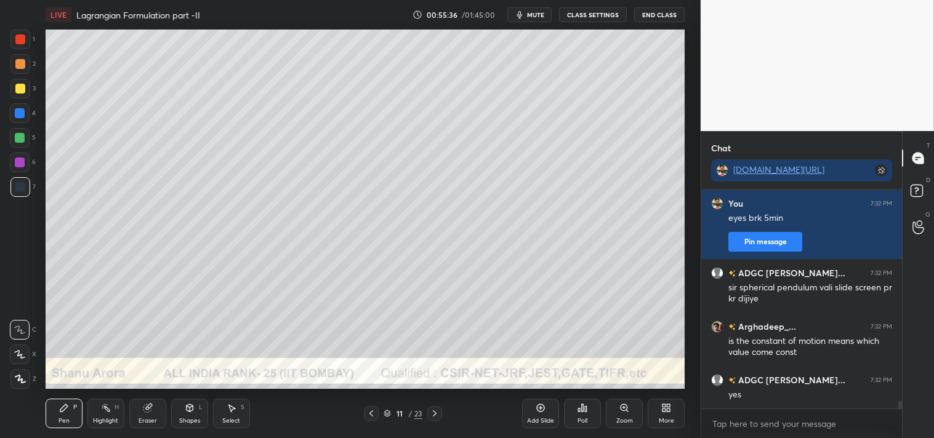
click at [533, 13] on span "mute" at bounding box center [535, 14] width 17 height 9
click at [592, 12] on button "CLASS SETTINGS" at bounding box center [593, 14] width 68 height 15
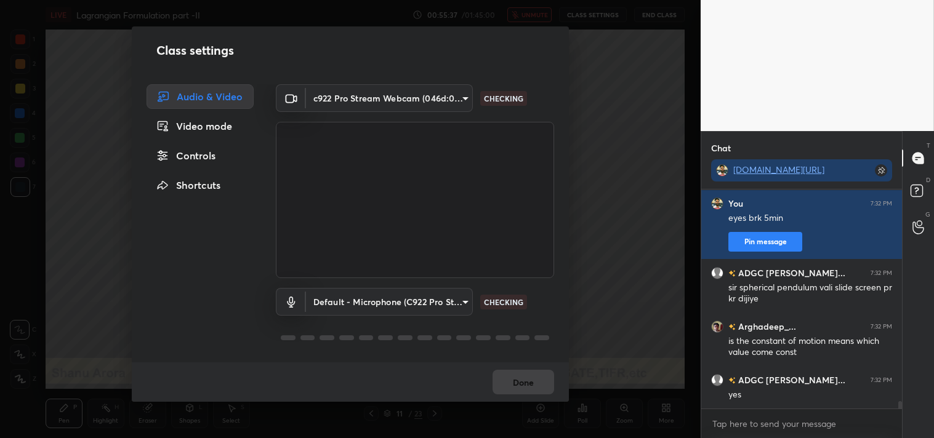
click at [395, 99] on body "1 2 3 4 5 6 7 C X Z C X Z E E Erase all H H LIVE Lagrangian Formulation part -I…" at bounding box center [467, 219] width 934 height 438
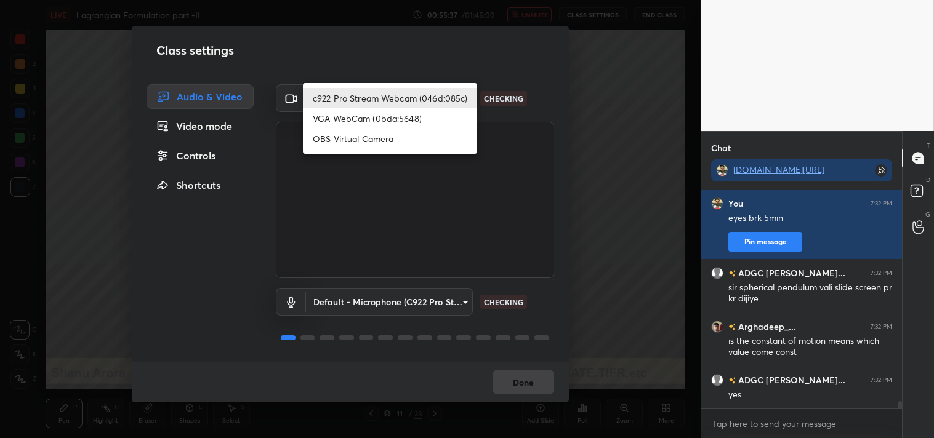
click at [363, 137] on li "OBS Virtual Camera" at bounding box center [390, 139] width 174 height 20
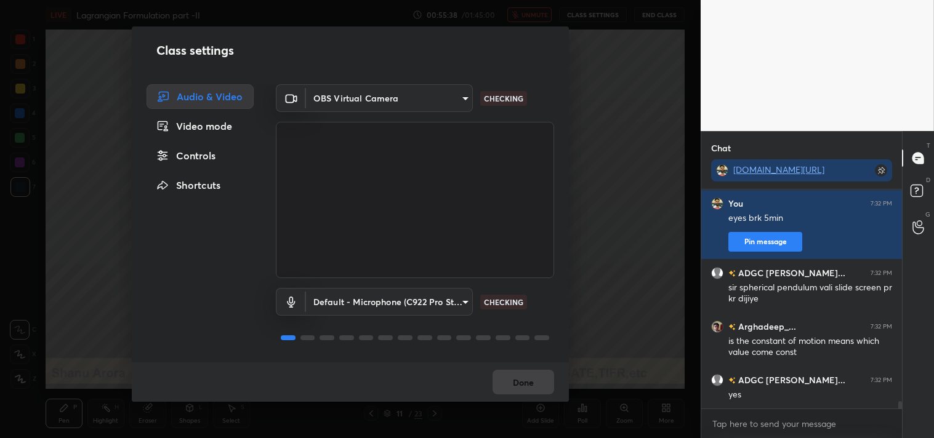
type input "64645b19d528b3ac785889237b1a364f3b7ccd5da23f372116afb1703458f4fd"
click at [524, 377] on button "Done" at bounding box center [524, 382] width 62 height 25
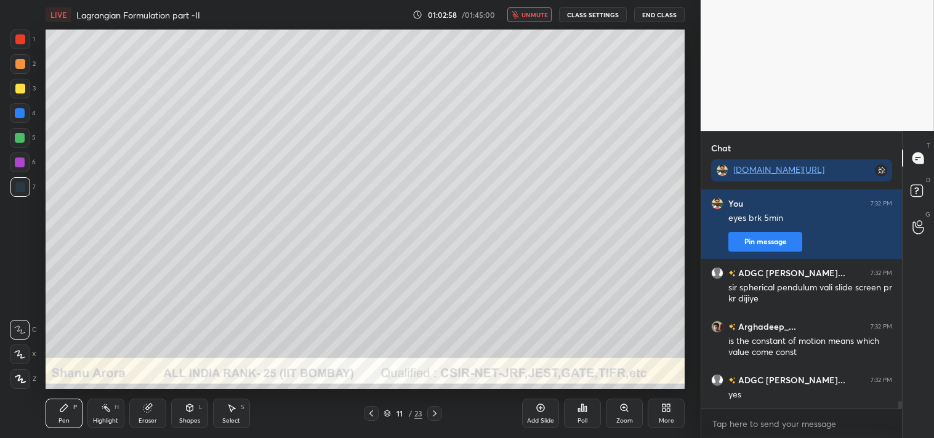
click at [533, 9] on button "unmute" at bounding box center [529, 14] width 44 height 15
click at [671, 410] on icon at bounding box center [666, 408] width 10 height 10
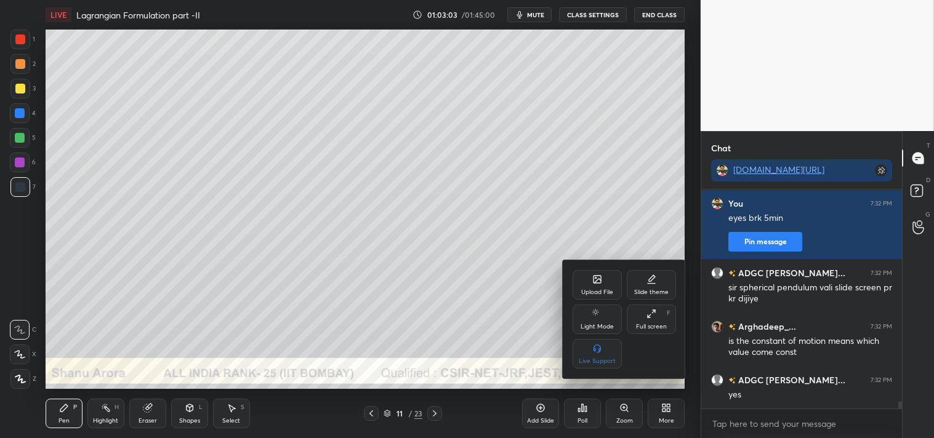
click at [600, 289] on div "Upload File" at bounding box center [597, 292] width 32 height 6
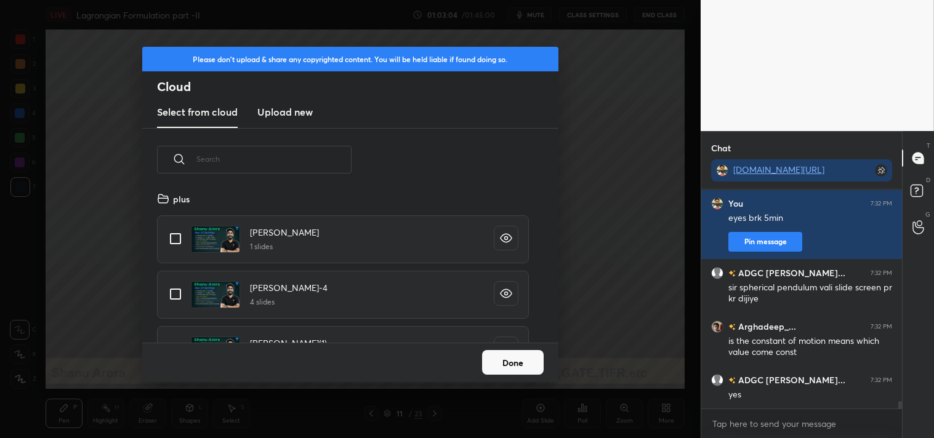
scroll to position [151, 395]
click at [286, 118] on h3 "Upload new" at bounding box center [284, 112] width 55 height 15
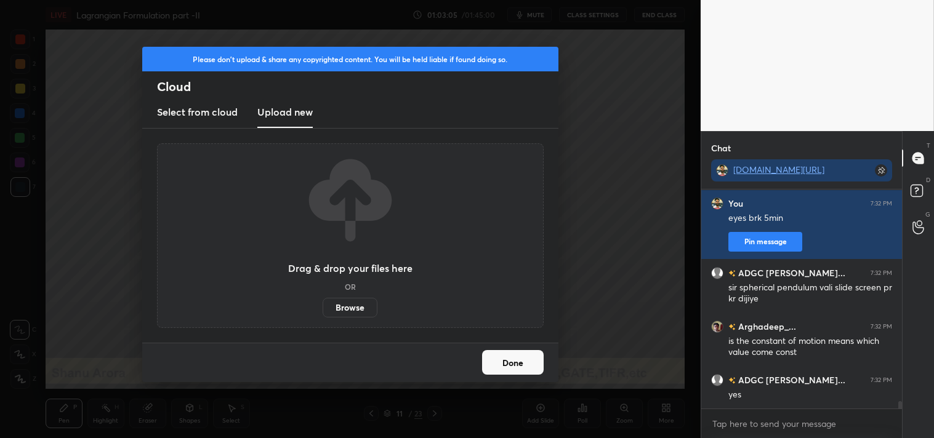
scroll to position [6245, 0]
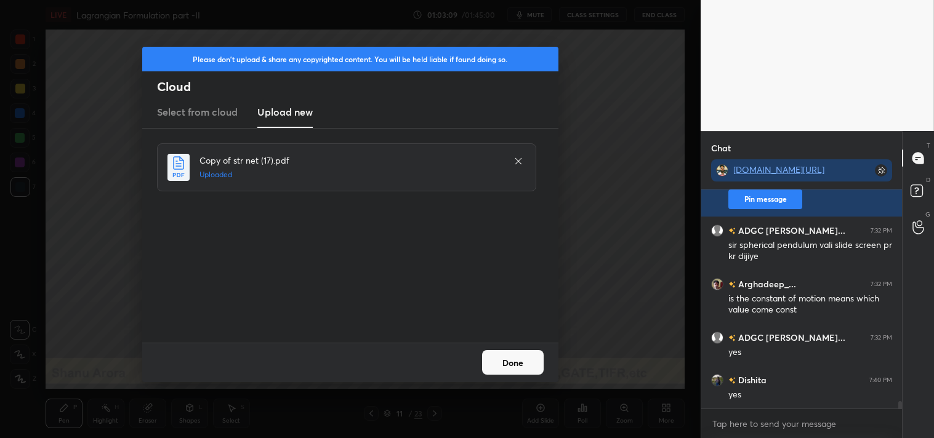
click at [497, 359] on button "Done" at bounding box center [513, 362] width 62 height 25
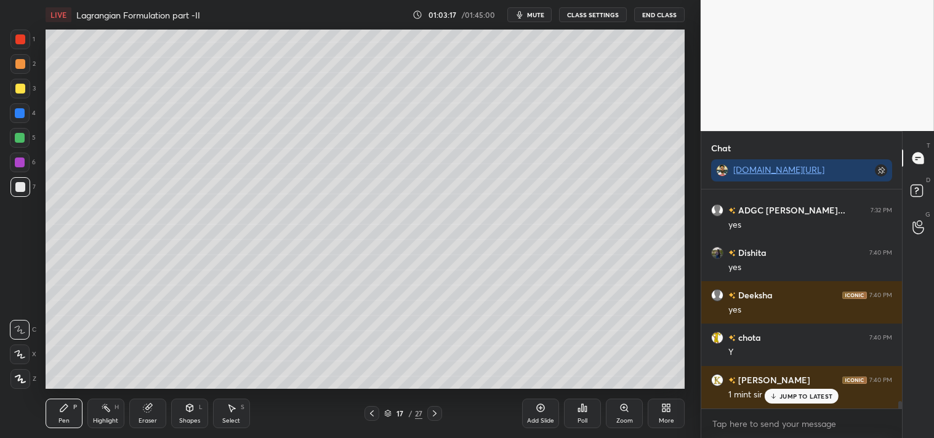
scroll to position [6414, 0]
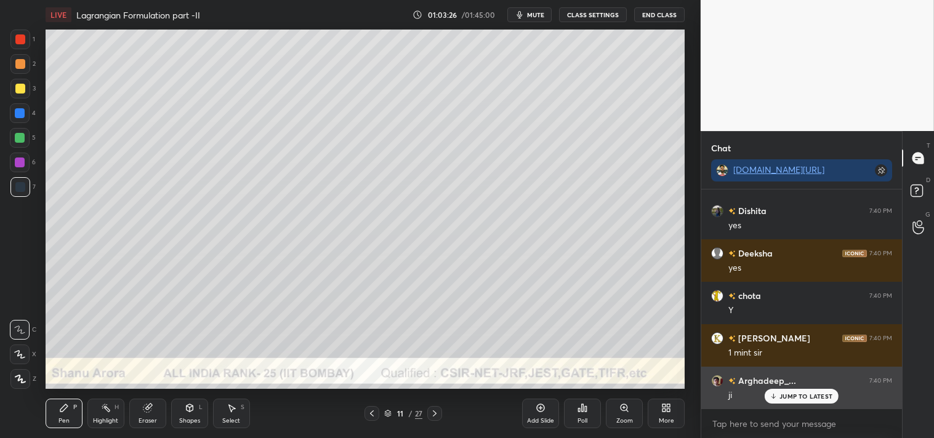
click at [794, 405] on div "Arghadeep_... 7:40 PM ji" at bounding box center [801, 388] width 201 height 42
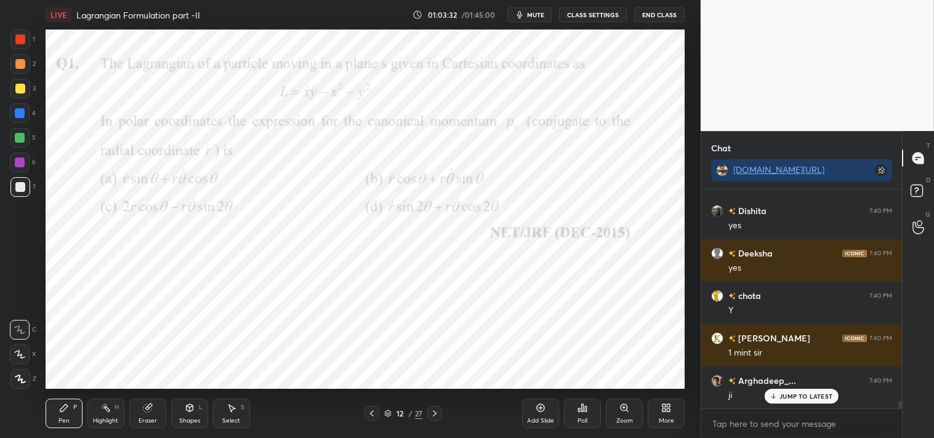
click at [7, 34] on div "1 2 3 4 5 6 7 C X Z C X Z E E Erase all H H" at bounding box center [19, 210] width 39 height 360
click at [9, 41] on div "1 2 3 4 5 6 7 C X Z C X Z E E Erase all H H" at bounding box center [19, 210] width 39 height 360
click at [23, 39] on div at bounding box center [20, 39] width 10 height 10
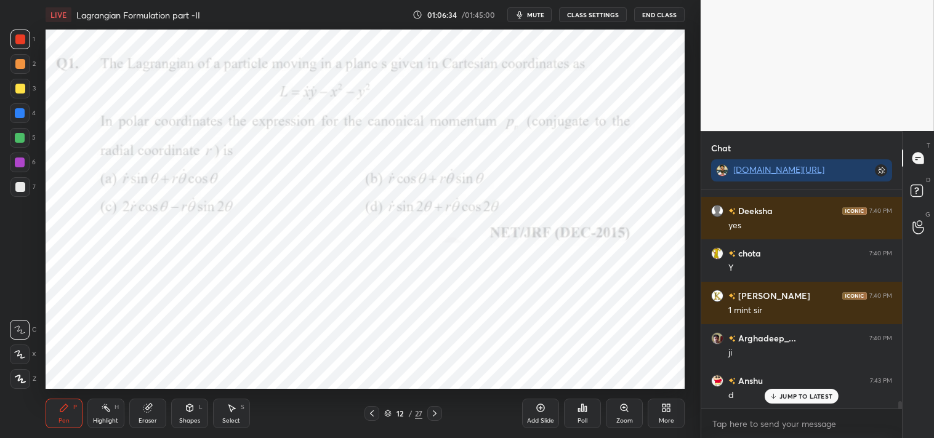
click at [137, 413] on div "Eraser" at bounding box center [147, 414] width 37 height 30
click at [138, 413] on div "Eraser" at bounding box center [147, 414] width 37 height 30
click at [60, 414] on div "Pen P" at bounding box center [64, 414] width 37 height 30
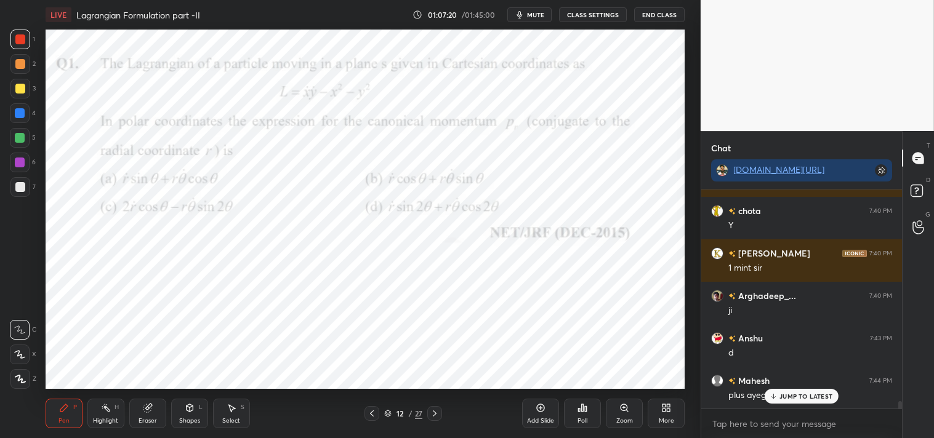
click at [797, 395] on p "JUMP TO LATEST" at bounding box center [805, 396] width 53 height 7
click at [105, 410] on icon at bounding box center [106, 408] width 10 height 10
click at [107, 411] on rect at bounding box center [106, 409] width 6 height 6
click at [65, 413] on icon at bounding box center [64, 408] width 10 height 10
click at [69, 411] on div "Pen P" at bounding box center [64, 414] width 37 height 30
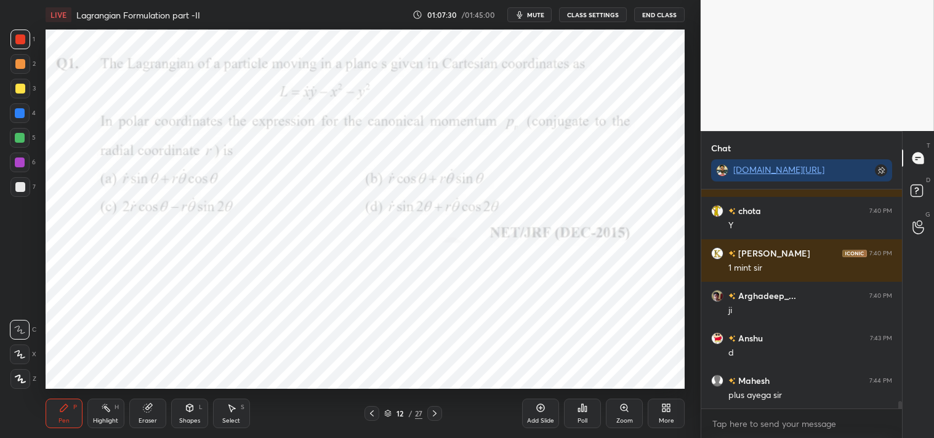
click at [88, 411] on div "Highlight H" at bounding box center [105, 414] width 37 height 30
click at [97, 408] on div "Highlight H" at bounding box center [105, 414] width 37 height 30
click at [63, 409] on icon at bounding box center [63, 408] width 7 height 7
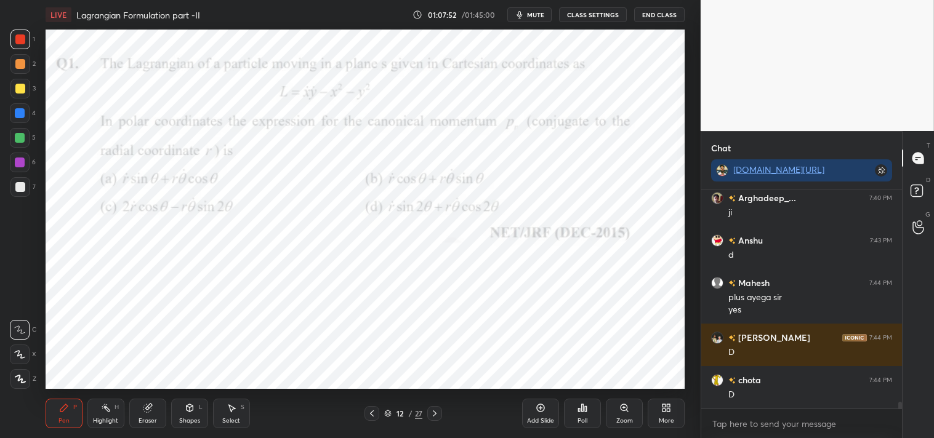
scroll to position [6639, 0]
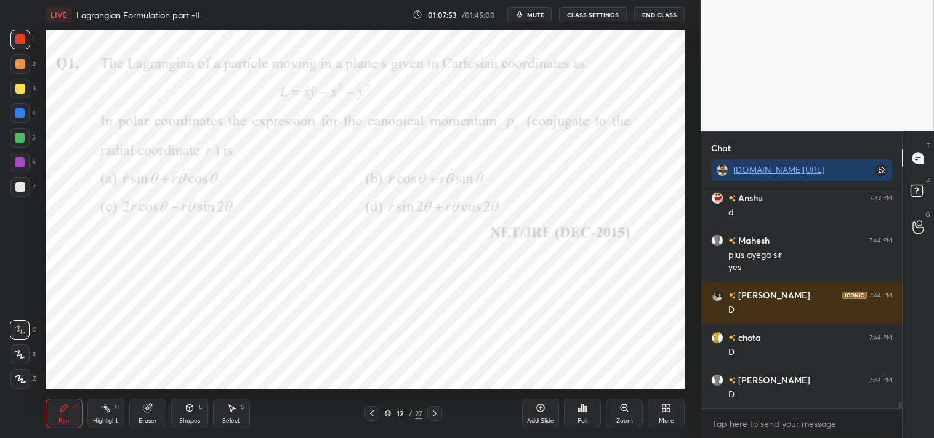
click at [134, 417] on div "Eraser" at bounding box center [147, 414] width 37 height 30
click at [58, 416] on div "Pen P" at bounding box center [64, 414] width 37 height 30
click at [23, 115] on div at bounding box center [20, 113] width 10 height 10
click at [22, 121] on div at bounding box center [20, 113] width 20 height 20
click at [16, 359] on div at bounding box center [20, 355] width 20 height 20
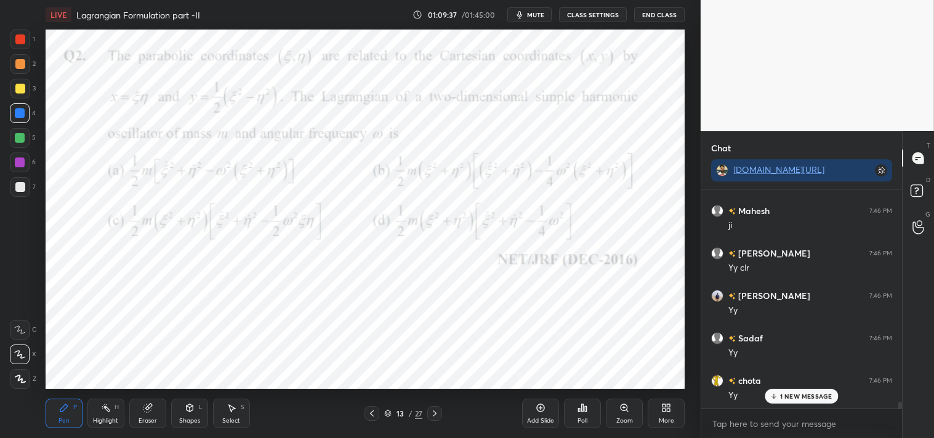
scroll to position [6936, 0]
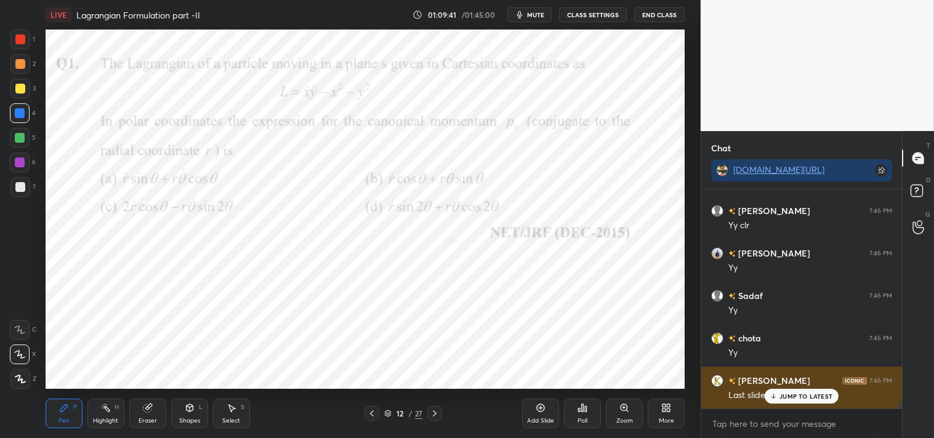
click at [786, 396] on p "JUMP TO LATEST" at bounding box center [805, 396] width 53 height 7
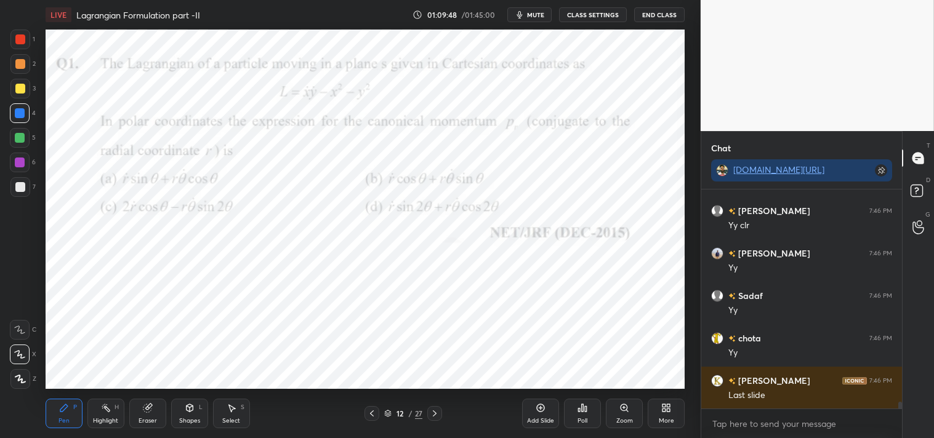
scroll to position [6949, 0]
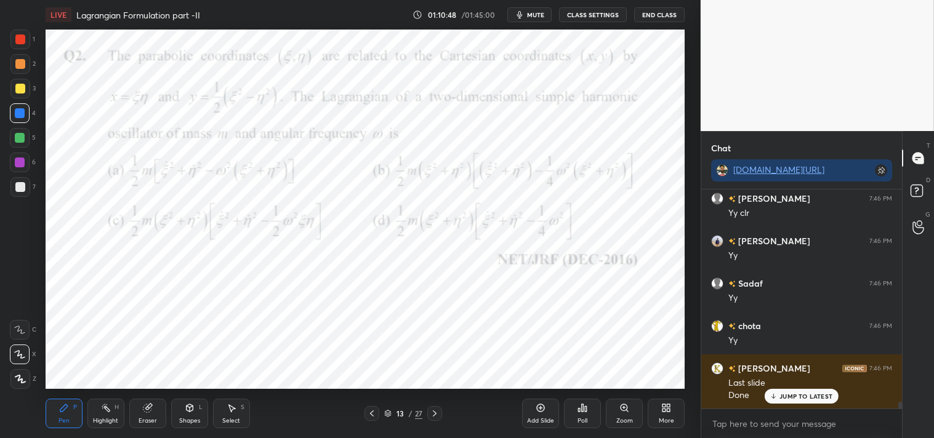
click at [101, 413] on icon at bounding box center [106, 408] width 10 height 10
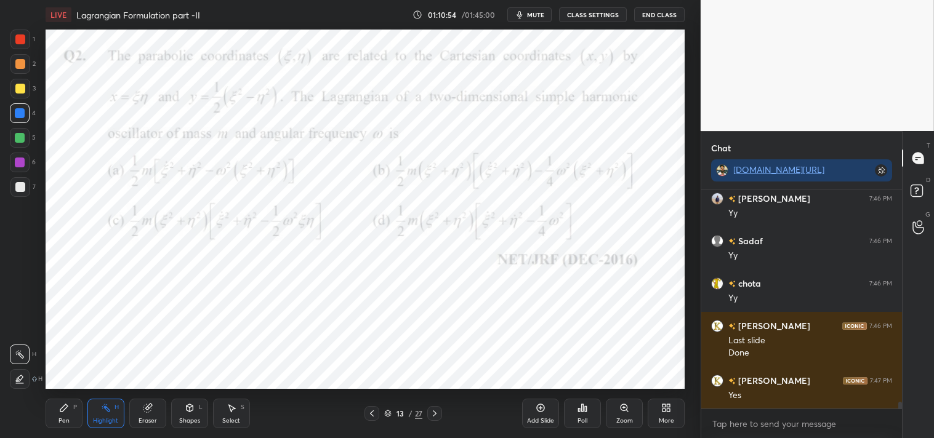
scroll to position [7034, 0]
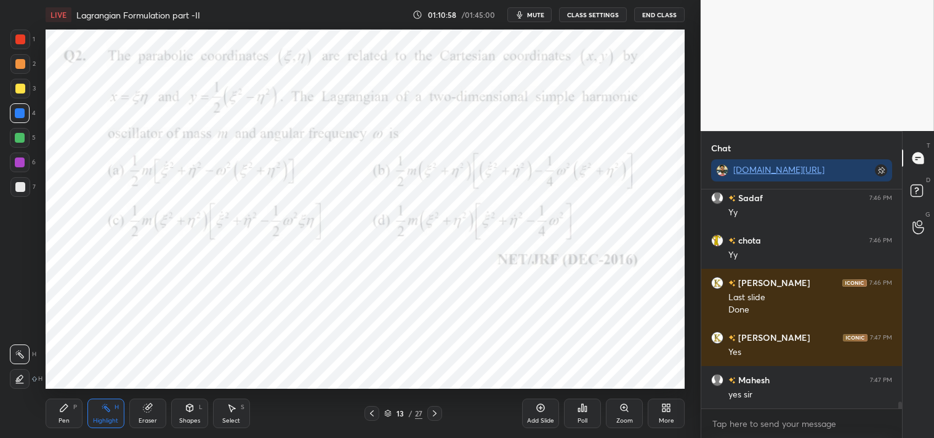
click at [58, 405] on div "Pen P" at bounding box center [64, 414] width 37 height 30
click at [62, 404] on icon at bounding box center [64, 408] width 10 height 10
click at [137, 417] on div "Eraser" at bounding box center [147, 414] width 37 height 30
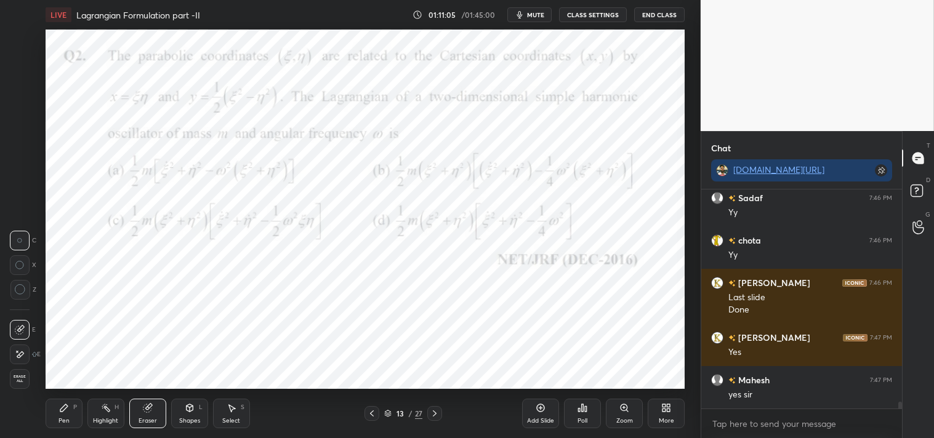
click at [136, 417] on div "Eraser" at bounding box center [147, 414] width 37 height 30
click at [41, 413] on div "LIVE Lagrangian Formulation part -II 01:11:07 / 01:45:00 mute CLASS SETTINGS En…" at bounding box center [364, 219] width 651 height 438
click at [49, 414] on div "Pen P" at bounding box center [64, 414] width 37 height 30
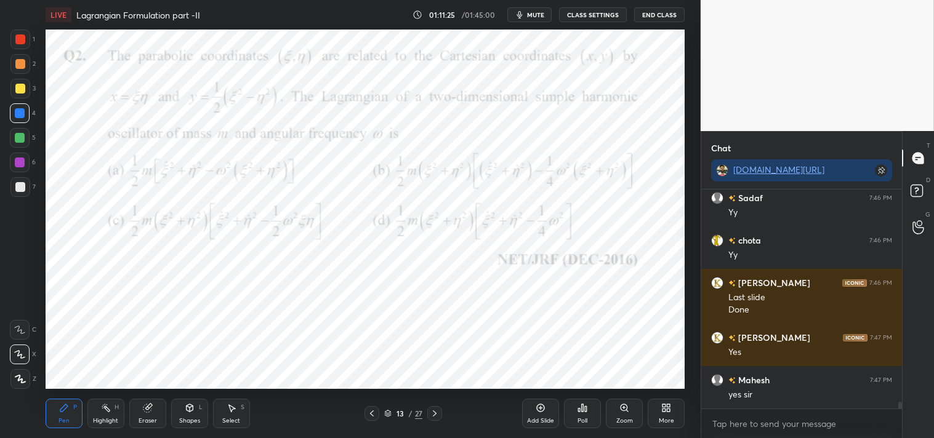
click at [584, 15] on button "CLASS SETTINGS" at bounding box center [593, 14] width 68 height 15
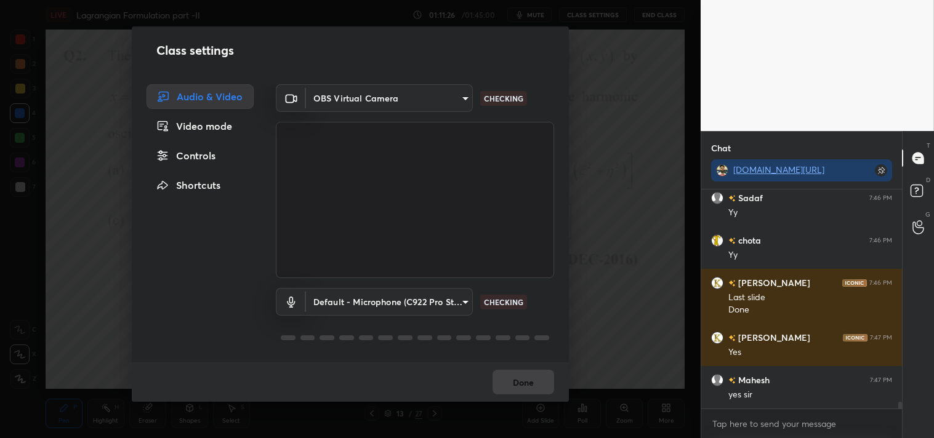
click at [340, 101] on body "1 2 3 4 5 6 7 C X Z C X Z E E Erase all H H LIVE Lagrangian Formulation part -I…" at bounding box center [467, 219] width 934 height 438
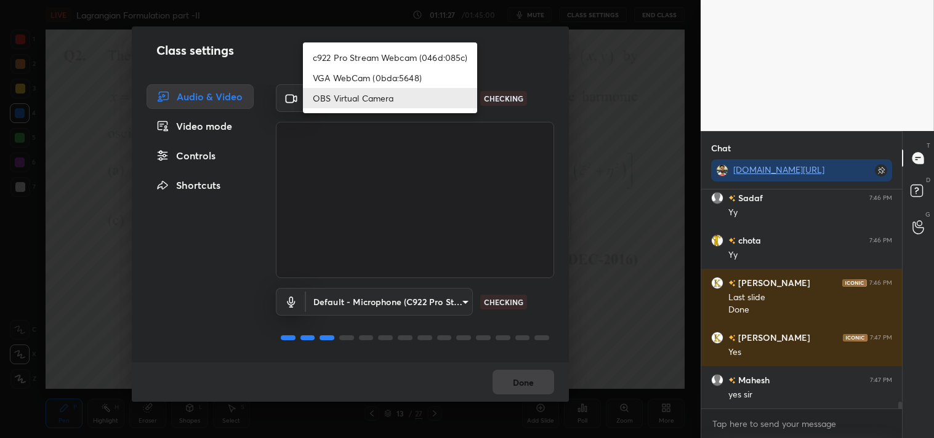
click at [363, 57] on li "c922 Pro Stream Webcam (046d:085c)" at bounding box center [390, 57] width 174 height 20
type input "77efdbe0d0591a5658d362a6e640cec0e2706c98c83ef82d39568dbf4875ff01"
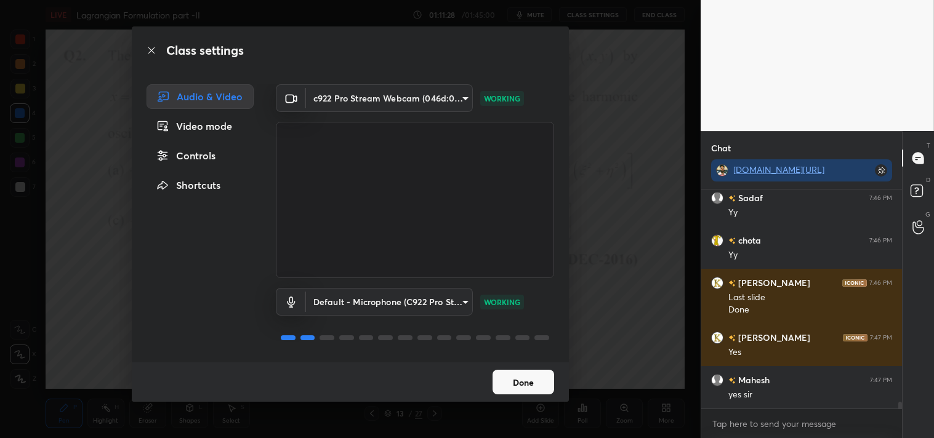
click at [518, 374] on button "Done" at bounding box center [524, 382] width 62 height 25
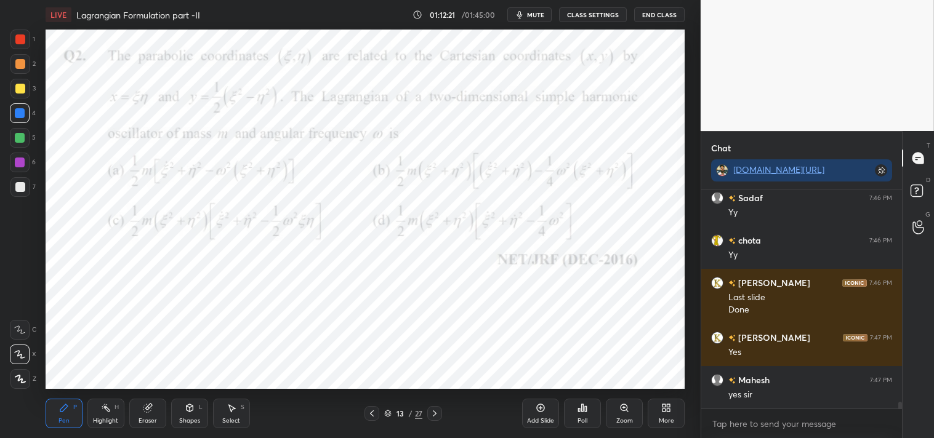
click at [105, 405] on icon at bounding box center [106, 408] width 10 height 10
click at [107, 405] on circle at bounding box center [106, 405] width 1 height 1
click at [71, 413] on div "Pen P" at bounding box center [64, 414] width 37 height 30
click at [74, 415] on div "Pen P" at bounding box center [64, 414] width 37 height 30
click at [525, 17] on icon "button" at bounding box center [520, 15] width 10 height 10
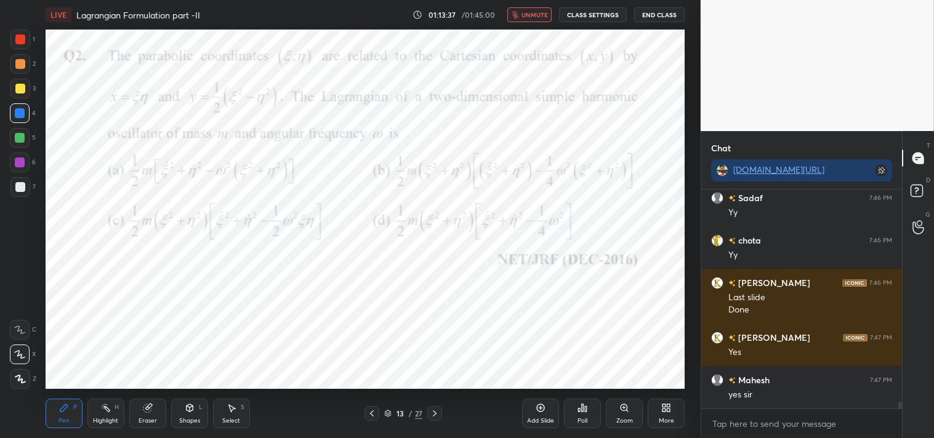
scroll to position [7077, 0]
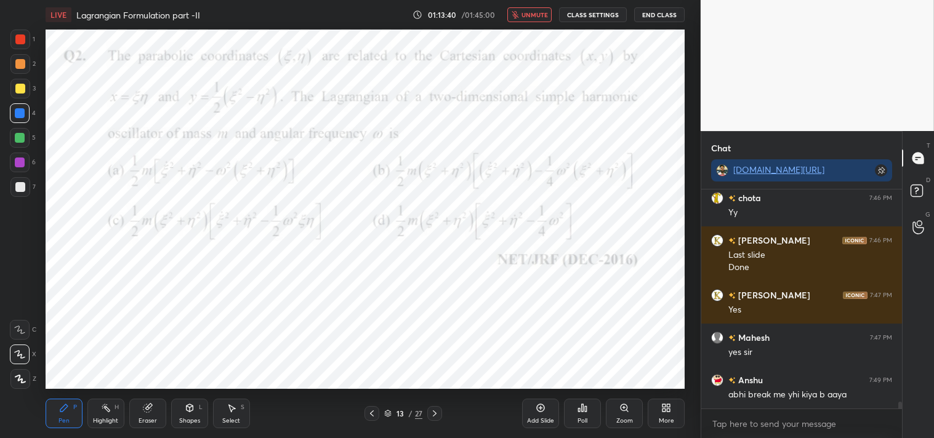
click at [513, 10] on button "unmute" at bounding box center [529, 14] width 44 height 15
click at [143, 408] on icon at bounding box center [148, 408] width 10 height 10
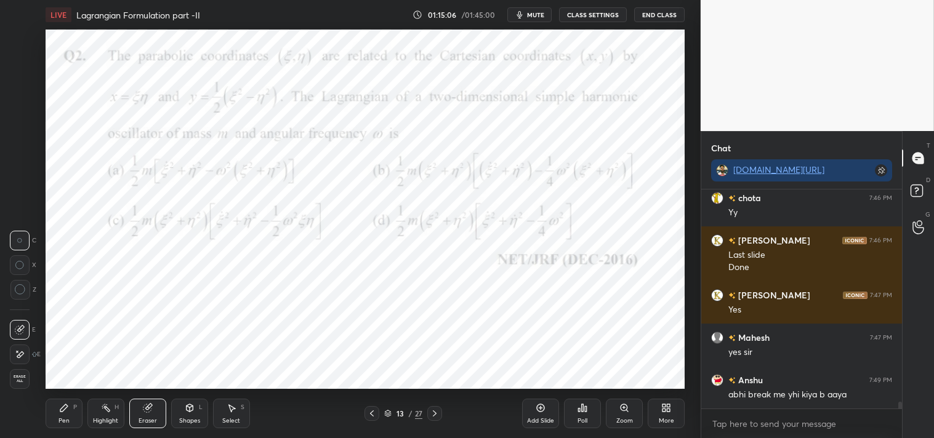
click at [145, 413] on icon at bounding box center [148, 408] width 10 height 10
click at [70, 401] on div "Pen P" at bounding box center [64, 414] width 37 height 30
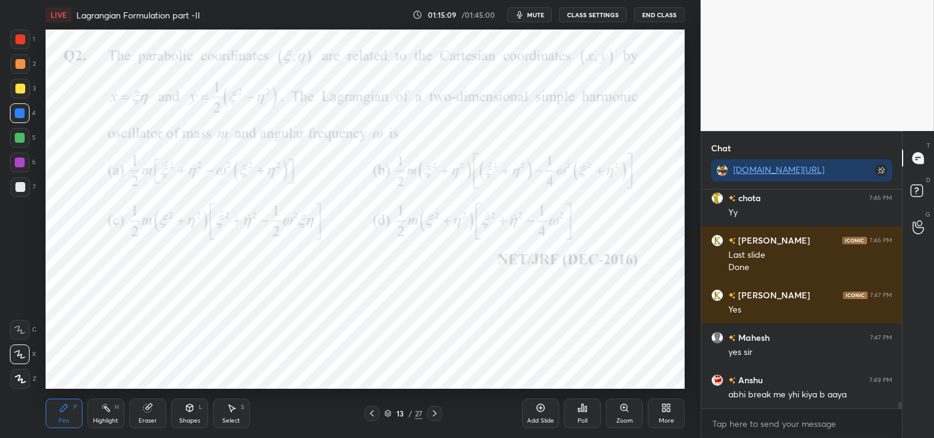
click at [66, 405] on icon at bounding box center [63, 408] width 7 height 7
click at [541, 409] on icon at bounding box center [541, 408] width 4 height 4
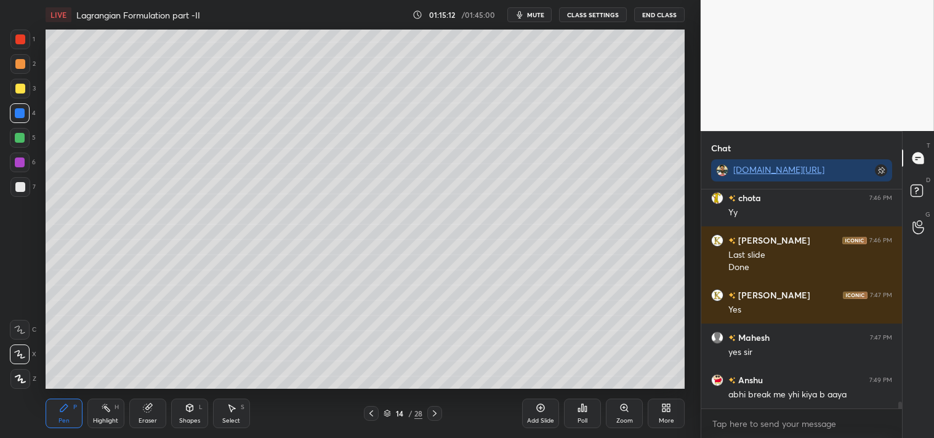
click at [18, 190] on div at bounding box center [20, 187] width 10 height 10
click at [8, 330] on div "1 2 3 4 5 6 7 C X Z C X Z E E Erase all H H" at bounding box center [19, 210] width 39 height 360
click at [10, 331] on div at bounding box center [20, 330] width 20 height 20
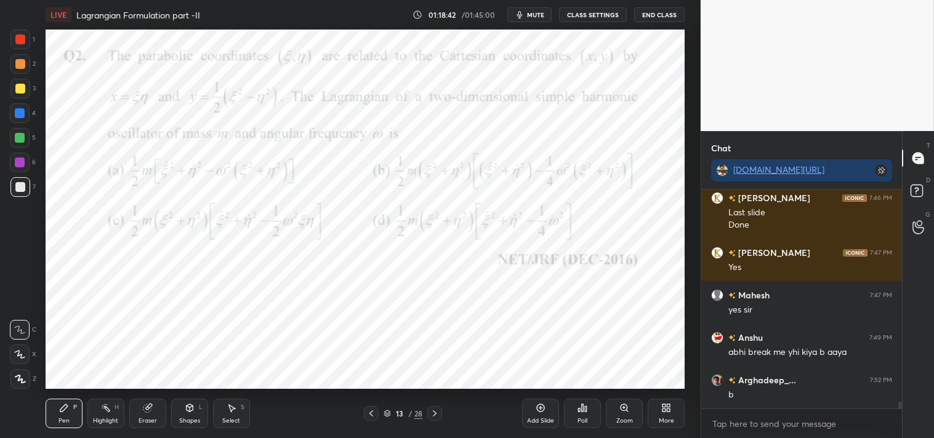
click at [29, 39] on div at bounding box center [20, 40] width 20 height 20
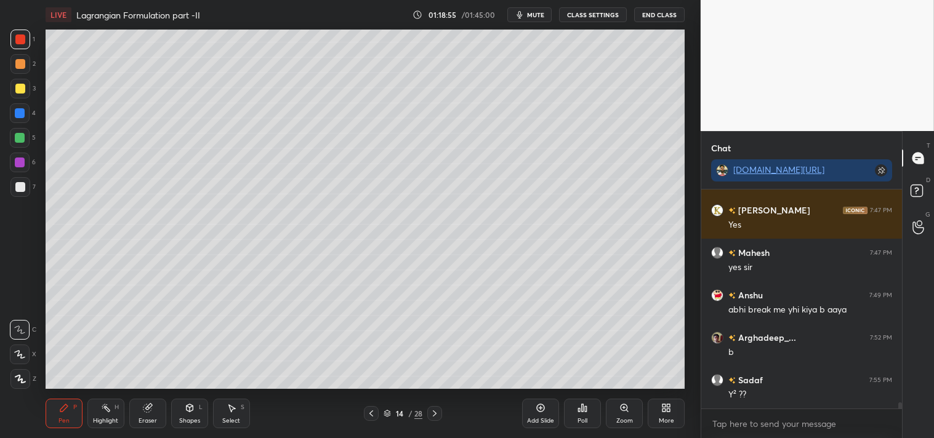
scroll to position [7204, 0]
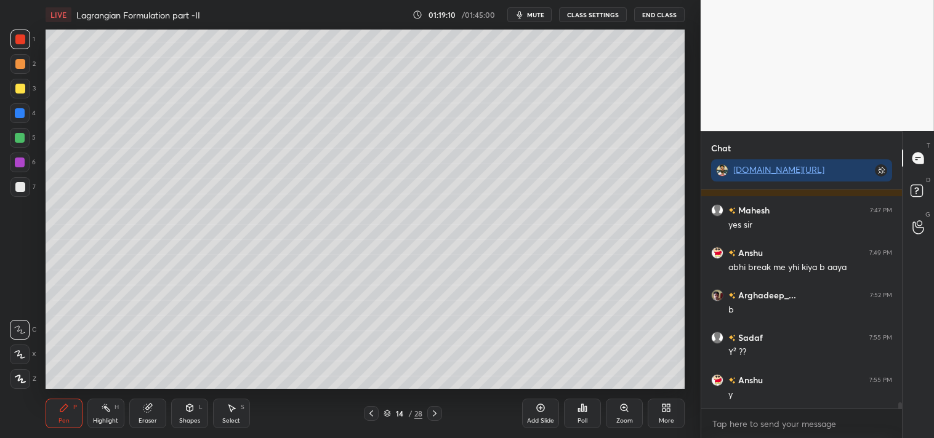
click at [142, 394] on div "Pen P Highlight H Eraser Shapes L Select S 14 / 28 Add Slide Poll Zoom More" at bounding box center [366, 413] width 640 height 49
click at [145, 401] on div "Eraser" at bounding box center [147, 414] width 37 height 30
click at [146, 413] on icon at bounding box center [147, 409] width 8 height 8
click at [62, 413] on icon at bounding box center [64, 408] width 10 height 10
click at [60, 416] on div "Pen P" at bounding box center [64, 414] width 37 height 30
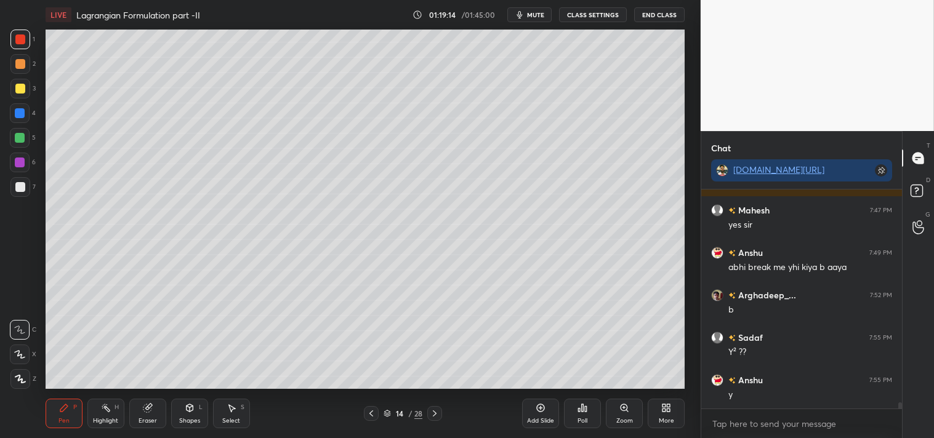
click at [20, 182] on div at bounding box center [20, 187] width 10 height 10
click at [23, 182] on div at bounding box center [20, 187] width 10 height 10
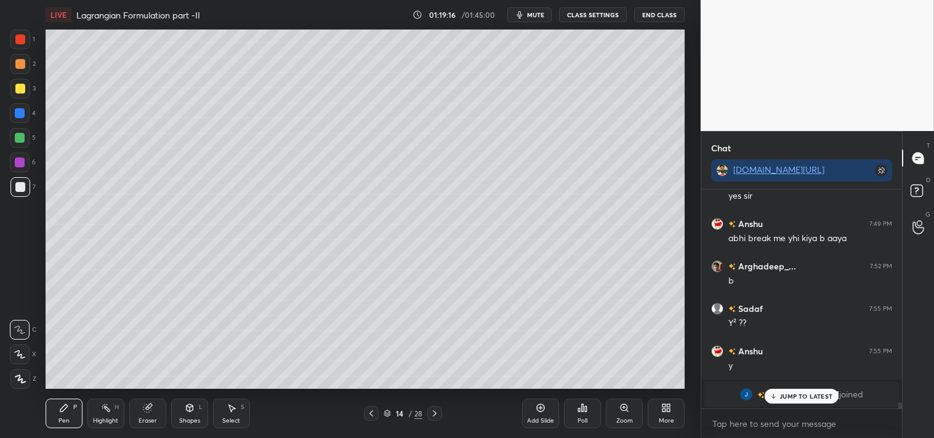
click at [789, 398] on p "JUMP TO LATEST" at bounding box center [805, 396] width 53 height 7
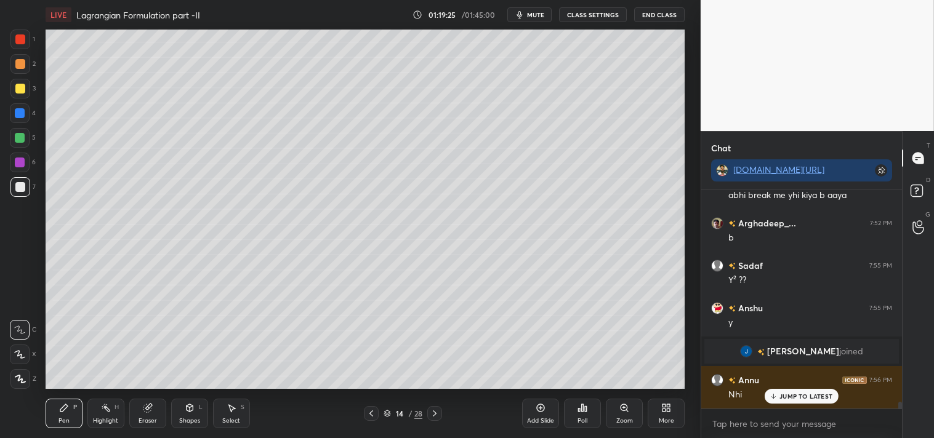
scroll to position [6720, 0]
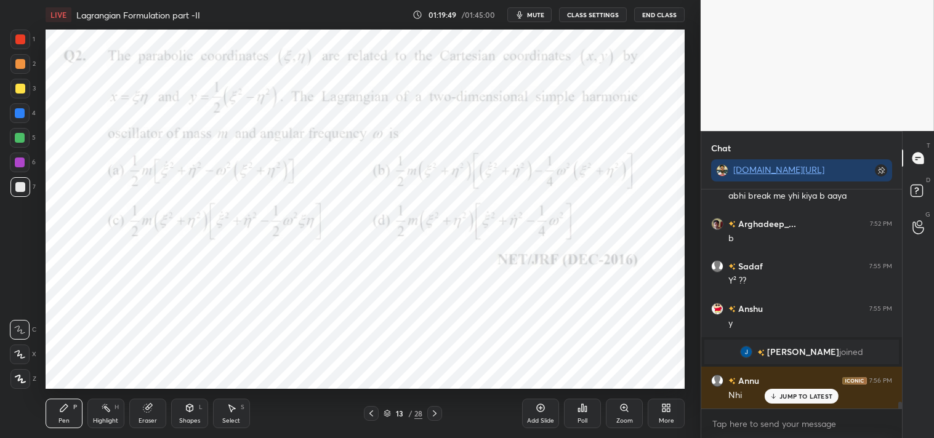
click at [19, 41] on div at bounding box center [20, 39] width 10 height 10
click at [17, 48] on div at bounding box center [20, 40] width 20 height 20
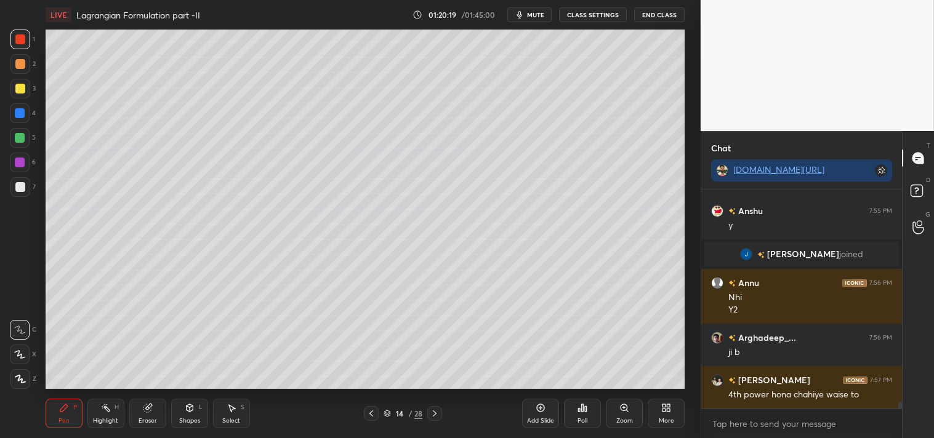
scroll to position [6861, 0]
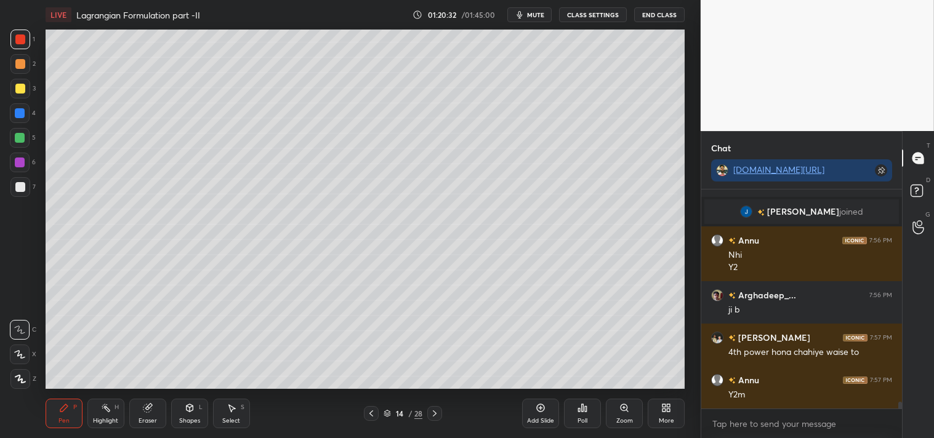
click at [628, 421] on div "Zoom" at bounding box center [624, 421] width 17 height 6
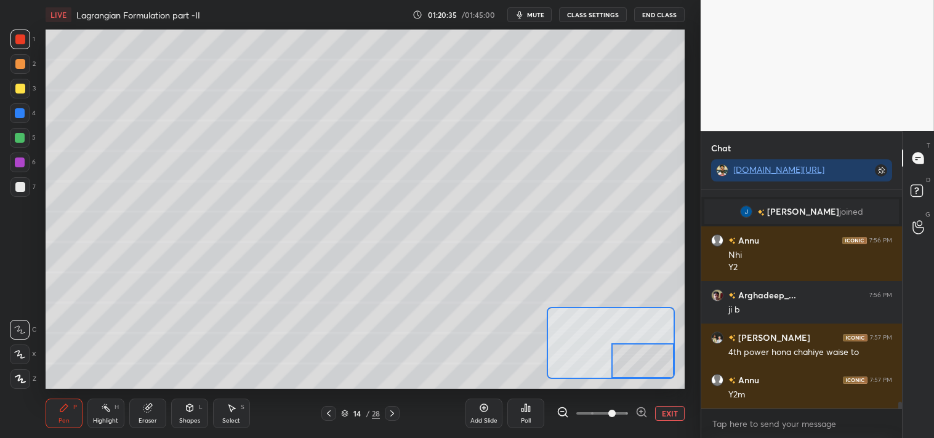
click at [19, 189] on div at bounding box center [20, 187] width 10 height 10
click at [22, 195] on div at bounding box center [20, 187] width 20 height 20
click at [666, 414] on button "EXIT" at bounding box center [670, 413] width 30 height 15
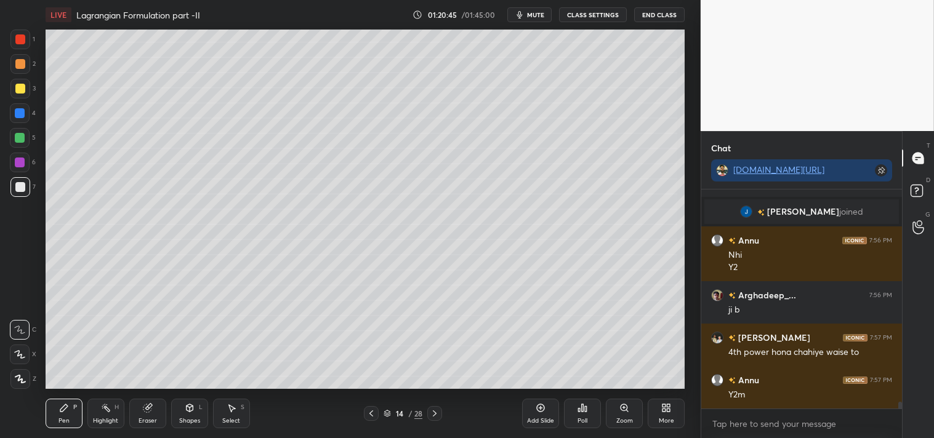
click at [536, 411] on icon at bounding box center [541, 408] width 10 height 10
type textarea "x"
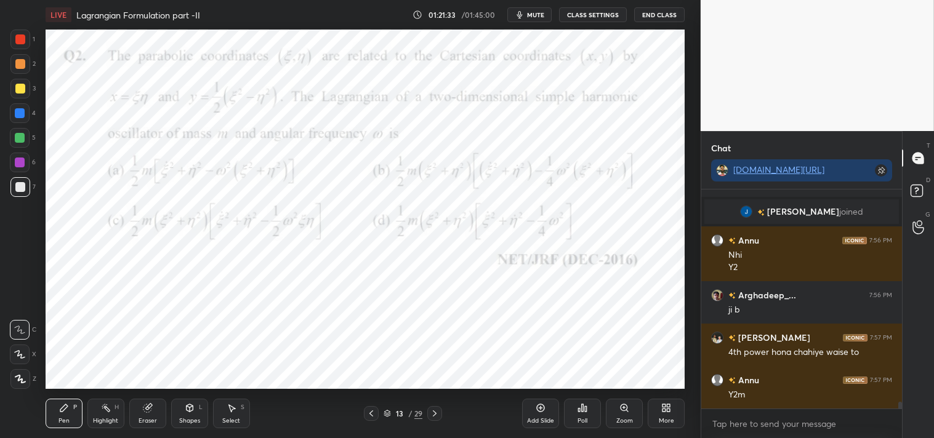
click at [22, 33] on div at bounding box center [20, 40] width 20 height 20
click at [20, 41] on div at bounding box center [20, 39] width 10 height 10
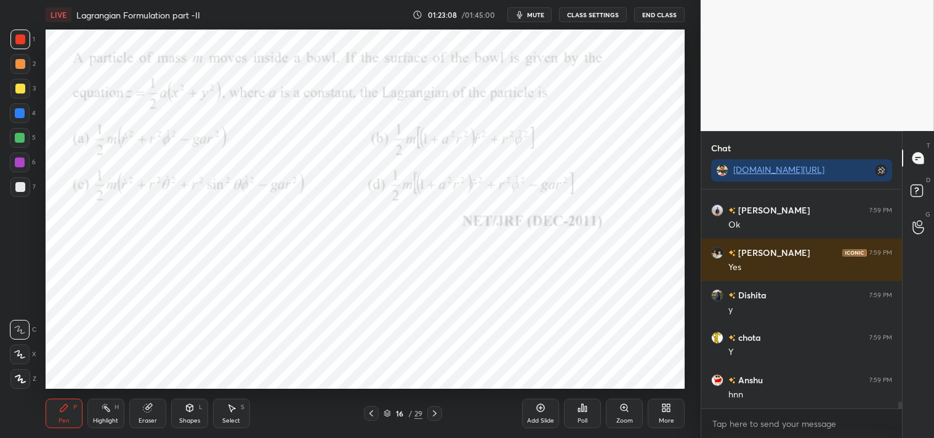
scroll to position [7180, 0]
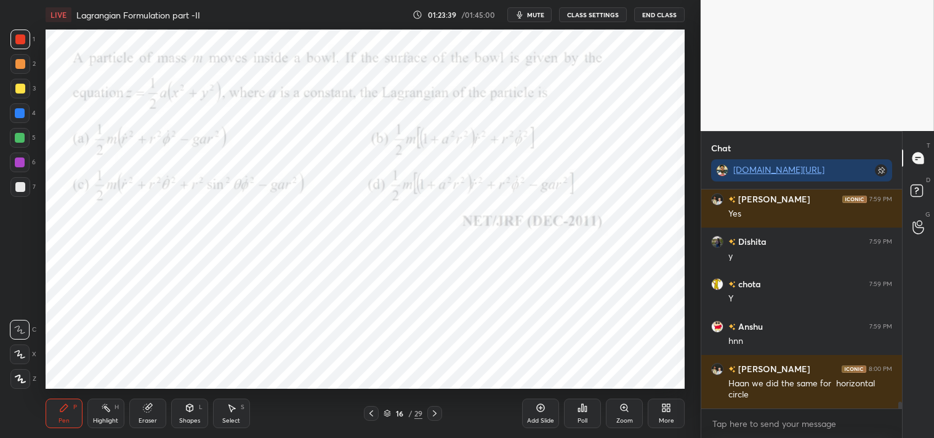
click at [191, 414] on div "Shapes L" at bounding box center [189, 414] width 37 height 30
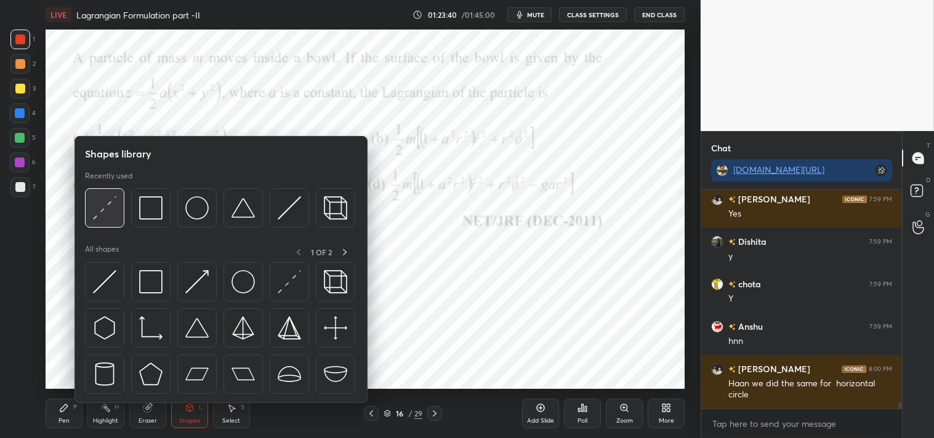
click at [110, 206] on img at bounding box center [104, 207] width 23 height 23
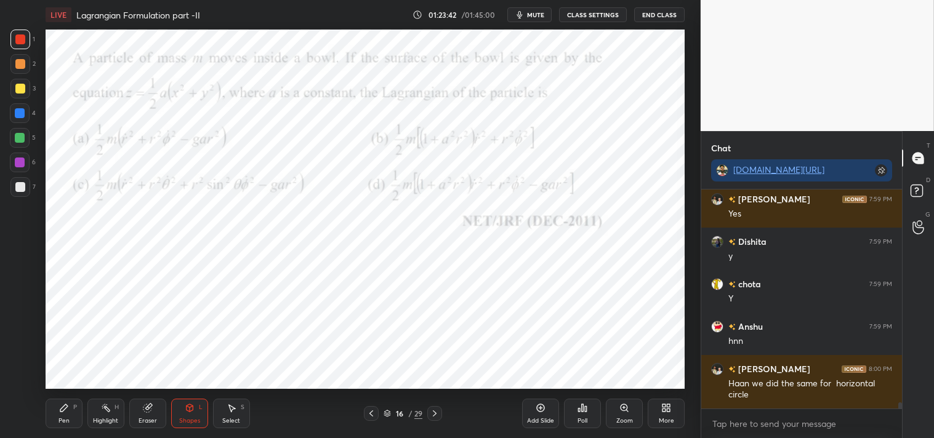
scroll to position [7223, 0]
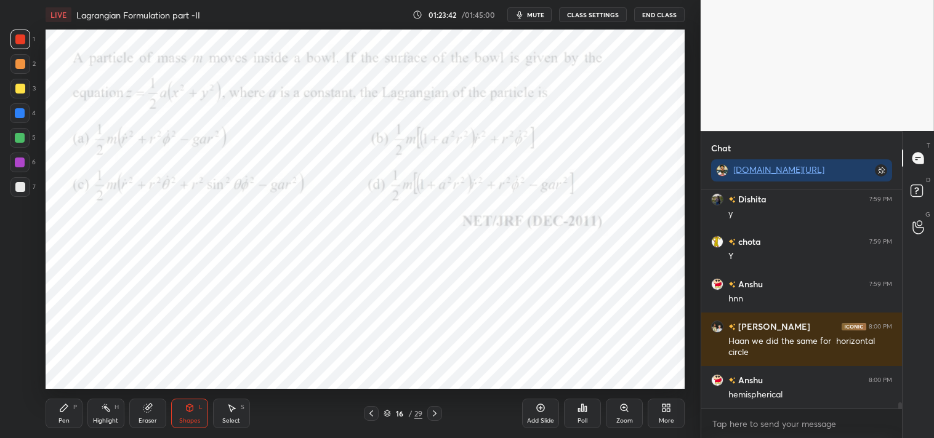
click at [59, 408] on icon at bounding box center [64, 408] width 10 height 10
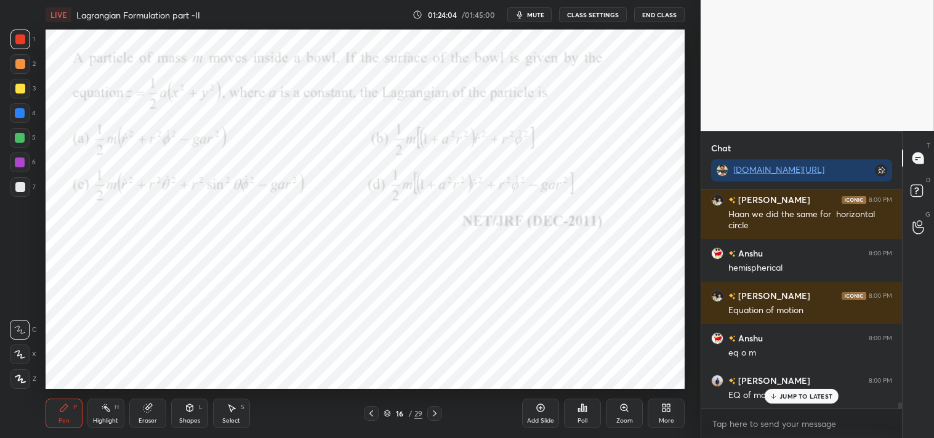
scroll to position [7392, 0]
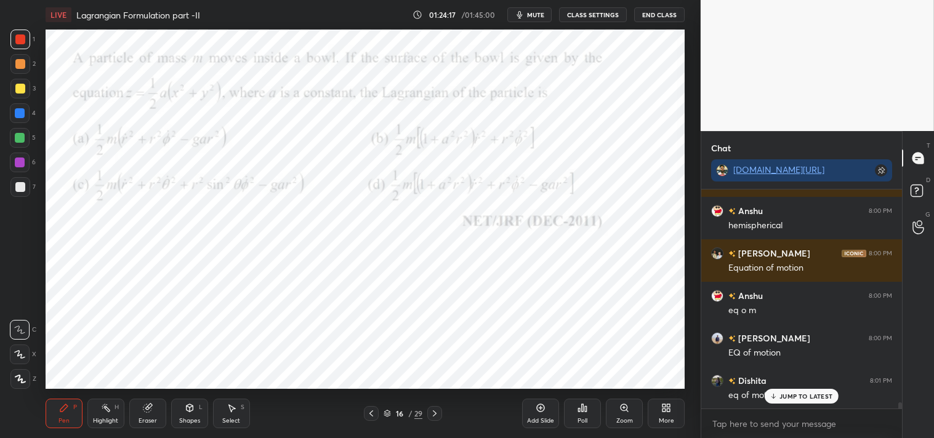
click at [138, 405] on div "Eraser" at bounding box center [147, 414] width 37 height 30
click at [39, 409] on div "LIVE Lagrangian Formulation part -II 01:24:20 / 01:45:00 mute CLASS SETTINGS En…" at bounding box center [364, 219] width 651 height 438
click at [48, 411] on div "Pen P" at bounding box center [64, 414] width 37 height 30
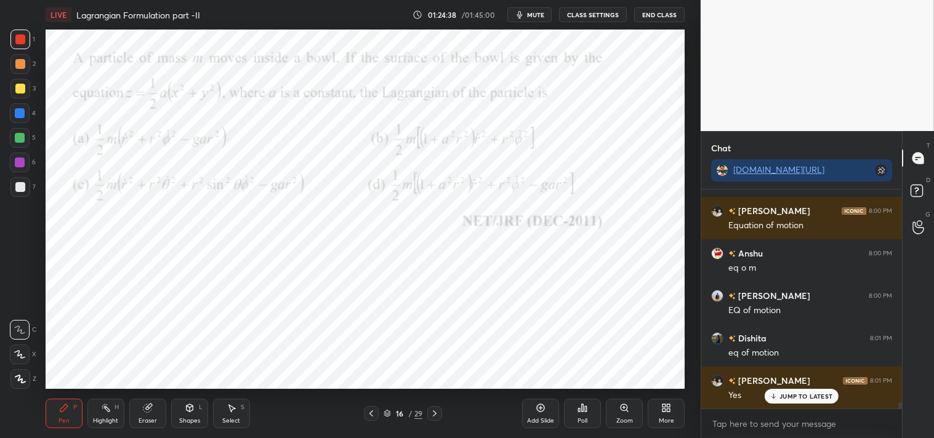
click at [138, 411] on div "Eraser" at bounding box center [147, 414] width 37 height 30
click at [46, 420] on div "Pen P" at bounding box center [64, 414] width 37 height 30
click at [53, 421] on div "Pen P" at bounding box center [64, 414] width 37 height 30
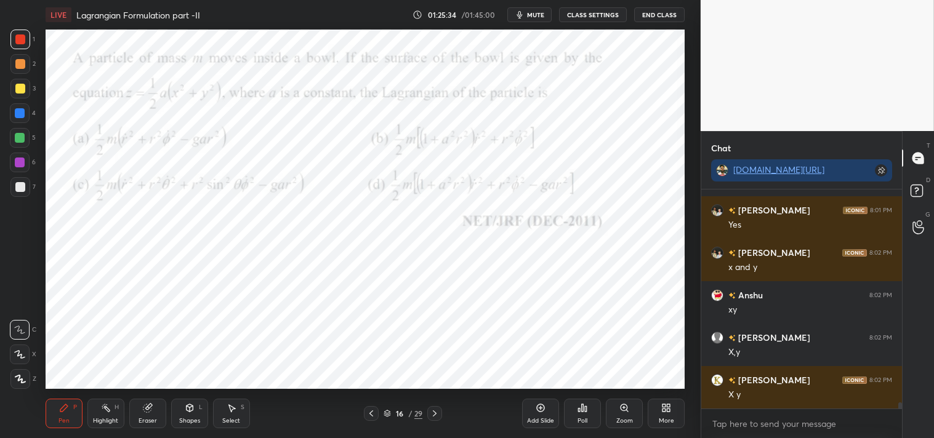
scroll to position [7647, 0]
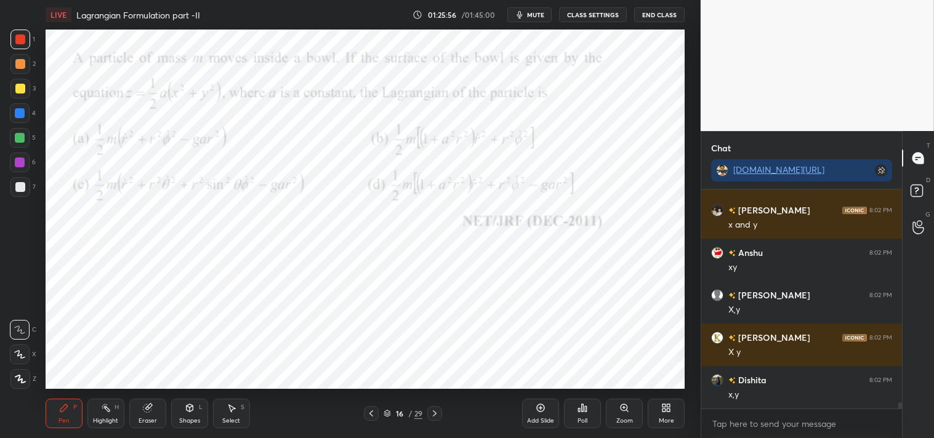
click at [100, 421] on div "Highlight" at bounding box center [105, 421] width 25 height 6
click at [99, 422] on div "Highlight" at bounding box center [105, 421] width 25 height 6
click at [66, 411] on icon at bounding box center [64, 408] width 10 height 10
click at [550, 410] on div "Add Slide" at bounding box center [540, 414] width 37 height 30
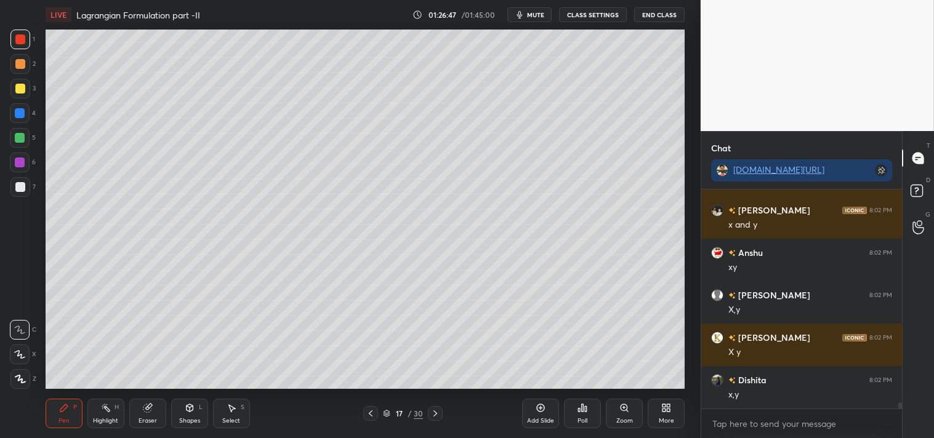
click at [14, 94] on div at bounding box center [20, 89] width 20 height 20
click at [12, 95] on div at bounding box center [20, 89] width 20 height 20
click at [534, 21] on button "mute" at bounding box center [529, 14] width 44 height 15
click at [538, 18] on span "unmute" at bounding box center [534, 14] width 26 height 9
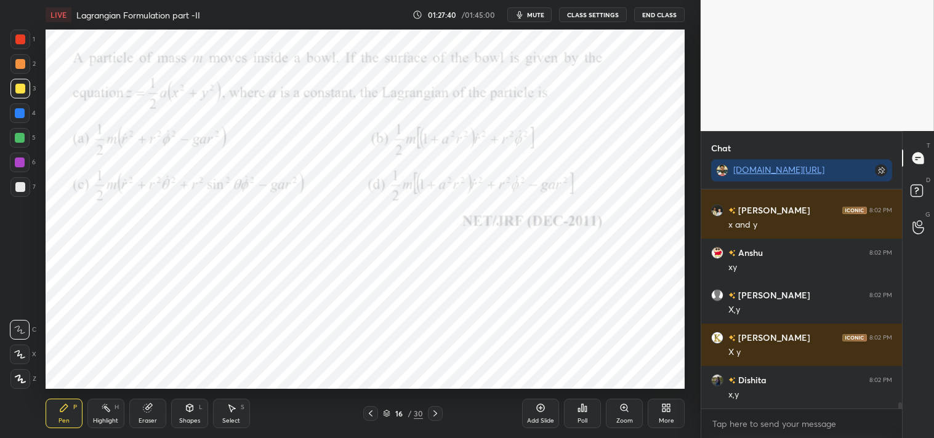
click at [19, 41] on div at bounding box center [20, 39] width 10 height 10
click at [15, 47] on div at bounding box center [20, 40] width 20 height 20
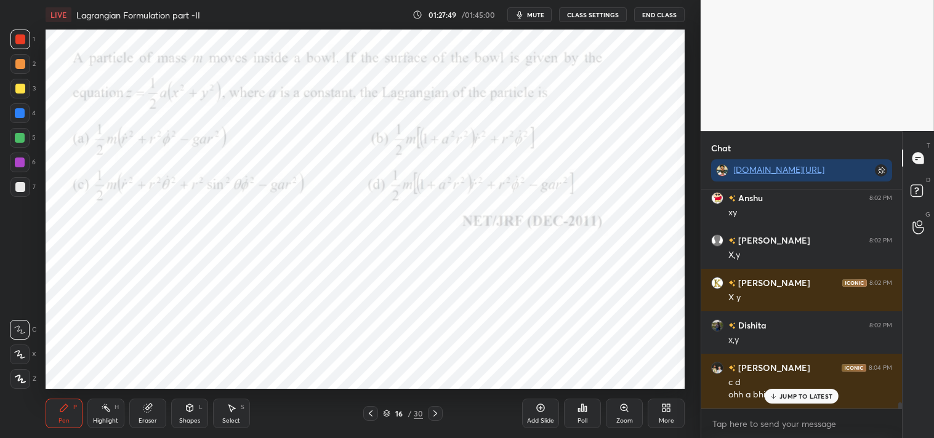
scroll to position [7744, 0]
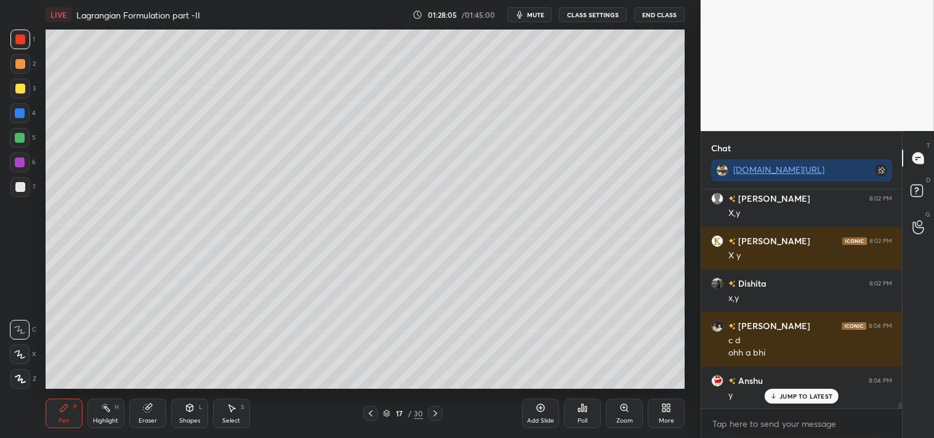
click at [14, 191] on div at bounding box center [20, 187] width 20 height 20
click at [13, 195] on div at bounding box center [20, 187] width 20 height 20
click at [142, 413] on div "Eraser" at bounding box center [147, 414] width 37 height 30
click at [60, 410] on icon at bounding box center [63, 408] width 7 height 7
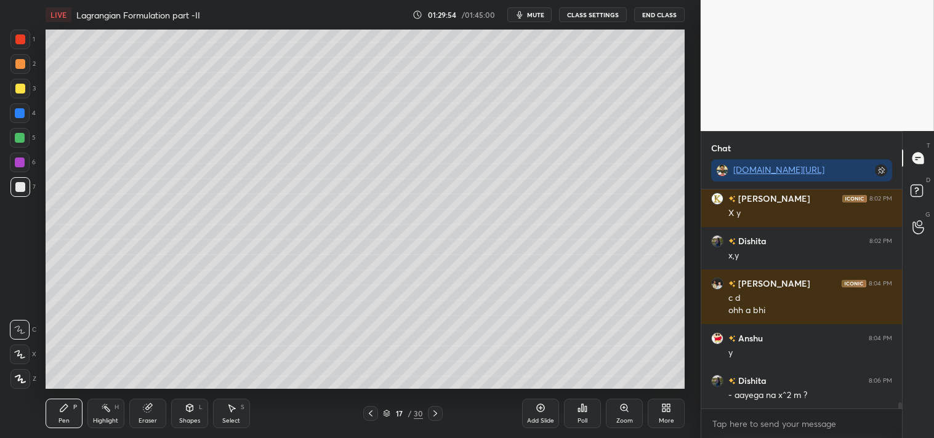
click at [20, 89] on div at bounding box center [20, 89] width 10 height 10
click at [15, 99] on div "3" at bounding box center [22, 91] width 25 height 25
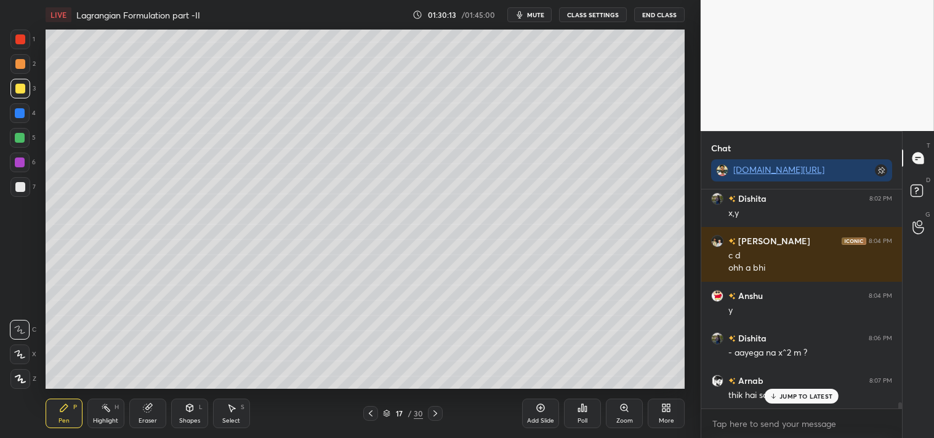
click at [813, 390] on div "JUMP TO LATEST" at bounding box center [802, 396] width 74 height 15
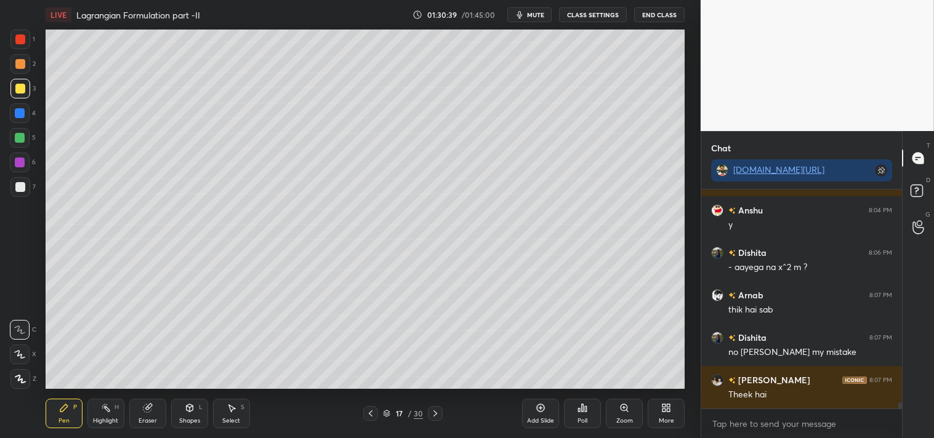
scroll to position [7957, 0]
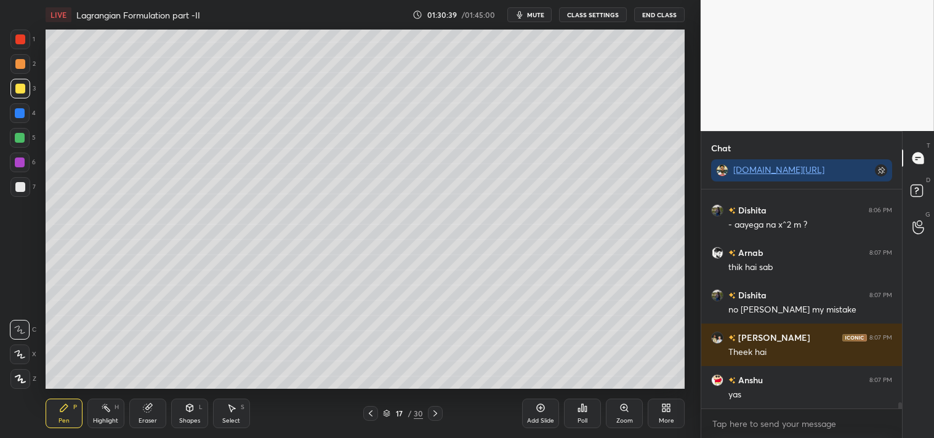
click at [534, 12] on span "mute" at bounding box center [535, 14] width 17 height 9
click at [534, 11] on span "unmute" at bounding box center [534, 14] width 26 height 9
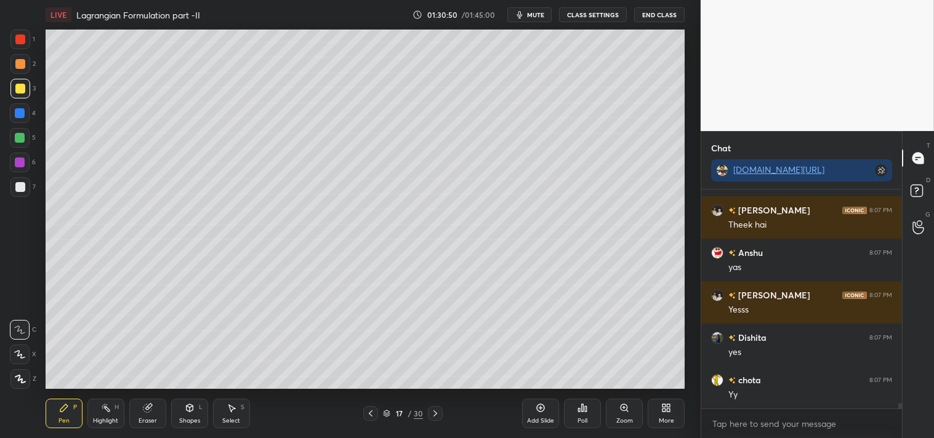
scroll to position [8127, 0]
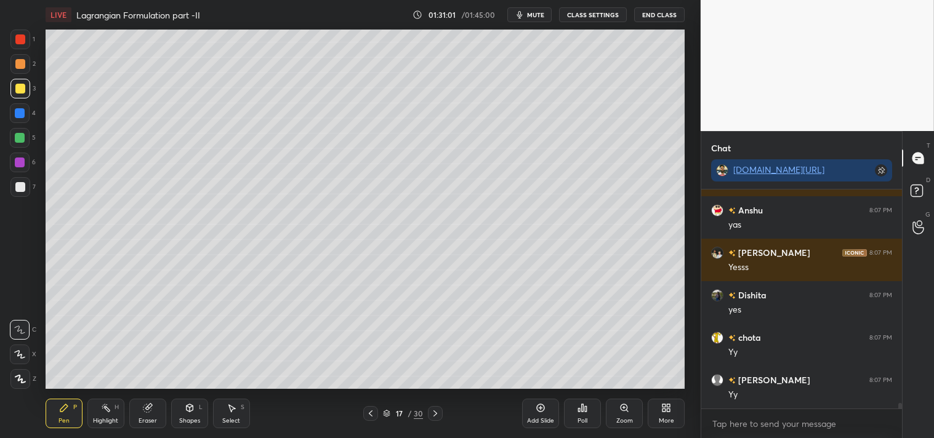
click at [543, 414] on div "Add Slide" at bounding box center [540, 414] width 37 height 30
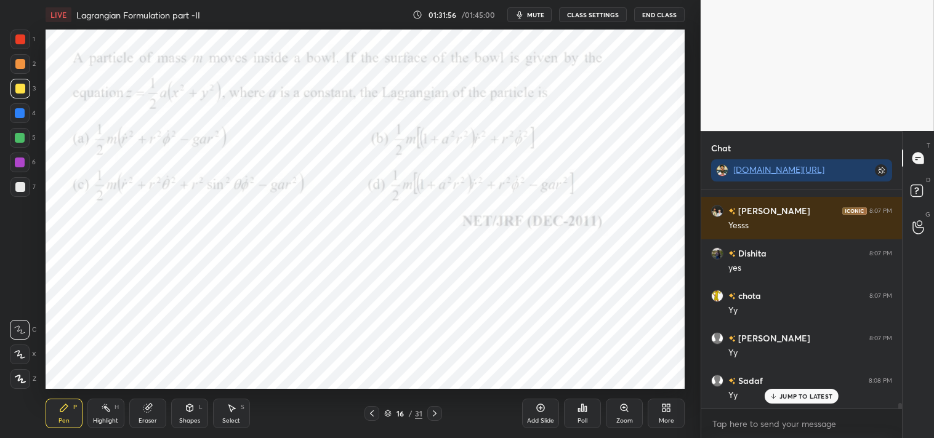
click at [28, 39] on div at bounding box center [20, 40] width 20 height 20
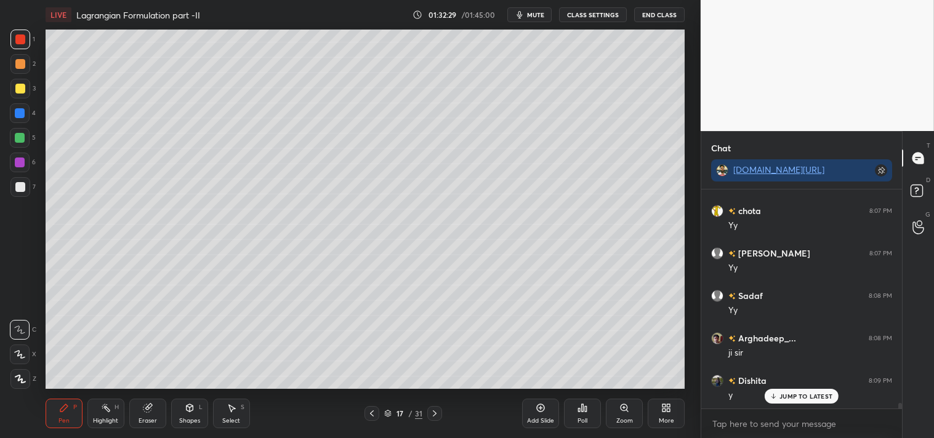
scroll to position [8296, 0]
click at [792, 405] on div "[PERSON_NAME] 8:09 PM option or ekbar dekhiaye" at bounding box center [801, 388] width 201 height 42
click at [797, 388] on div "option or ekbar dekhiaye" at bounding box center [810, 394] width 164 height 15
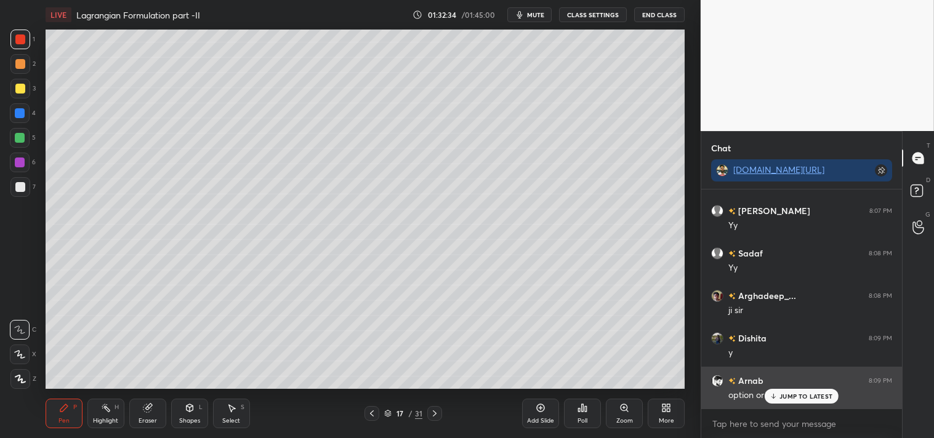
click at [799, 401] on div "JUMP TO LATEST" at bounding box center [802, 396] width 74 height 15
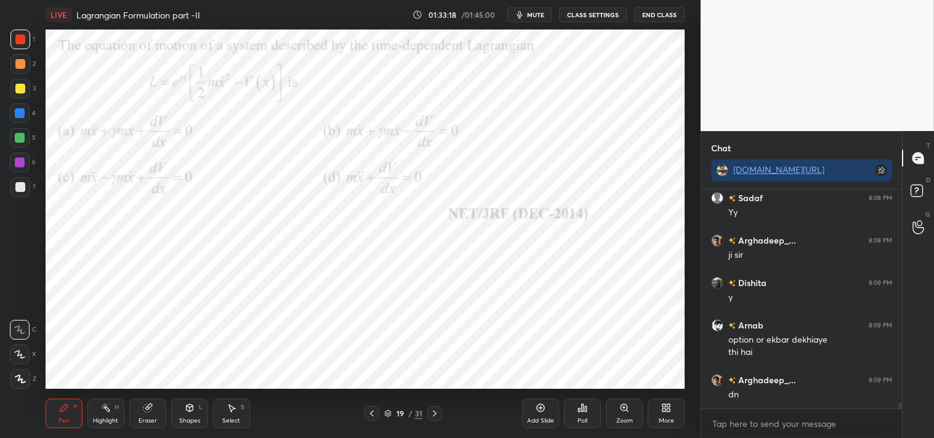
scroll to position [8394, 0]
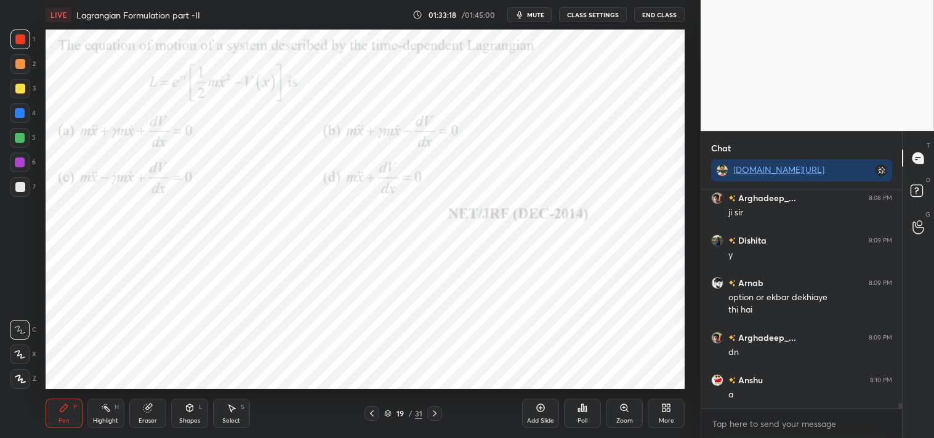
click at [536, 12] on span "mute" at bounding box center [535, 14] width 17 height 9
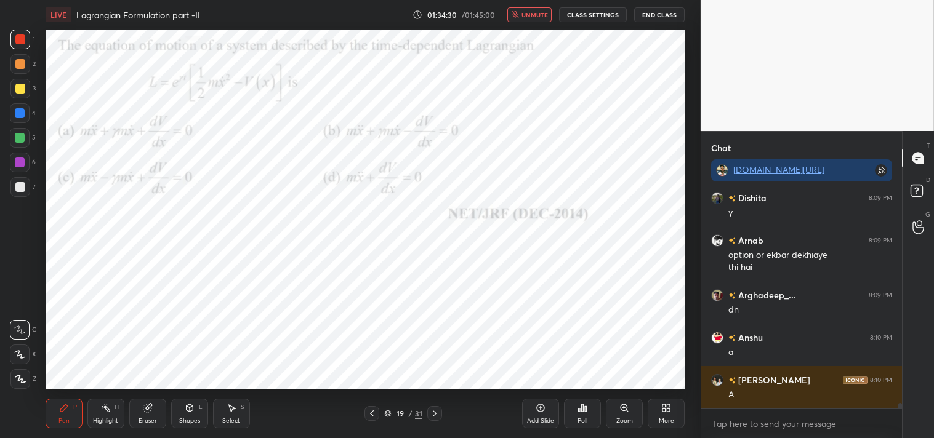
click at [528, 15] on span "unmute" at bounding box center [534, 14] width 26 height 9
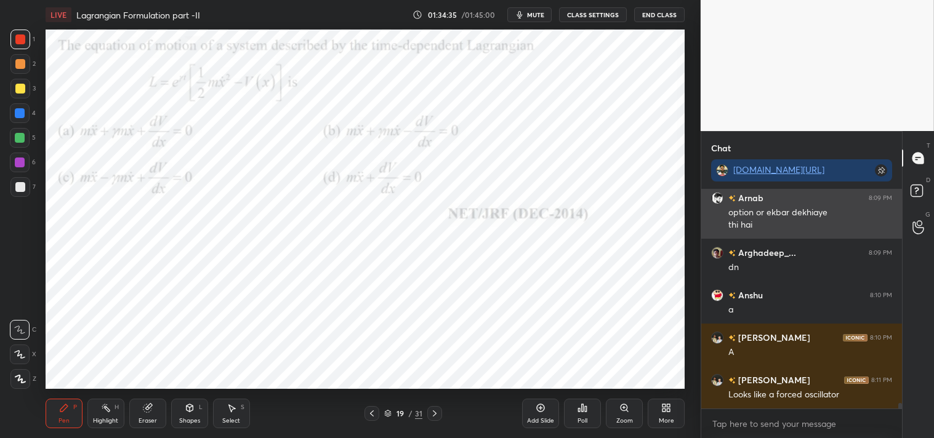
scroll to position [8522, 0]
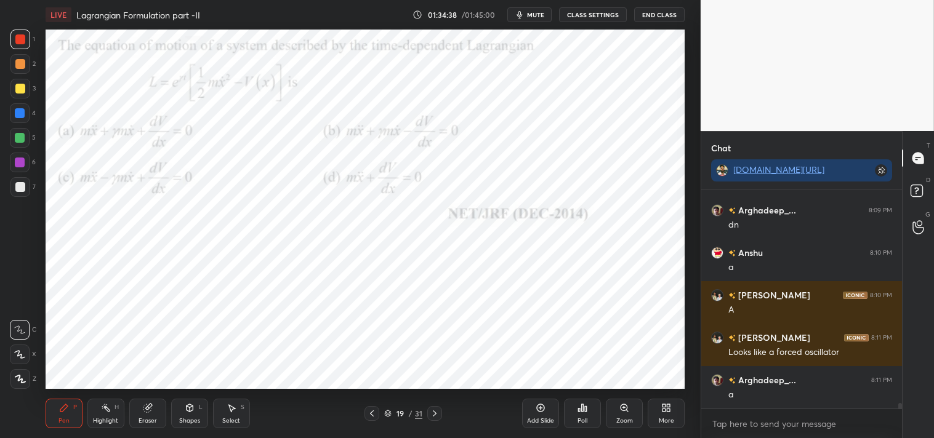
click at [143, 416] on div "Eraser" at bounding box center [147, 414] width 37 height 30
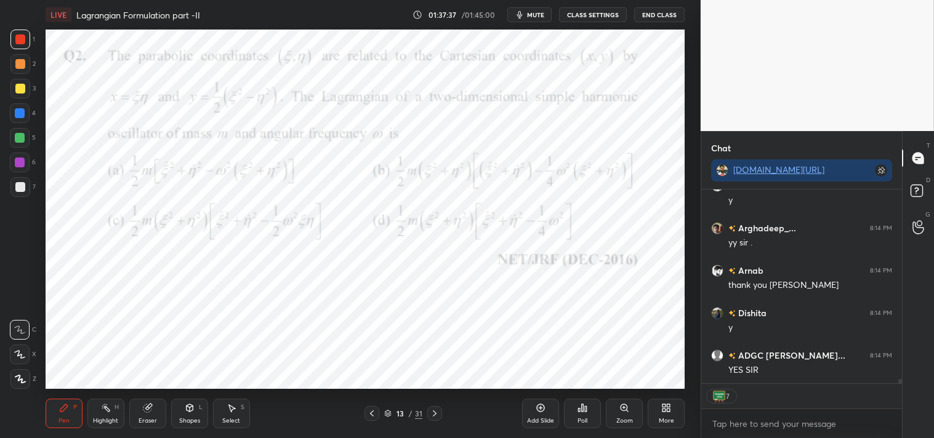
scroll to position [8552, 0]
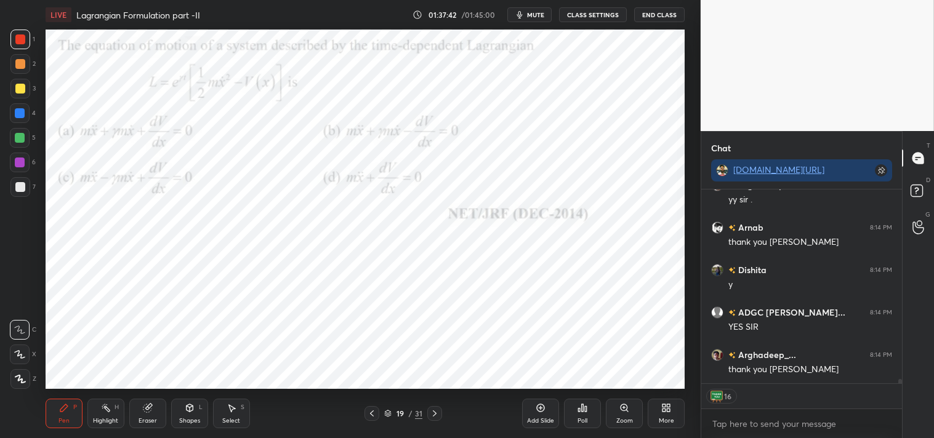
click at [585, 414] on div "Poll" at bounding box center [582, 414] width 37 height 30
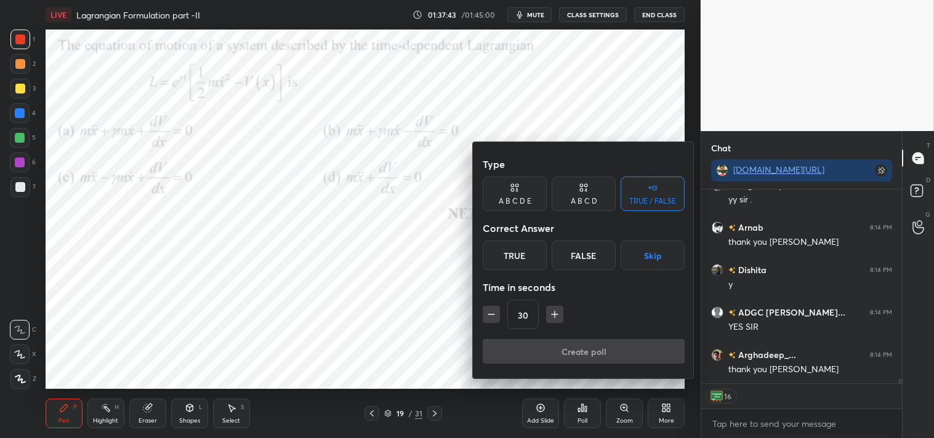
click at [520, 260] on div "True" at bounding box center [515, 256] width 64 height 30
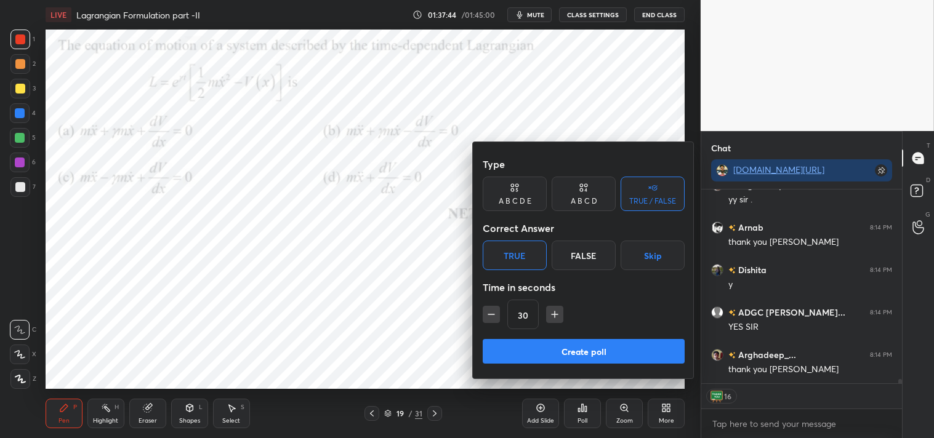
click at [553, 352] on button "Create poll" at bounding box center [584, 351] width 202 height 25
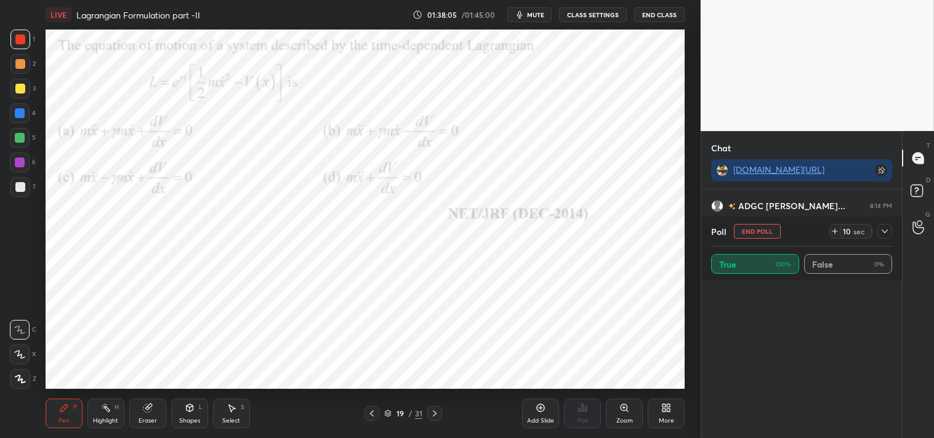
scroll to position [0, 0]
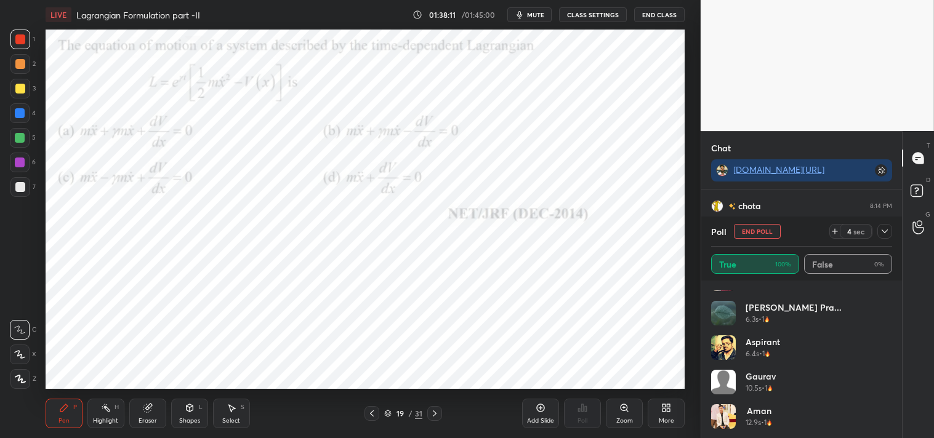
click at [755, 230] on button "End Poll" at bounding box center [757, 231] width 47 height 15
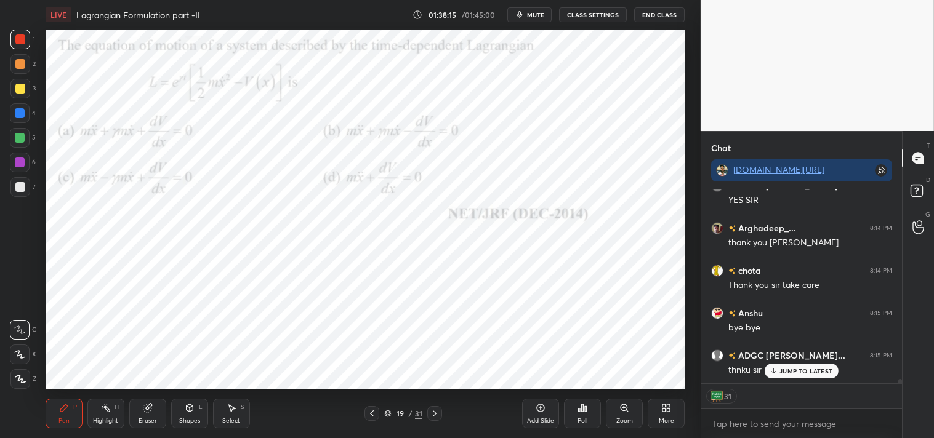
type textarea "x"
click at [795, 371] on p "JUMP TO LATEST" at bounding box center [805, 371] width 53 height 7
click at [536, 16] on span "mute" at bounding box center [535, 14] width 17 height 9
click at [589, 9] on button "CLASS SETTINGS" at bounding box center [593, 14] width 68 height 15
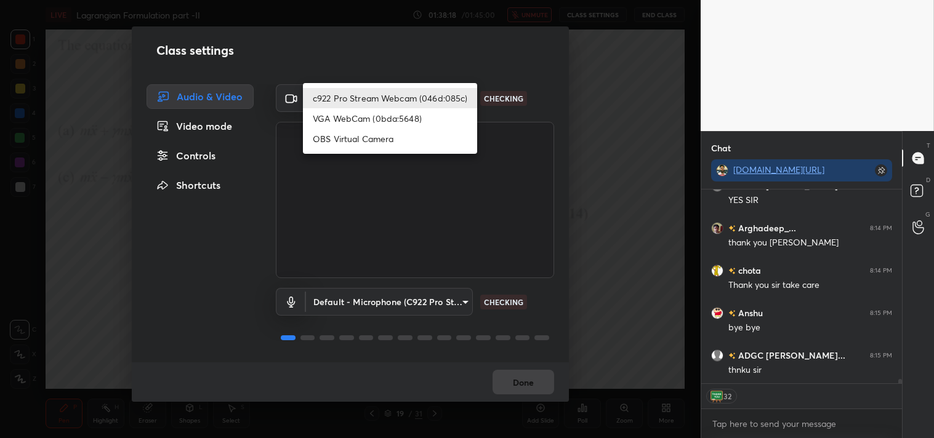
click at [419, 105] on body "1 2 3 4 5 6 7 C X Z C X Z E E Erase all H H LIVE Lagrangian Formulation part -I…" at bounding box center [467, 219] width 934 height 438
click at [368, 134] on li "OBS Virtual Camera" at bounding box center [390, 139] width 174 height 20
type input "64645b19d528b3ac785889237b1a364f3b7ccd5da23f372116afb1703458f4fd"
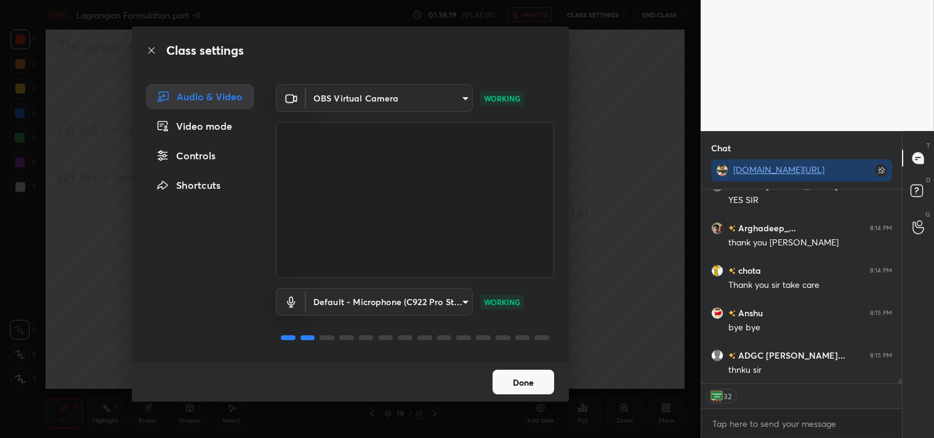
click at [518, 383] on button "Done" at bounding box center [524, 382] width 62 height 25
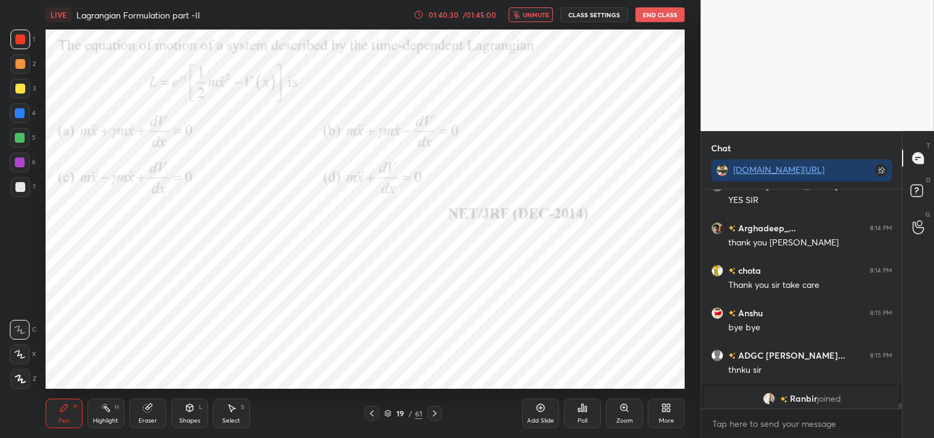
scroll to position [215, 197]
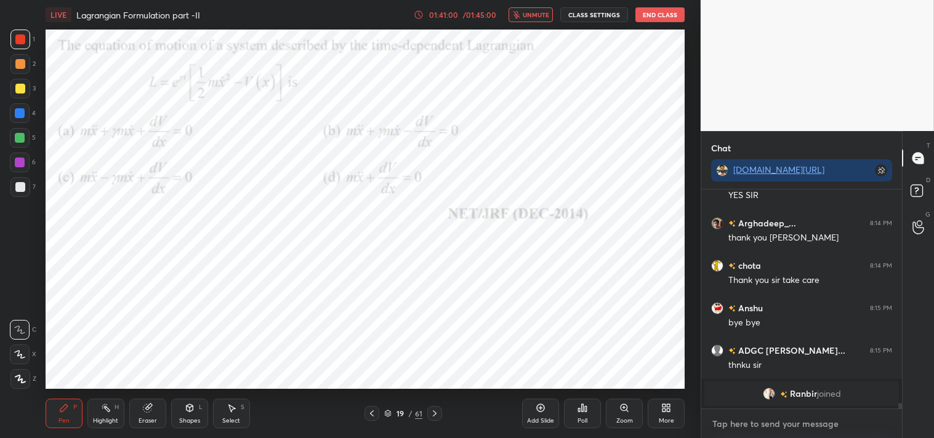
type textarea "x"
click at [763, 417] on textarea at bounding box center [801, 424] width 181 height 20
type textarea "c"
type textarea "x"
type textarea "cl"
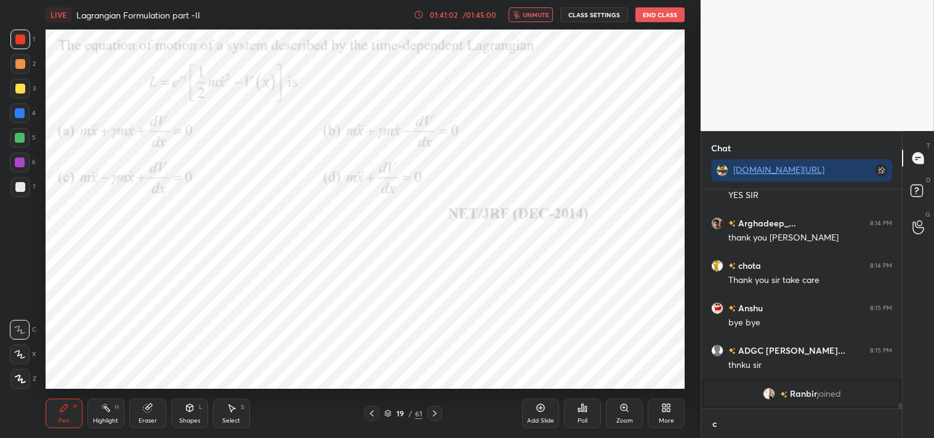
type textarea "x"
type textarea "cla"
type textarea "x"
type textarea "clas"
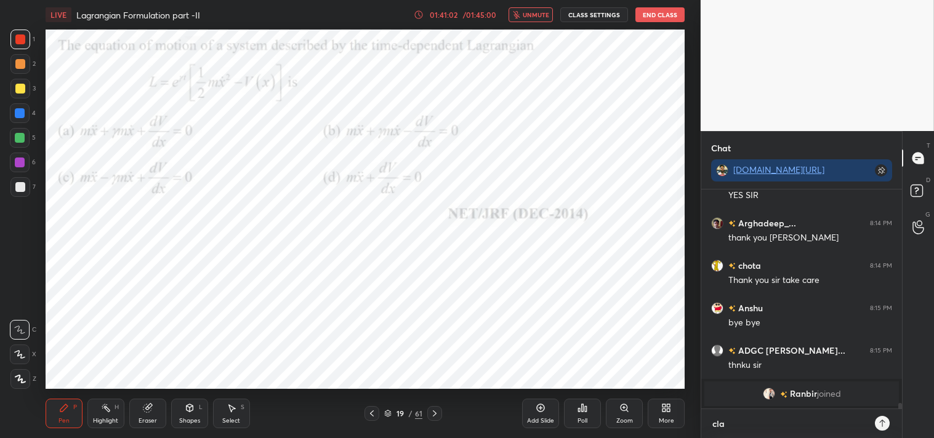
type textarea "x"
type textarea "class"
type textarea "x"
type textarea "class"
type textarea "x"
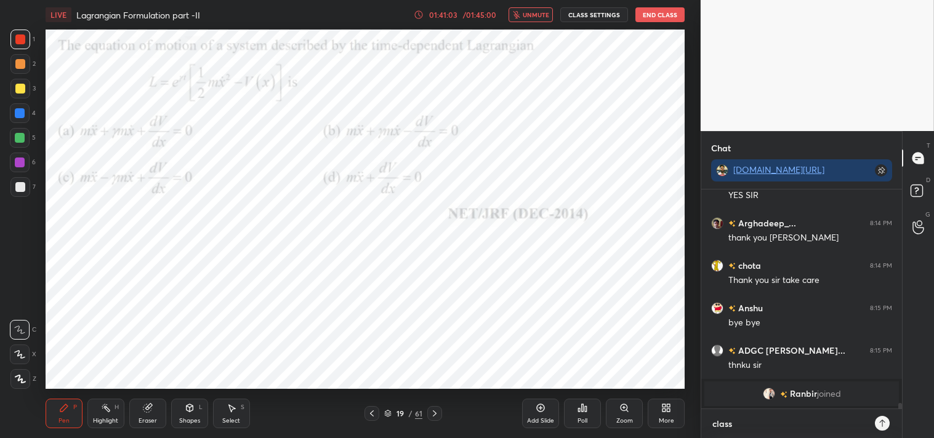
type textarea "class o"
type textarea "x"
type textarea "class ov"
type textarea "x"
type textarea "class ovr"
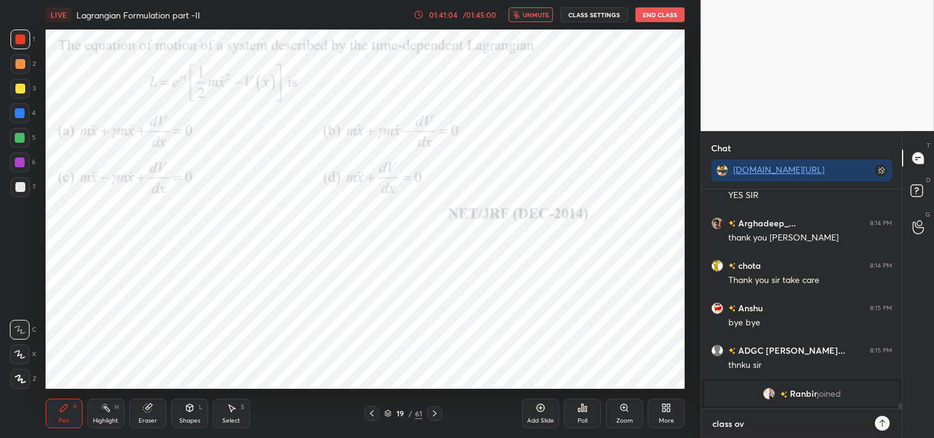
type textarea "x"
type textarea "class ovre"
type textarea "x"
type textarea "class ovr"
type textarea "x"
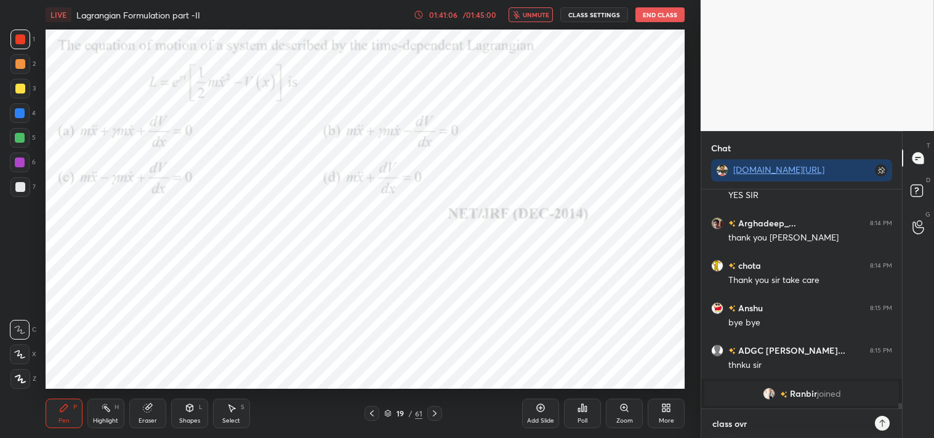
type textarea "class ov"
type textarea "x"
type textarea "class ove"
type textarea "x"
type textarea "class over"
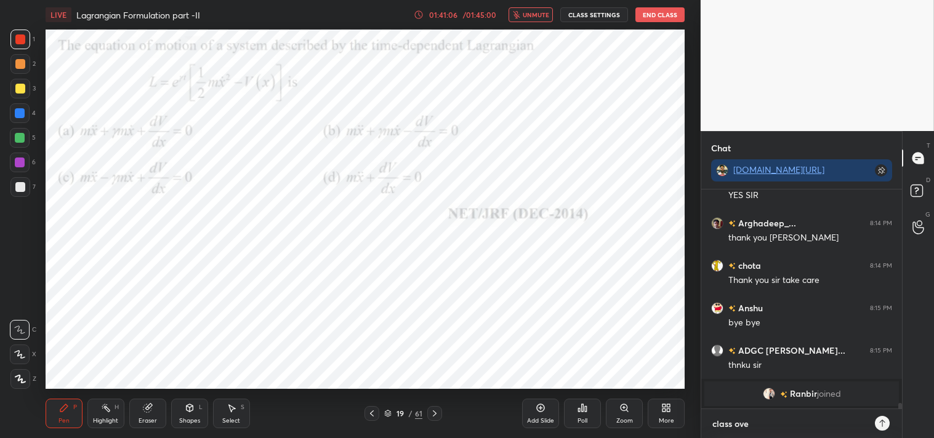
type textarea "x"
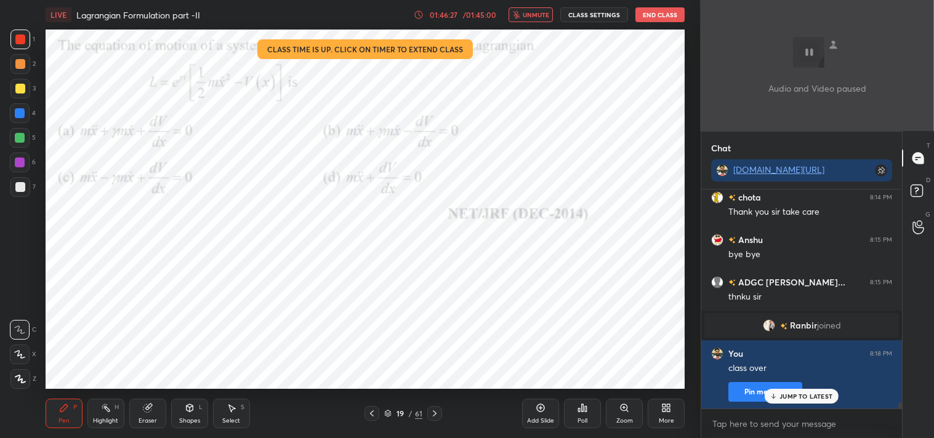
click at [649, 12] on button "End Class" at bounding box center [659, 14] width 49 height 15
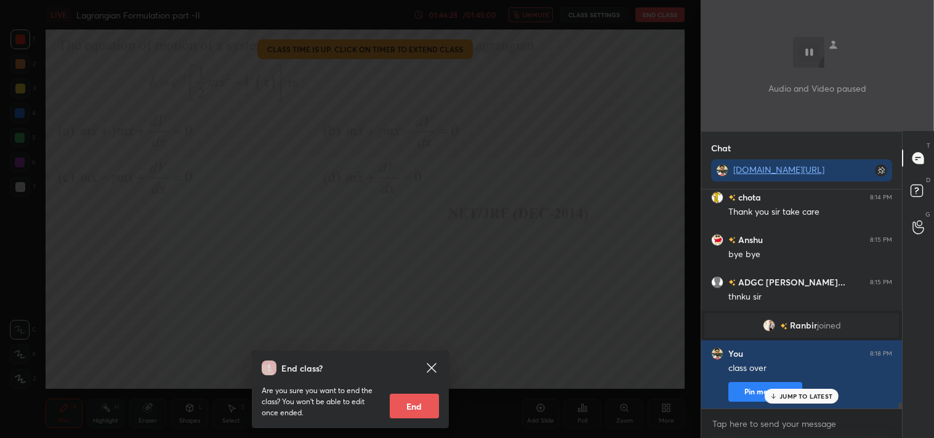
click at [417, 396] on button "End" at bounding box center [414, 406] width 49 height 25
type textarea "x"
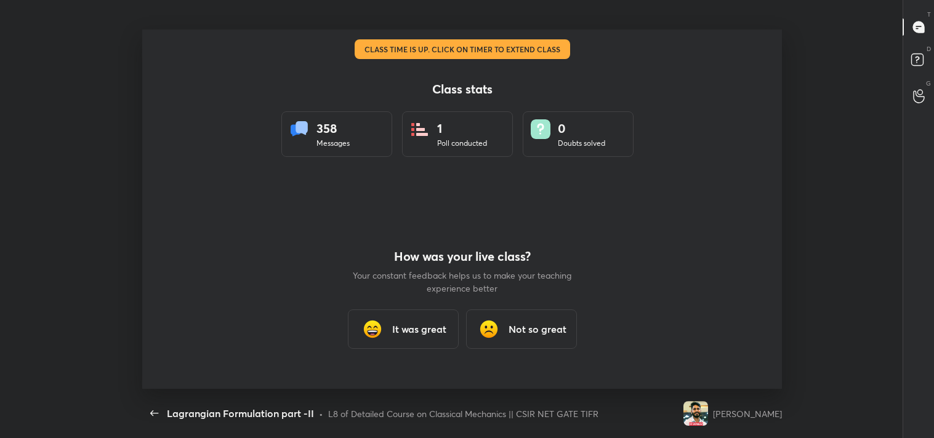
scroll to position [0, 0]
